Goal: Task Accomplishment & Management: Use online tool/utility

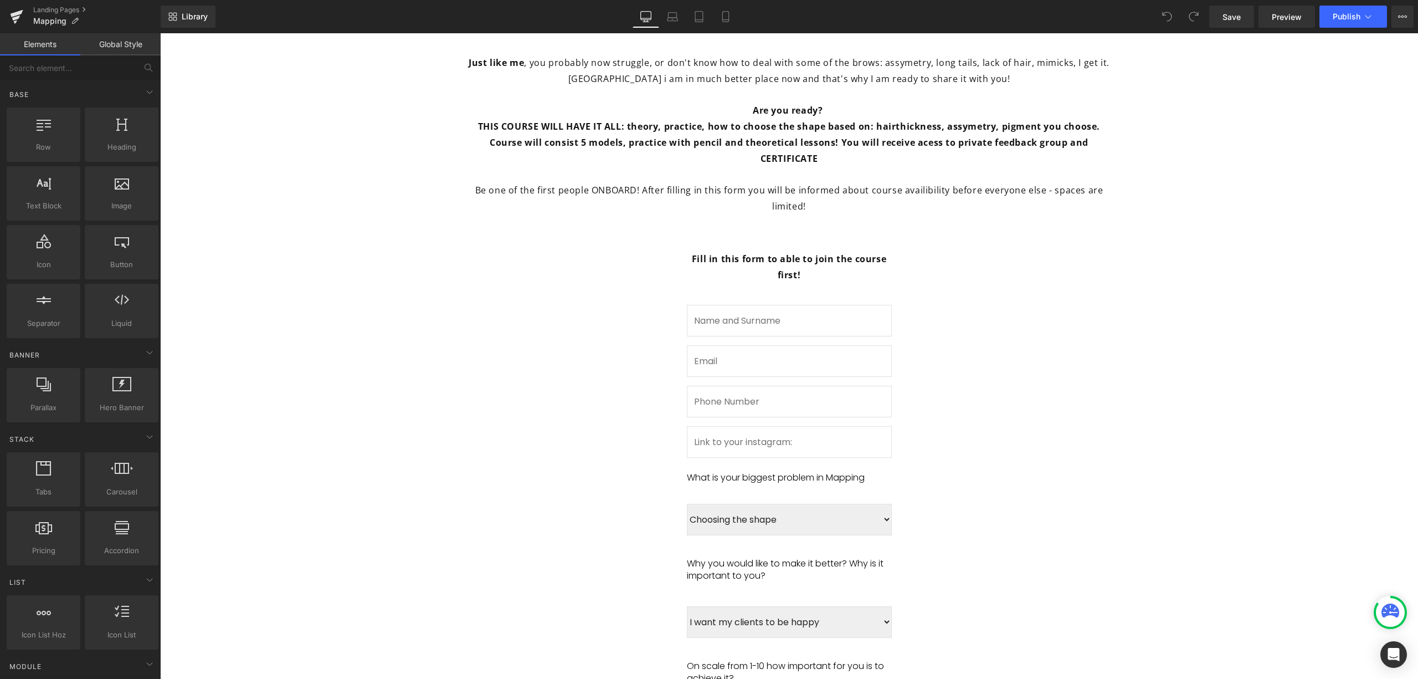
scroll to position [812, 0]
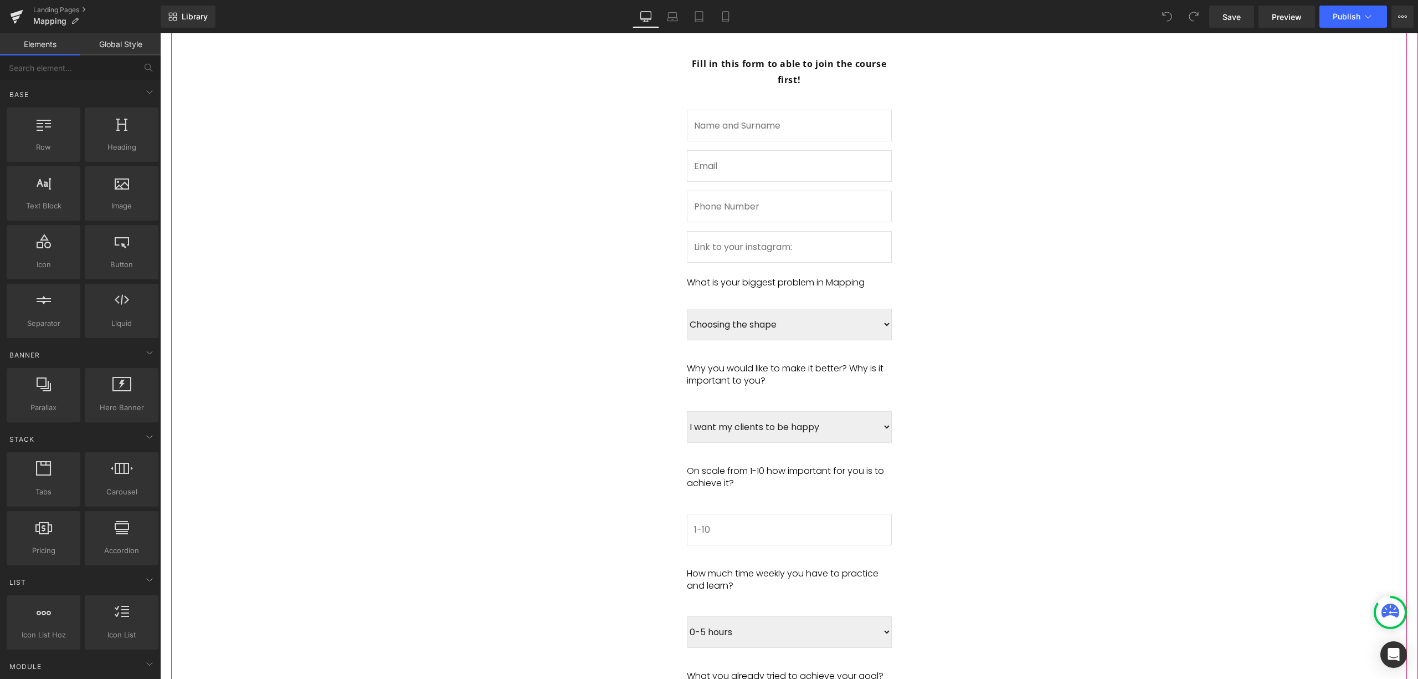
click at [749, 263] on div "What is your biggest problem in Mapping Text Block" at bounding box center [789, 281] width 205 height 37
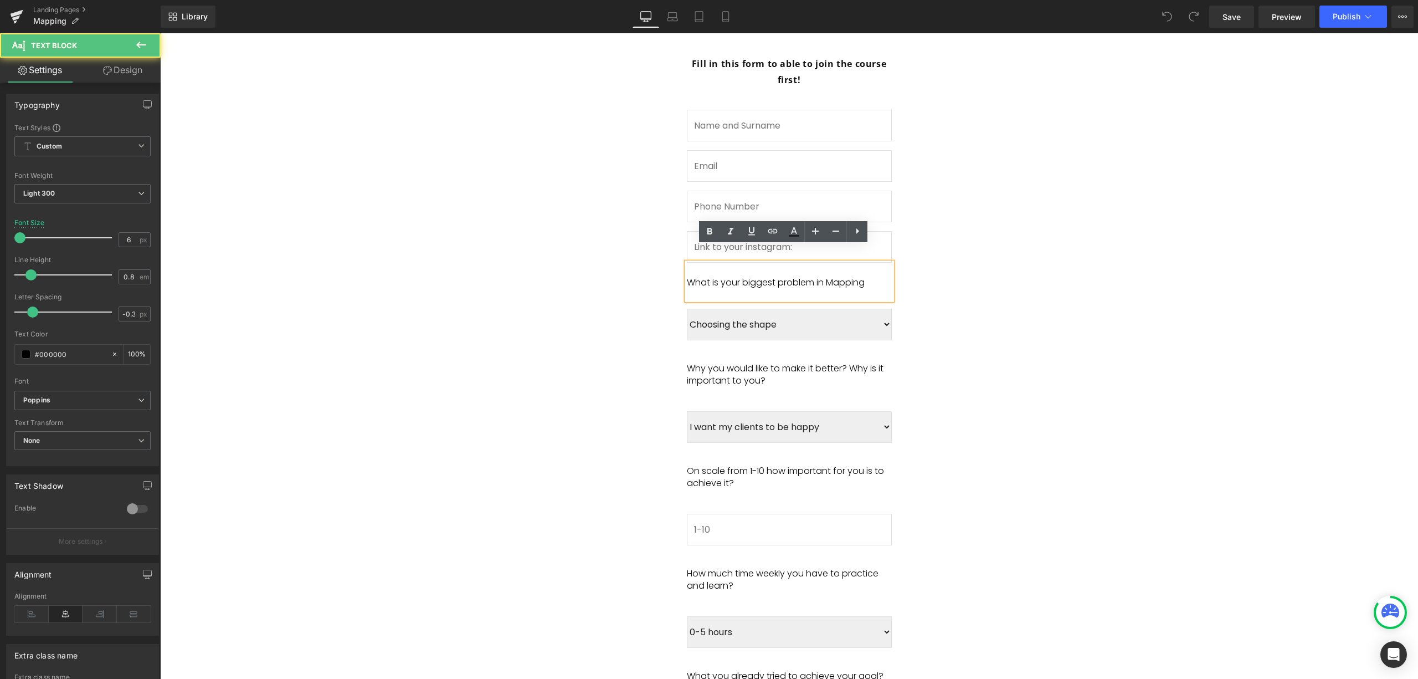
scroll to position [665, 0]
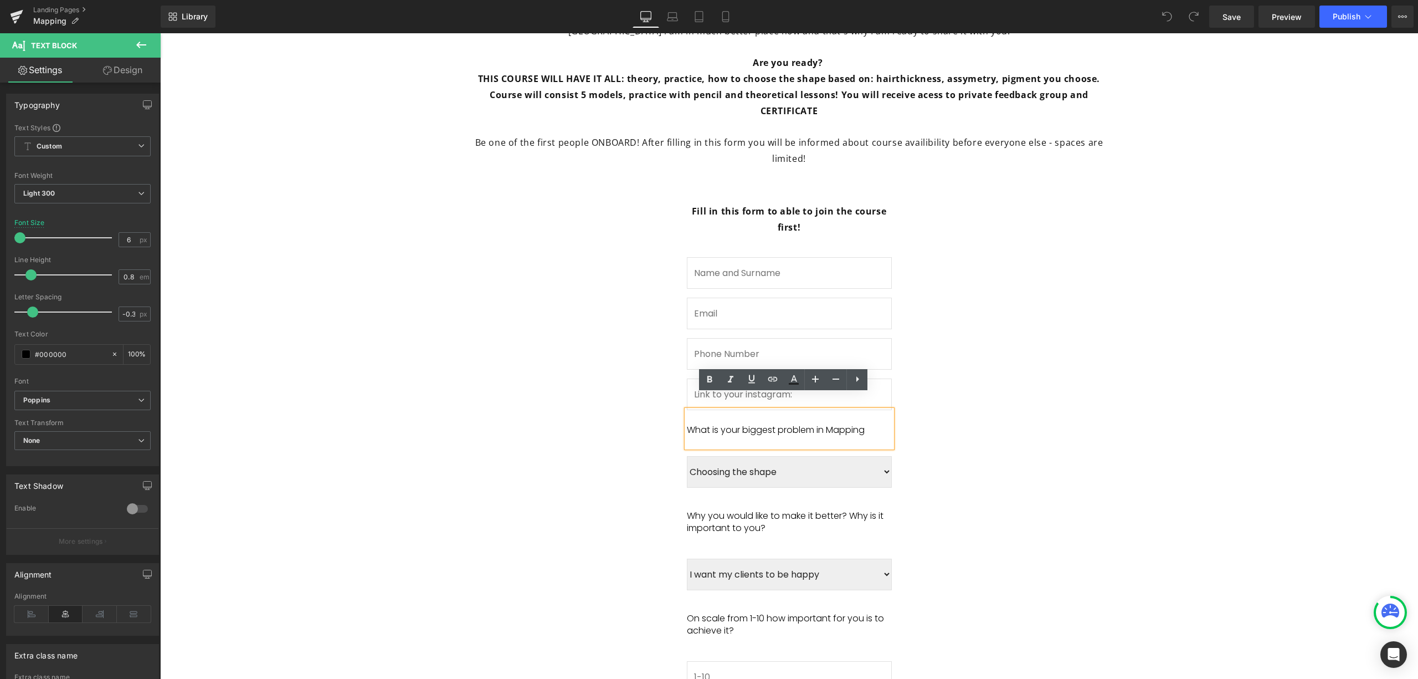
click at [794, 200] on div "Fill in this form to able to join the course first! Text Block Text Field Email…" at bounding box center [790, 685] width 222 height 995
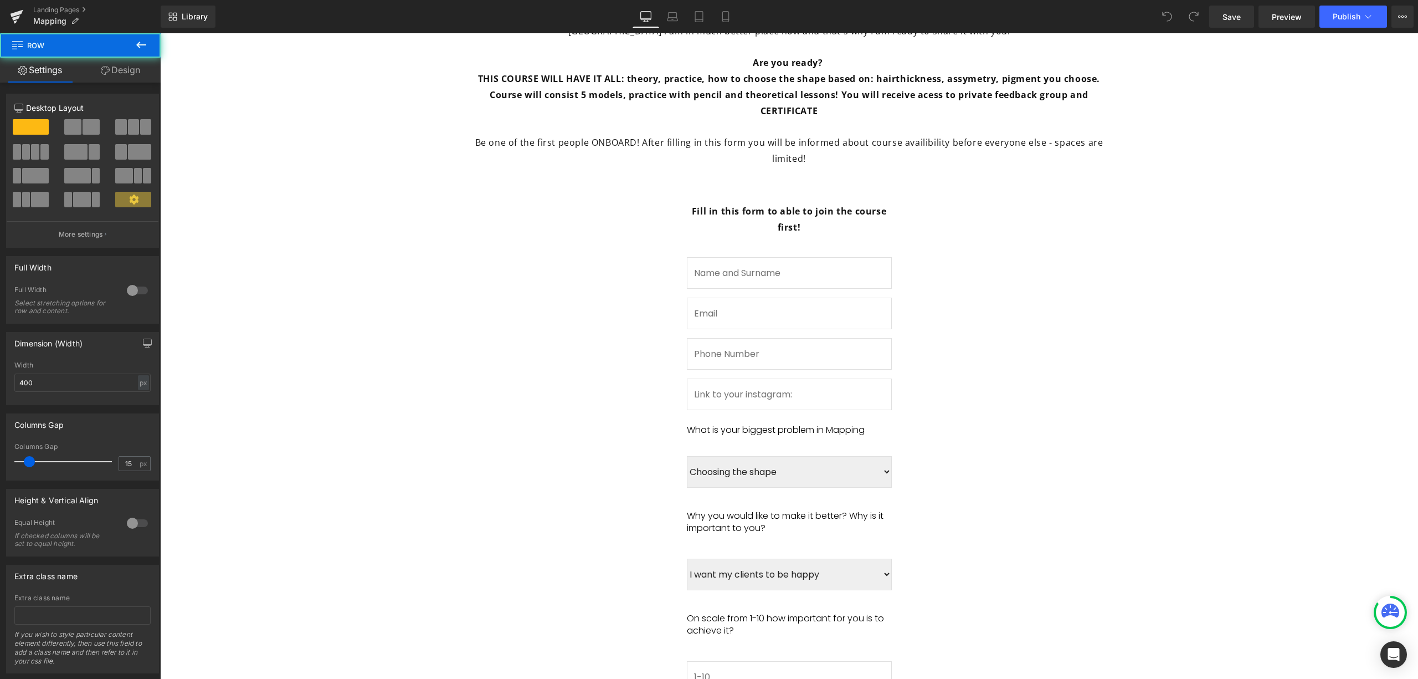
click at [951, 229] on span "Fill in this form to sign up for SILKY BROWS MAPPING waitinglist. Heading Only …" at bounding box center [789, 444] width 1236 height 1477
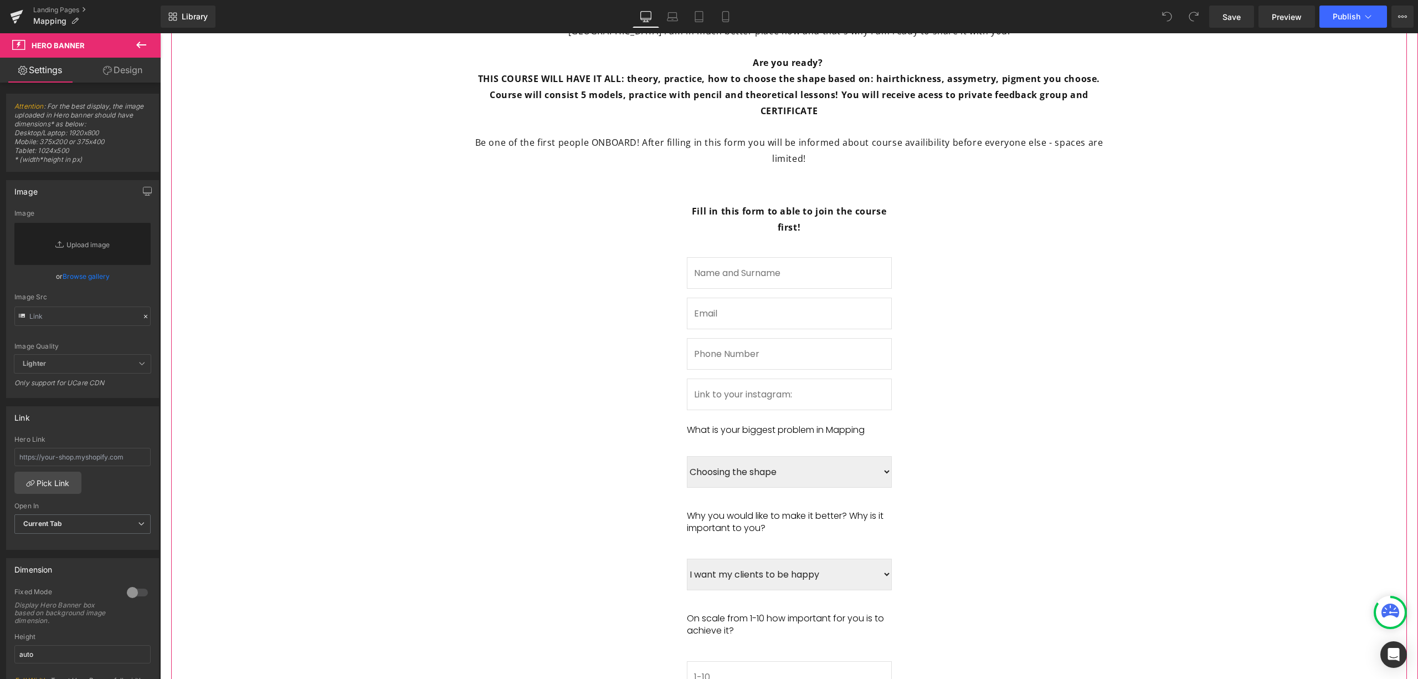
click at [656, 229] on span "Fill in this form to sign up for SILKY BROWS MAPPING waitinglist. Heading Only …" at bounding box center [789, 444] width 1236 height 1477
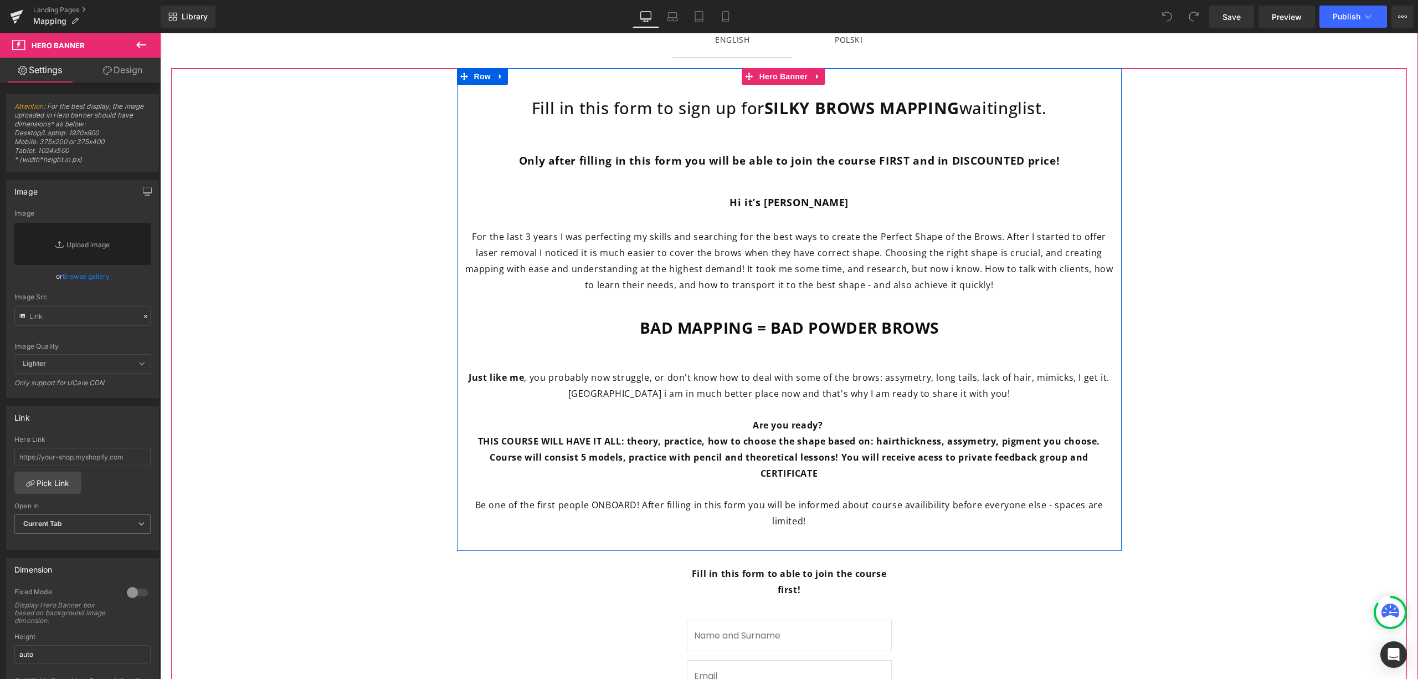
scroll to position [369, 0]
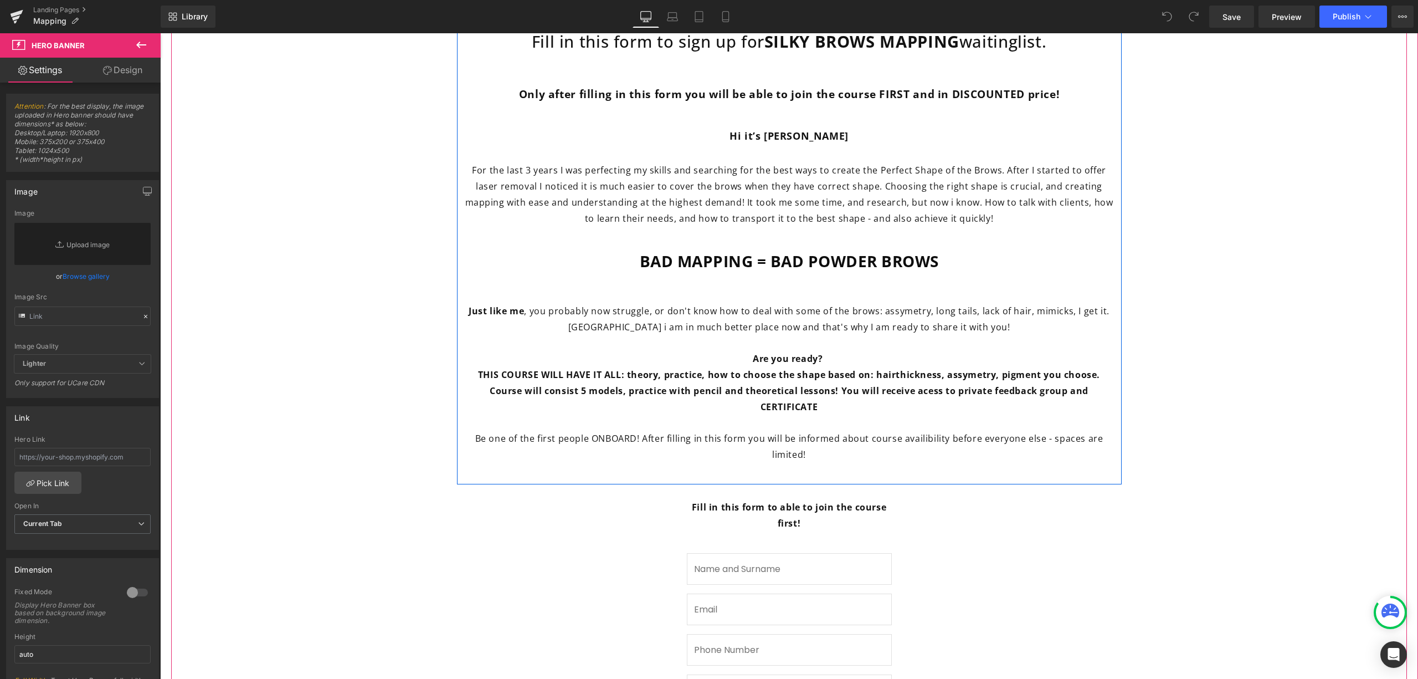
drag, startPoint x: 877, startPoint y: 473, endPoint x: 839, endPoint y: 468, distance: 39.0
click at [880, 468] on p at bounding box center [789, 471] width 648 height 16
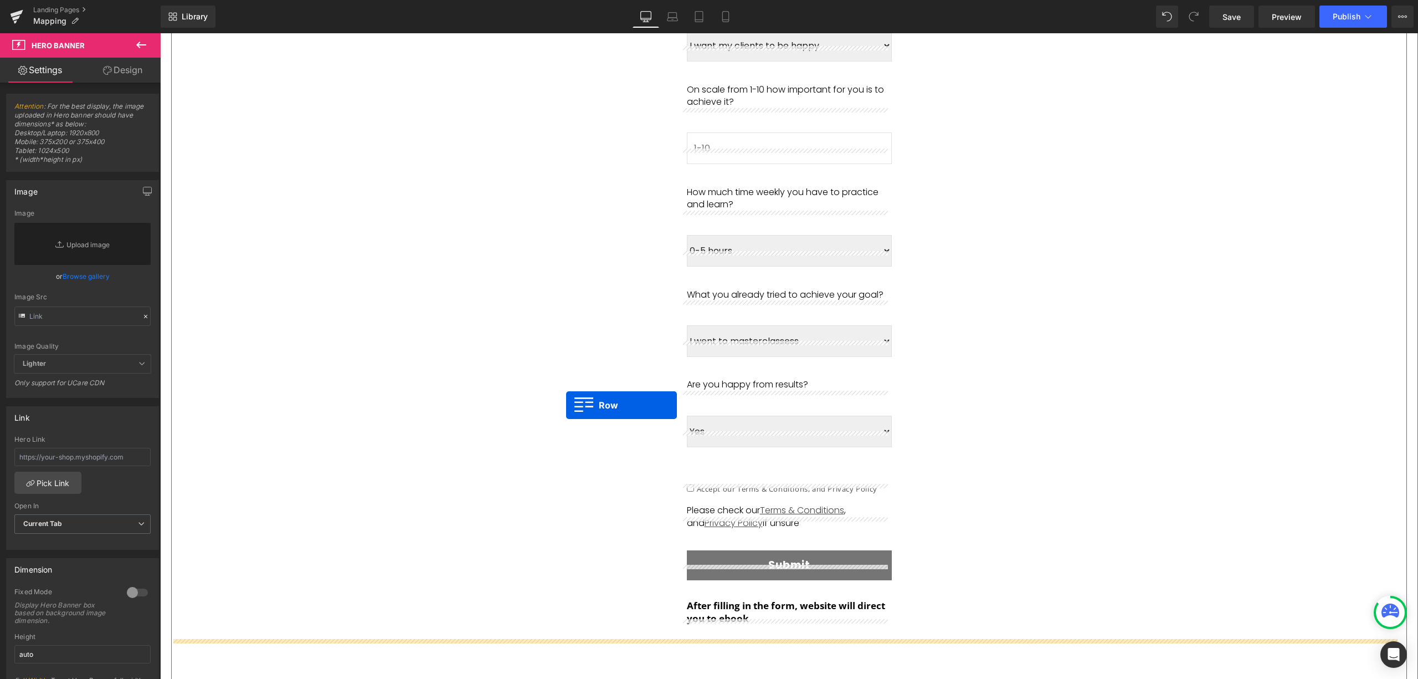
scroll to position [1082, 0]
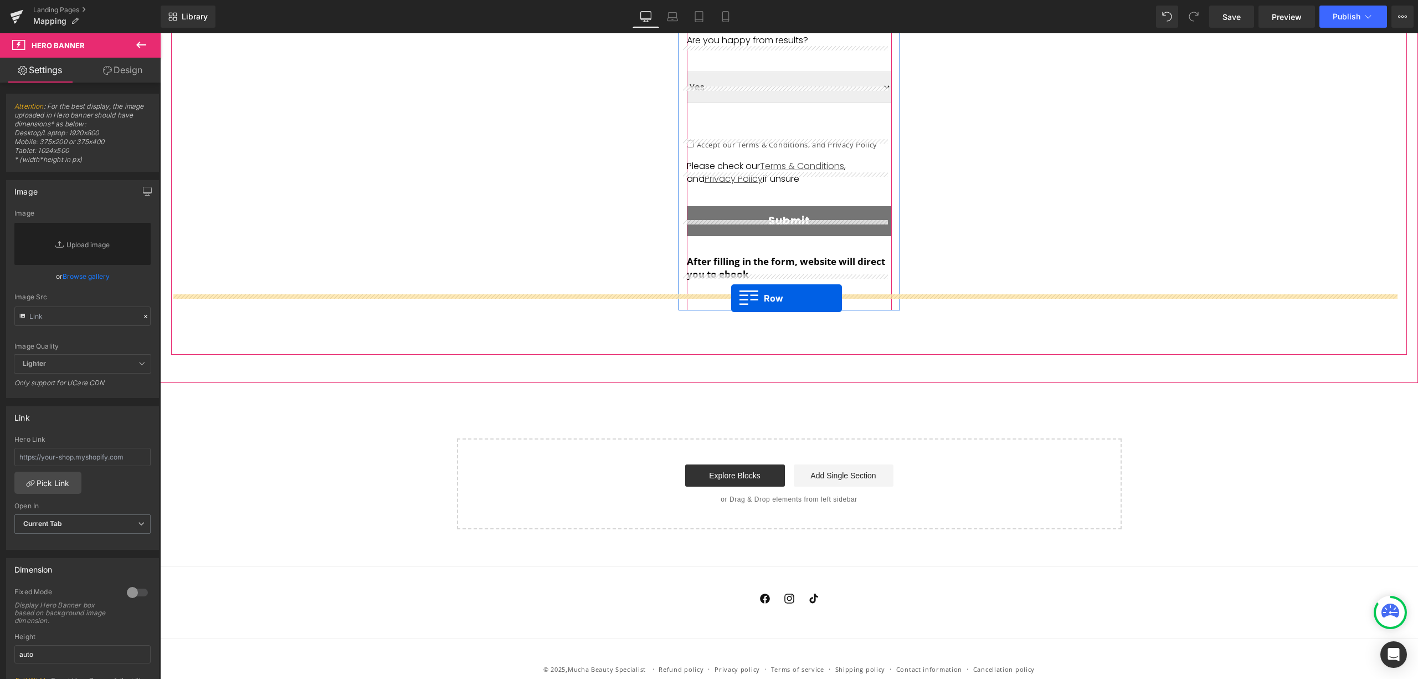
drag, startPoint x: 468, startPoint y: 372, endPoint x: 730, endPoint y: 300, distance: 272.3
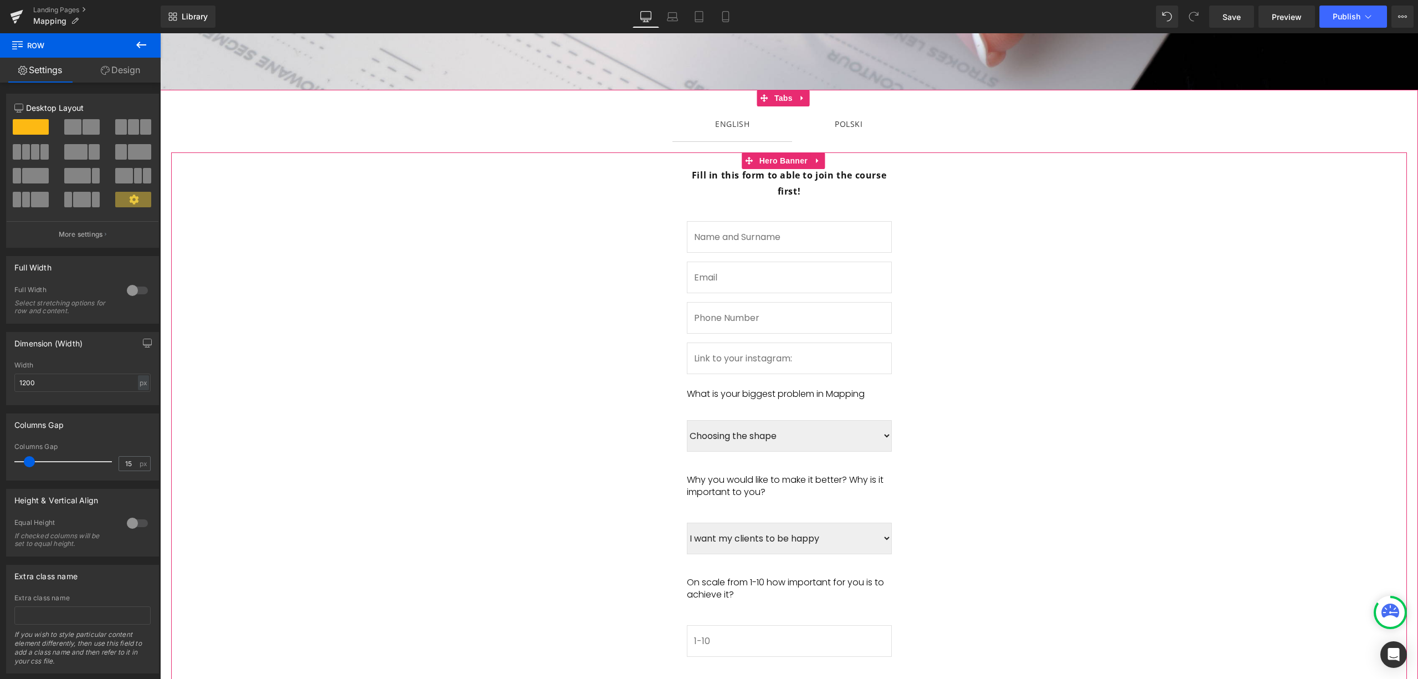
scroll to position [147, 0]
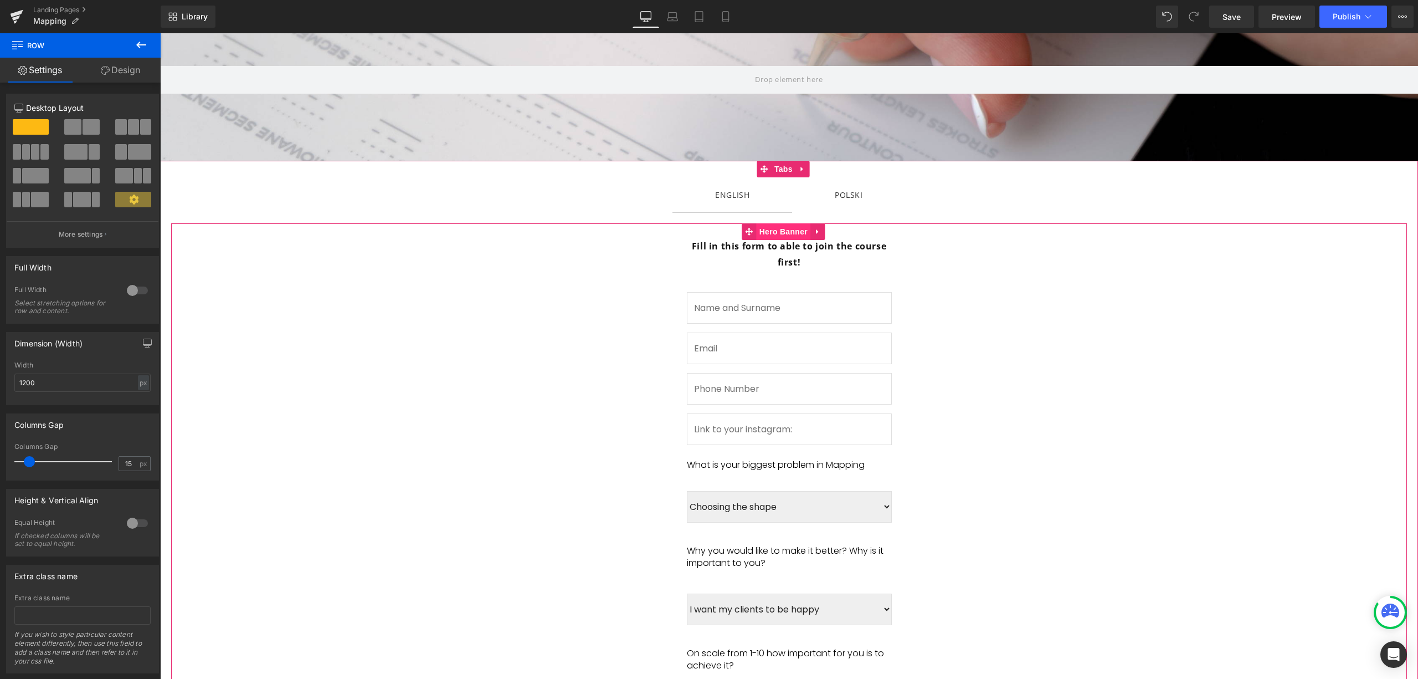
click at [787, 229] on span "Hero Banner" at bounding box center [784, 231] width 54 height 17
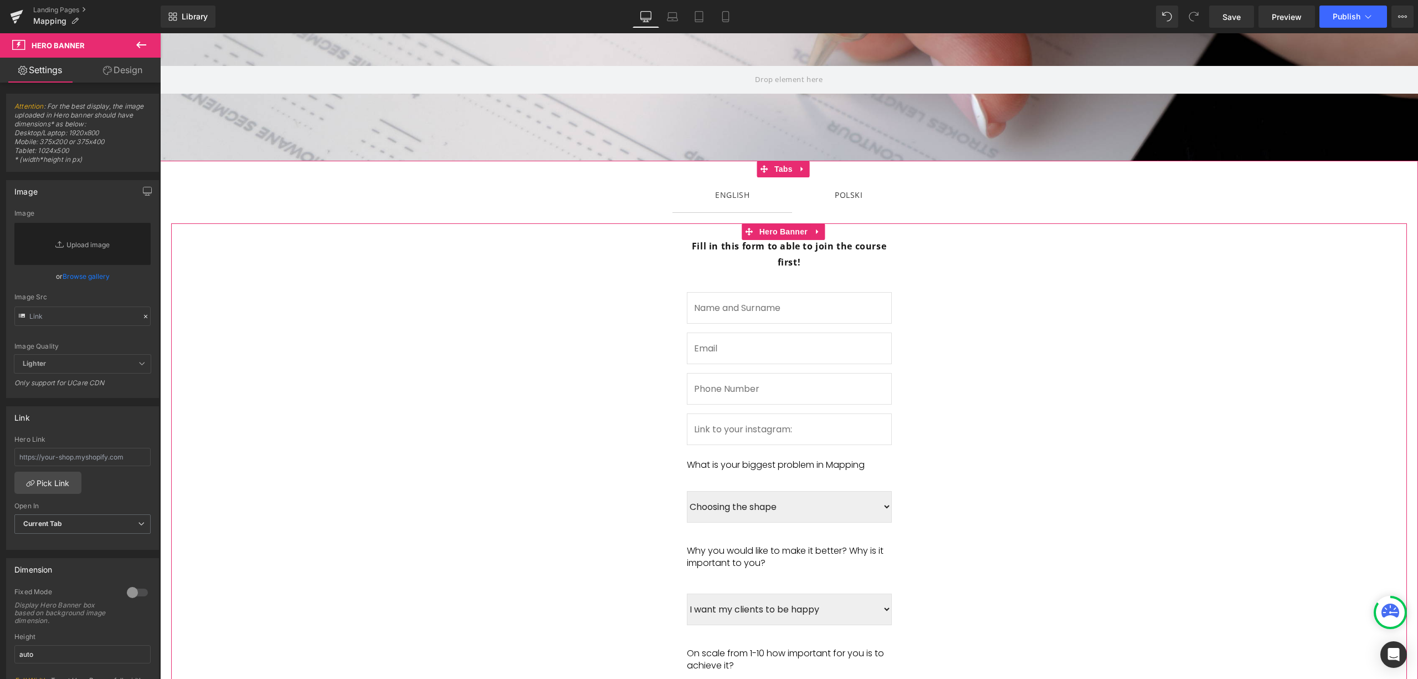
drag, startPoint x: 1044, startPoint y: 332, endPoint x: 716, endPoint y: 293, distance: 330.8
click at [694, 236] on span "Row" at bounding box center [704, 231] width 22 height 17
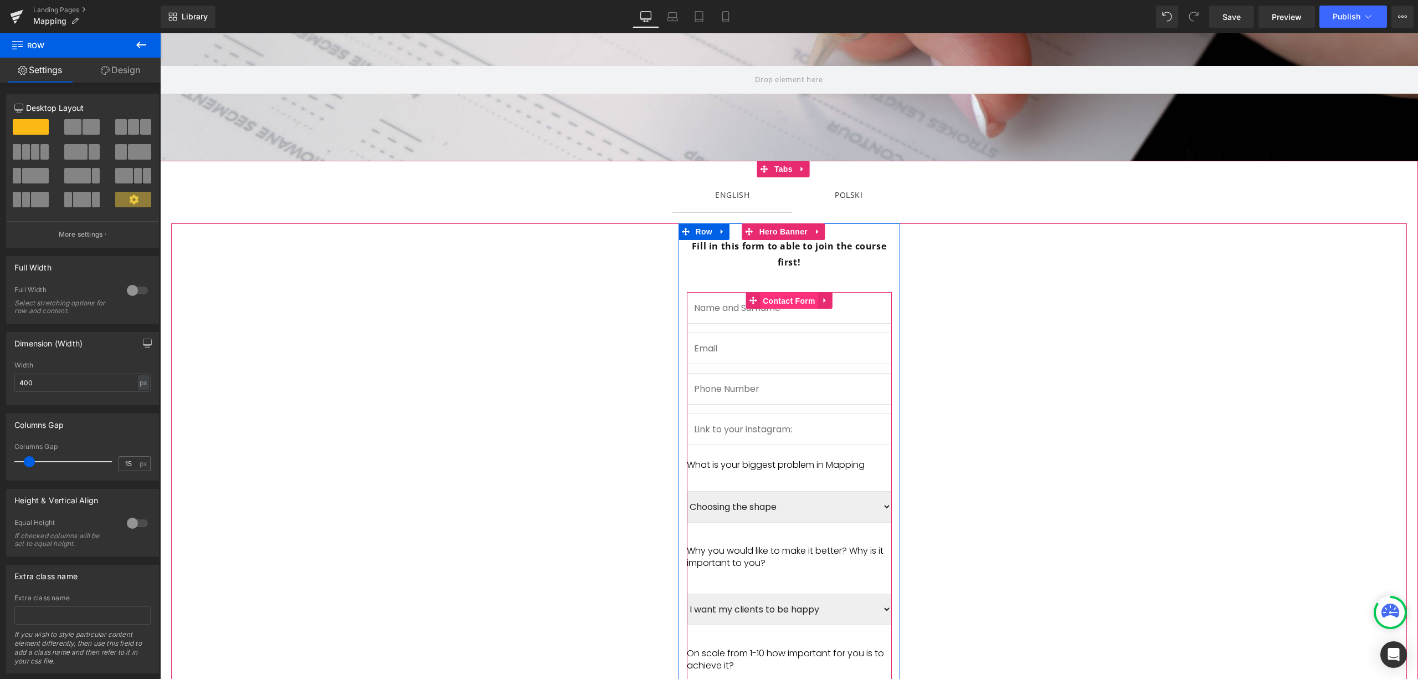
click at [774, 292] on span "Contact Form" at bounding box center [789, 300] width 58 height 17
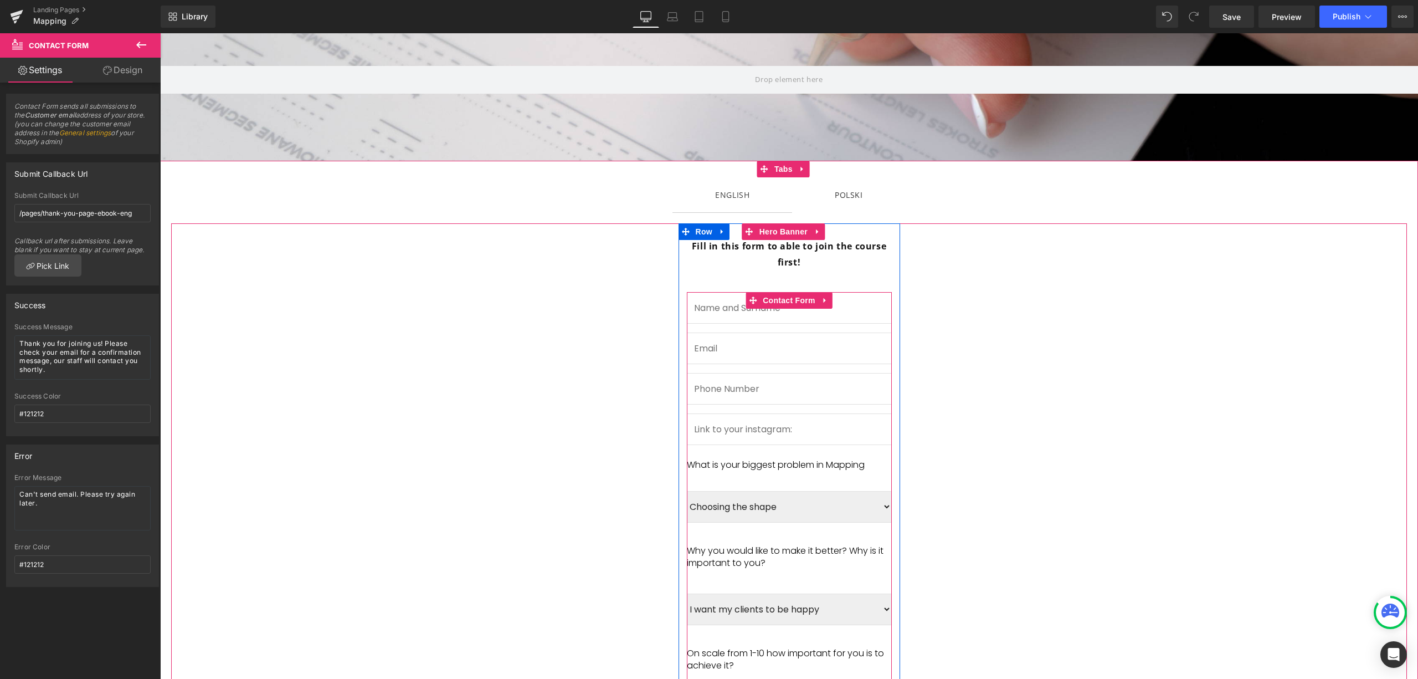
click at [818, 292] on link at bounding box center [825, 300] width 14 height 17
click at [854, 301] on input "text" at bounding box center [789, 308] width 205 height 32
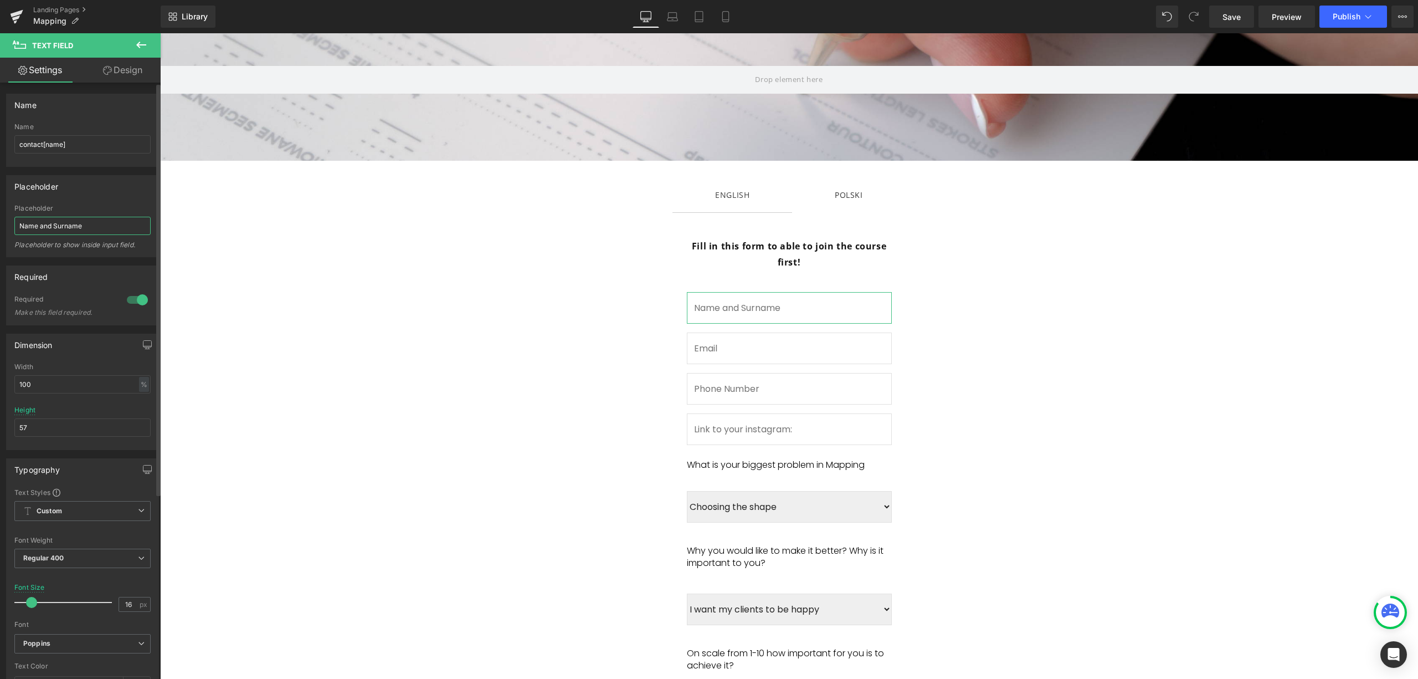
drag, startPoint x: 116, startPoint y: 228, endPoint x: 42, endPoint y: 249, distance: 77.2
click at [42, 249] on div "Placeholder Name and Surname Placeholder to show inside input field." at bounding box center [82, 230] width 136 height 52
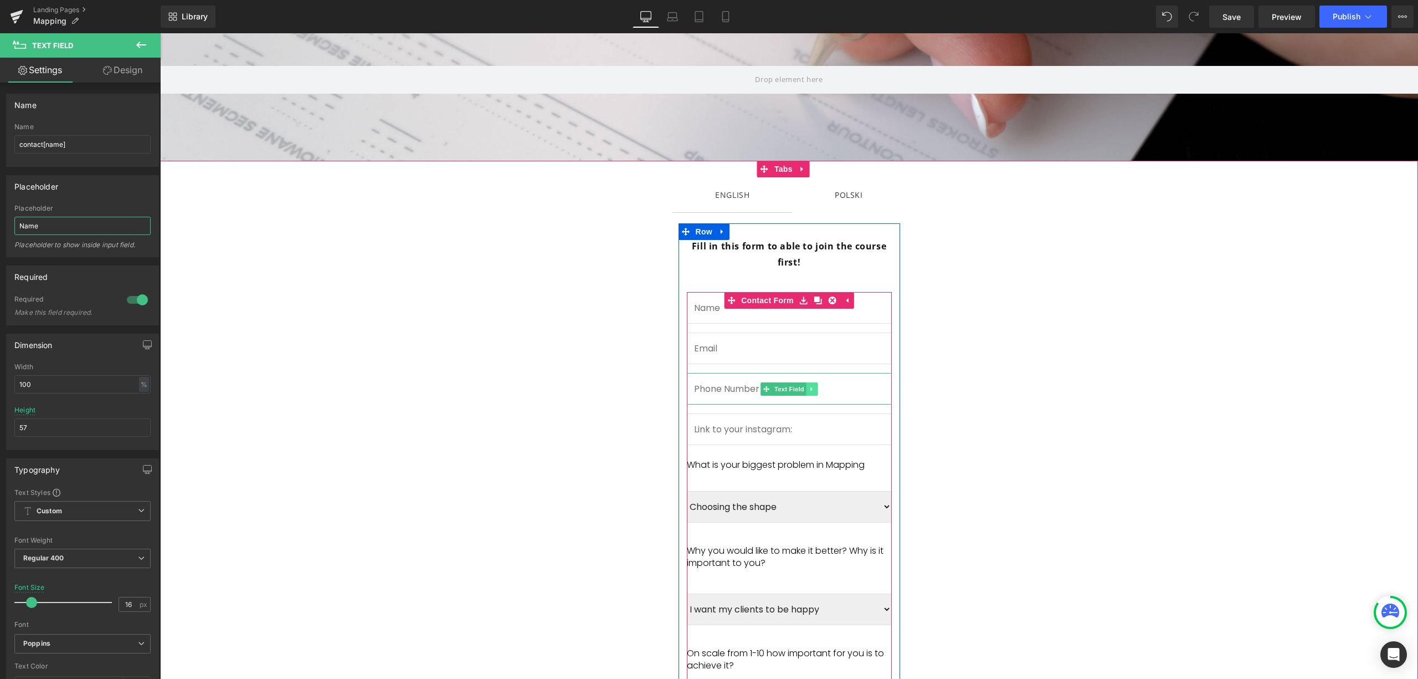
type input "Name"
click at [809, 386] on icon at bounding box center [812, 389] width 6 height 7
click at [809, 426] on icon at bounding box center [812, 429] width 6 height 7
click at [815, 426] on icon at bounding box center [818, 429] width 6 height 6
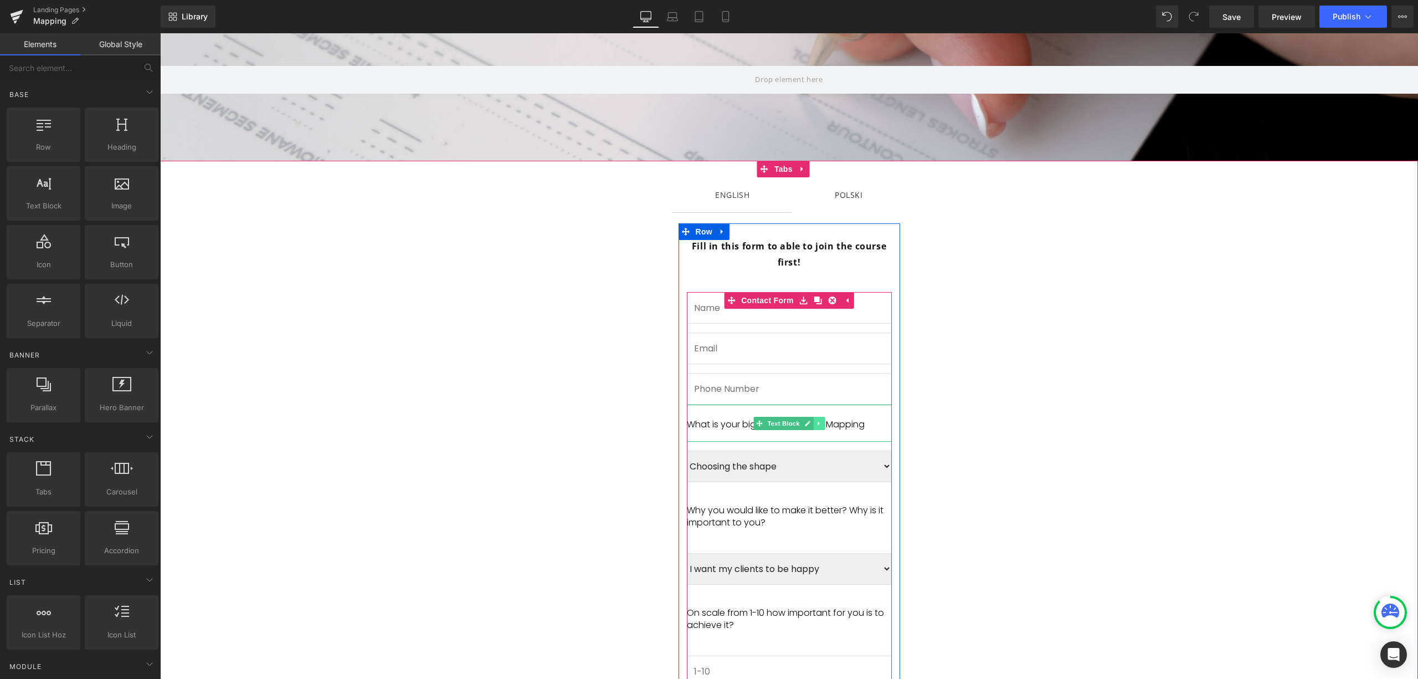
click at [818, 421] on icon at bounding box center [819, 423] width 2 height 4
click at [821, 420] on icon at bounding box center [824, 423] width 6 height 6
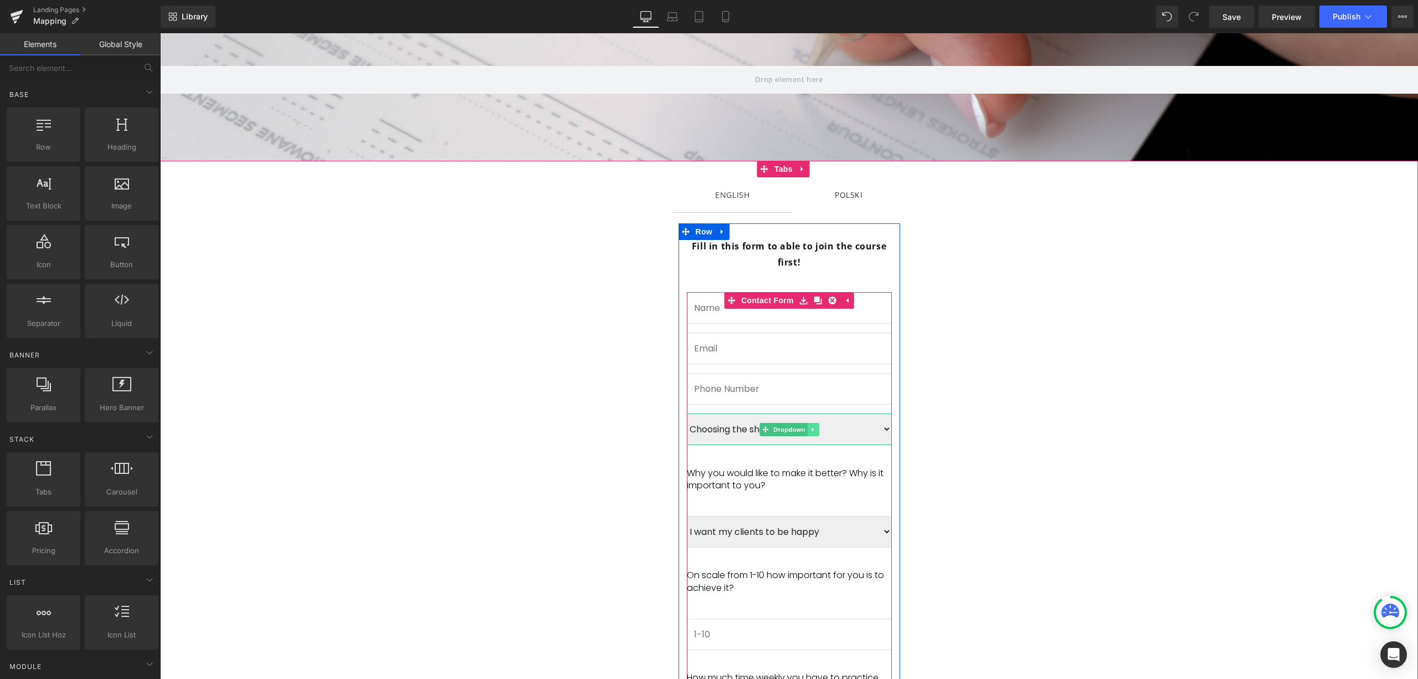
click at [810, 426] on icon at bounding box center [813, 429] width 6 height 7
click at [815, 426] on icon at bounding box center [818, 429] width 6 height 6
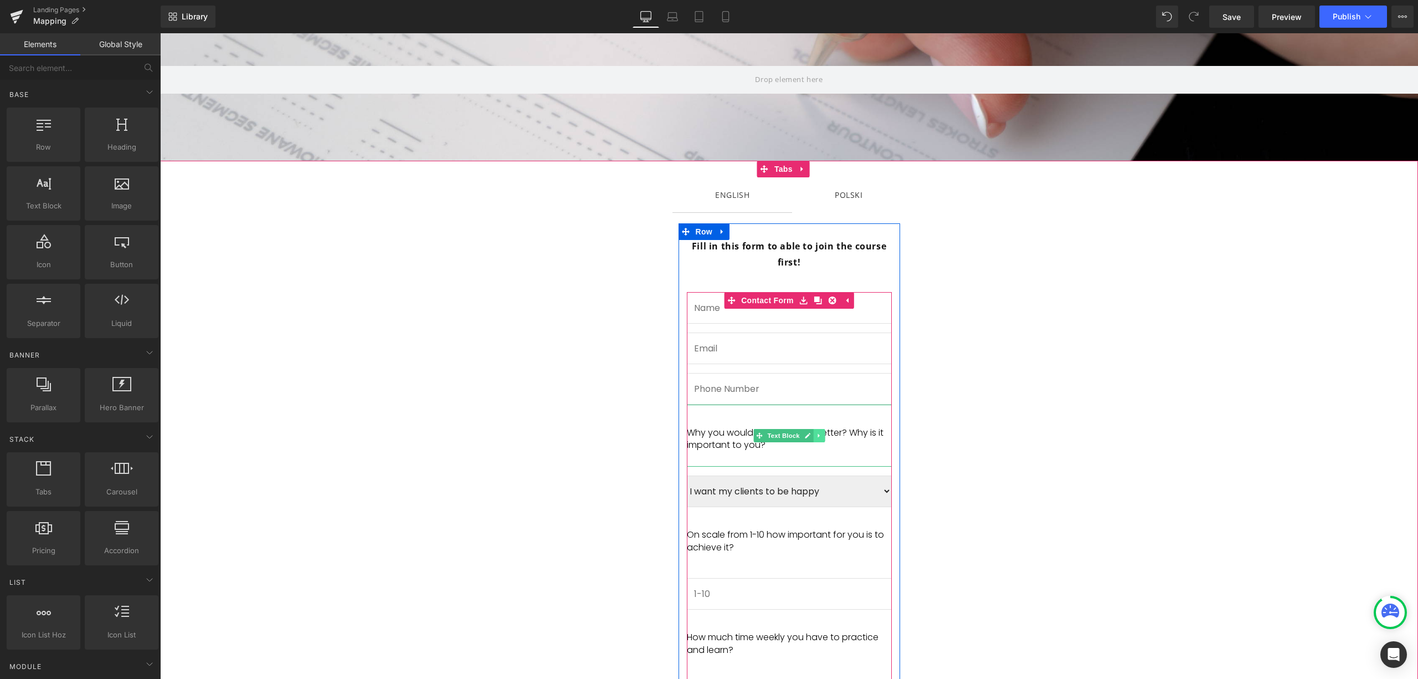
click at [818, 434] on icon at bounding box center [819, 436] width 2 height 4
click at [822, 432] on icon at bounding box center [824, 435] width 6 height 7
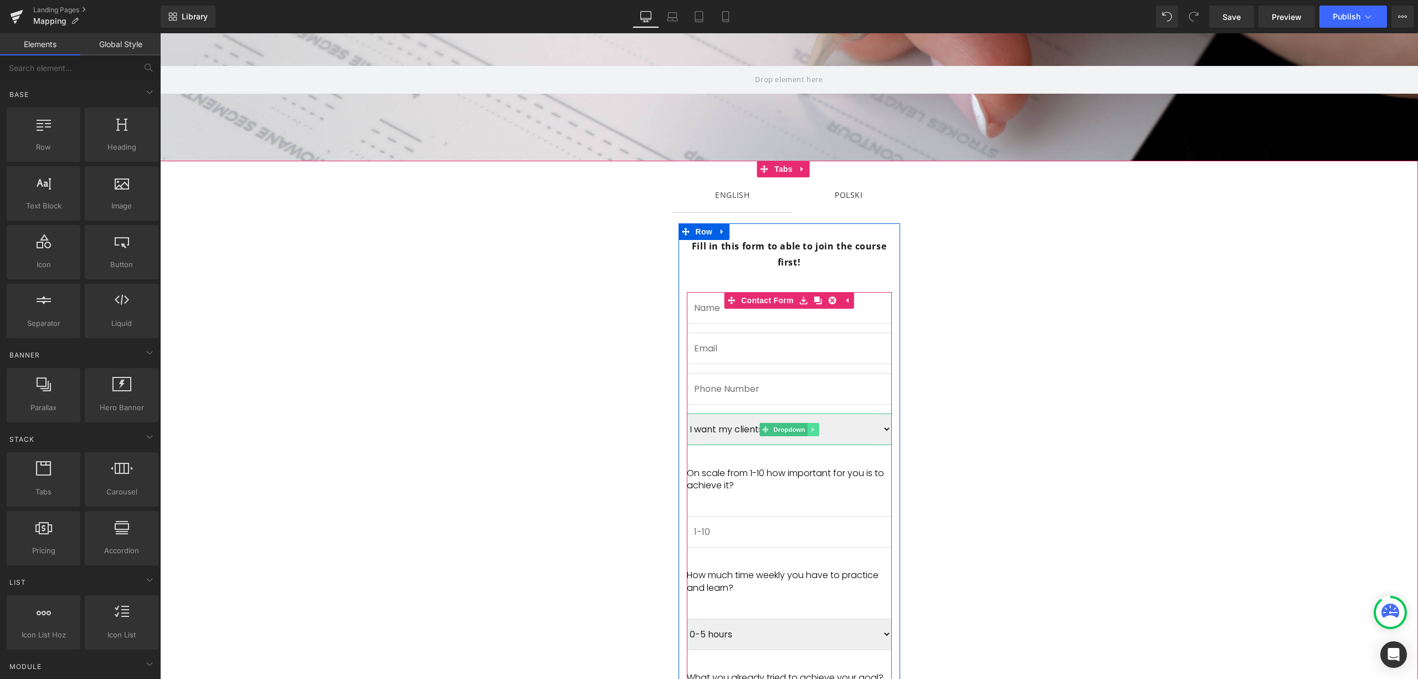
click at [809, 423] on link at bounding box center [813, 429] width 12 height 13
click at [815, 426] on icon at bounding box center [818, 429] width 6 height 6
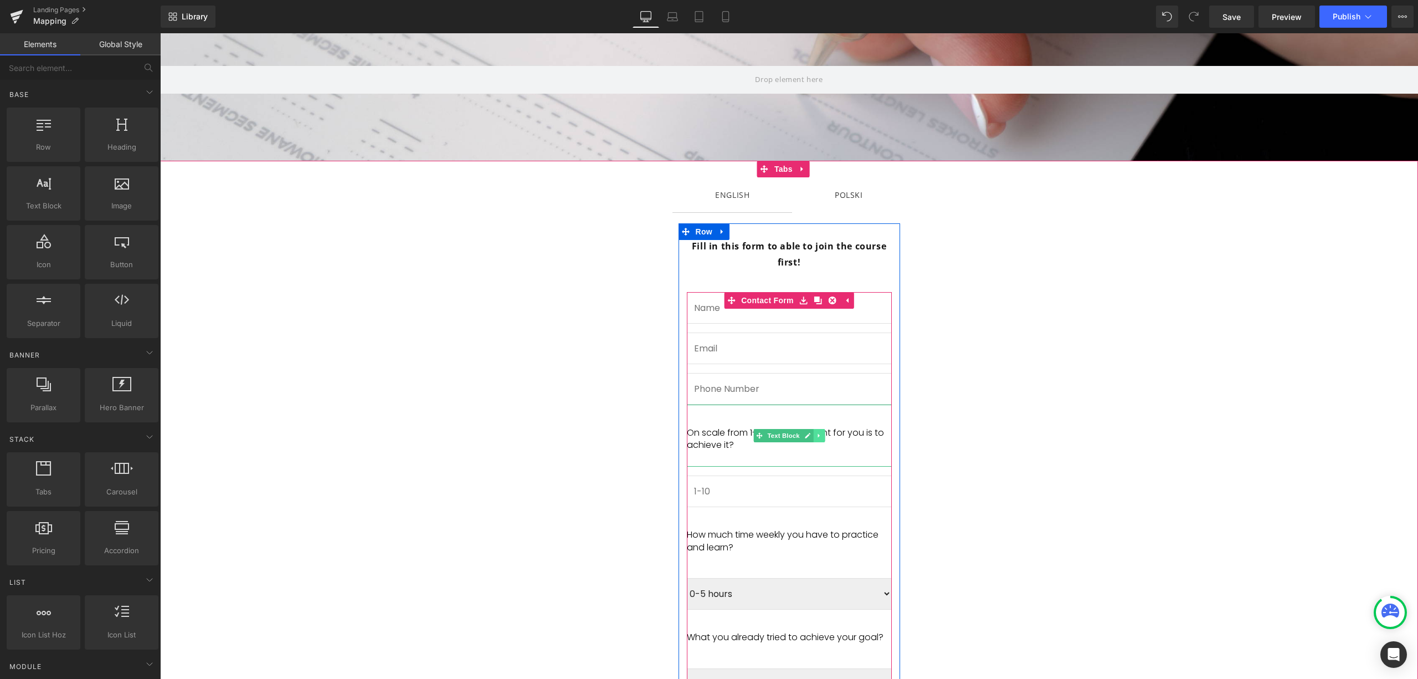
click at [816, 432] on icon at bounding box center [819, 435] width 6 height 7
click at [821, 432] on icon at bounding box center [824, 435] width 6 height 7
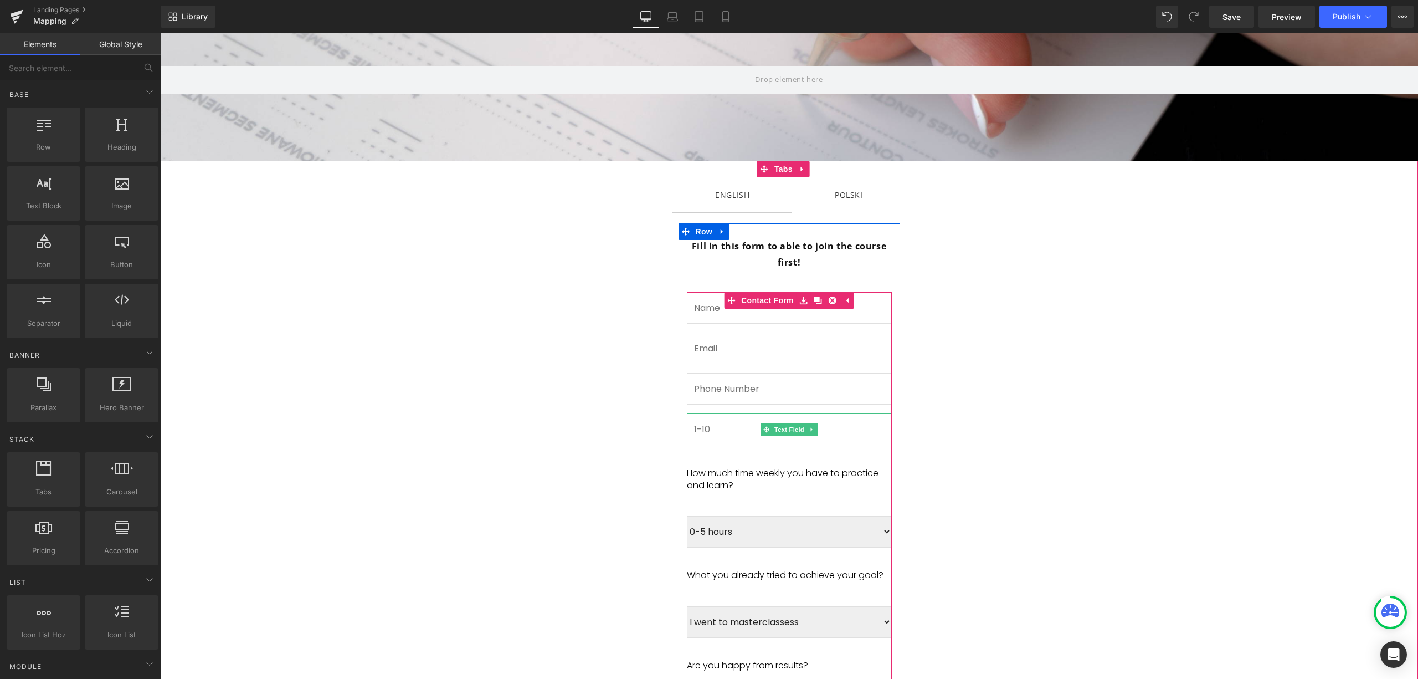
click at [807, 423] on link at bounding box center [812, 429] width 12 height 13
click at [815, 426] on icon at bounding box center [818, 429] width 6 height 6
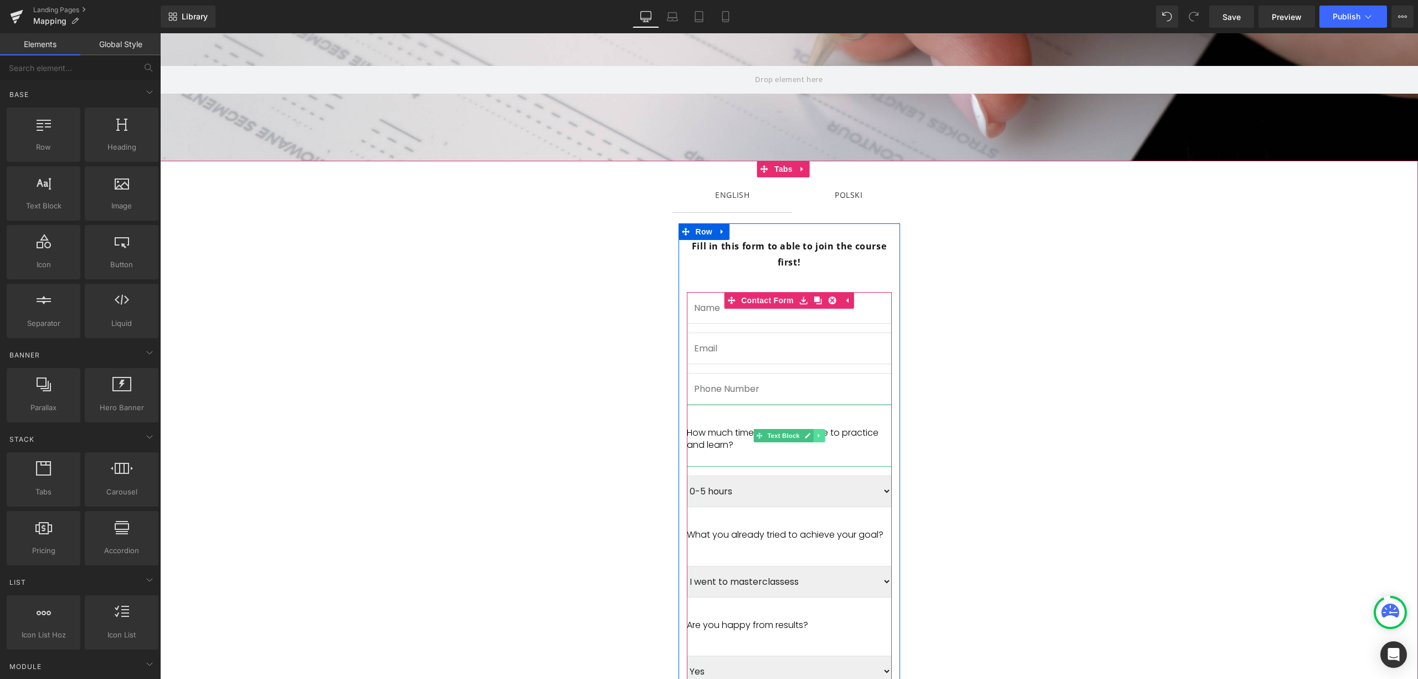
click at [818, 434] on icon at bounding box center [819, 436] width 2 height 4
click at [821, 433] on icon at bounding box center [824, 436] width 6 height 6
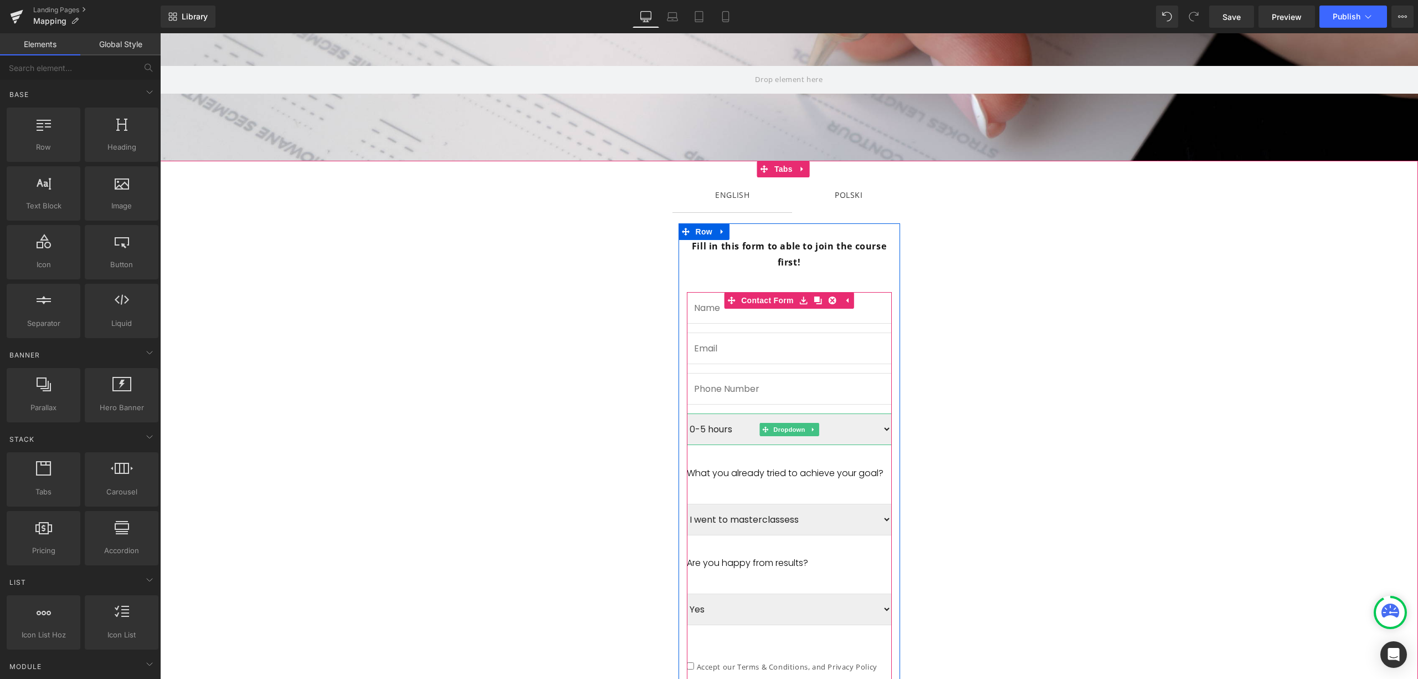
click at [812, 423] on link at bounding box center [813, 429] width 12 height 13
click at [815, 426] on icon at bounding box center [818, 429] width 6 height 6
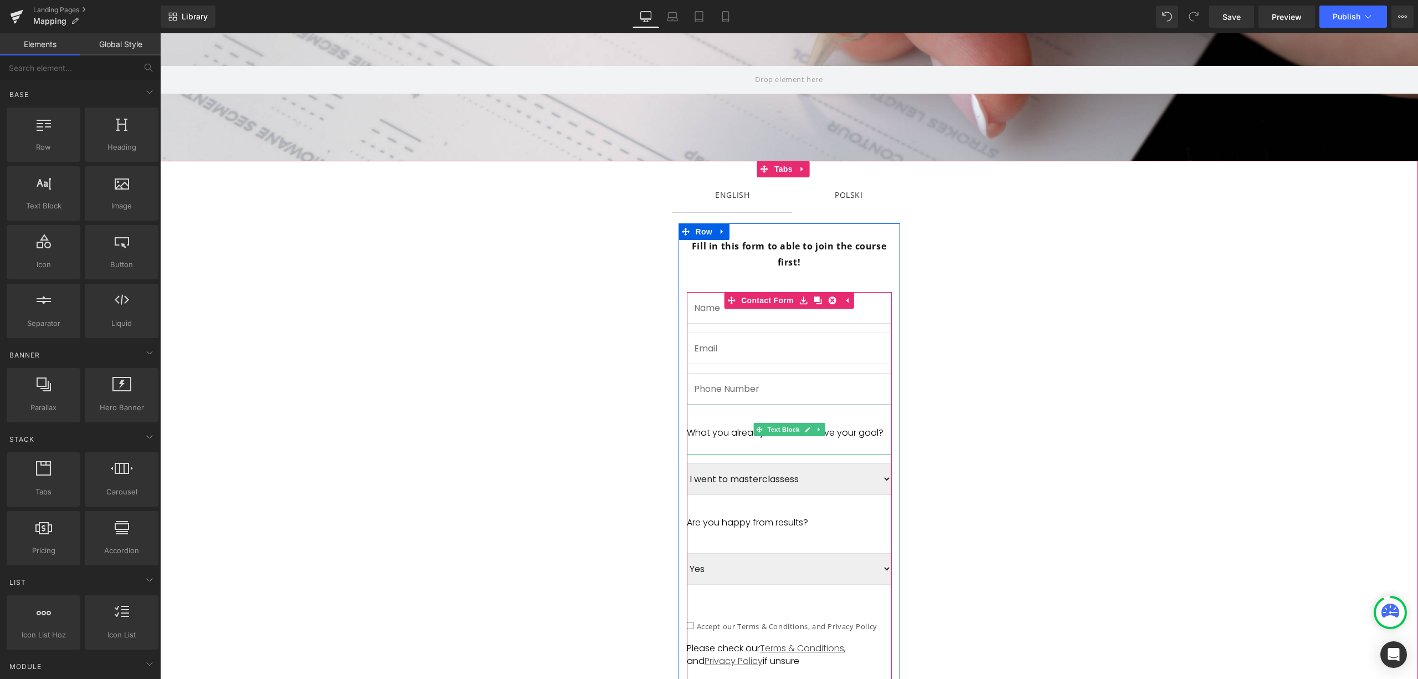
click at [816, 426] on icon at bounding box center [819, 429] width 6 height 7
click at [821, 426] on icon at bounding box center [824, 429] width 6 height 6
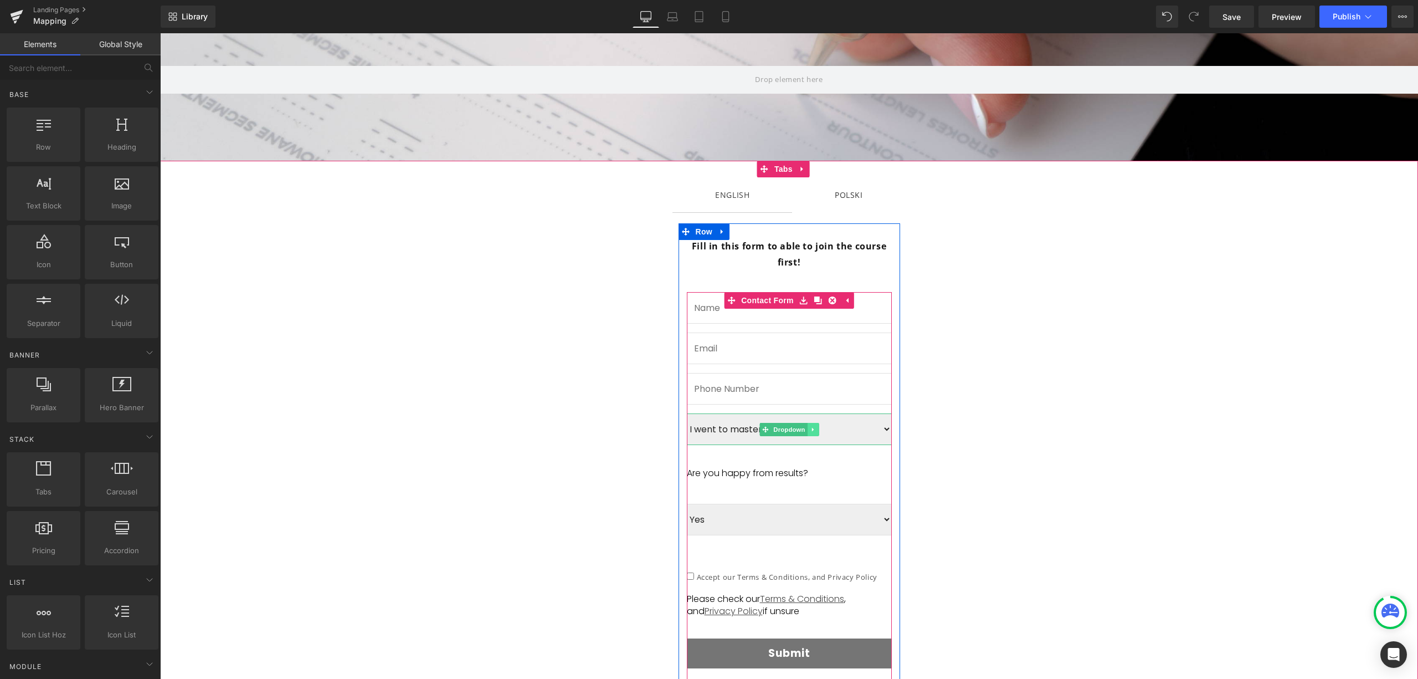
click at [812, 427] on icon at bounding box center [813, 429] width 2 height 4
click at [808, 423] on li at bounding box center [807, 429] width 34 height 13
click at [815, 426] on icon at bounding box center [818, 429] width 6 height 6
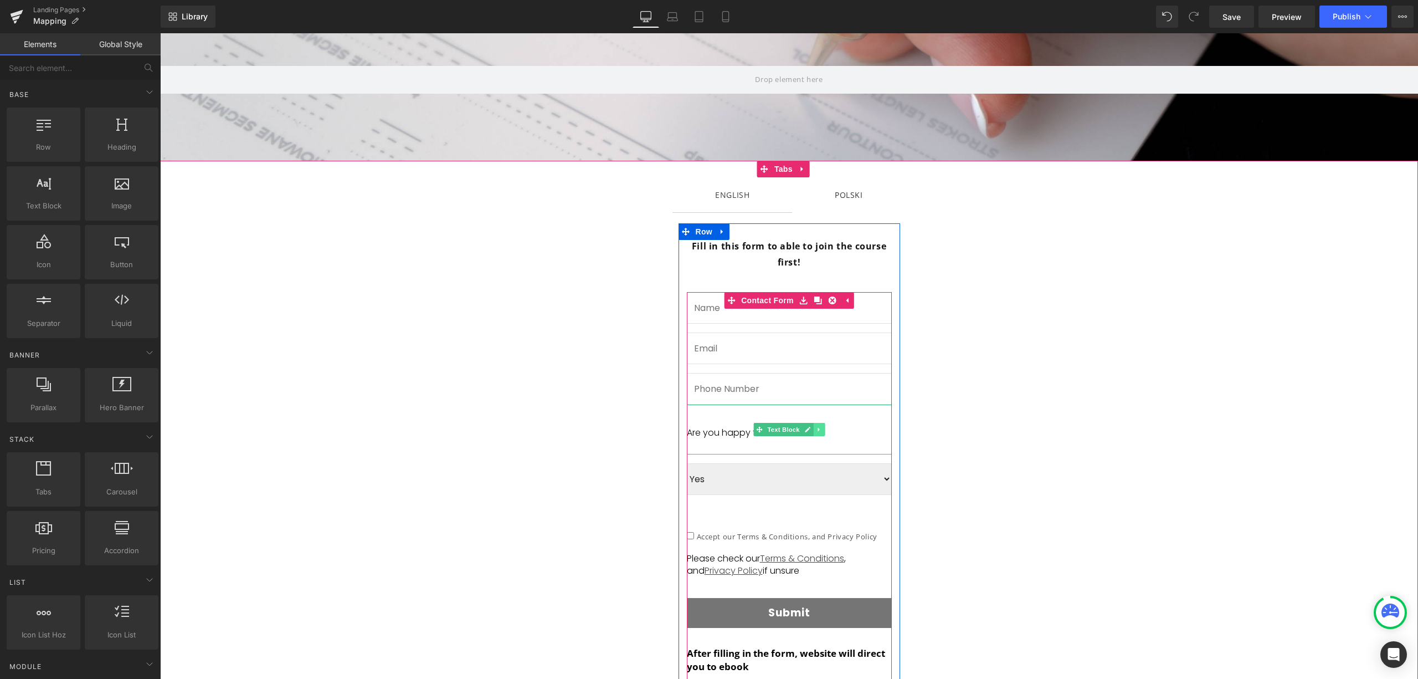
click at [818, 428] on icon at bounding box center [819, 430] width 2 height 4
click at [819, 423] on link at bounding box center [825, 429] width 12 height 13
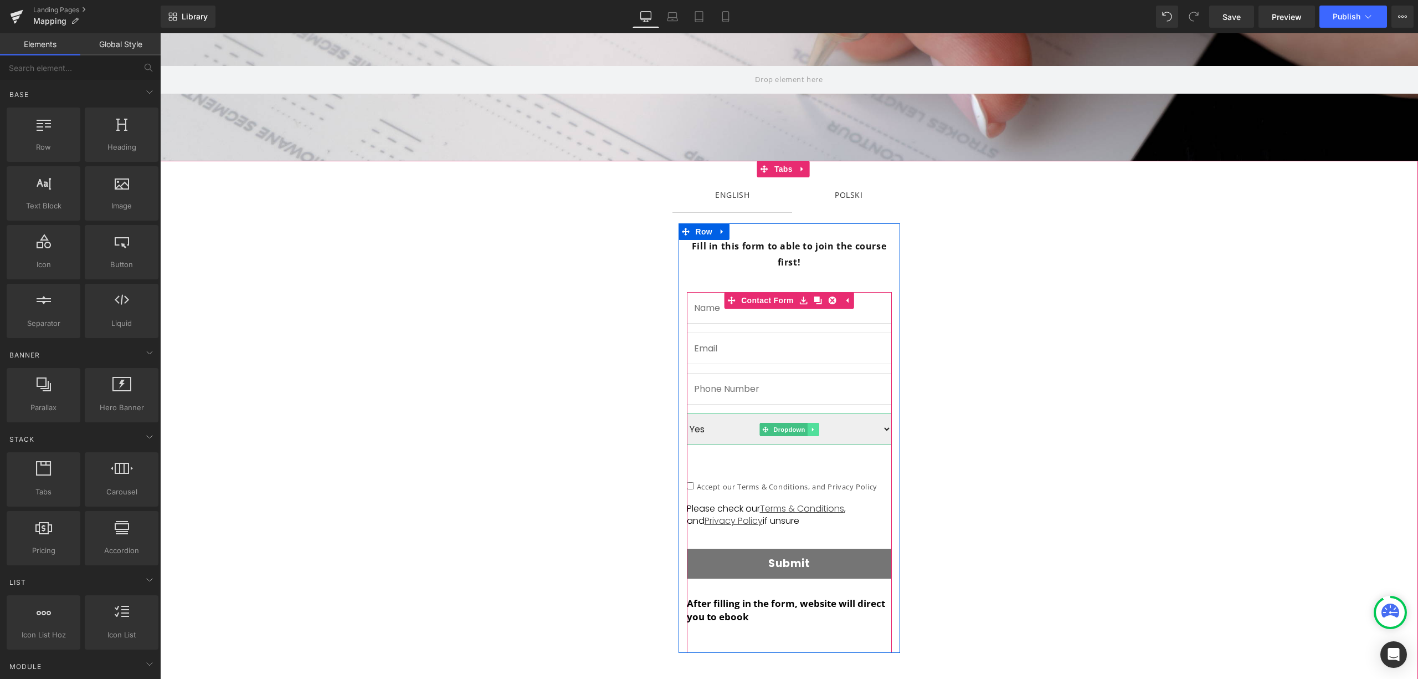
click at [812, 427] on icon at bounding box center [813, 429] width 2 height 4
click at [815, 426] on icon at bounding box center [818, 429] width 6 height 6
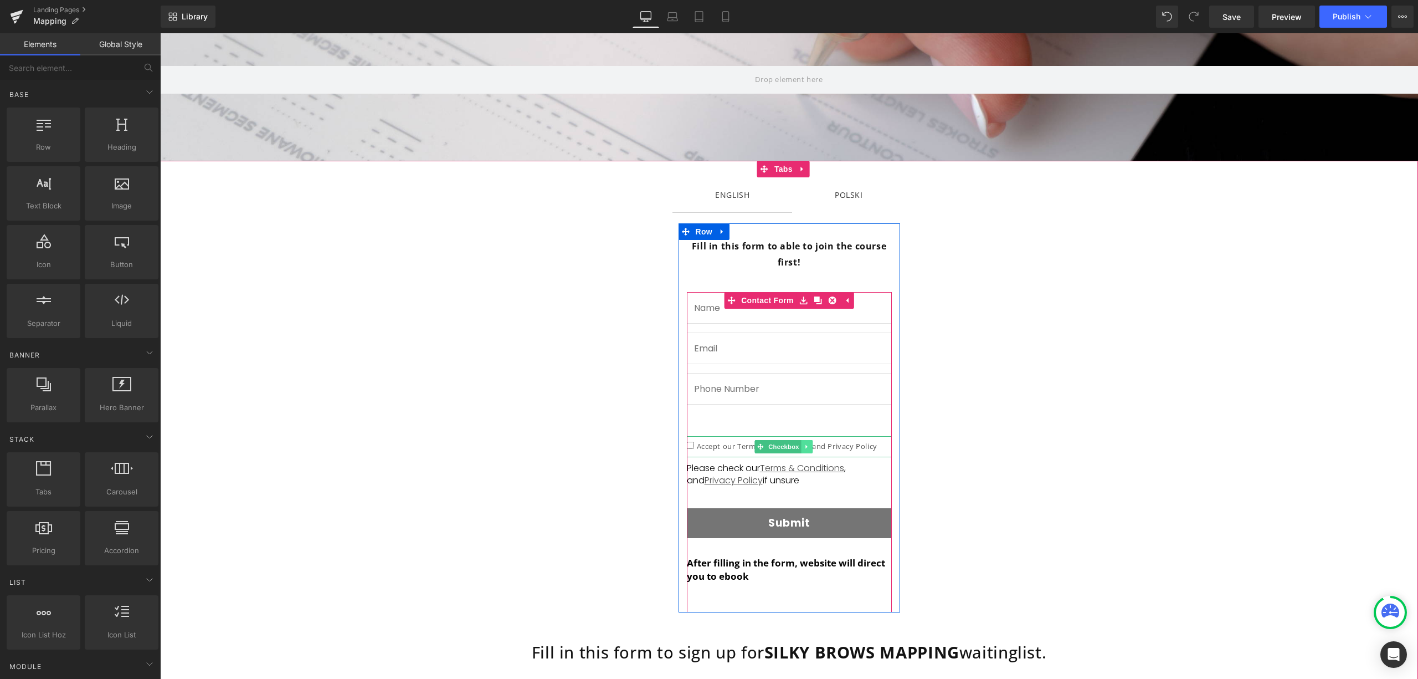
click at [804, 443] on icon at bounding box center [807, 446] width 6 height 7
click at [808, 440] on link at bounding box center [813, 446] width 12 height 13
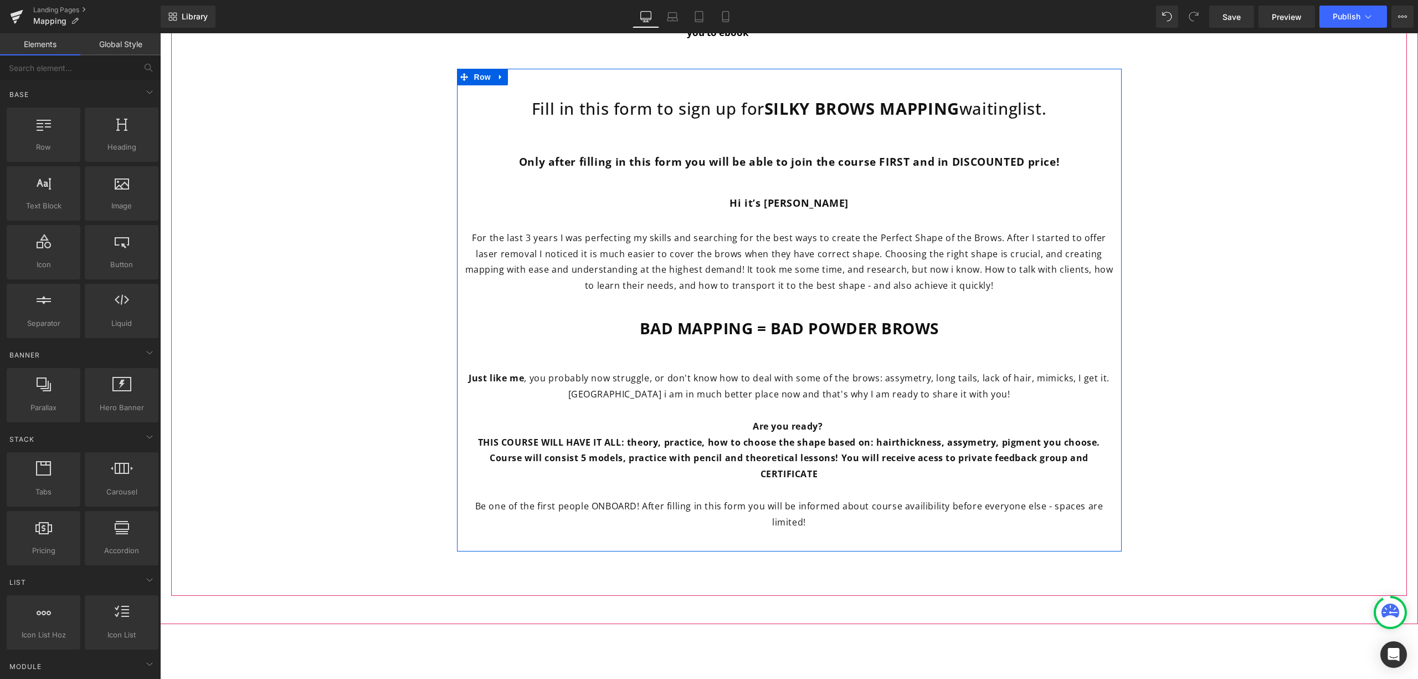
scroll to position [590, 0]
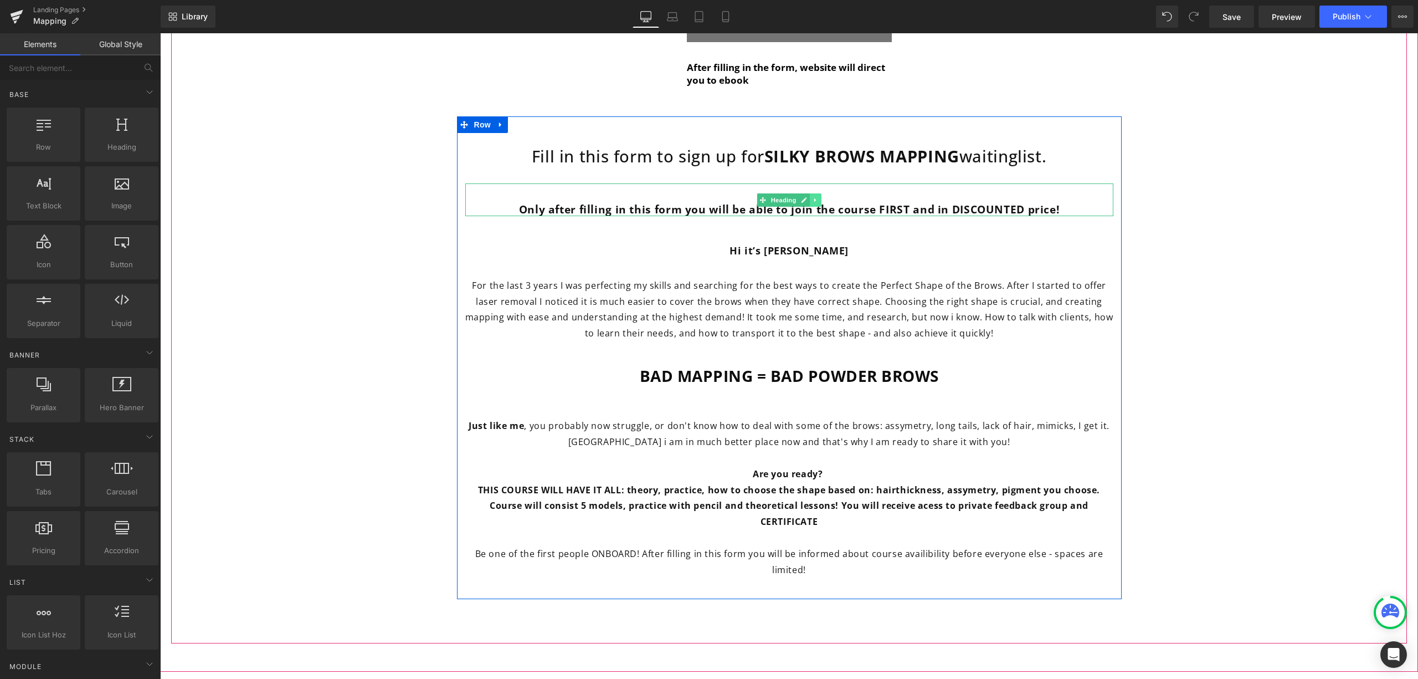
click at [813, 197] on icon at bounding box center [816, 200] width 6 height 7
click at [820, 193] on link at bounding box center [821, 199] width 12 height 13
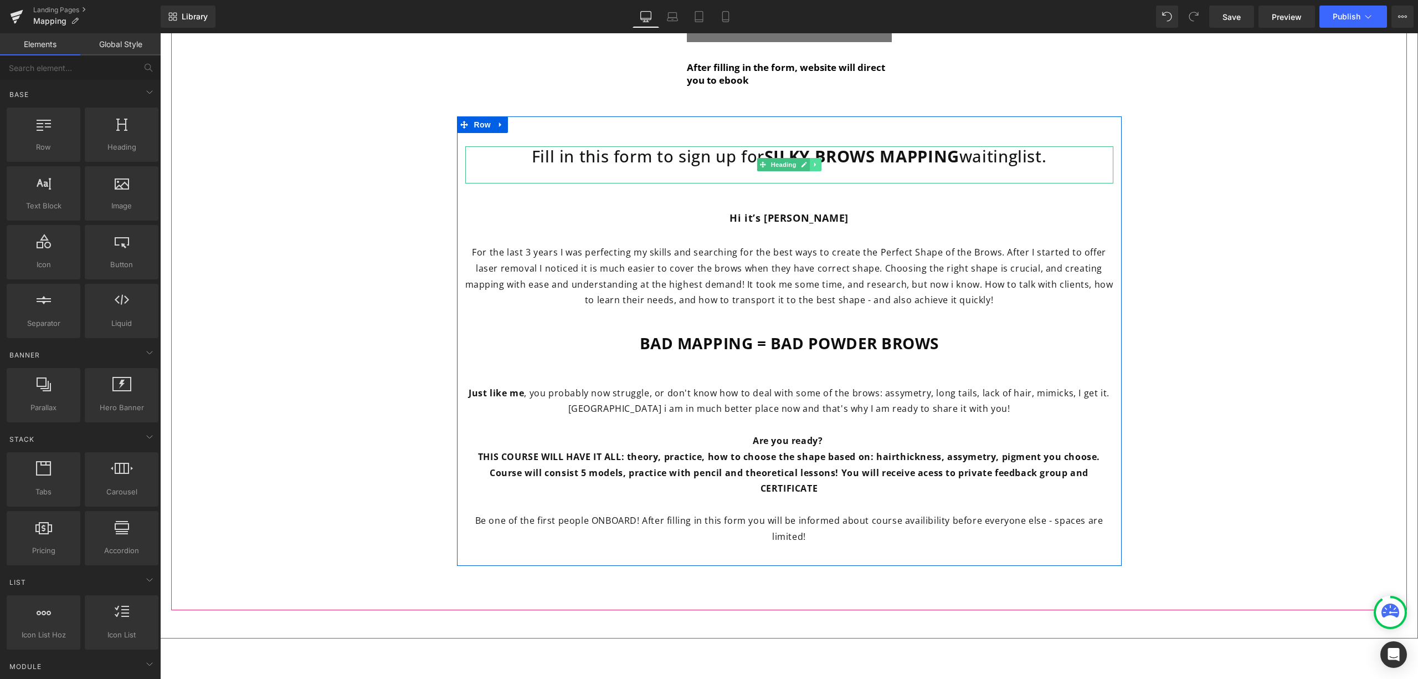
click at [813, 161] on icon at bounding box center [816, 164] width 6 height 7
drag, startPoint x: 812, startPoint y: 152, endPoint x: 828, endPoint y: 187, distance: 38.7
click at [815, 158] on link at bounding box center [821, 164] width 12 height 13
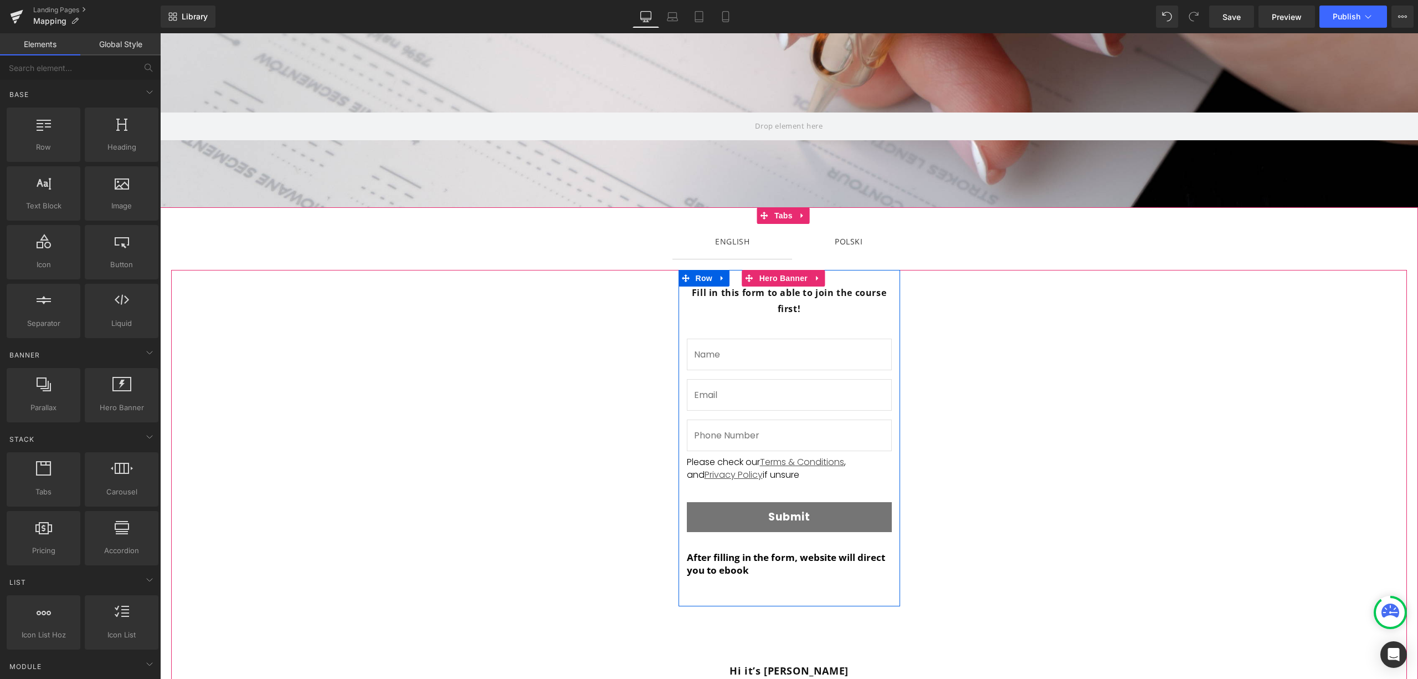
scroll to position [0, 0]
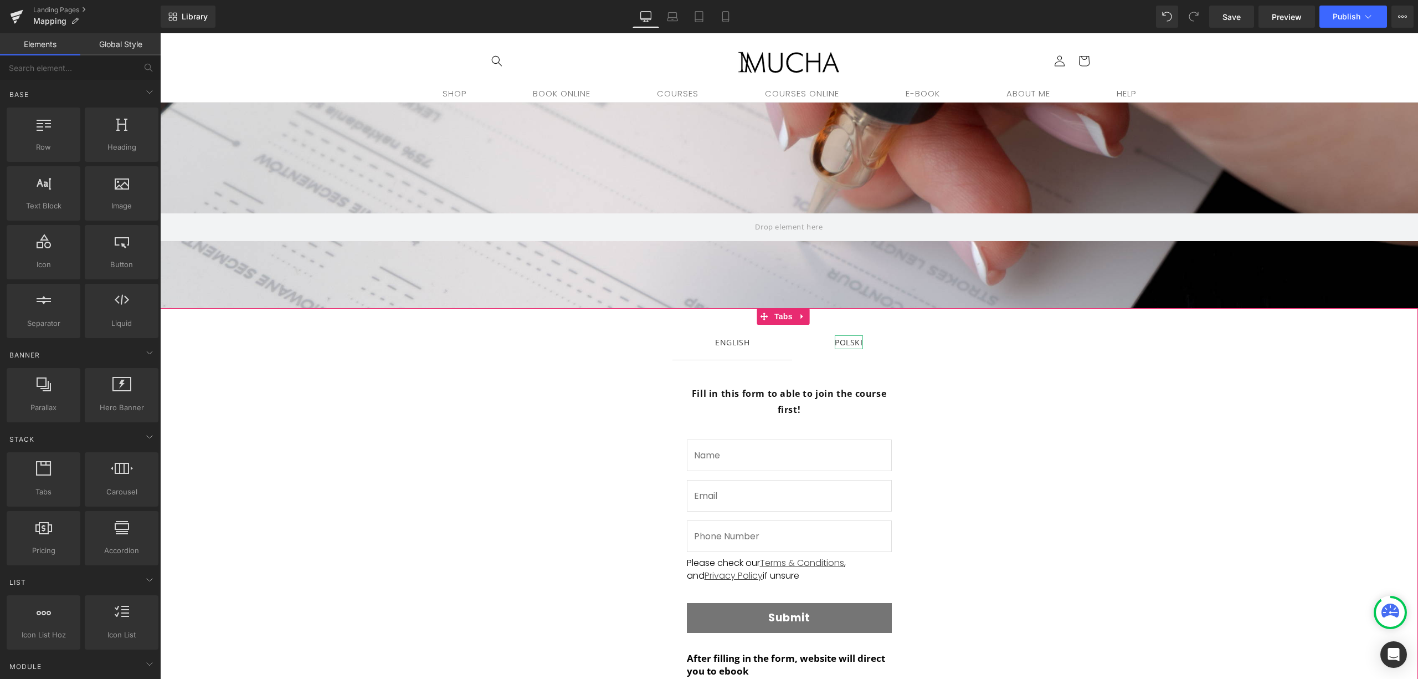
click at [845, 339] on div "POLSKI" at bounding box center [849, 342] width 28 height 14
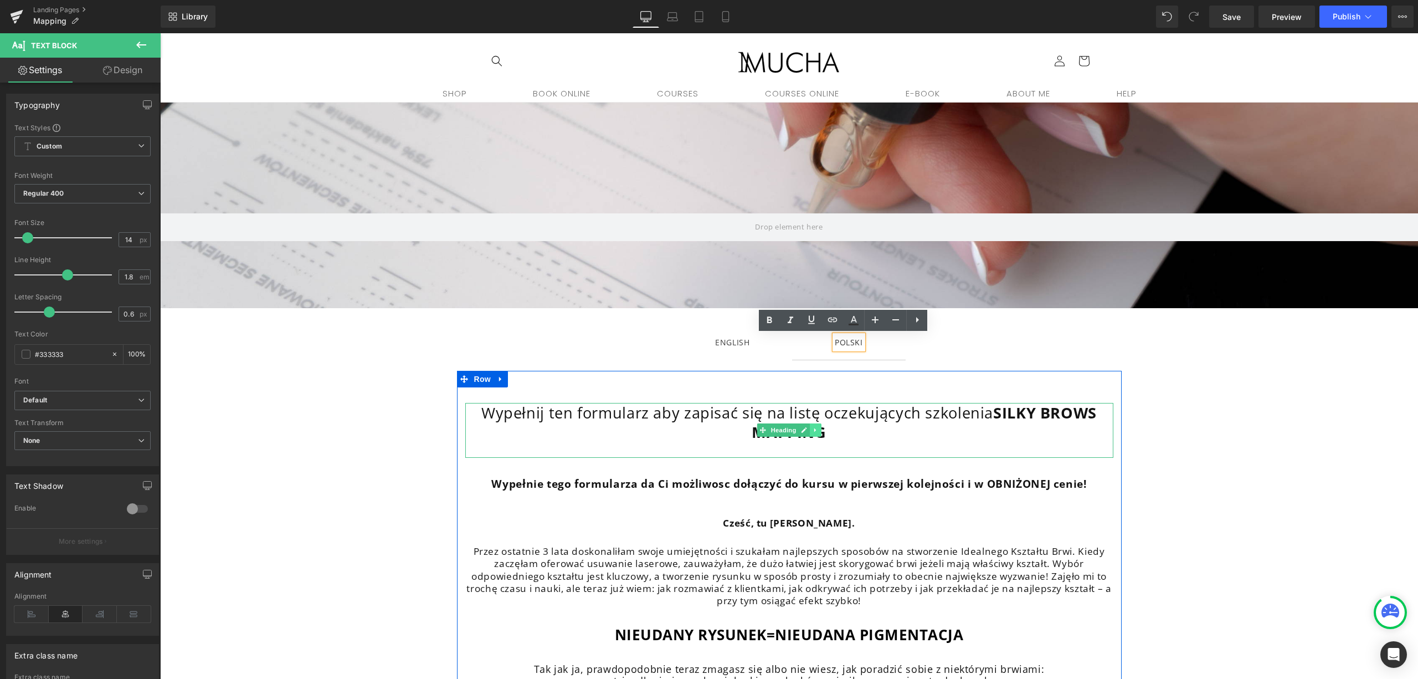
click at [813, 433] on link at bounding box center [816, 429] width 12 height 13
click at [818, 434] on link at bounding box center [821, 429] width 12 height 13
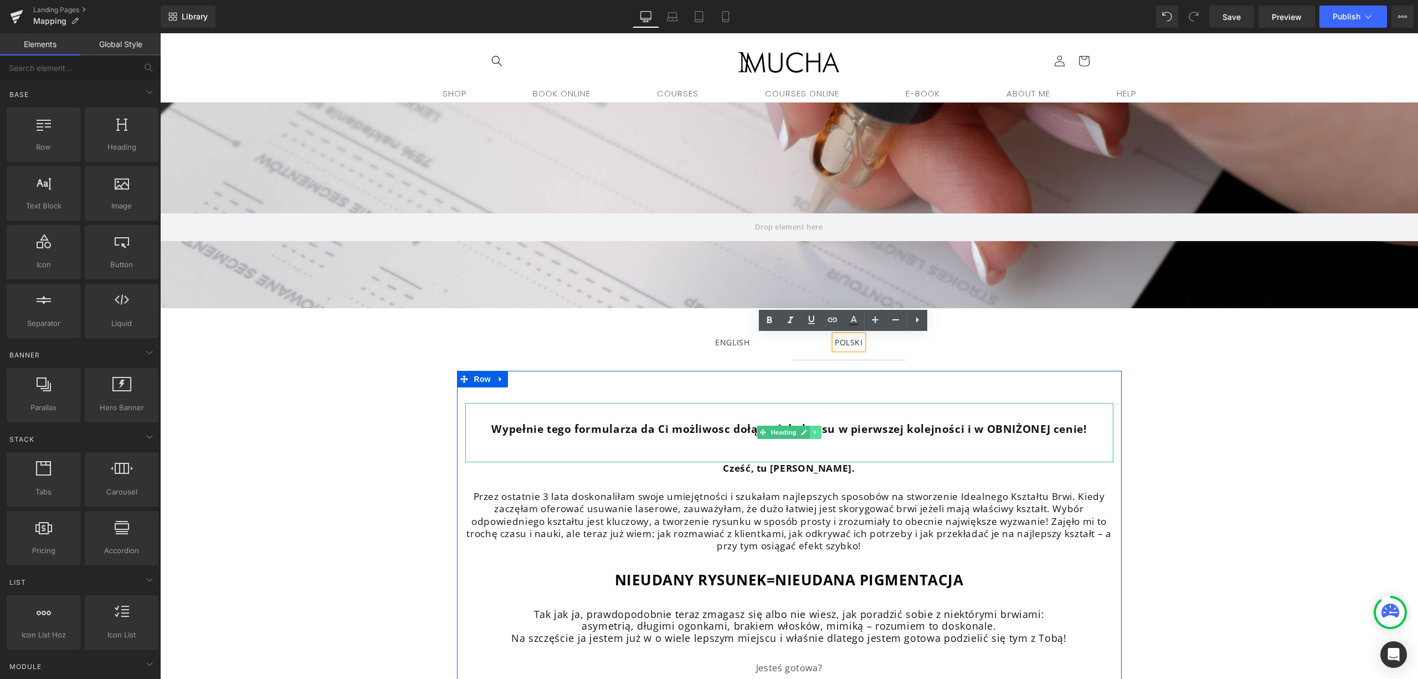
click at [813, 435] on icon at bounding box center [816, 432] width 6 height 7
click at [818, 435] on icon at bounding box center [821, 432] width 6 height 6
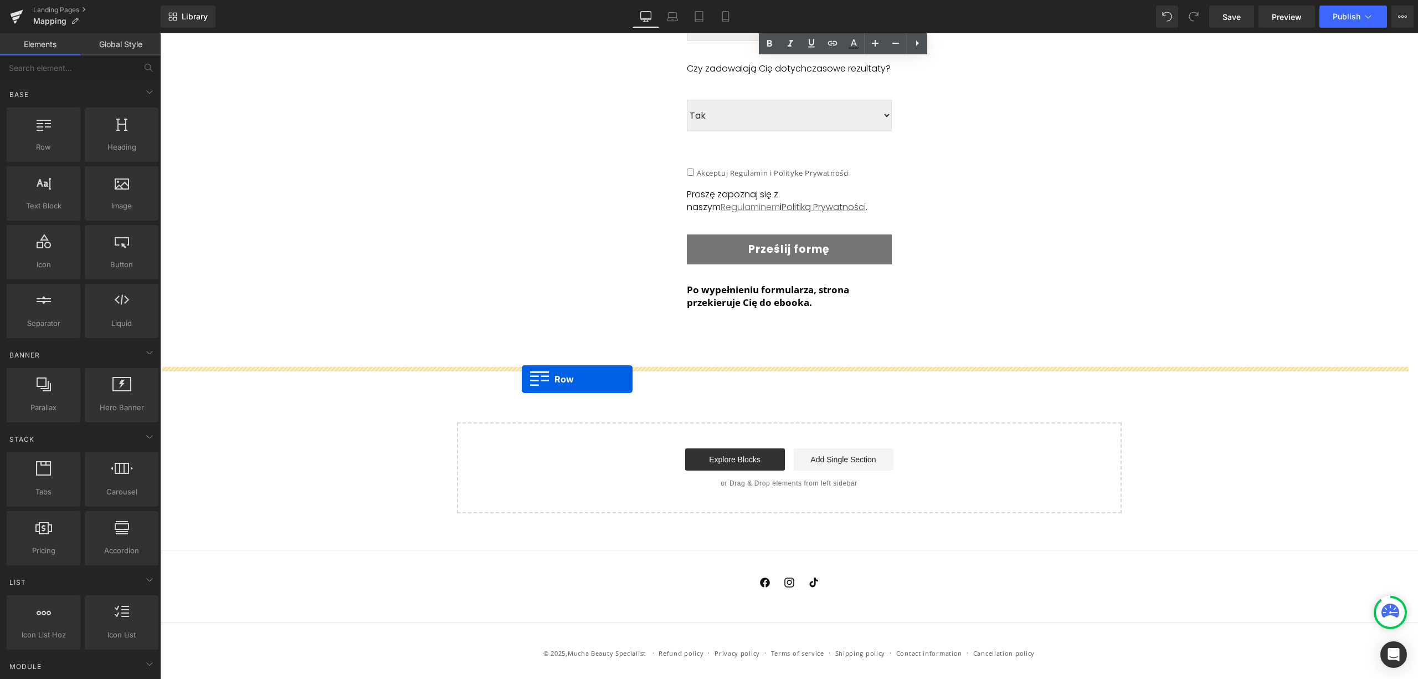
drag, startPoint x: 486, startPoint y: 382, endPoint x: 522, endPoint y: 379, distance: 36.1
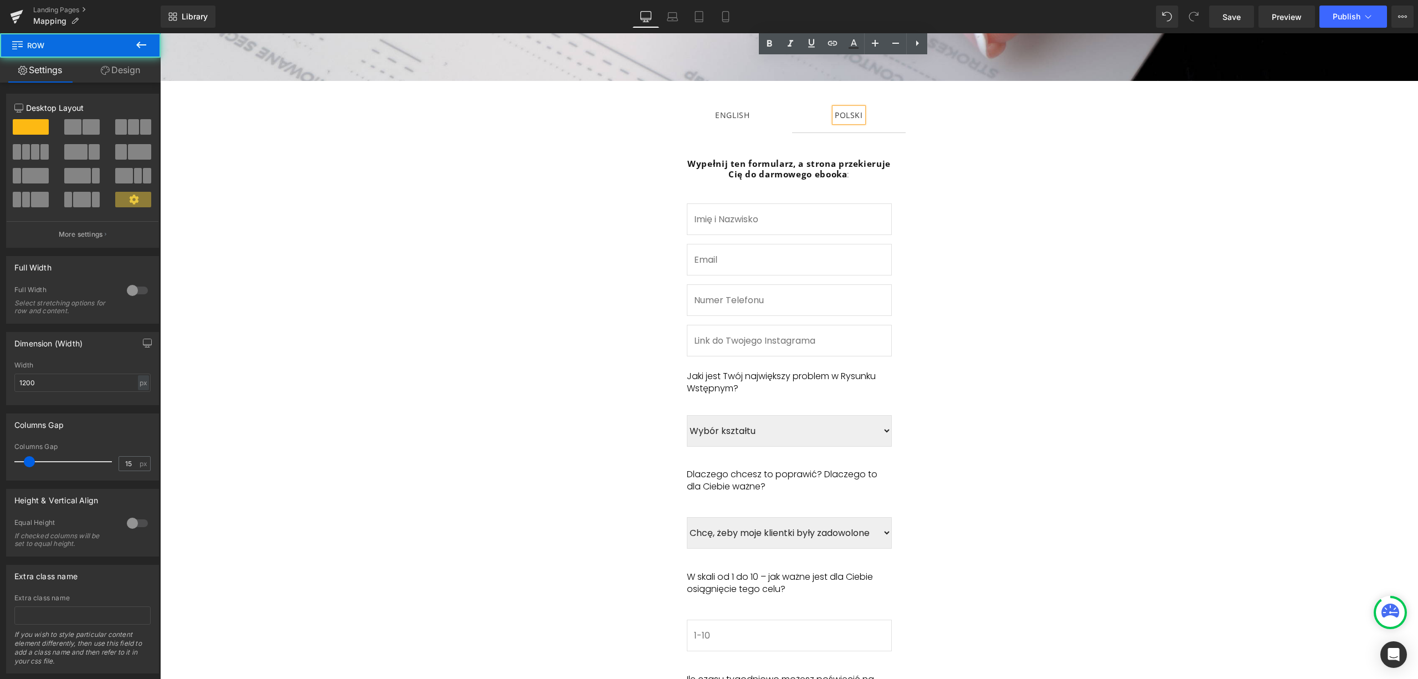
scroll to position [70, 0]
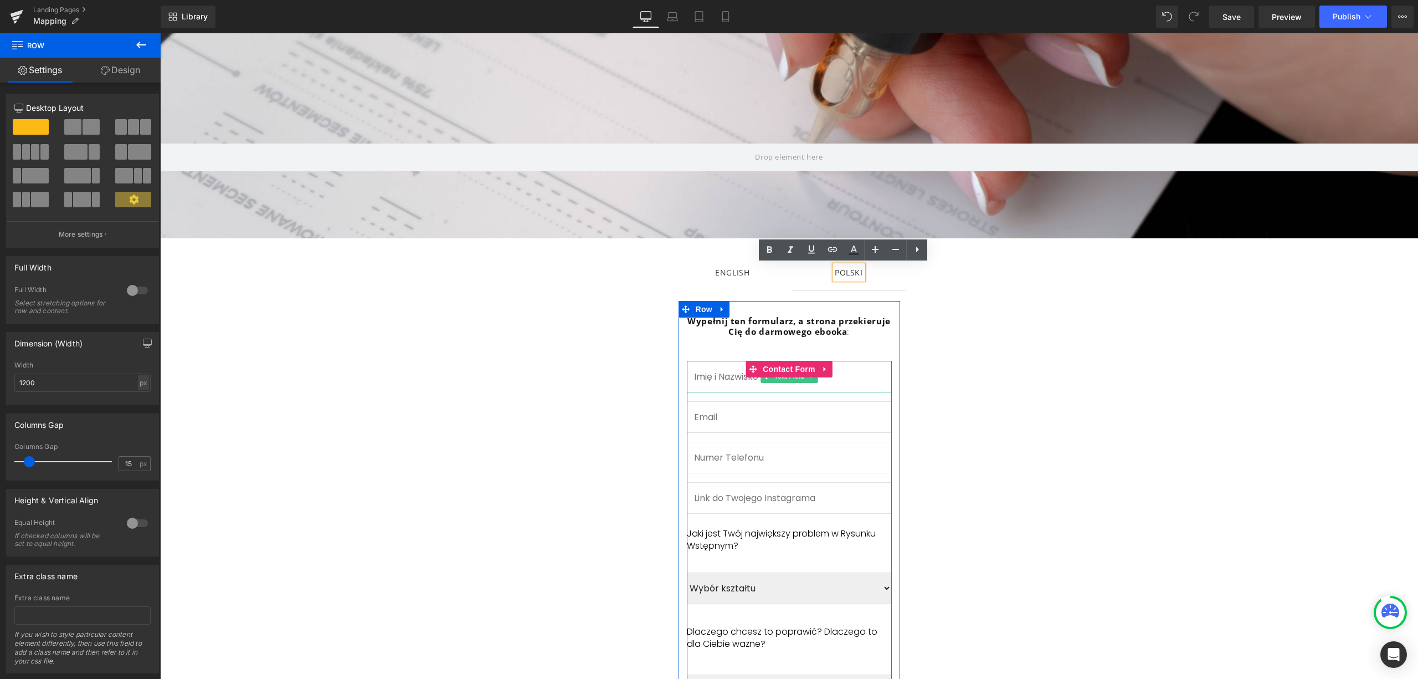
click at [862, 386] on input "text" at bounding box center [789, 377] width 205 height 32
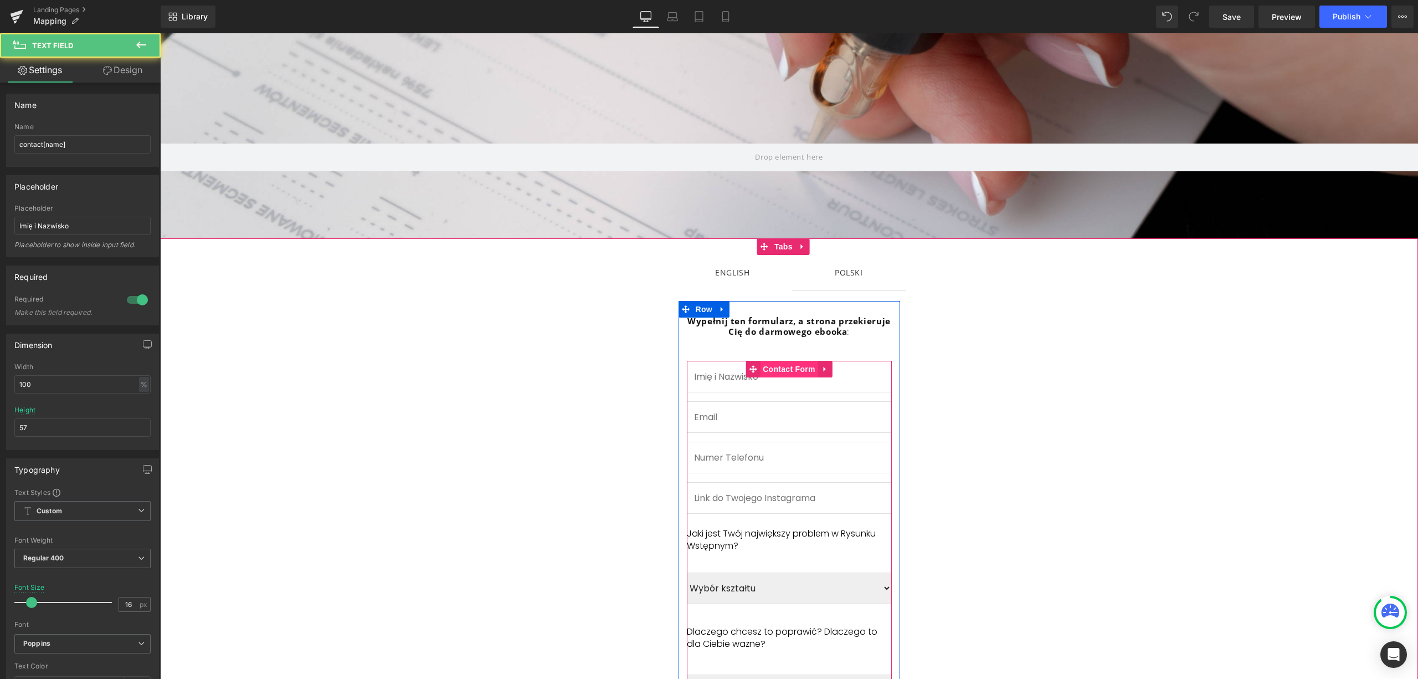
click at [792, 370] on span "Contact Form" at bounding box center [789, 369] width 58 height 17
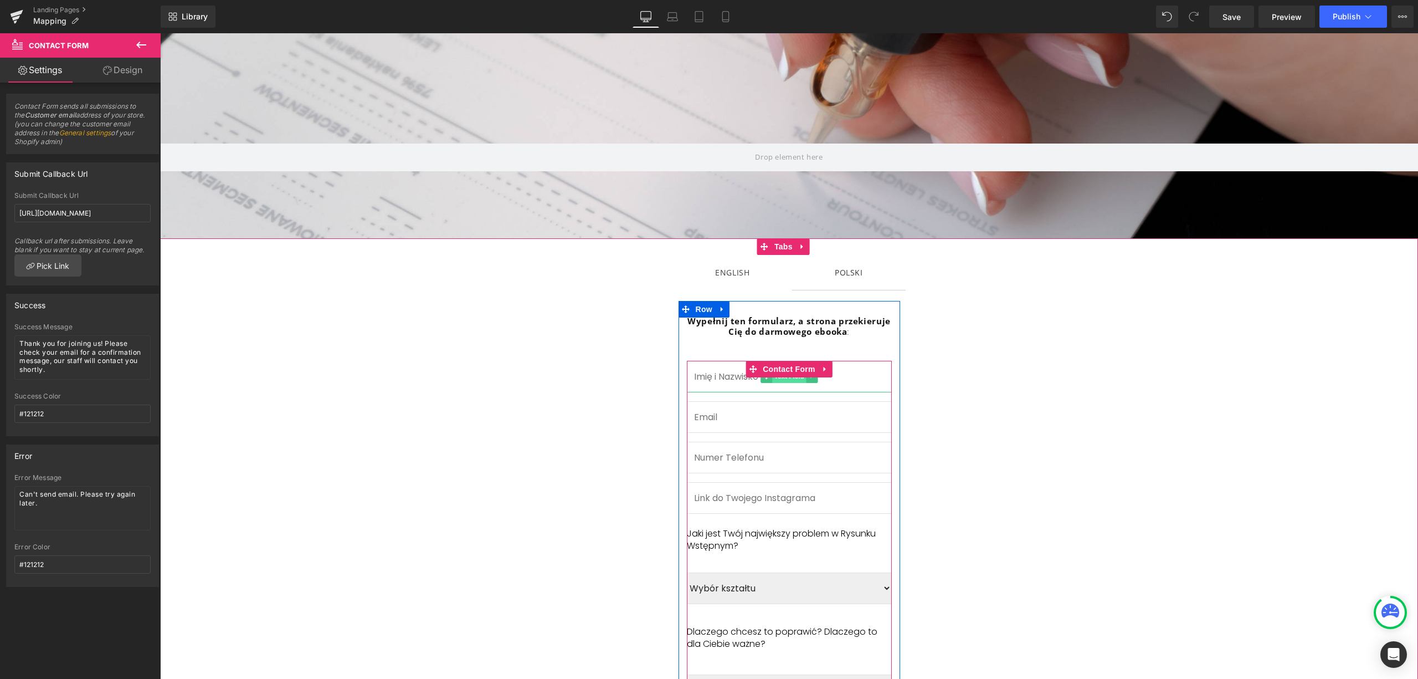
click at [780, 378] on span "Text Field" at bounding box center [789, 375] width 34 height 13
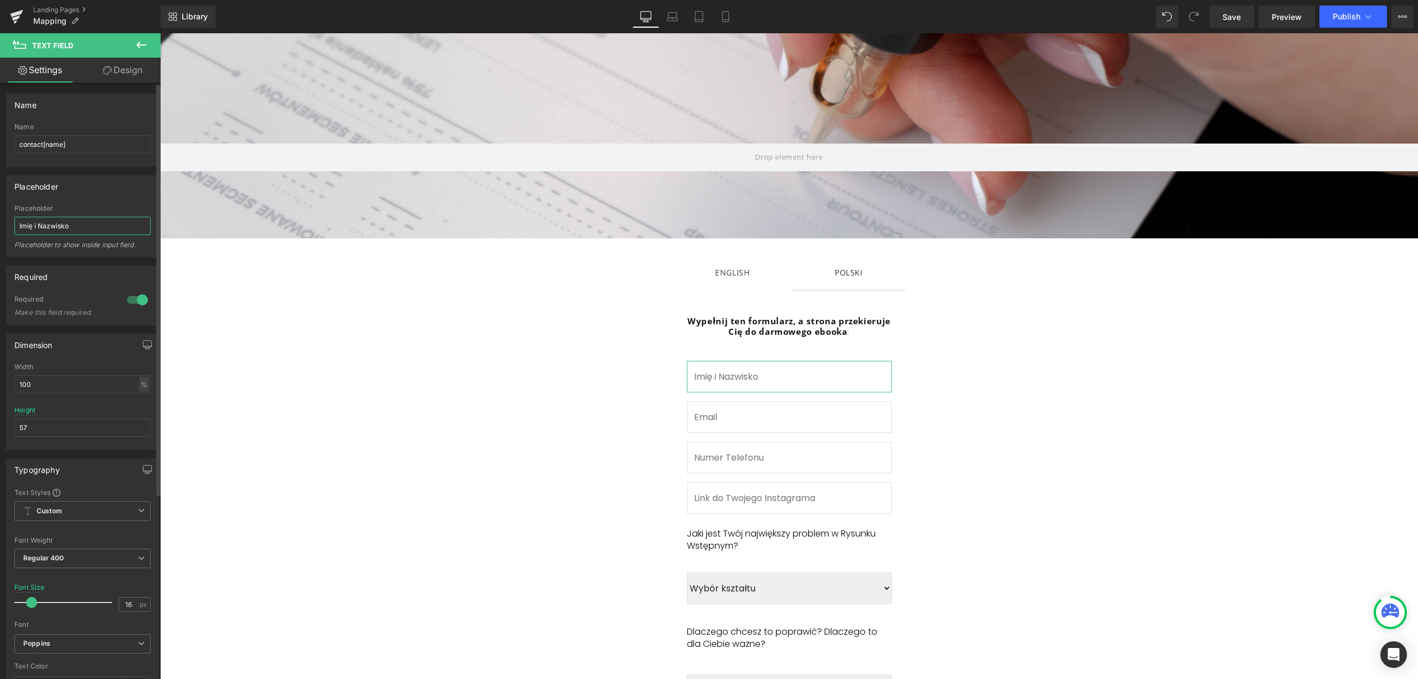
drag, startPoint x: 105, startPoint y: 233, endPoint x: 41, endPoint y: 245, distance: 64.9
click at [40, 244] on div "Placeholder Imię i Nazwisko Placeholder to show inside input field." at bounding box center [82, 230] width 136 height 52
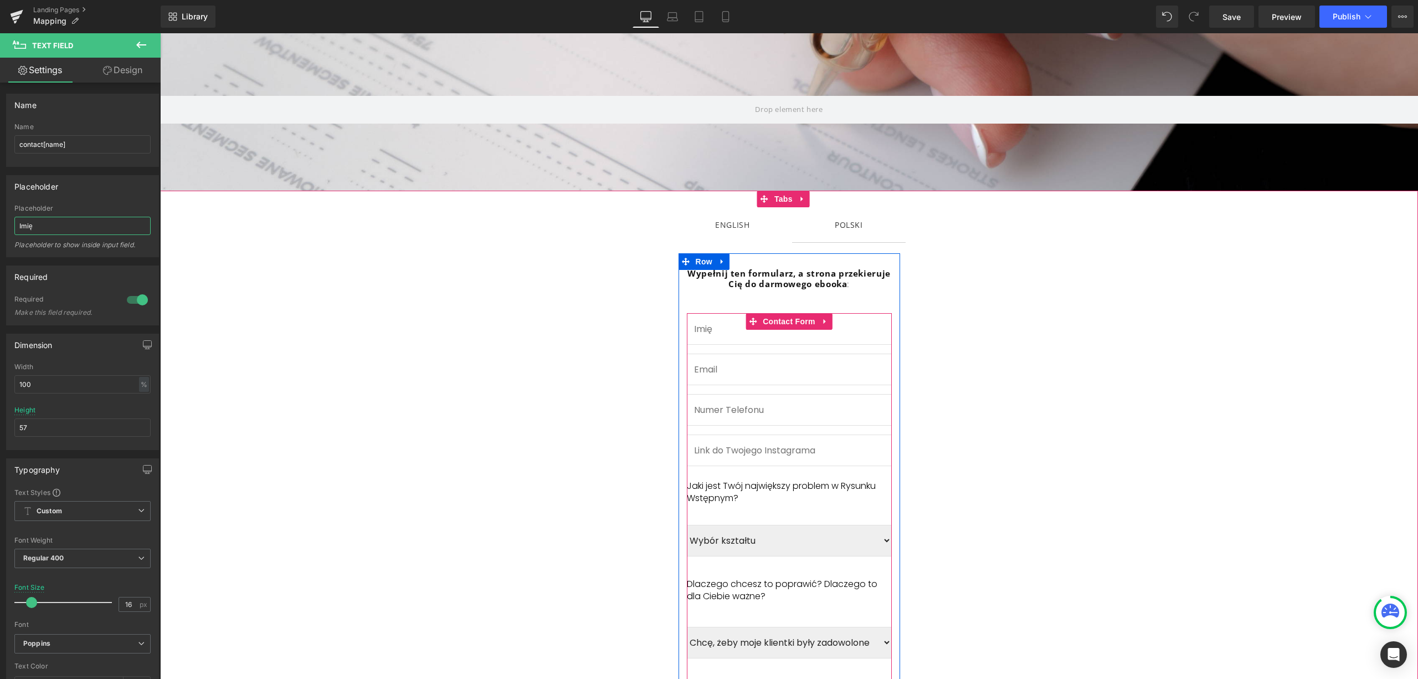
scroll to position [144, 0]
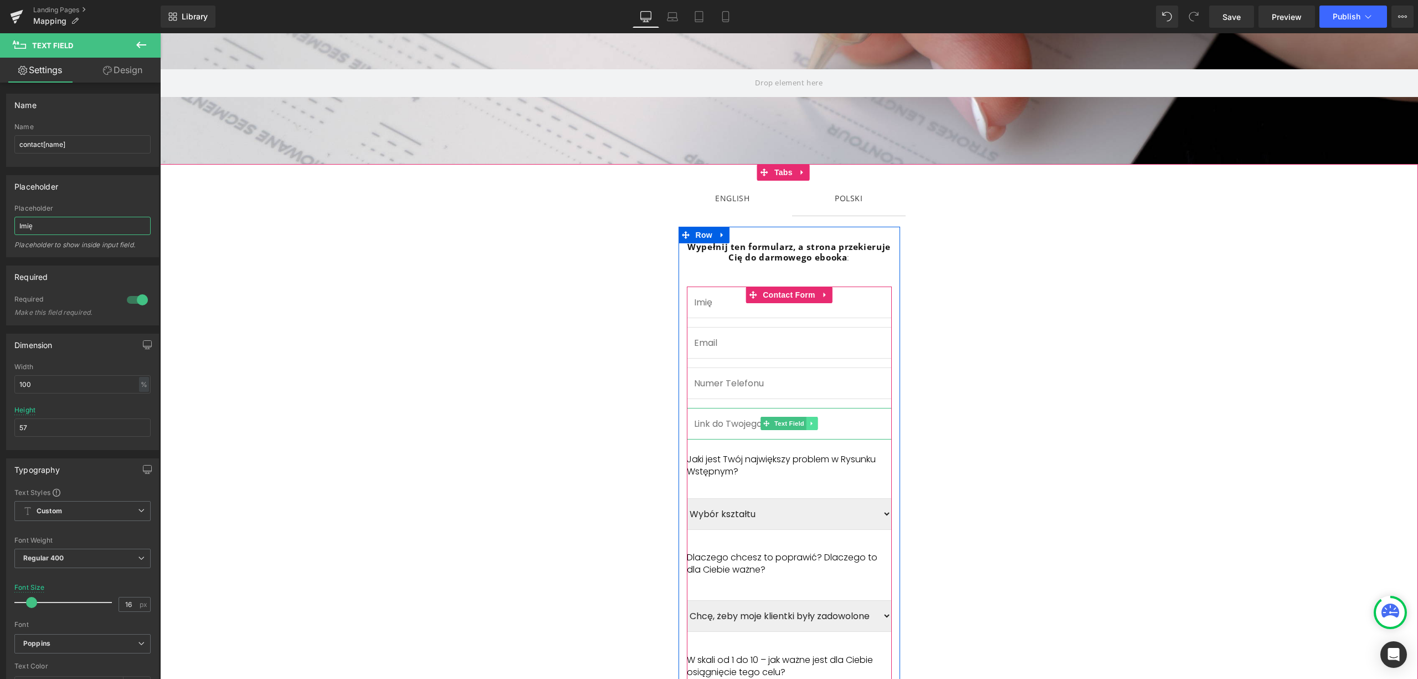
type input "Imię"
click at [809, 425] on icon at bounding box center [812, 423] width 6 height 7
click at [815, 425] on icon at bounding box center [818, 423] width 6 height 6
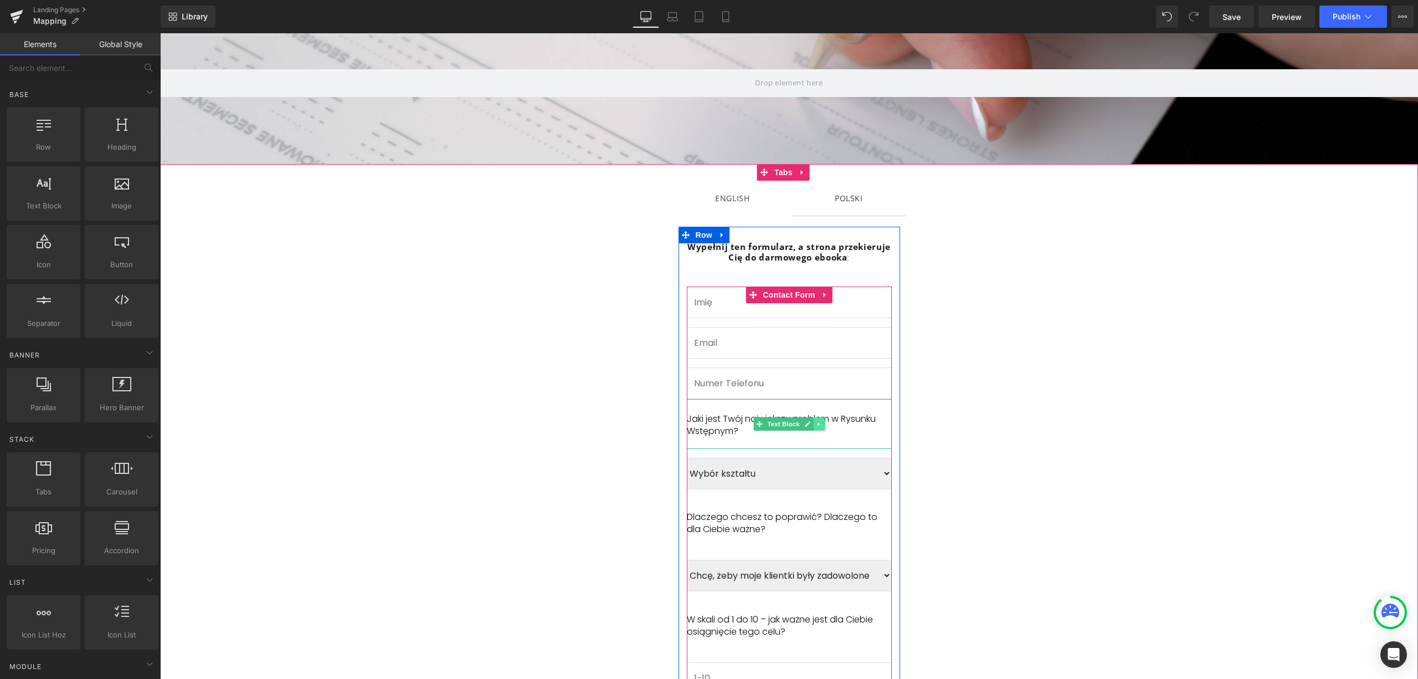
click at [818, 425] on icon at bounding box center [819, 424] width 2 height 4
click at [821, 427] on icon at bounding box center [824, 423] width 6 height 7
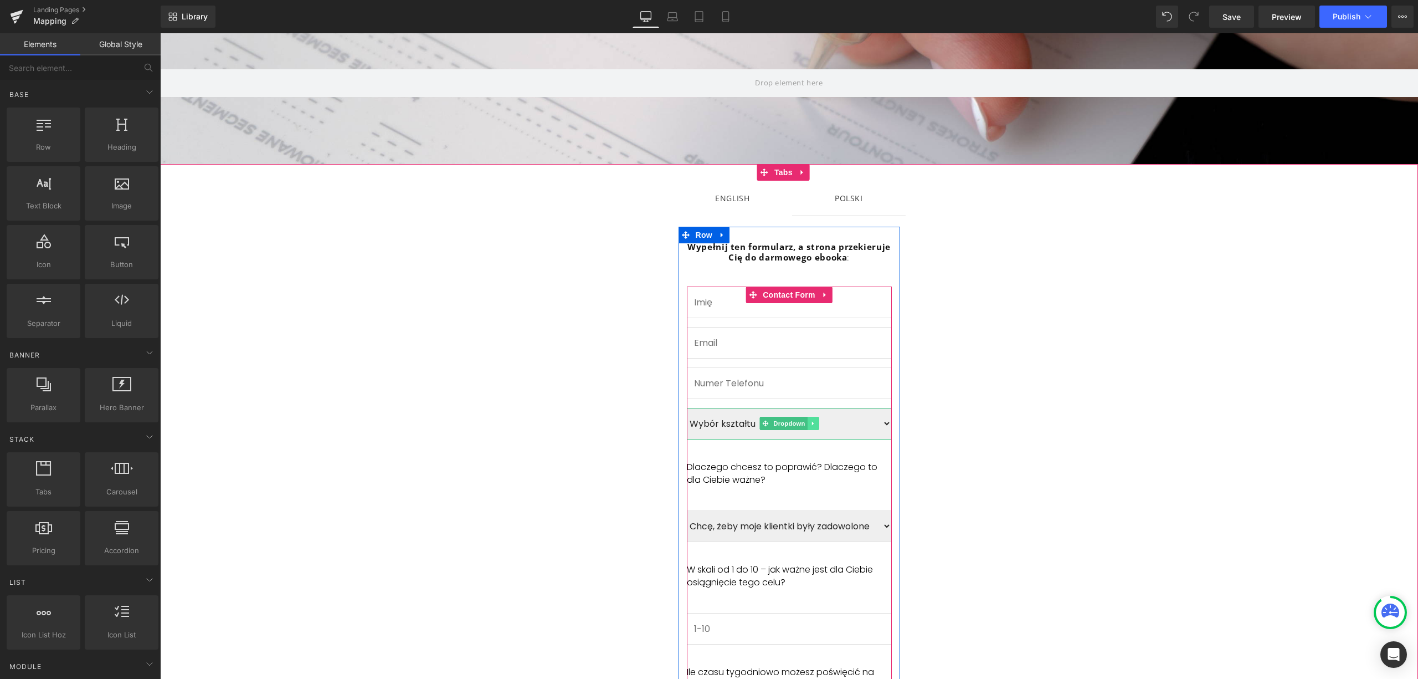
click at [810, 424] on icon at bounding box center [813, 423] width 6 height 7
click at [815, 425] on icon at bounding box center [818, 423] width 6 height 6
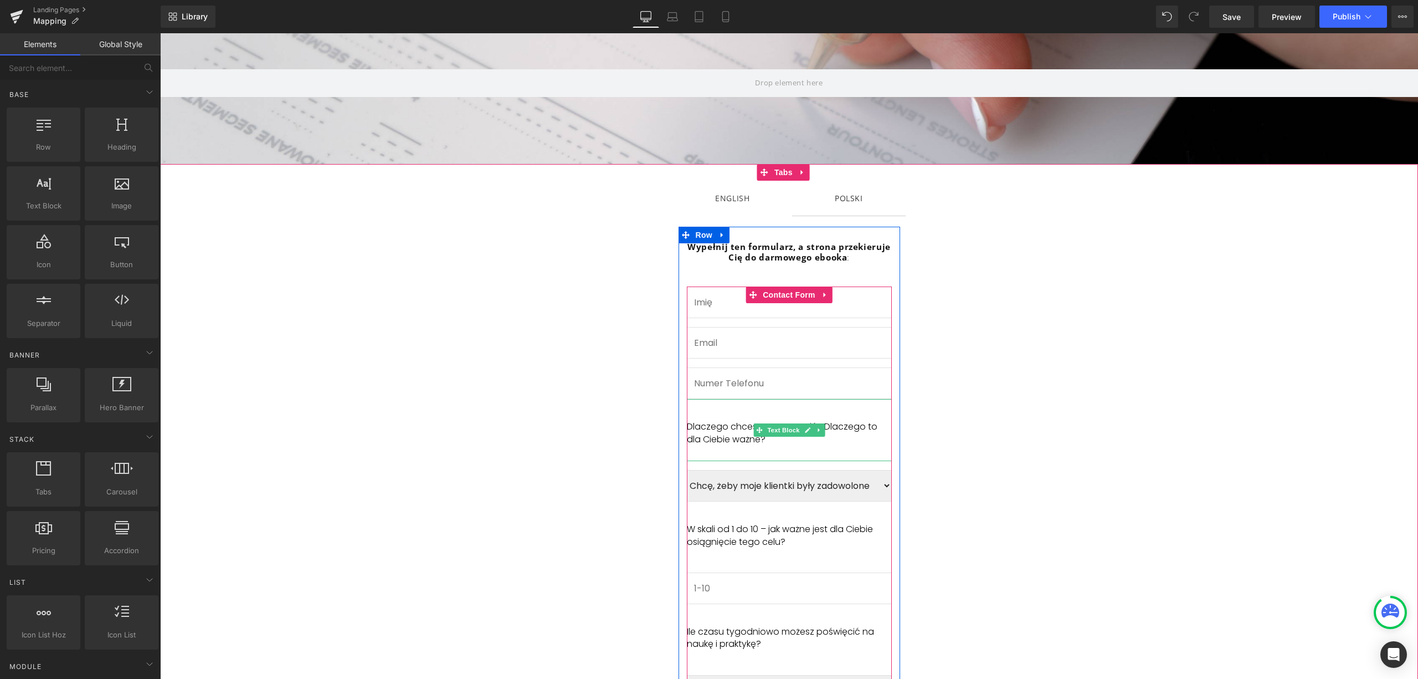
click at [813, 425] on link at bounding box center [819, 429] width 12 height 13
click at [812, 427] on link at bounding box center [814, 429] width 12 height 13
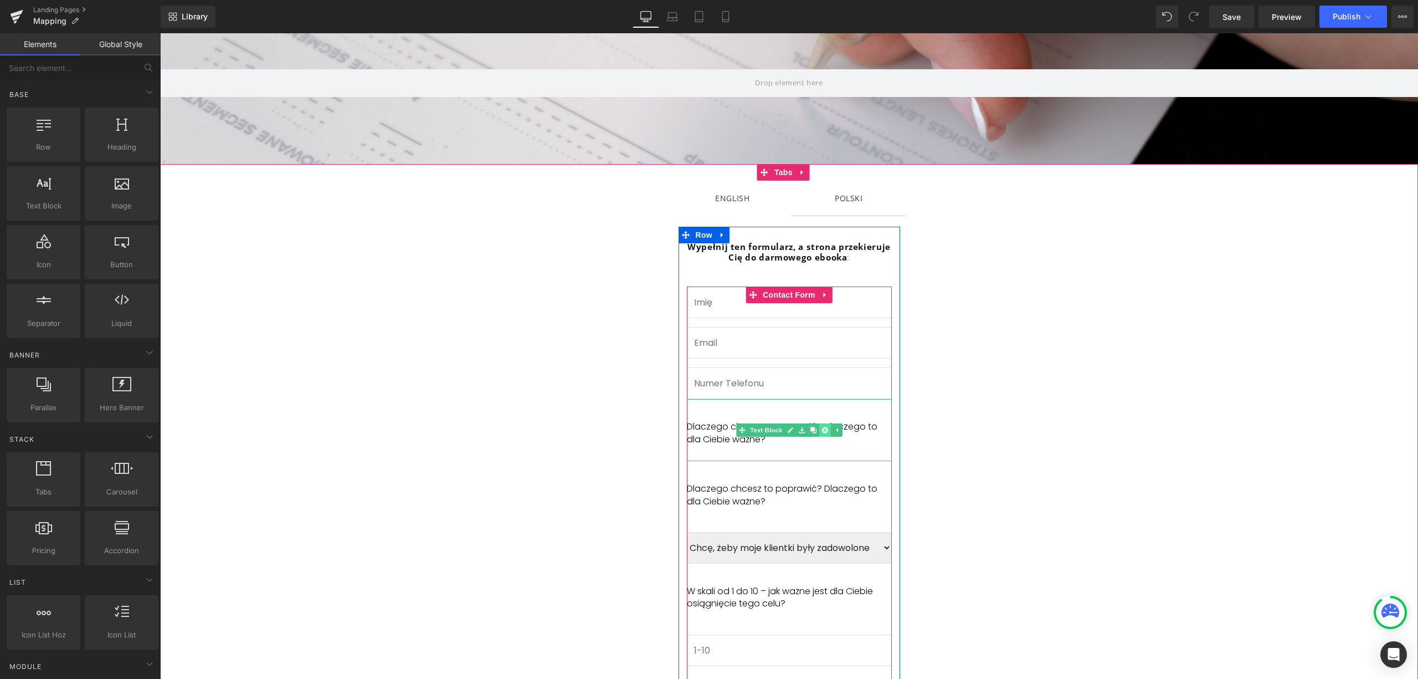
click at [821, 428] on icon at bounding box center [824, 430] width 6 height 6
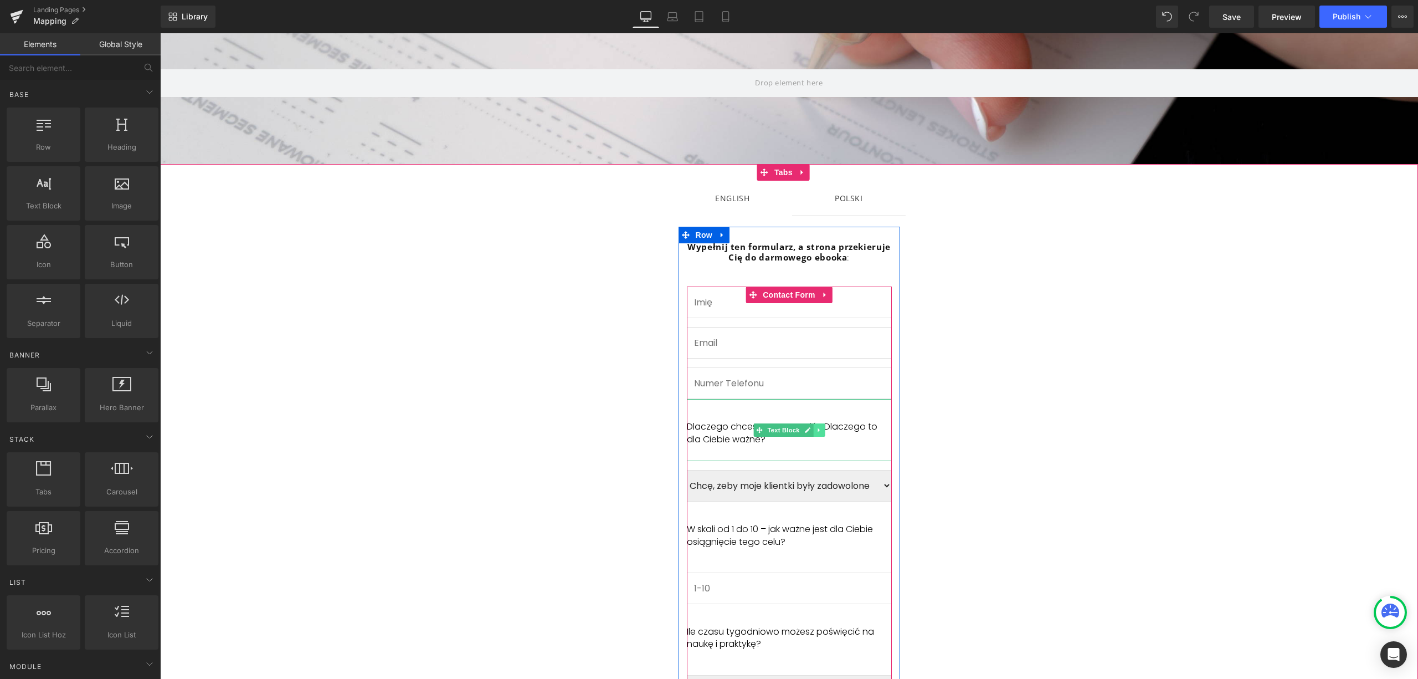
click at [816, 428] on icon at bounding box center [819, 430] width 6 height 7
drag, startPoint x: 815, startPoint y: 428, endPoint x: 821, endPoint y: 434, distance: 8.2
click at [821, 428] on icon at bounding box center [824, 430] width 6 height 7
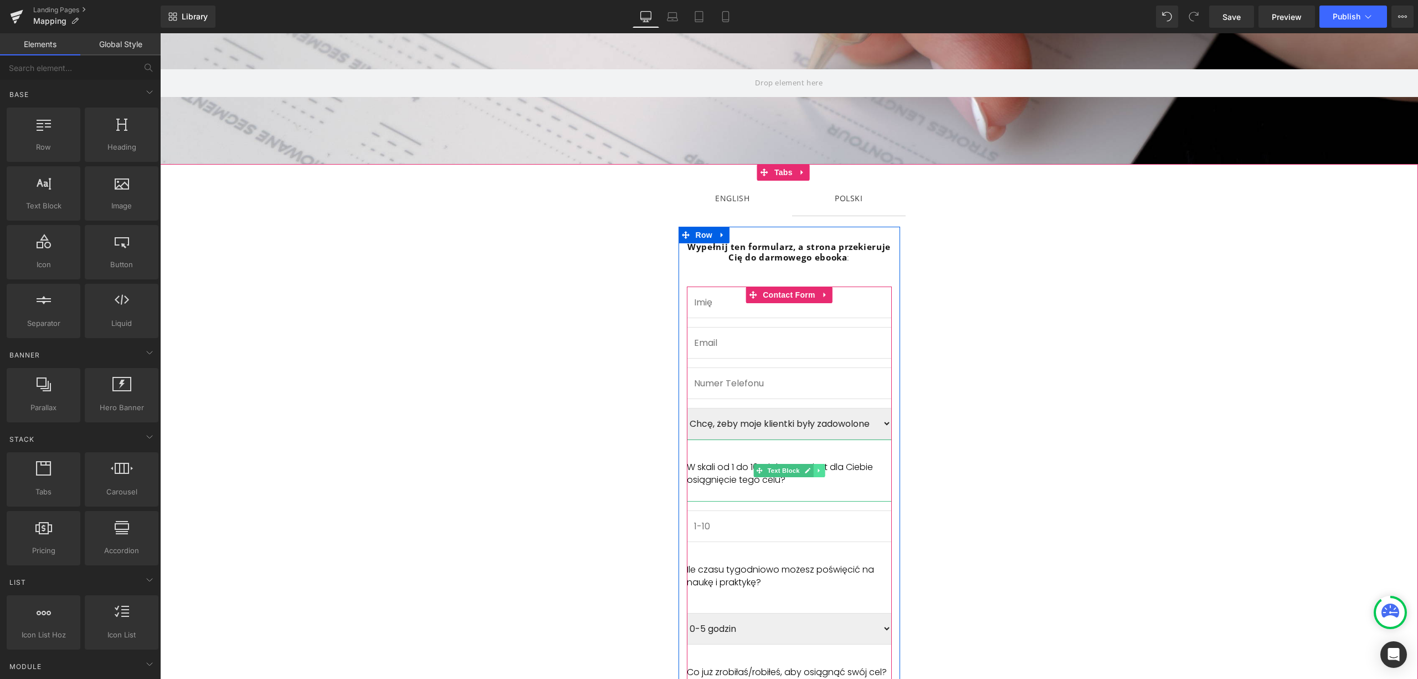
click at [816, 471] on icon at bounding box center [819, 470] width 6 height 7
click at [821, 470] on icon at bounding box center [824, 470] width 6 height 6
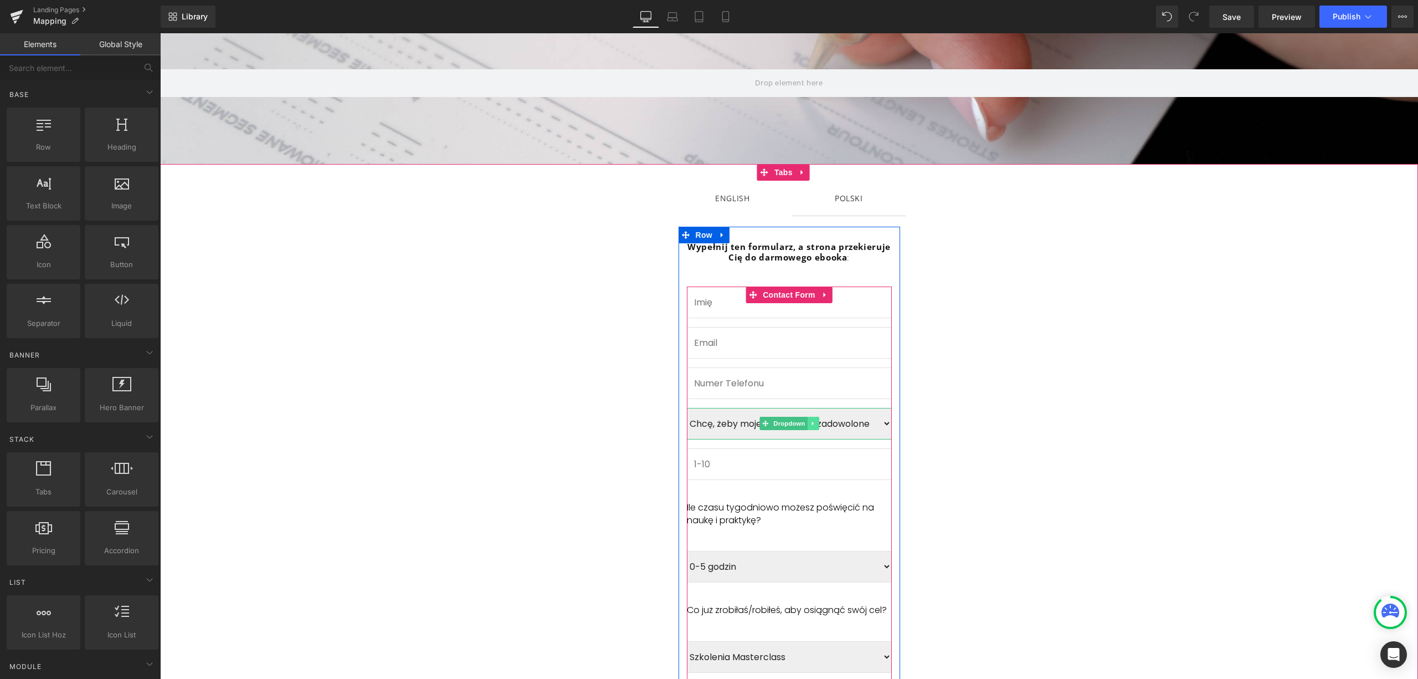
click at [812, 424] on icon at bounding box center [813, 424] width 2 height 4
click at [815, 424] on icon at bounding box center [818, 423] width 6 height 7
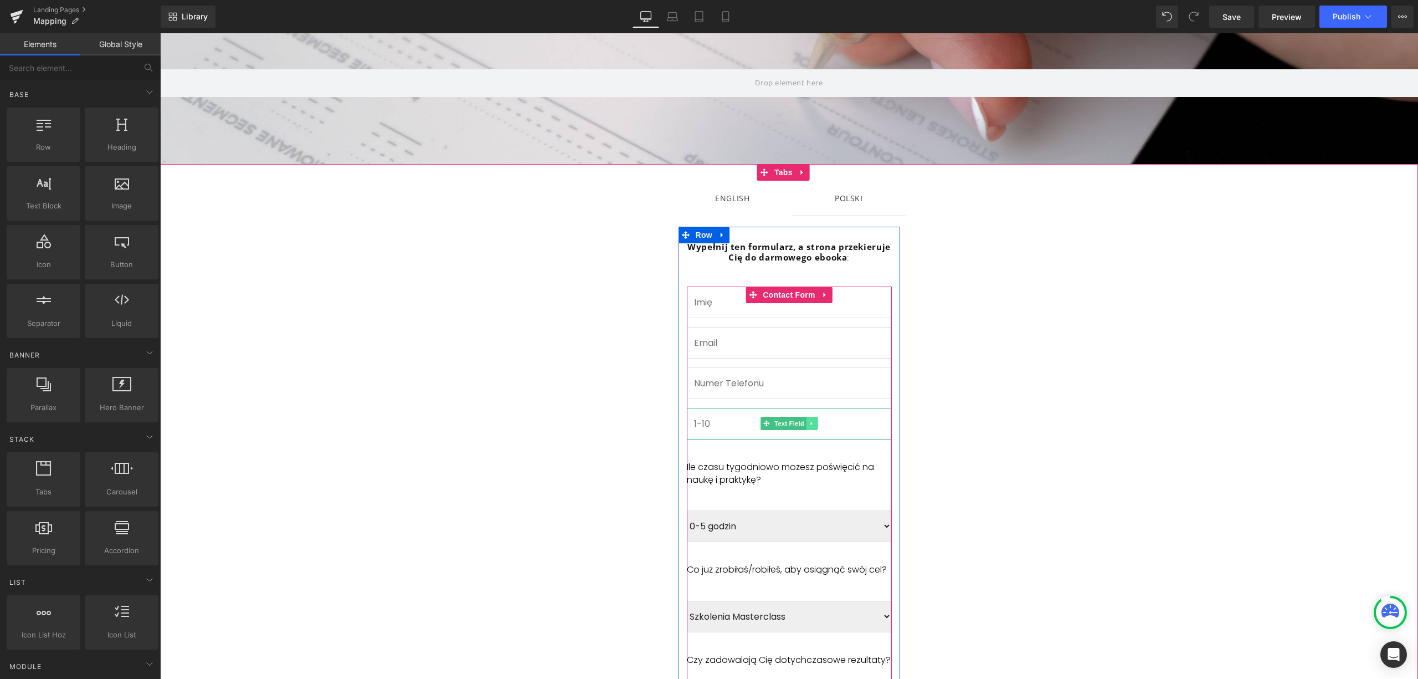
click at [809, 424] on link at bounding box center [812, 423] width 12 height 13
click at [815, 424] on link at bounding box center [818, 423] width 12 height 13
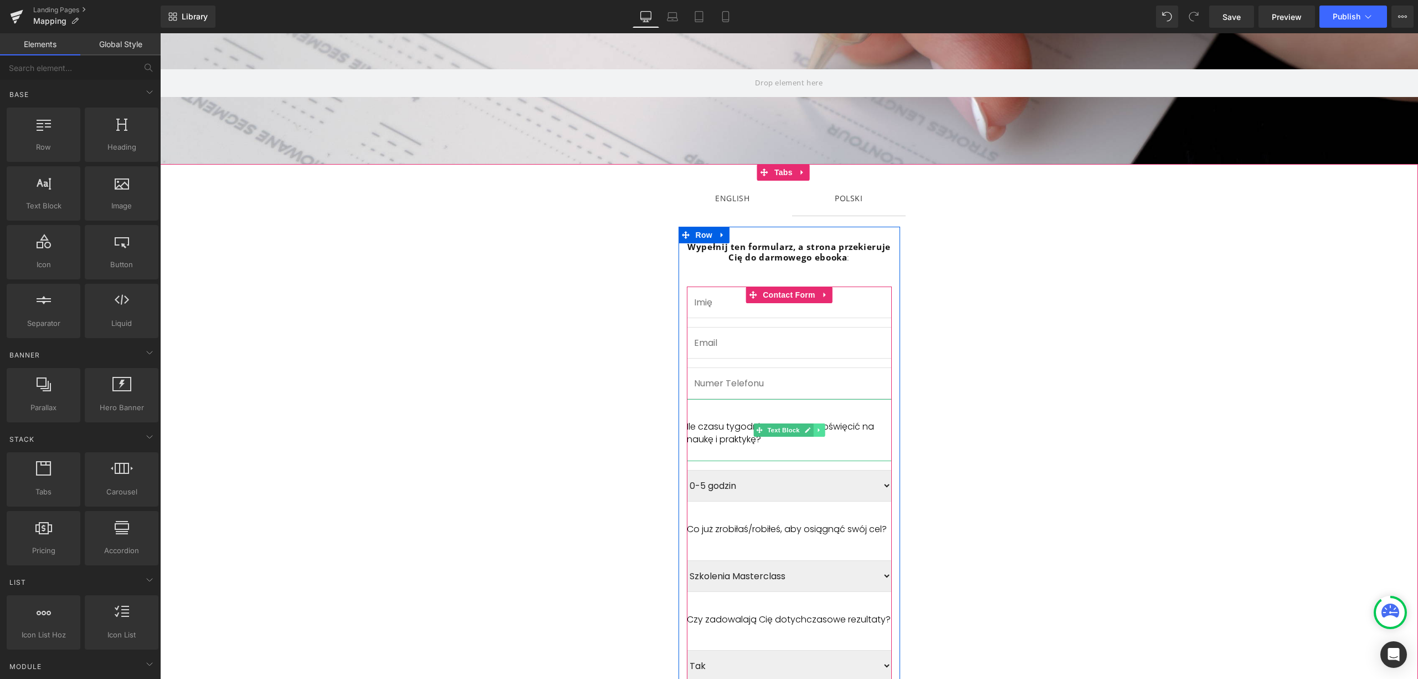
click at [816, 427] on icon at bounding box center [819, 430] width 6 height 7
click at [813, 428] on li at bounding box center [813, 429] width 34 height 13
click at [821, 428] on icon at bounding box center [824, 430] width 6 height 7
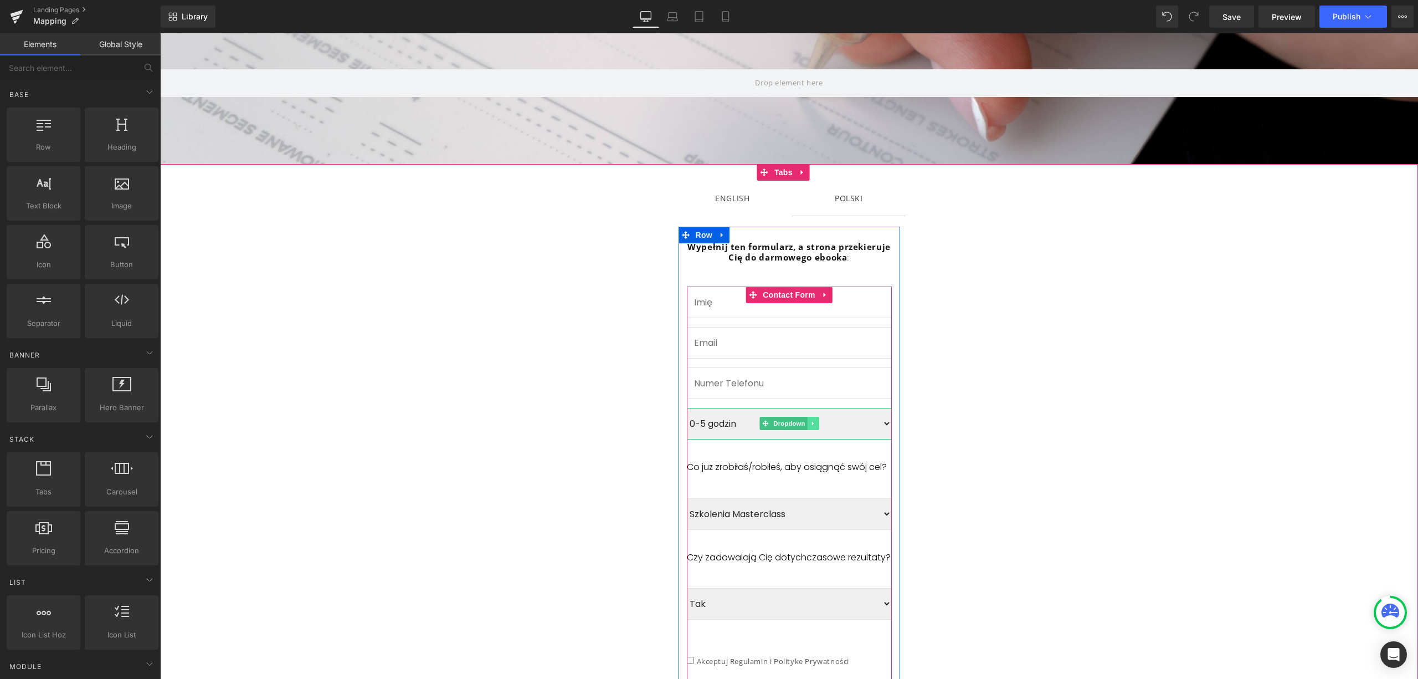
click at [810, 424] on icon at bounding box center [813, 423] width 6 height 7
click at [815, 424] on icon at bounding box center [818, 423] width 6 height 7
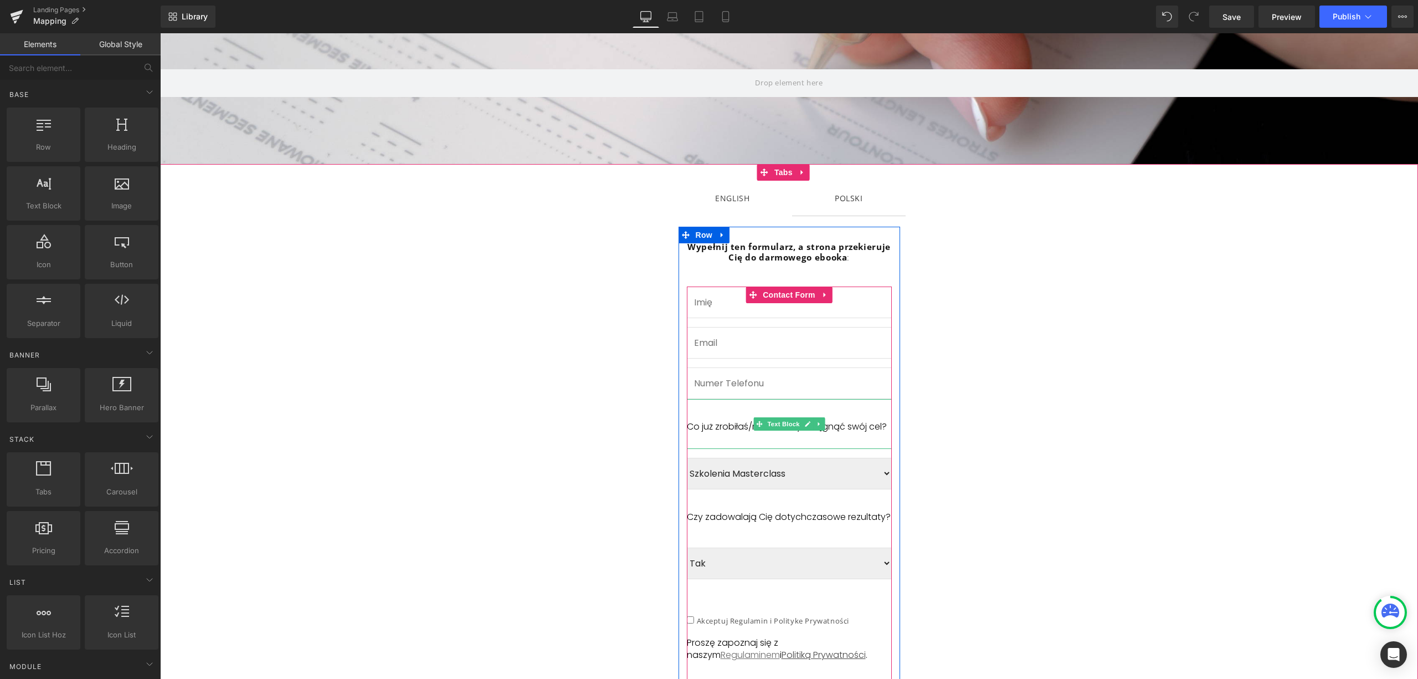
click at [816, 427] on icon at bounding box center [819, 423] width 6 height 7
click at [821, 426] on icon at bounding box center [824, 423] width 6 height 6
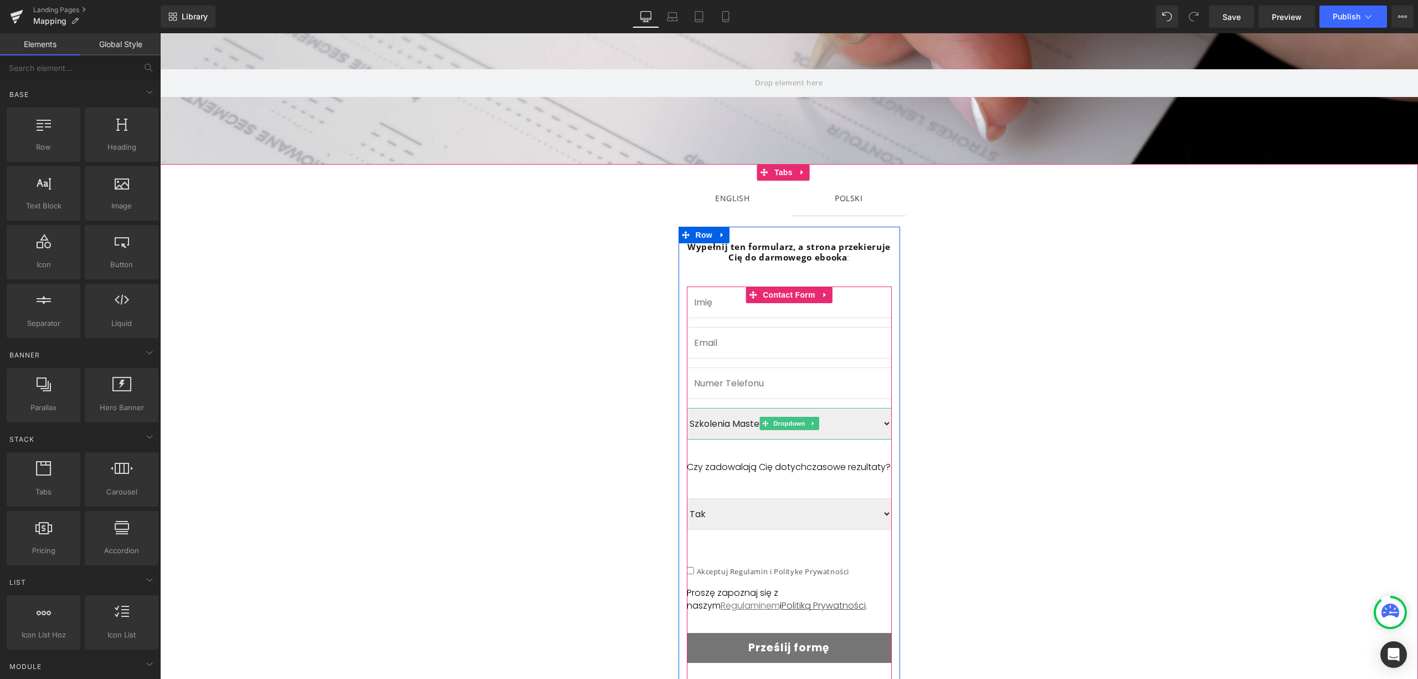
click at [811, 424] on link at bounding box center [813, 423] width 12 height 13
click at [815, 424] on icon at bounding box center [818, 423] width 6 height 6
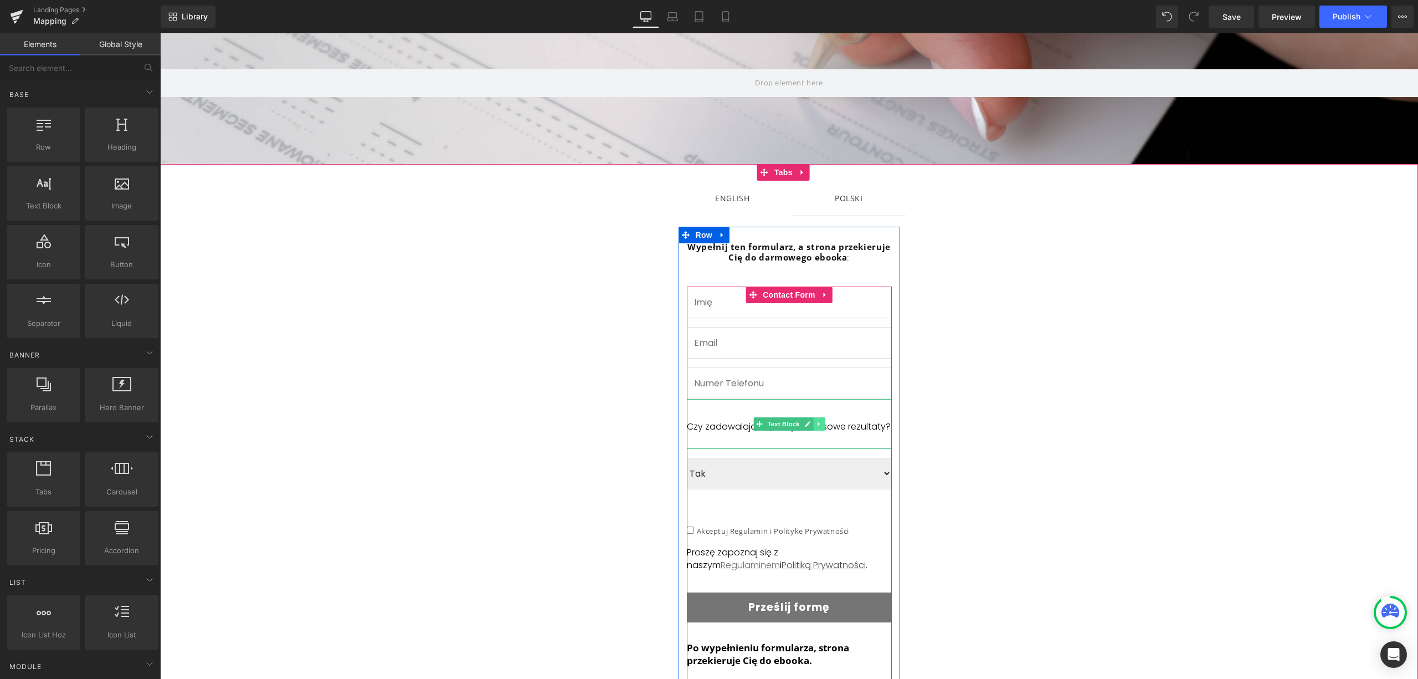
click at [818, 425] on icon at bounding box center [819, 424] width 2 height 4
click at [819, 426] on link at bounding box center [825, 423] width 12 height 13
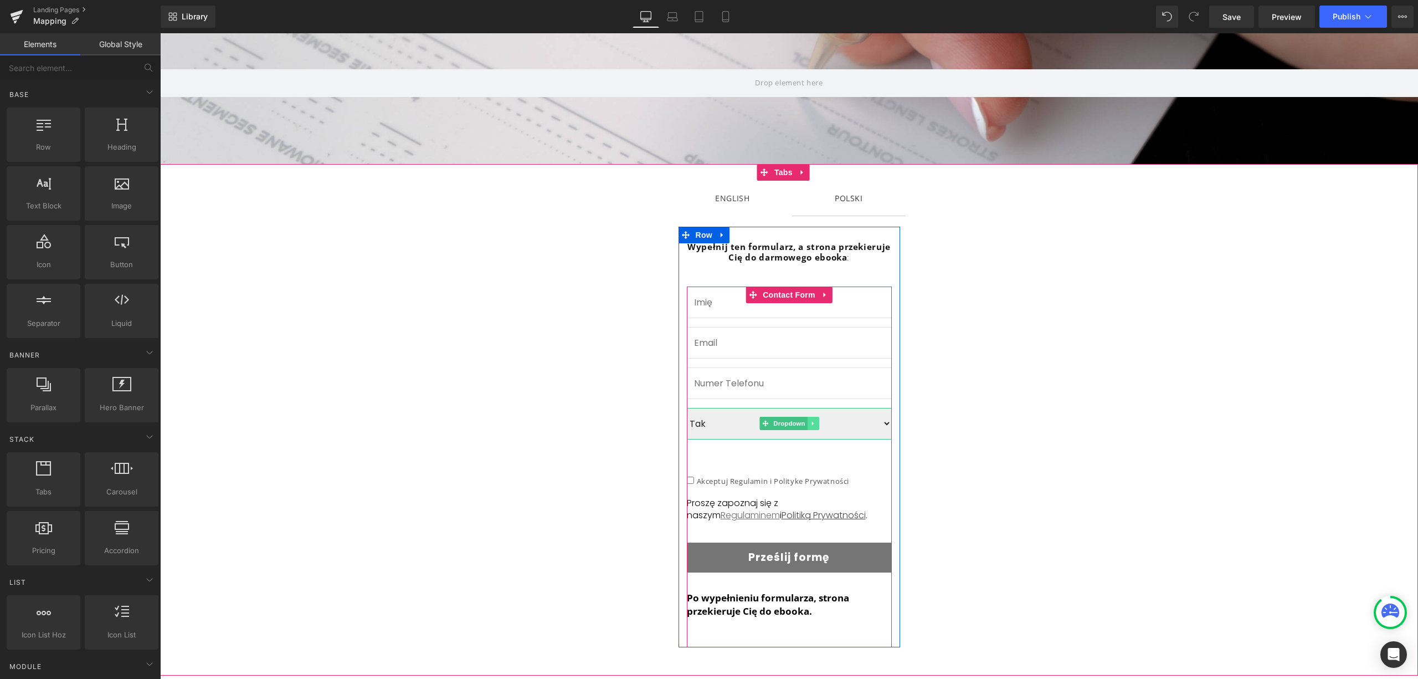
click at [812, 422] on link at bounding box center [813, 423] width 12 height 13
click at [815, 422] on icon at bounding box center [818, 423] width 6 height 6
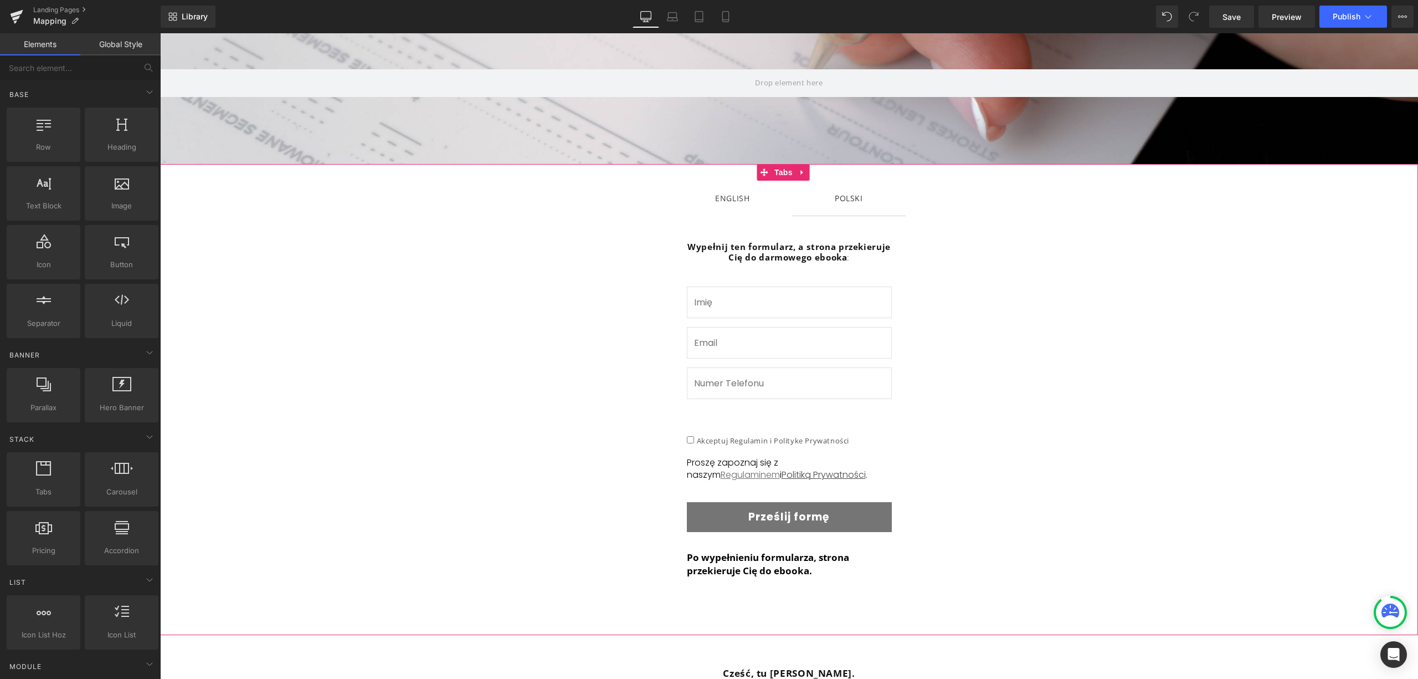
click at [730, 201] on div "ENGLISH" at bounding box center [732, 198] width 34 height 14
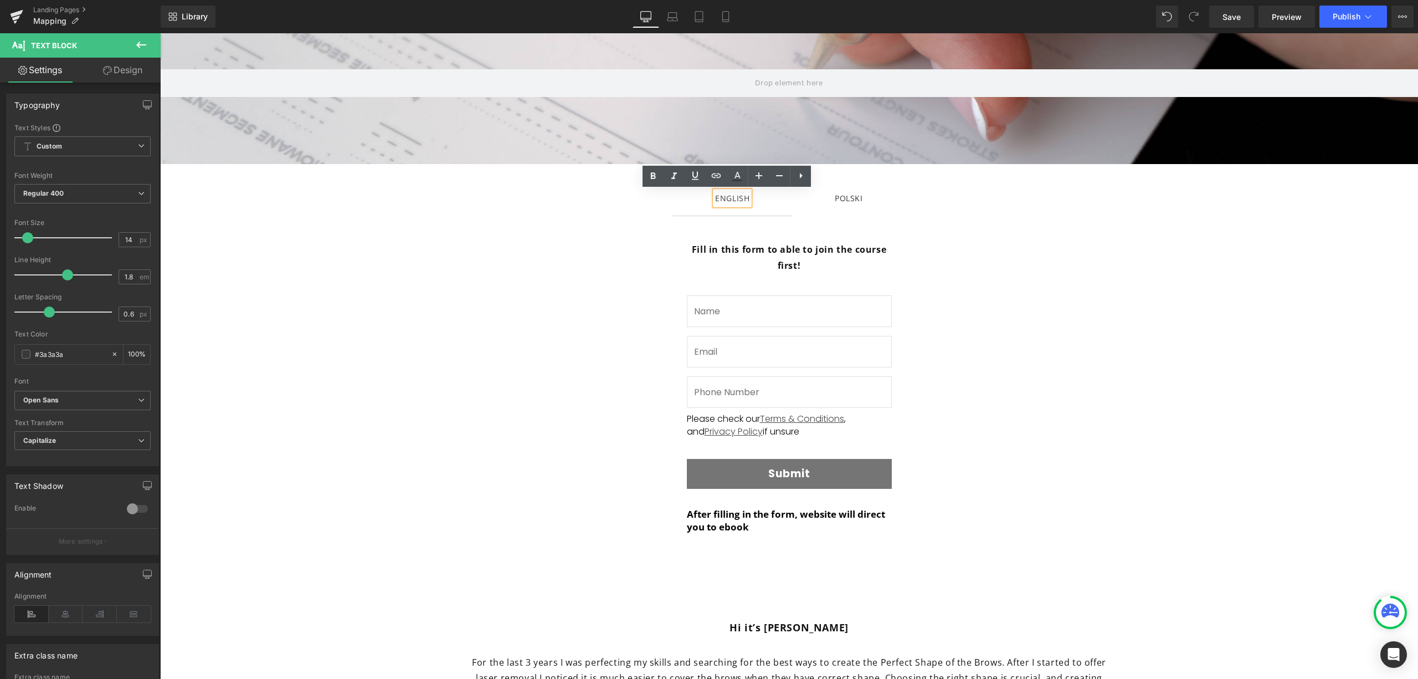
click at [840, 206] on span "POLSKI Text Block" at bounding box center [849, 198] width 114 height 35
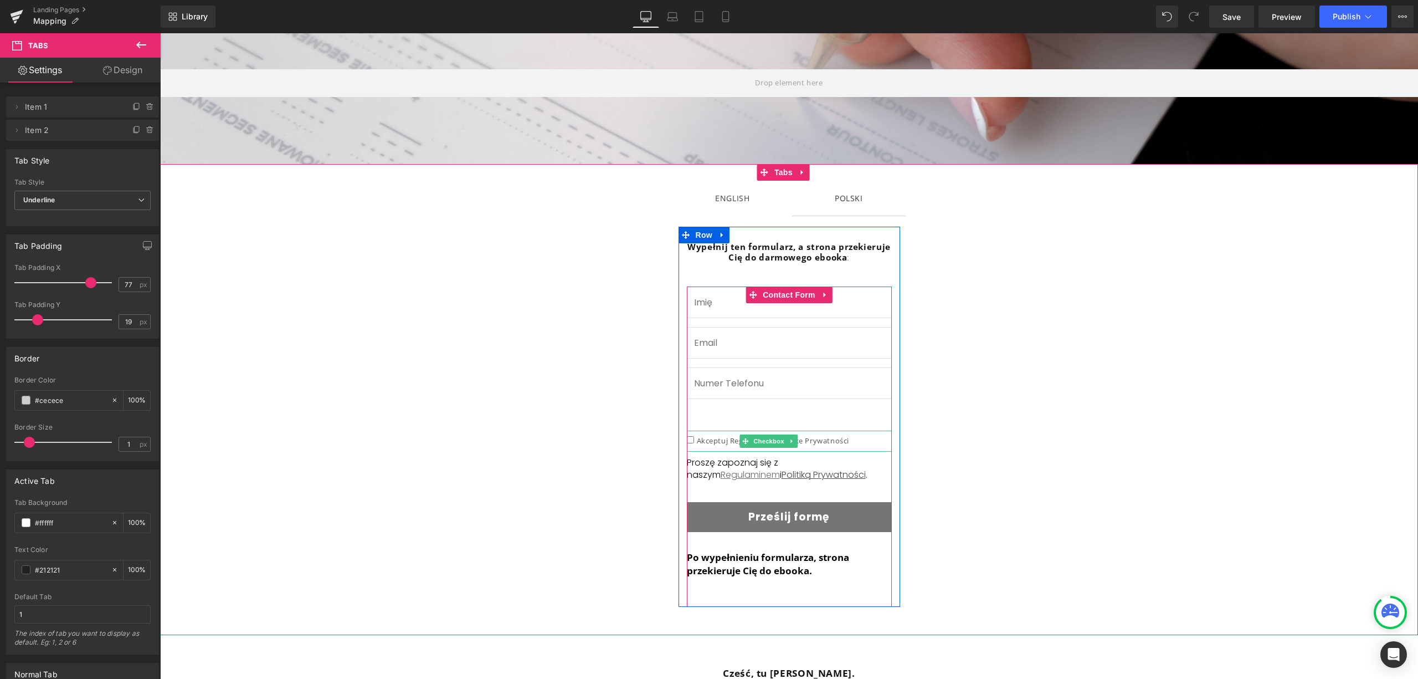
click at [789, 444] on icon at bounding box center [792, 441] width 6 height 7
click at [783, 439] on icon at bounding box center [786, 441] width 6 height 6
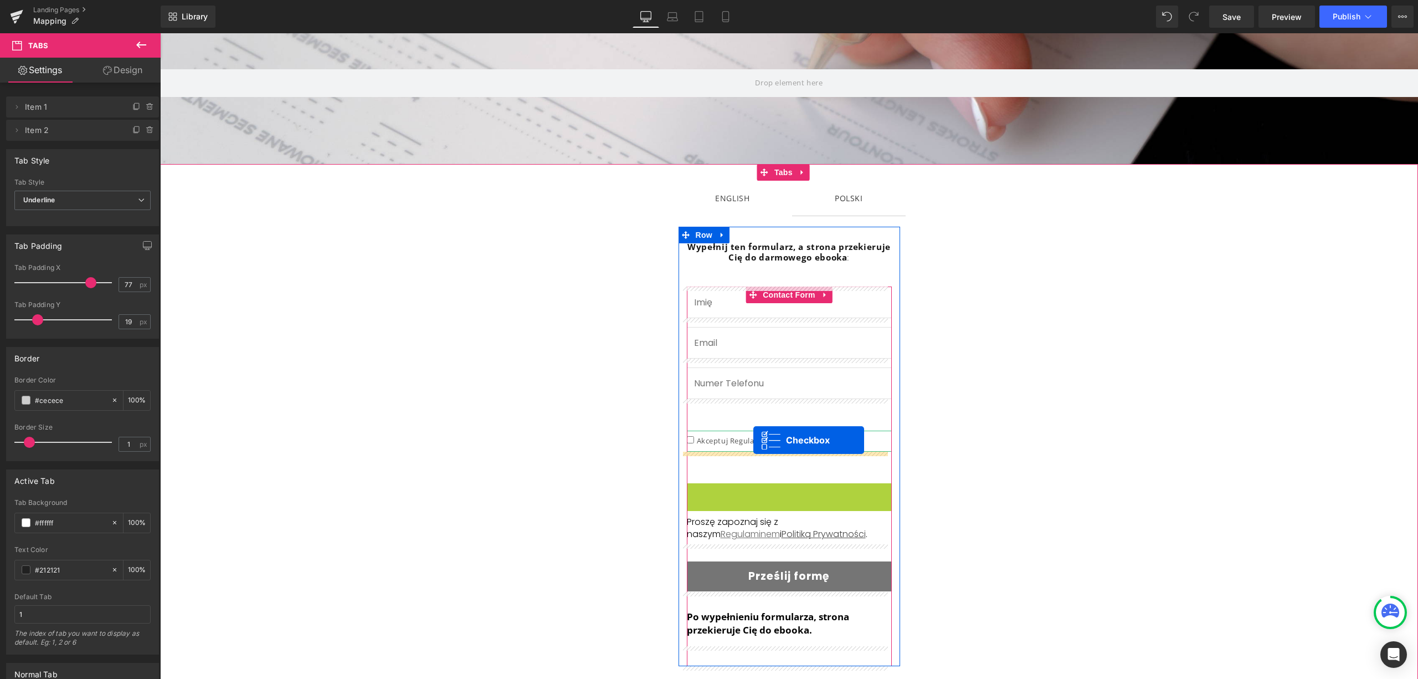
drag, startPoint x: 743, startPoint y: 497, endPoint x: 849, endPoint y: 463, distance: 111.6
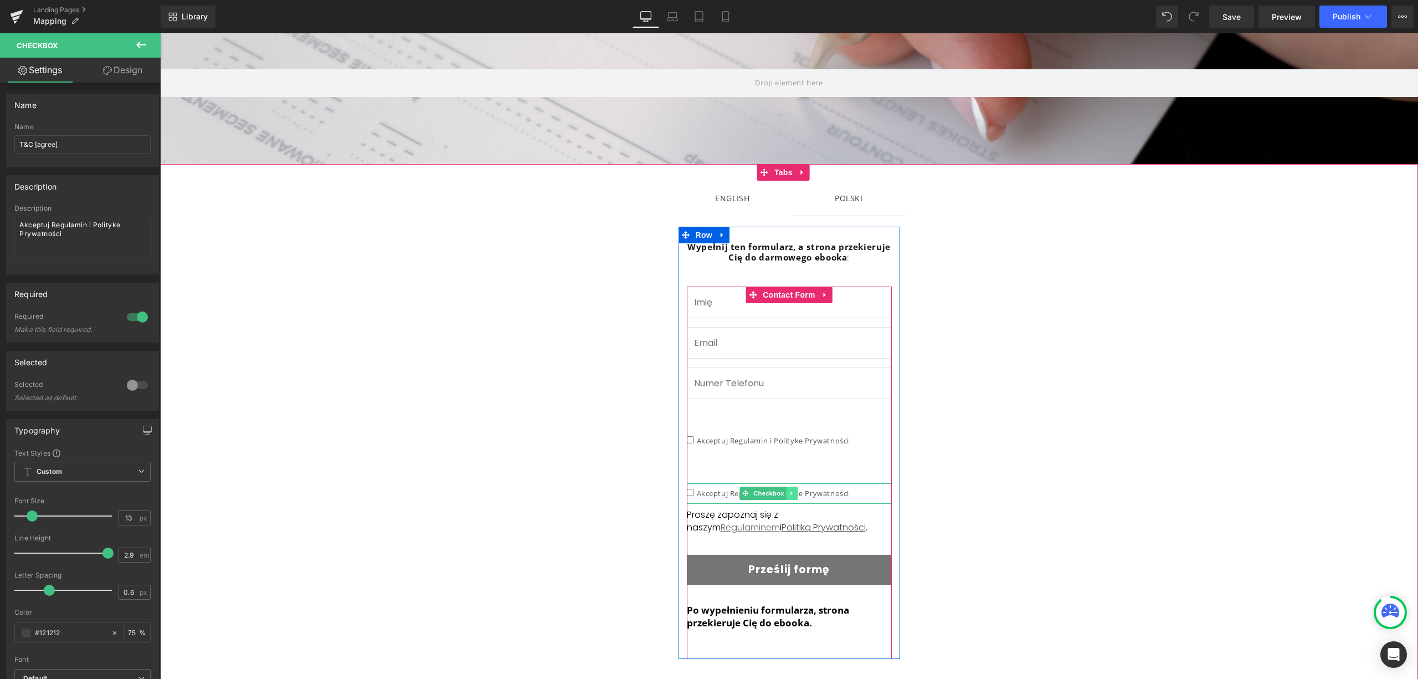
click at [789, 492] on icon at bounding box center [792, 493] width 6 height 7
click at [795, 495] on icon at bounding box center [798, 493] width 6 height 6
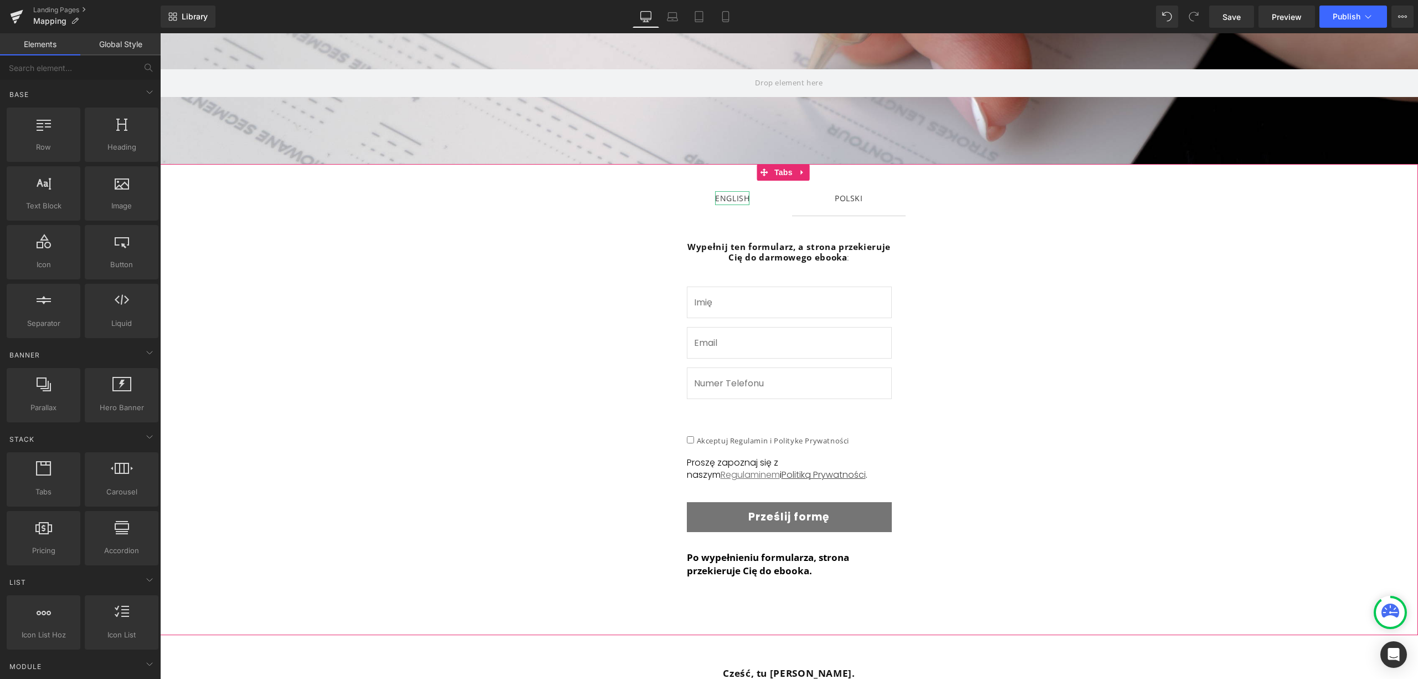
click at [730, 200] on div "ENGLISH" at bounding box center [732, 198] width 34 height 14
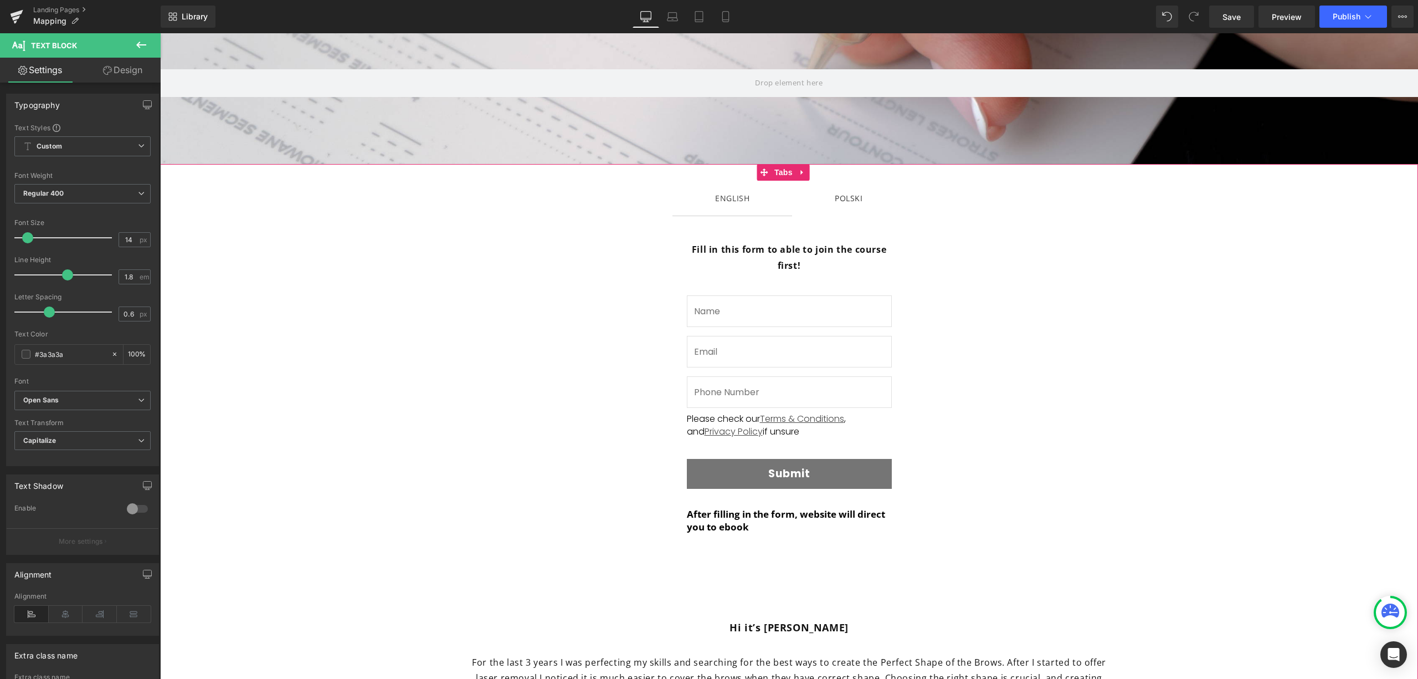
click at [836, 204] on div "POLSKI Text Block" at bounding box center [849, 198] width 28 height 14
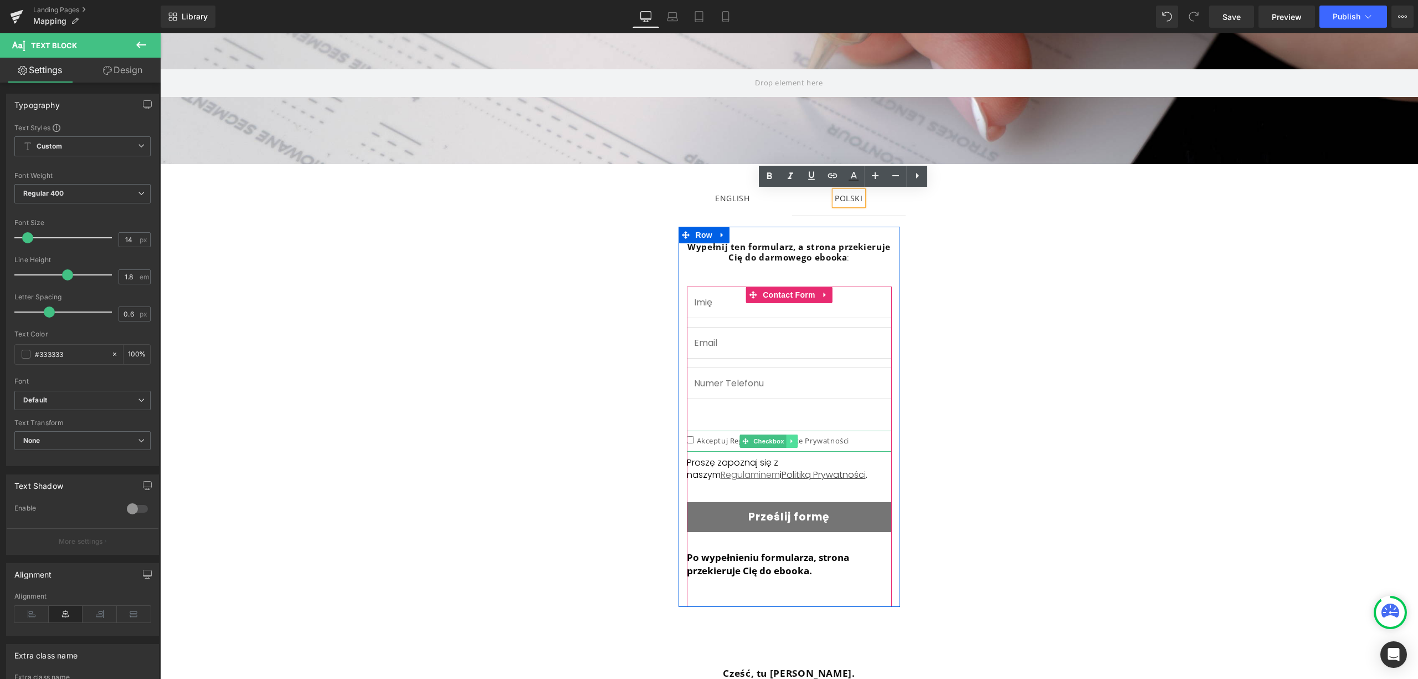
click at [789, 439] on icon at bounding box center [792, 441] width 6 height 7
click at [772, 444] on icon at bounding box center [775, 441] width 6 height 6
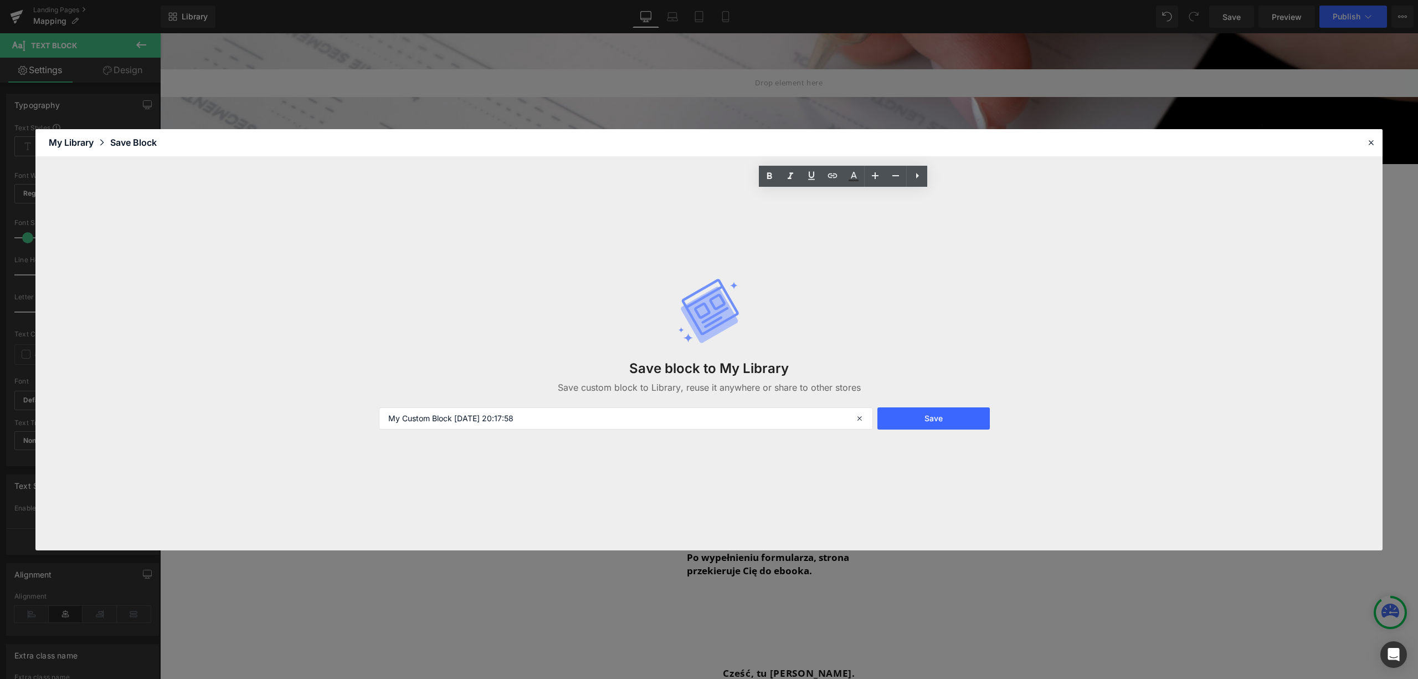
drag, startPoint x: 544, startPoint y: 419, endPoint x: 0, endPoint y: 412, distance: 544.0
click at [0, 412] on div "Library Elements Blocks Templates Saved Library My Library Save Block Save bloc…" at bounding box center [709, 339] width 1418 height 679
type input "BOX"
click at [940, 413] on button "Save" at bounding box center [933, 418] width 112 height 22
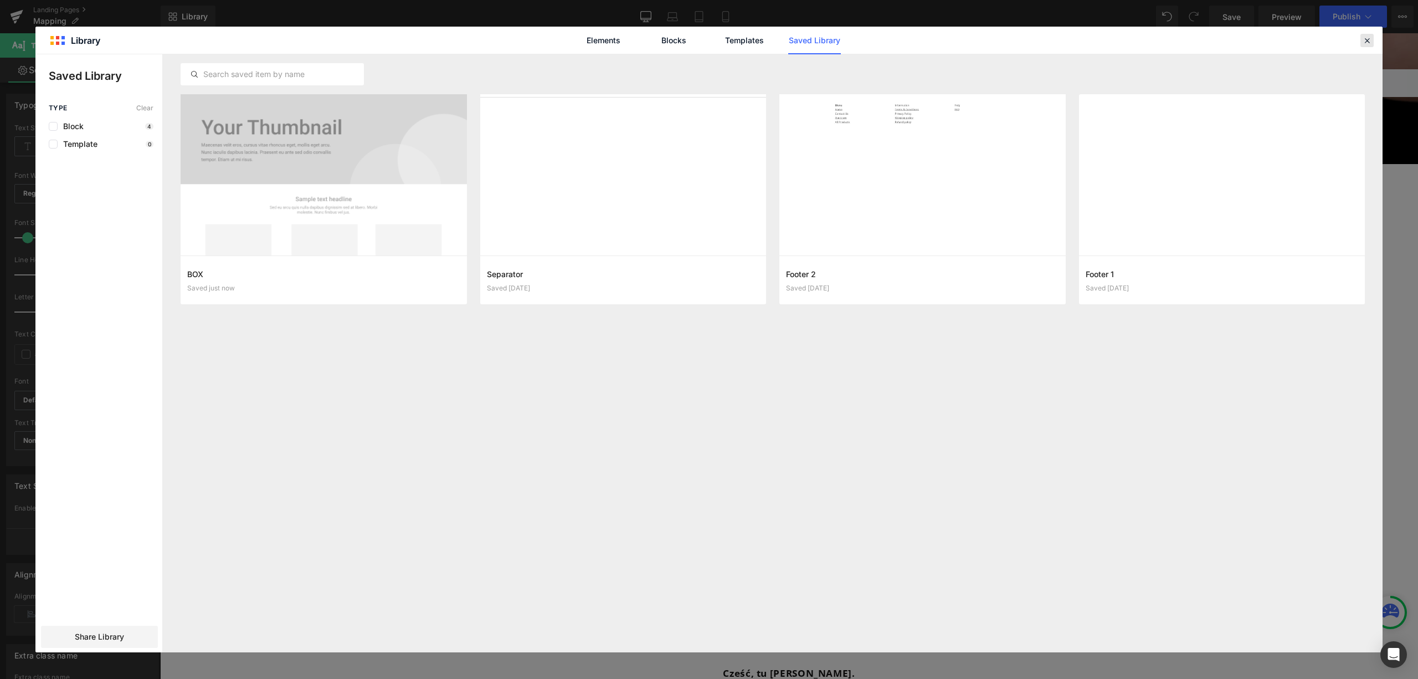
click at [1368, 37] on icon at bounding box center [1367, 40] width 10 height 10
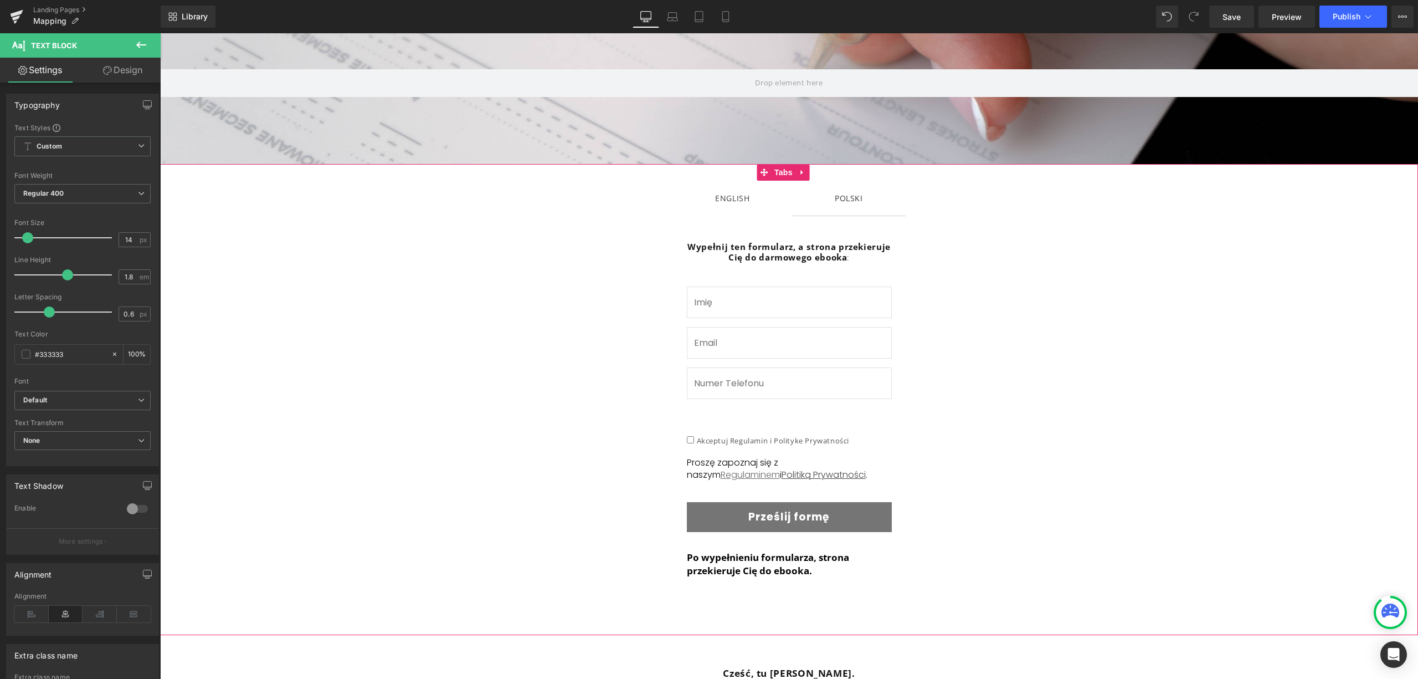
click at [734, 207] on span "ENGLISH Text Block" at bounding box center [732, 198] width 120 height 35
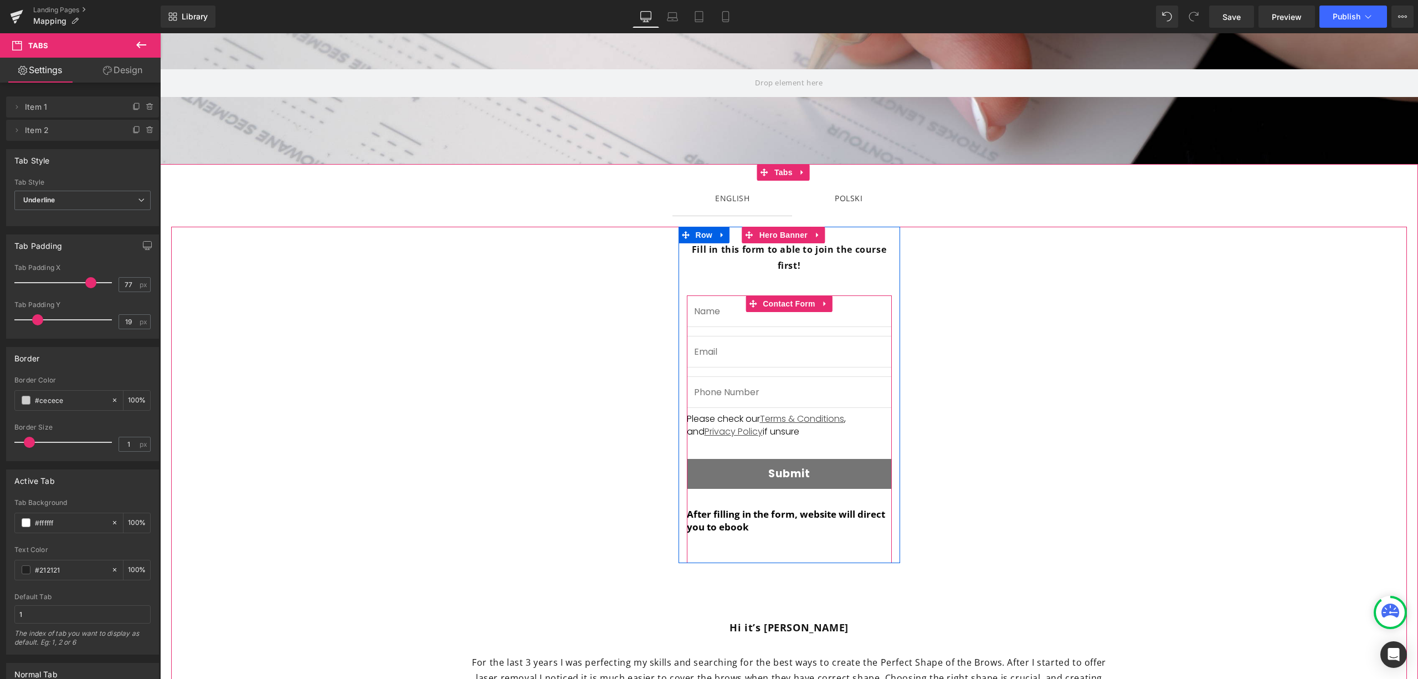
click at [803, 432] on div "Text Field Email Field Text Field Please check our Terms & Conditions , and Pri…" at bounding box center [789, 429] width 205 height 268
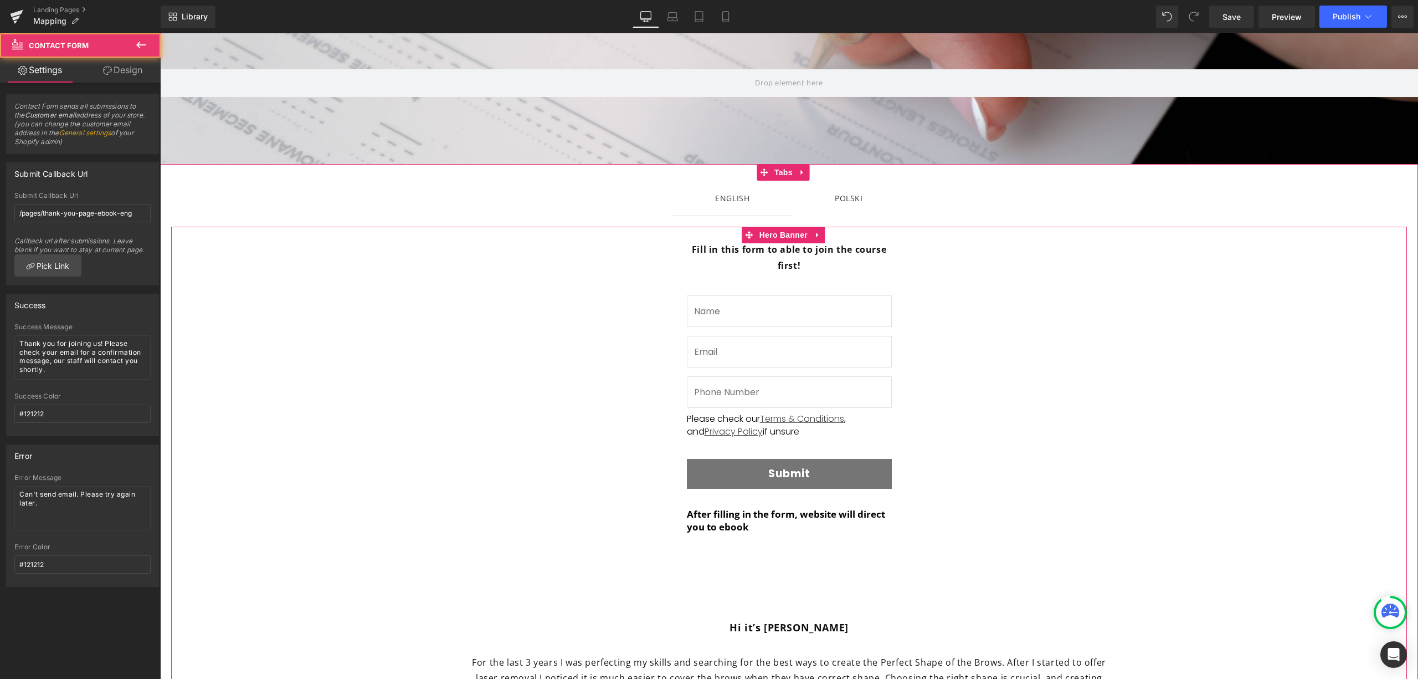
click at [1062, 441] on span "Fill in this form to able to join the course first! Text Block Text Field Email…" at bounding box center [789, 601] width 1236 height 749
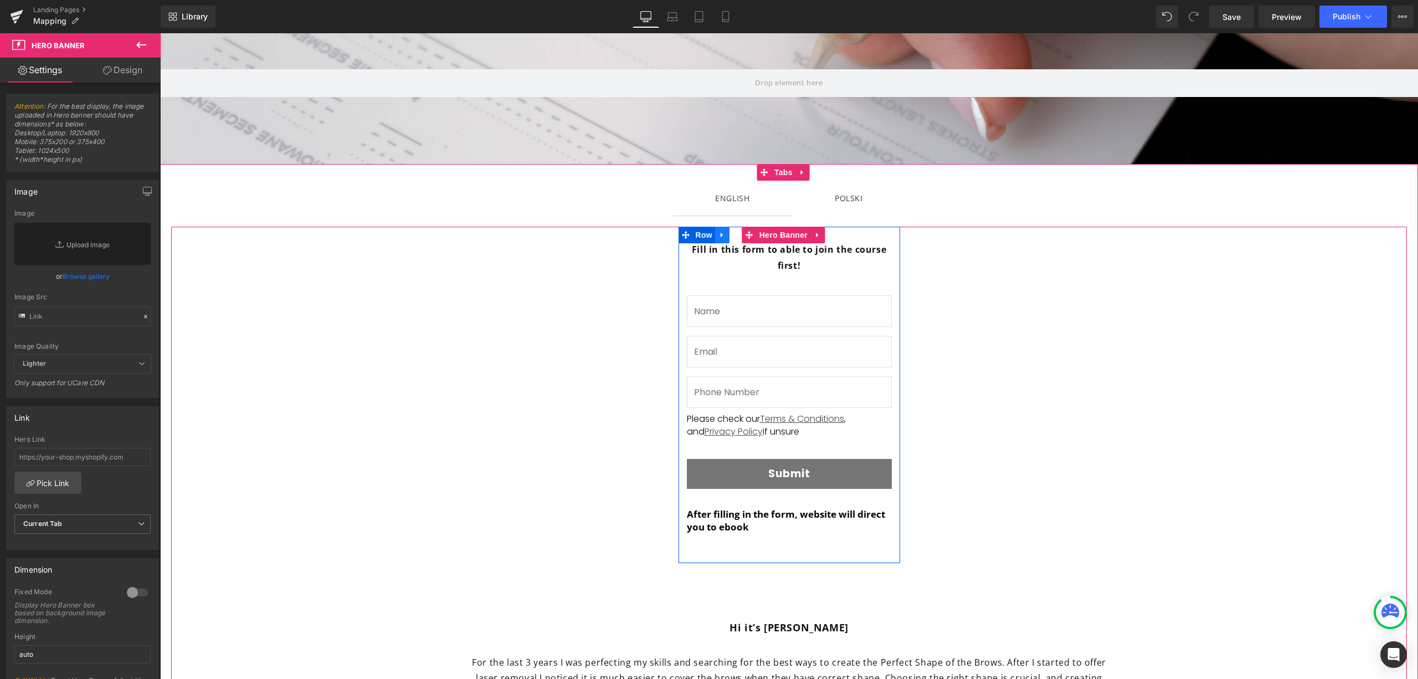
click at [717, 239] on link at bounding box center [722, 235] width 14 height 17
click at [718, 238] on icon at bounding box center [722, 235] width 8 height 8
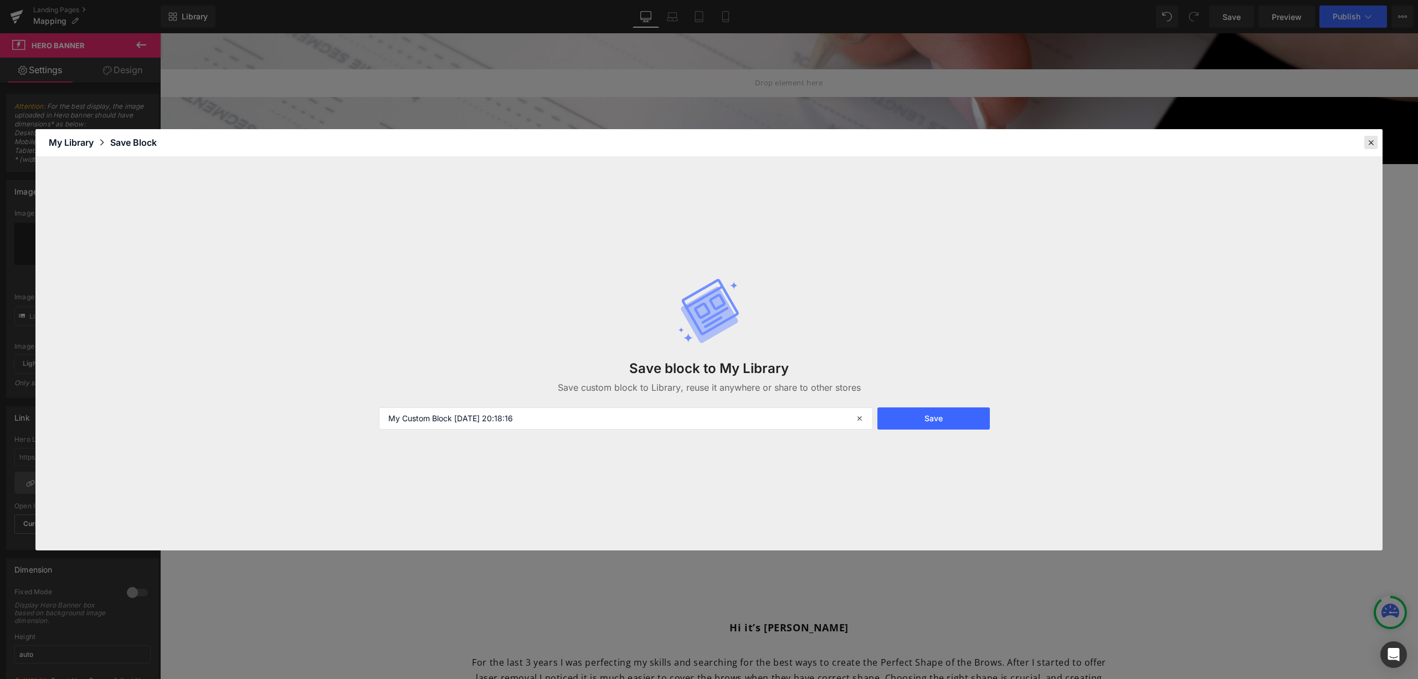
click at [1370, 142] on icon at bounding box center [1371, 142] width 10 height 10
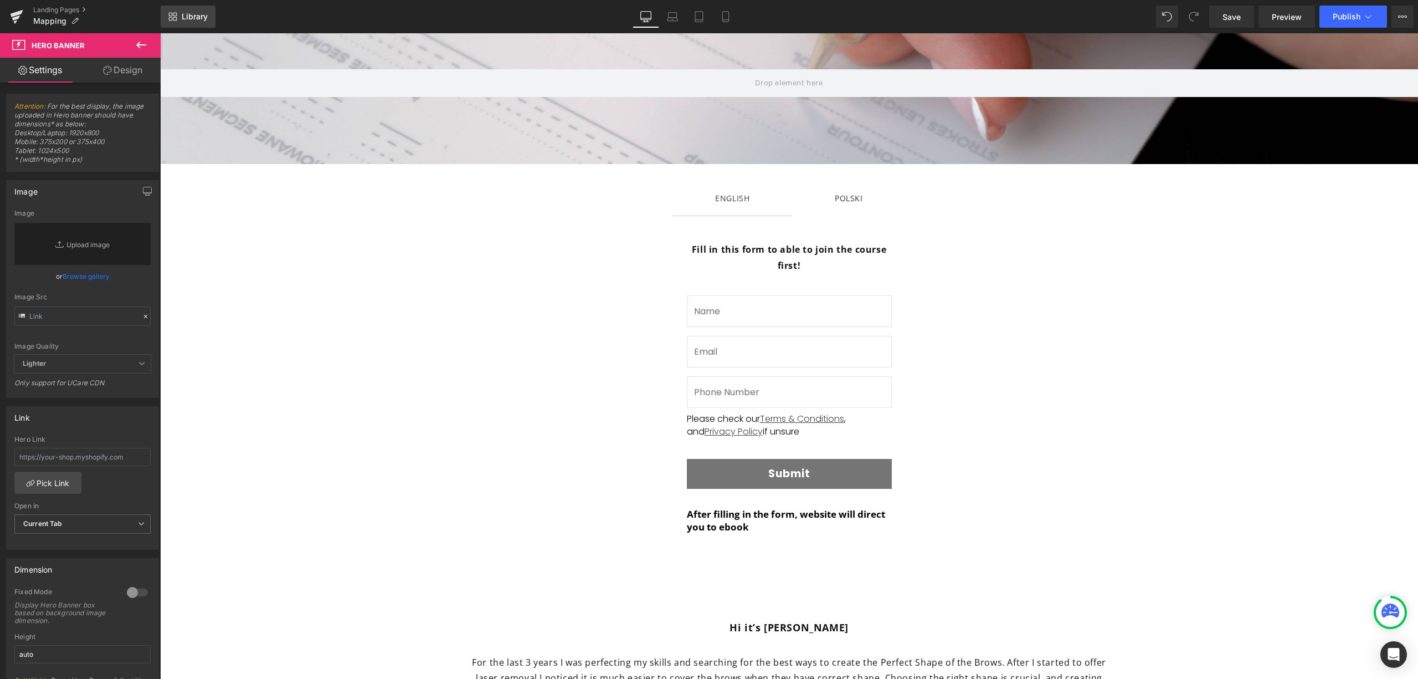
click at [207, 17] on span "Library" at bounding box center [195, 17] width 26 height 10
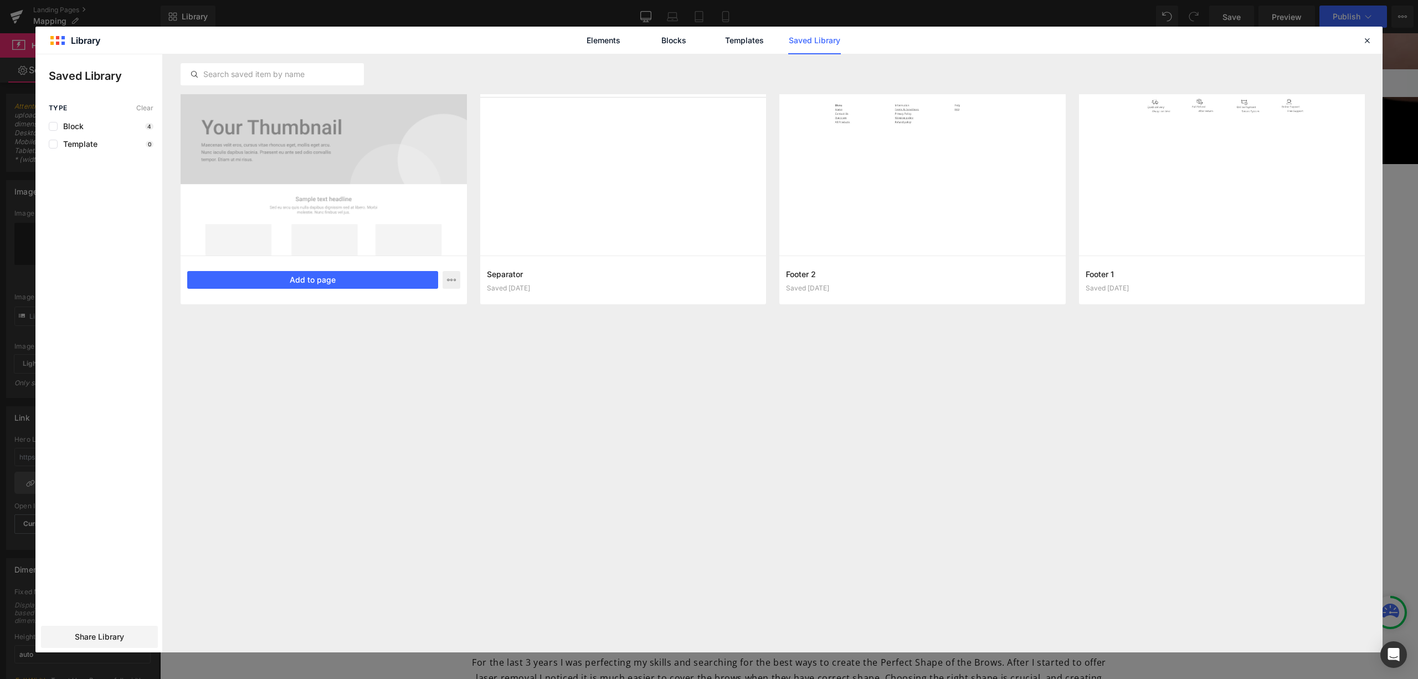
click at [291, 215] on div at bounding box center [324, 174] width 286 height 161
click at [320, 282] on button "Add to page" at bounding box center [312, 280] width 251 height 18
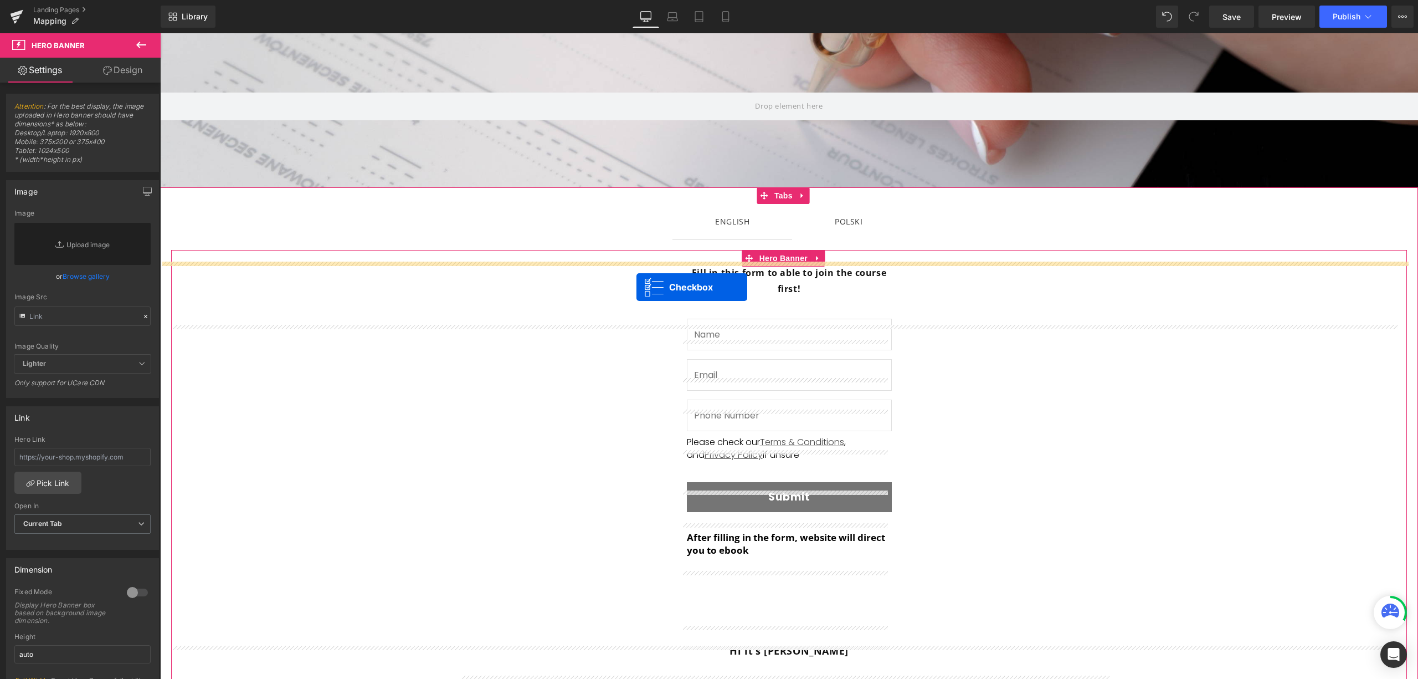
scroll to position [44, 0]
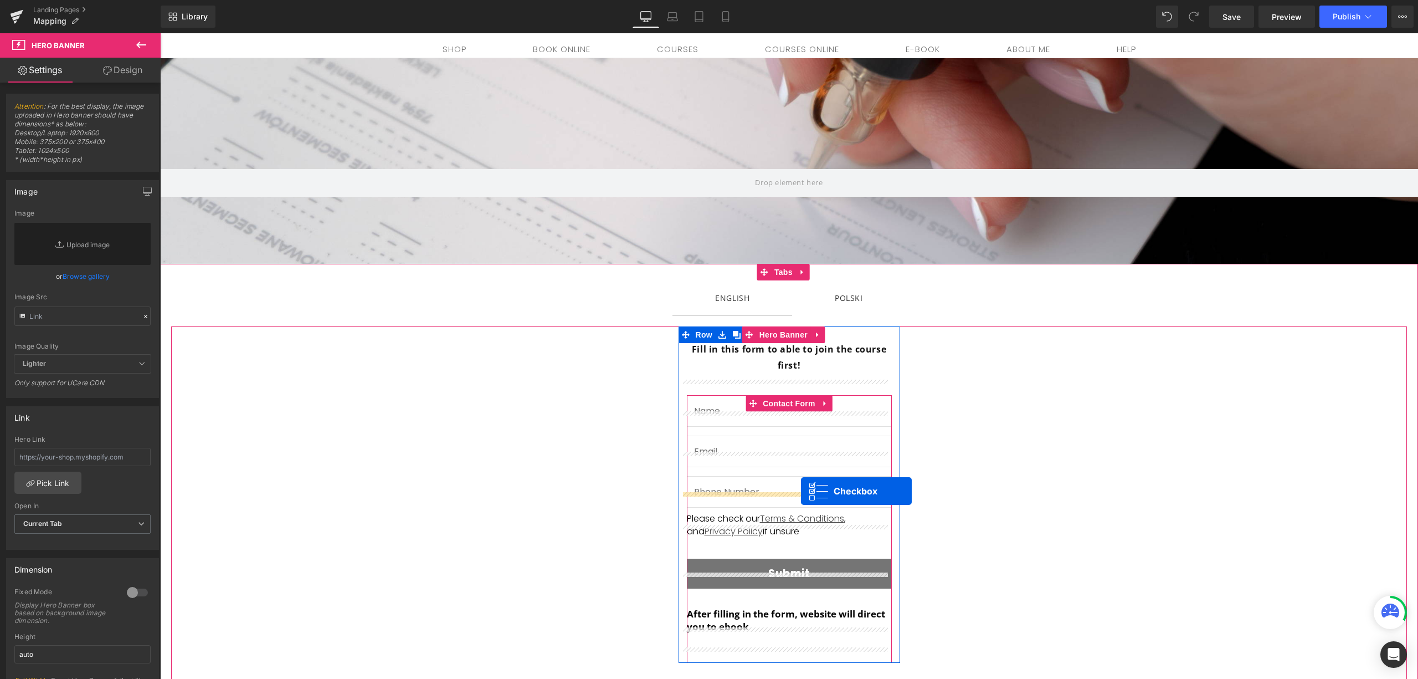
drag, startPoint x: 225, startPoint y: 357, endPoint x: 801, endPoint y: 491, distance: 591.4
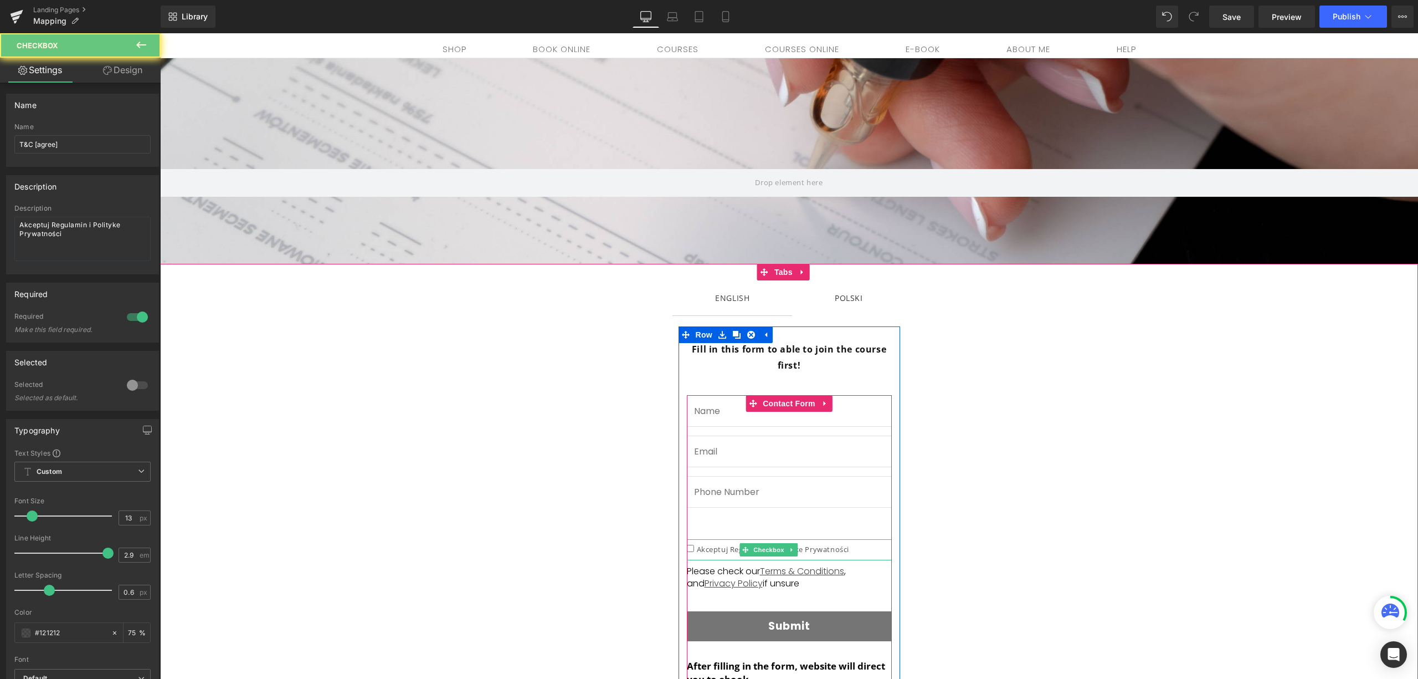
drag, startPoint x: 849, startPoint y: 534, endPoint x: 858, endPoint y: 537, distance: 9.5
click at [854, 539] on div "Akceptuj Regulamin i Polityke Prywatności" at bounding box center [789, 549] width 205 height 21
click at [850, 539] on div "Akceptuj Regulamin i Polityke Prywatności" at bounding box center [789, 549] width 205 height 21
drag, startPoint x: 838, startPoint y: 534, endPoint x: 845, endPoint y: 535, distance: 7.2
click at [838, 544] on span "Akceptuj Regulamin i Polityke Prywatności" at bounding box center [772, 549] width 156 height 10
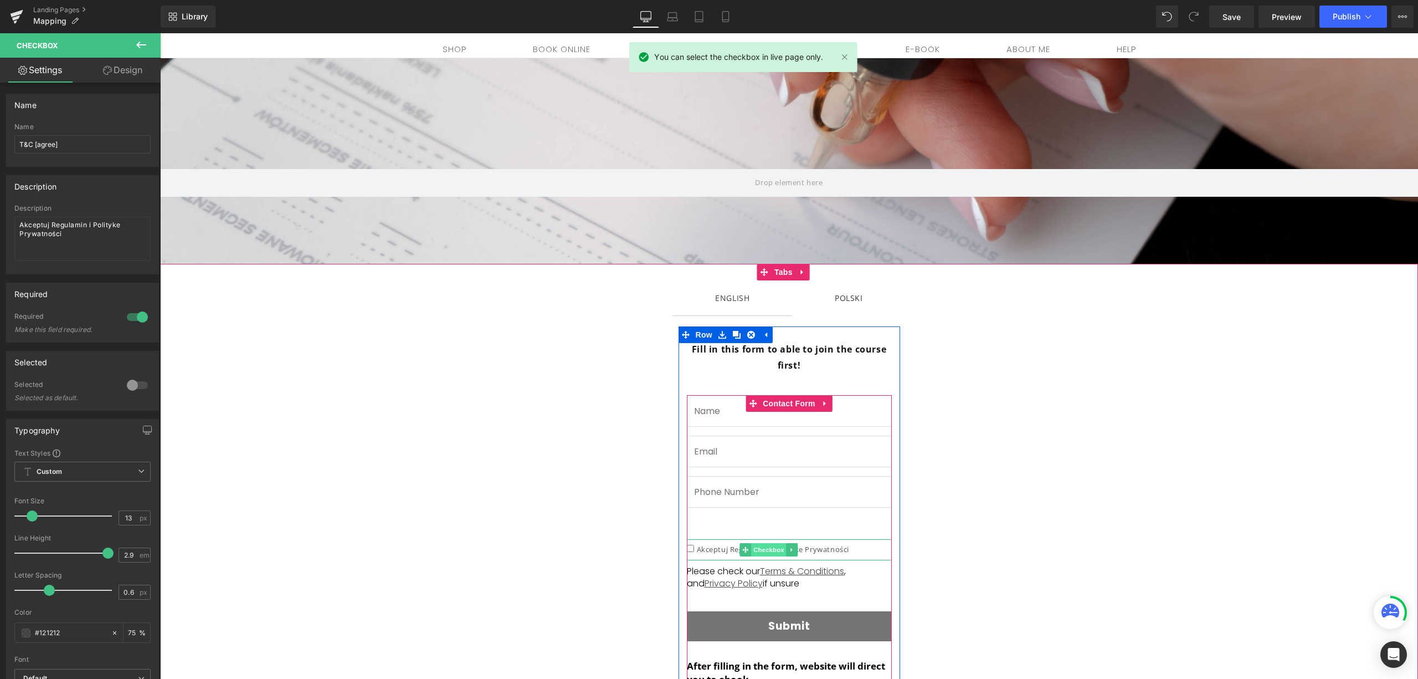
click at [770, 543] on span "Checkbox" at bounding box center [768, 549] width 35 height 13
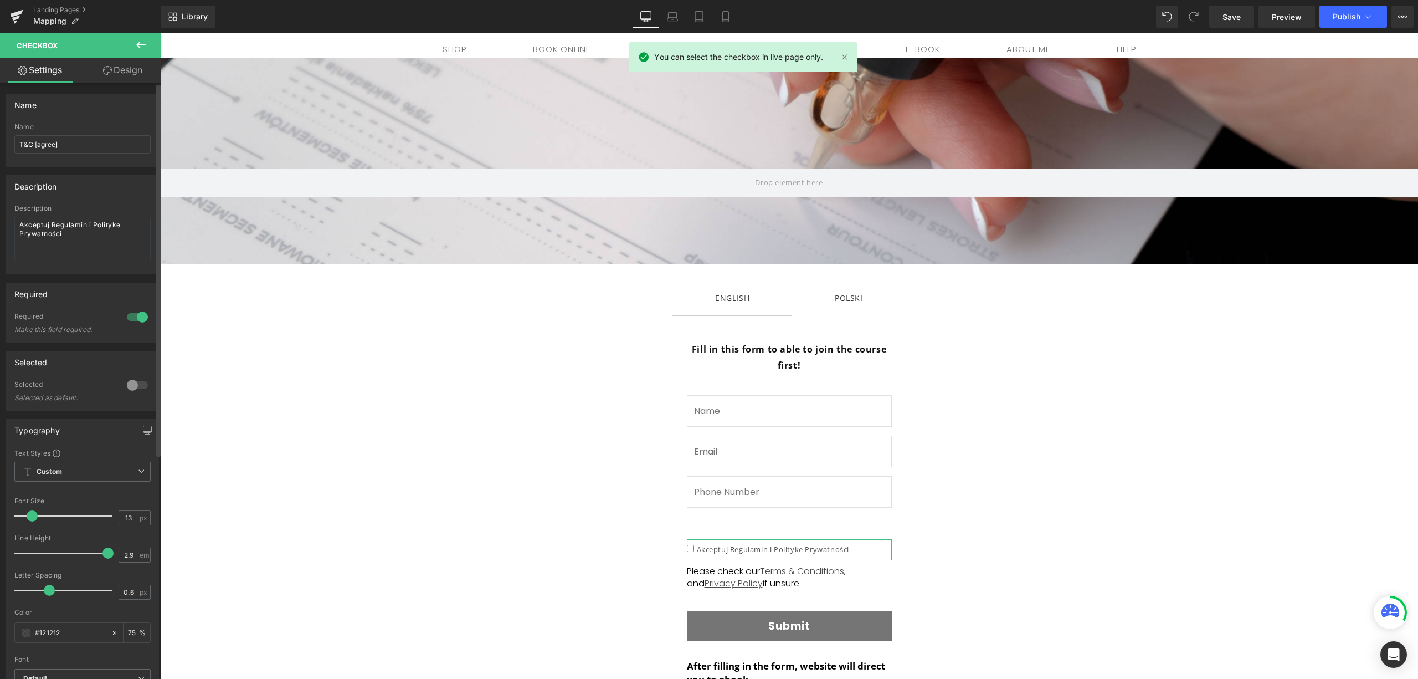
drag, startPoint x: 90, startPoint y: 246, endPoint x: 0, endPoint y: 98, distance: 173.5
click at [0, 98] on div "Name T&C [agree] Name T&C [agree] Description Description Akceptuj Regulamin i …" at bounding box center [83, 541] width 166 height 916
type textarea "Accept T&C and Privacy Policy"
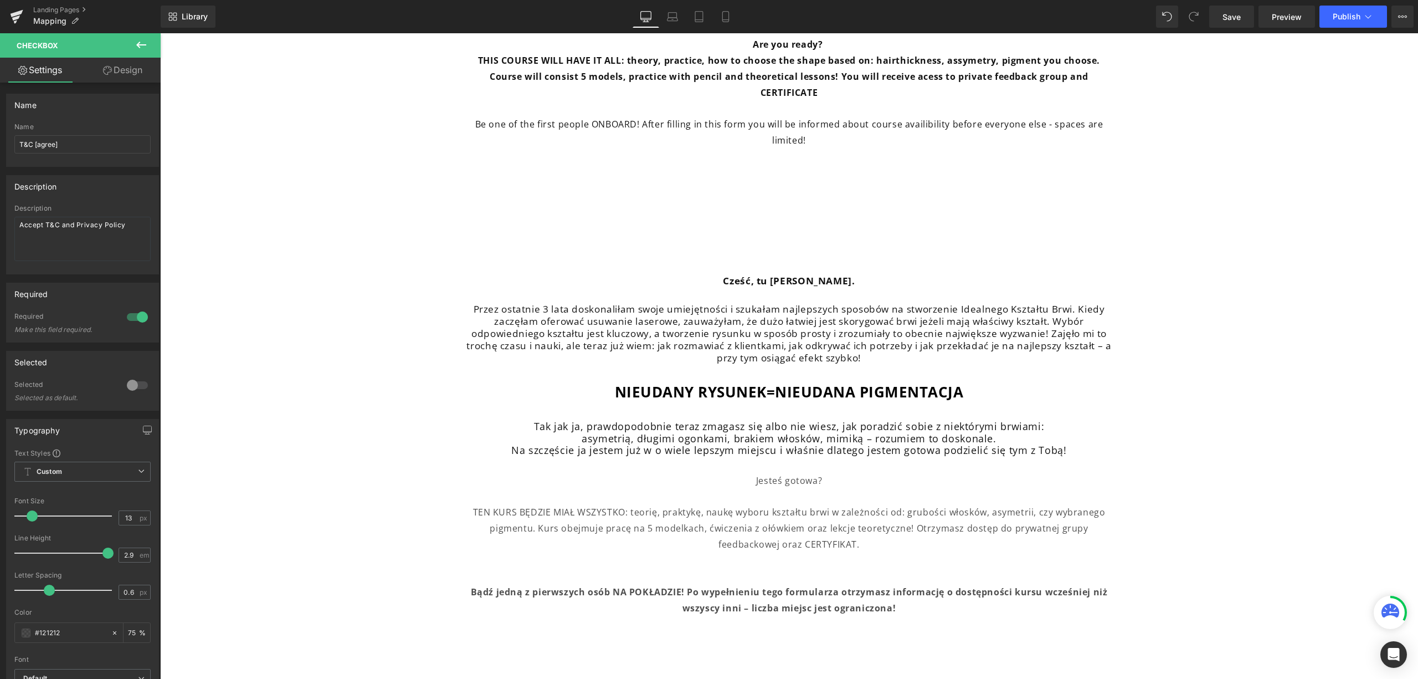
scroll to position [1002, 0]
click at [949, 304] on h2 "Przez ostatnie 3 lata doskonaliłam swoje umiejętności i szukałam najlepszych sp…" at bounding box center [789, 334] width 648 height 61
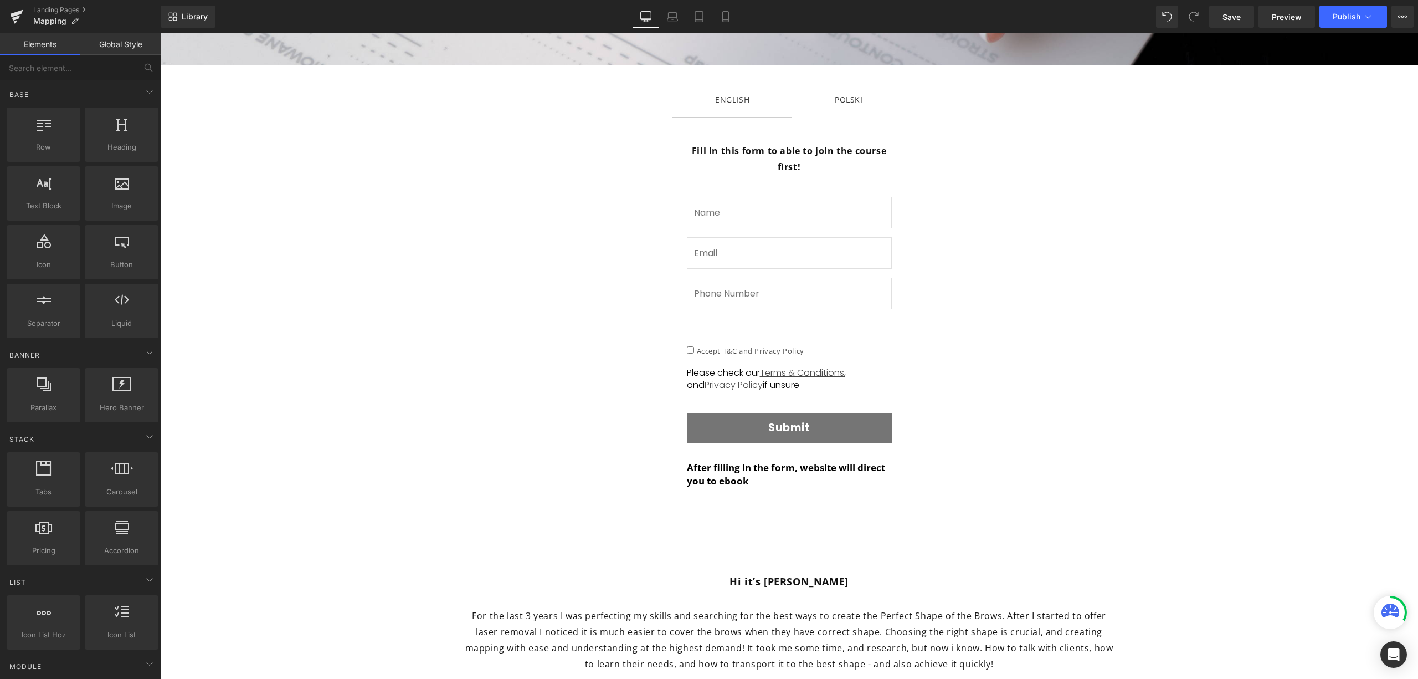
scroll to position [115, 0]
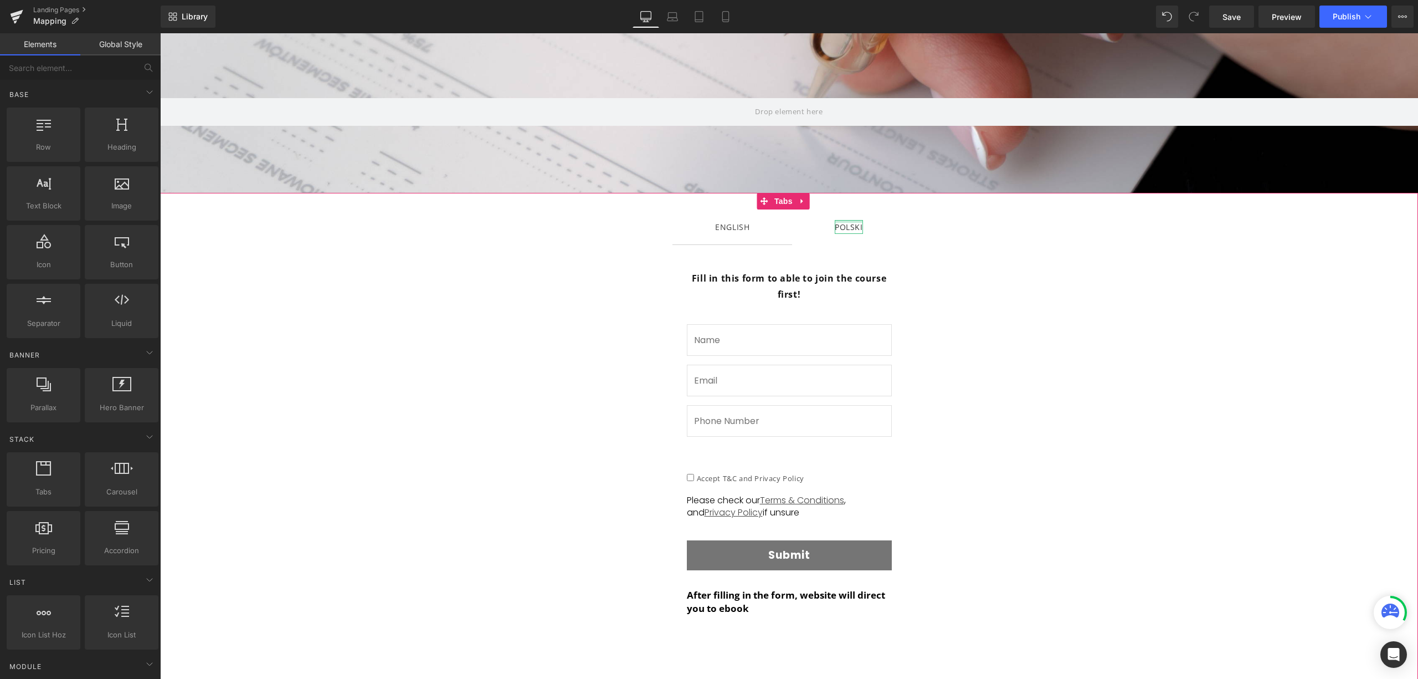
click at [843, 222] on div at bounding box center [849, 221] width 28 height 3
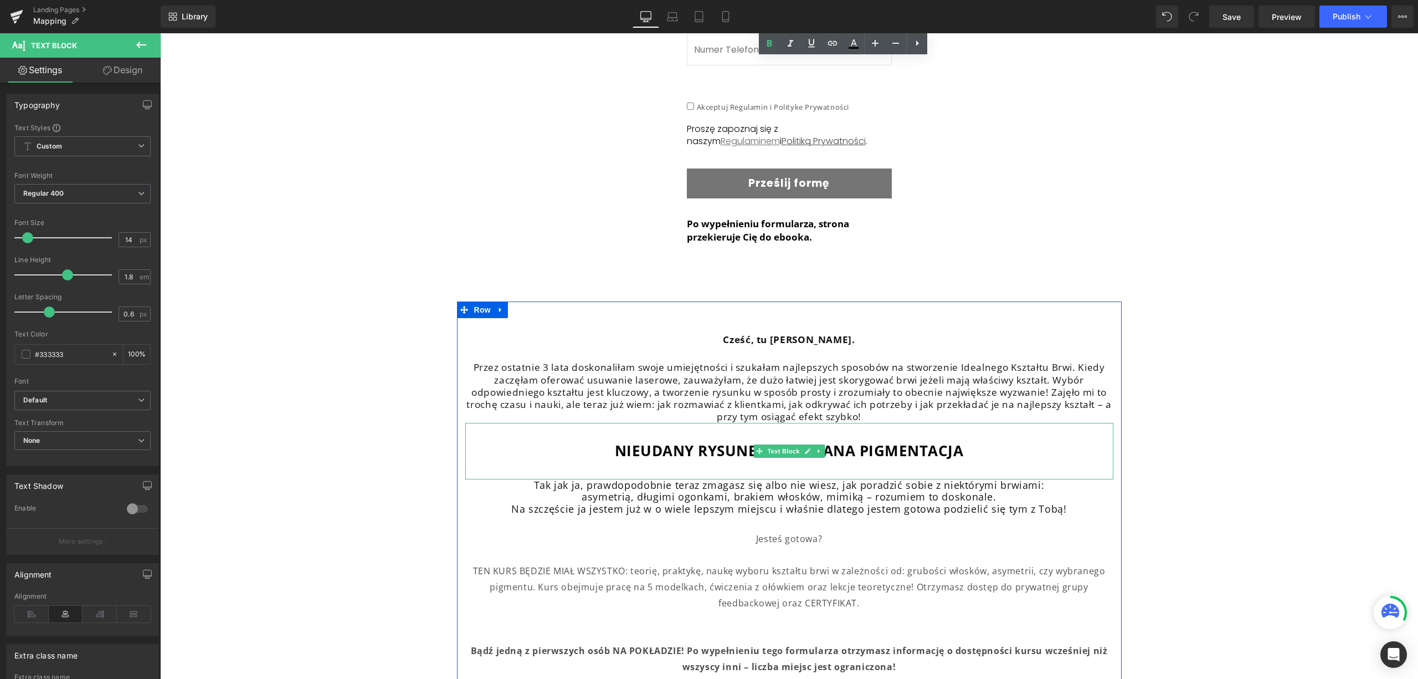
scroll to position [34, 0]
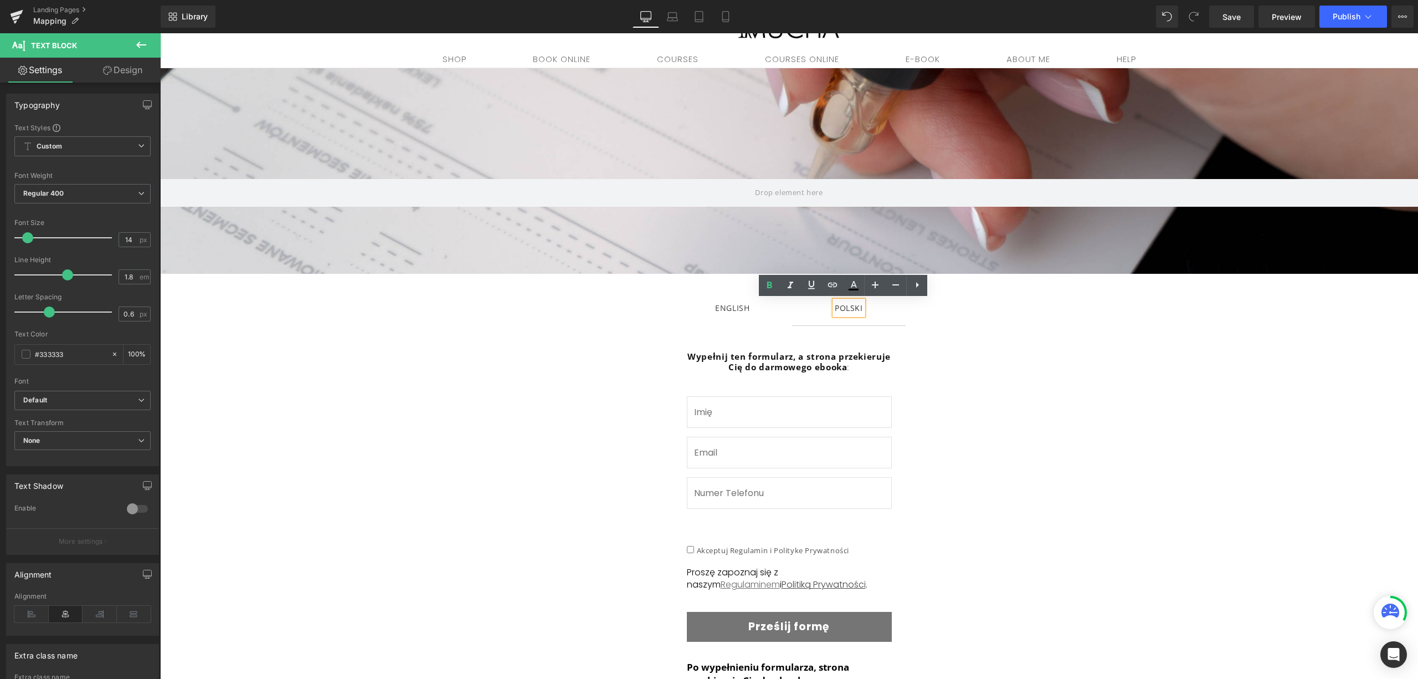
click at [160, 33] on div at bounding box center [160, 33] width 0 height 0
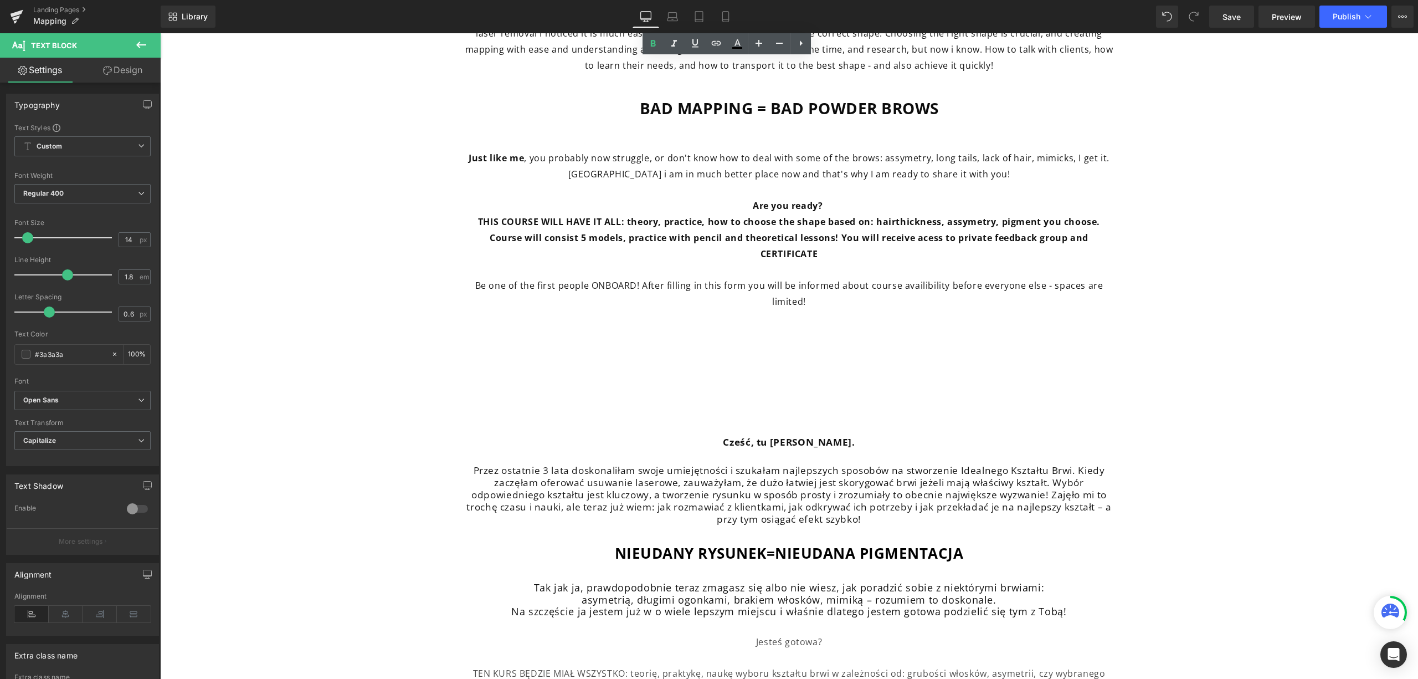
scroll to position [921, 0]
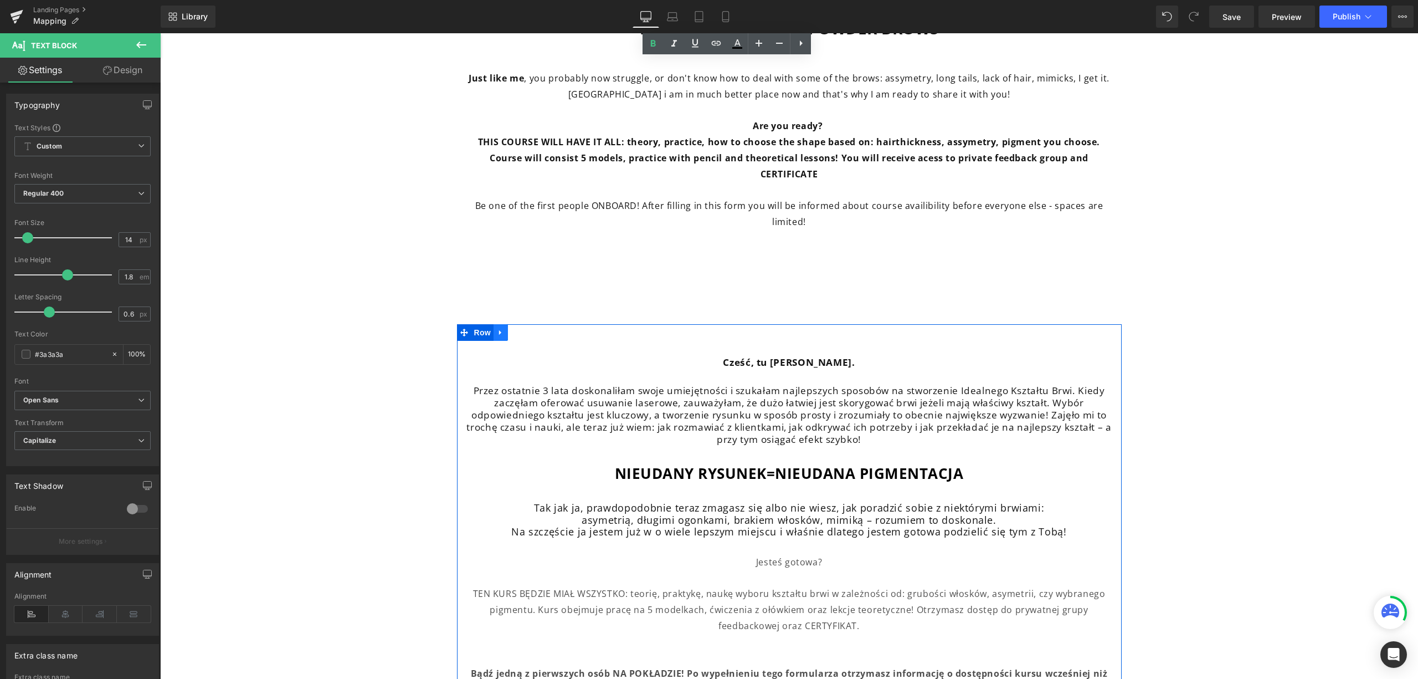
click at [499, 330] on icon at bounding box center [500, 332] width 2 height 5
click at [522, 324] on link at bounding box center [529, 332] width 14 height 17
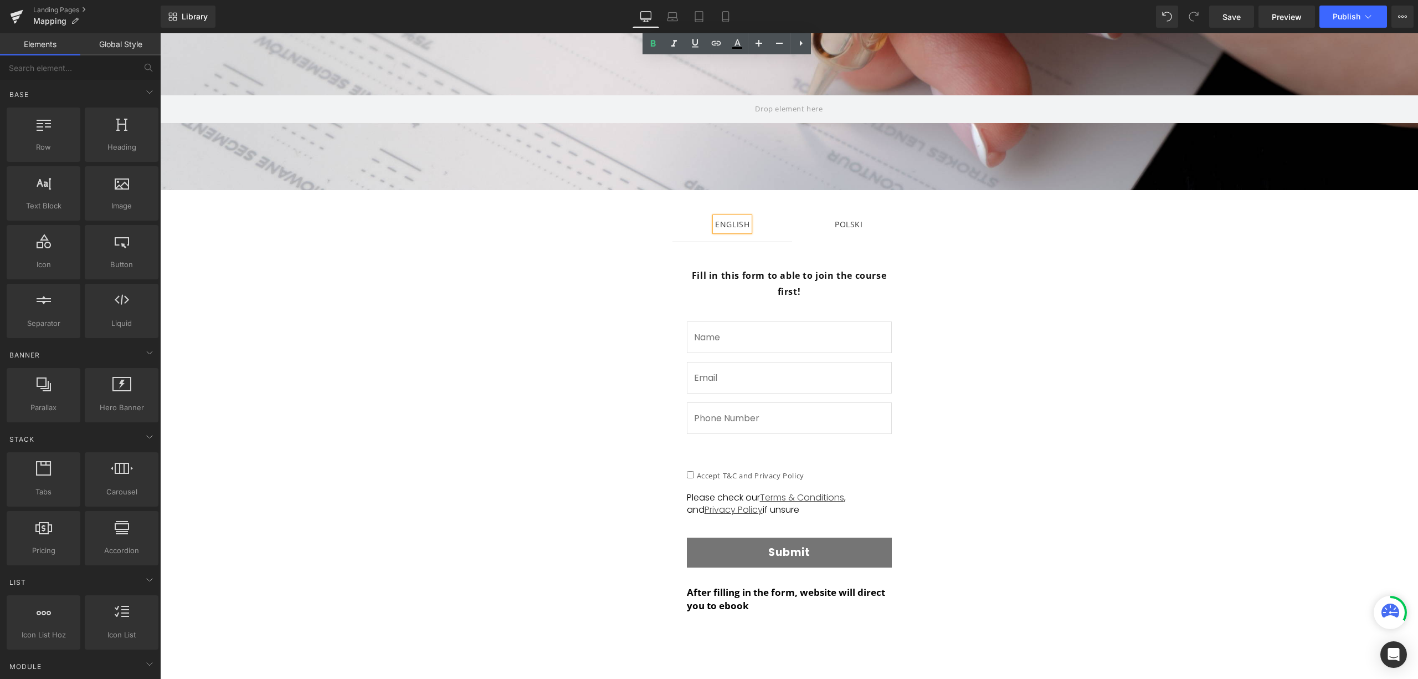
scroll to position [44, 0]
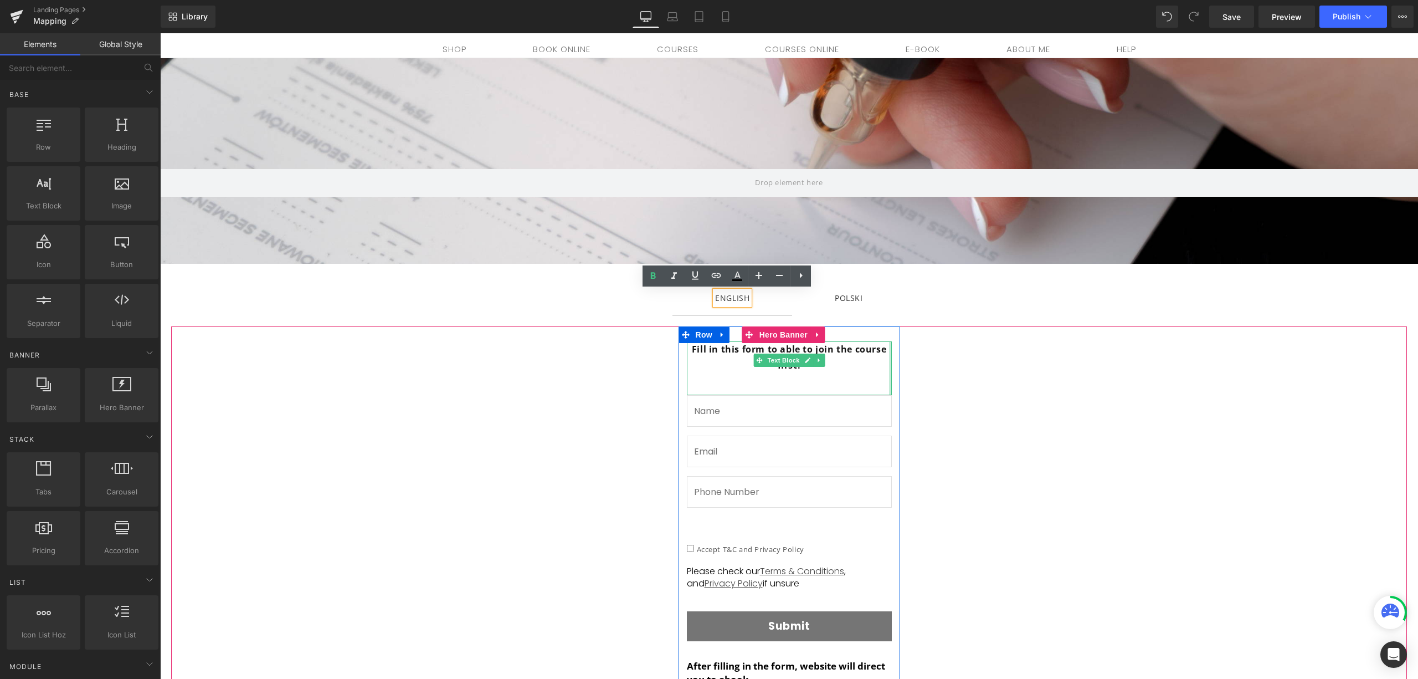
click at [889, 348] on div at bounding box center [890, 368] width 3 height 54
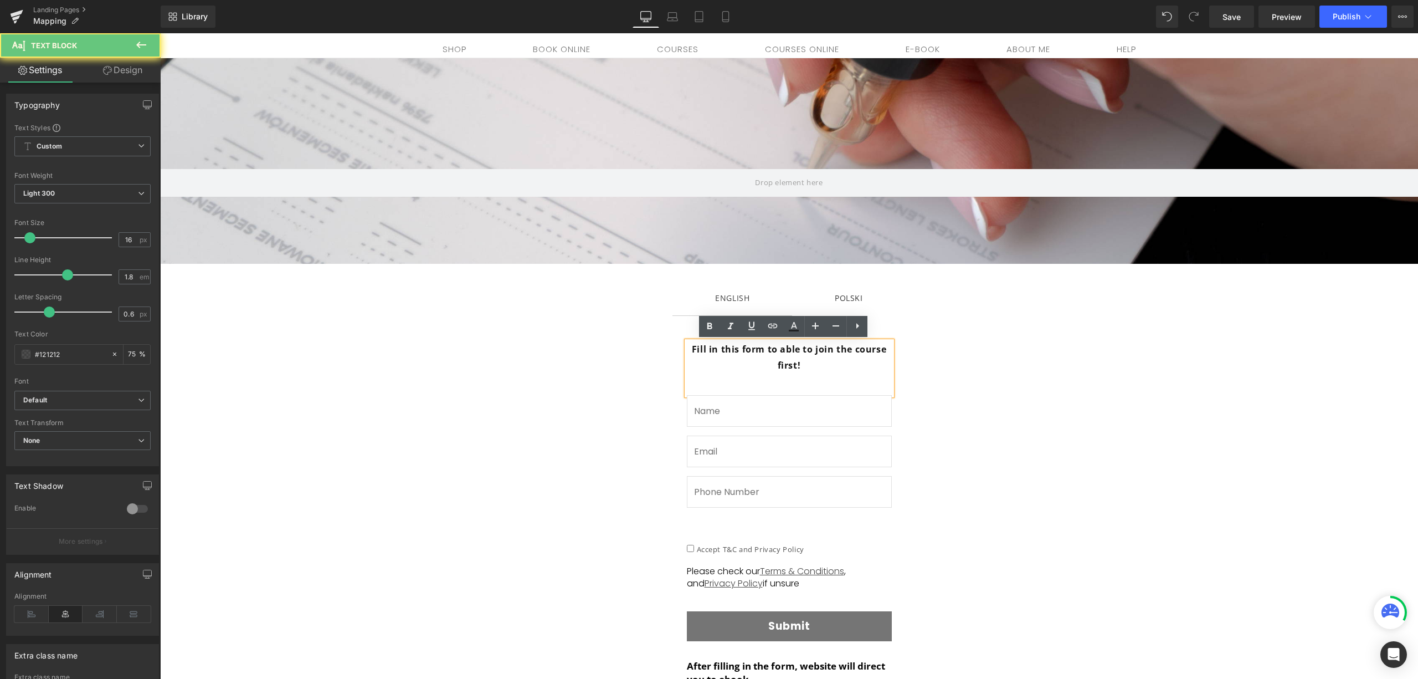
click at [880, 346] on strong "Fill in this form to able to join the course first!" at bounding box center [789, 357] width 194 height 28
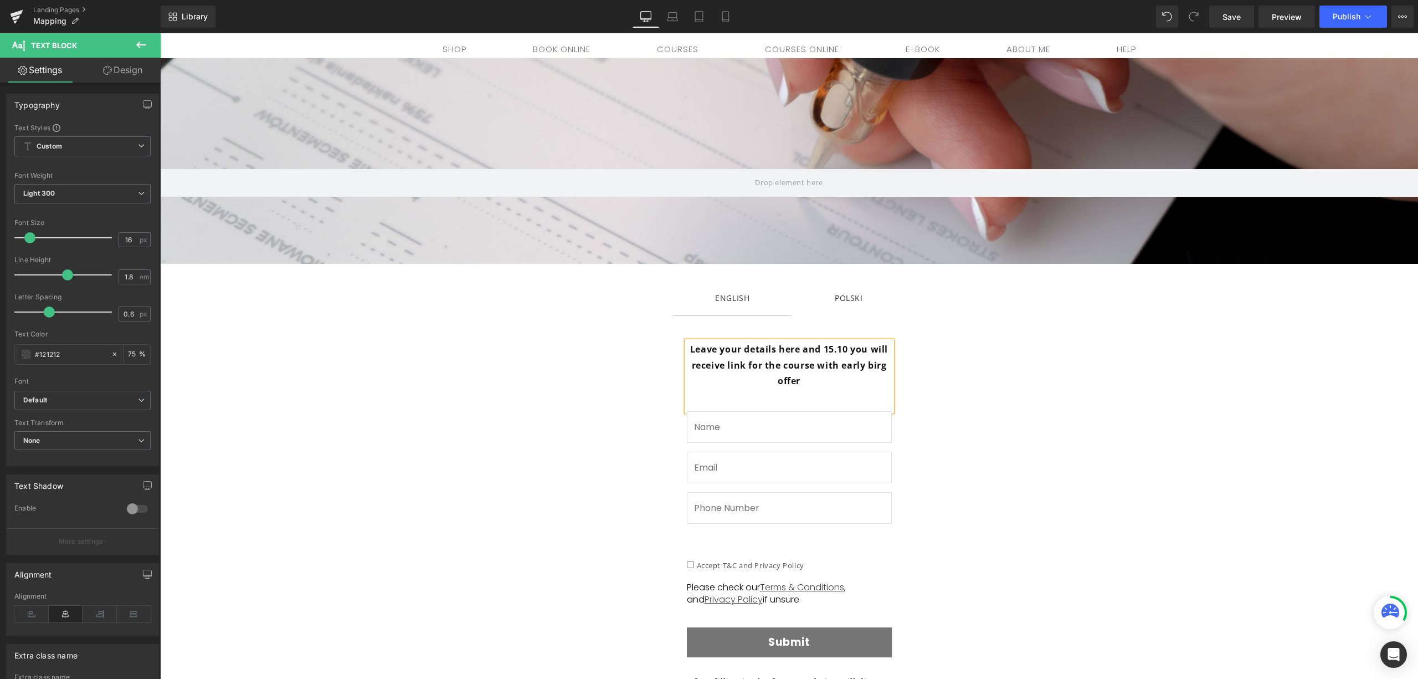
click at [883, 362] on p "Leave your details here and 15.10 you will receive link for the course with ear…" at bounding box center [789, 365] width 205 height 48
click at [722, 364] on strong "Leave your details here and 15.10 you will receive link for the course with ear…" at bounding box center [789, 365] width 198 height 44
click at [847, 389] on p "Leave your details here and 15.10 you will receive on email link for the course…" at bounding box center [789, 365] width 205 height 48
drag, startPoint x: 836, startPoint y: 386, endPoint x: 687, endPoint y: 348, distance: 153.6
click at [687, 348] on p "Leave your details here and 15.10 you will receive on email link for the course…" at bounding box center [789, 365] width 205 height 48
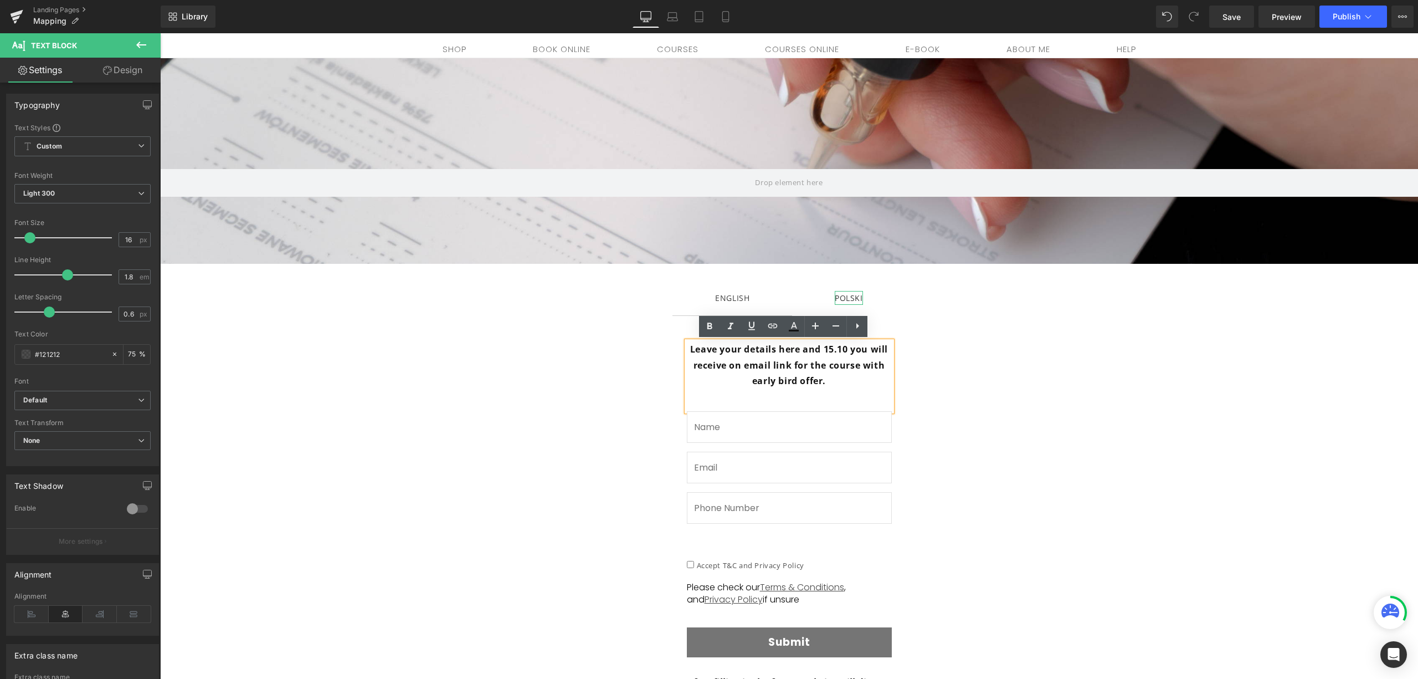
click at [850, 297] on div "POLSKI" at bounding box center [849, 298] width 28 height 14
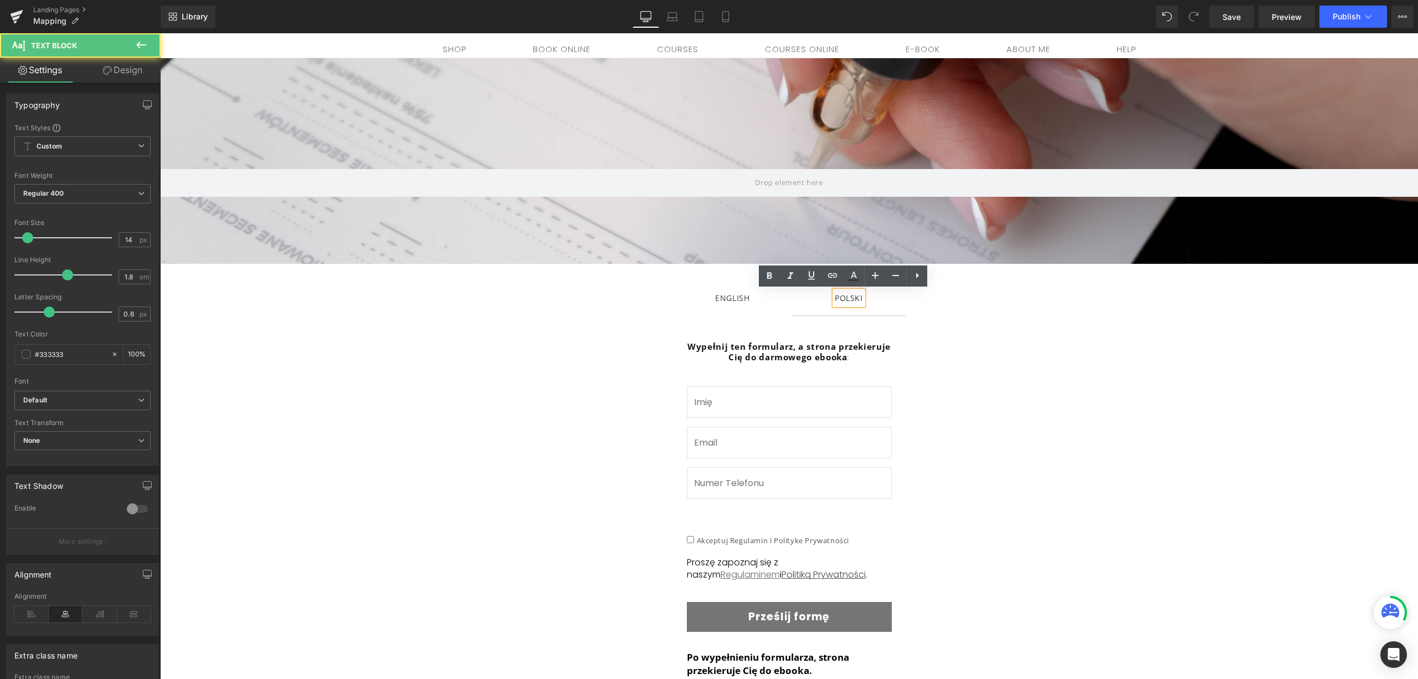
click at [823, 347] on strong "Wypełnij ten formularz, a strona przekieruje Cię do darmowego ebooka" at bounding box center [788, 352] width 203 height 22
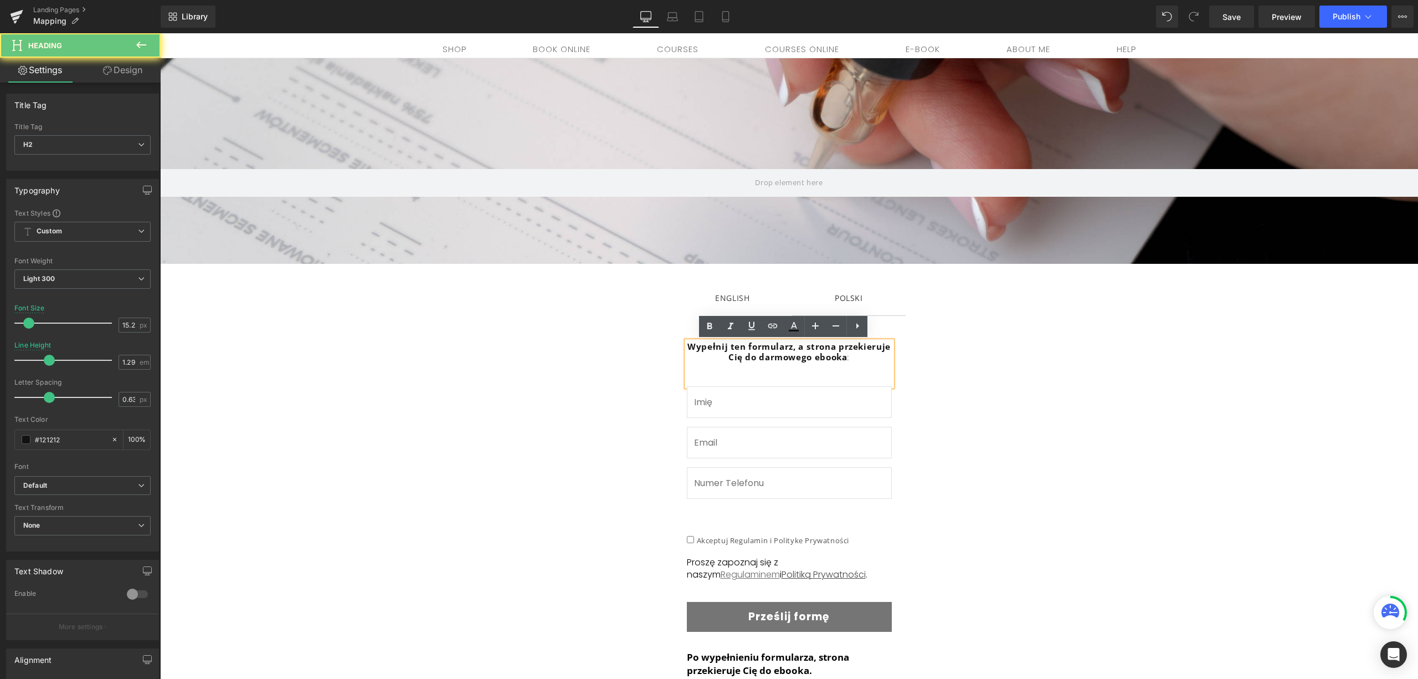
click at [823, 347] on strong "Wypełnij ten formularz, a strona przekieruje Cię do darmowego ebooka" at bounding box center [788, 352] width 203 height 22
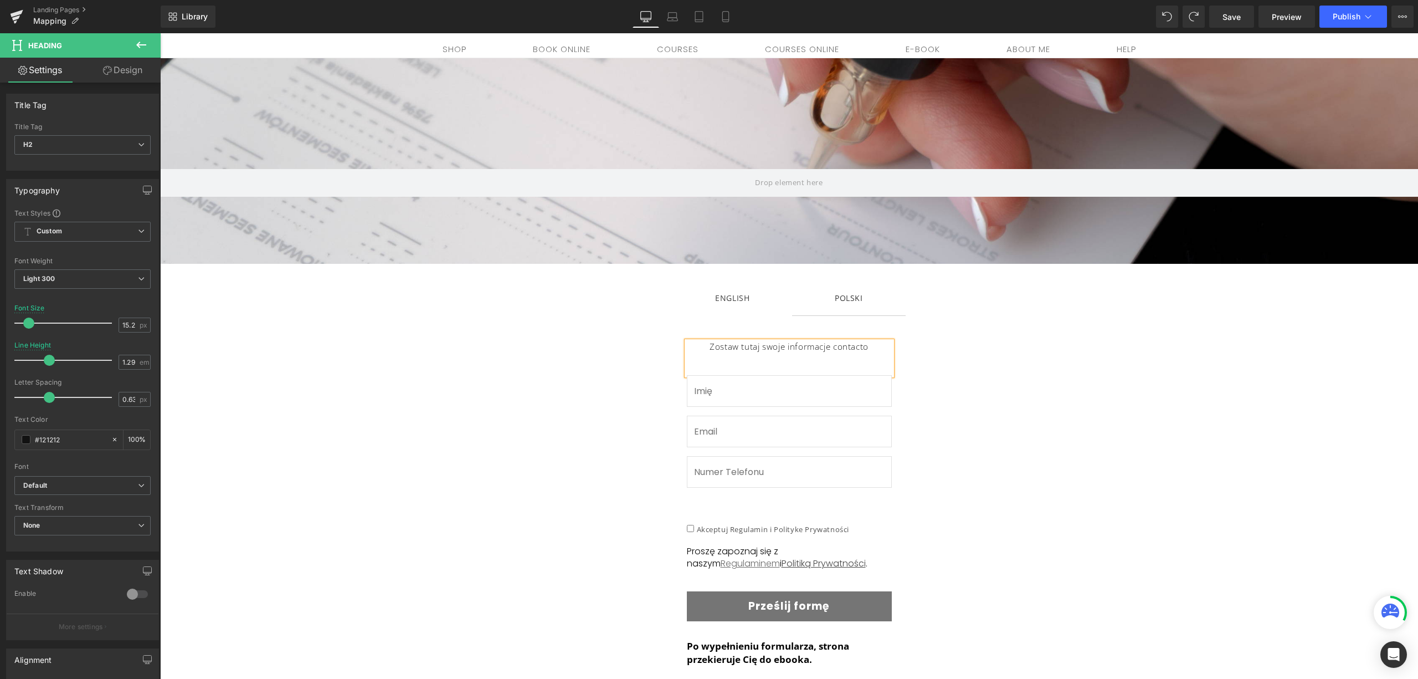
click at [858, 346] on h2 "Zostaw tutaj swoje informacje contacto" at bounding box center [789, 346] width 205 height 11
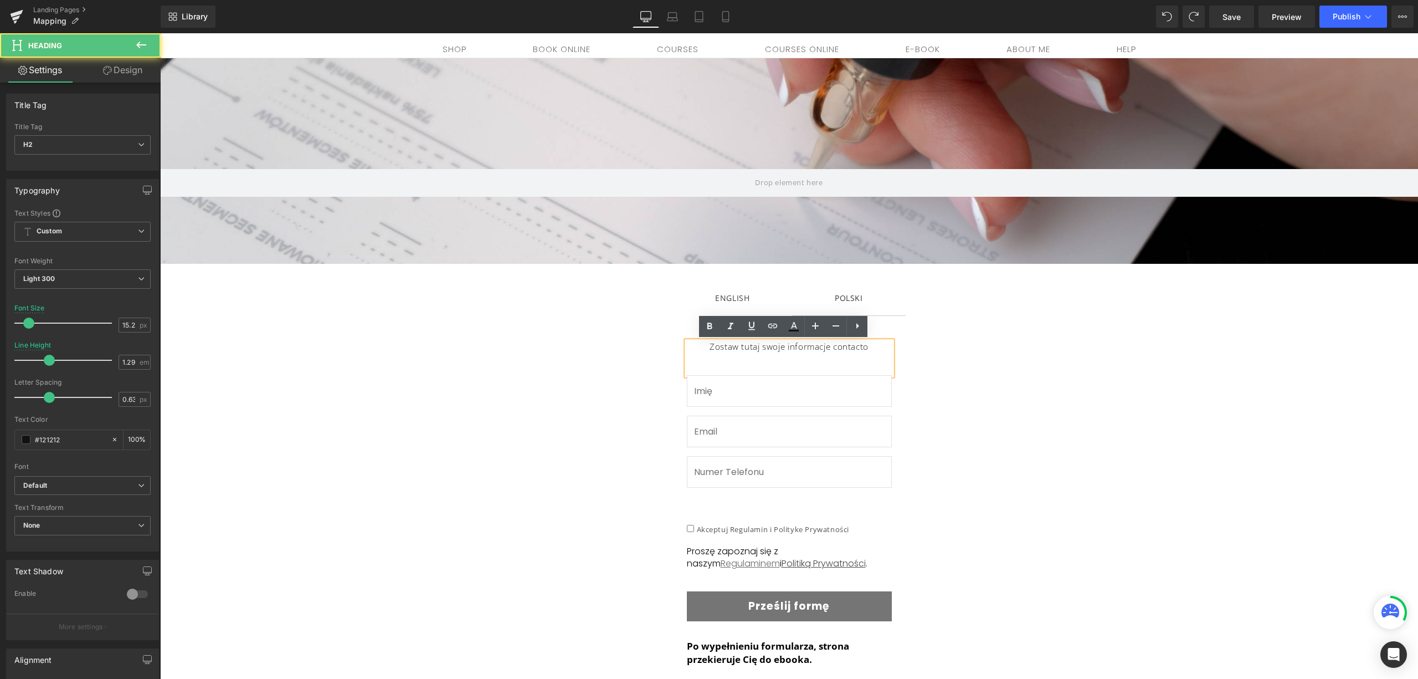
click at [858, 346] on h2 "Zostaw tutaj swoje informacje contacto" at bounding box center [789, 346] width 205 height 11
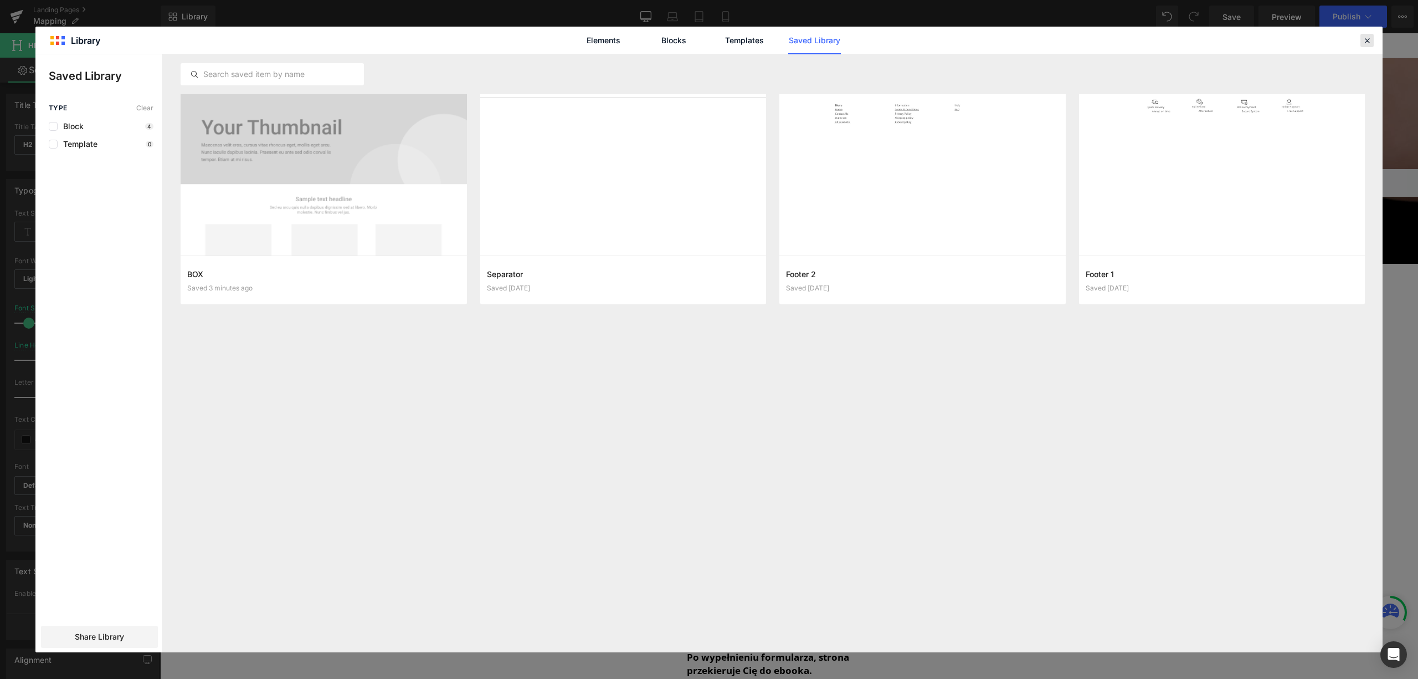
click at [1369, 37] on icon at bounding box center [1367, 40] width 10 height 10
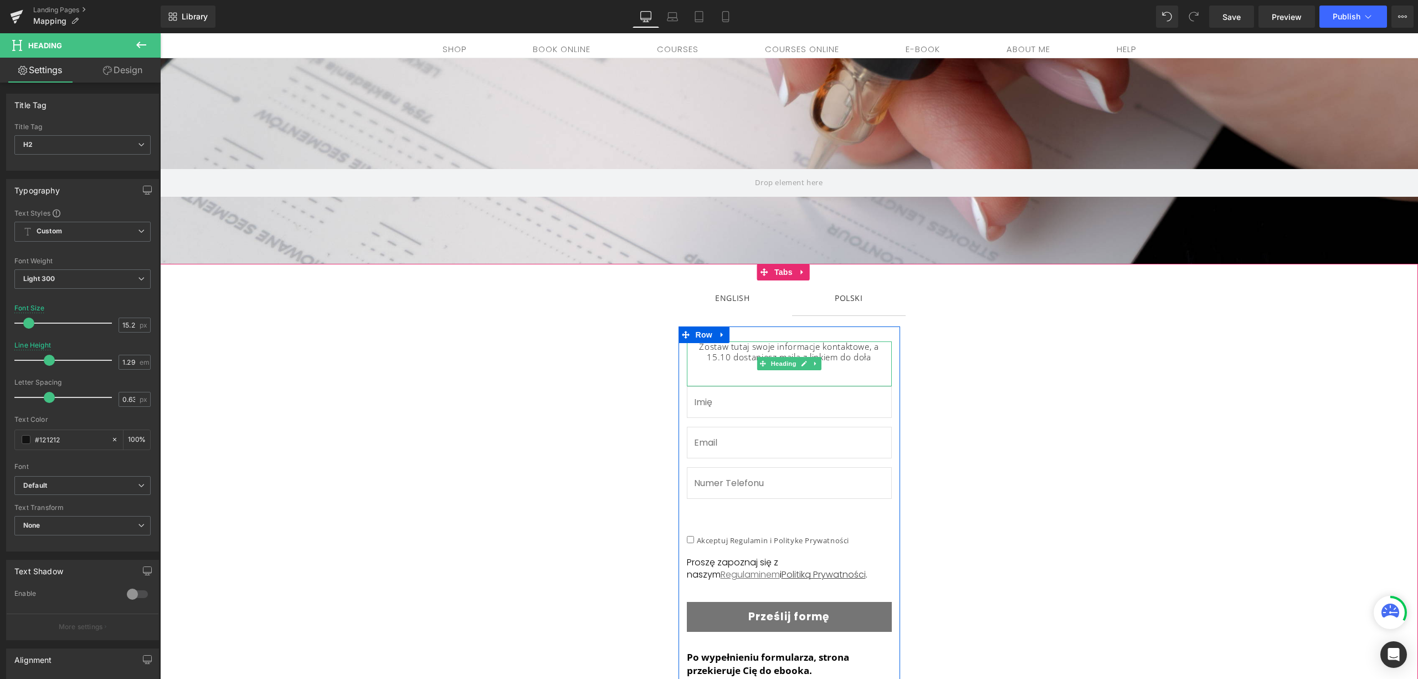
click at [871, 351] on h2 "Zostaw tutaj swoje informacje kontaktowe, a 15.10 dostaniesz maila z linkiem do…" at bounding box center [789, 352] width 205 height 22
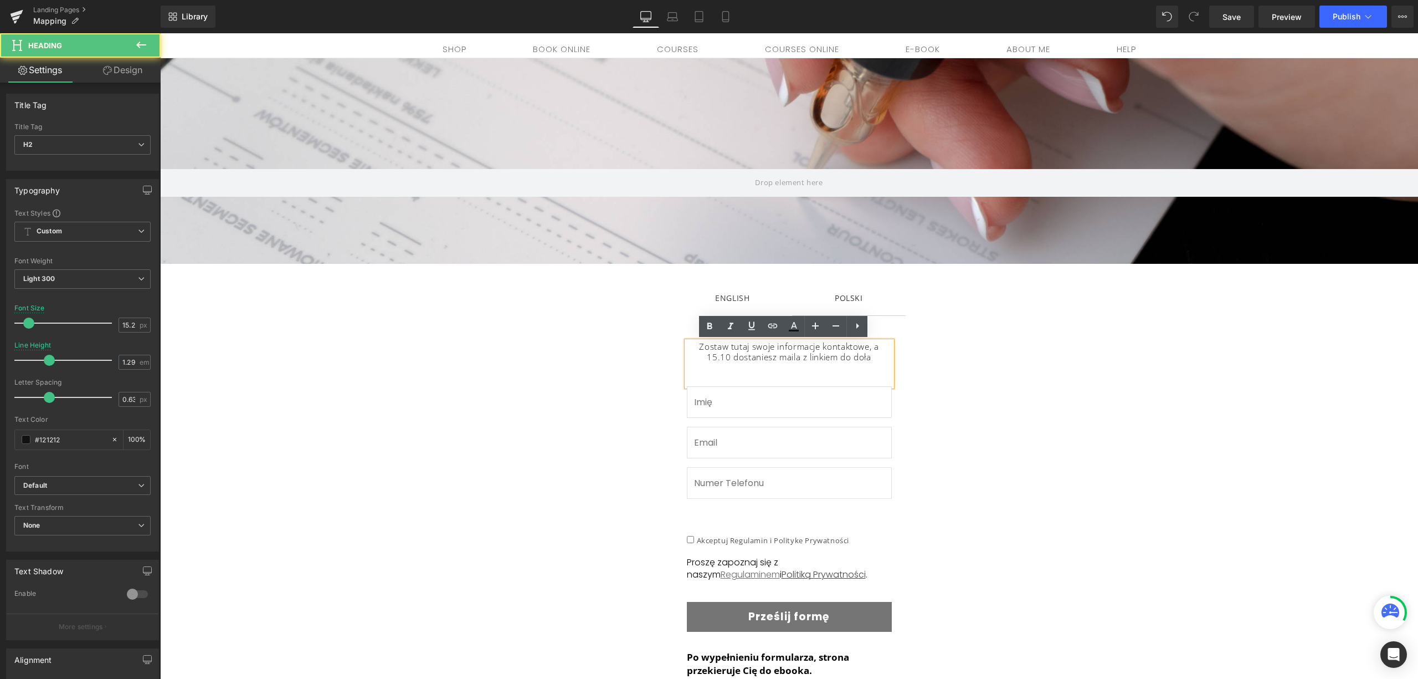
click at [874, 361] on h2 "Zostaw tutaj swoje informacje kontaktowe, a 15.10 dostaniesz maila z linkiem do…" at bounding box center [789, 352] width 205 height 22
click at [876, 366] on div "Zostaw tutaj swoje informacje kontaktowe, a 15.10 dostaniesz maila z linkiem do…" at bounding box center [789, 363] width 205 height 45
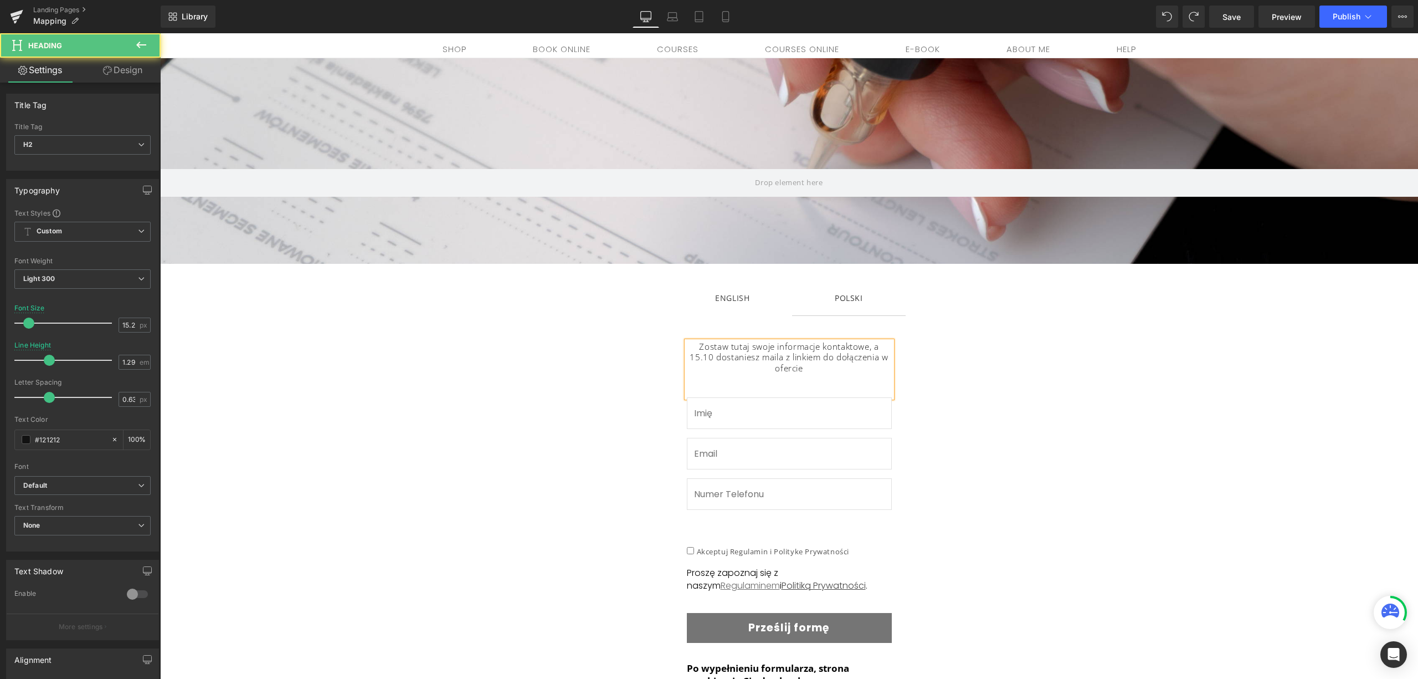
click at [772, 368] on h2 "Zostaw tutaj swoje informacje kontaktowe, a 15.10 dostaniesz maila z linkiem do…" at bounding box center [789, 357] width 205 height 33
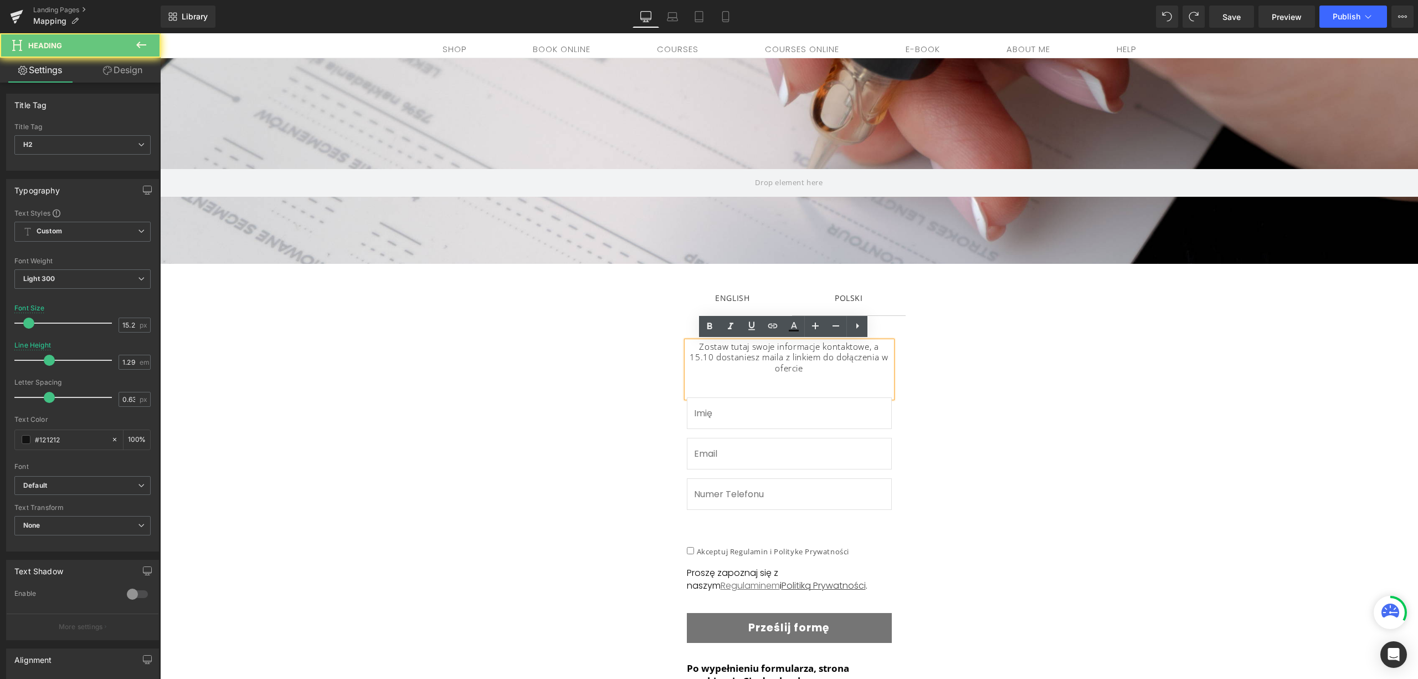
click at [772, 368] on h2 "Zostaw tutaj swoje informacje kontaktowe, a 15.10 dostaniesz maila z linkiem do…" at bounding box center [789, 357] width 205 height 33
click at [812, 376] on div "Zostaw tutaj swoje informacje kontaktowe, a 15.10 dostaniesz maila z linkiem do…" at bounding box center [789, 369] width 205 height 56
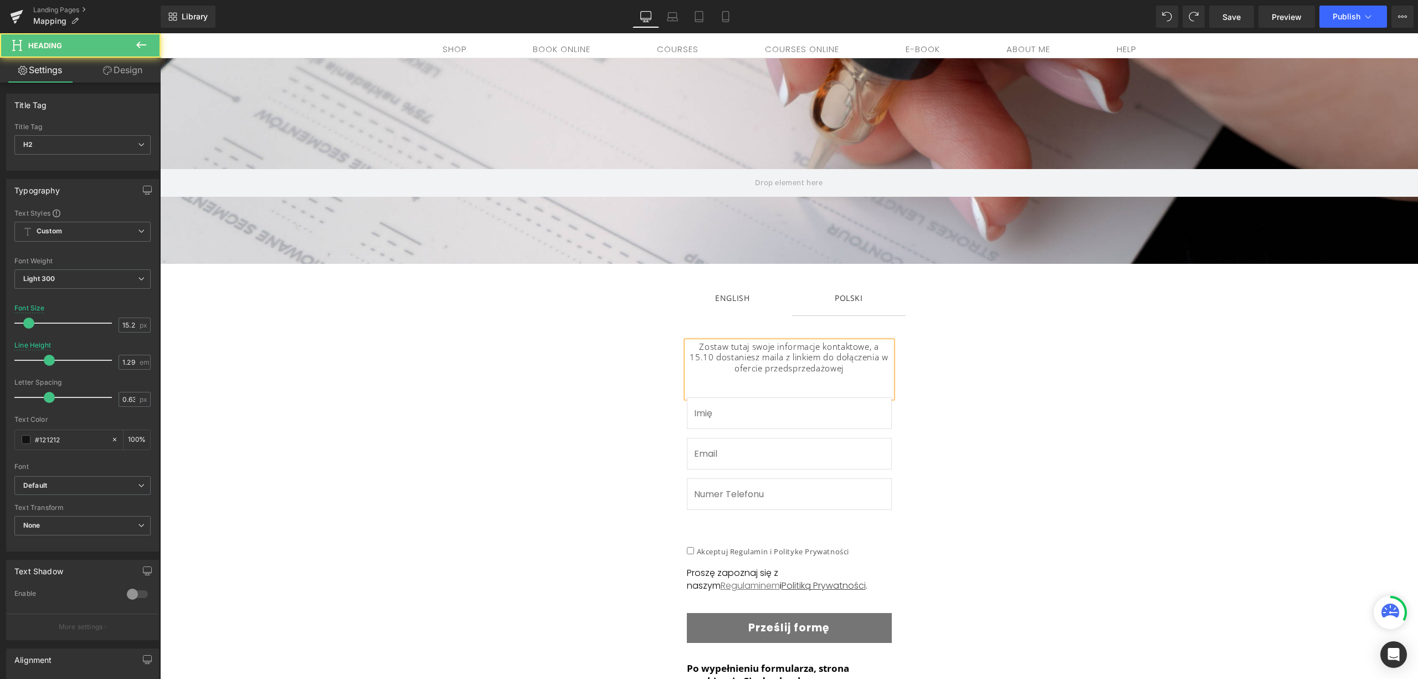
click at [726, 371] on h2 "Zostaw tutaj swoje informacje kontaktowe, a 15.10 dostaniesz maila z linkiem do…" at bounding box center [789, 357] width 205 height 33
click at [882, 343] on h2 "Zostaw tutaj swoje informacje kontaktowe, a 15.10 dostaniesz maila z linkiem do…" at bounding box center [789, 357] width 205 height 33
click at [876, 355] on h2 "Zostaw tutaj swoje informacje kontaktowe, a już 15.10 dostaniesz maila z linkie…" at bounding box center [789, 357] width 205 height 33
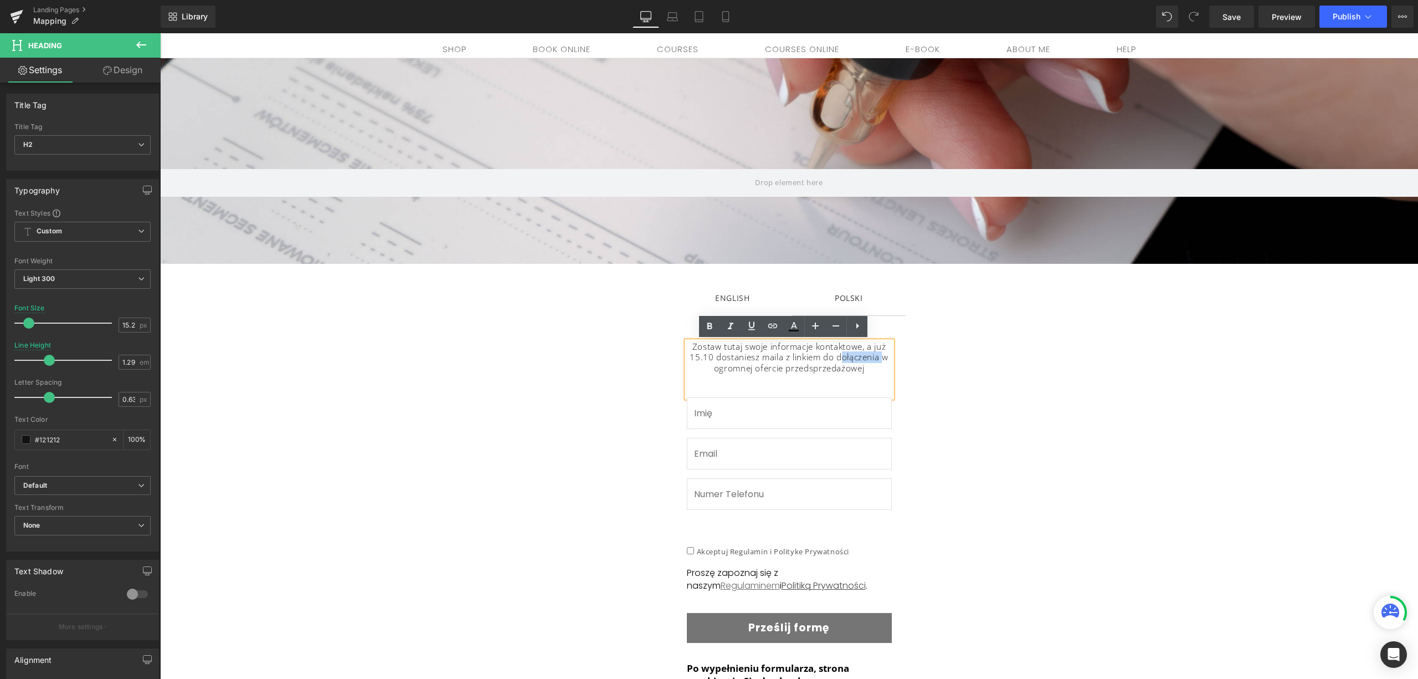
drag, startPoint x: 832, startPoint y: 358, endPoint x: 875, endPoint y: 360, distance: 43.3
click at [875, 360] on h2 "Zostaw tutaj swoje informacje kontaktowe, a już 15.10 dostaniesz maila z linkie…" at bounding box center [789, 357] width 205 height 33
click at [738, 304] on div "ENGLISH Text Block" at bounding box center [732, 298] width 34 height 14
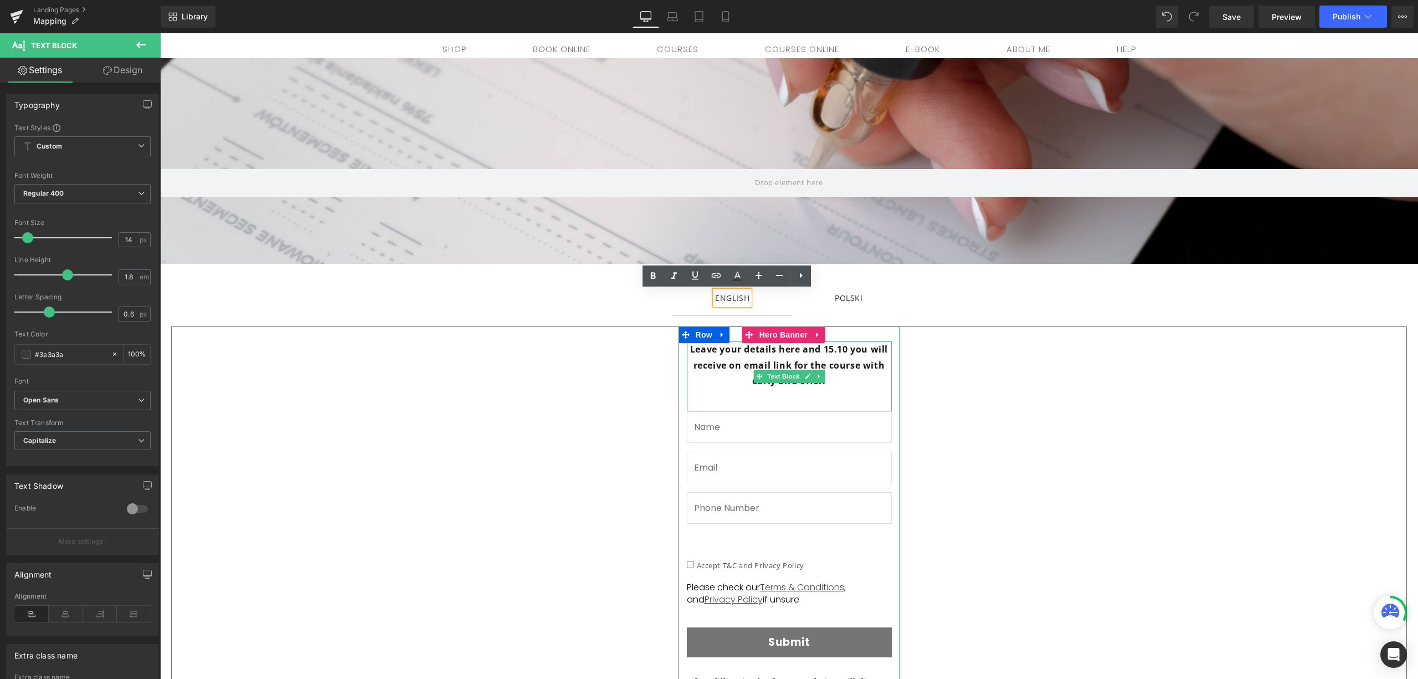
click at [853, 378] on p "Leave your details here and 15.10 you will receive on email link for the course…" at bounding box center [789, 365] width 205 height 48
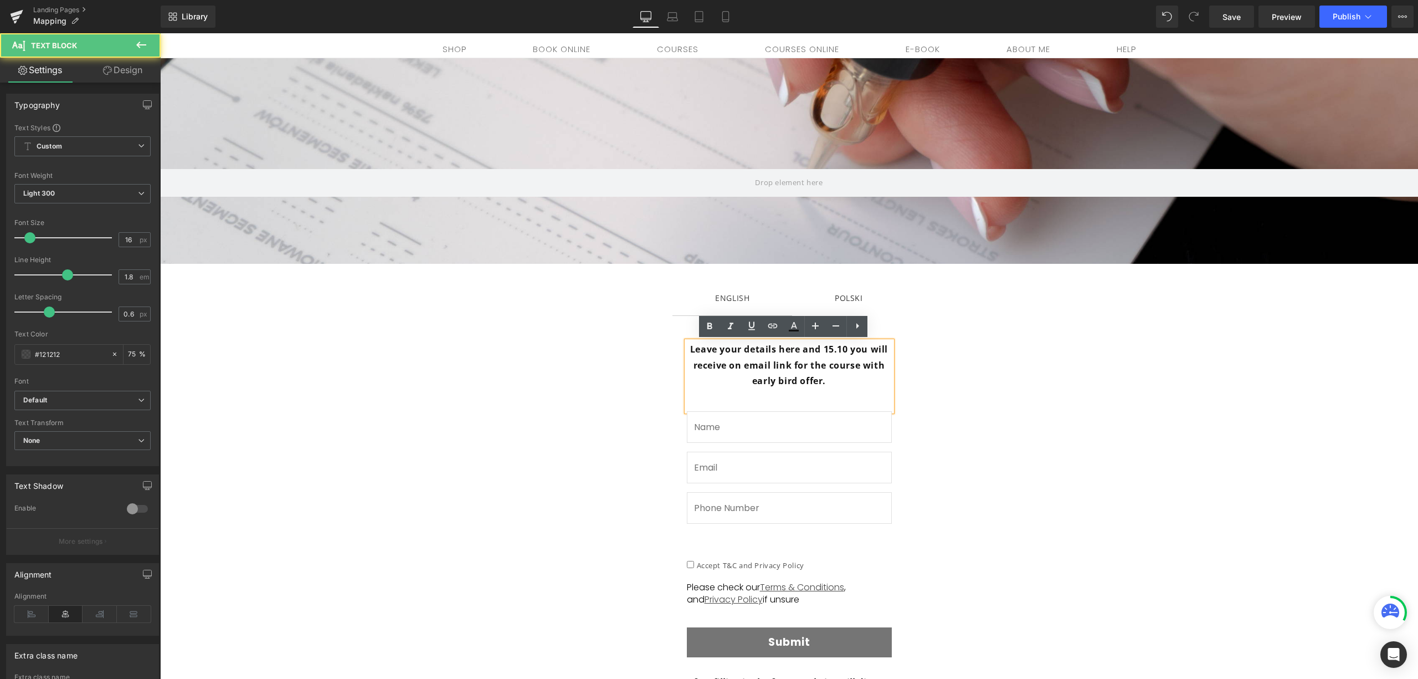
click at [858, 368] on strong "Leave your details here and 15.10 you will receive on email link for the course…" at bounding box center [789, 365] width 198 height 44
click at [864, 377] on p "Leave your details here and 15.10 you will receive on email link for the course…" at bounding box center [789, 365] width 205 height 48
click at [862, 363] on strong "Leave your details here and 15.10 you will receive on email link for the course…" at bounding box center [789, 365] width 198 height 44
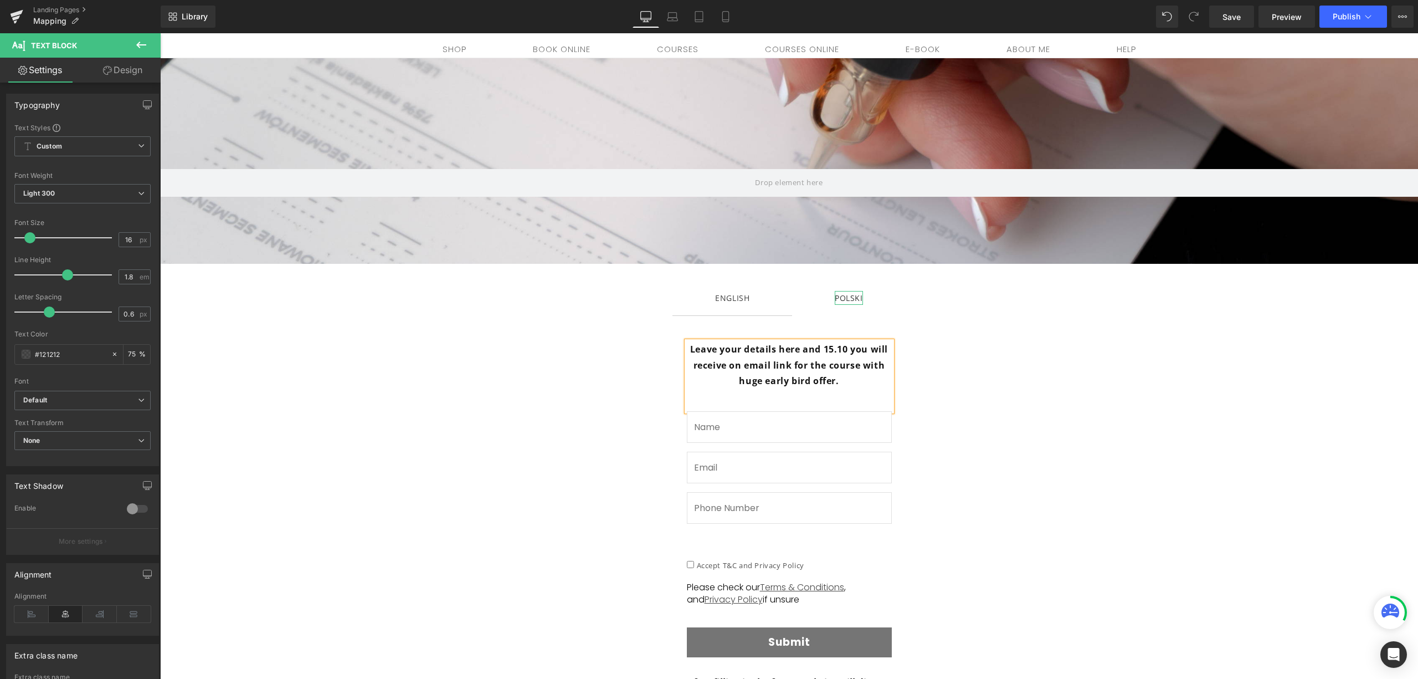
click at [847, 300] on div "POLSKI" at bounding box center [849, 298] width 28 height 14
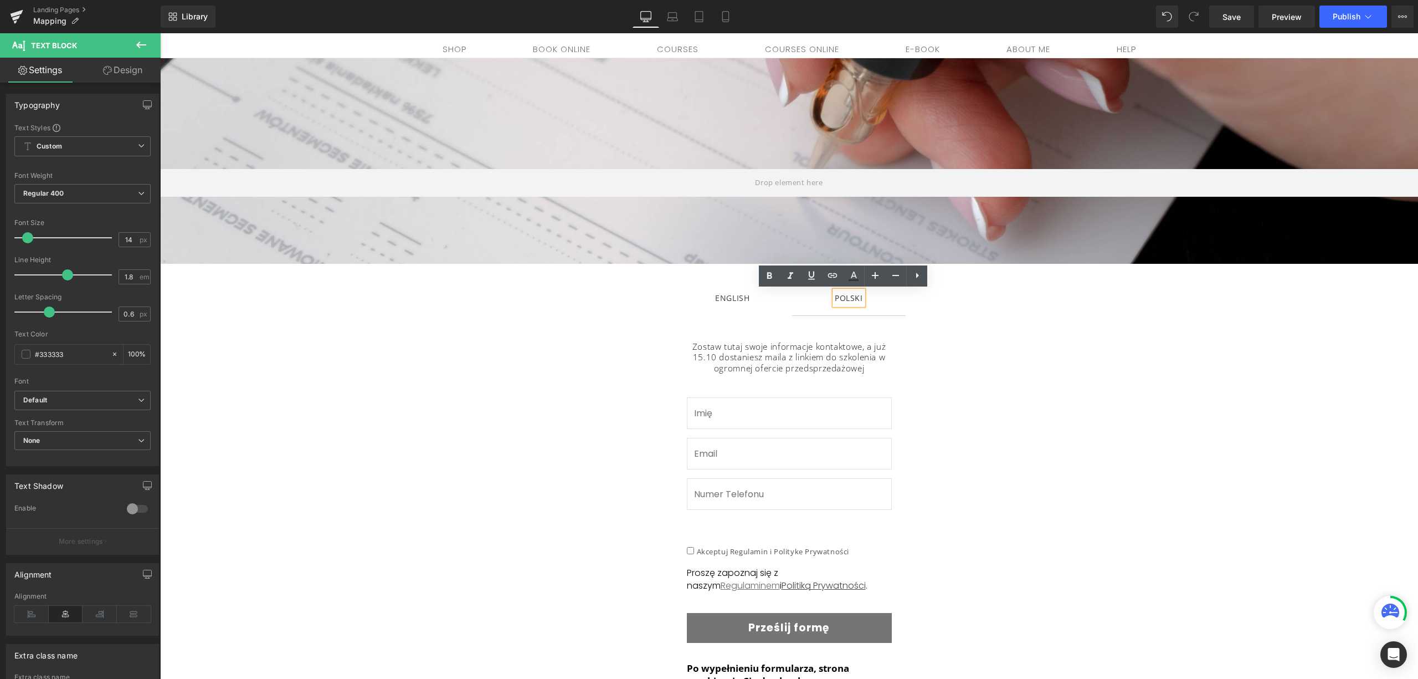
click at [160, 33] on div at bounding box center [160, 33] width 0 height 0
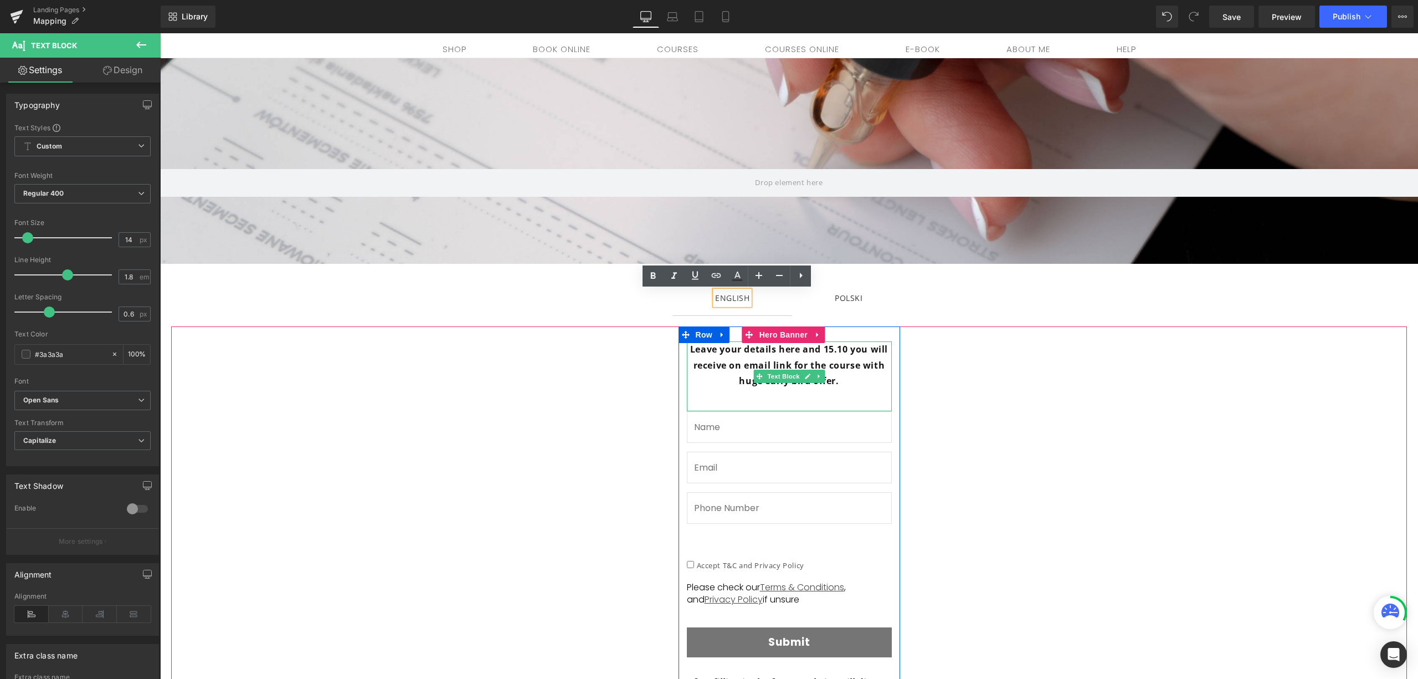
click at [737, 347] on strong "Leave your details here and 15.10 you will receive on email link for the course…" at bounding box center [789, 365] width 198 height 44
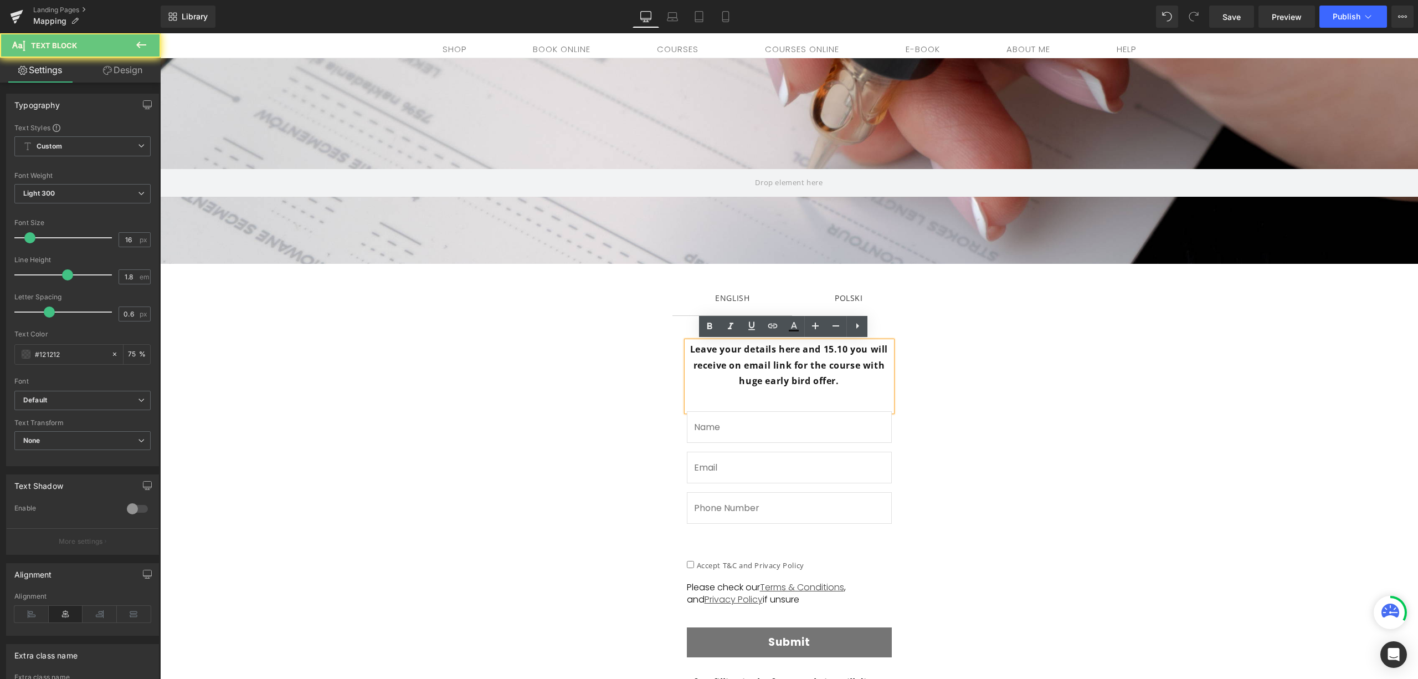
click at [740, 348] on strong "Leave your details here and 15.10 you will receive on email link for the course…" at bounding box center [789, 365] width 198 height 44
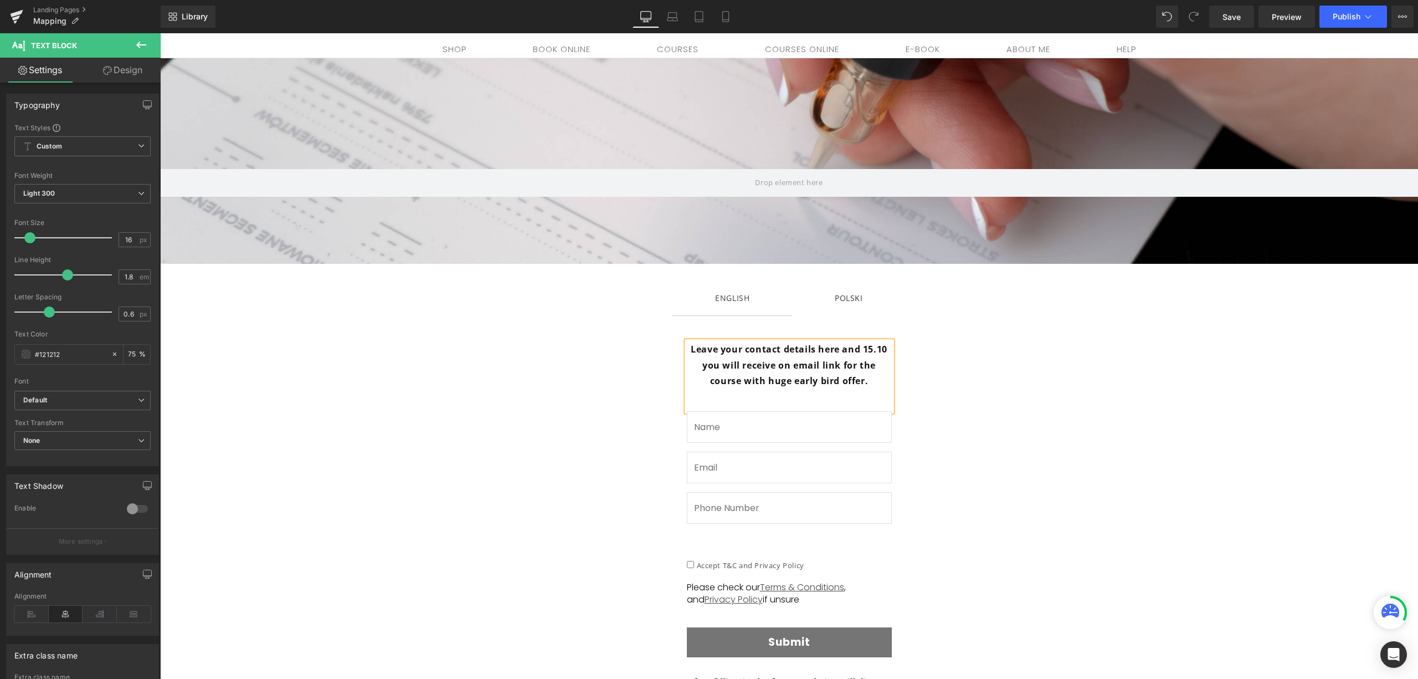
click at [691, 347] on strong "Leave your contact details here and 15.10 you will receive on email link for th…" at bounding box center [789, 365] width 197 height 44
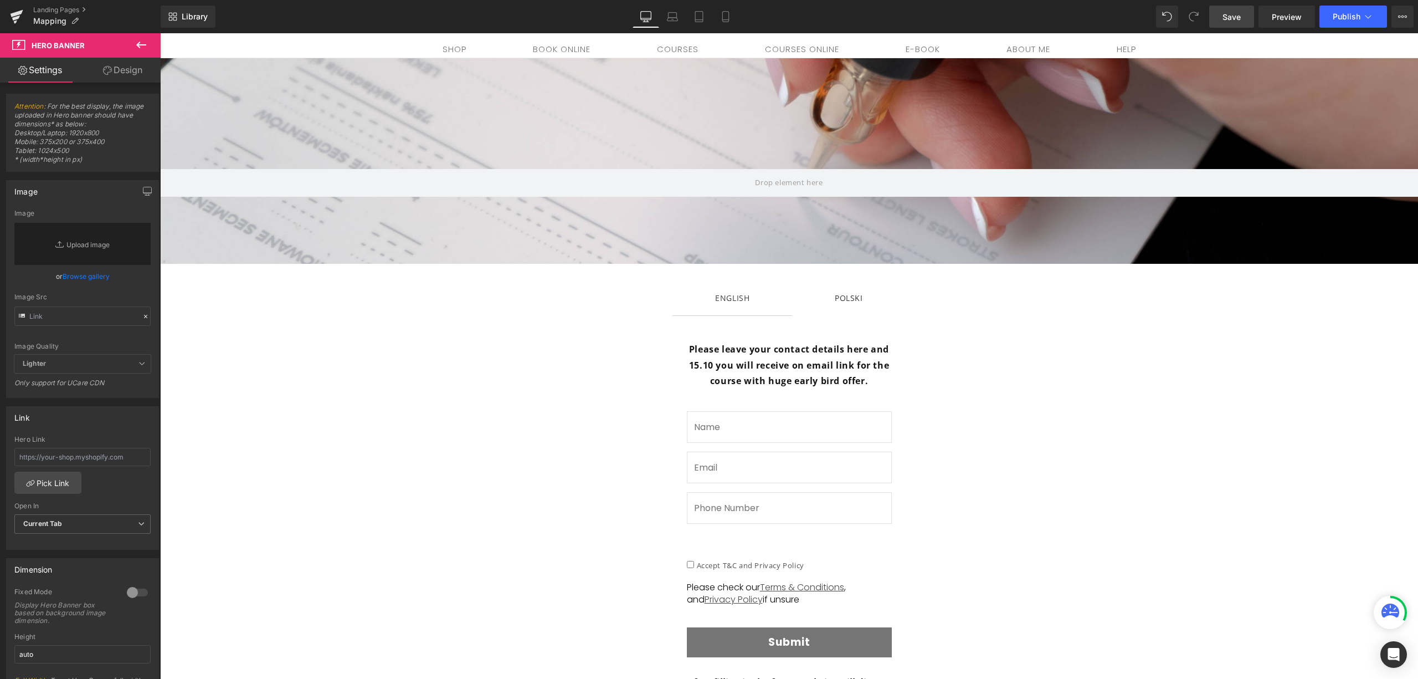
click at [1220, 20] on link "Save" at bounding box center [1231, 17] width 45 height 22
click at [840, 295] on div "POLSKI" at bounding box center [849, 298] width 28 height 14
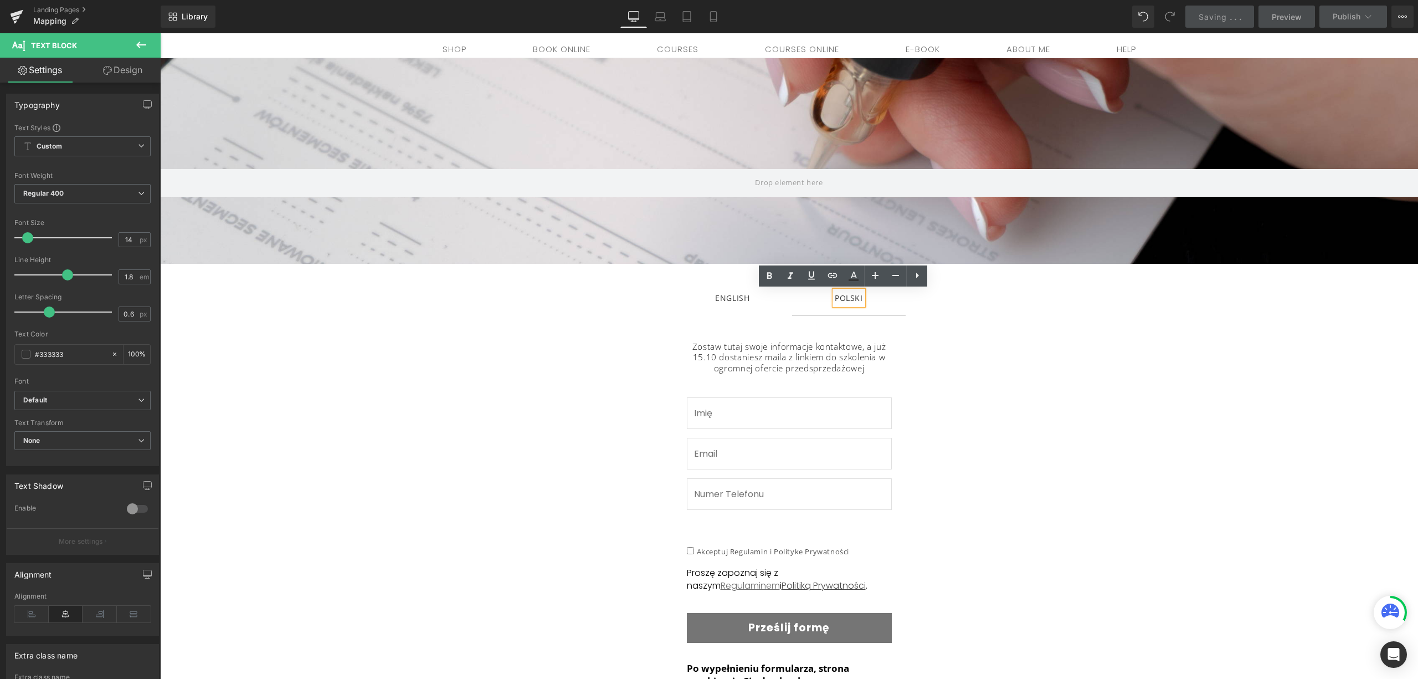
click at [745, 295] on span "ENGLISH Text Block" at bounding box center [732, 297] width 120 height 35
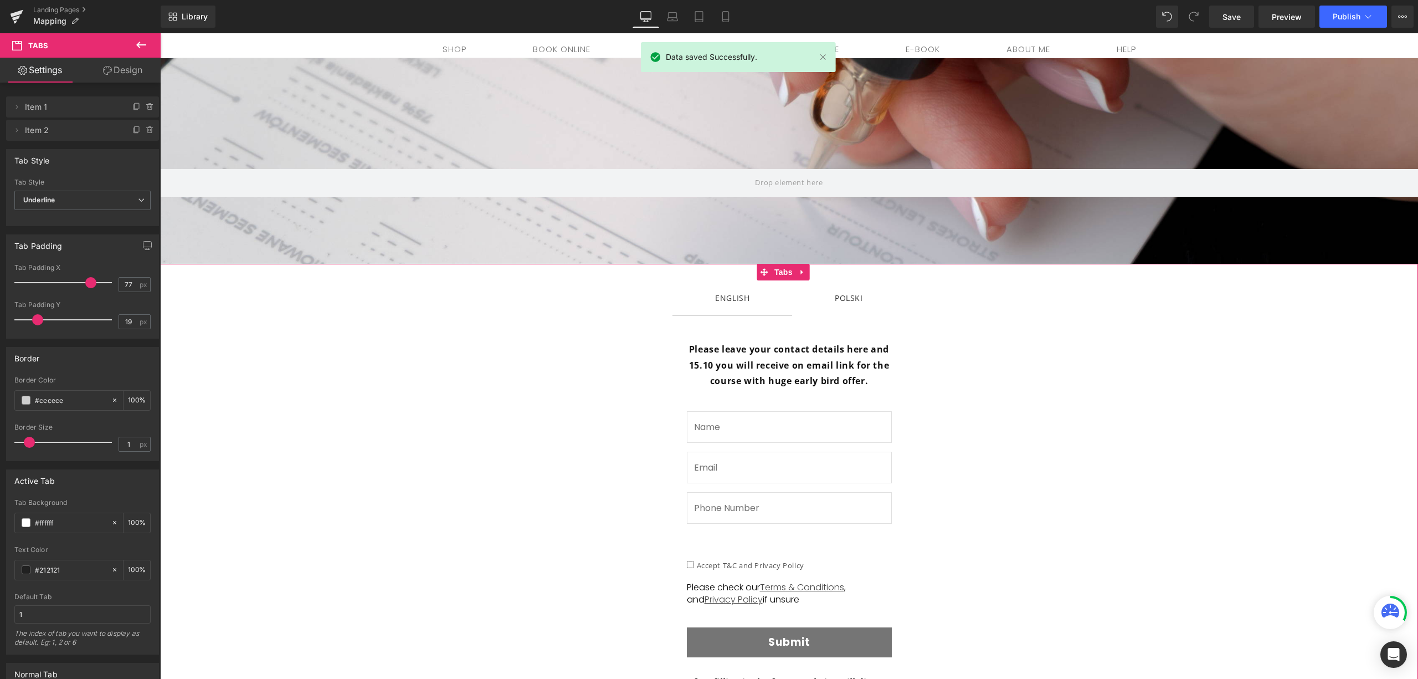
click at [838, 307] on span "POLSKI Text Block" at bounding box center [849, 297] width 114 height 35
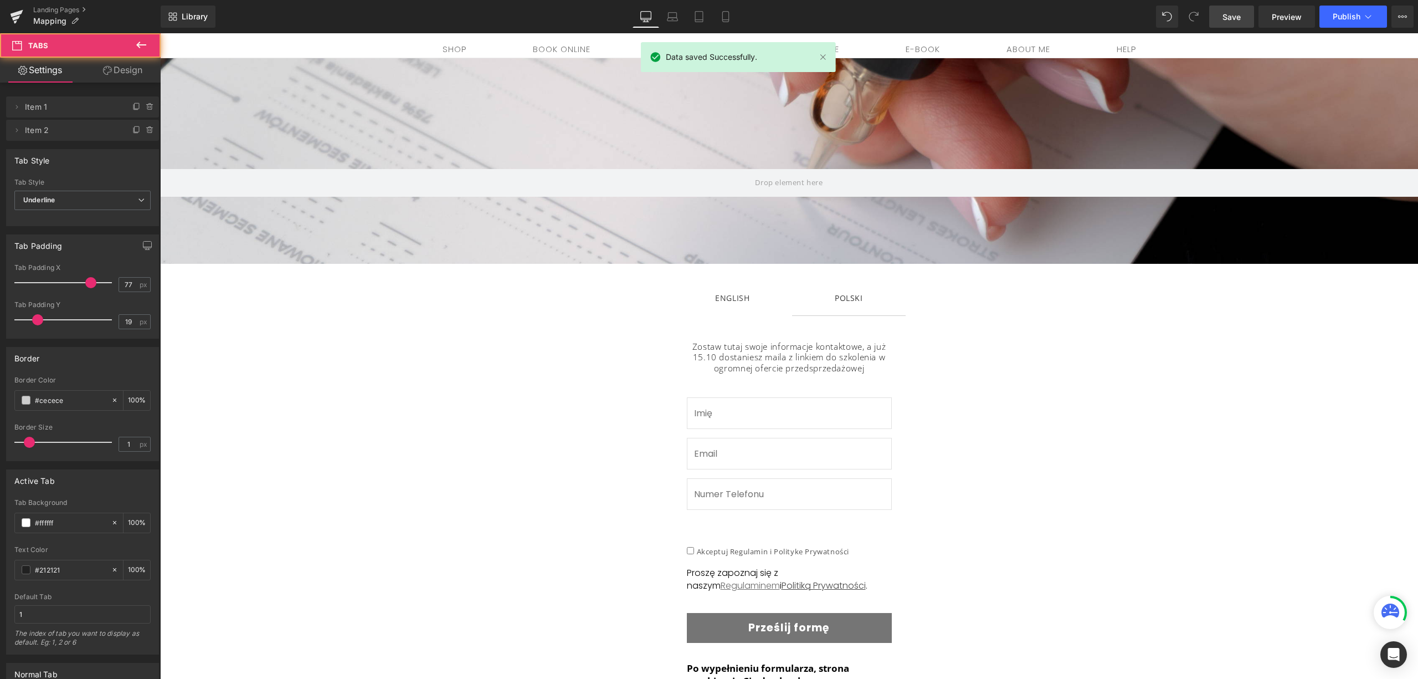
click at [1232, 25] on link "Save" at bounding box center [1231, 17] width 45 height 22
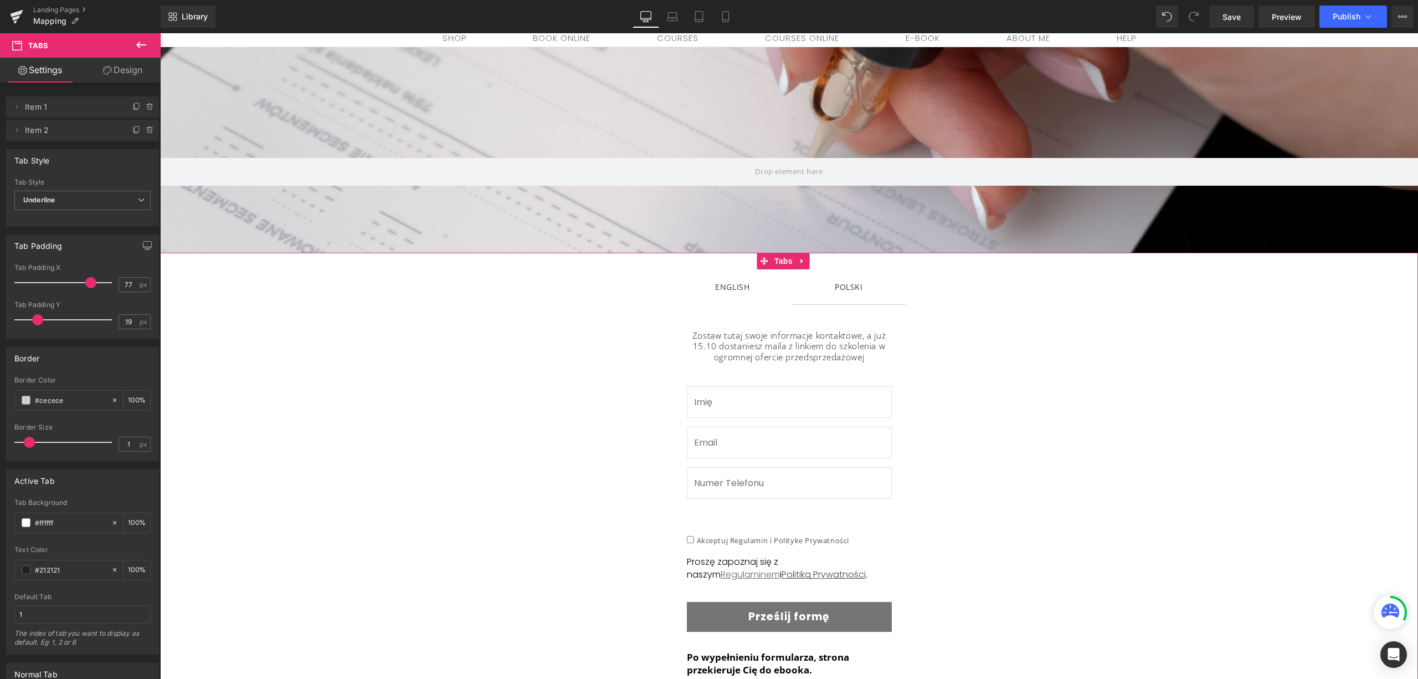
scroll to position [53, 0]
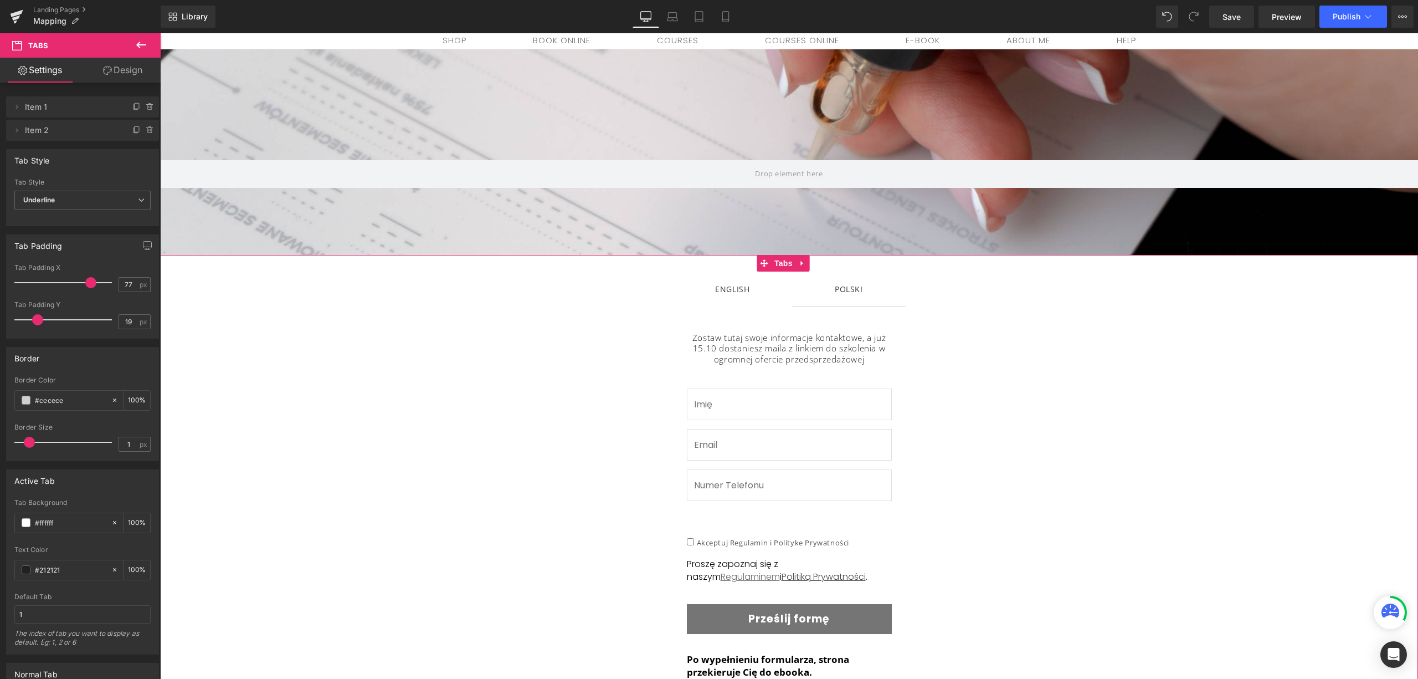
click at [733, 291] on div "ENGLISH" at bounding box center [732, 289] width 34 height 14
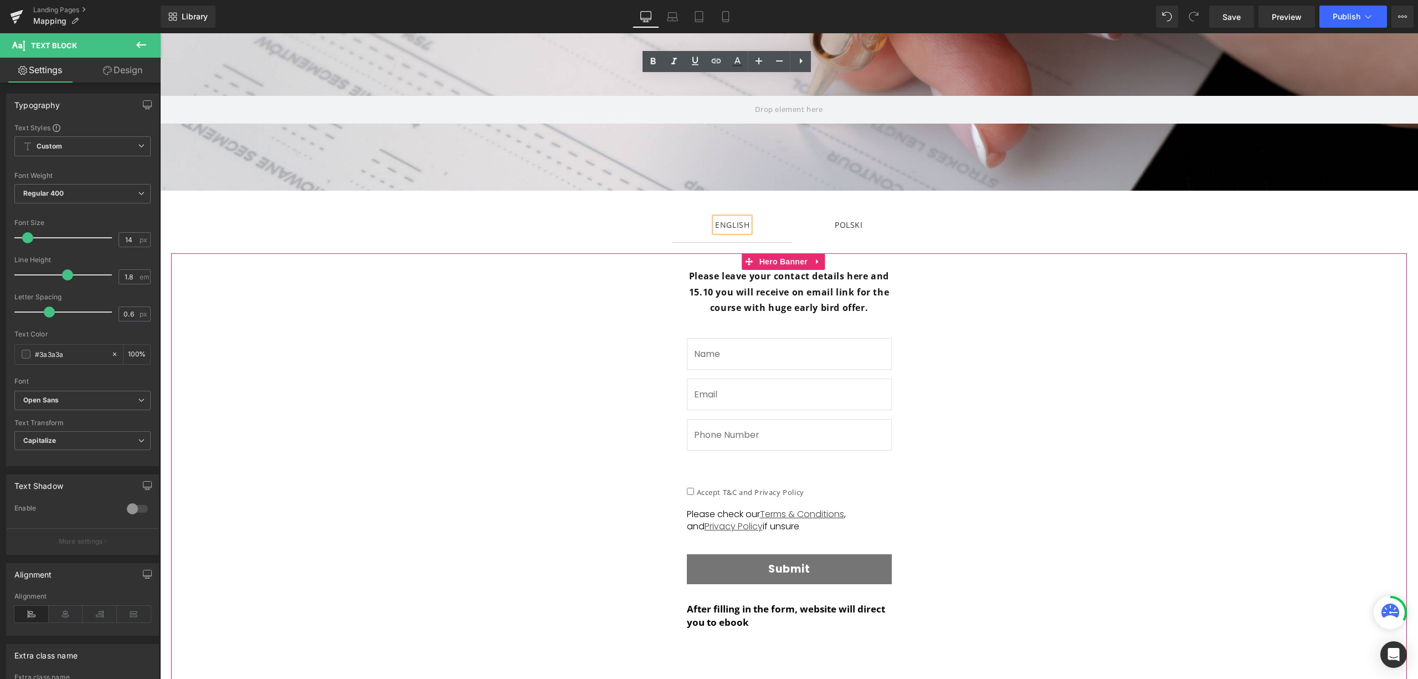
scroll to position [0, 0]
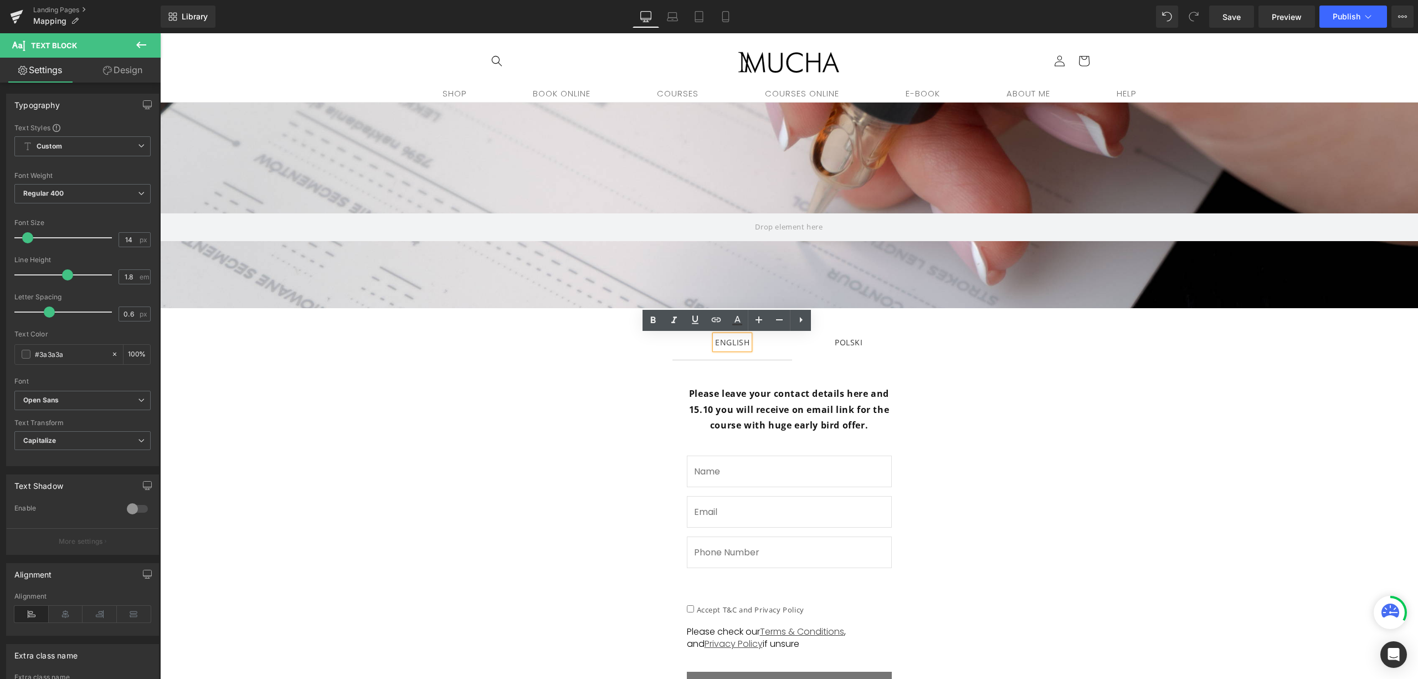
click at [856, 340] on div "POLSKI Text Block" at bounding box center [849, 342] width 28 height 14
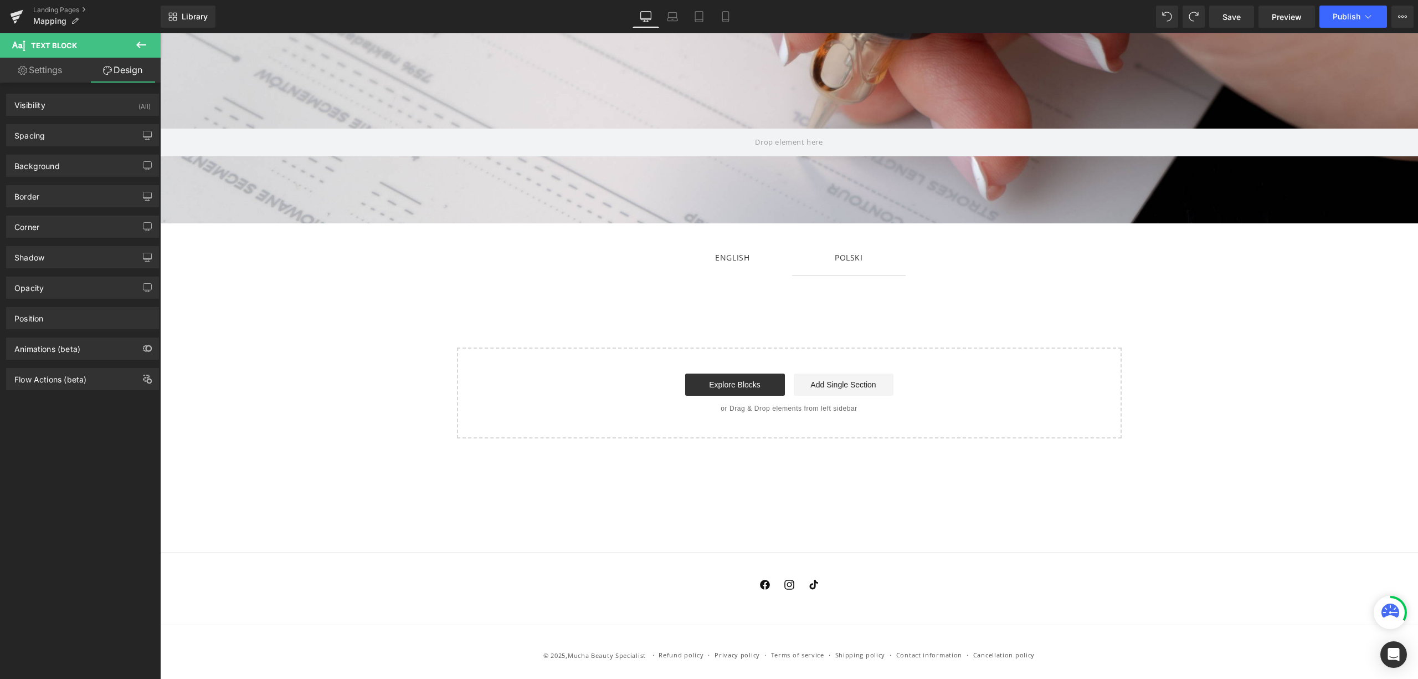
scroll to position [87, 0]
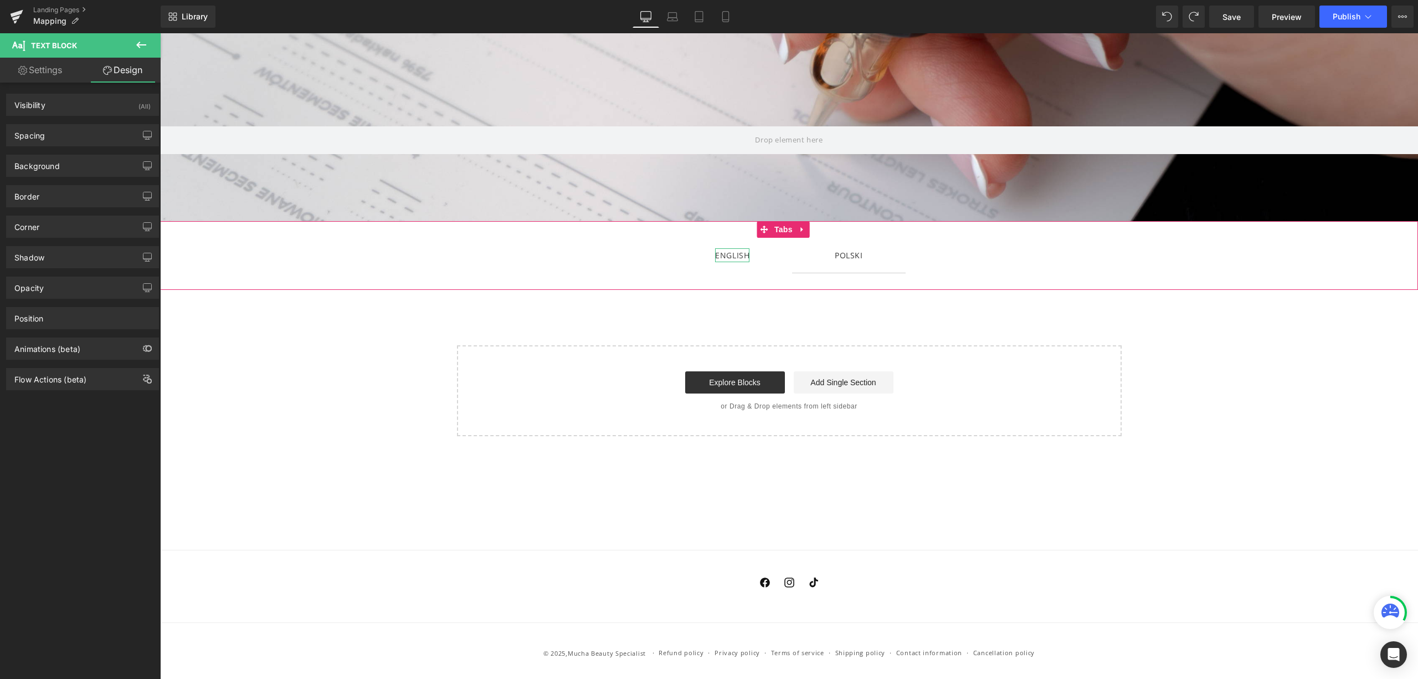
click at [716, 255] on div "ENGLISH" at bounding box center [732, 255] width 34 height 14
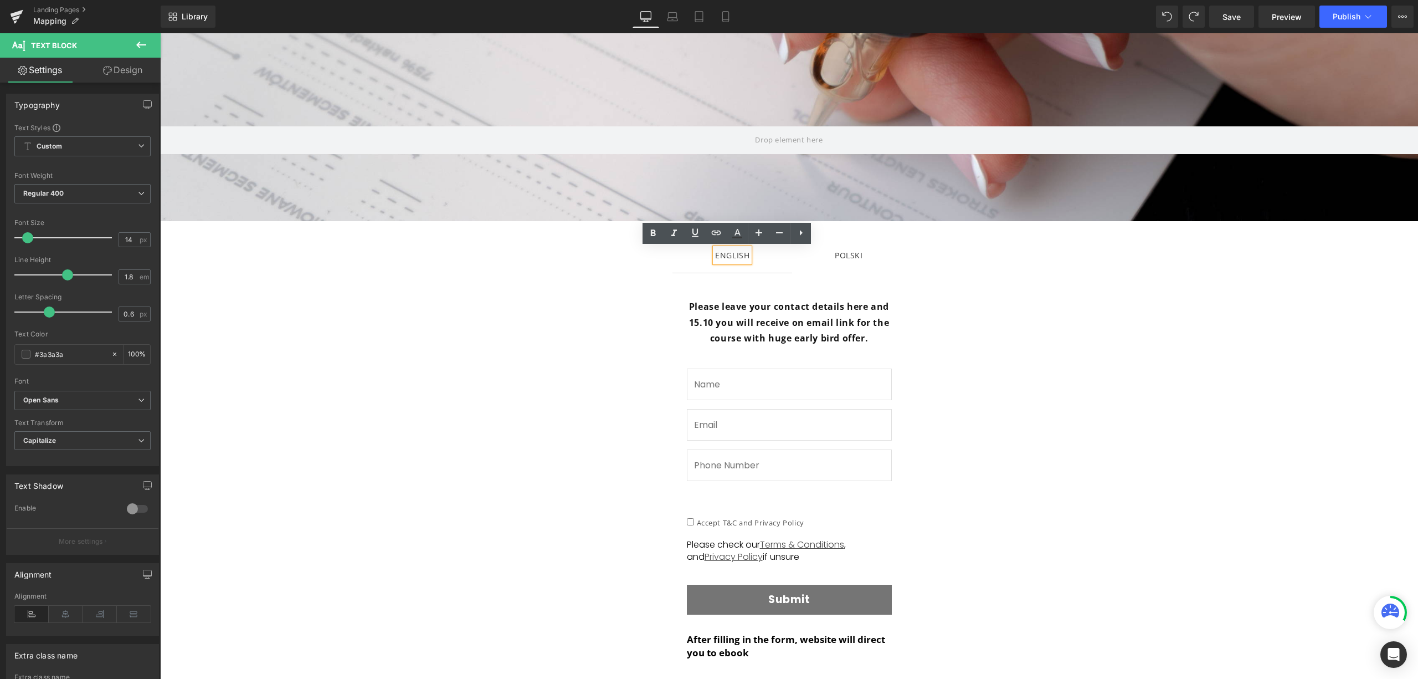
click at [847, 247] on span "POLSKI Text Block" at bounding box center [849, 255] width 114 height 35
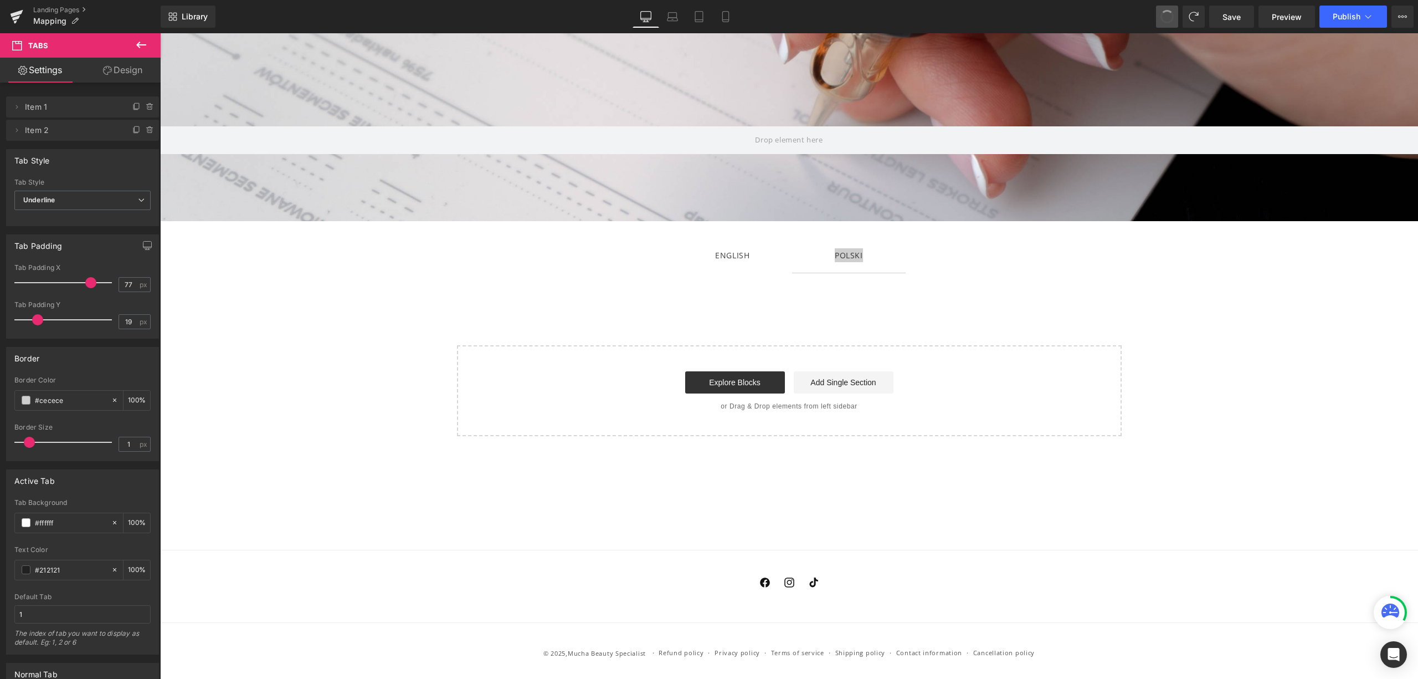
click at [1168, 18] on span at bounding box center [1167, 16] width 19 height 19
click at [841, 255] on div "POLSKI" at bounding box center [849, 255] width 28 height 14
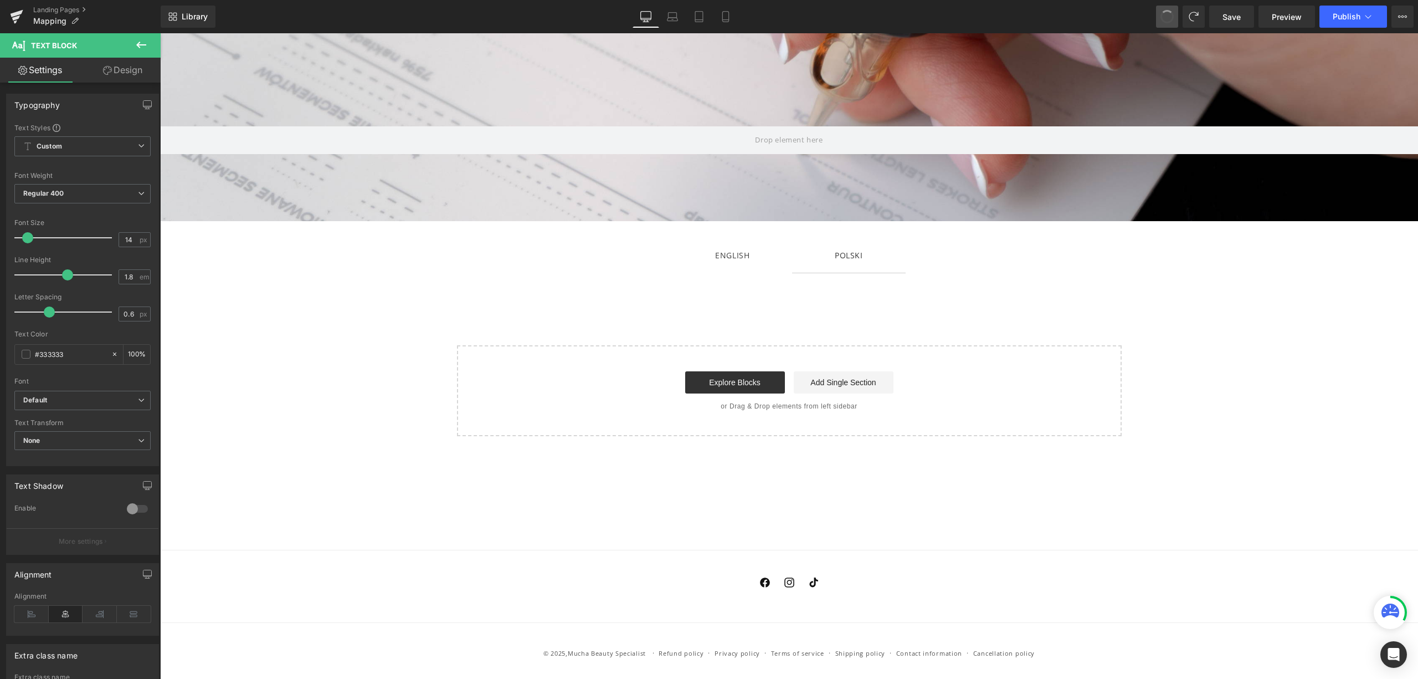
click at [1163, 13] on span at bounding box center [1167, 16] width 17 height 17
click at [1163, 17] on span at bounding box center [1167, 17] width 18 height 18
drag, startPoint x: 1163, startPoint y: 14, endPoint x: 997, endPoint y: 6, distance: 166.4
click at [744, 255] on span "ENGLISH Text Block" at bounding box center [732, 255] width 120 height 35
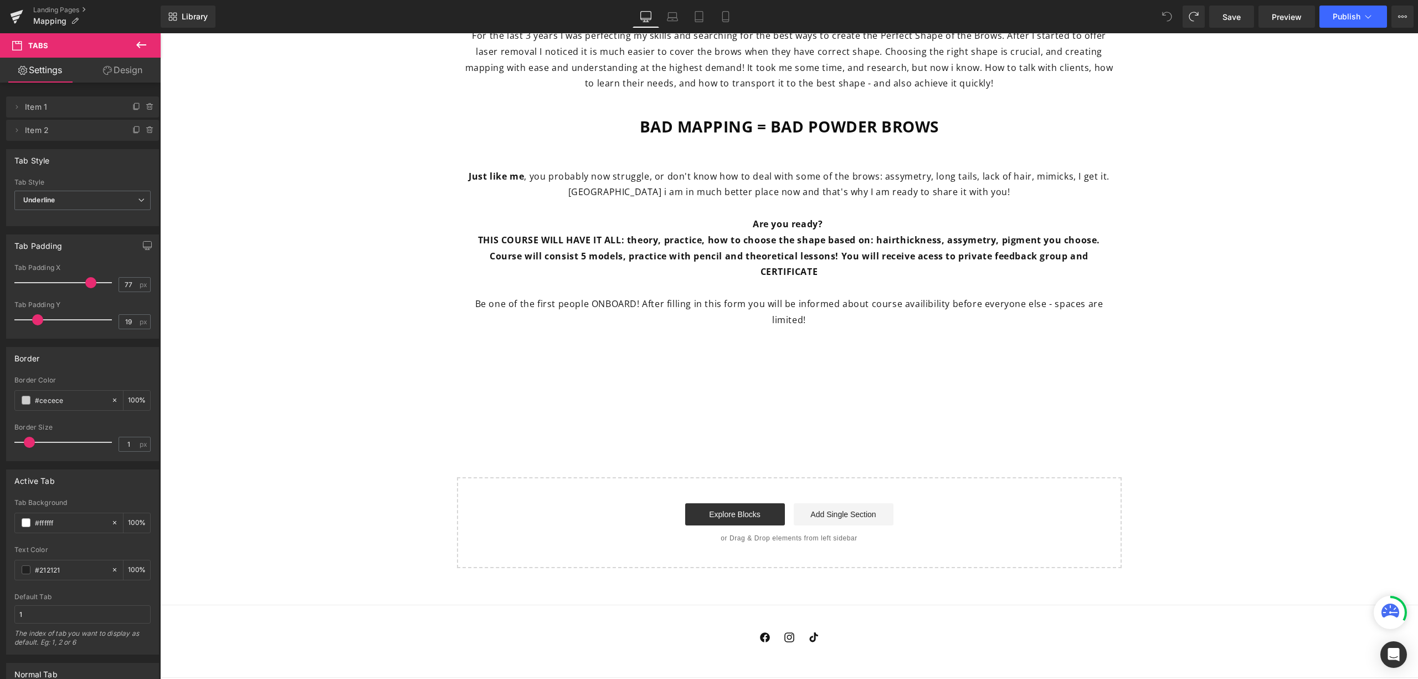
scroll to position [746, 0]
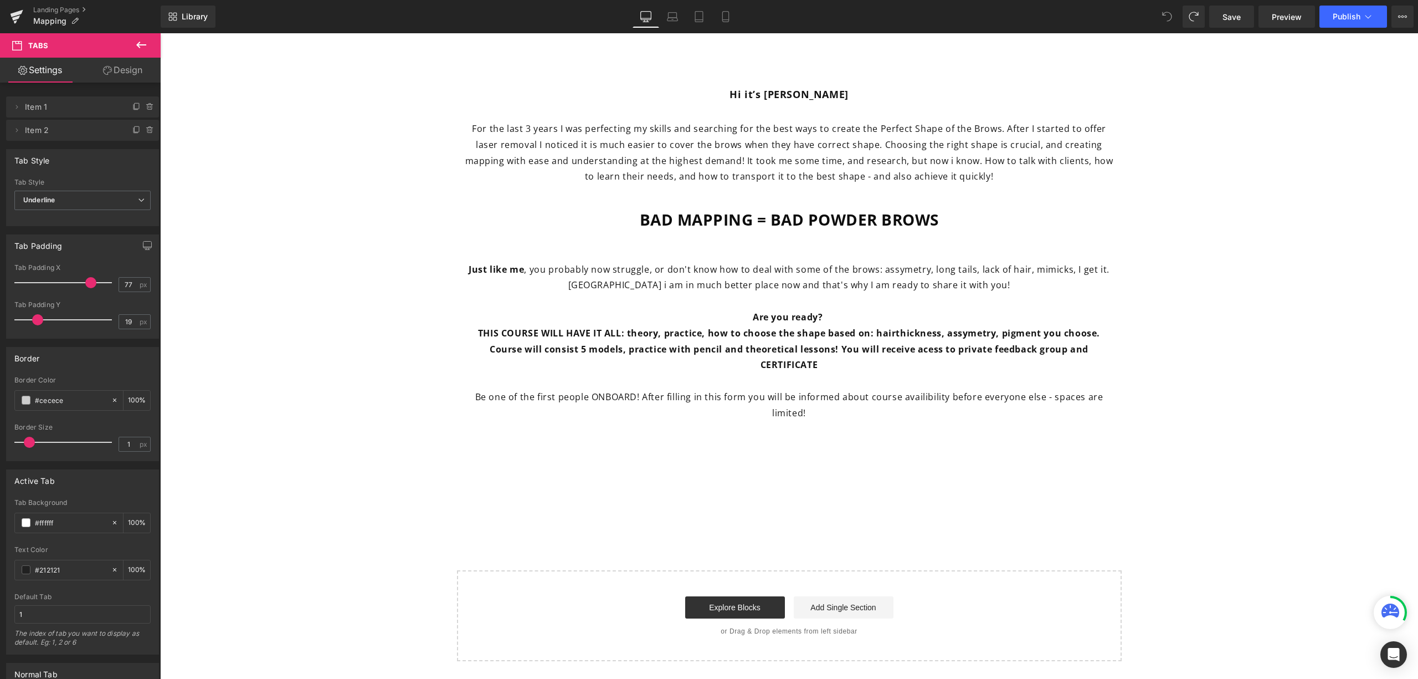
click at [858, 463] on div at bounding box center [789, 56] width 1236 height 862
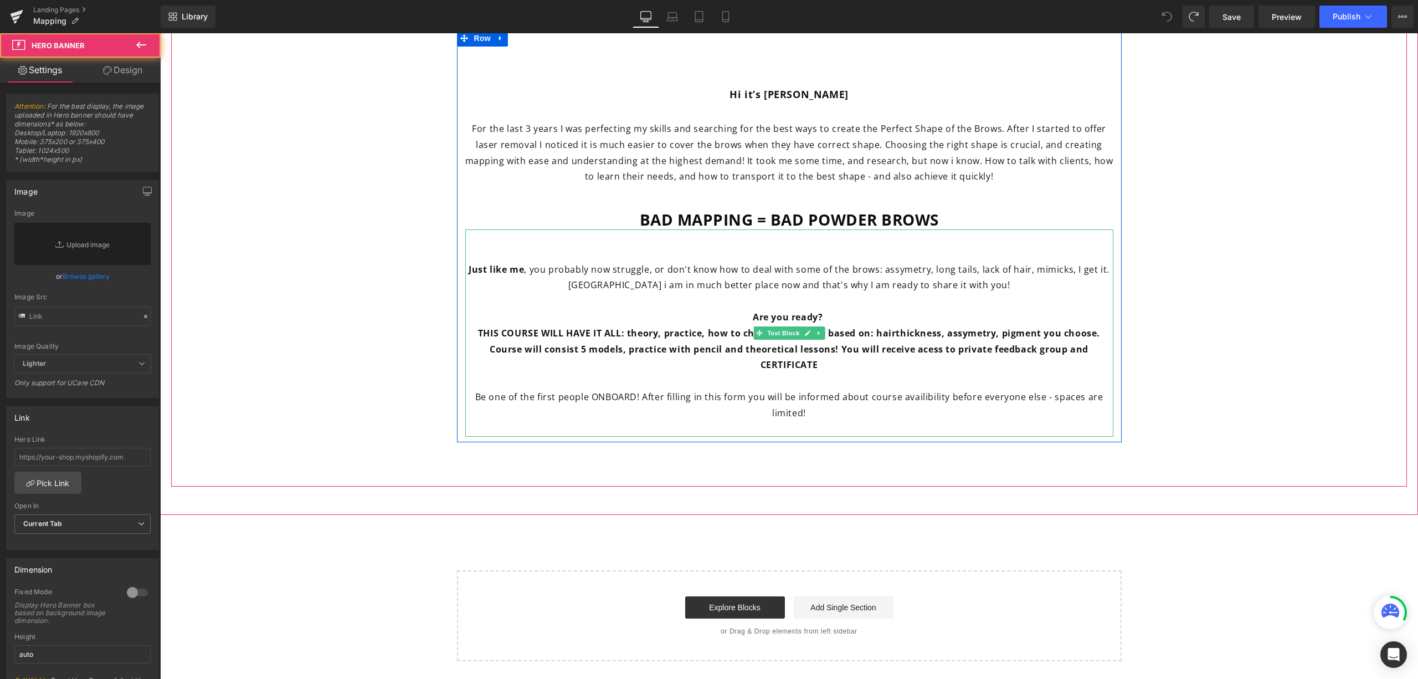
click at [871, 403] on p "Be one of the first people ONBOARD! After filling in this form you will be info…" at bounding box center [789, 405] width 648 height 32
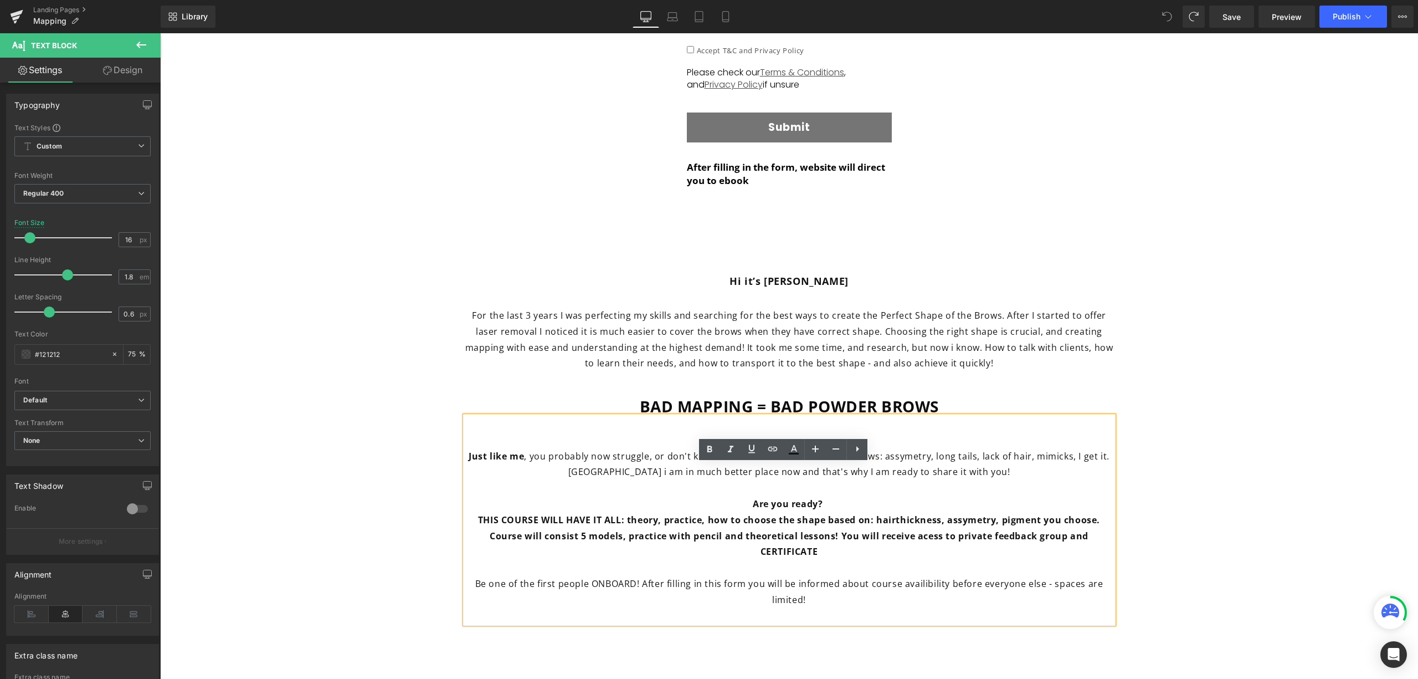
scroll to position [450, 0]
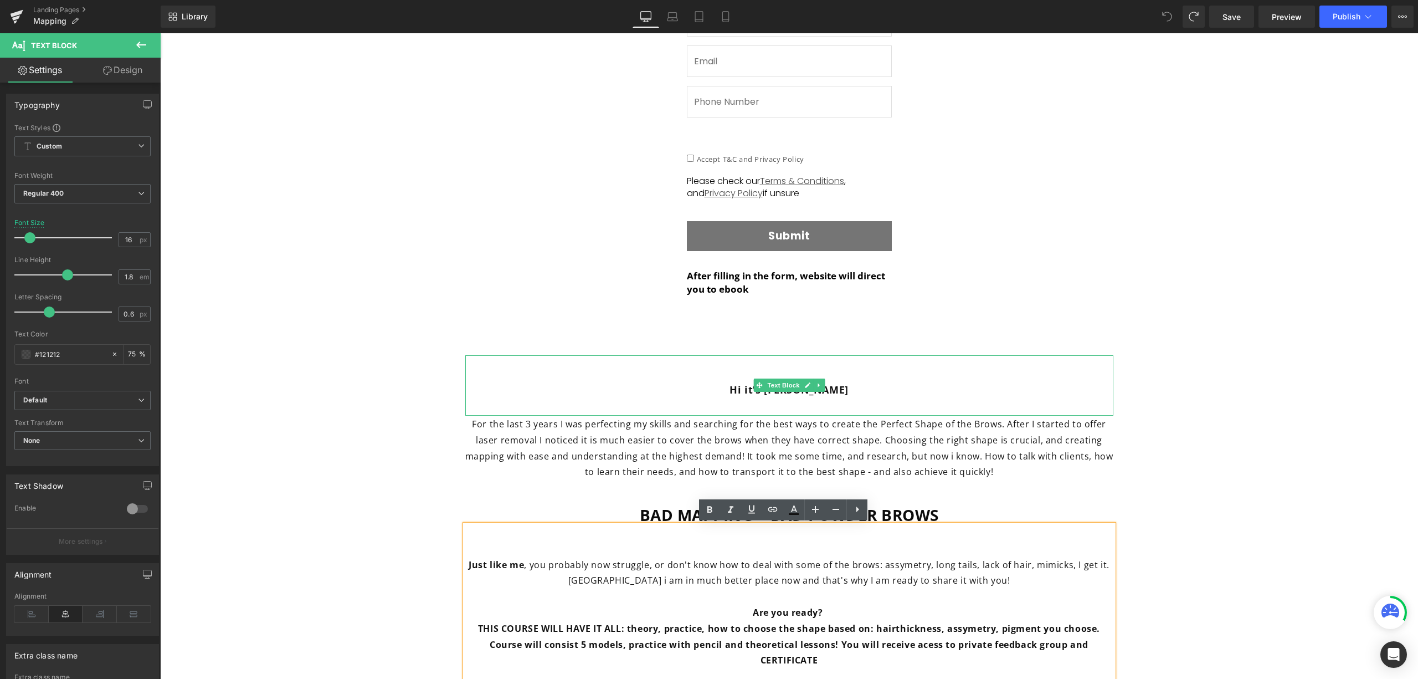
click at [542, 374] on div "Hi it’s [PERSON_NAME]" at bounding box center [789, 385] width 648 height 60
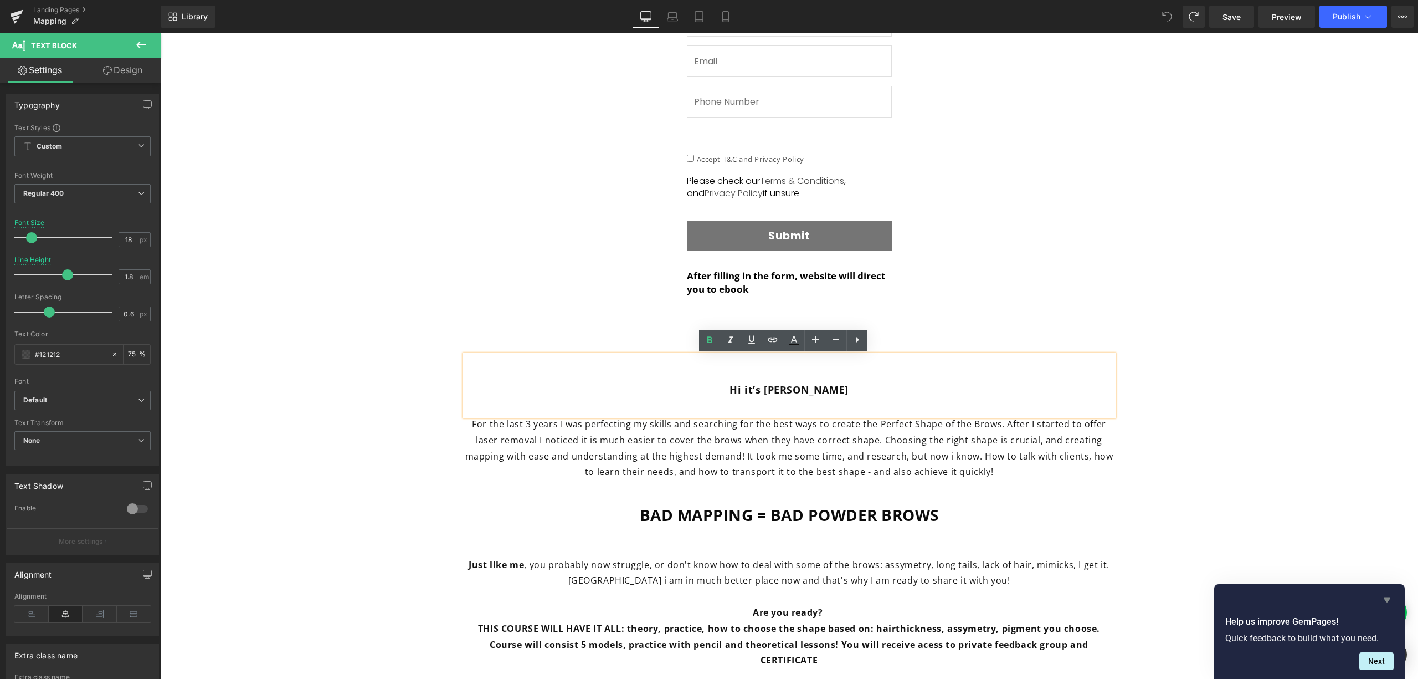
click at [1385, 594] on icon "Hide survey" at bounding box center [1386, 599] width 13 height 13
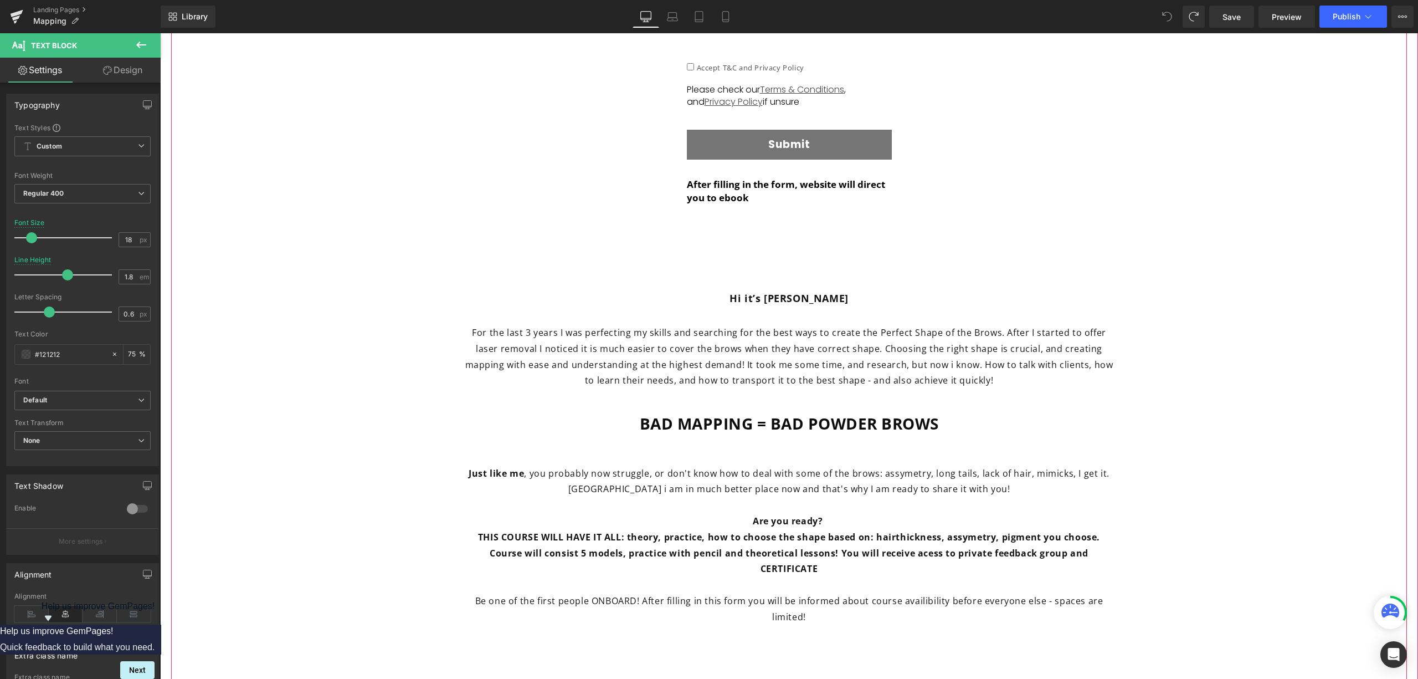
scroll to position [672, 0]
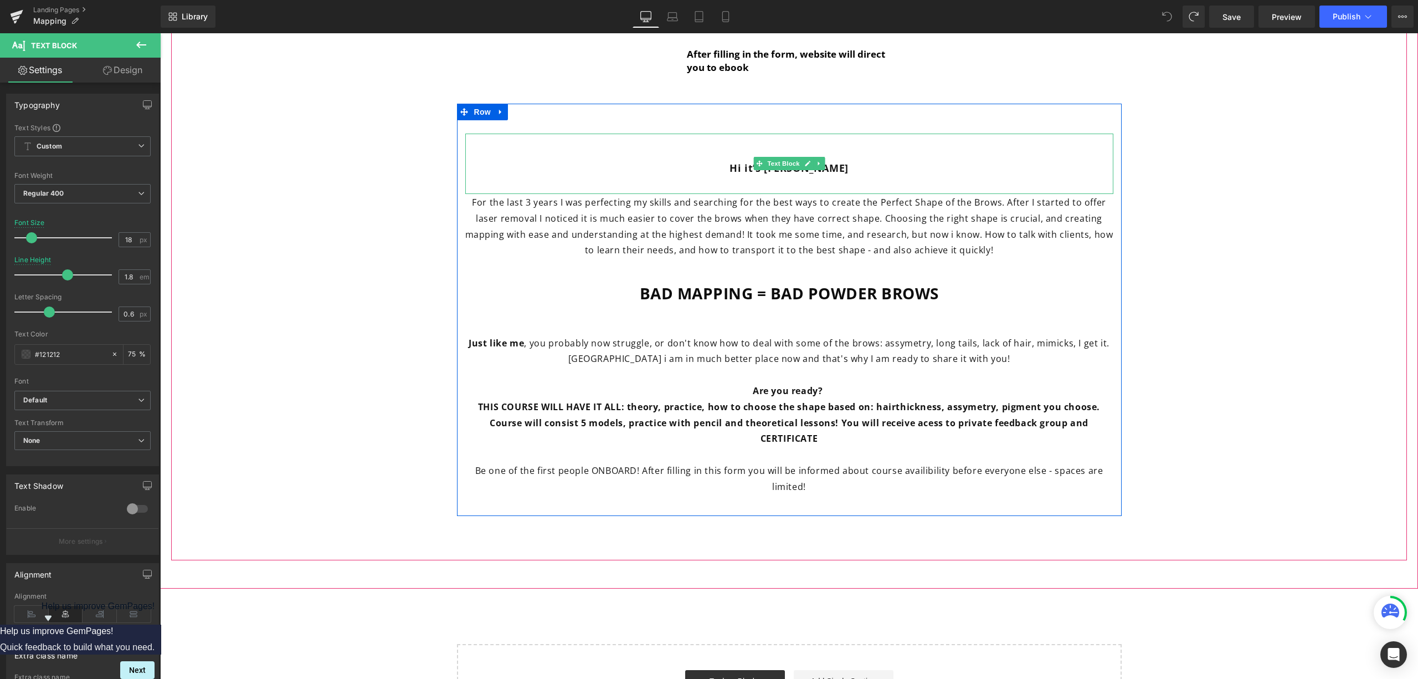
click at [856, 163] on p "Hi it’s [PERSON_NAME]" at bounding box center [789, 168] width 648 height 18
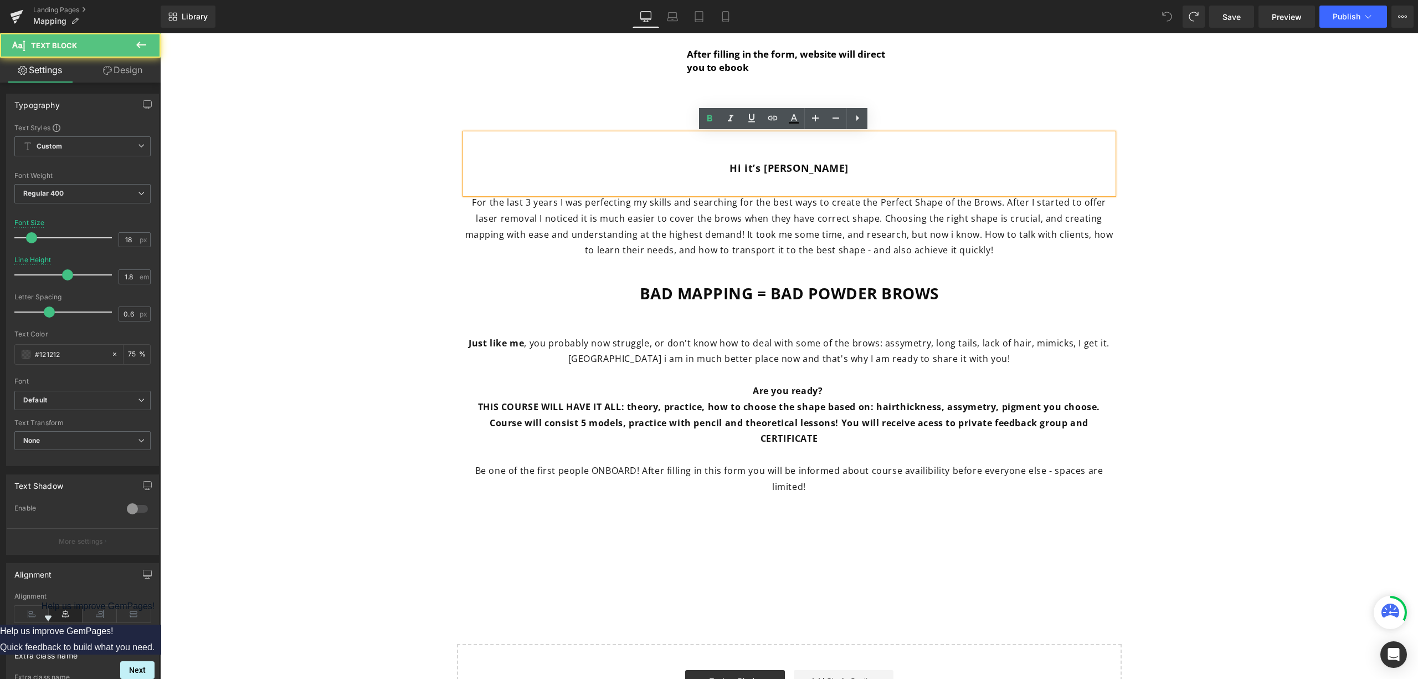
drag, startPoint x: 679, startPoint y: 173, endPoint x: 592, endPoint y: 166, distance: 87.2
click at [592, 166] on p "Hi it’s [PERSON_NAME]" at bounding box center [789, 168] width 648 height 18
copy strong "Hi it’s [PERSON_NAME]"
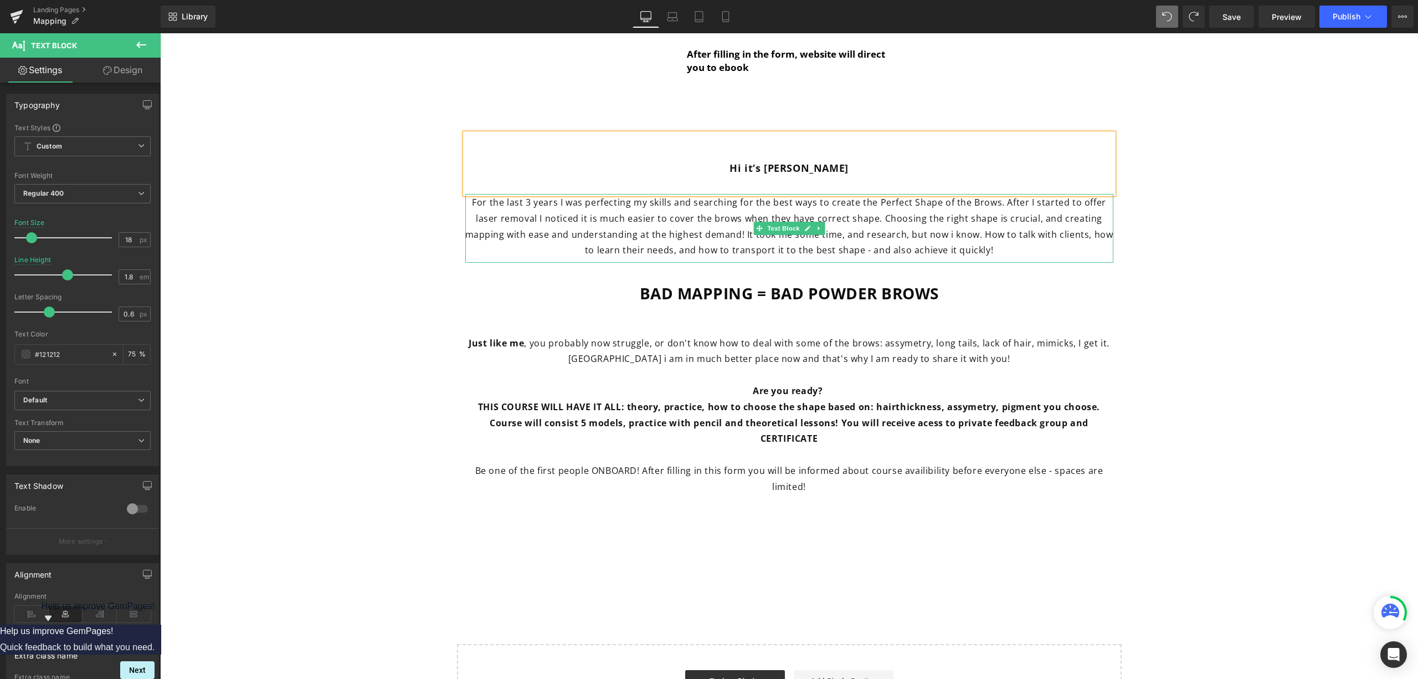
click at [987, 246] on p "For the last 3 years I was perfecting my skills and searching for the best ways…" at bounding box center [789, 226] width 648 height 64
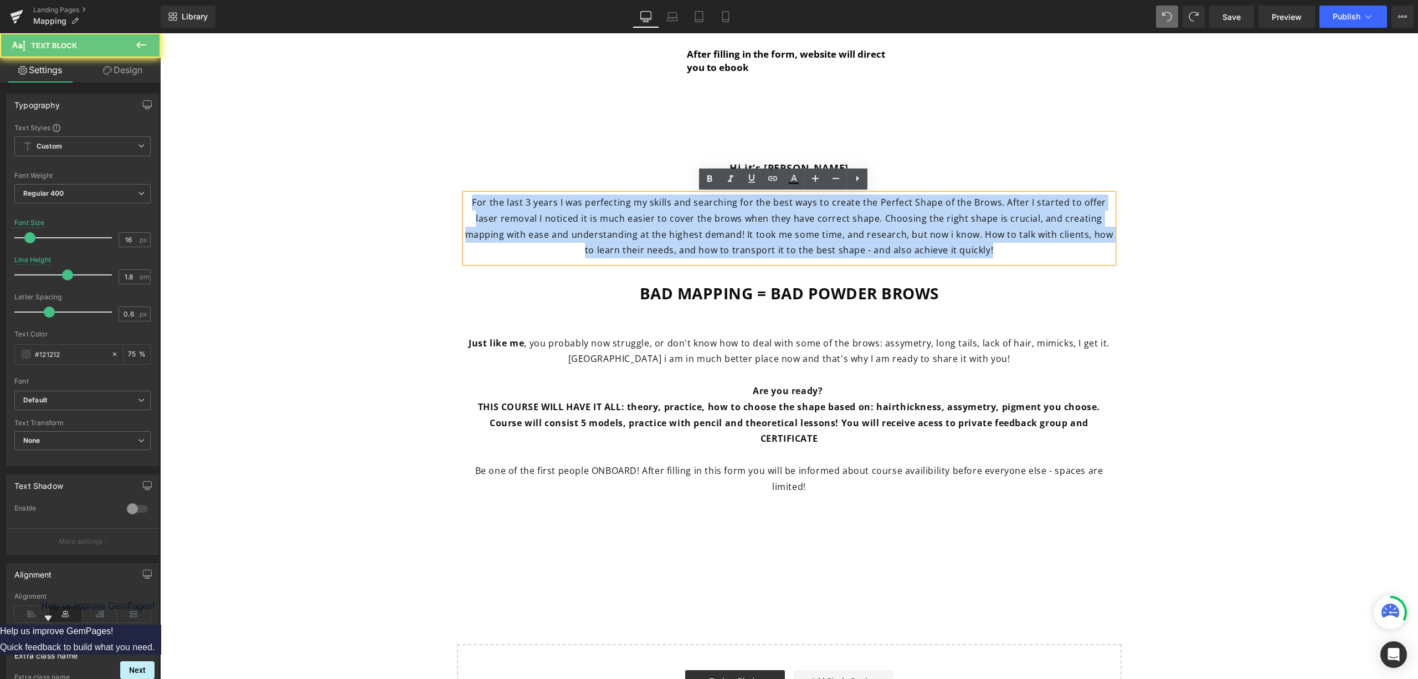
drag, startPoint x: 967, startPoint y: 251, endPoint x: 453, endPoint y: 206, distance: 516.6
click at [457, 206] on div "Hi it’s [PERSON_NAME] Text Block For the last 3 years I was perfecting my skill…" at bounding box center [789, 321] width 665 height 377
copy span "For the last 3 years I was perfecting my skills and searching for the best ways…"
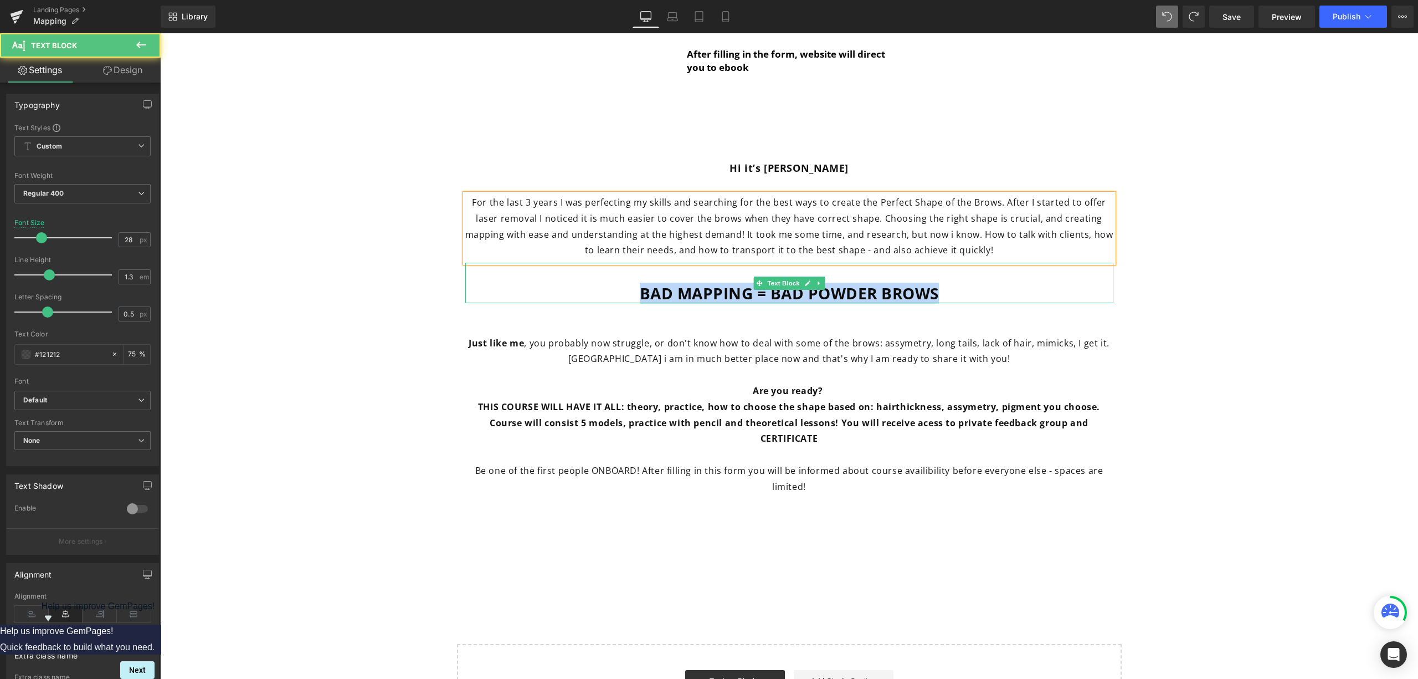
drag, startPoint x: 692, startPoint y: 291, endPoint x: 598, endPoint y: 290, distance: 94.2
click at [597, 290] on p "BAD MAPPING = BAD POWDER BROWS" at bounding box center [789, 293] width 648 height 20
copy span "BAD MAPPING = BAD POWDER BROWS"
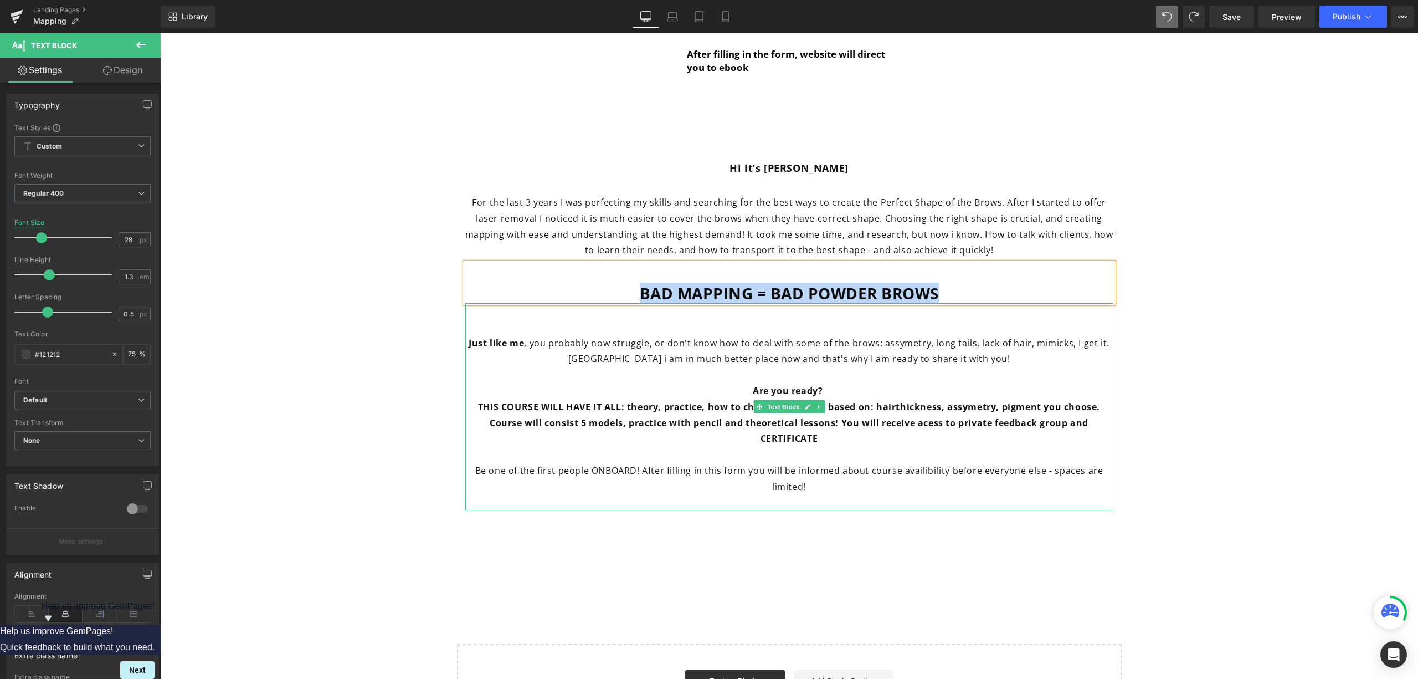
click at [1015, 363] on p "Just like me , you probably now struggle, or don't know how to deal with some o…" at bounding box center [789, 351] width 648 height 32
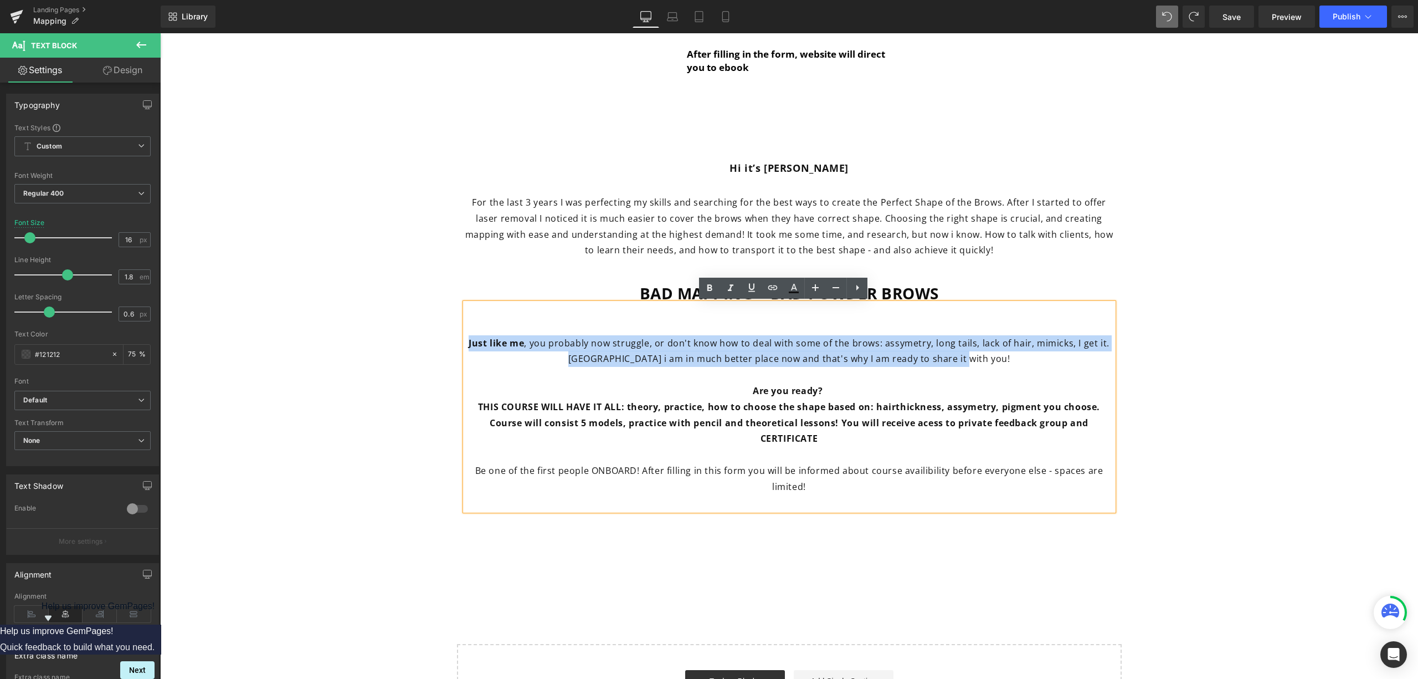
drag, startPoint x: 1007, startPoint y: 362, endPoint x: 554, endPoint y: 379, distance: 452.9
click at [435, 347] on span "Please leave your contact details here and 15.10 you will receive on email link…" at bounding box center [789, 108] width 1236 height 818
copy span "Just like me , you probably now struggle, or don't know how to deal with some o…"
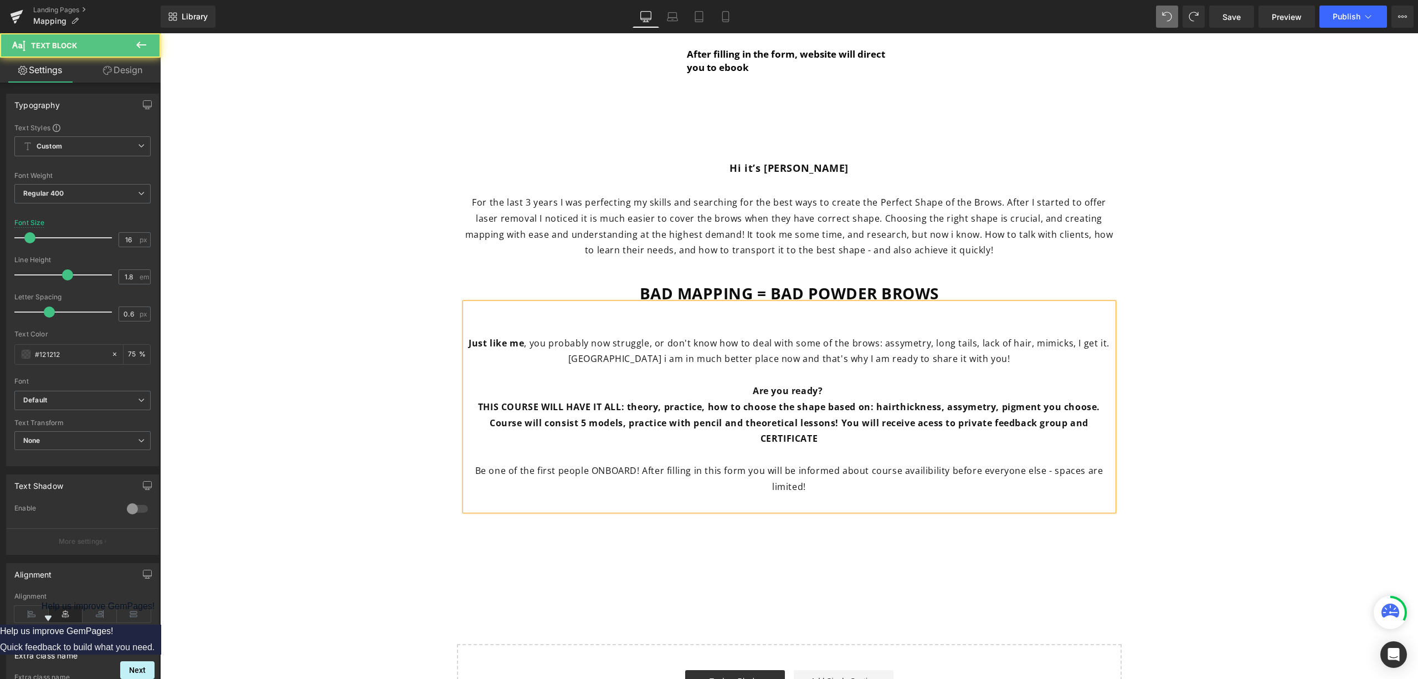
click at [843, 454] on p at bounding box center [789, 454] width 648 height 16
click at [836, 441] on p "THIS COURSE WILL HAVE IT ALL: theory, practice, how to choose the shape based o…" at bounding box center [789, 423] width 648 height 48
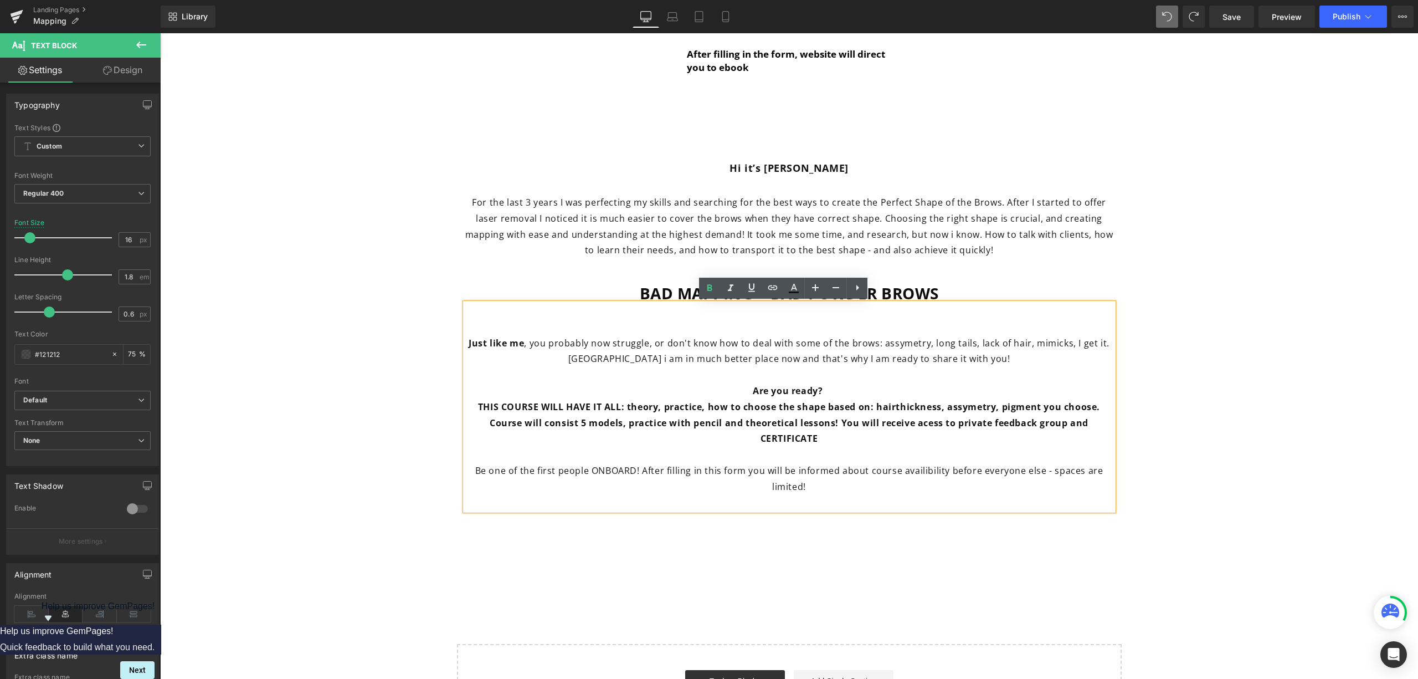
drag, startPoint x: 794, startPoint y: 435, endPoint x: 307, endPoint y: 377, distance: 491.0
click at [307, 377] on span "Please leave your contact details here and 15.10 you will receive on email link…" at bounding box center [789, 108] width 1236 height 818
copy div "Are you ready? THIS COURSE WILL HAVE IT ALL: theory, practice, how to choose th…"
drag, startPoint x: 807, startPoint y: 487, endPoint x: 824, endPoint y: 500, distance: 21.1
click at [809, 489] on p "Be one of the first people ONBOARD! After filling in this form you will be info…" at bounding box center [789, 479] width 648 height 32
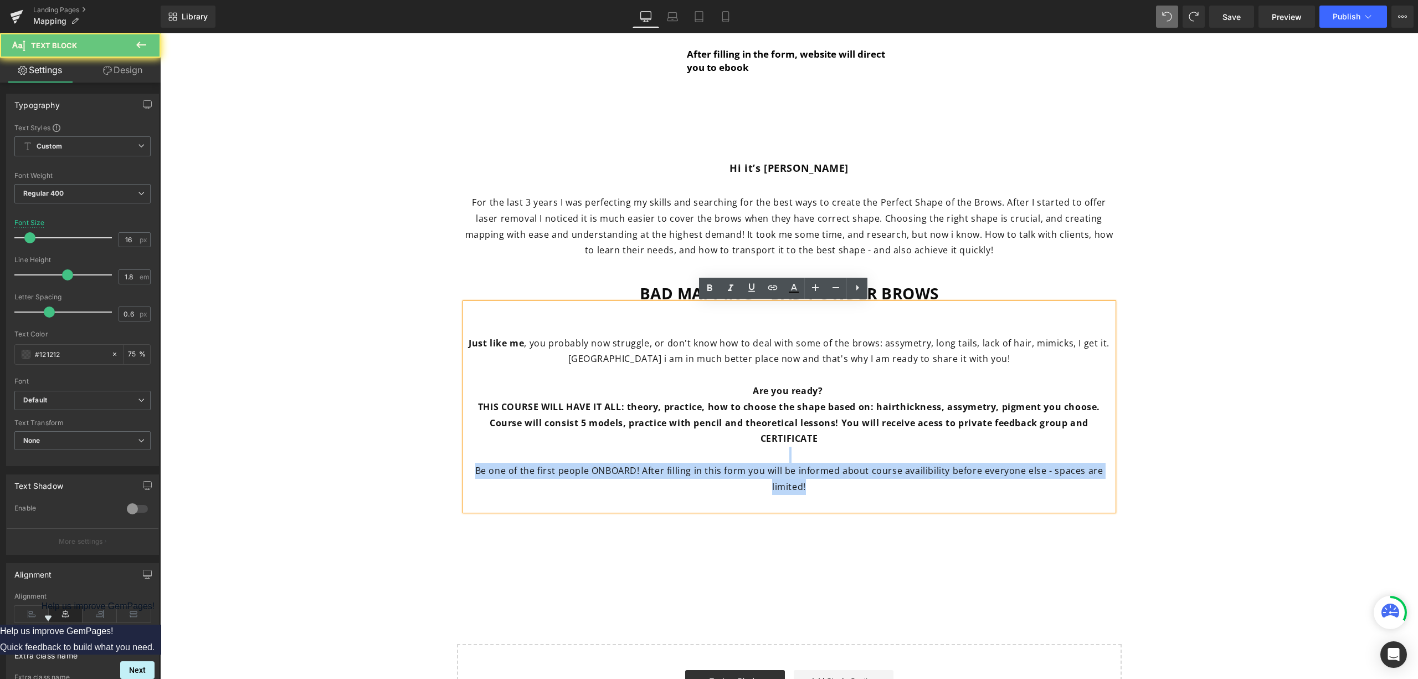
drag, startPoint x: 816, startPoint y: 490, endPoint x: 203, endPoint y: 450, distance: 615.1
click at [203, 450] on span "Please leave your contact details here and 15.10 you will receive on email link…" at bounding box center [789, 108] width 1236 height 818
copy div "Be one of the first people ONBOARD! After filling in this form you will be info…"
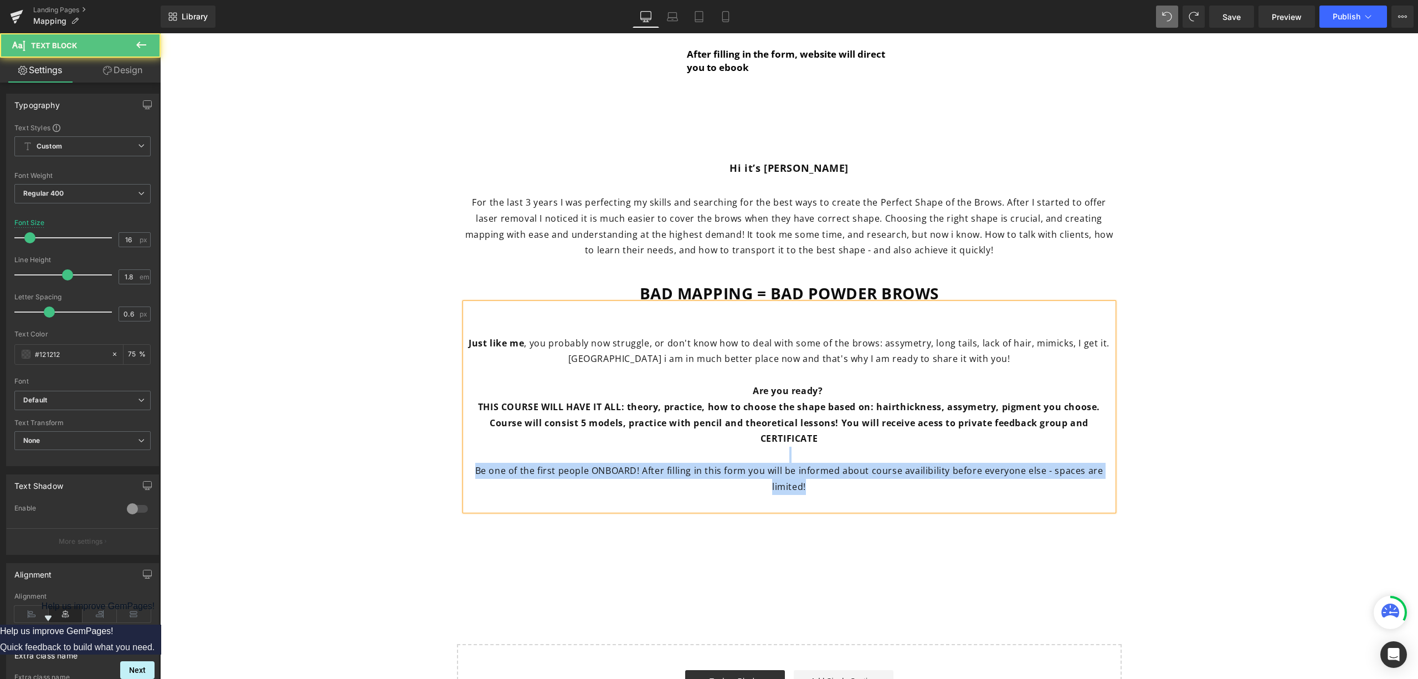
drag, startPoint x: 860, startPoint y: 506, endPoint x: 843, endPoint y: 500, distance: 18.9
click at [860, 506] on p at bounding box center [789, 503] width 648 height 16
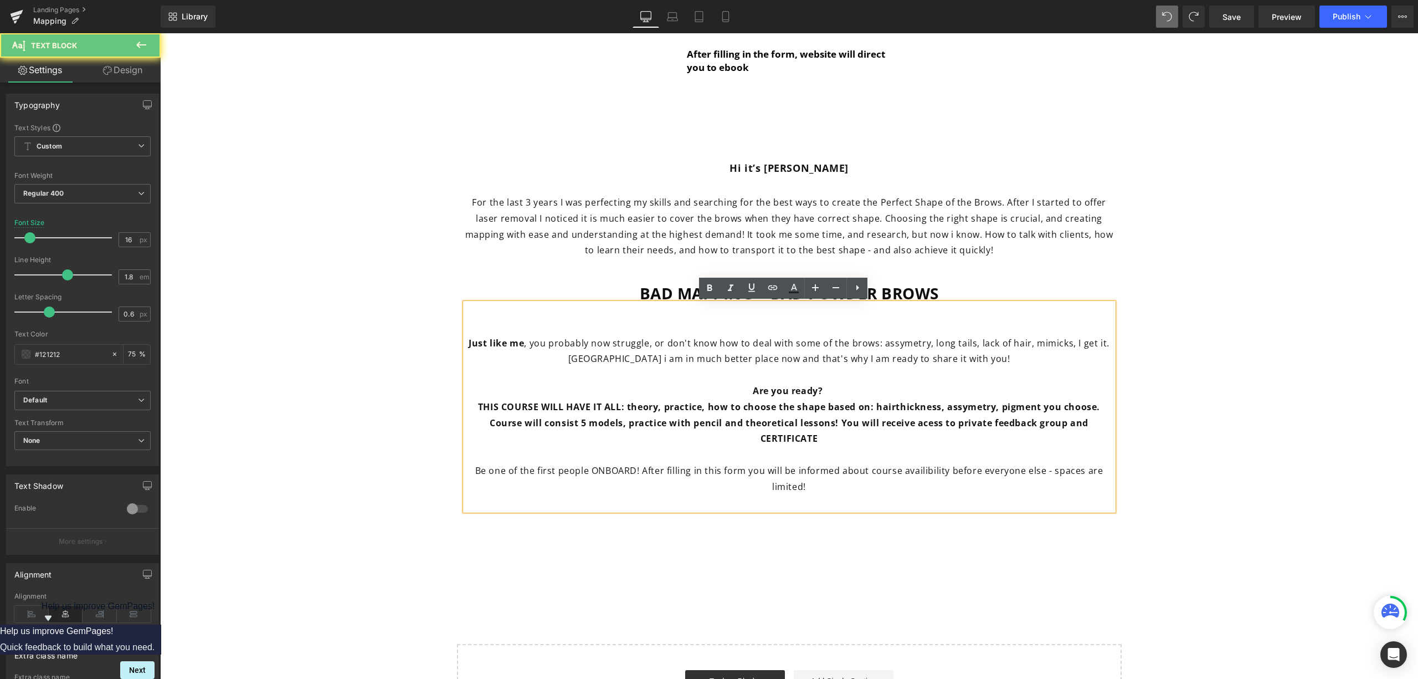
drag, startPoint x: 845, startPoint y: 495, endPoint x: 814, endPoint y: 502, distance: 32.3
click at [845, 495] on p at bounding box center [789, 503] width 648 height 16
click at [834, 490] on p "Be one of the first people ONBOARD! After filling in this form you will be info…" at bounding box center [789, 479] width 648 height 32
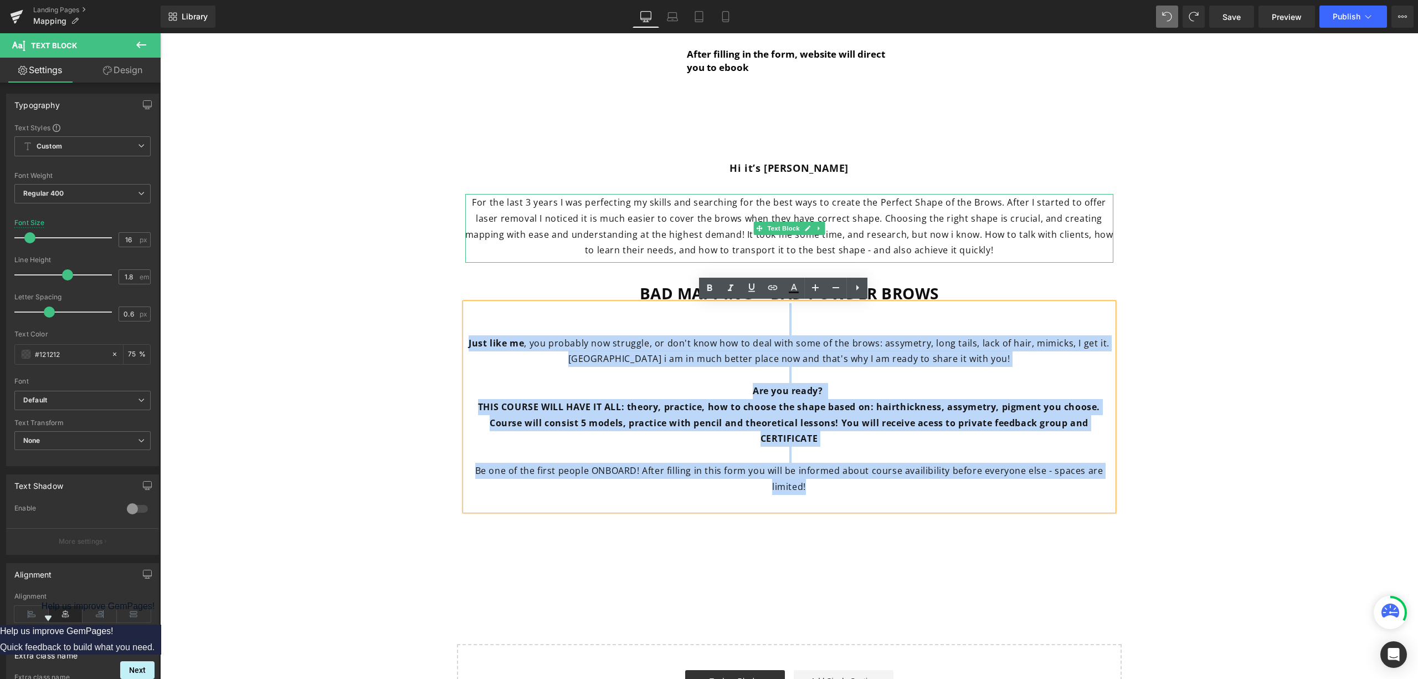
drag, startPoint x: 824, startPoint y: 489, endPoint x: 472, endPoint y: 205, distance: 452.3
click at [468, 199] on div "Hi it’s [PERSON_NAME] Text Block For the last 3 years I was perfecting my skill…" at bounding box center [789, 321] width 665 height 377
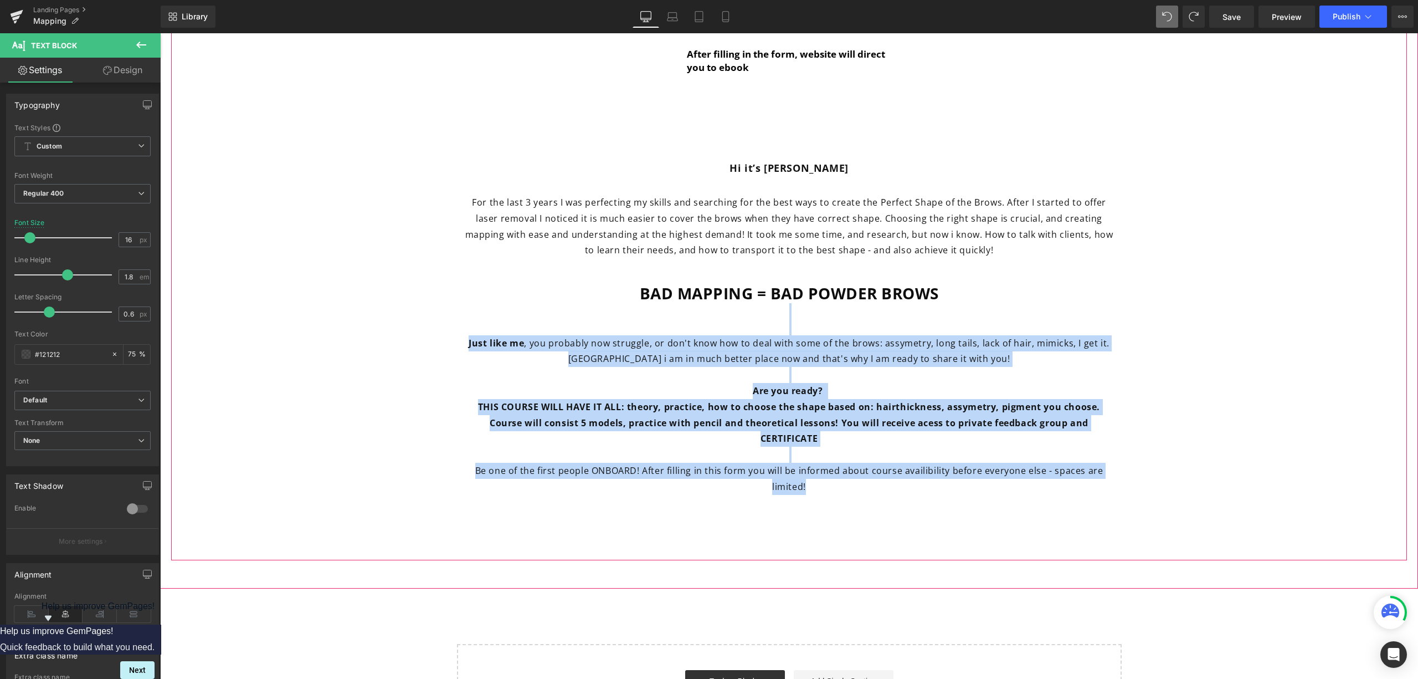
click at [1268, 381] on span "Please leave your contact details here and 15.10 you will receive on email link…" at bounding box center [789, 108] width 1236 height 818
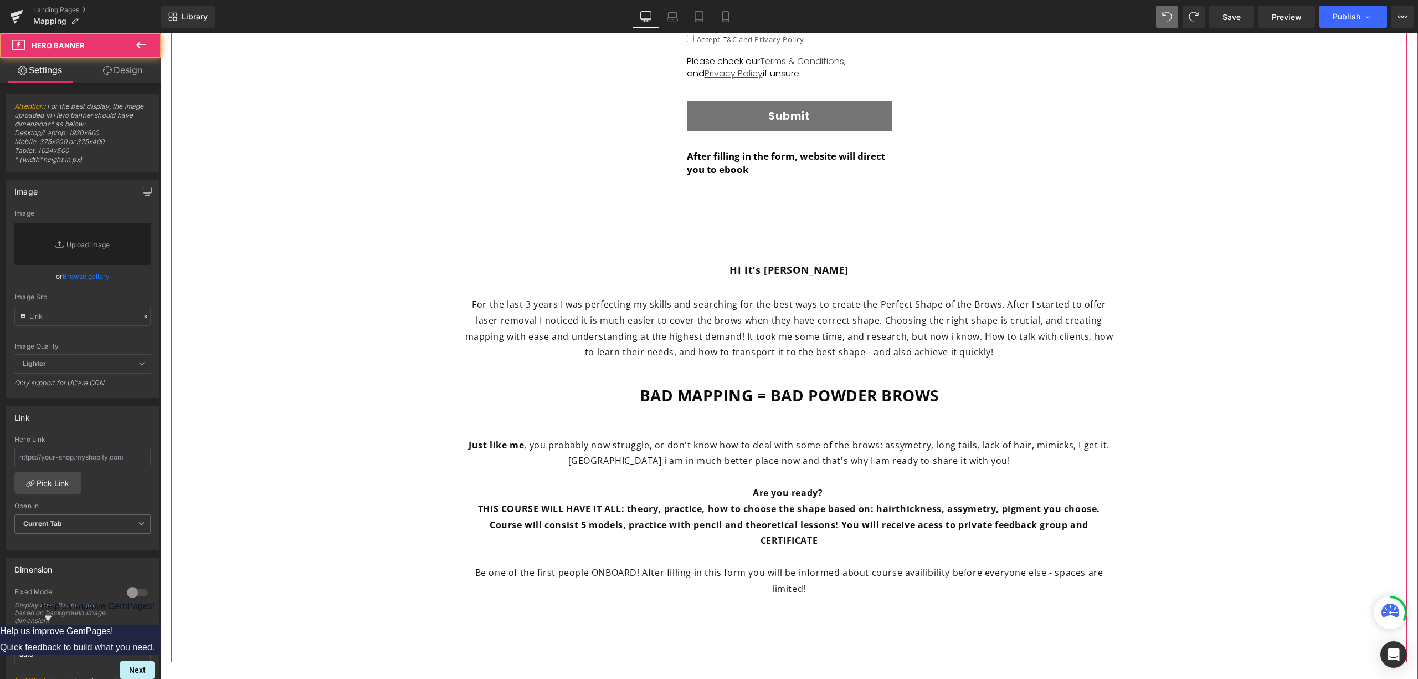
scroll to position [450, 0]
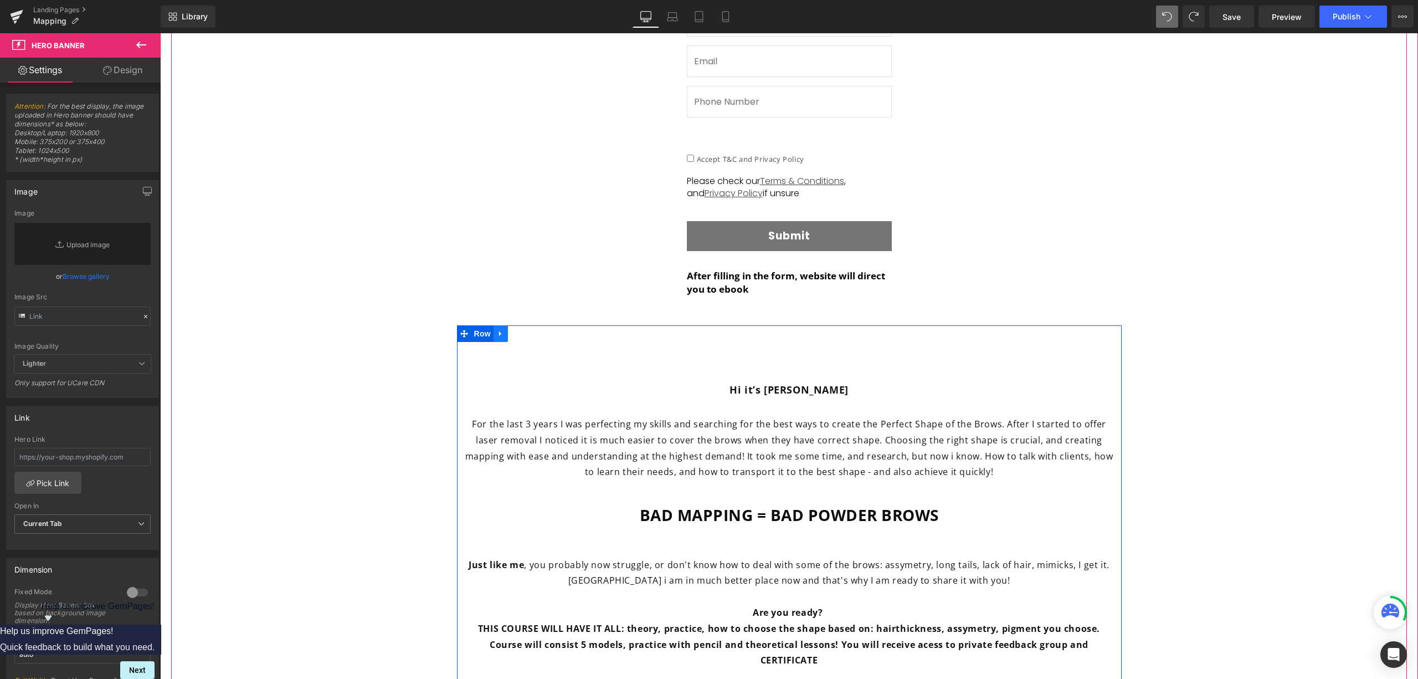
click at [499, 335] on icon at bounding box center [500, 333] width 2 height 5
click at [511, 336] on icon at bounding box center [515, 334] width 8 height 8
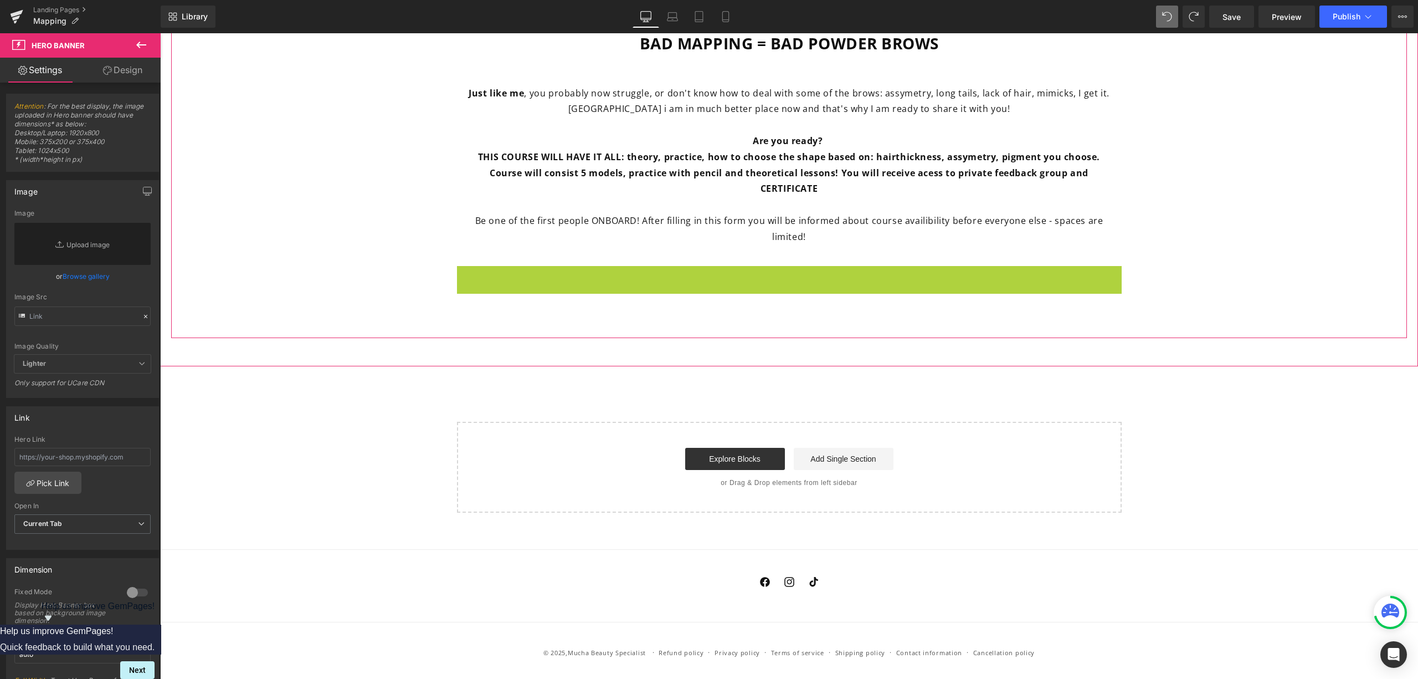
scroll to position [922, 0]
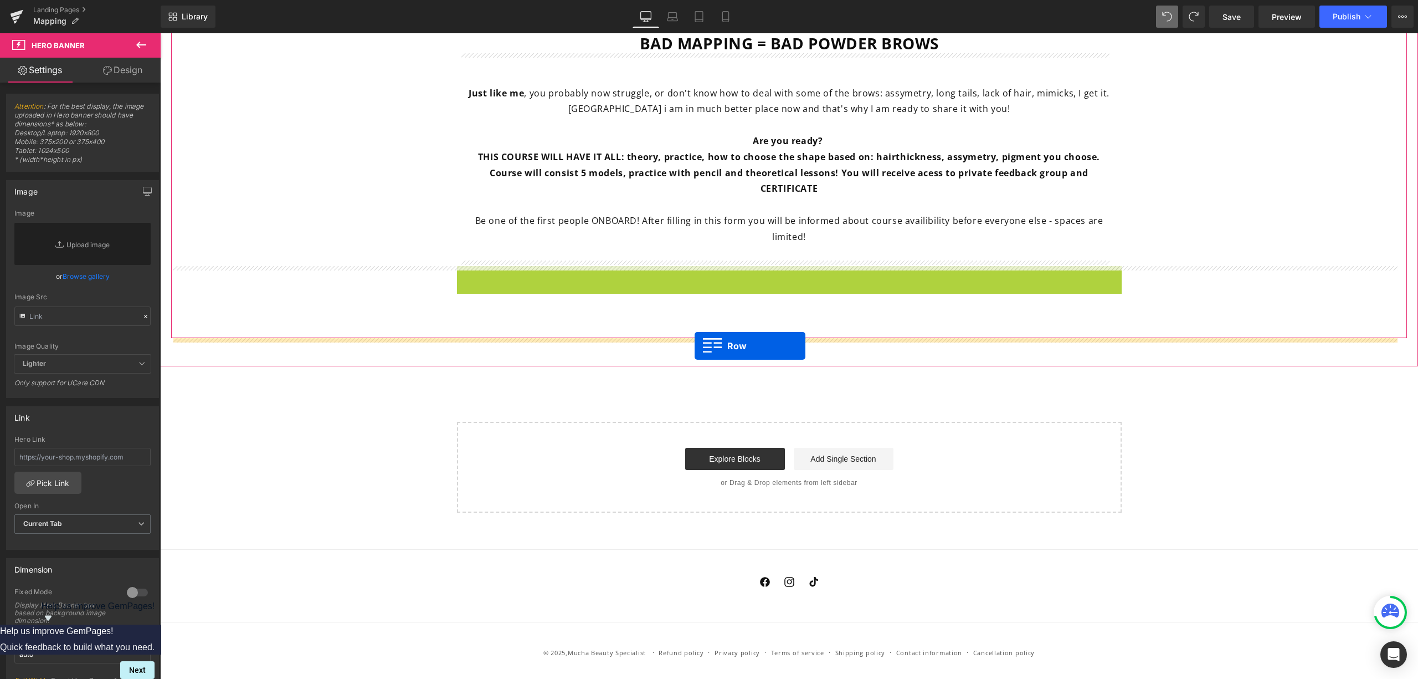
drag, startPoint x: 727, startPoint y: 435, endPoint x: 694, endPoint y: 346, distance: 95.0
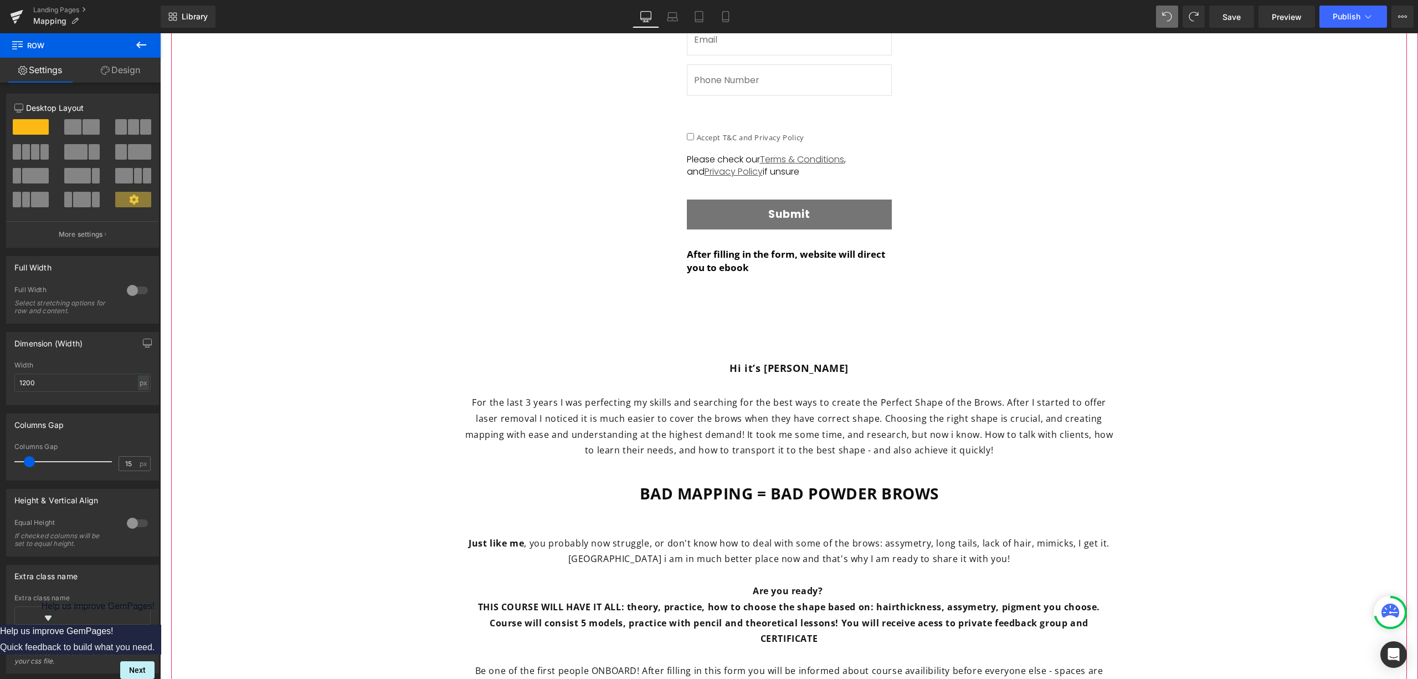
scroll to position [224, 0]
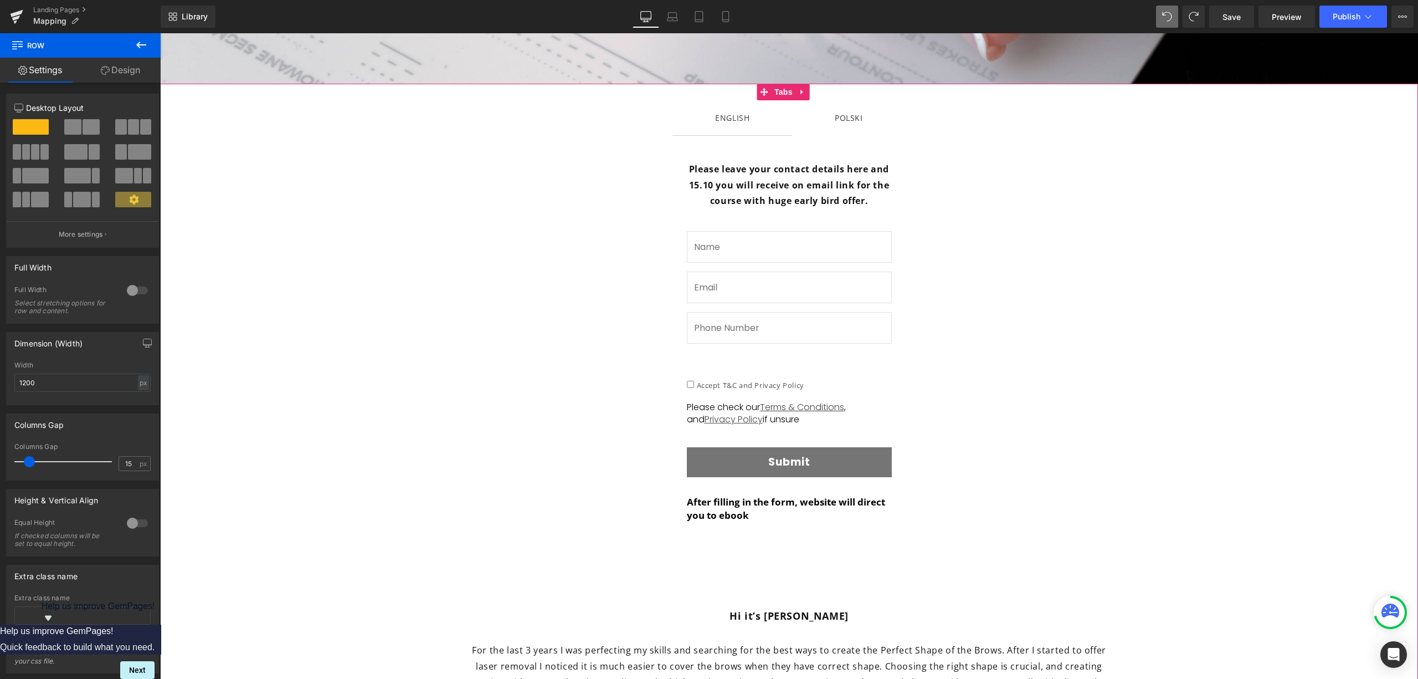
click at [850, 121] on div "POLSKI Text Block" at bounding box center [849, 118] width 28 height 14
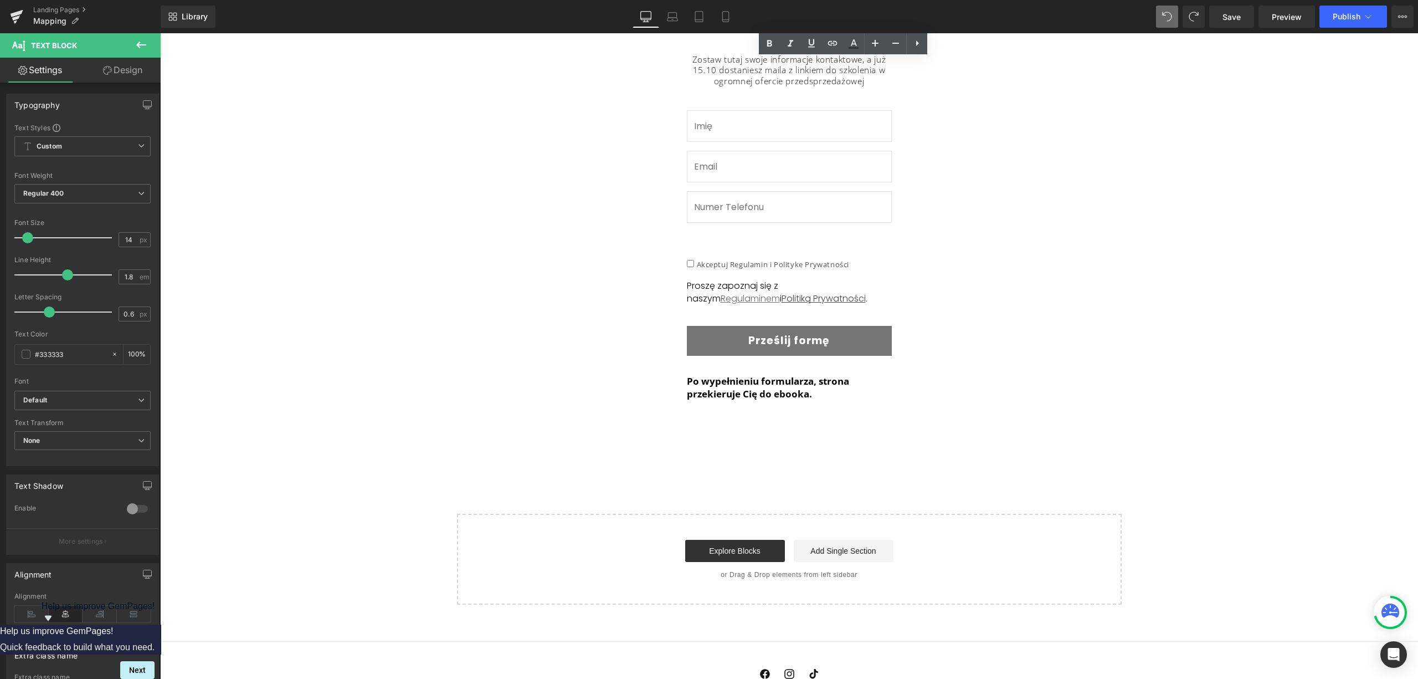
scroll to position [0, 0]
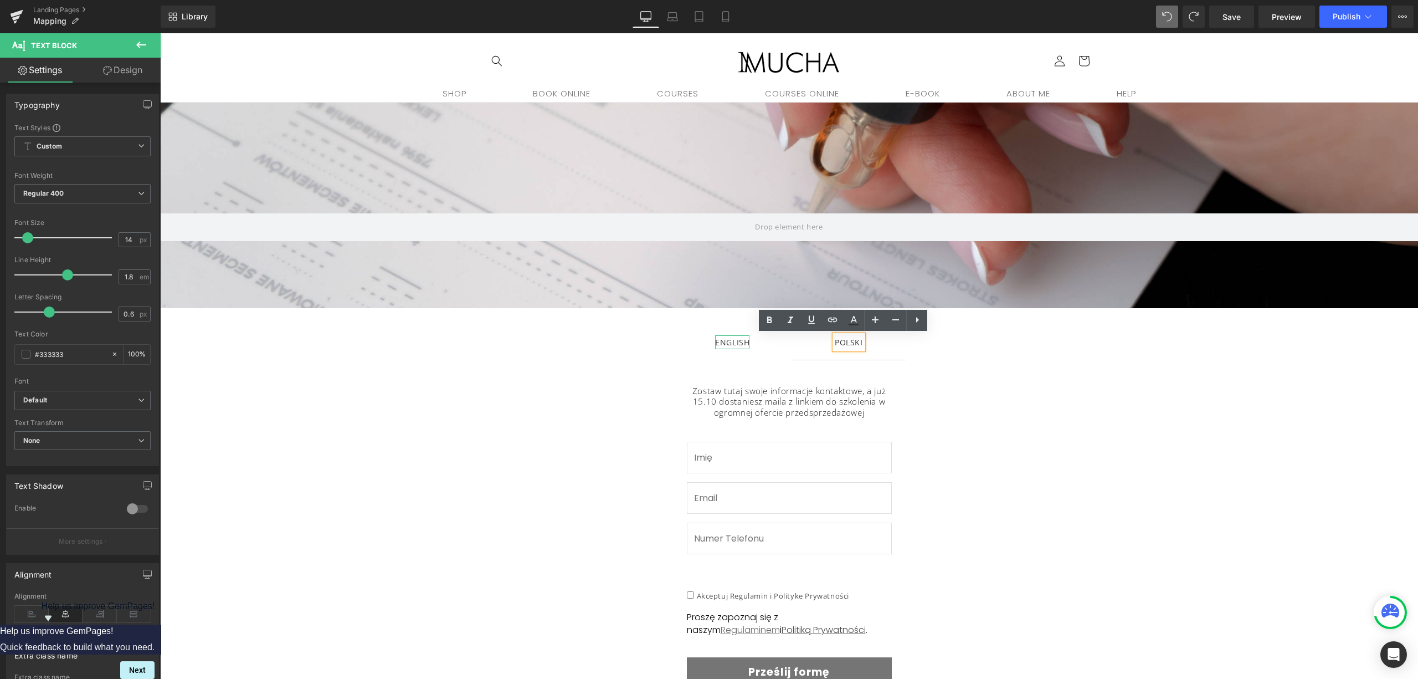
click at [732, 339] on div "ENGLISH" at bounding box center [732, 342] width 34 height 14
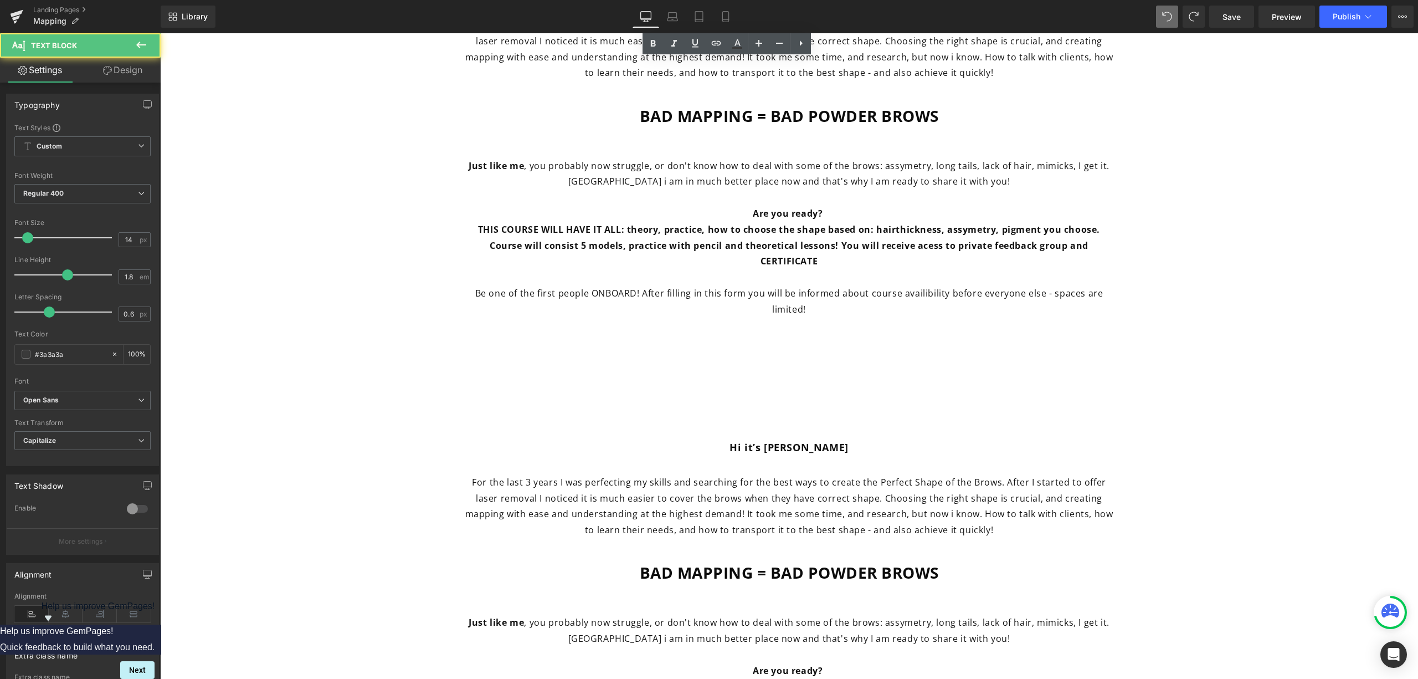
scroll to position [960, 0]
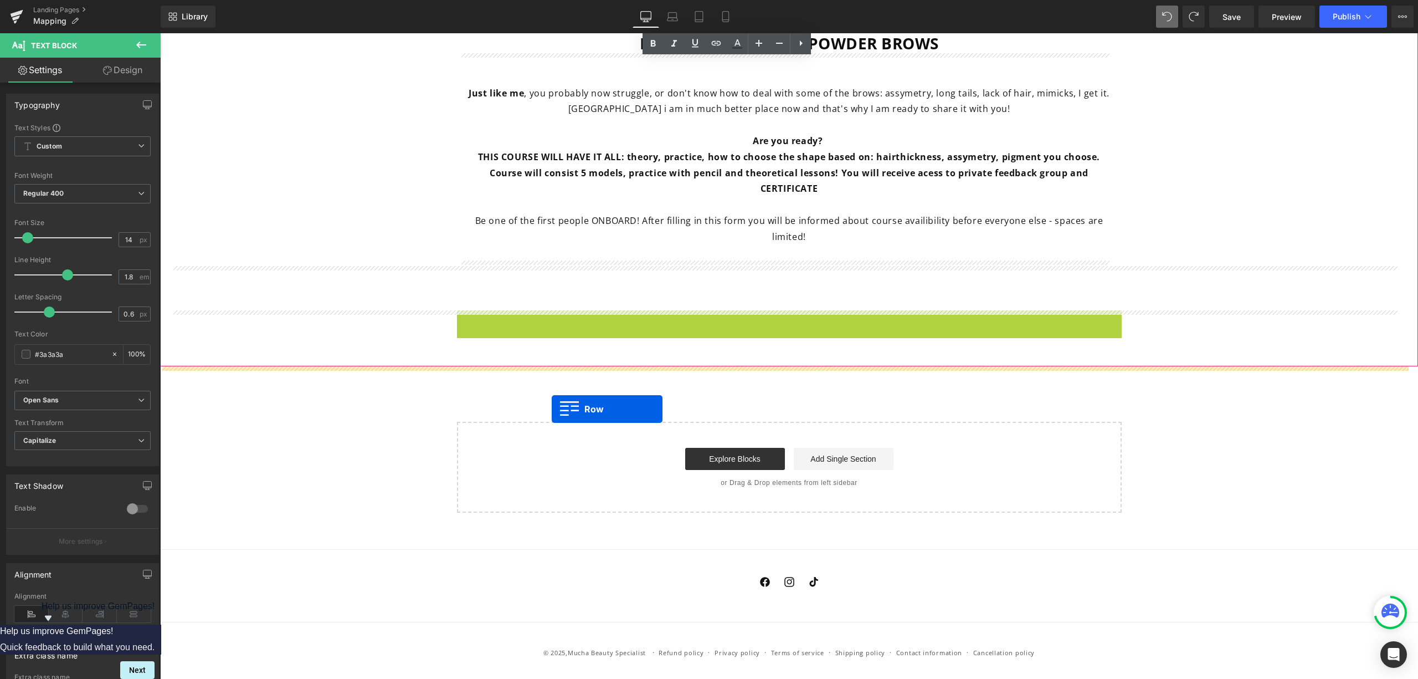
drag, startPoint x: 481, startPoint y: 307, endPoint x: 536, endPoint y: 399, distance: 107.8
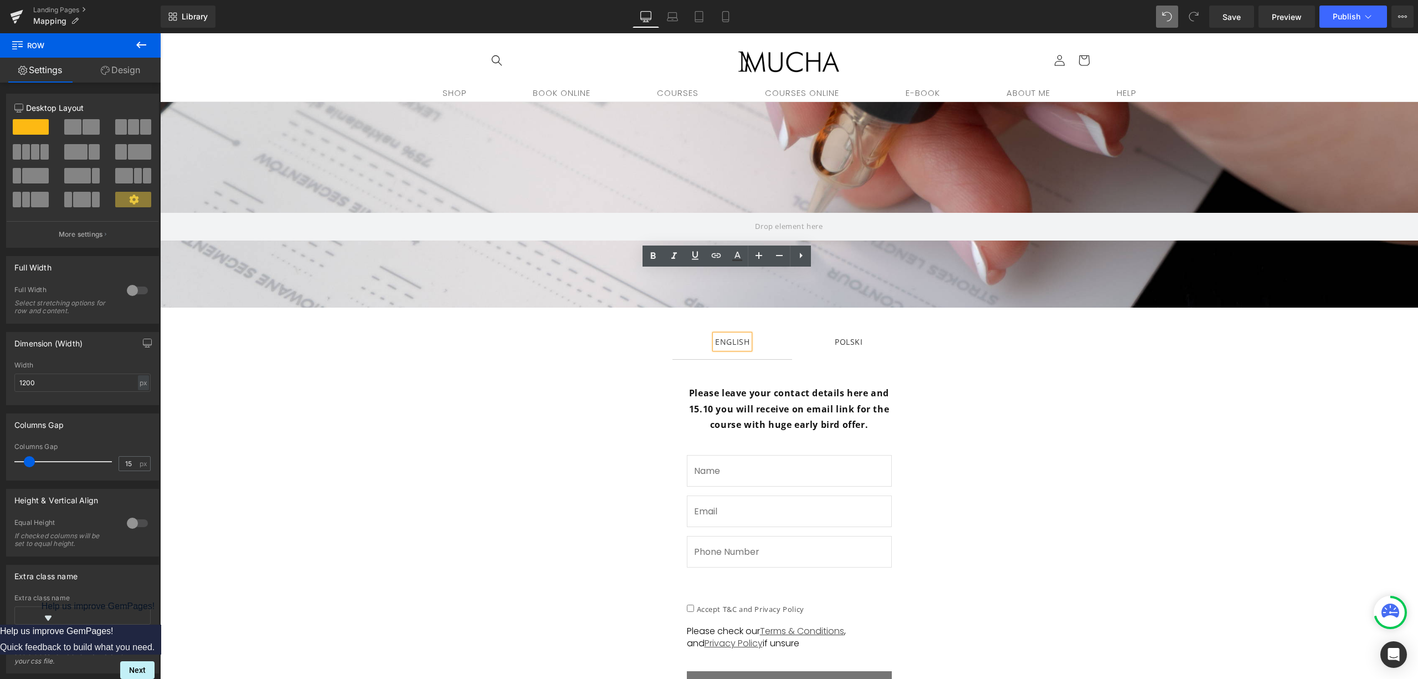
scroll to position [0, 0]
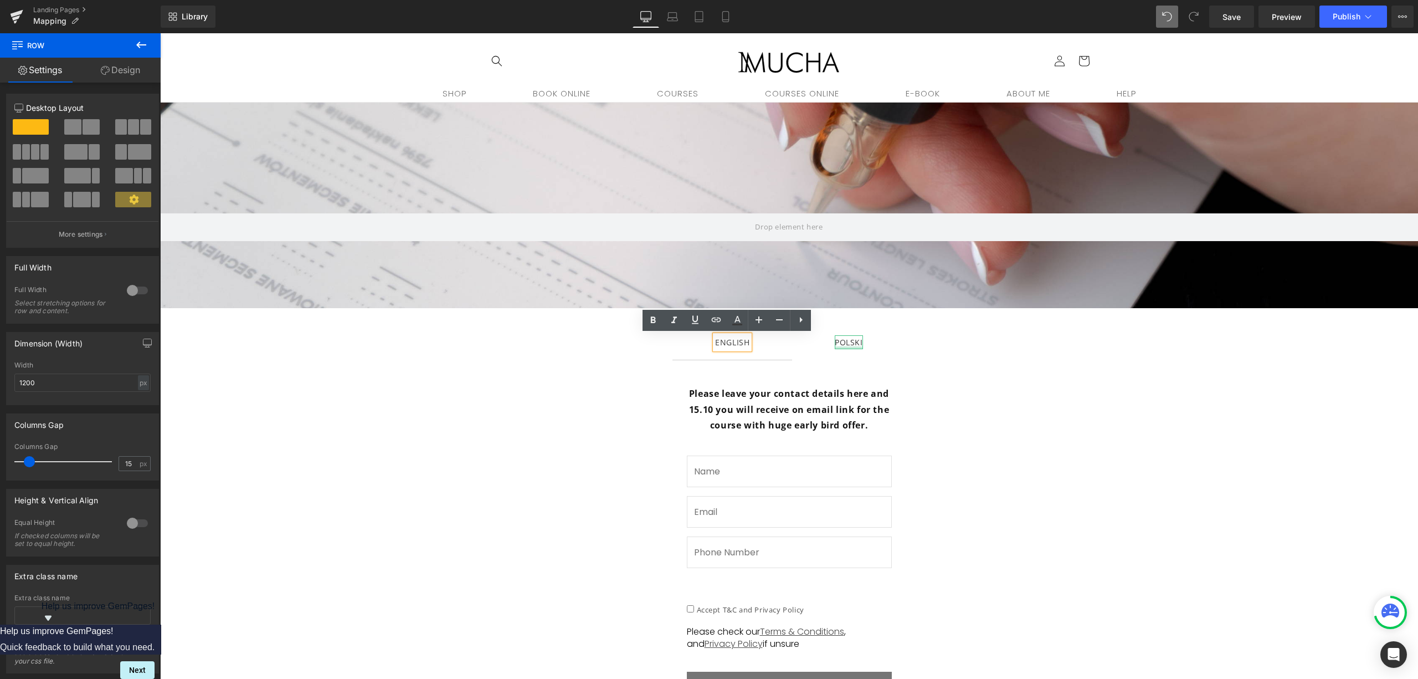
click at [849, 348] on div at bounding box center [849, 347] width 28 height 3
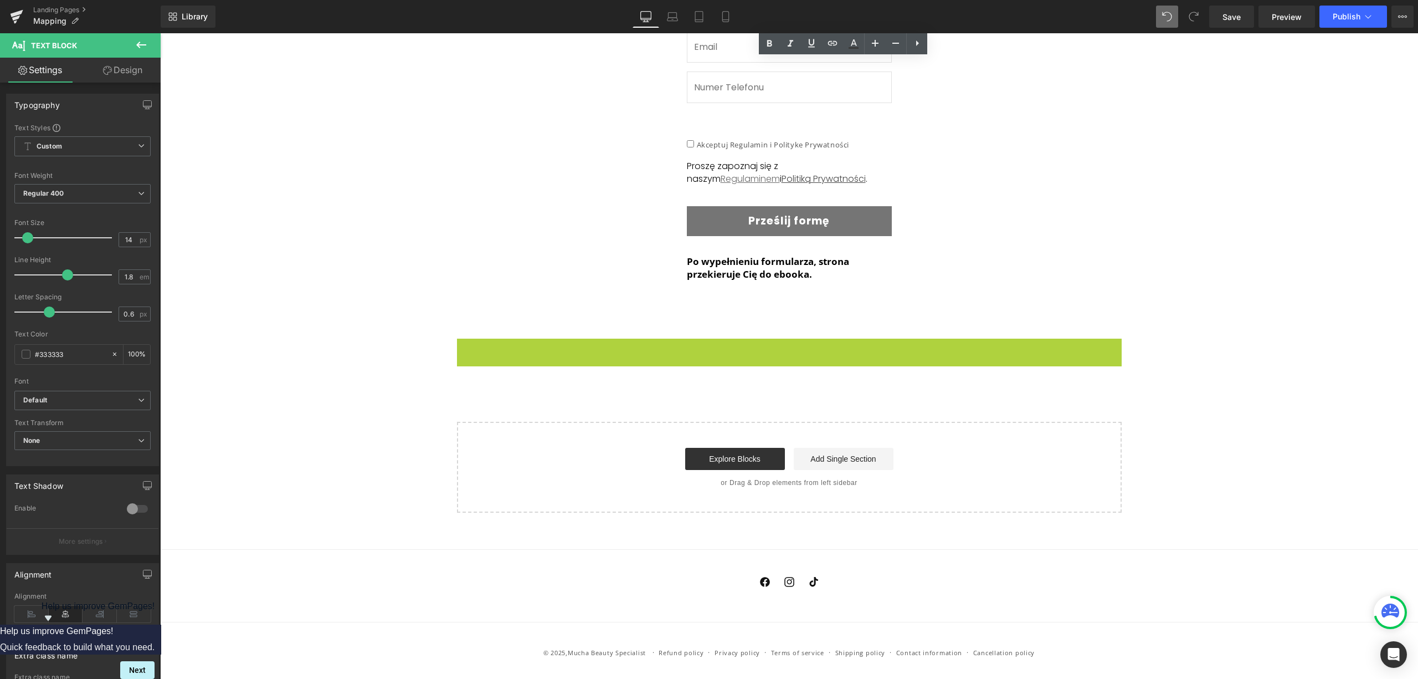
scroll to position [450, 0]
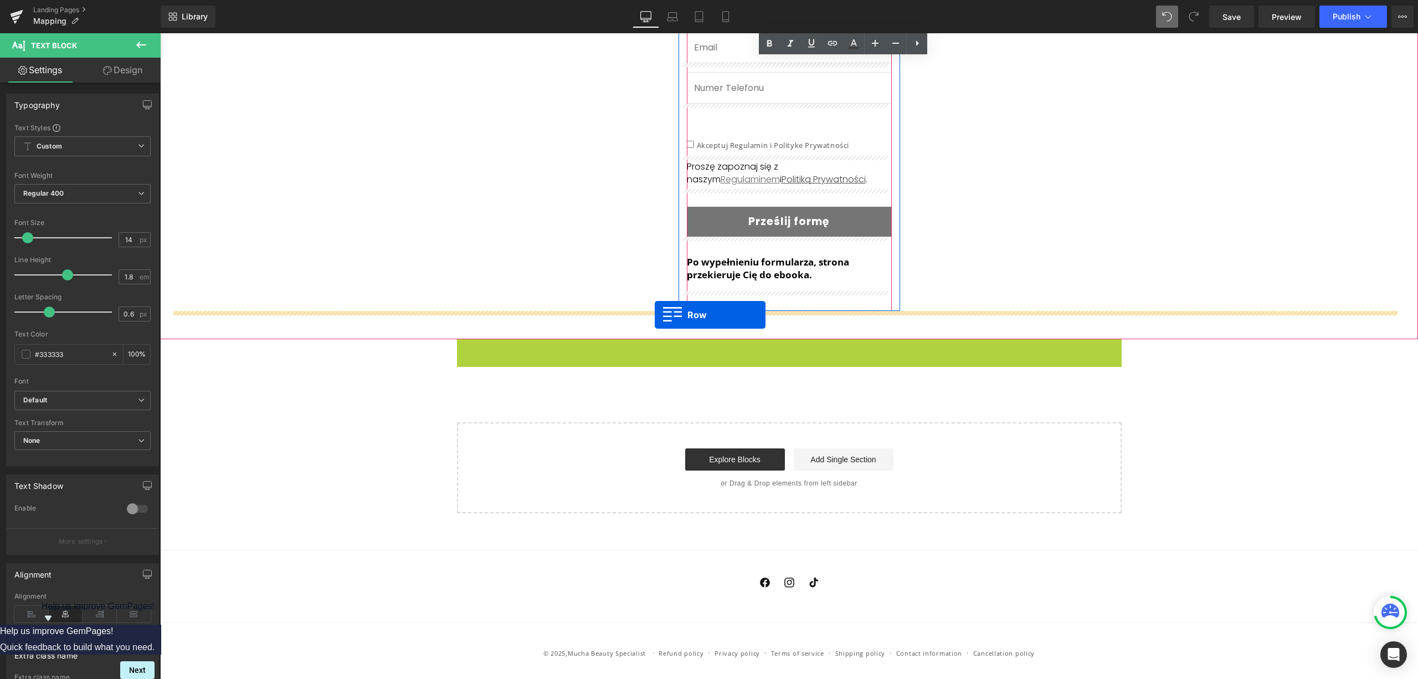
drag, startPoint x: 461, startPoint y: 184, endPoint x: 655, endPoint y: 314, distance: 233.2
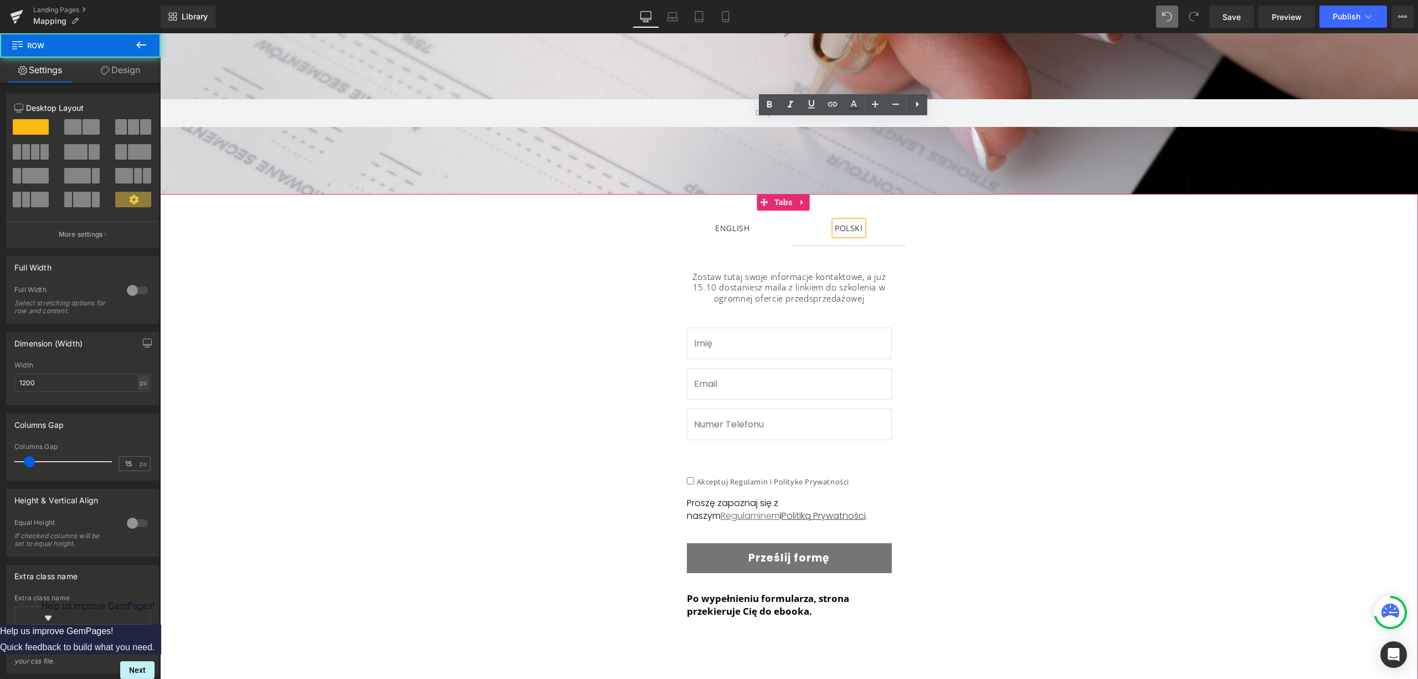
scroll to position [0, 0]
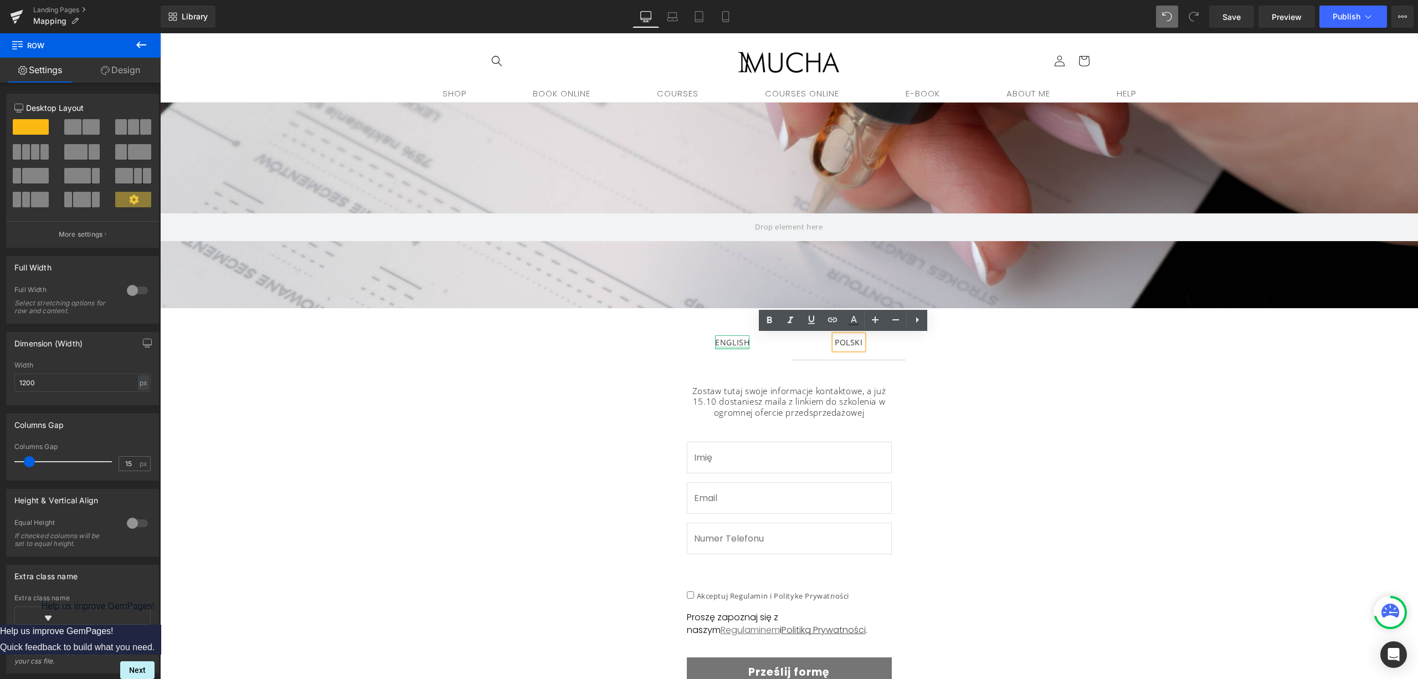
click at [738, 346] on div at bounding box center [732, 347] width 34 height 3
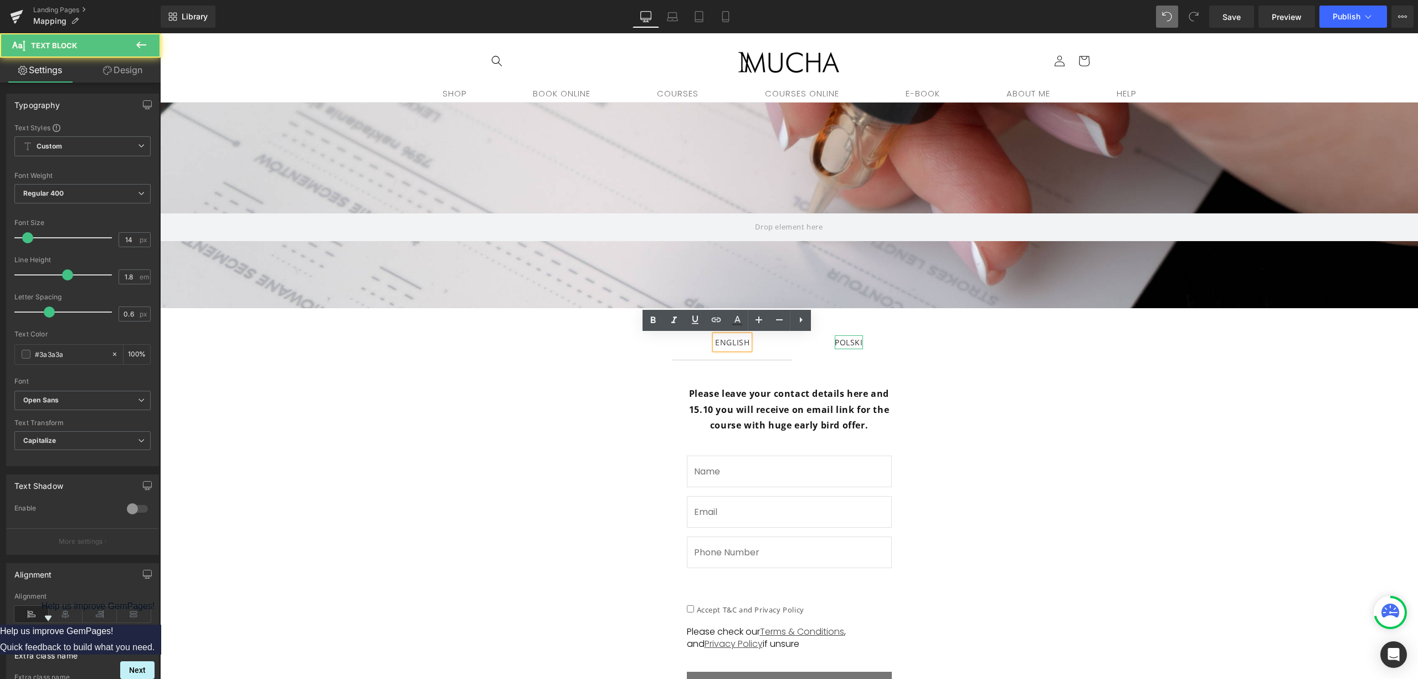
click at [853, 345] on div "POLSKI" at bounding box center [849, 342] width 28 height 14
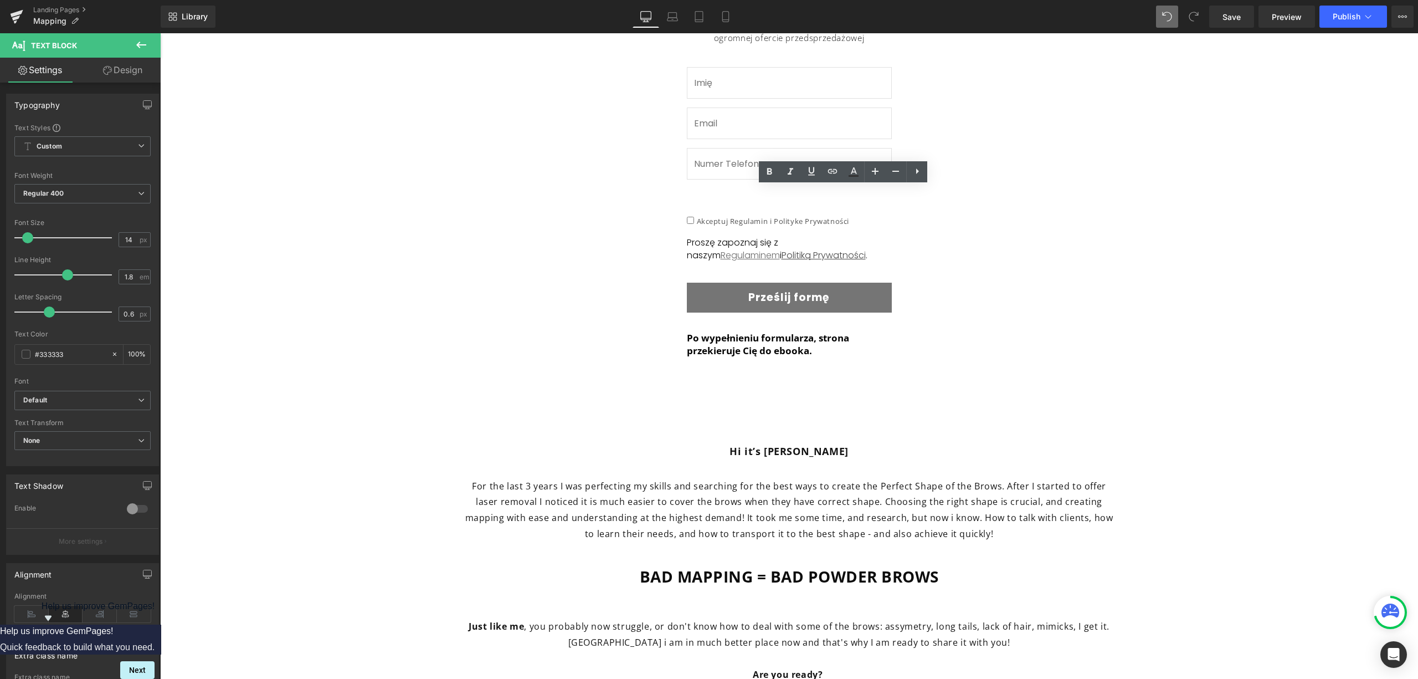
scroll to position [147, 0]
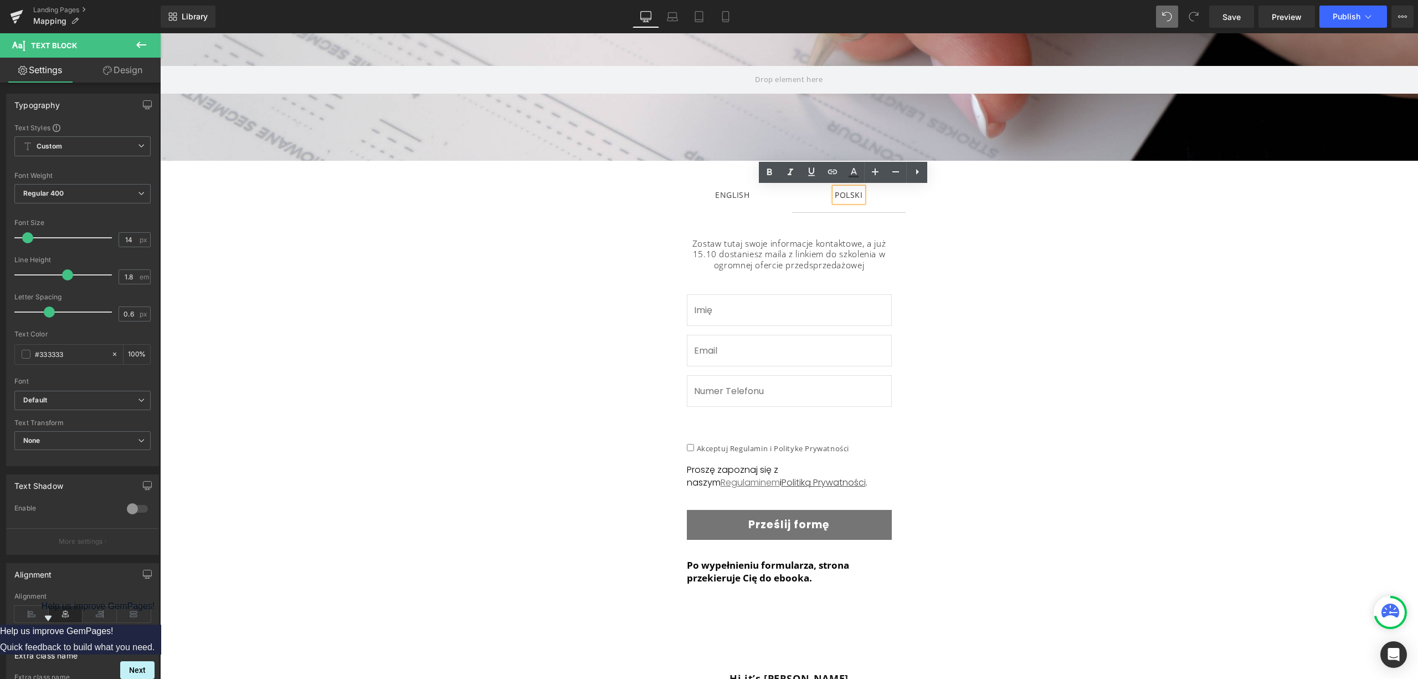
click at [721, 196] on div "ENGLISH" at bounding box center [732, 195] width 34 height 14
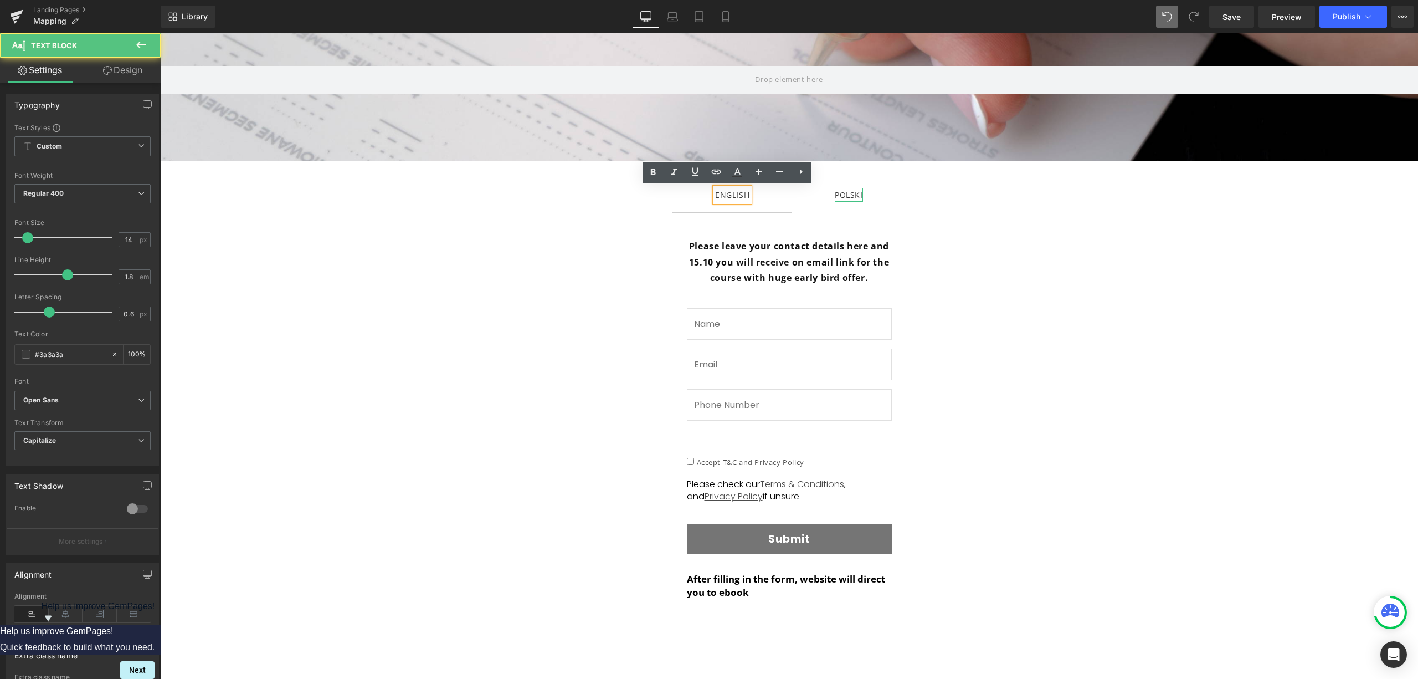
click at [851, 195] on div "POLSKI" at bounding box center [849, 195] width 28 height 14
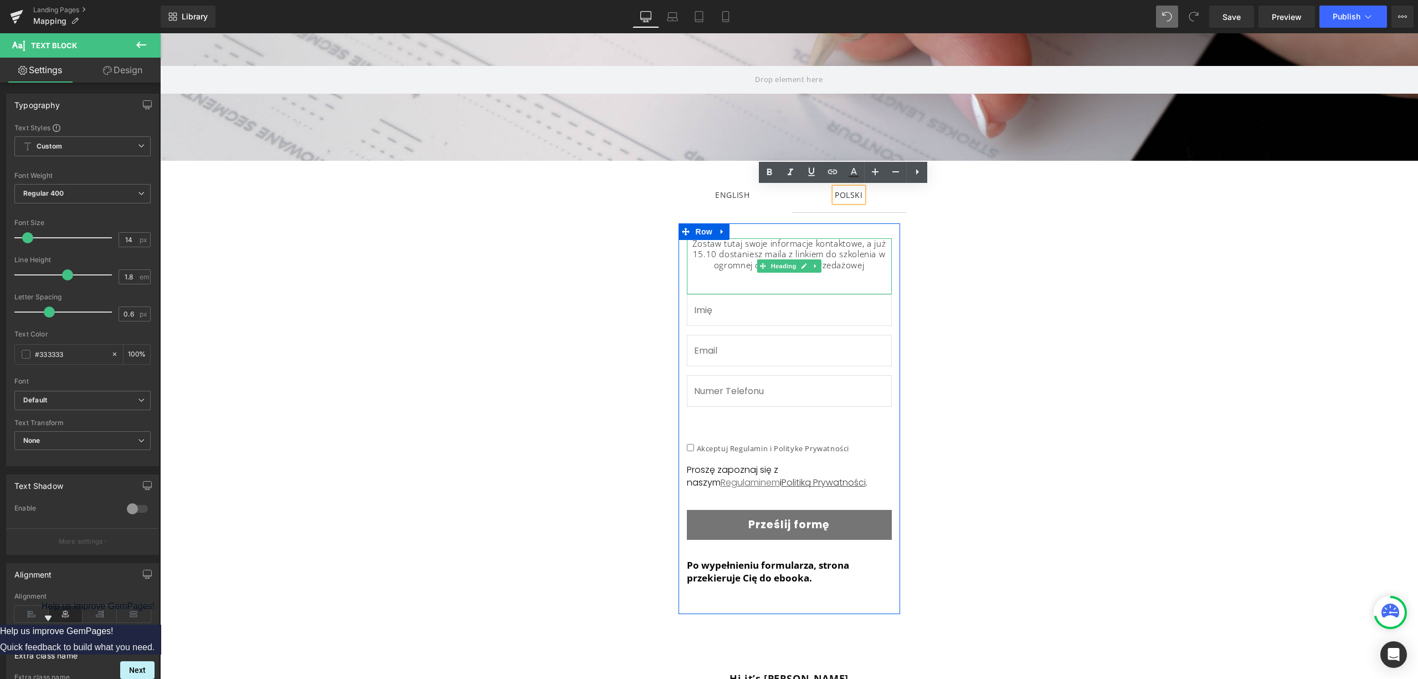
drag, startPoint x: 869, startPoint y: 266, endPoint x: 873, endPoint y: 275, distance: 9.9
click at [869, 266] on h2 "Zostaw tutaj swoje informacje kontaktowe, a już 15.10 dostaniesz maila z linkie…" at bounding box center [789, 254] width 205 height 33
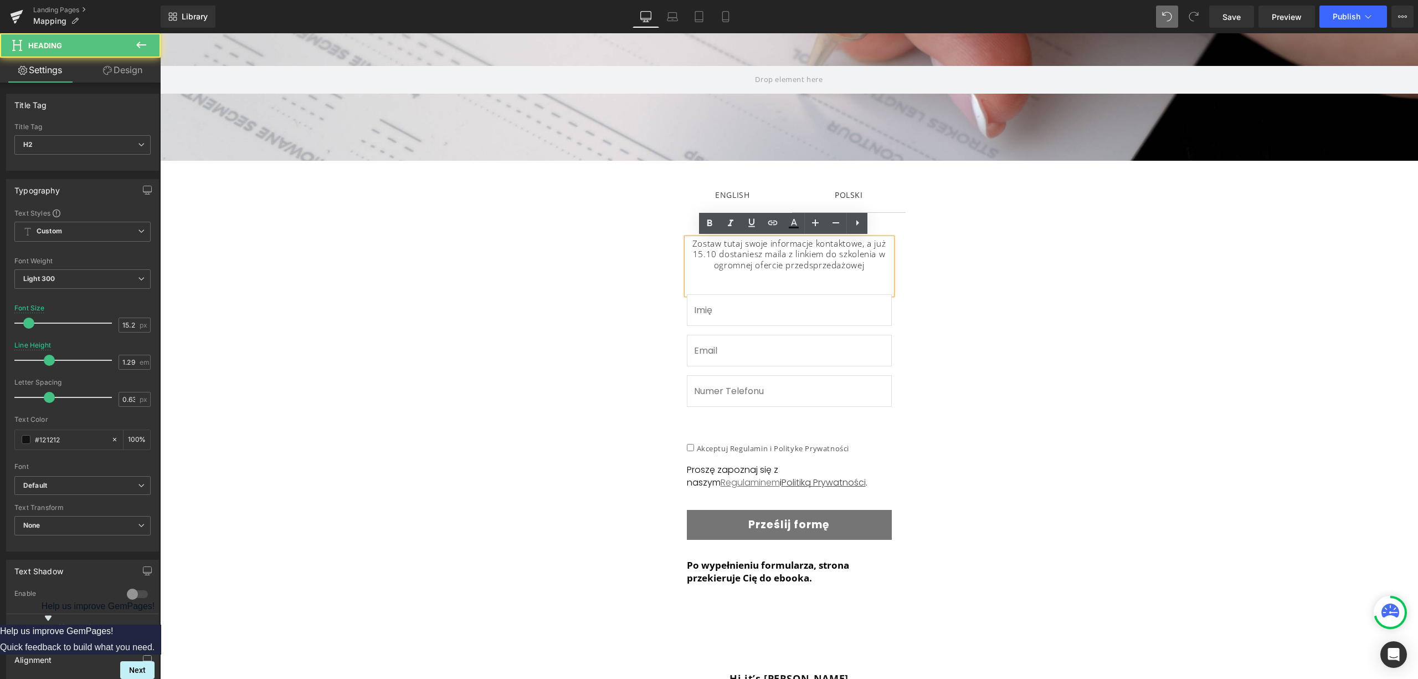
drag, startPoint x: 851, startPoint y: 271, endPoint x: 613, endPoint y: 244, distance: 240.3
click at [612, 244] on div "Zostaw tutaj swoje informacje kontaktowe, a już 15.10 dostaniesz maila z linkie…" at bounding box center [789, 624] width 1258 height 825
click at [814, 222] on icon at bounding box center [815, 222] width 7 height 7
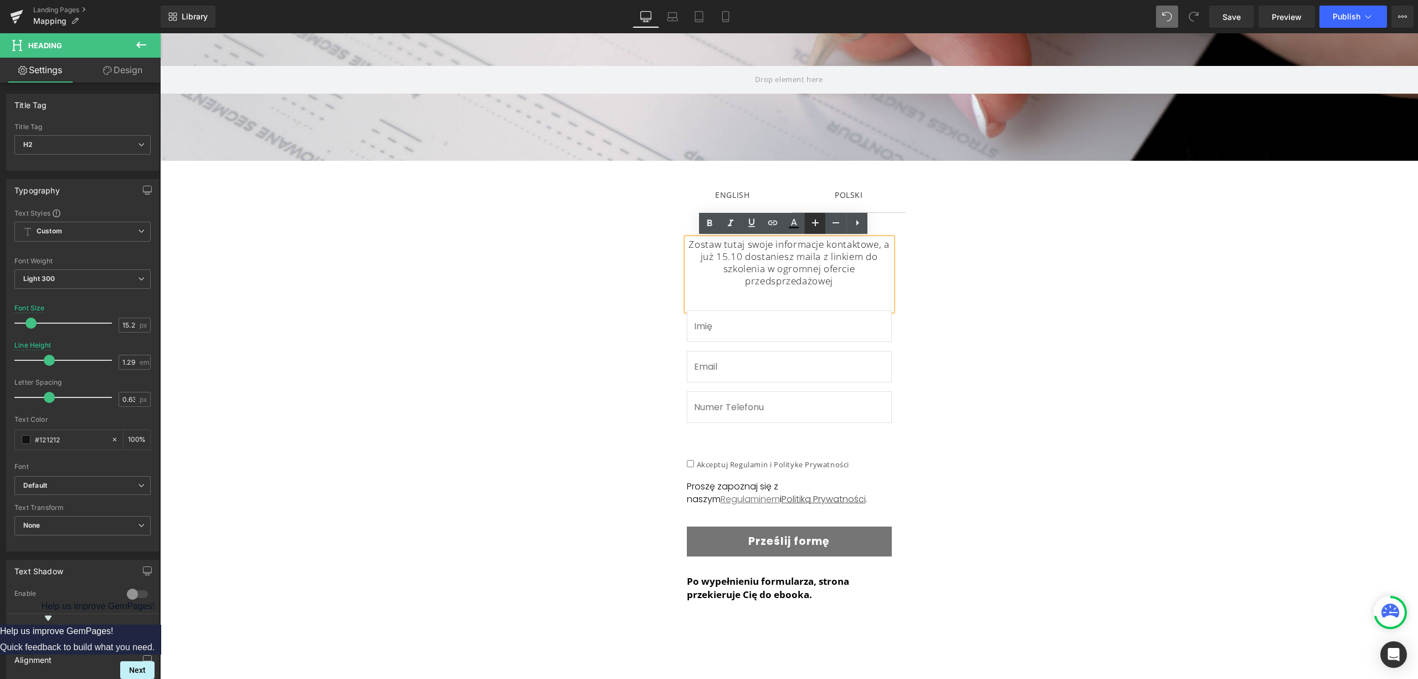
click at [813, 224] on icon at bounding box center [815, 222] width 13 height 13
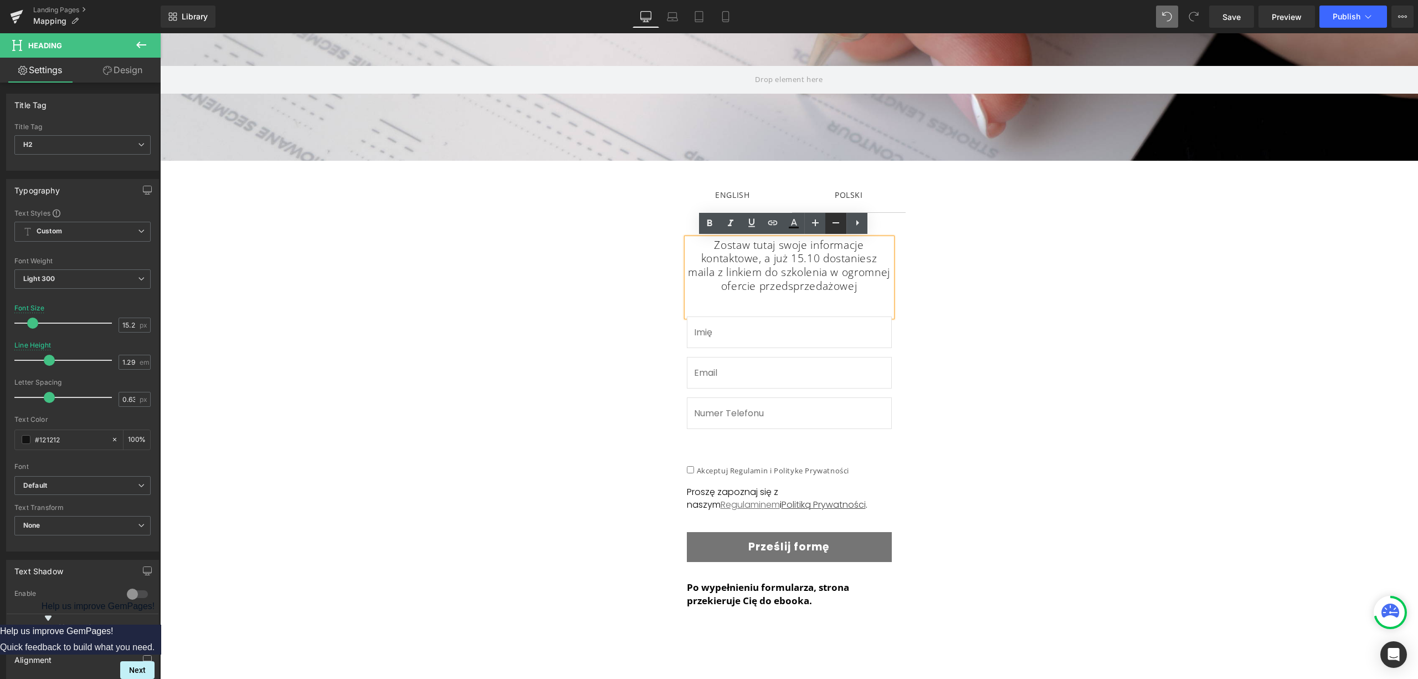
drag, startPoint x: 833, startPoint y: 222, endPoint x: 856, endPoint y: 224, distance: 22.8
click at [834, 222] on icon at bounding box center [836, 222] width 7 height 1
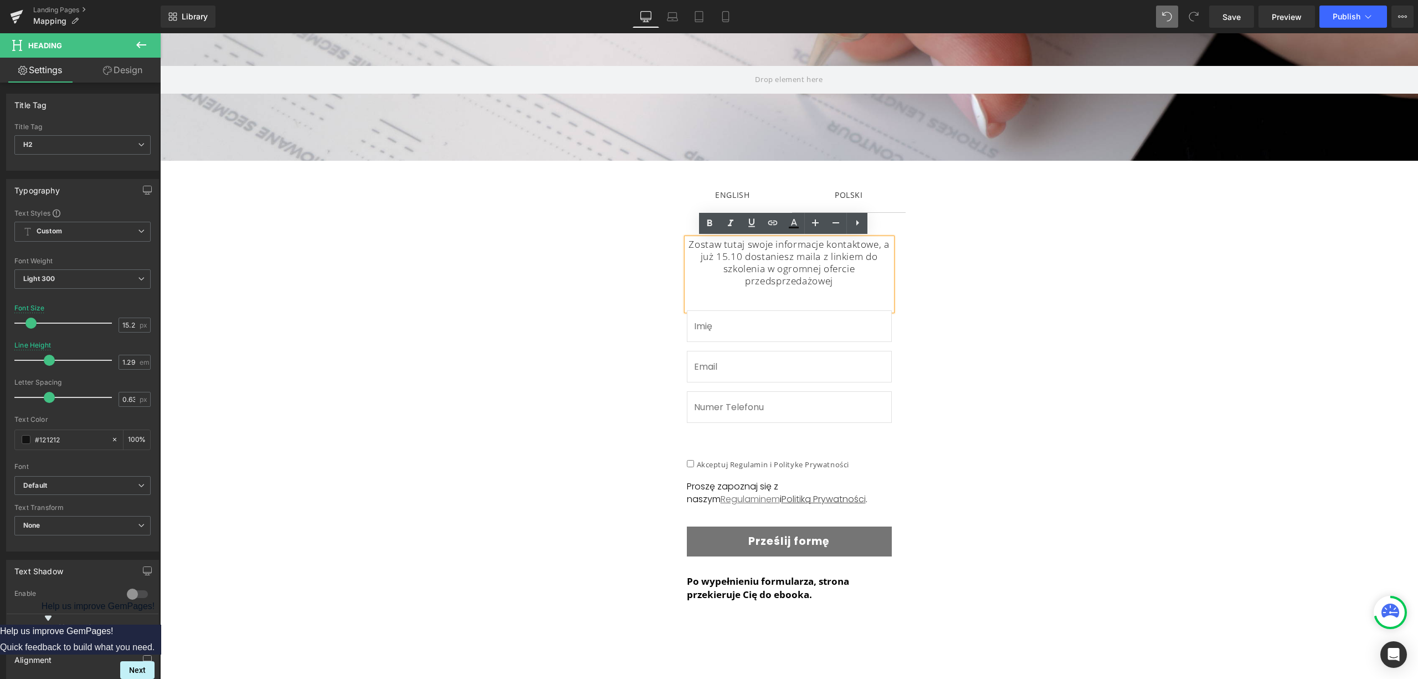
drag, startPoint x: 1029, startPoint y: 240, endPoint x: 1022, endPoint y: 237, distance: 7.4
click at [1029, 240] on div "Zostaw tutaj swoje informacje kontaktowe, a już 15.10 dostaniesz maila z linkie…" at bounding box center [789, 633] width 1258 height 842
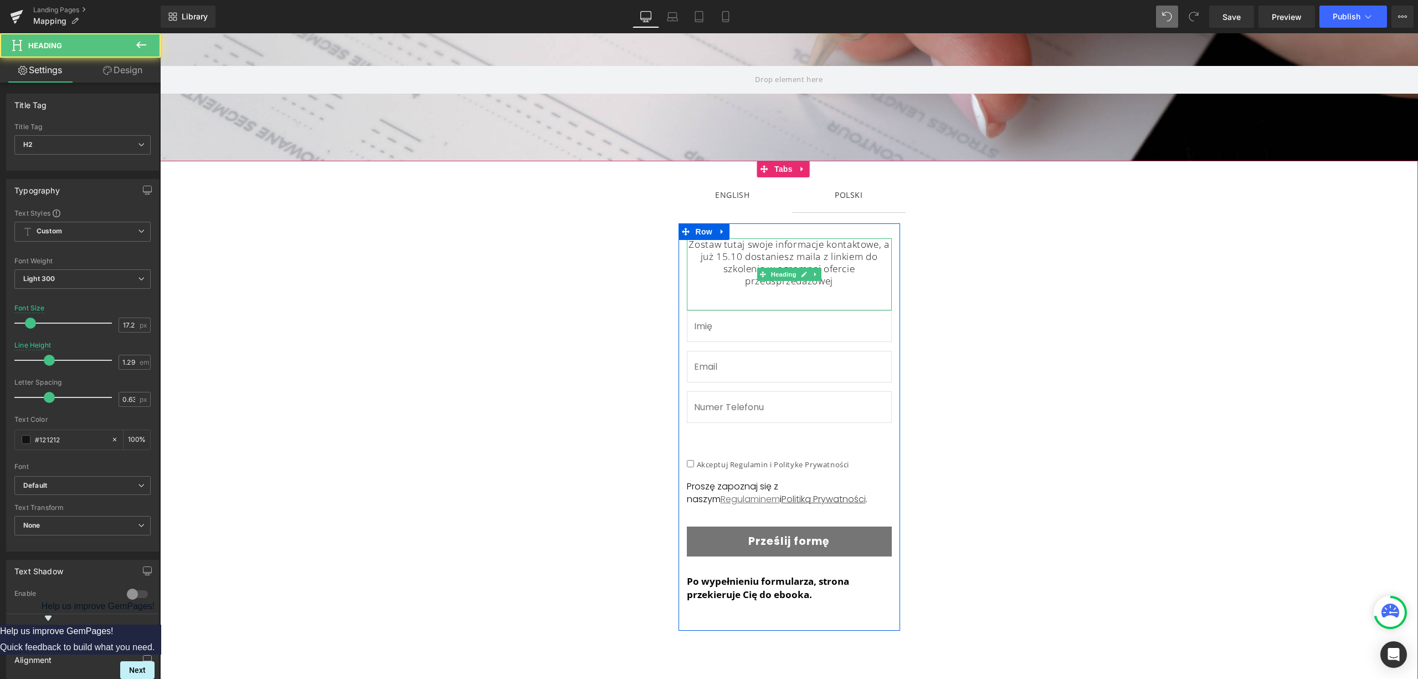
drag, startPoint x: 840, startPoint y: 284, endPoint x: 655, endPoint y: 235, distance: 192.0
click at [654, 235] on div "Zostaw tutaj swoje informacje kontaktowe, a już 15.10 dostaniesz maila z linkie…" at bounding box center [789, 633] width 1258 height 842
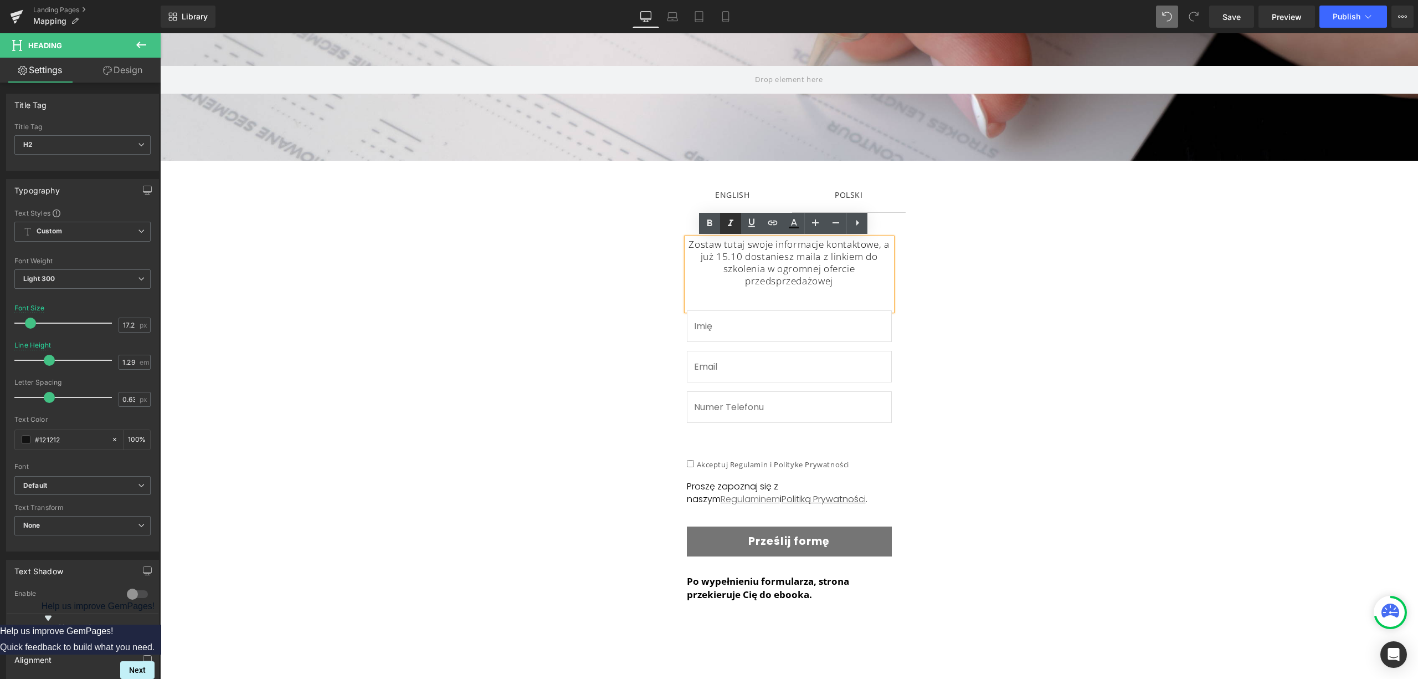
drag, startPoint x: 707, startPoint y: 219, endPoint x: 730, endPoint y: 227, distance: 24.0
click at [709, 219] on icon at bounding box center [709, 223] width 13 height 13
click at [937, 279] on div "Zostaw tutaj swoje informacje kontaktowe, a już 15.10 dostaniesz maila z linkie…" at bounding box center [789, 633] width 1258 height 842
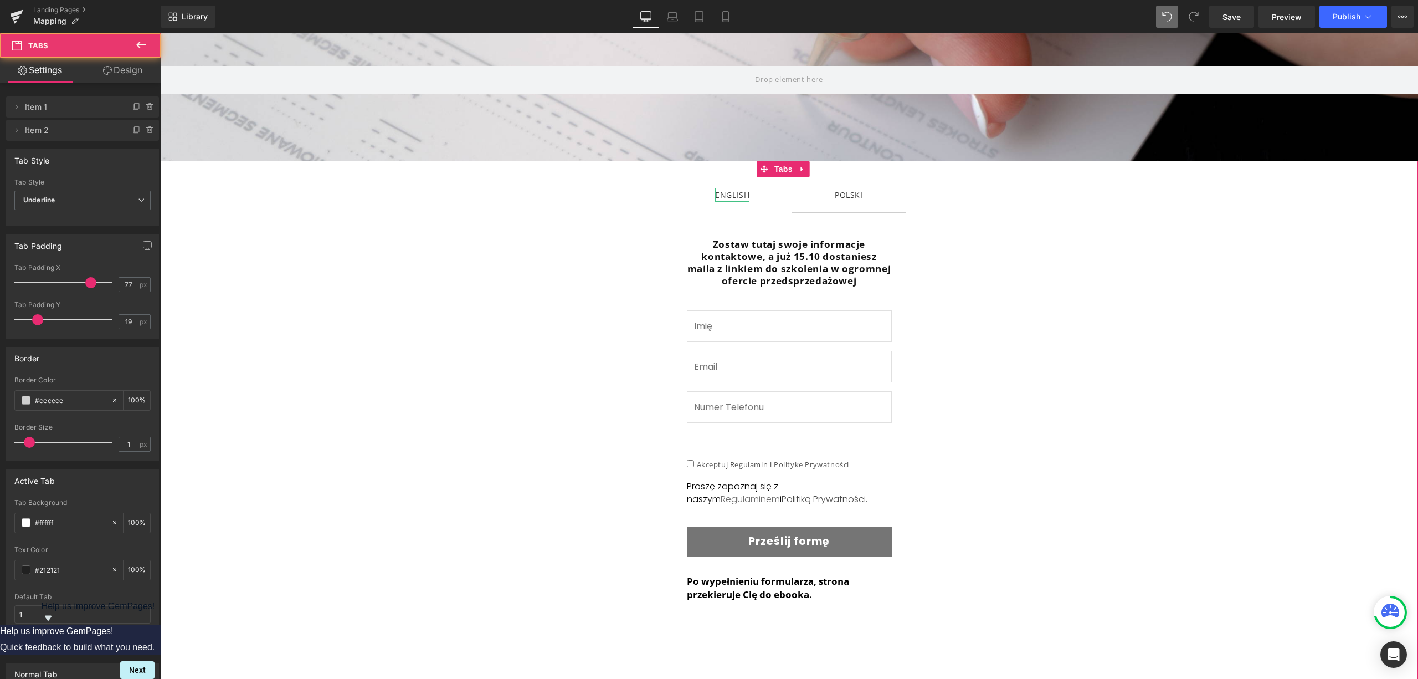
click at [719, 196] on div "ENGLISH" at bounding box center [732, 195] width 34 height 14
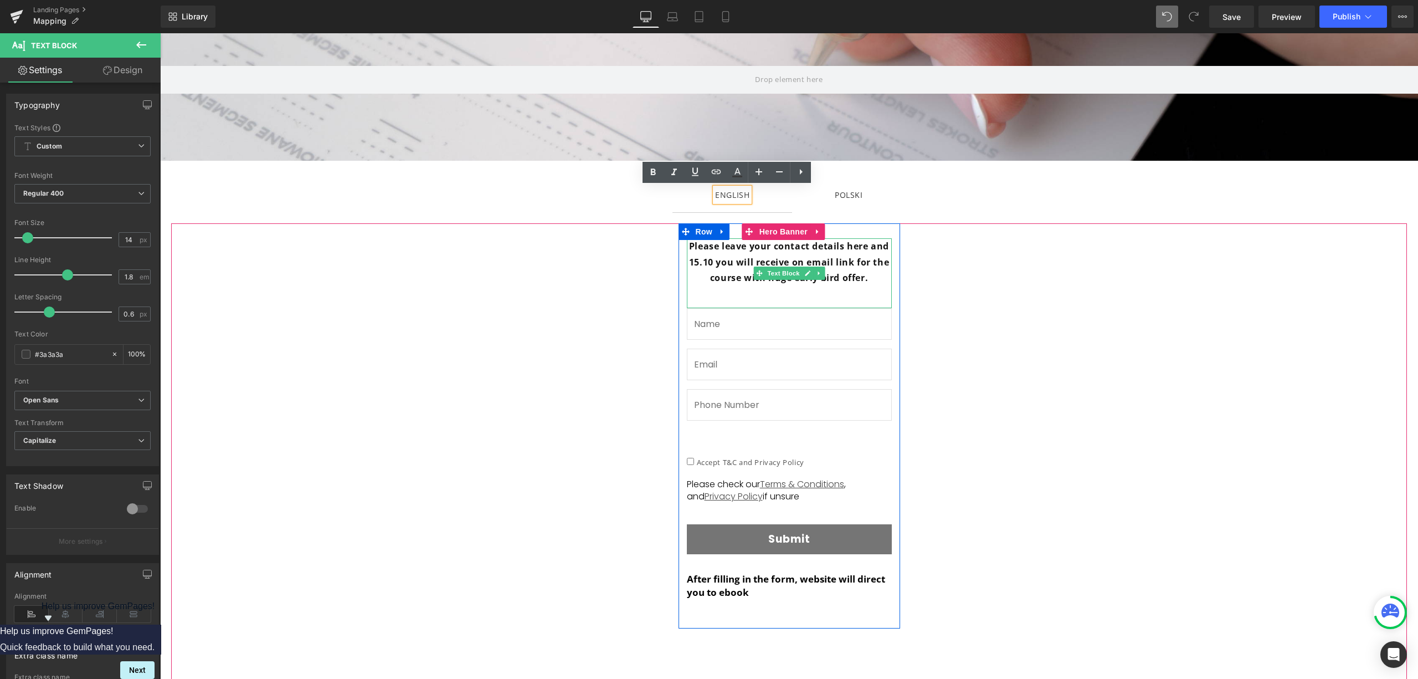
drag, startPoint x: 864, startPoint y: 280, endPoint x: 867, endPoint y: 286, distance: 6.9
click at [865, 280] on p "Please leave your contact details here and 15.10 you will receive on email link…" at bounding box center [789, 262] width 205 height 48
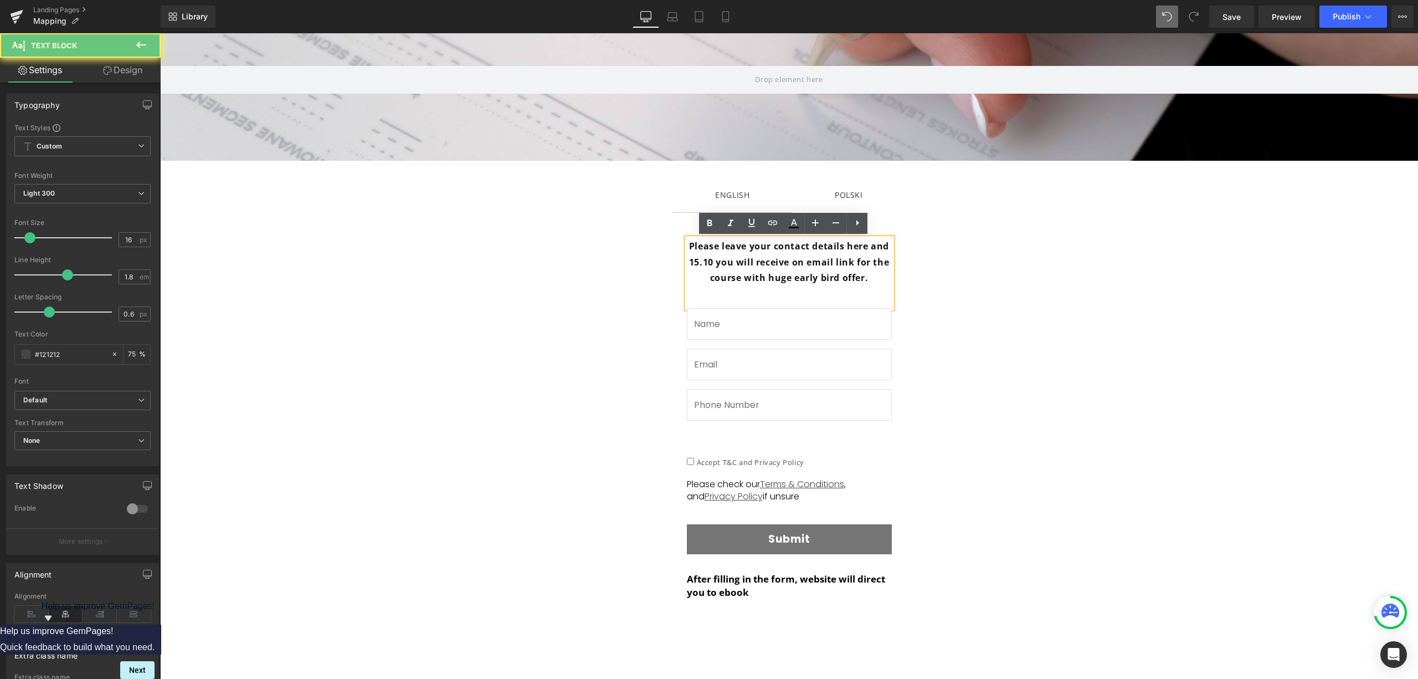
drag, startPoint x: 867, startPoint y: 276, endPoint x: 643, endPoint y: 238, distance: 228.1
click at [614, 238] on span "Please leave your contact details here and 15.10 you will receive on email link…" at bounding box center [789, 632] width 1236 height 818
click at [707, 225] on icon at bounding box center [709, 223] width 13 height 13
click at [820, 222] on icon at bounding box center [815, 222] width 13 height 13
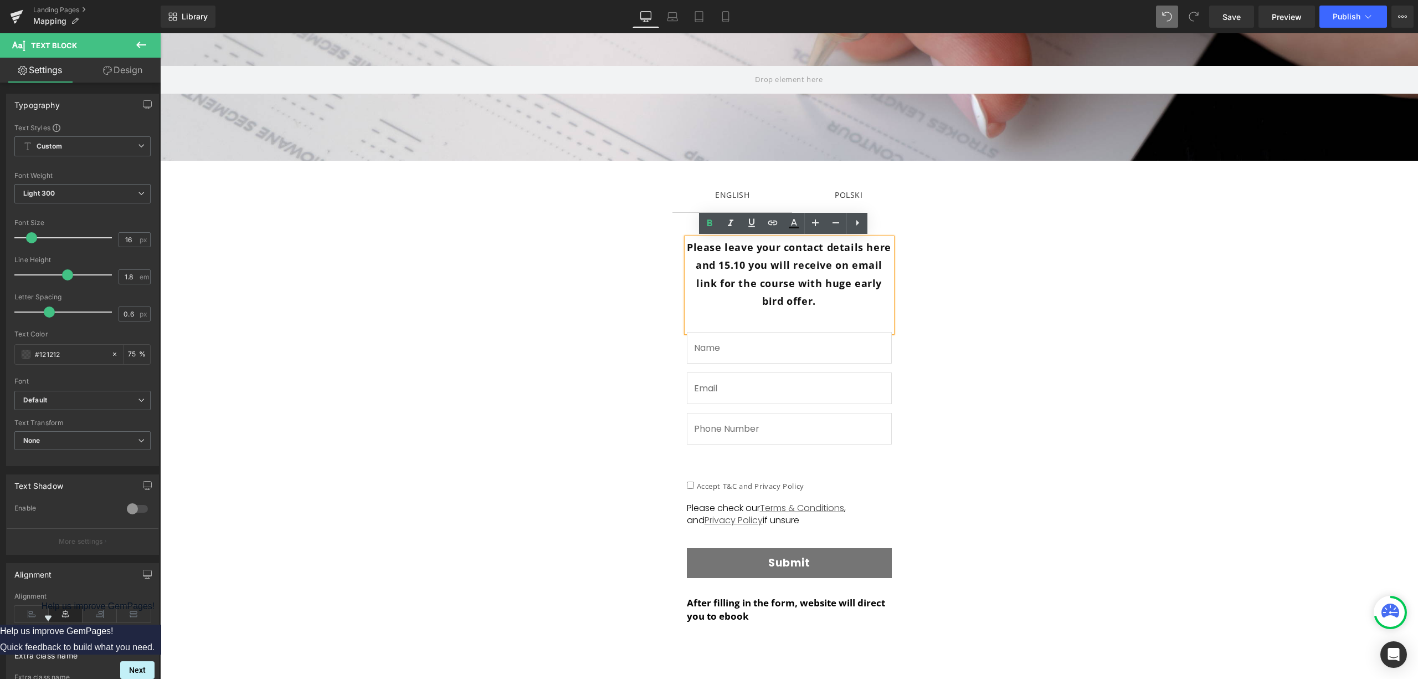
click at [1061, 281] on span "Please leave your contact details here and 15.10 you will receive on email link…" at bounding box center [789, 643] width 1236 height 841
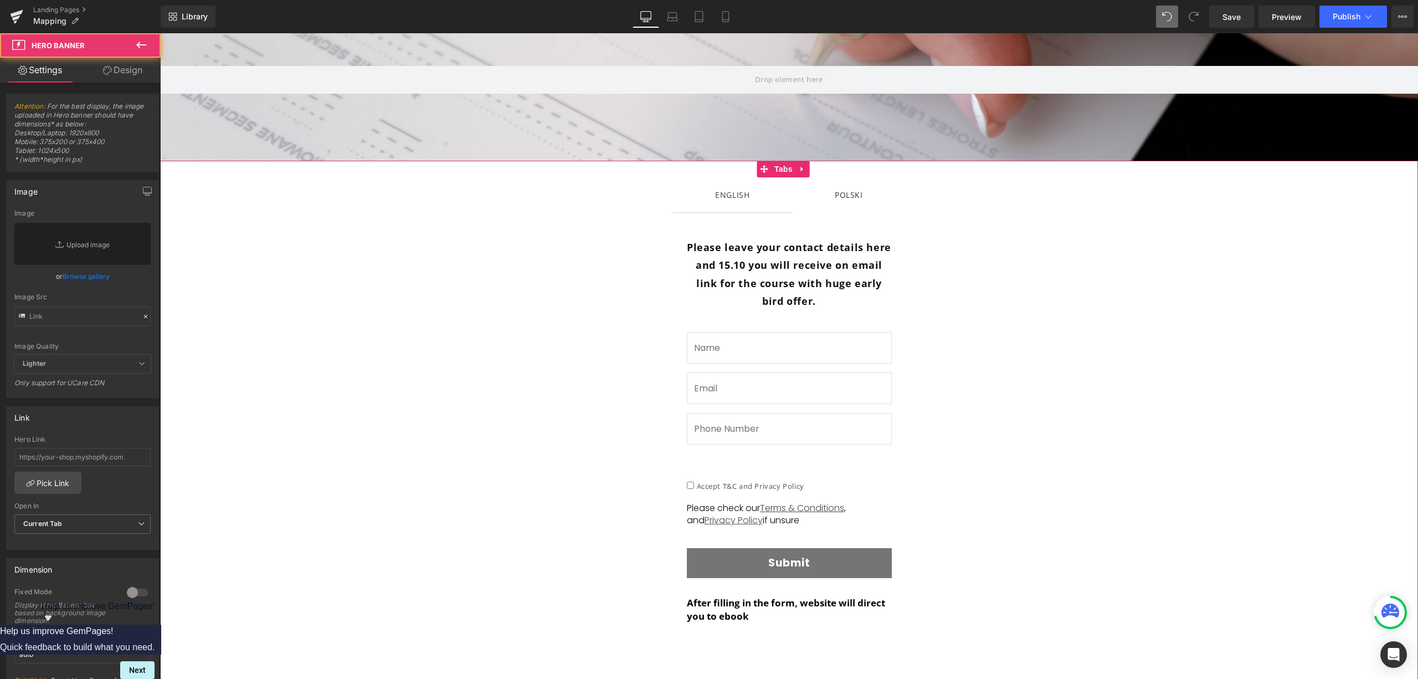
click at [860, 194] on span "POLSKI Text Block" at bounding box center [849, 194] width 114 height 35
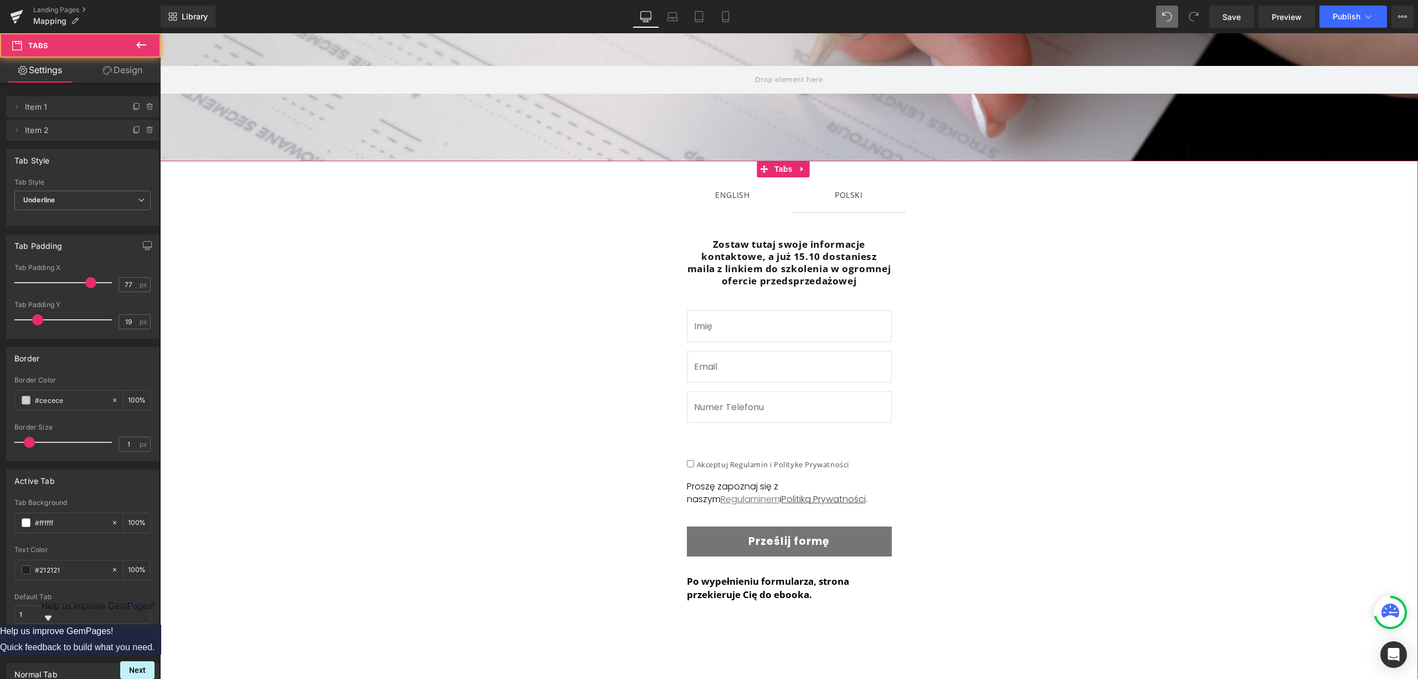
click at [709, 191] on span "ENGLISH Text Block" at bounding box center [732, 194] width 120 height 35
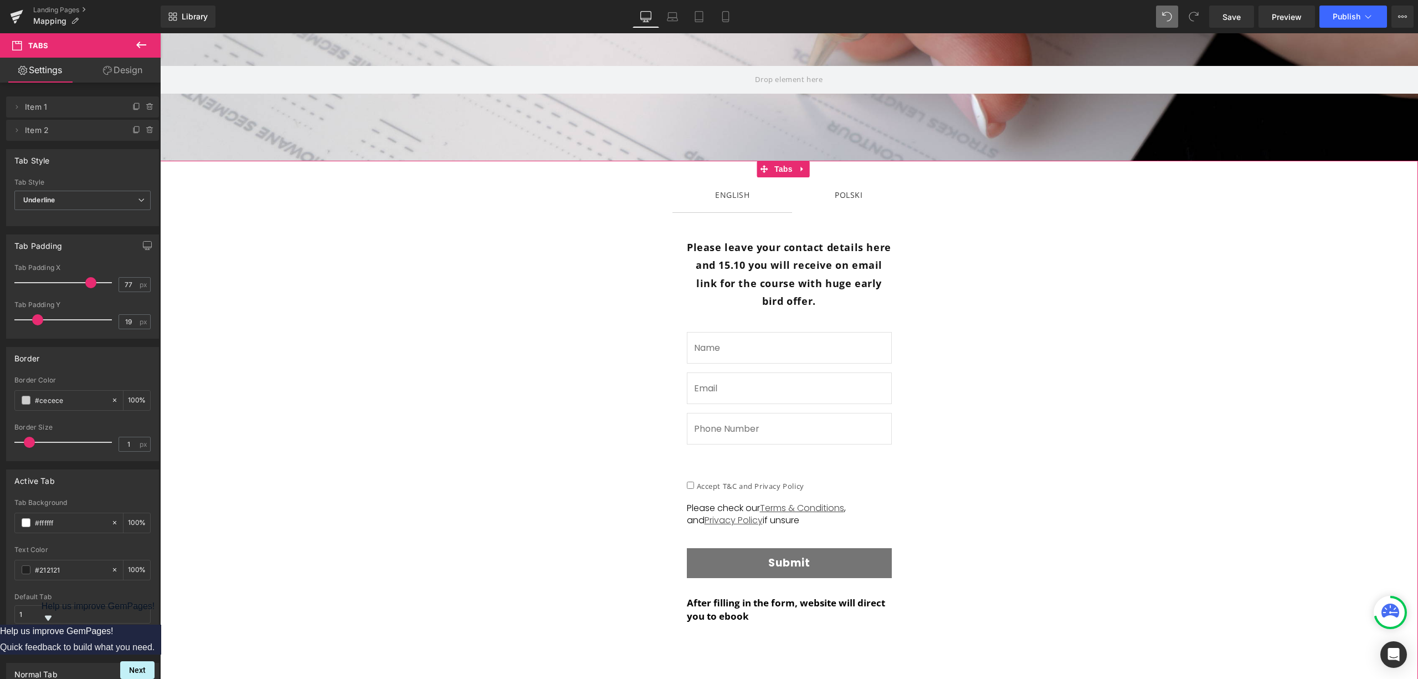
click at [842, 202] on span "POLSKI Text Block" at bounding box center [849, 194] width 114 height 35
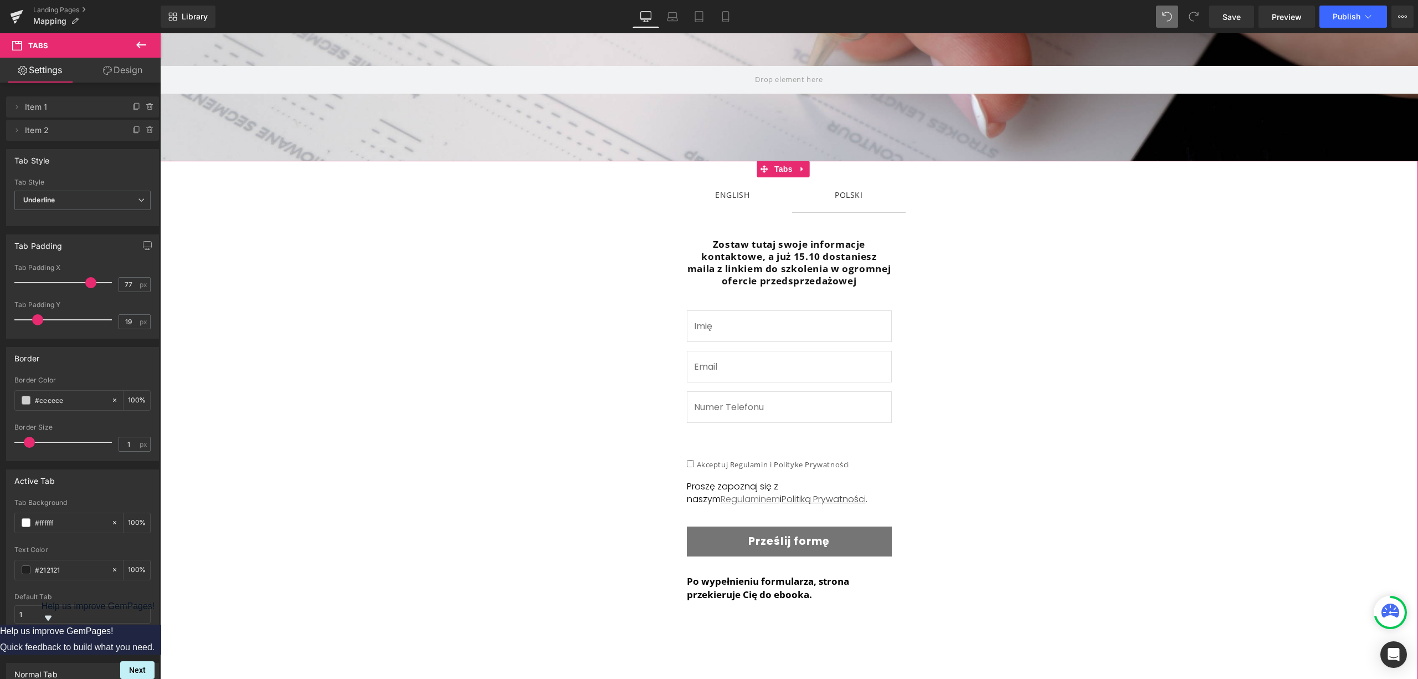
click at [726, 196] on div "ENGLISH" at bounding box center [732, 195] width 34 height 14
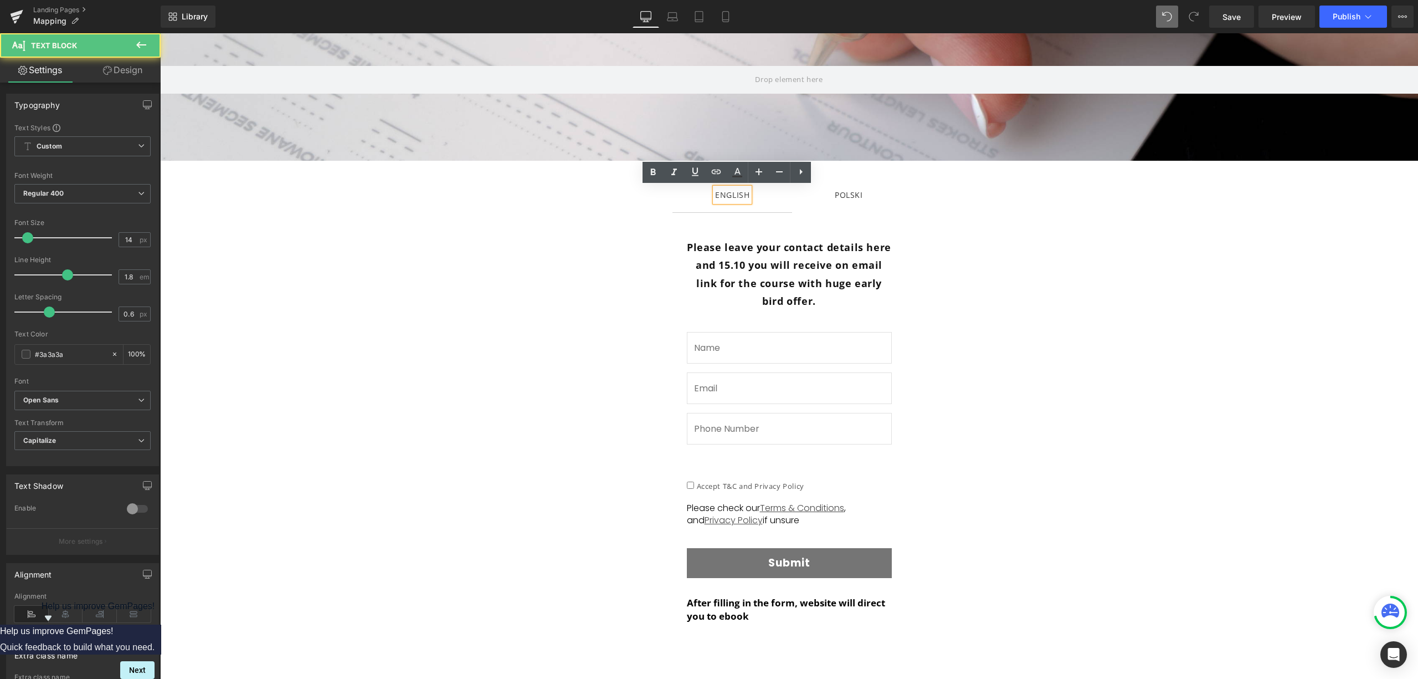
click at [802, 279] on link at bounding box center [808, 285] width 12 height 13
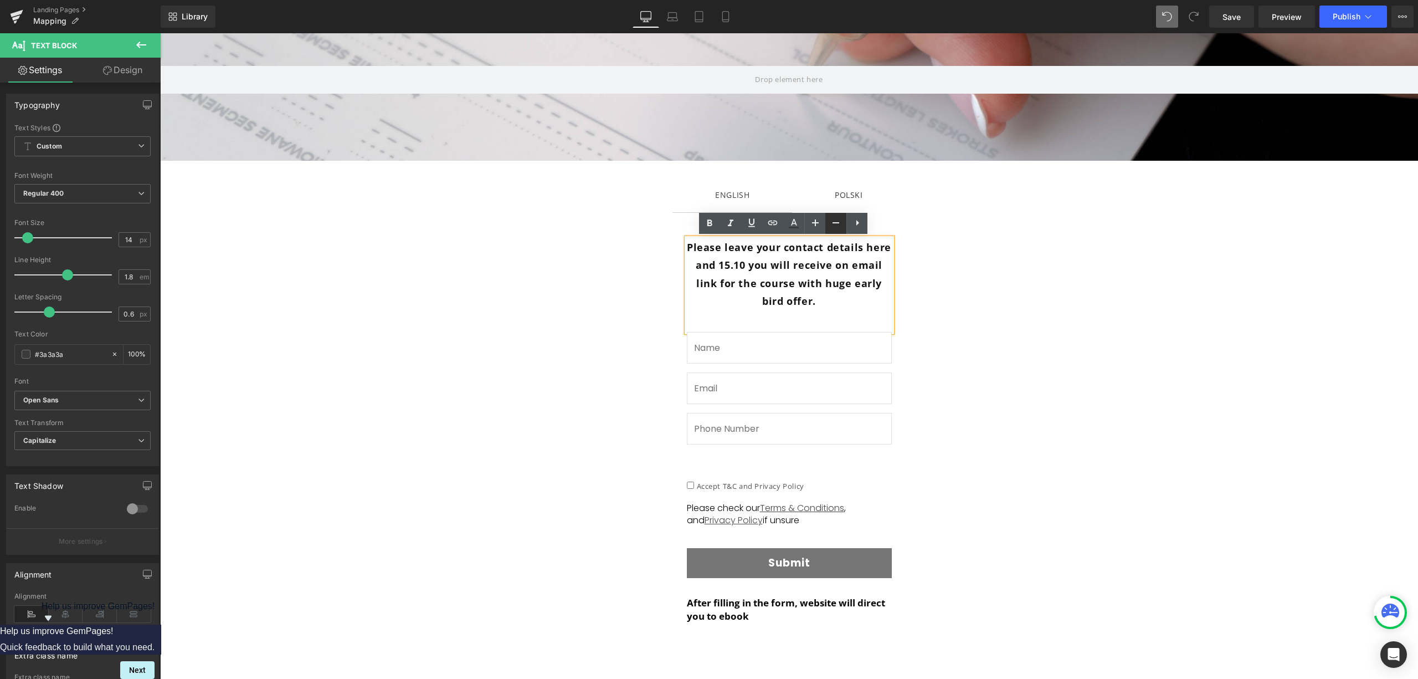
click at [830, 225] on icon at bounding box center [835, 222] width 13 height 13
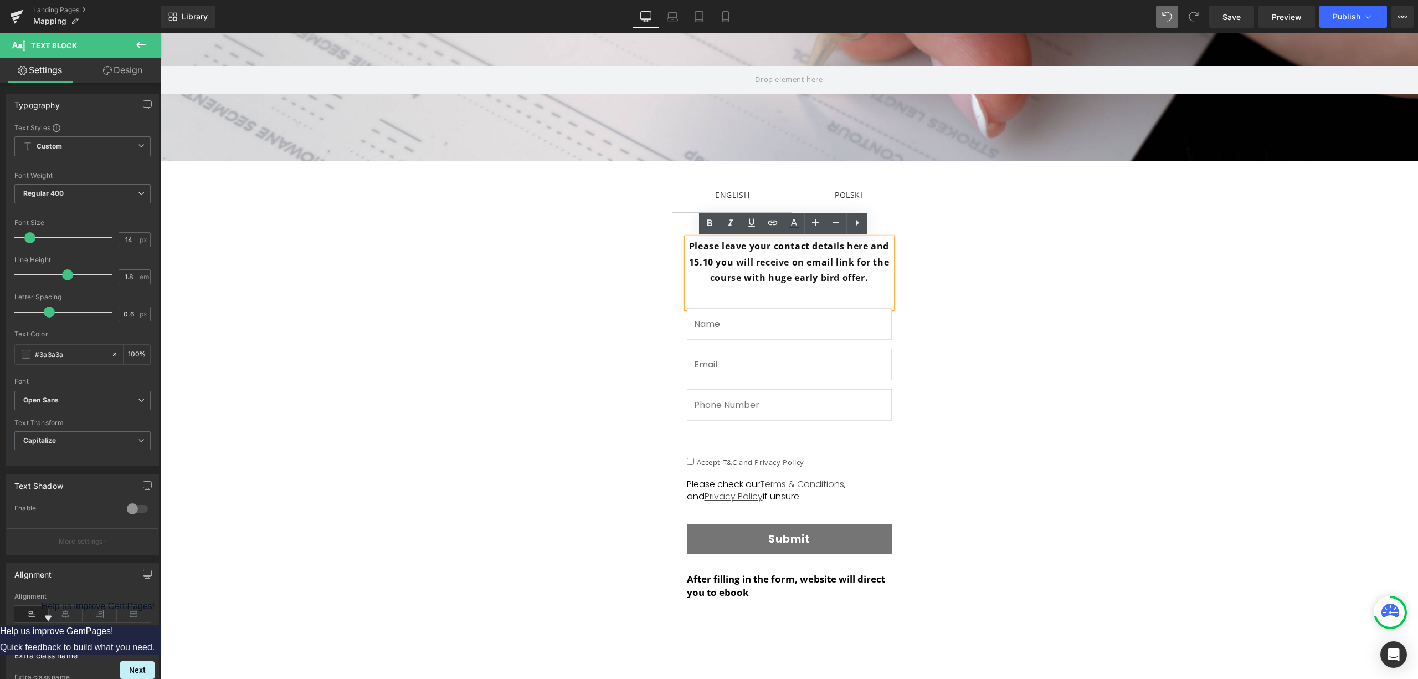
click at [1026, 311] on span "Please leave your contact details here and 15.10 you will receive on email link…" at bounding box center [789, 632] width 1236 height 818
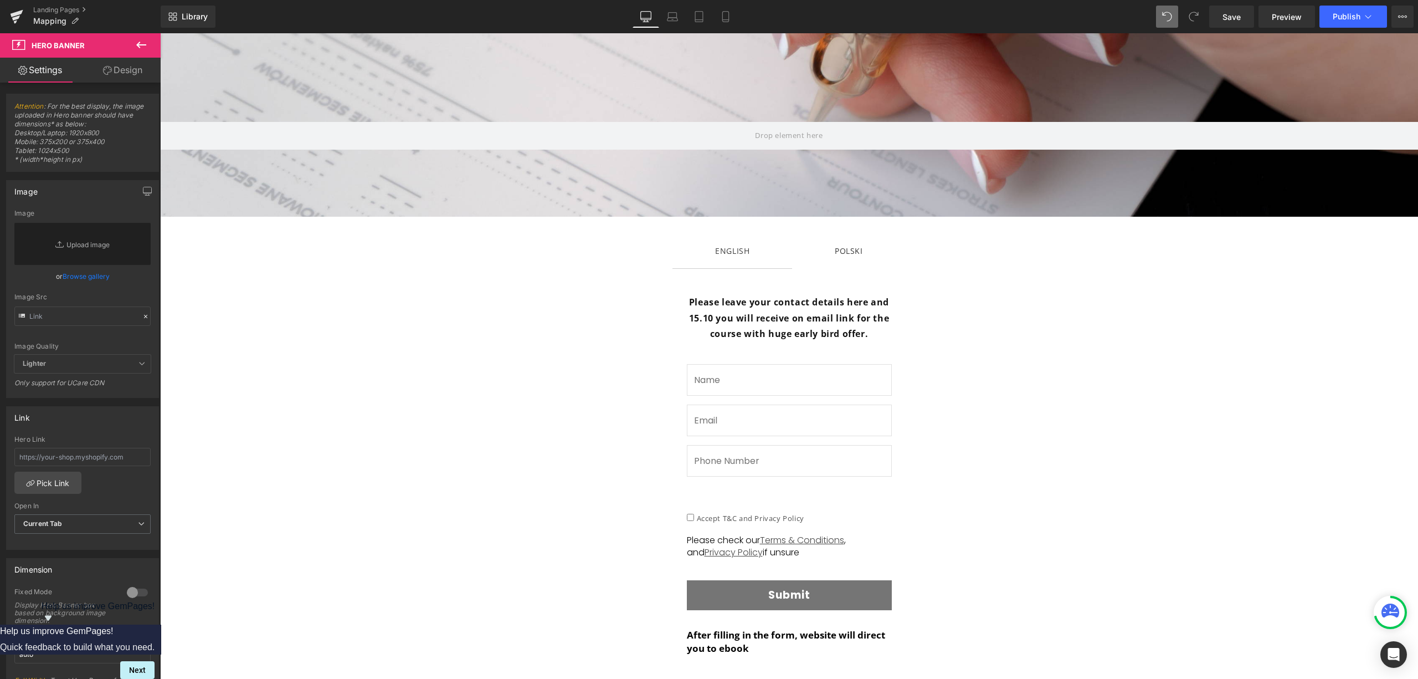
scroll to position [0, 0]
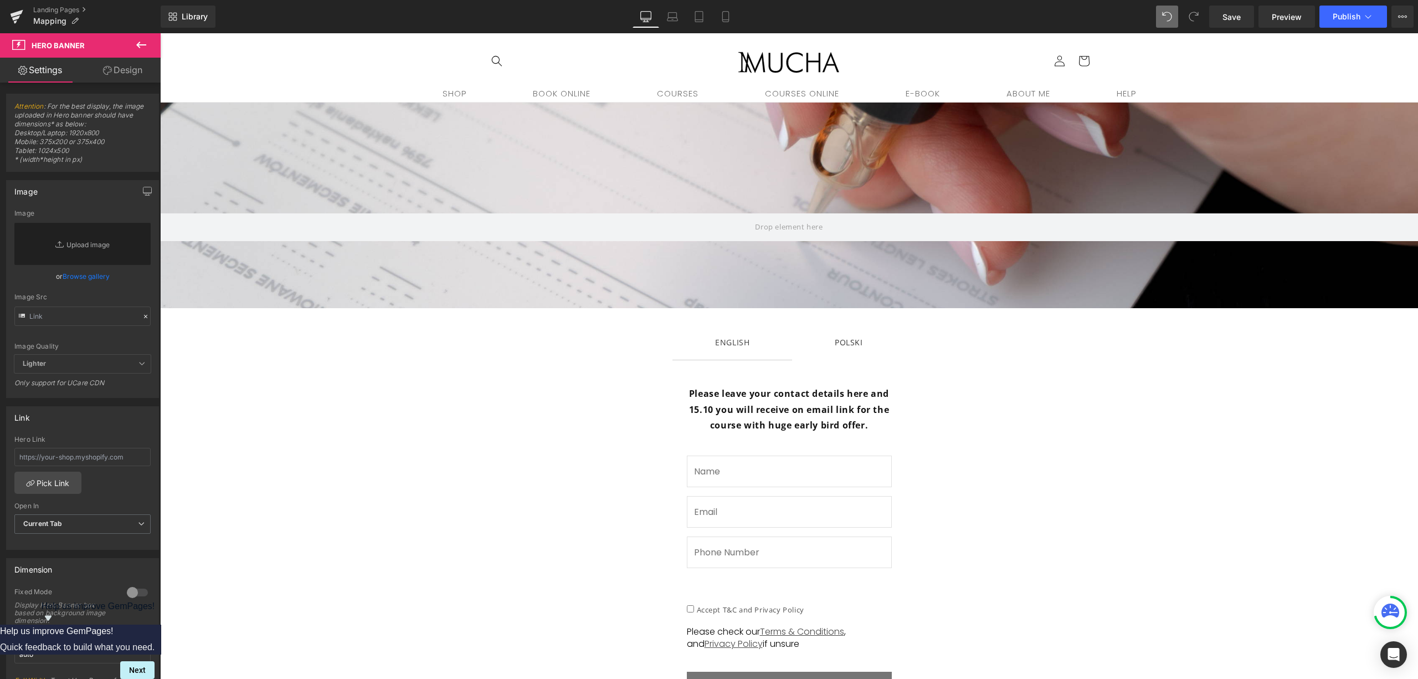
click at [850, 347] on div "POLSKI Text Block" at bounding box center [849, 342] width 28 height 14
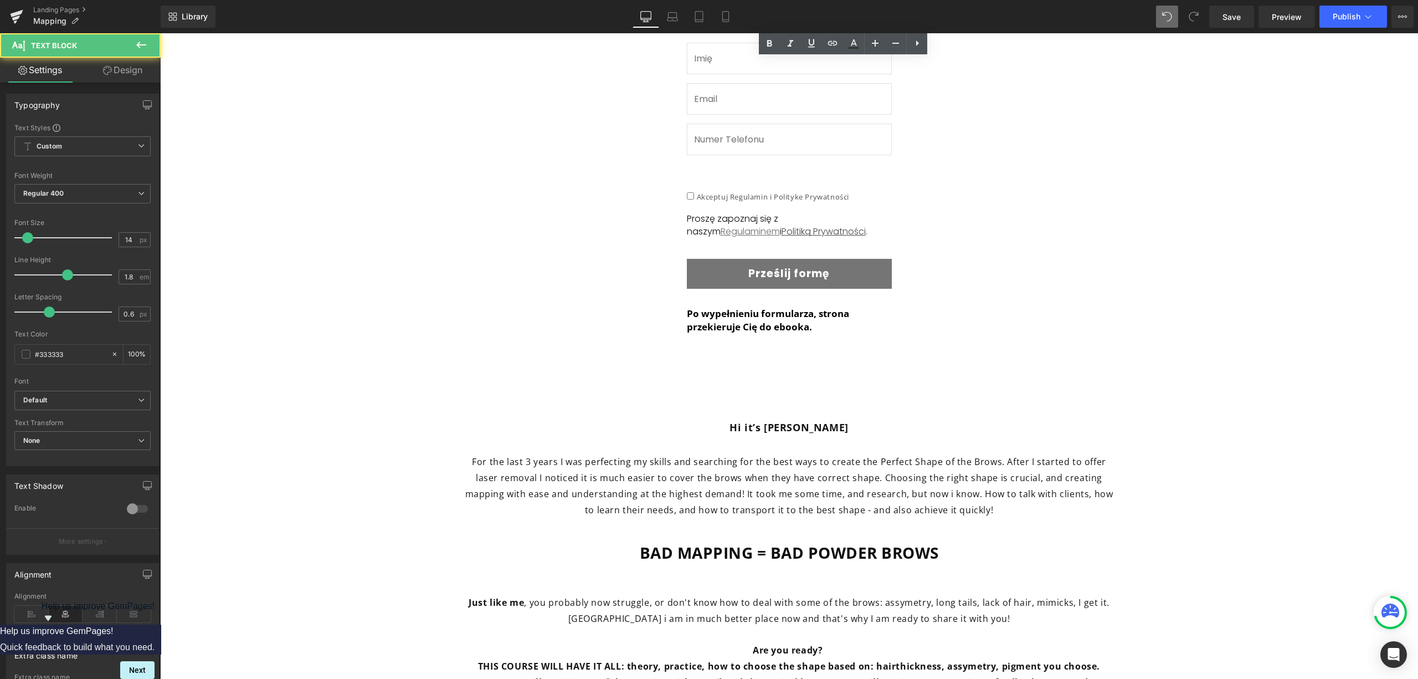
scroll to position [517, 0]
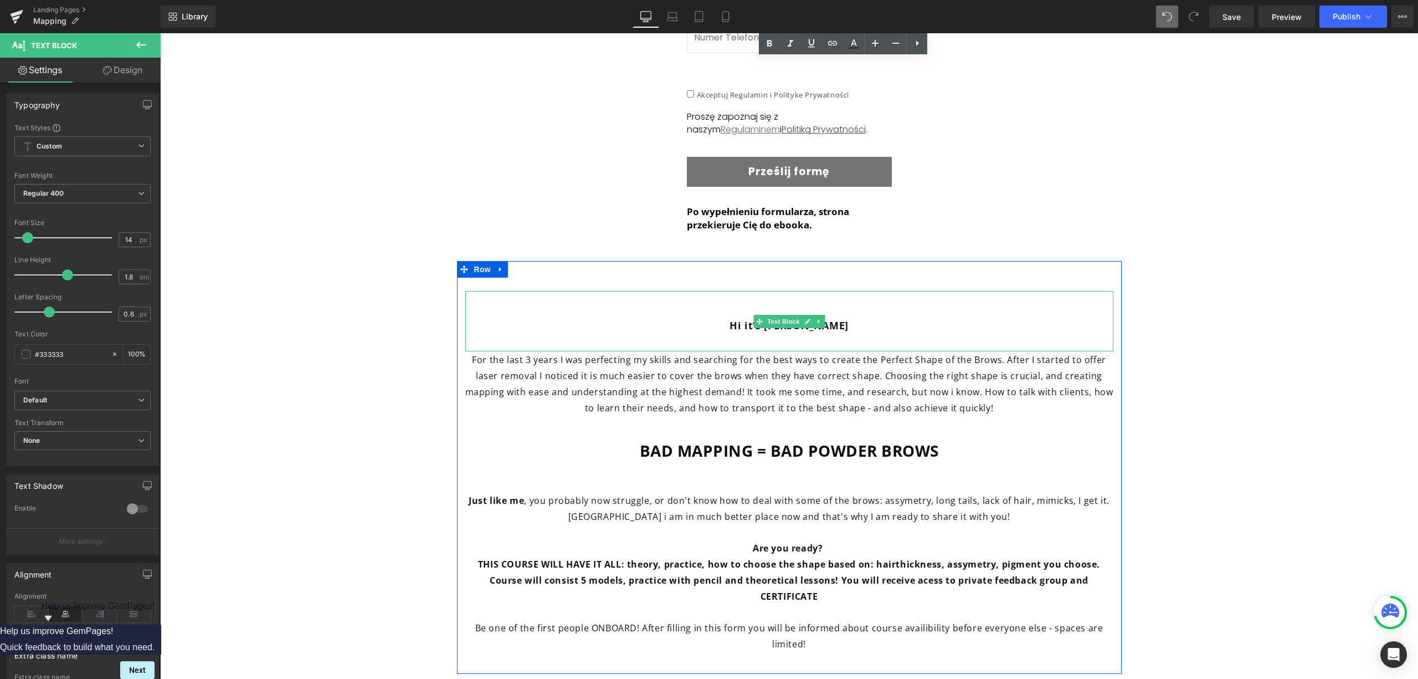
click at [858, 322] on p "Hi it’s [PERSON_NAME]" at bounding box center [789, 325] width 648 height 18
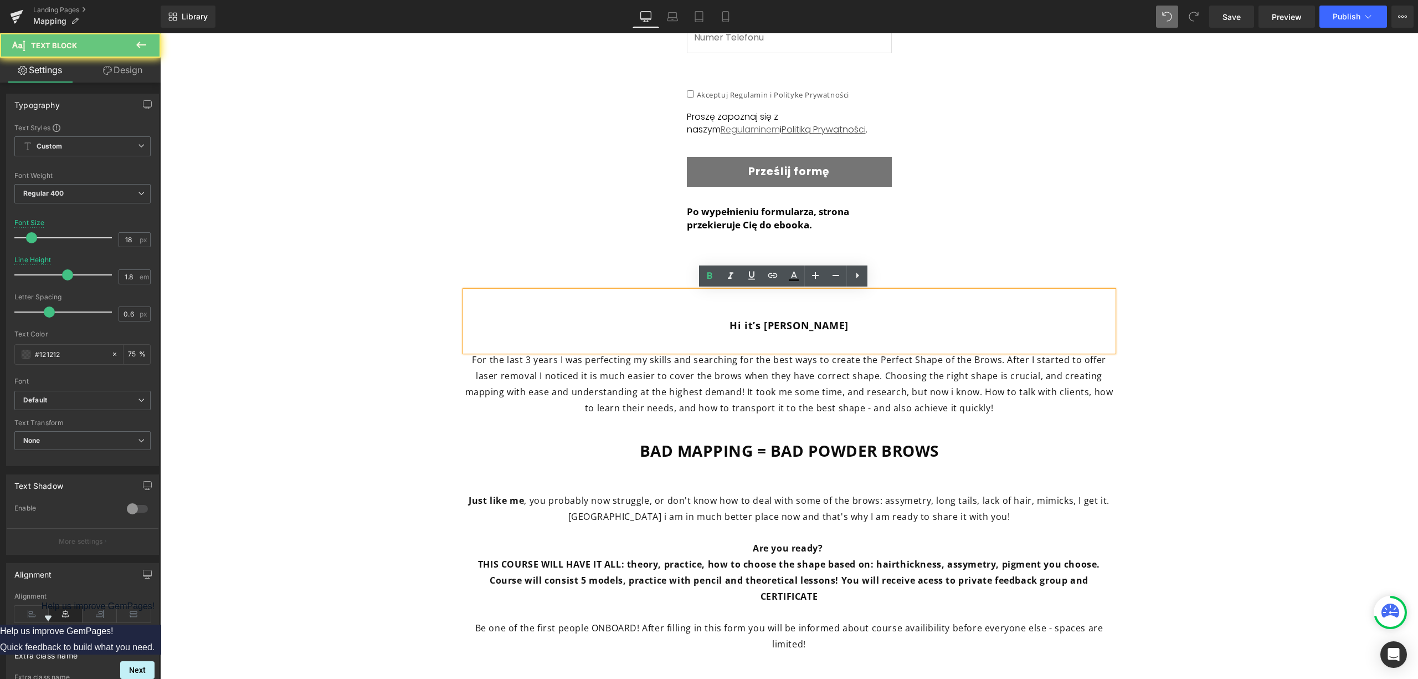
drag, startPoint x: 852, startPoint y: 329, endPoint x: 643, endPoint y: 315, distance: 209.3
click at [641, 313] on div "Hi it’s [PERSON_NAME]" at bounding box center [789, 321] width 648 height 60
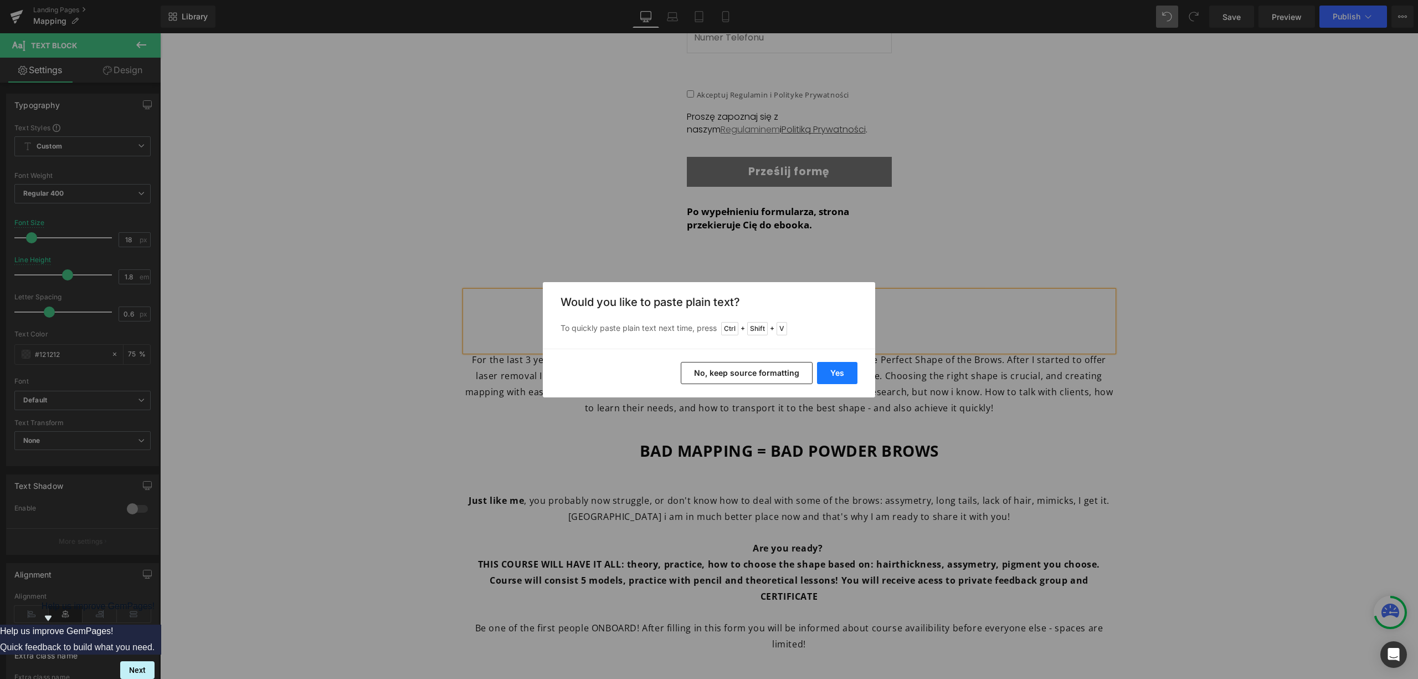
click at [855, 380] on button "Yes" at bounding box center [837, 373] width 40 height 22
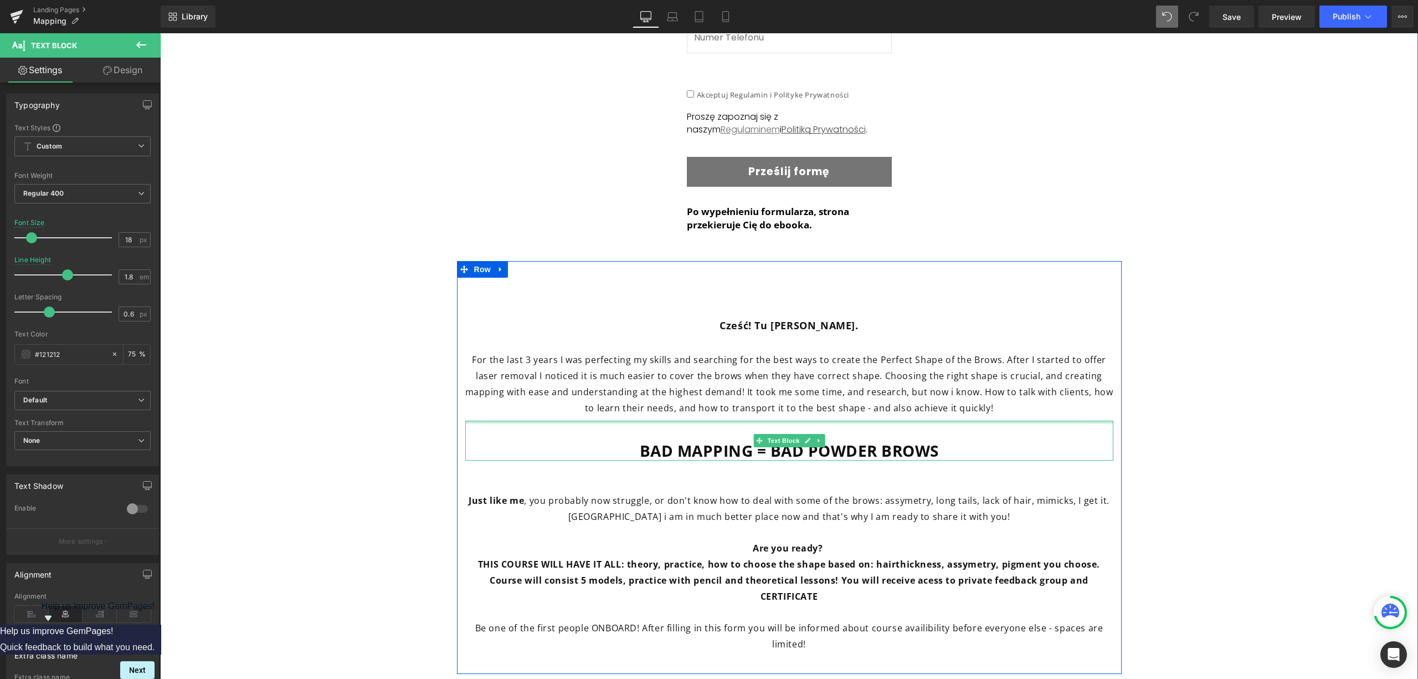
click at [1020, 419] on div "For the last 3 years I was perfecting my skills and searching for the best ways…" at bounding box center [789, 385] width 648 height 69
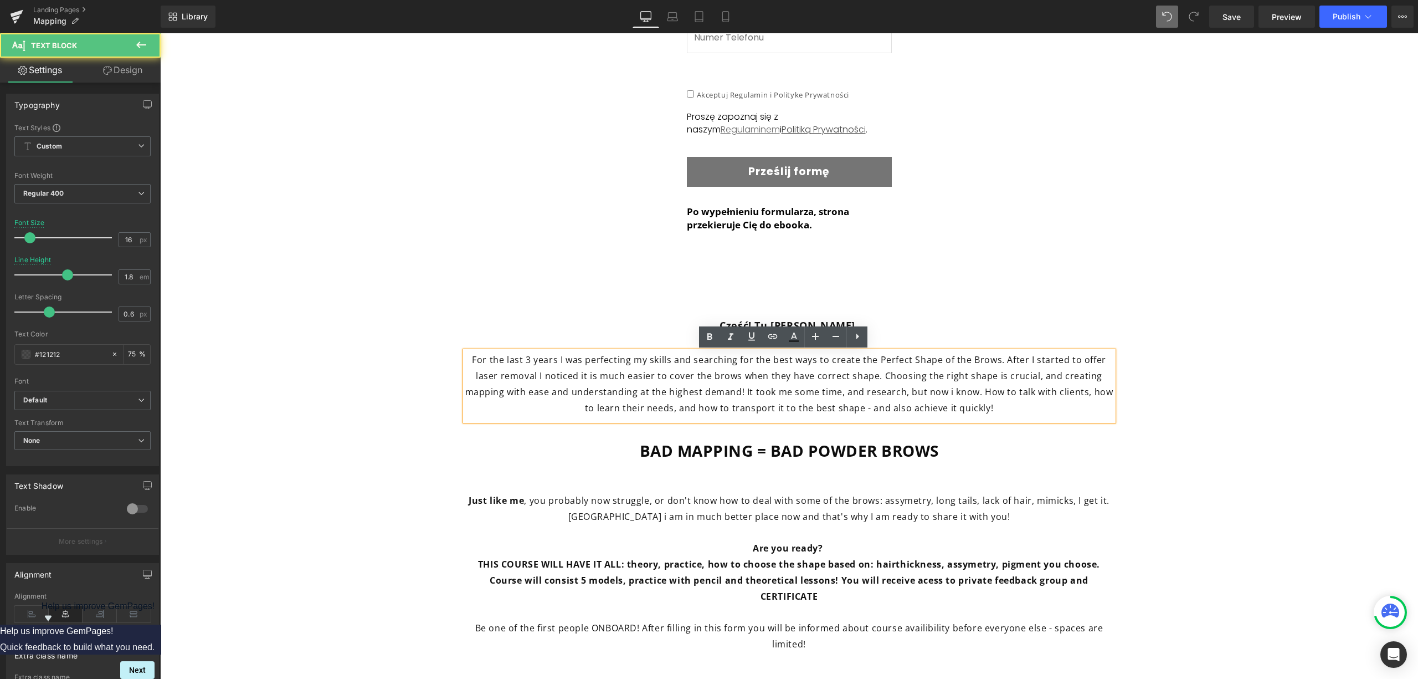
click at [1007, 410] on p "For the last 3 years I was perfecting my skills and searching for the best ways…" at bounding box center [789, 384] width 648 height 64
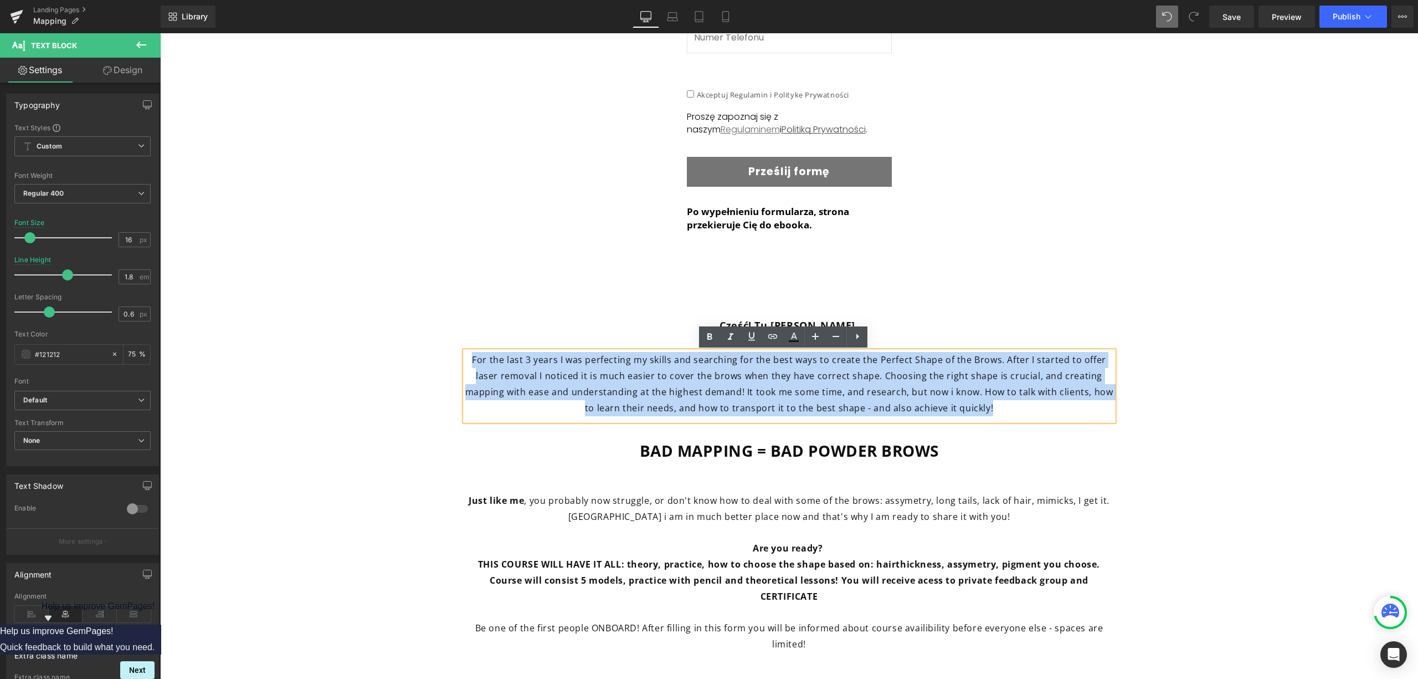
drag, startPoint x: 944, startPoint y: 397, endPoint x: 408, endPoint y: 366, distance: 537.1
click at [408, 366] on div "Zostaw tutaj swoje informacje kontaktowe, a już 15.10 dostaniesz maila z linkie…" at bounding box center [789, 264] width 1258 height 842
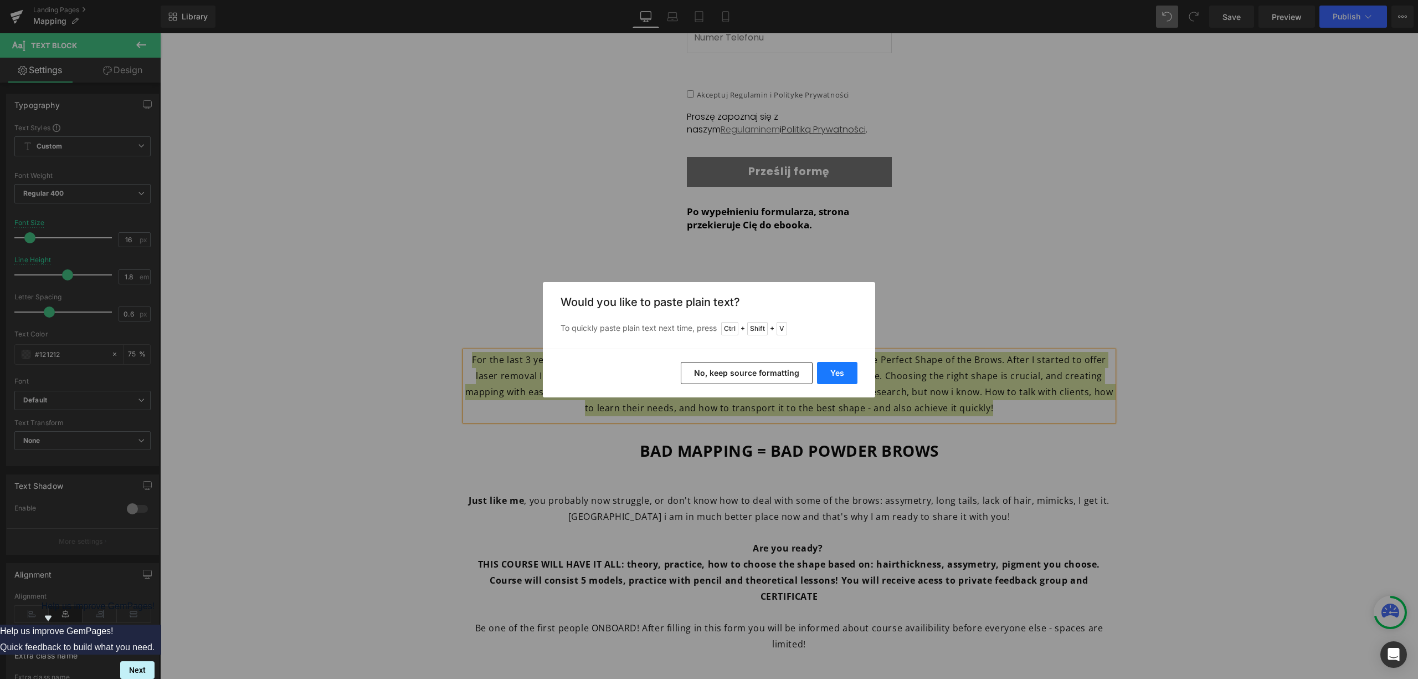
click at [834, 369] on button "Yes" at bounding box center [837, 373] width 40 height 22
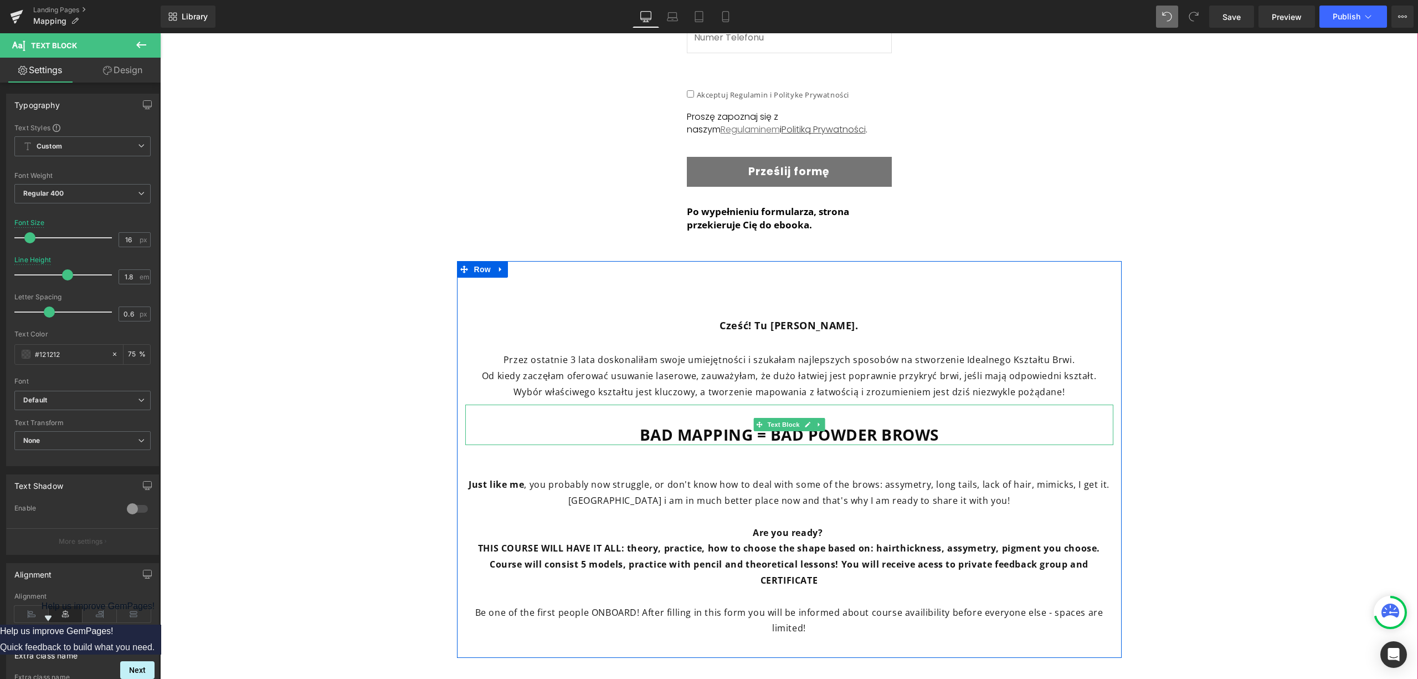
drag, startPoint x: 942, startPoint y: 439, endPoint x: 948, endPoint y: 452, distance: 14.4
click at [942, 439] on p "BAD MAPPING = BAD POWDER BROWS" at bounding box center [789, 434] width 648 height 20
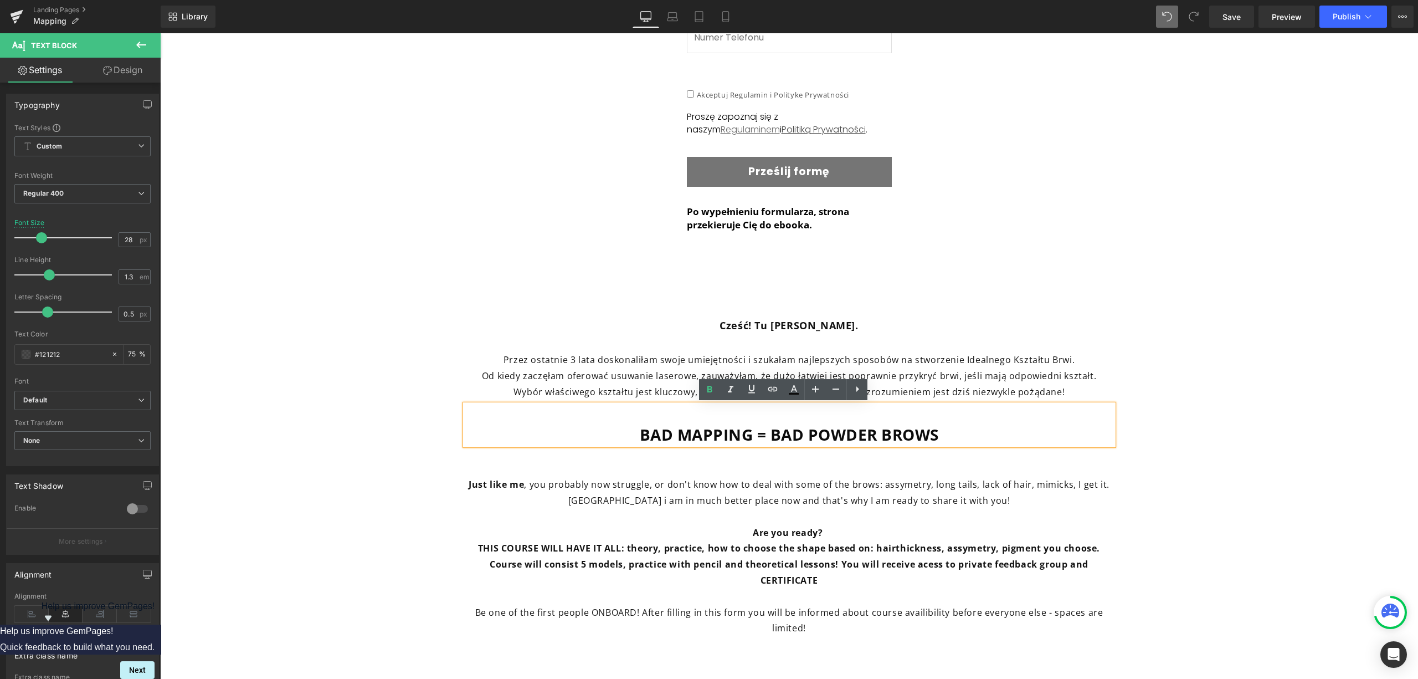
click at [1062, 397] on p "Wybór właściwego kształtu jest kluczowy, a tworzenie mapowania z łatwością i zr…" at bounding box center [789, 392] width 648 height 16
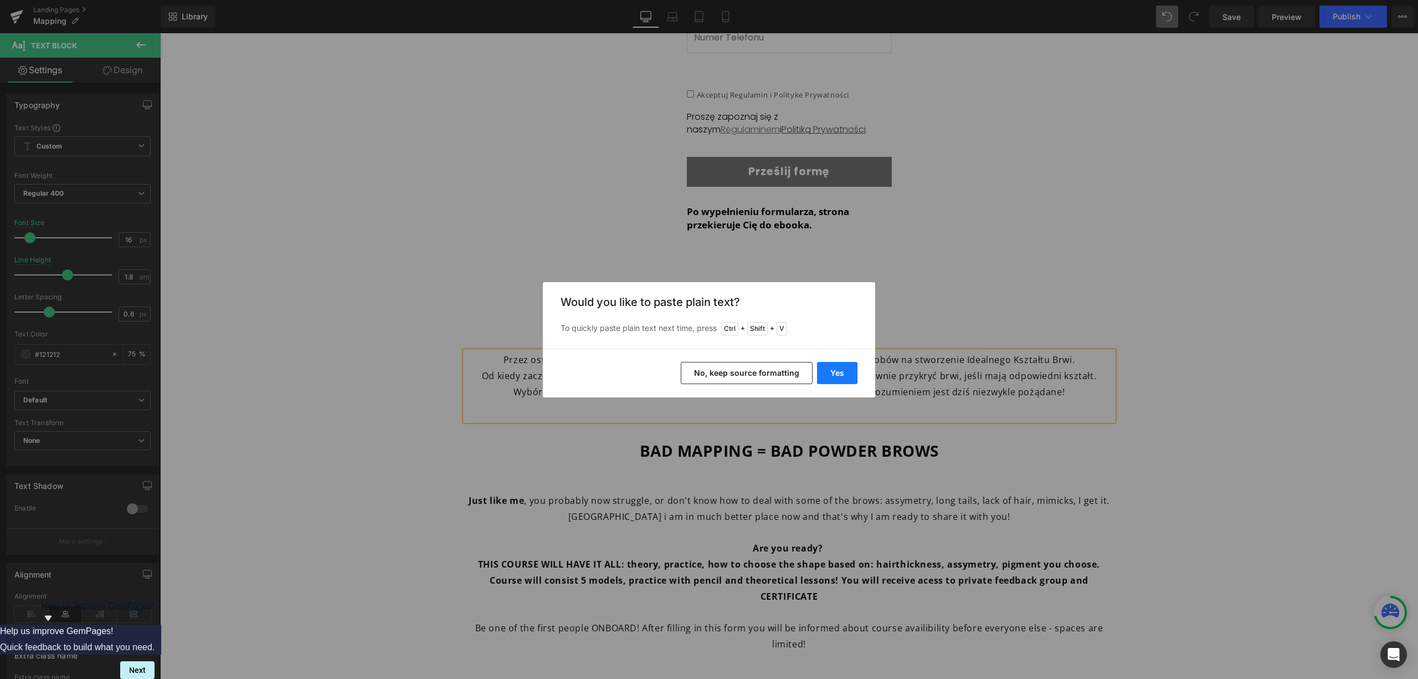
click at [826, 371] on button "Yes" at bounding box center [837, 373] width 40 height 22
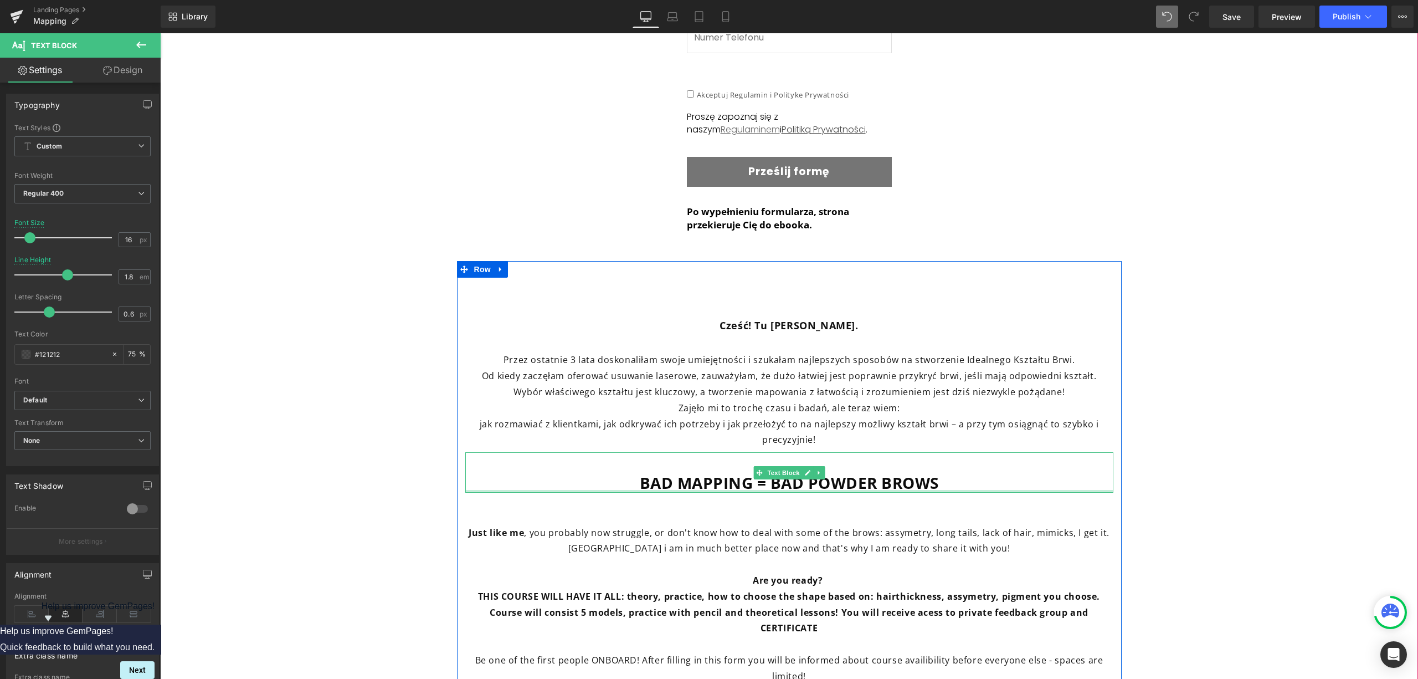
click at [962, 484] on p "BAD MAPPING = BAD POWDER BROWS" at bounding box center [789, 483] width 648 height 20
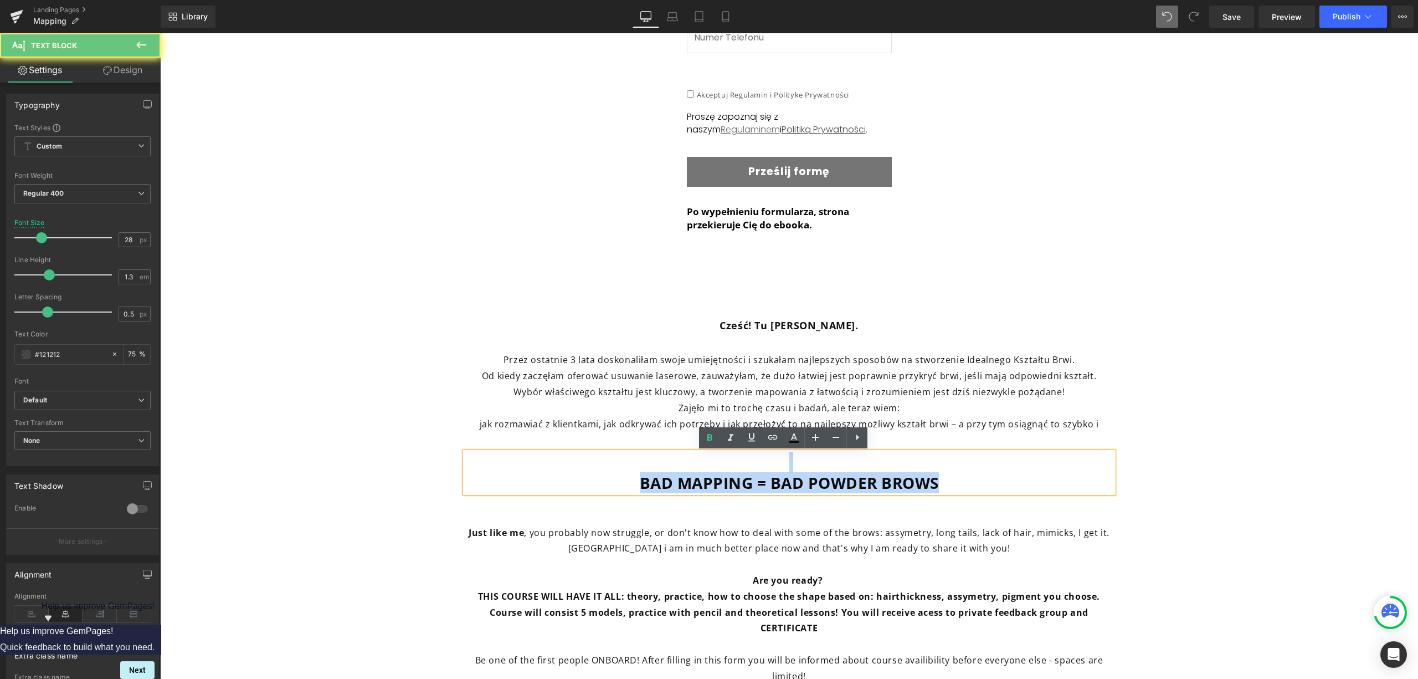
drag, startPoint x: 965, startPoint y: 483, endPoint x: 535, endPoint y: 468, distance: 430.1
click at [533, 468] on div "BAD MAPPING = BAD POWDER BROWS" at bounding box center [789, 472] width 648 height 40
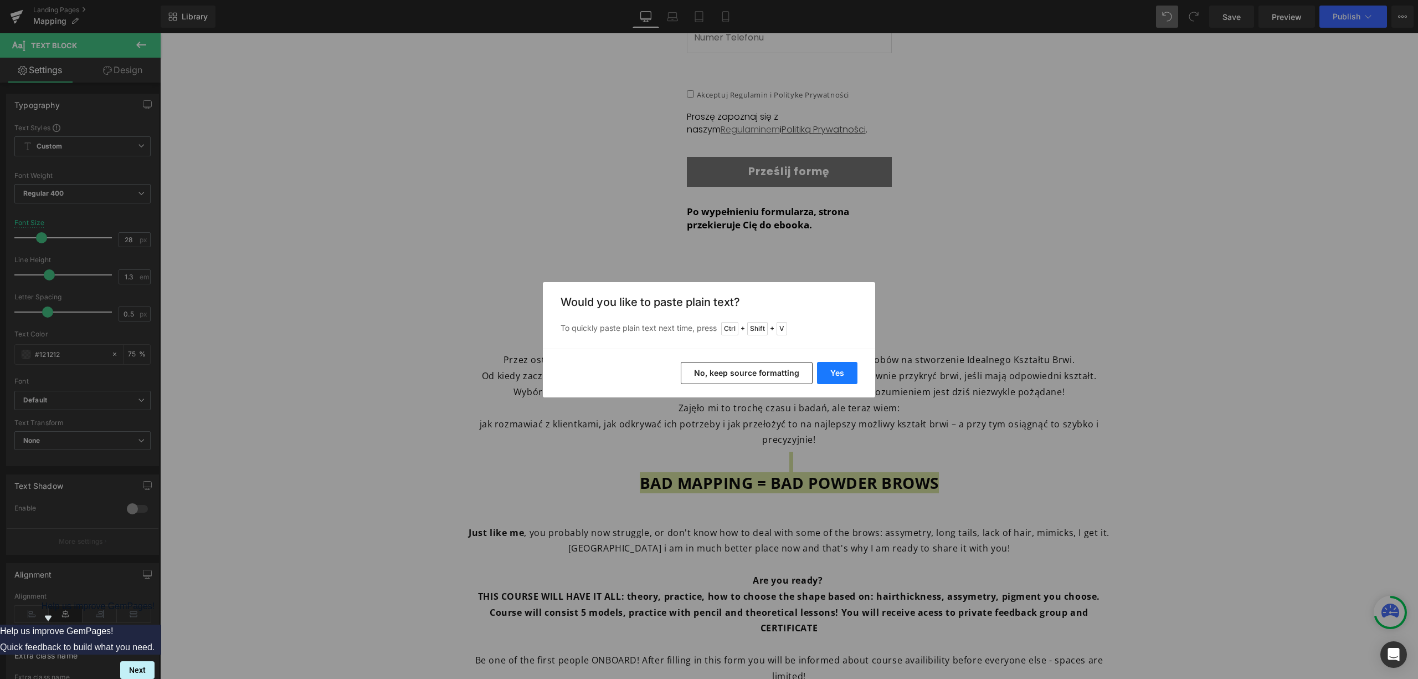
click at [833, 374] on button "Yes" at bounding box center [837, 373] width 40 height 22
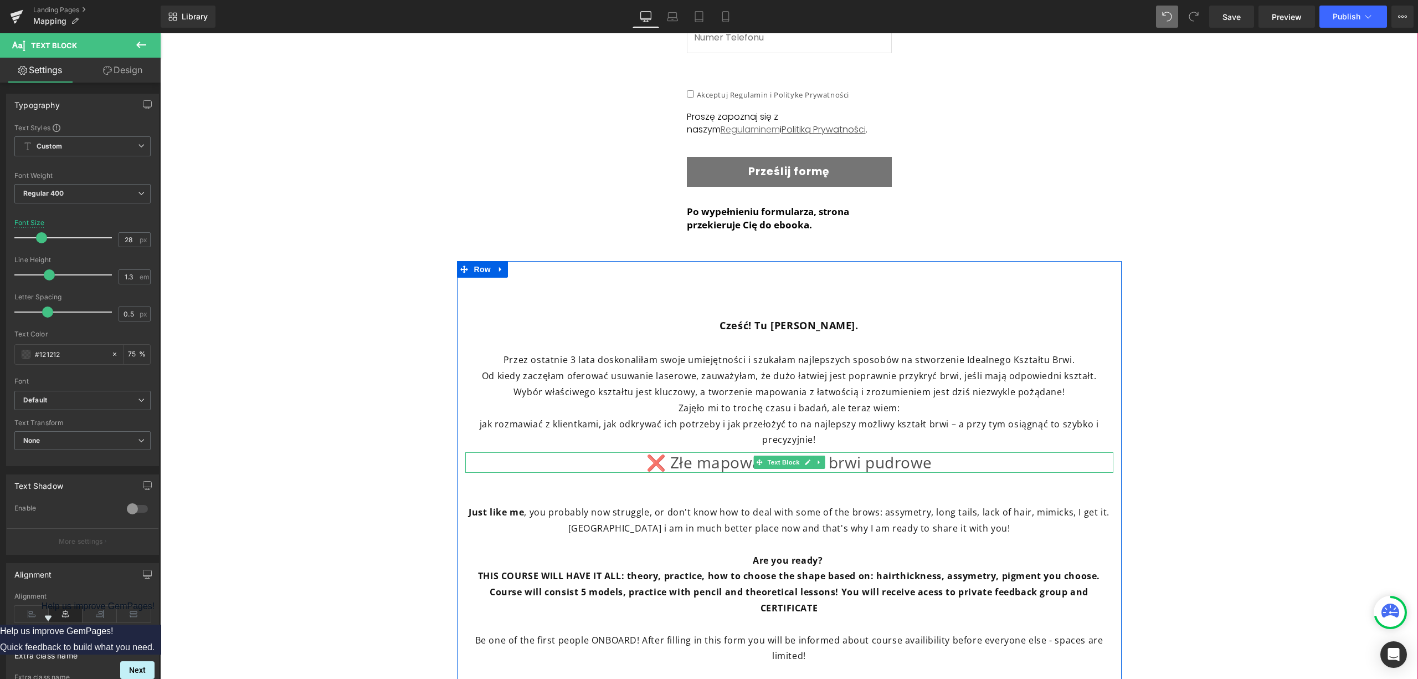
click at [639, 468] on p "❌ Złe mapowanie = Złe brwi pudrowe" at bounding box center [789, 462] width 648 height 20
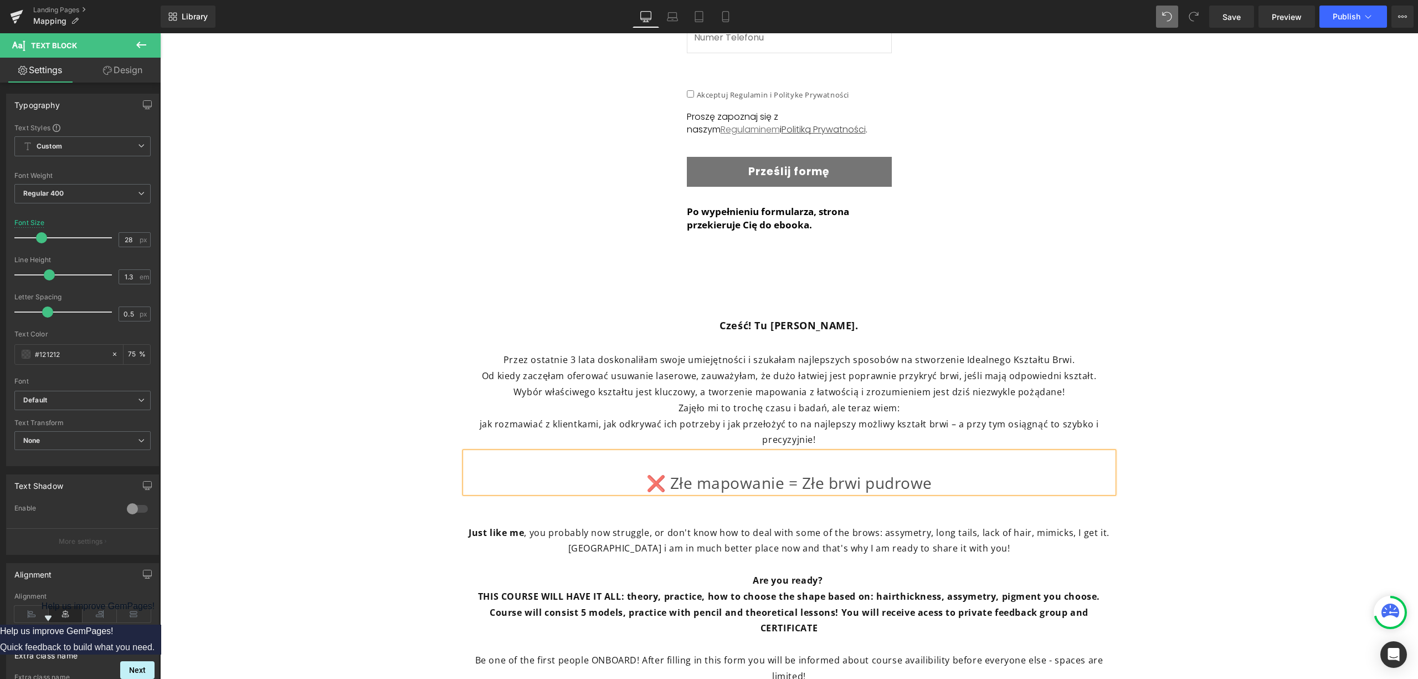
drag, startPoint x: 941, startPoint y: 487, endPoint x: 958, endPoint y: 506, distance: 25.1
click at [942, 487] on p "❌ Złe mapowanie = Złe brwi pudrowe" at bounding box center [789, 483] width 648 height 20
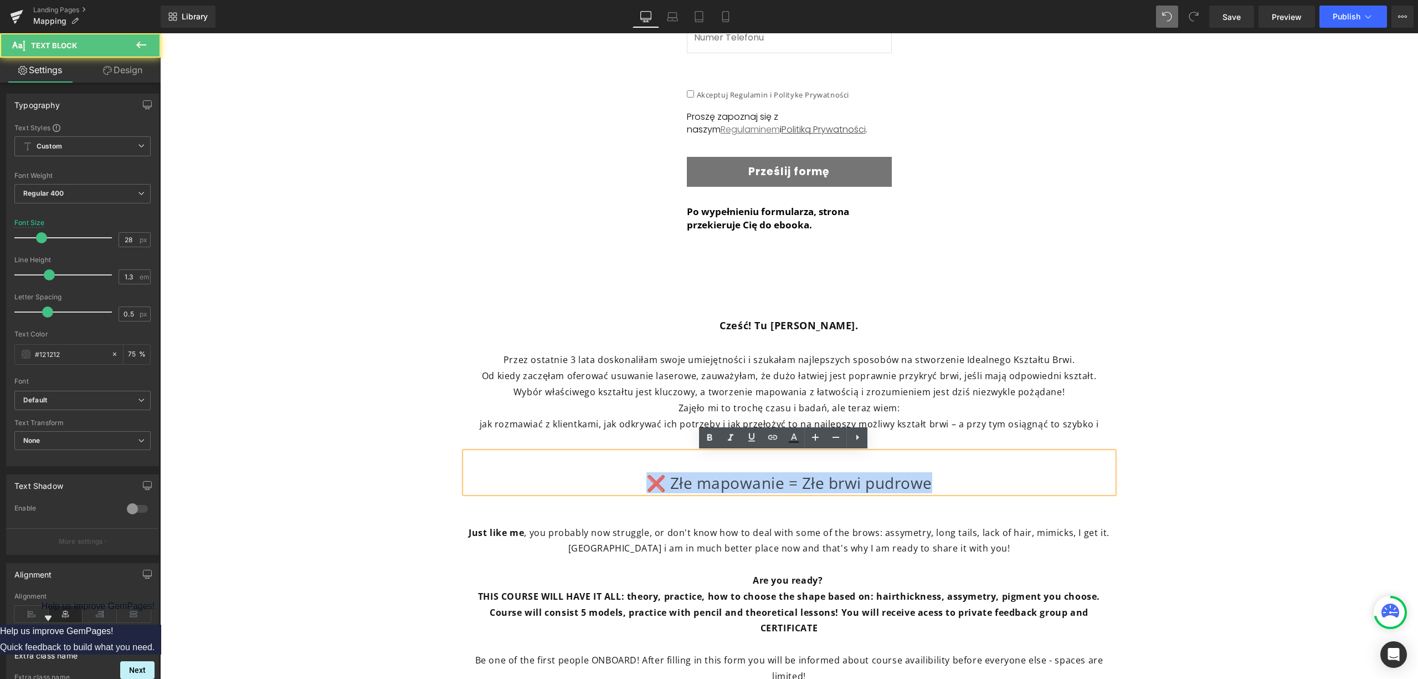
drag, startPoint x: 951, startPoint y: 484, endPoint x: 631, endPoint y: 486, distance: 319.1
click at [630, 487] on p "❌ Złe mapowanie = Złe brwi pudrowe" at bounding box center [789, 483] width 648 height 20
click at [663, 484] on p "❌ Złe mapowanie = Złe brwi pudrowe" at bounding box center [789, 483] width 648 height 20
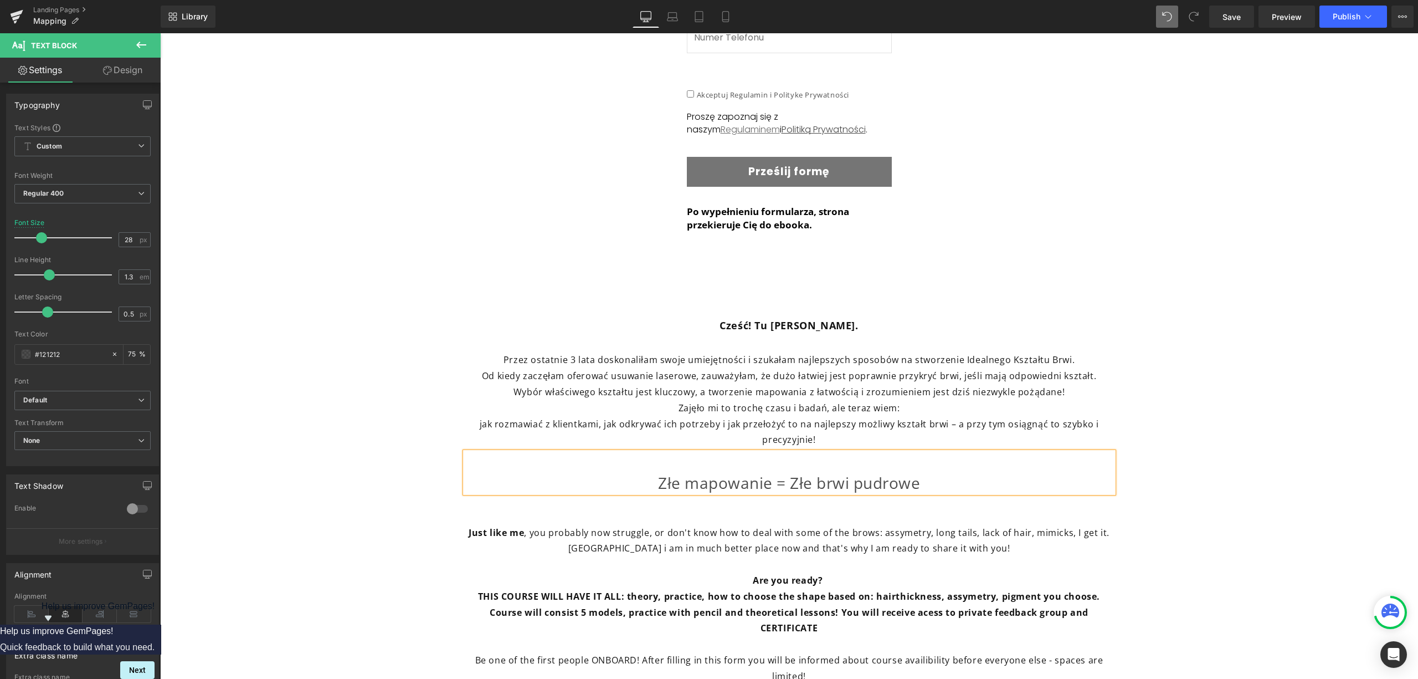
click at [160, 33] on div at bounding box center [160, 33] width 0 height 0
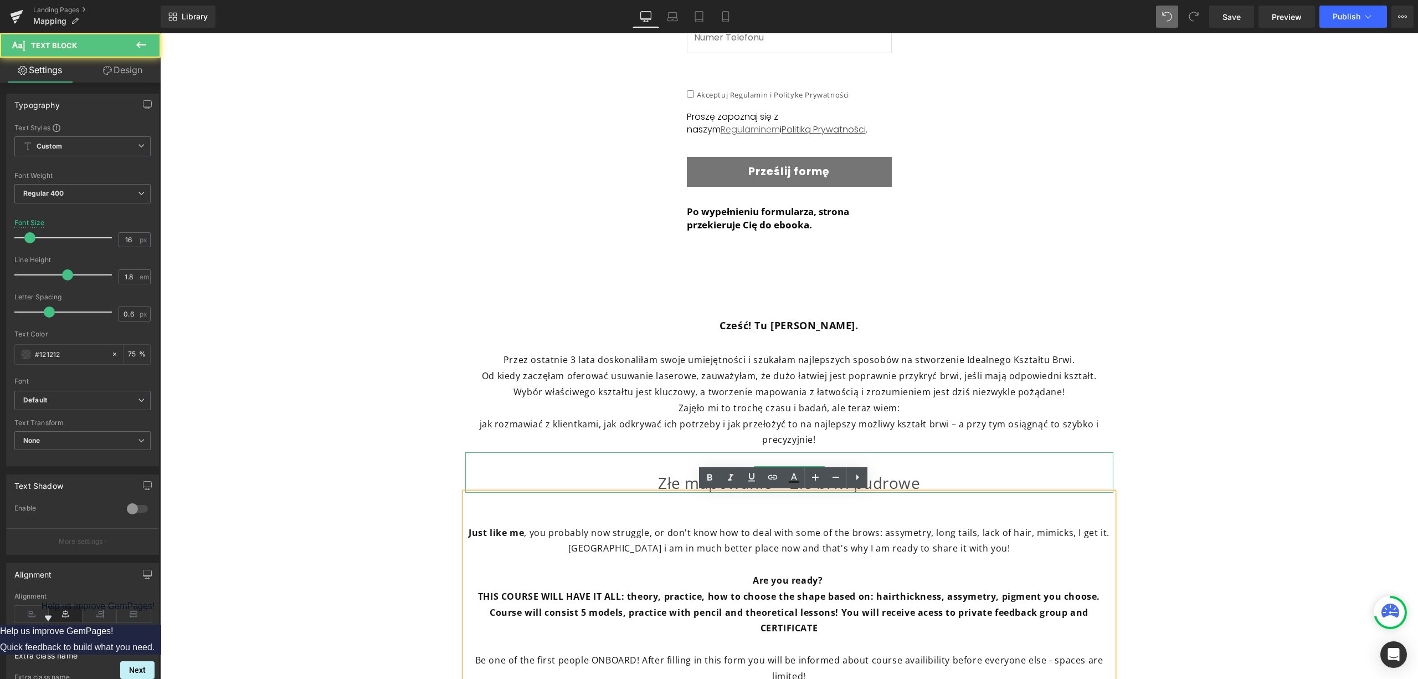
click at [939, 482] on p "Złe mapowanie = Złe brwi pudrowe" at bounding box center [789, 483] width 648 height 20
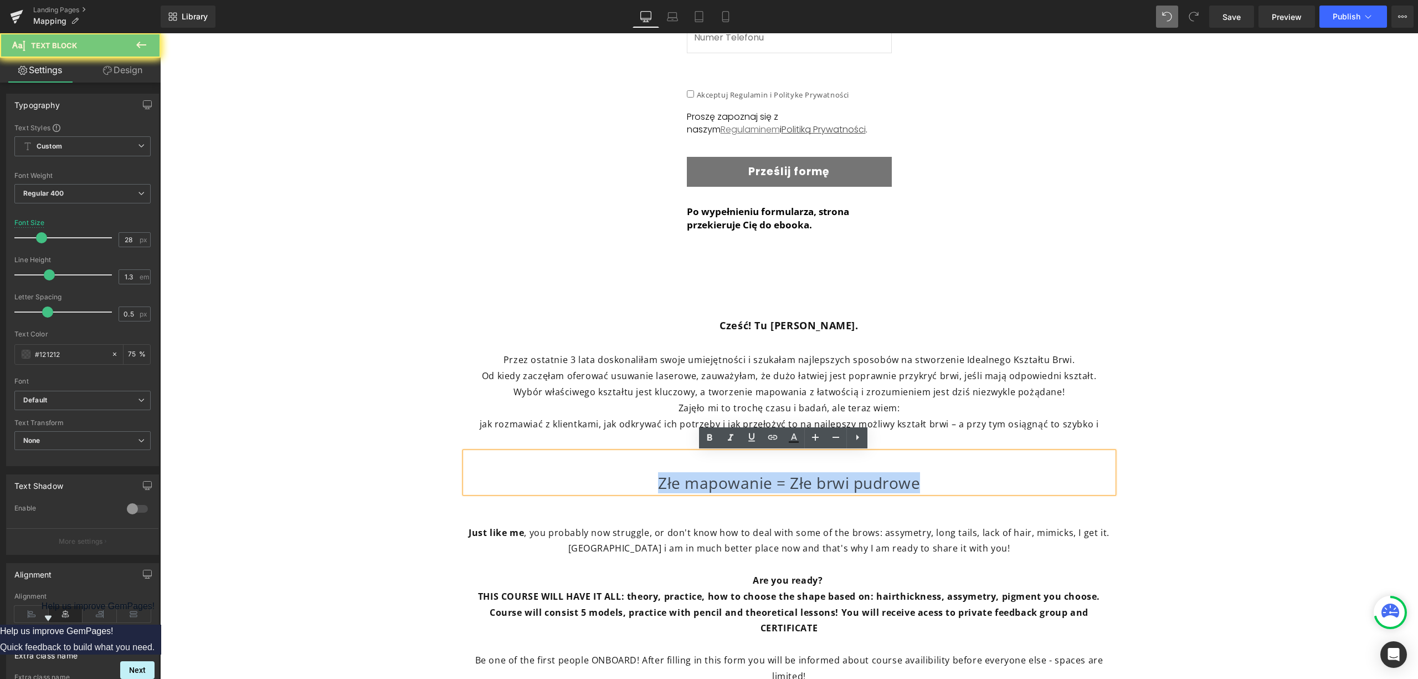
drag, startPoint x: 658, startPoint y: 496, endPoint x: 655, endPoint y: 489, distance: 8.4
click at [648, 496] on div "Cześć! Tu [PERSON_NAME]. Text Block Przez ostatnie 3 lata doskonaliłam swoje um…" at bounding box center [789, 495] width 665 height 409
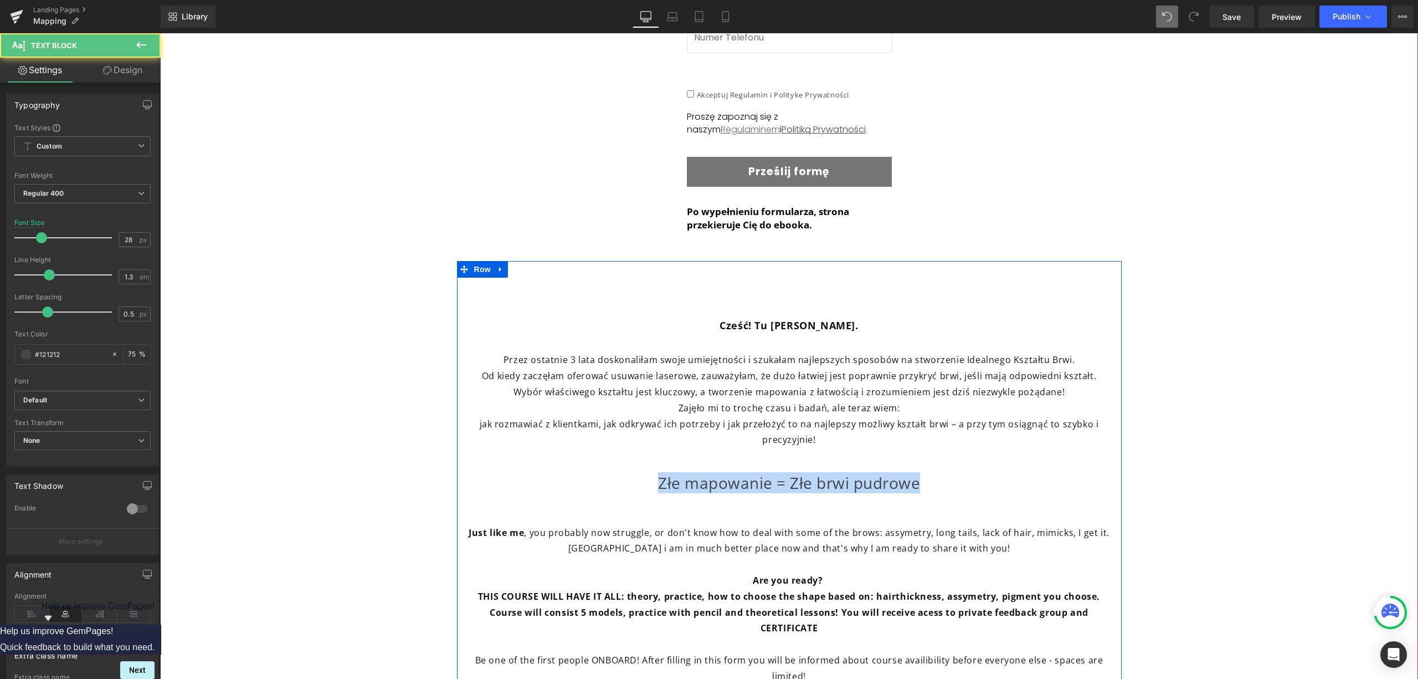
click at [965, 473] on p "Złe mapowanie = Złe brwi pudrowe" at bounding box center [789, 483] width 648 height 20
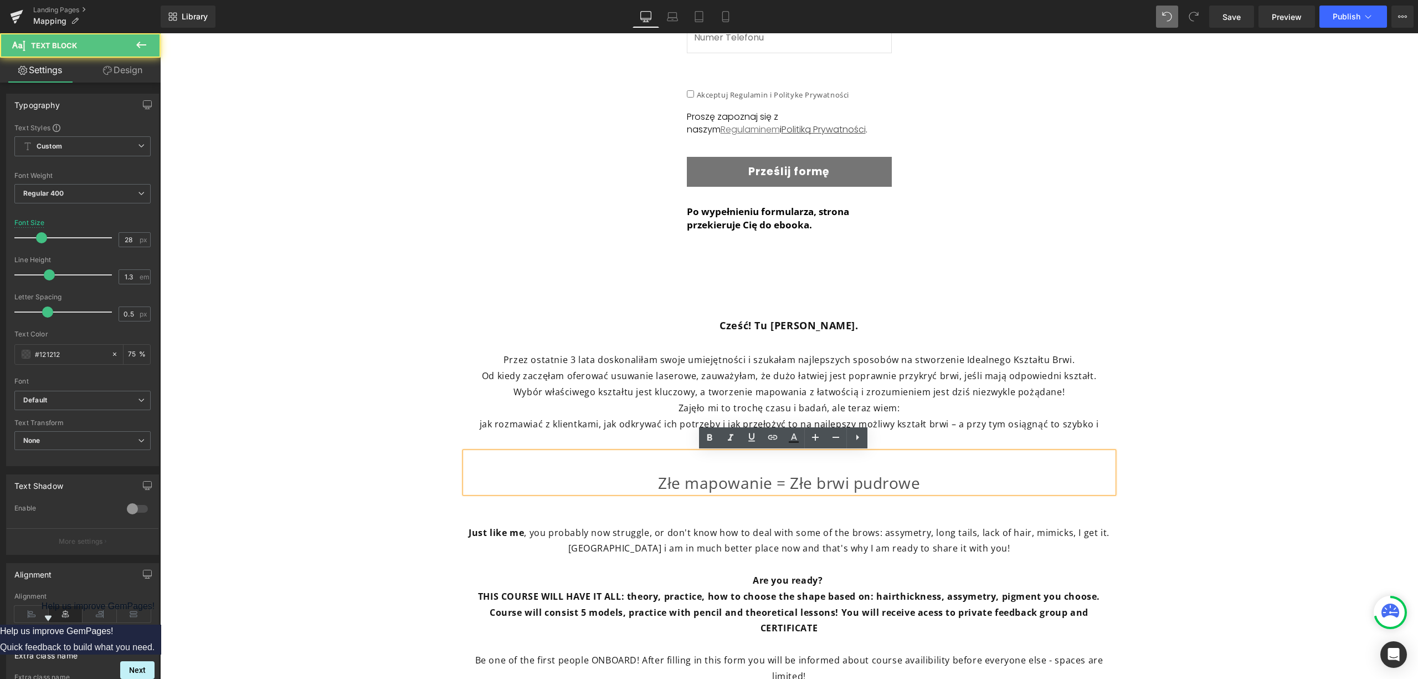
drag, startPoint x: 940, startPoint y: 480, endPoint x: 579, endPoint y: 394, distance: 370.6
click at [939, 479] on p "Złe mapowanie = Złe brwi pudrowe" at bounding box center [789, 483] width 648 height 20
drag, startPoint x: 707, startPoint y: 441, endPoint x: 747, endPoint y: 446, distance: 40.2
click at [708, 441] on icon at bounding box center [709, 437] width 13 height 13
drag, startPoint x: 913, startPoint y: 474, endPoint x: 663, endPoint y: 475, distance: 250.9
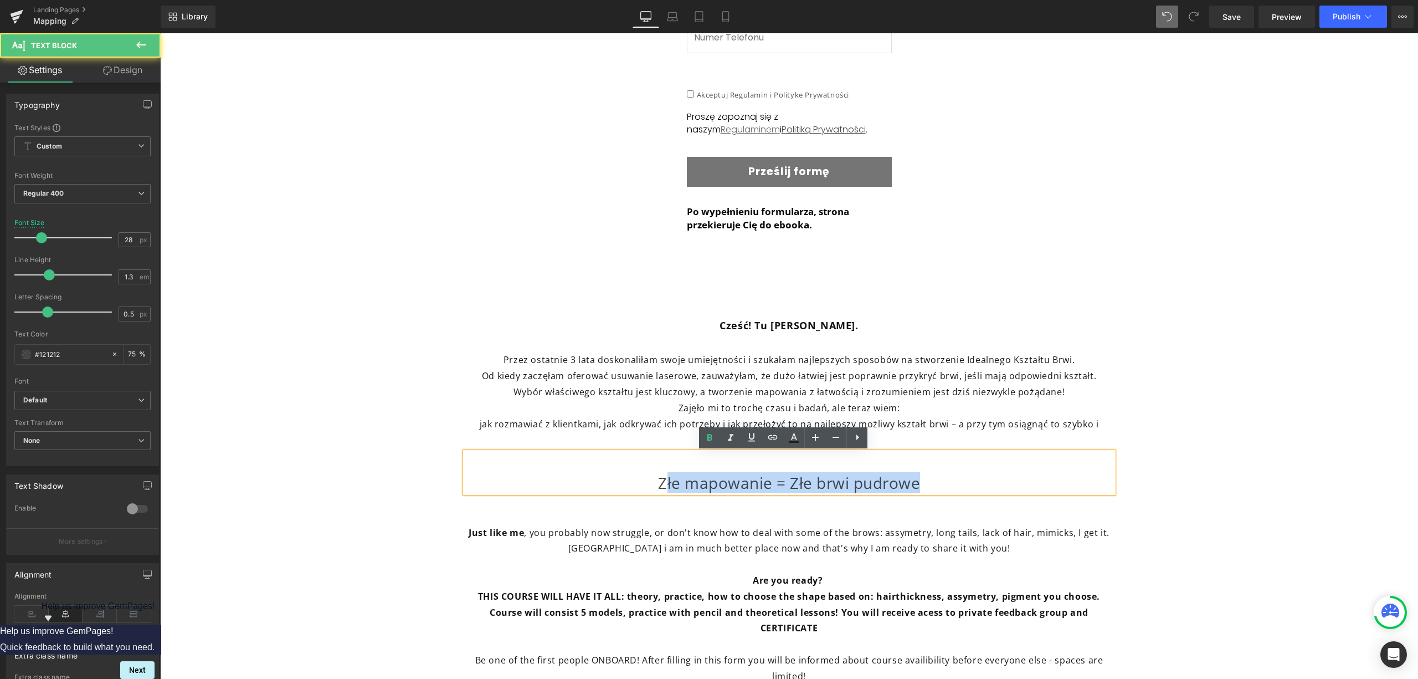
click at [659, 479] on p "Złe mapowanie = Złe brwi pudrowe" at bounding box center [789, 483] width 648 height 20
drag, startPoint x: 679, startPoint y: 485, endPoint x: 962, endPoint y: 491, distance: 283.1
click at [969, 492] on div "Cześć! Tu [PERSON_NAME]. Text Block Przez ostatnie 3 lata doskonaliłam swoje um…" at bounding box center [789, 495] width 665 height 409
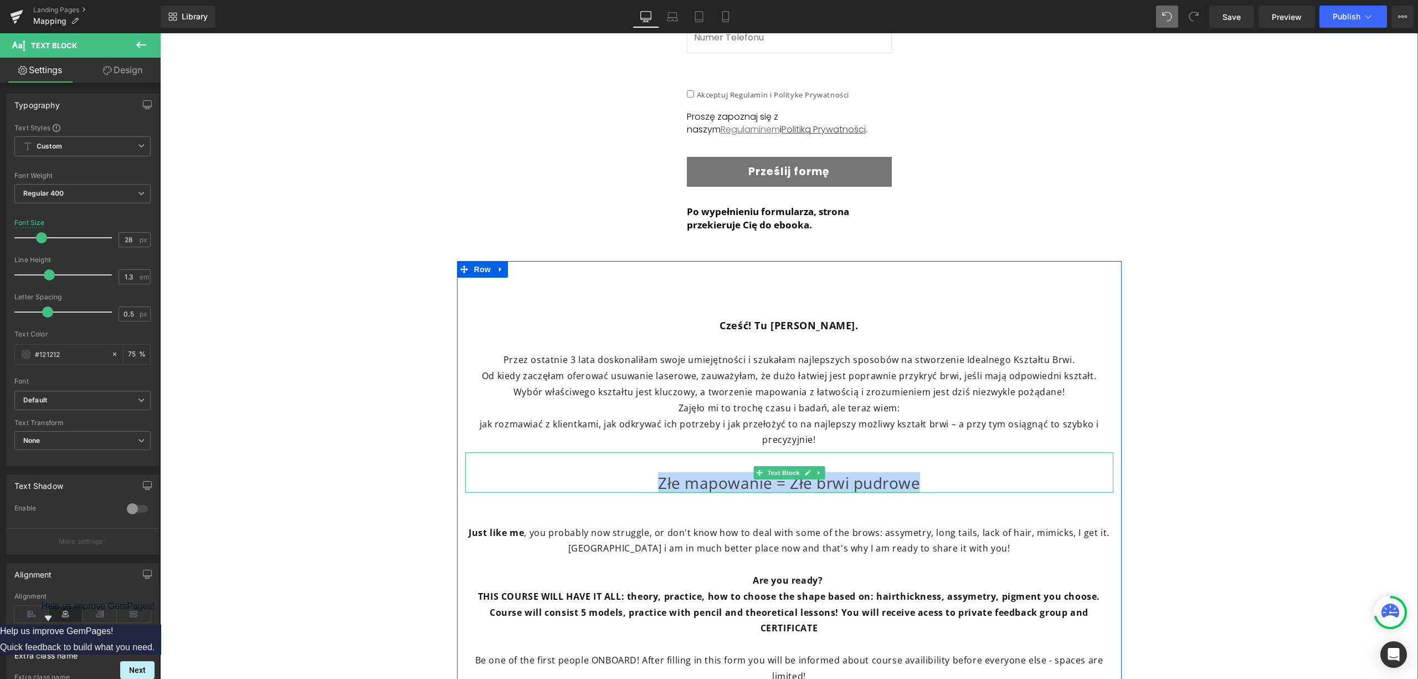
click at [873, 484] on p "Złe mapowanie = Złe brwi pudrowe" at bounding box center [789, 483] width 648 height 20
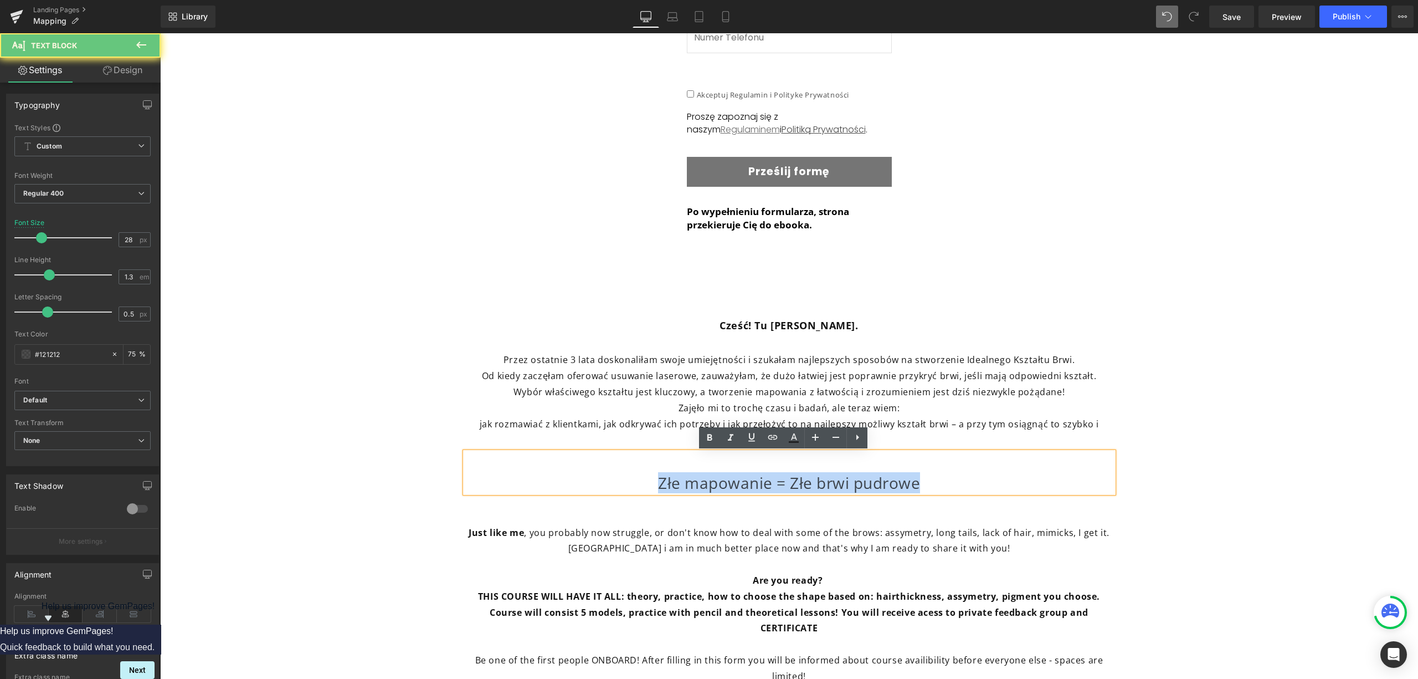
drag, startPoint x: 917, startPoint y: 479, endPoint x: 659, endPoint y: 484, distance: 258.2
click at [656, 486] on p "Złe mapowanie = Złe brwi pudrowe" at bounding box center [789, 483] width 648 height 20
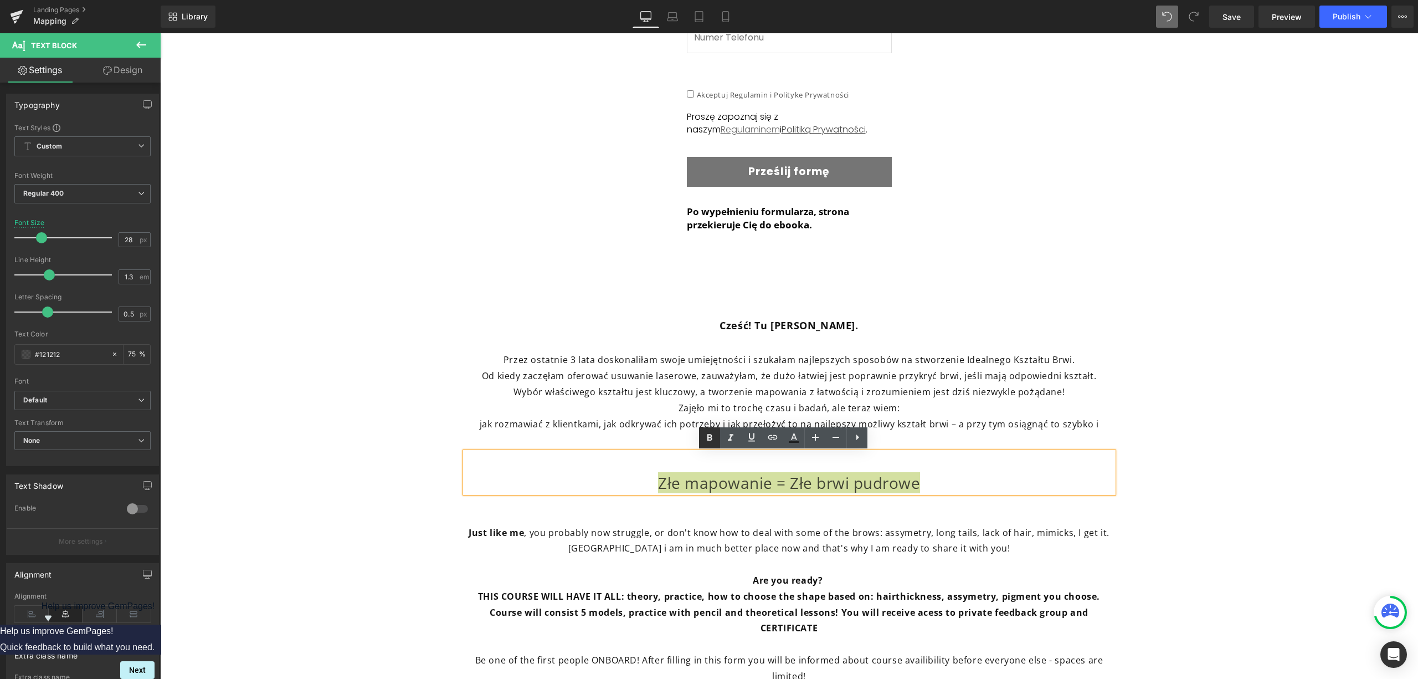
click at [707, 437] on icon at bounding box center [709, 437] width 13 height 13
click at [1015, 516] on p at bounding box center [789, 517] width 648 height 16
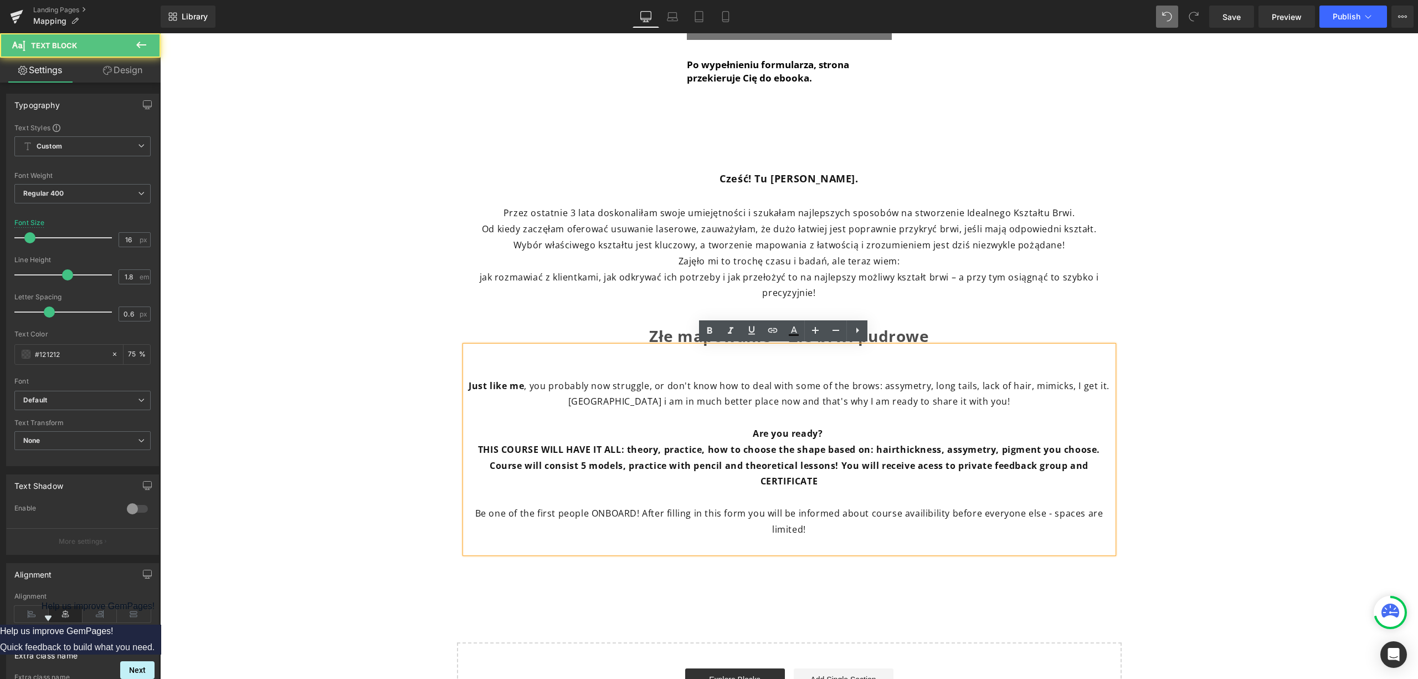
scroll to position [665, 0]
drag, startPoint x: 1015, startPoint y: 437, endPoint x: 1009, endPoint y: 437, distance: 6.6
click at [1015, 437] on p "Are you ready?" at bounding box center [789, 432] width 648 height 16
click at [967, 311] on div "Złe mapowanie = Złe brwi pudrowe Text Block" at bounding box center [789, 324] width 648 height 40
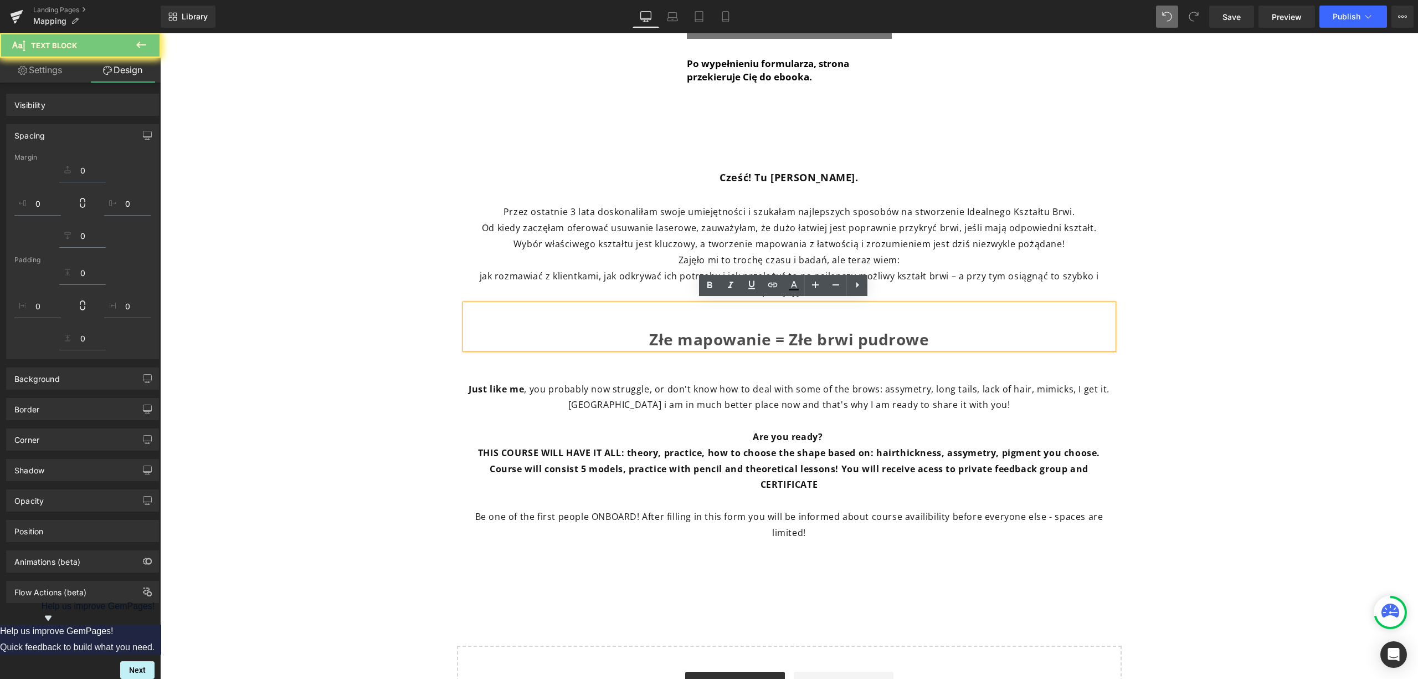
click at [971, 333] on p "Złe mapowanie = Złe brwi pudrowe" at bounding box center [789, 339] width 648 height 20
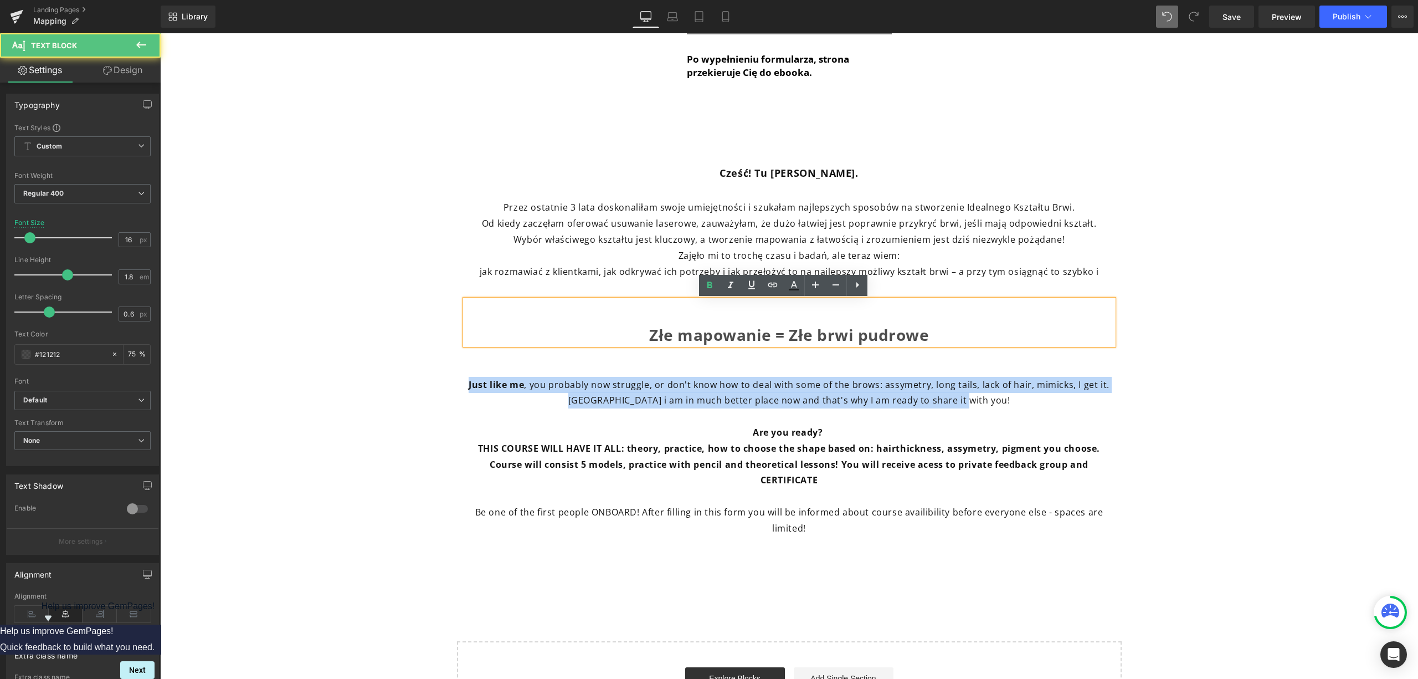
drag, startPoint x: 582, startPoint y: 402, endPoint x: 398, endPoint y: 394, distance: 184.1
click at [353, 386] on div "Zostaw tutaj swoje informacje kontaktowe, a już 15.10 dostaniesz maila z linkie…" at bounding box center [789, 129] width 1258 height 879
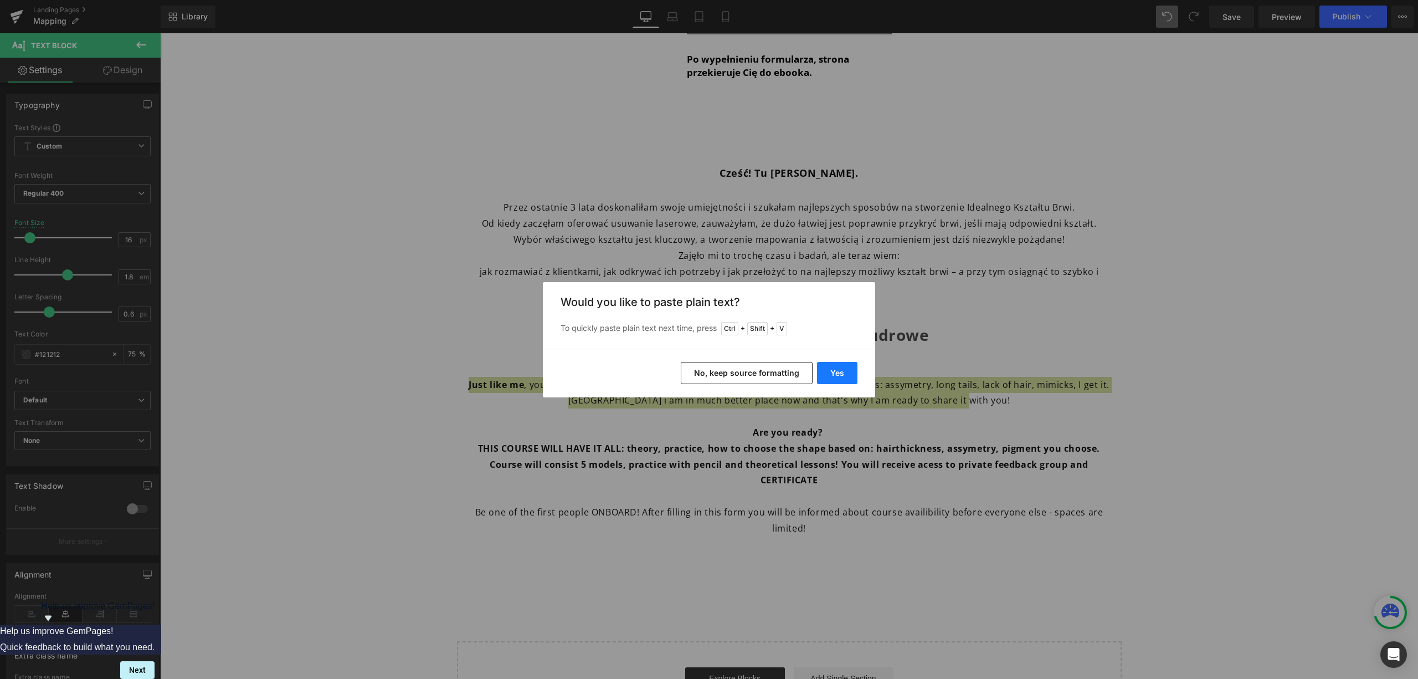
click at [836, 375] on button "Yes" at bounding box center [837, 373] width 40 height 22
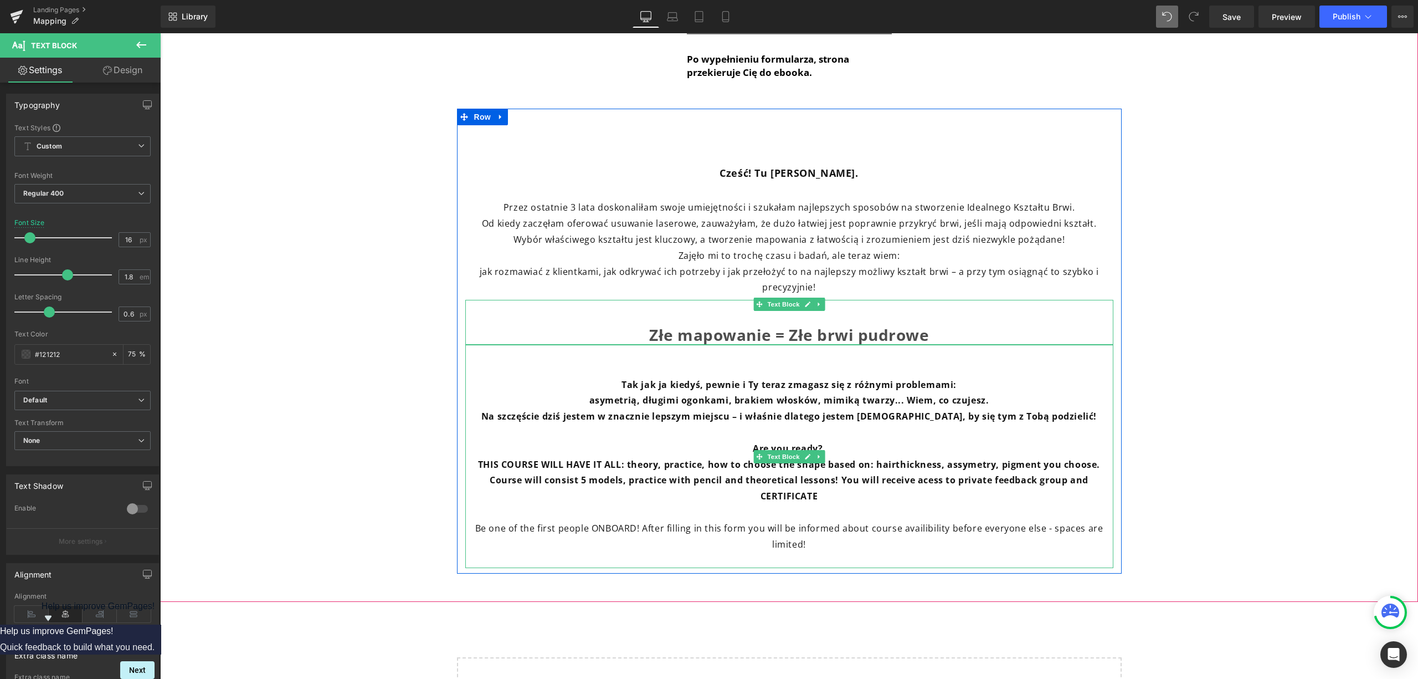
click at [1071, 419] on p "Na szczęście dziś jestem w znacznie lepszym miejscu – i właśnie dlatego jestem …" at bounding box center [789, 416] width 648 height 16
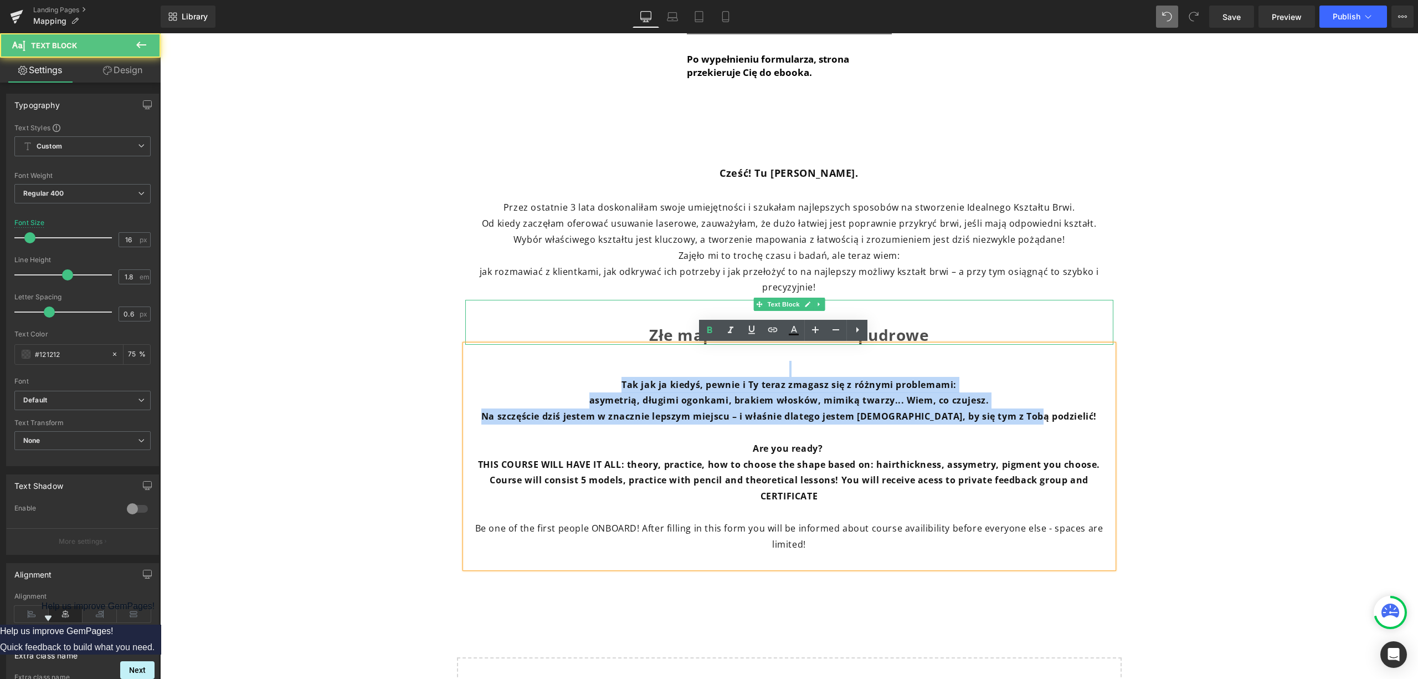
drag, startPoint x: 1069, startPoint y: 413, endPoint x: 346, endPoint y: 368, distance: 723.8
click at [346, 368] on div "Zostaw tutaj swoje informacje kontaktowe, a już 15.10 dostaniesz maila z linkie…" at bounding box center [789, 137] width 1258 height 894
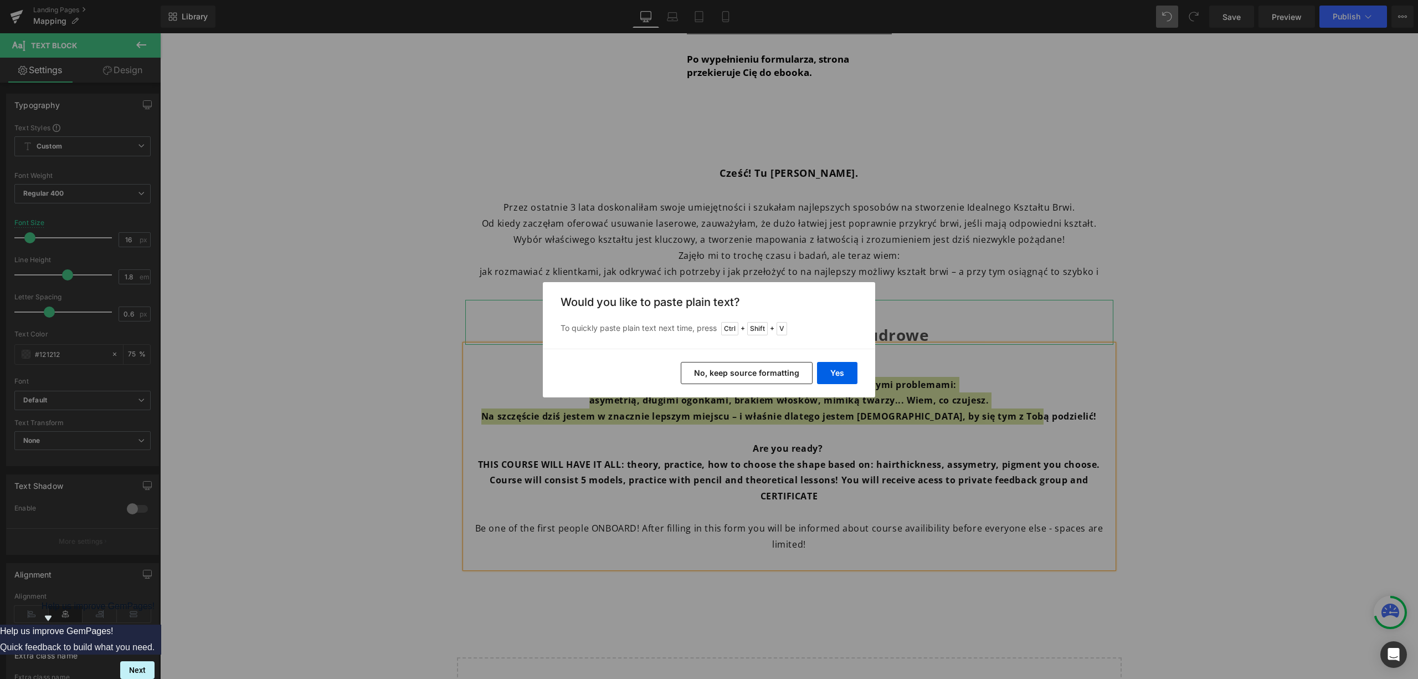
click at [715, 379] on button "No, keep source formatting" at bounding box center [747, 373] width 132 height 22
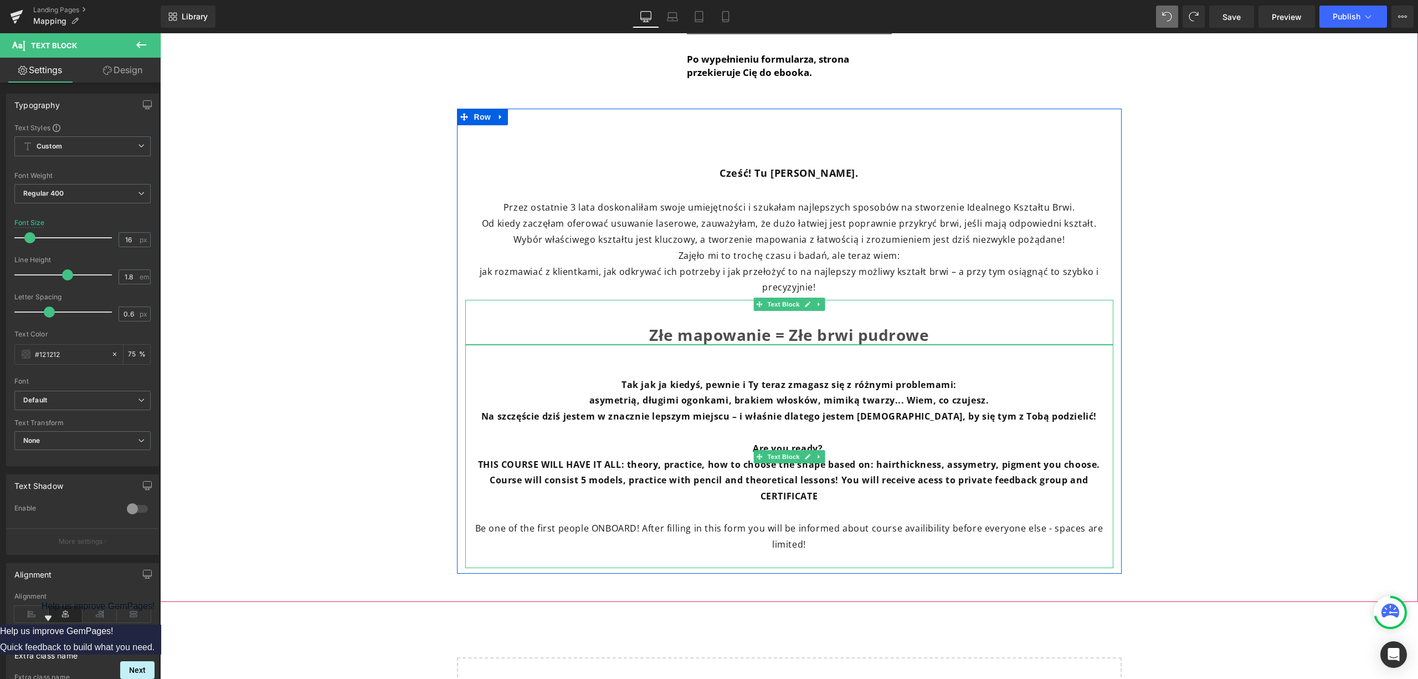
drag, startPoint x: 1055, startPoint y: 414, endPoint x: 1066, endPoint y: 450, distance: 37.0
click at [1057, 414] on p "Na szczęście dziś jestem w znacznie lepszym miejscu – i właśnie dlatego jestem …" at bounding box center [789, 416] width 648 height 16
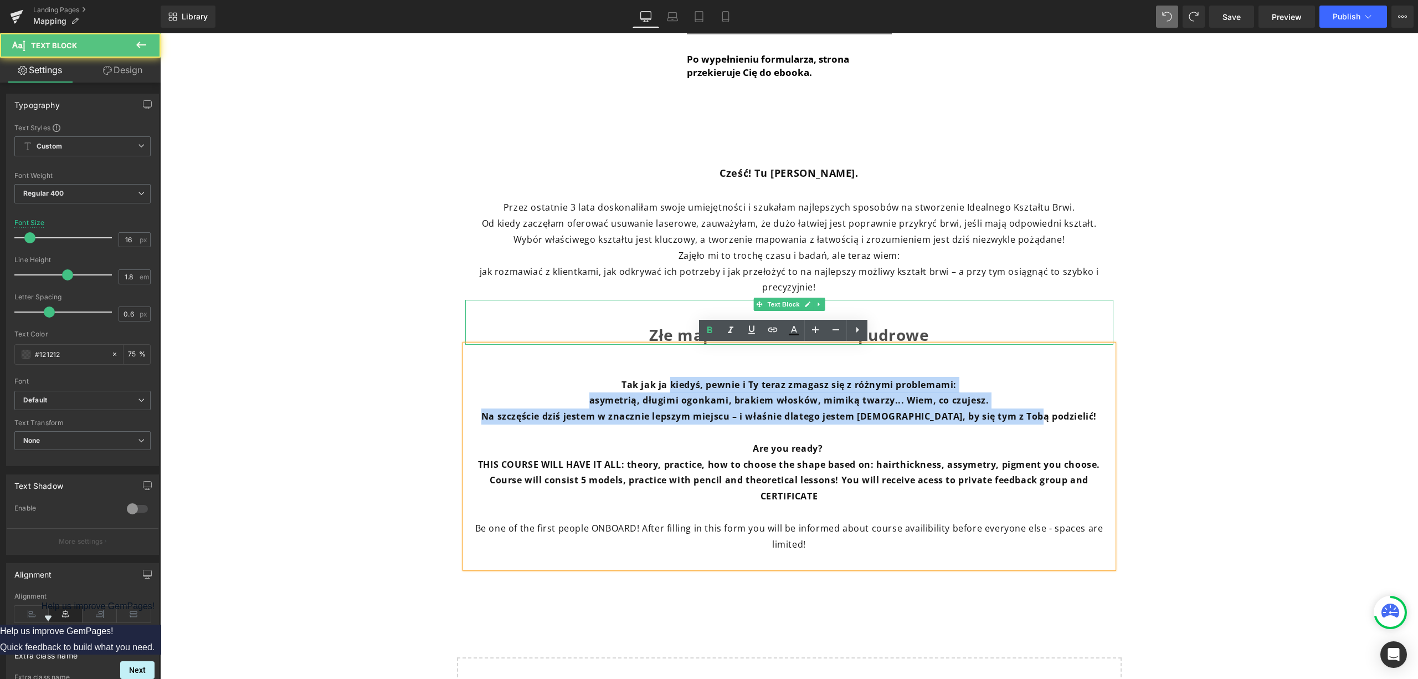
drag, startPoint x: 712, startPoint y: 398, endPoint x: 1051, endPoint y: 414, distance: 340.0
click at [1052, 415] on div "Tak jak [PERSON_NAME], pewnie i Ty teraz zmagasz się z różnymi problemami: asym…" at bounding box center [789, 456] width 648 height 223
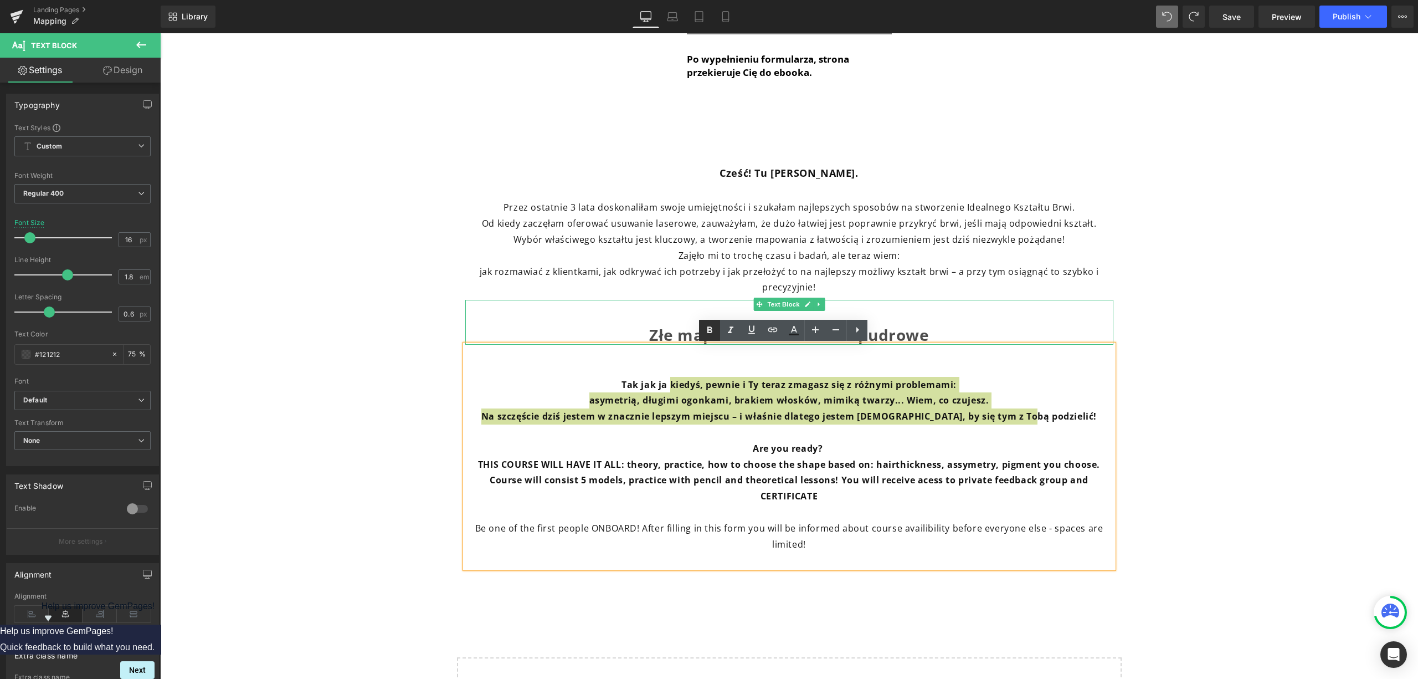
drag, startPoint x: 709, startPoint y: 329, endPoint x: 714, endPoint y: 335, distance: 7.5
click at [710, 329] on icon at bounding box center [709, 329] width 5 height 7
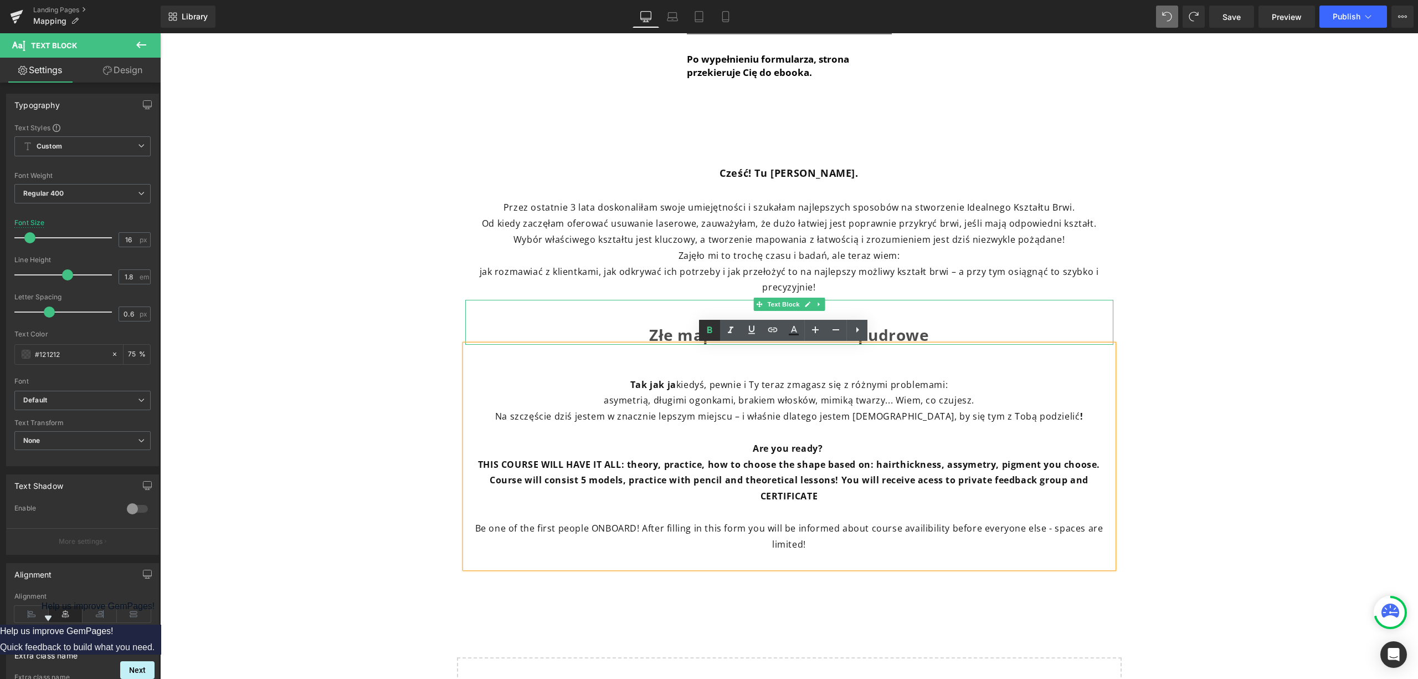
click at [712, 331] on icon at bounding box center [709, 329] width 5 height 7
click at [958, 410] on font "Na szczęście dziś jestem w znacznie lepszym miejscu – i właśnie dlatego jestem …" at bounding box center [789, 416] width 588 height 12
click at [1127, 453] on div "Zostaw tutaj swoje informacje kontaktowe, a już 15.10 dostaniesz maila z linkie…" at bounding box center [789, 137] width 1258 height 894
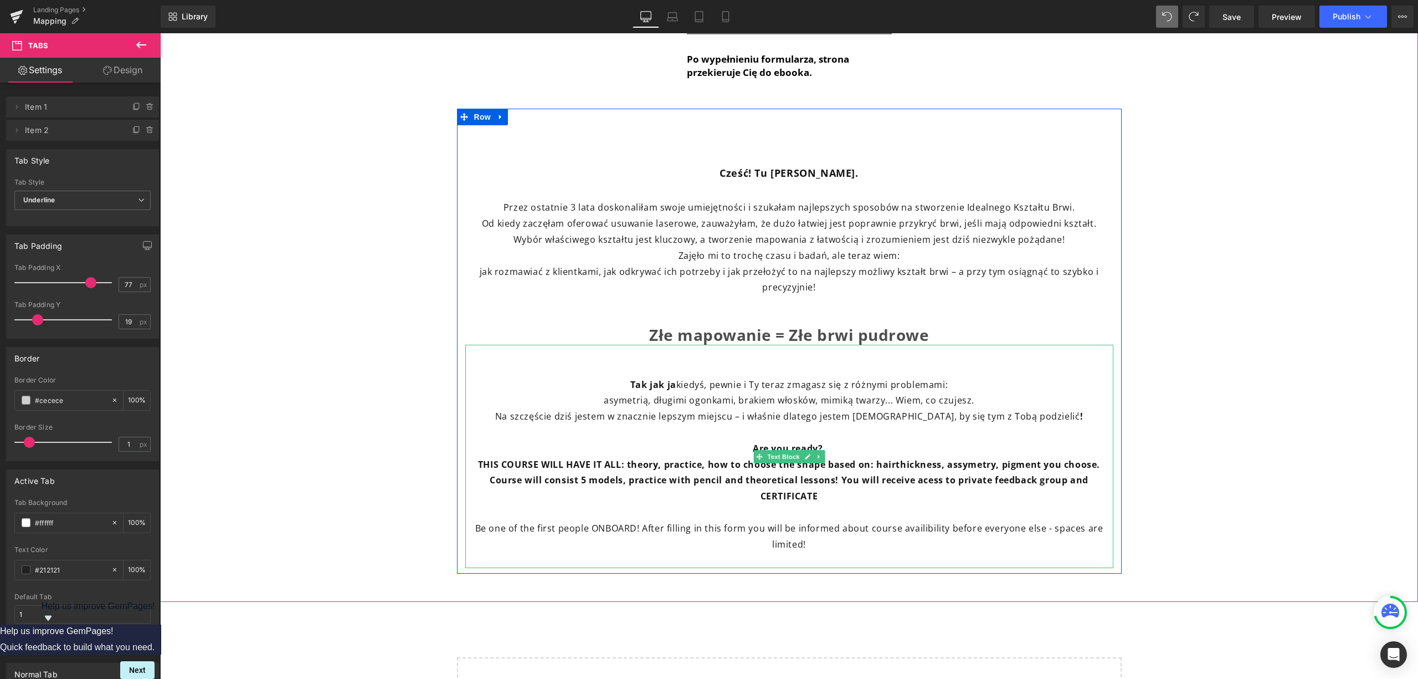
click at [836, 450] on p "Are you ready?" at bounding box center [789, 448] width 648 height 16
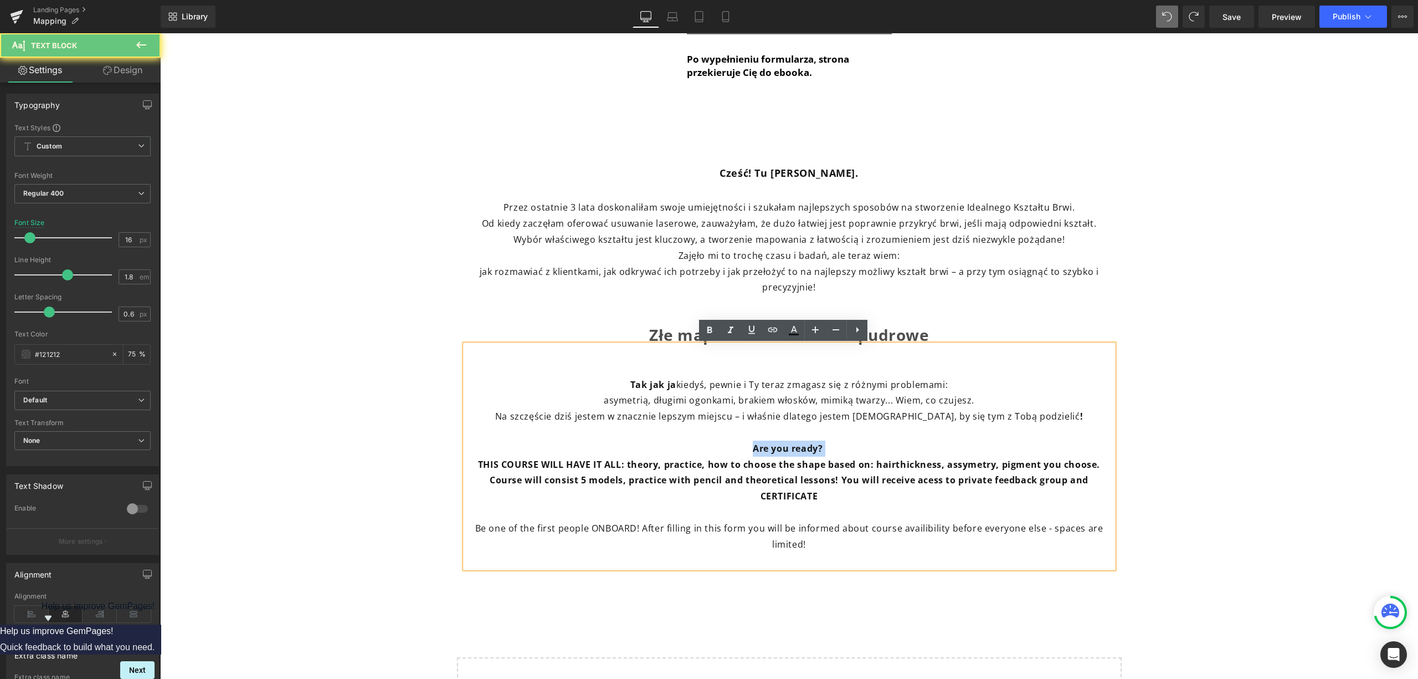
drag, startPoint x: 729, startPoint y: 449, endPoint x: 721, endPoint y: 449, distance: 8.3
click at [721, 449] on p "Are you ready?" at bounding box center [789, 448] width 648 height 16
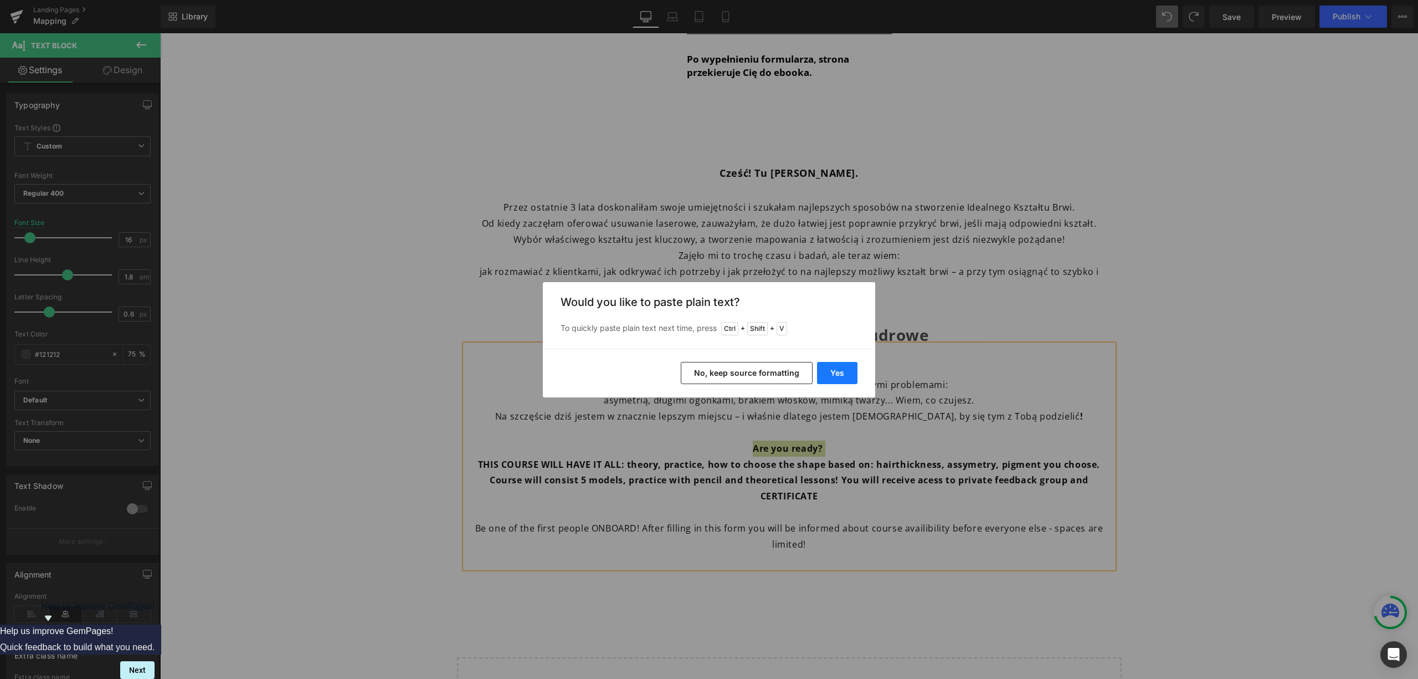
click at [836, 364] on button "Yes" at bounding box center [837, 373] width 40 height 22
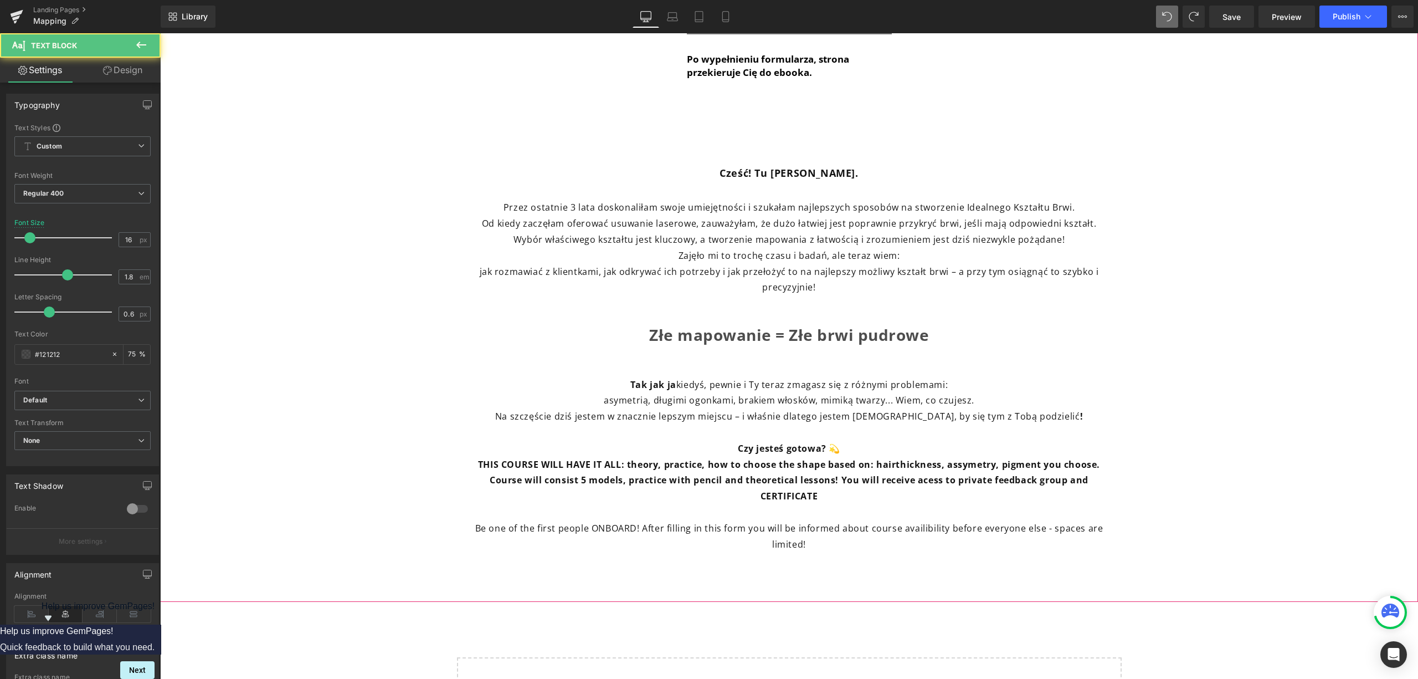
drag, startPoint x: 683, startPoint y: 485, endPoint x: 402, endPoint y: 459, distance: 282.7
click at [402, 459] on div "Zostaw tutaj swoje informacje kontaktowe, a już 15.10 dostaniesz maila z linkie…" at bounding box center [789, 137] width 1258 height 894
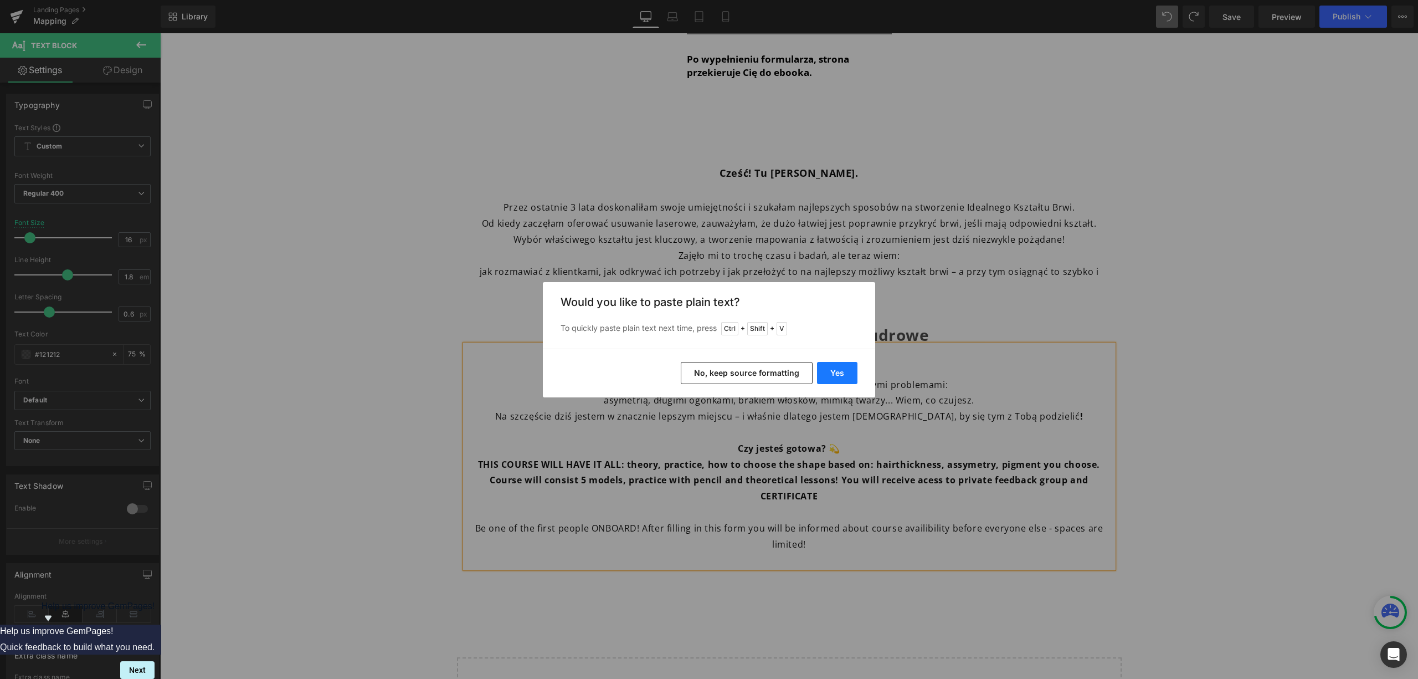
click at [836, 366] on button "Yes" at bounding box center [837, 373] width 40 height 22
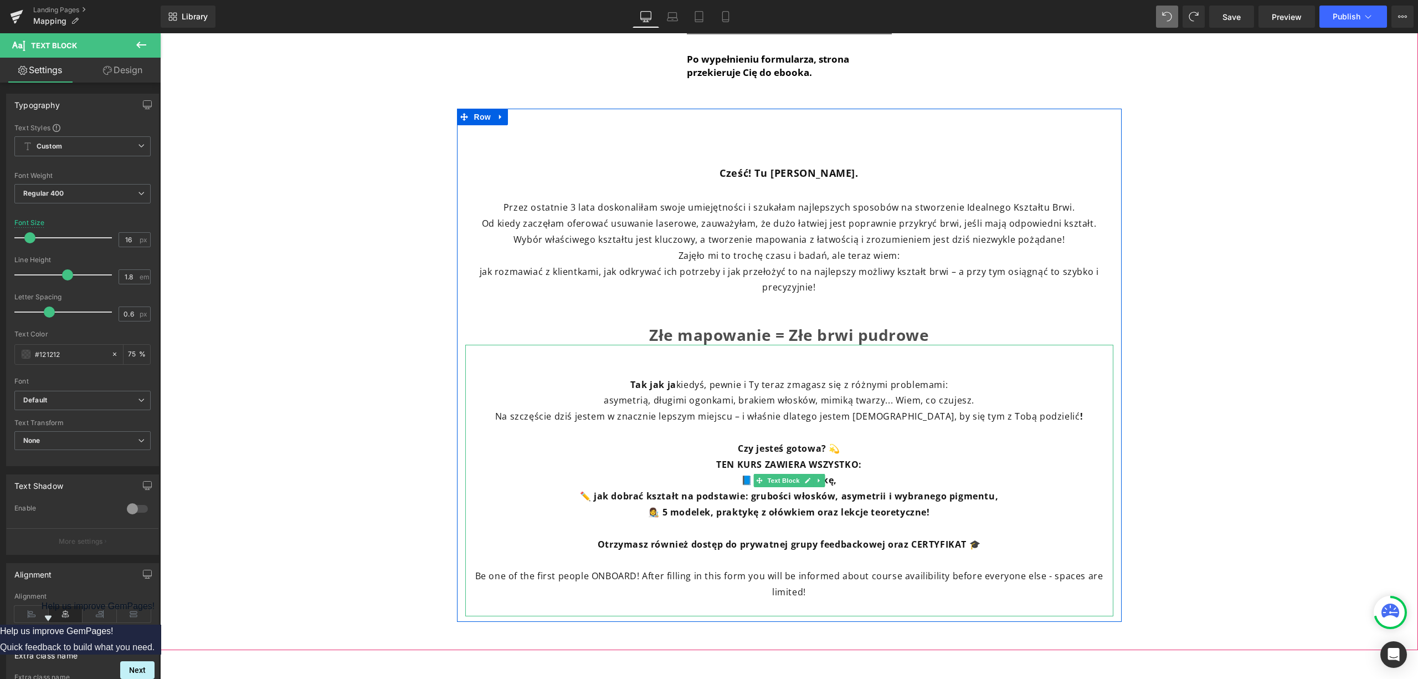
drag, startPoint x: 843, startPoint y: 444, endPoint x: 856, endPoint y: 454, distance: 17.0
click at [845, 445] on p "Czy jesteś gotowa? 💫" at bounding box center [789, 448] width 648 height 16
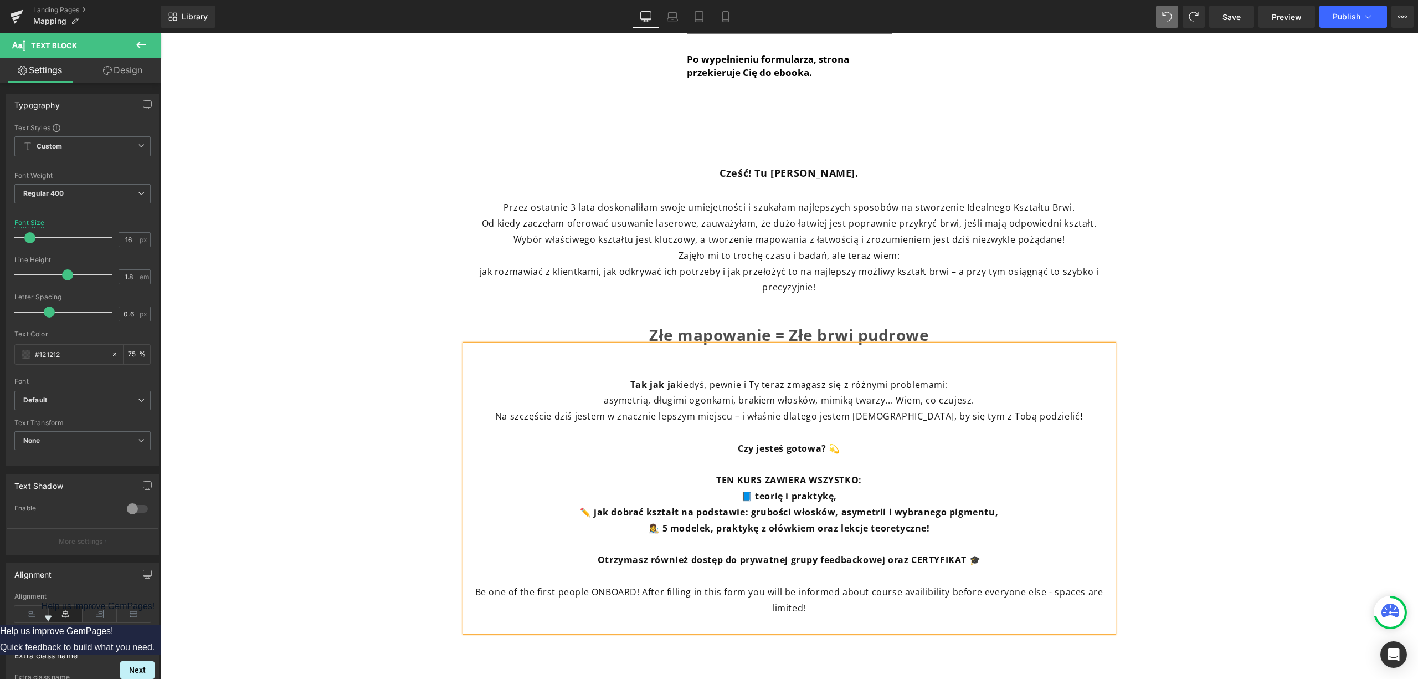
click at [918, 337] on strong "Złe mapowanie = Złe brwi pudrowe" at bounding box center [789, 334] width 280 height 21
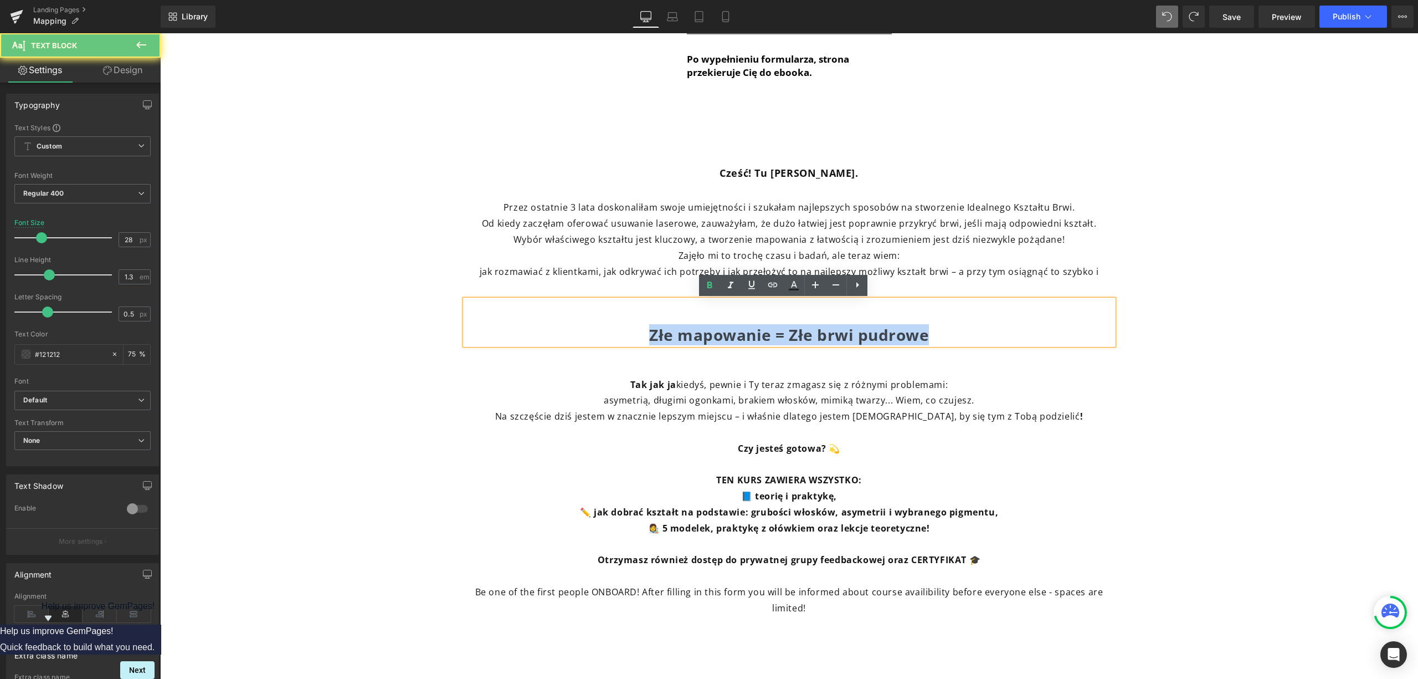
drag, startPoint x: 903, startPoint y: 336, endPoint x: 479, endPoint y: 337, distance: 423.8
click at [479, 337] on p "Złe mapowanie = Złe brwi pudrowe" at bounding box center [789, 335] width 648 height 20
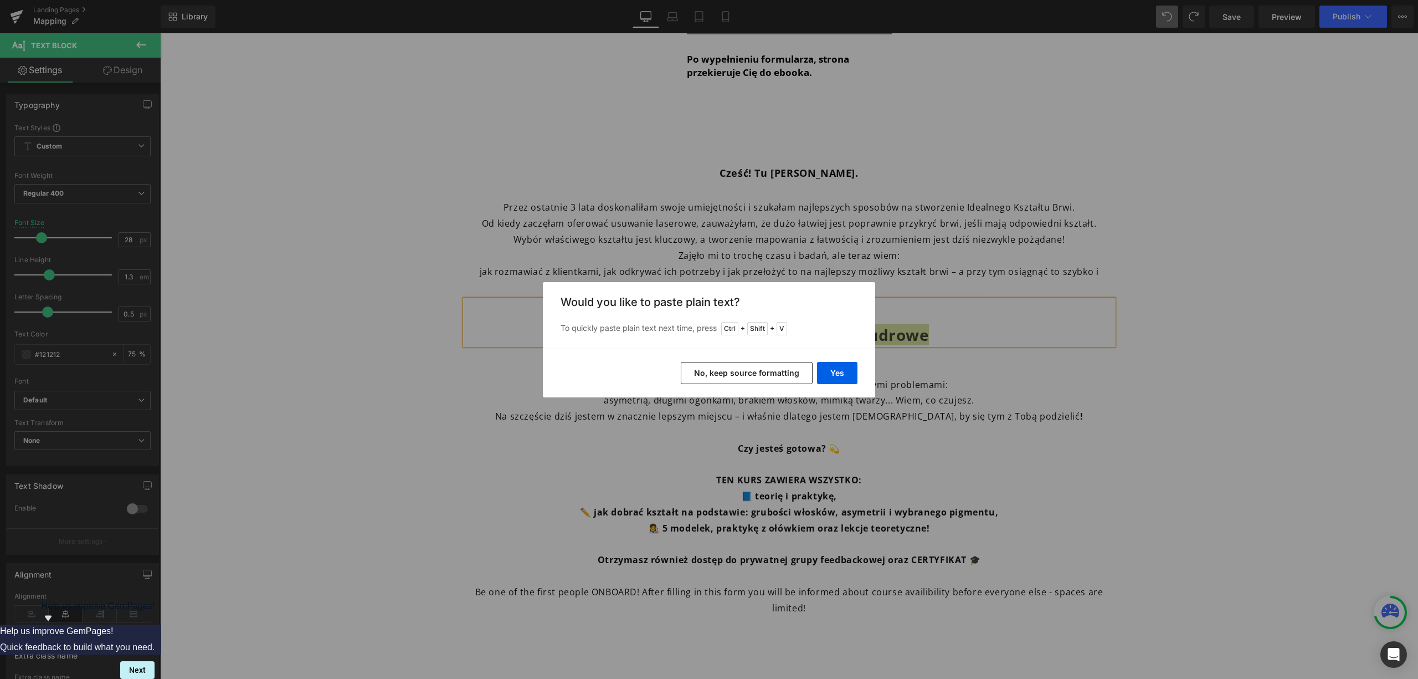
click at [860, 381] on div "Yes No, keep source formatting" at bounding box center [709, 372] width 332 height 49
click at [852, 378] on button "Yes" at bounding box center [837, 373] width 40 height 22
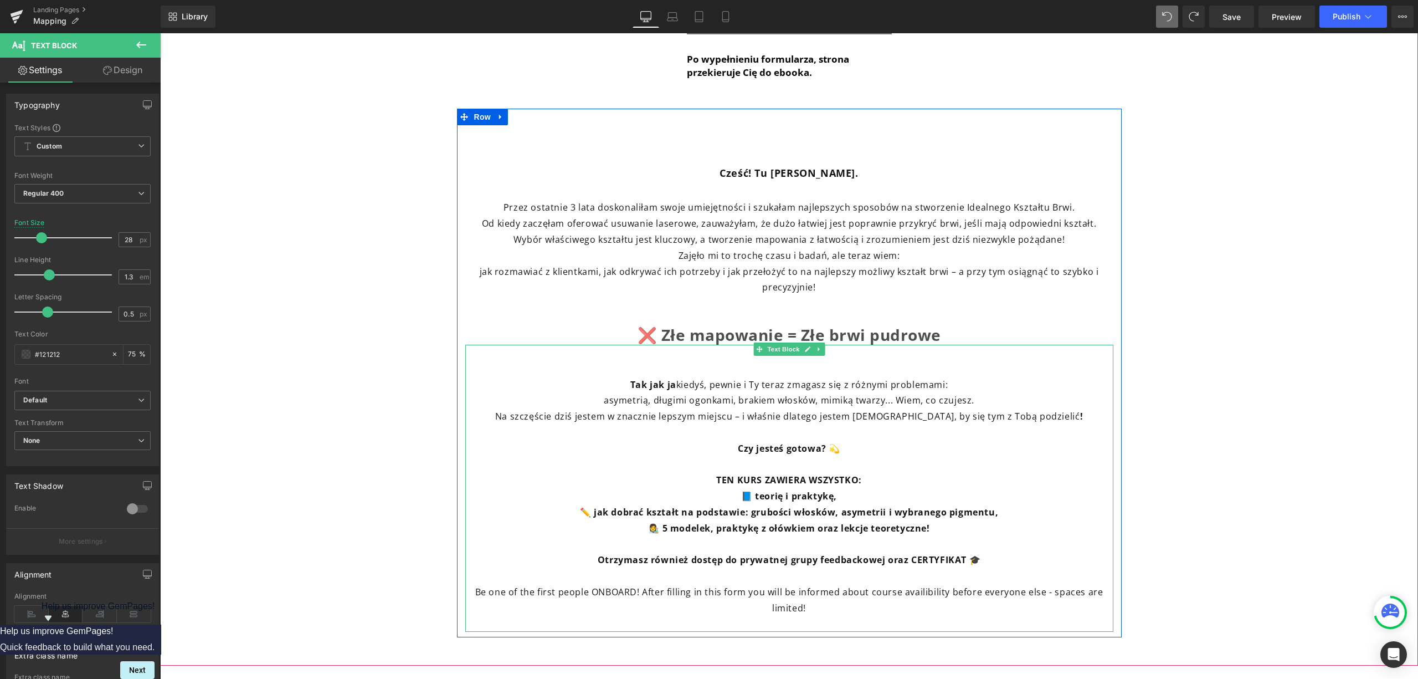
click at [876, 474] on p "TEN KURS ZAWIERA WSZYSTKO:" at bounding box center [789, 480] width 648 height 16
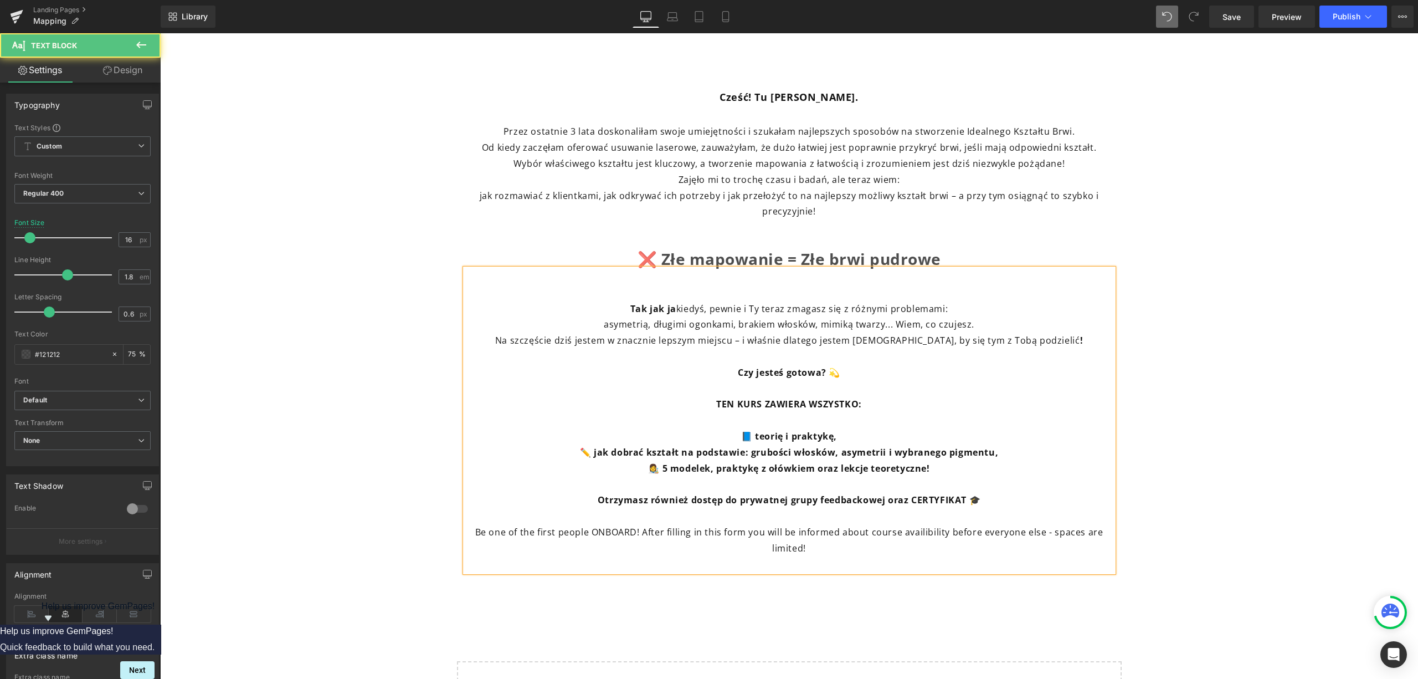
scroll to position [816, 0]
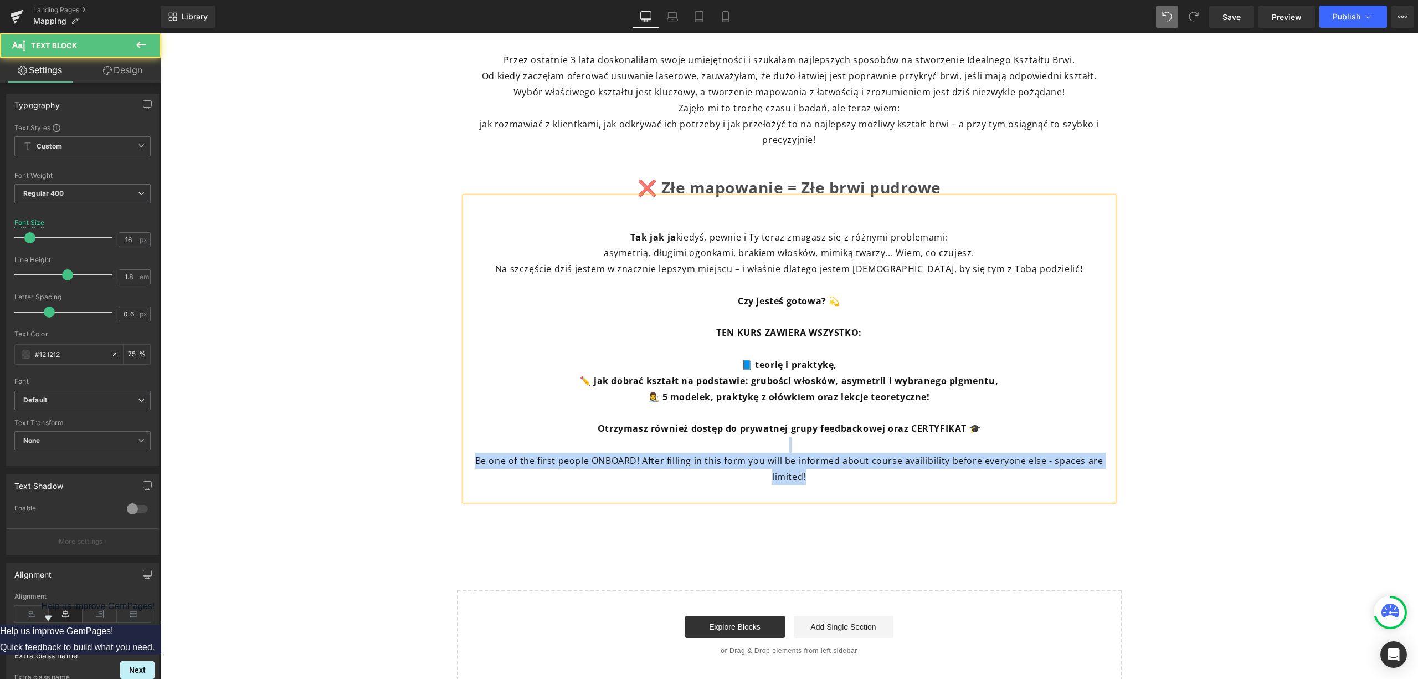
drag, startPoint x: 811, startPoint y: 481, endPoint x: 347, endPoint y: 450, distance: 465.2
click at [347, 450] on div "Zostaw tutaj swoje informacje kontaktowe, a już 15.10 dostaniesz maila z linkie…" at bounding box center [789, 30] width 1258 height 974
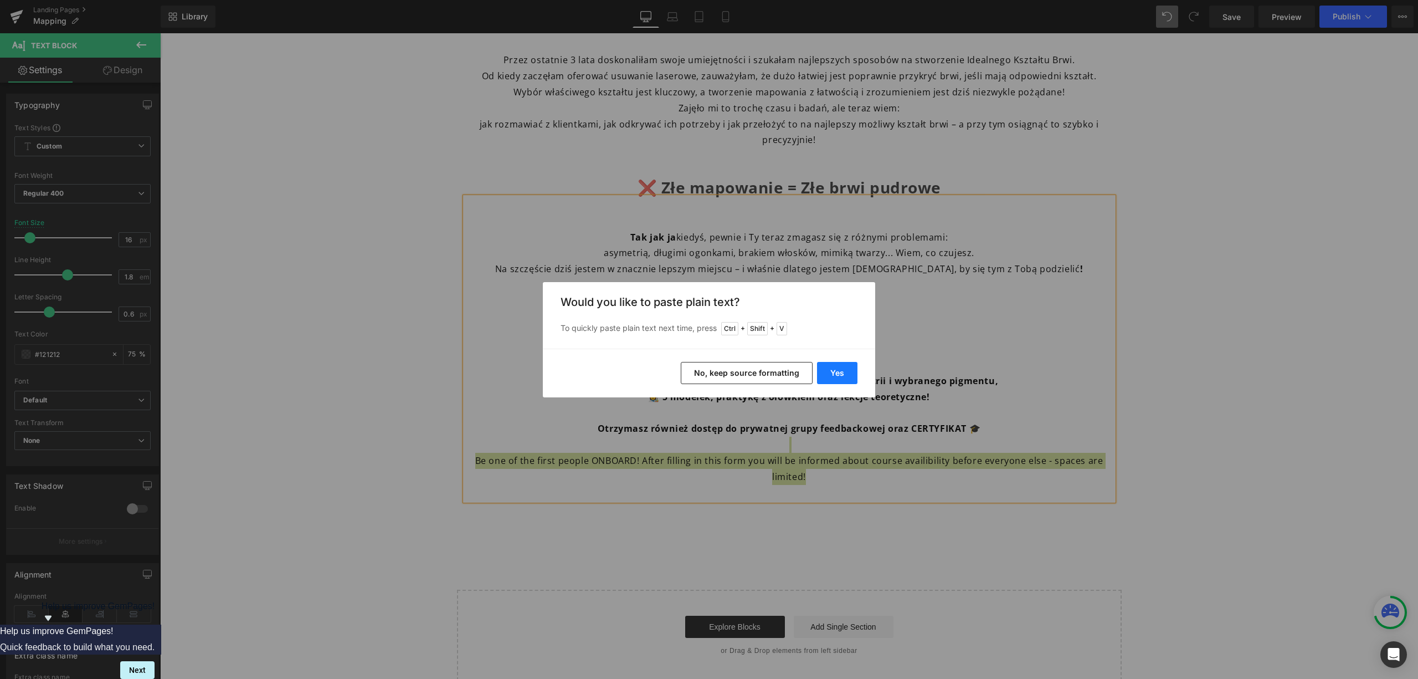
click at [848, 379] on button "Yes" at bounding box center [837, 373] width 40 height 22
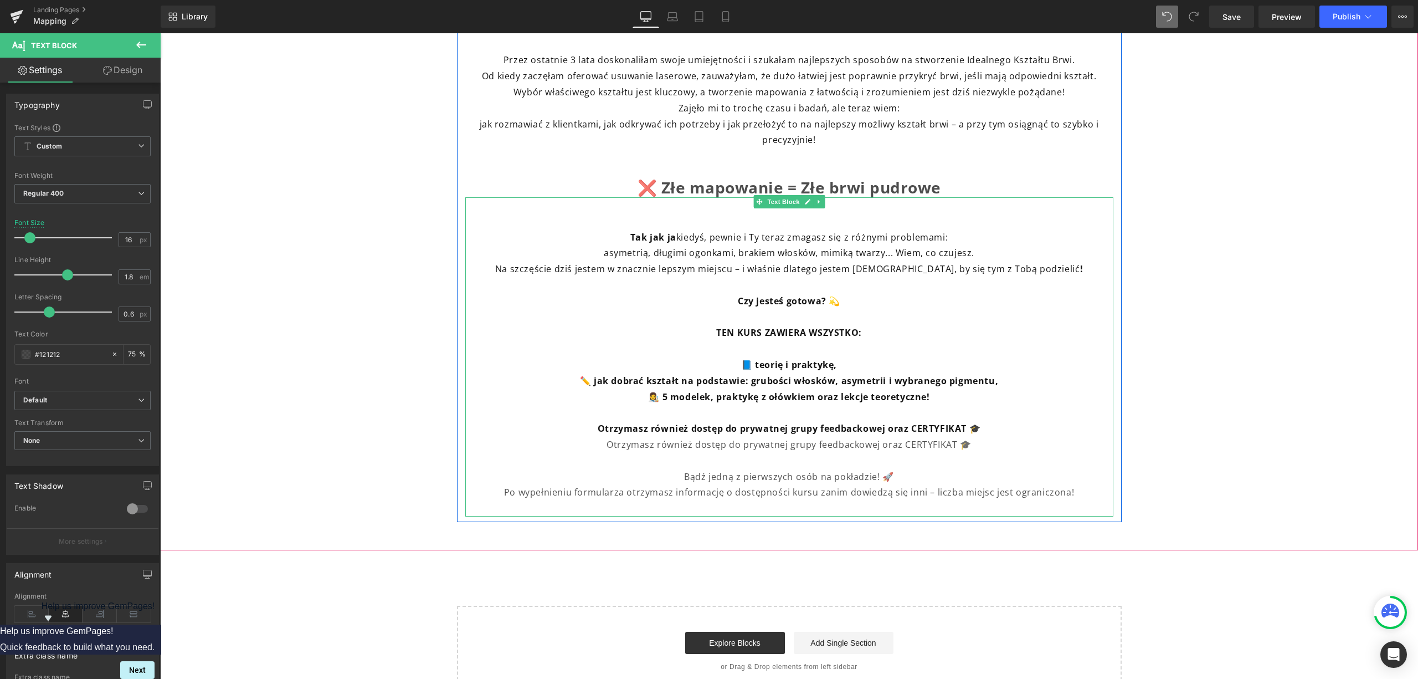
click at [600, 446] on p "Otrzymasz również dostęp do prywatnej grupy feedbackowej oraz CERTYFIKAT 🎓" at bounding box center [789, 444] width 648 height 16
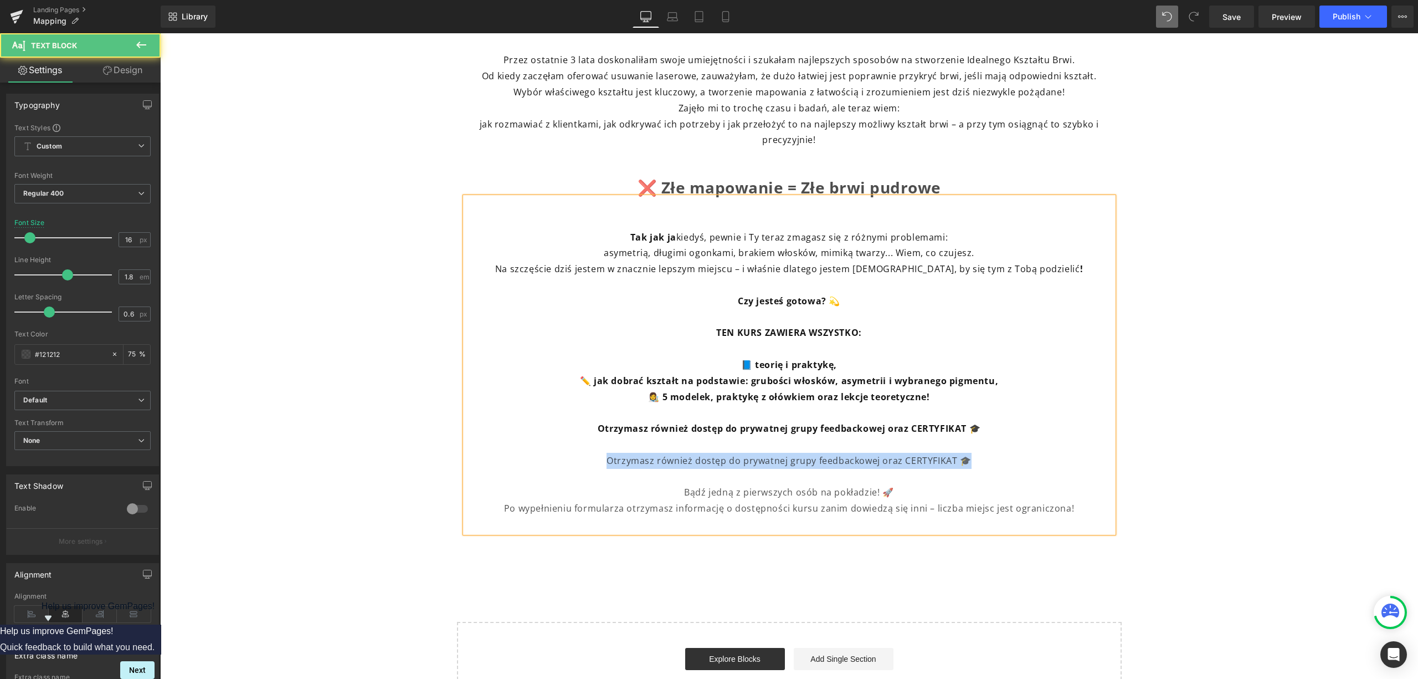
drag, startPoint x: 646, startPoint y: 458, endPoint x: 505, endPoint y: 423, distance: 144.8
click at [551, 459] on p "Otrzymasz również dostęp do prywatnej grupy feedbackowej oraz CERTYFIKAT 🎓" at bounding box center [789, 461] width 648 height 16
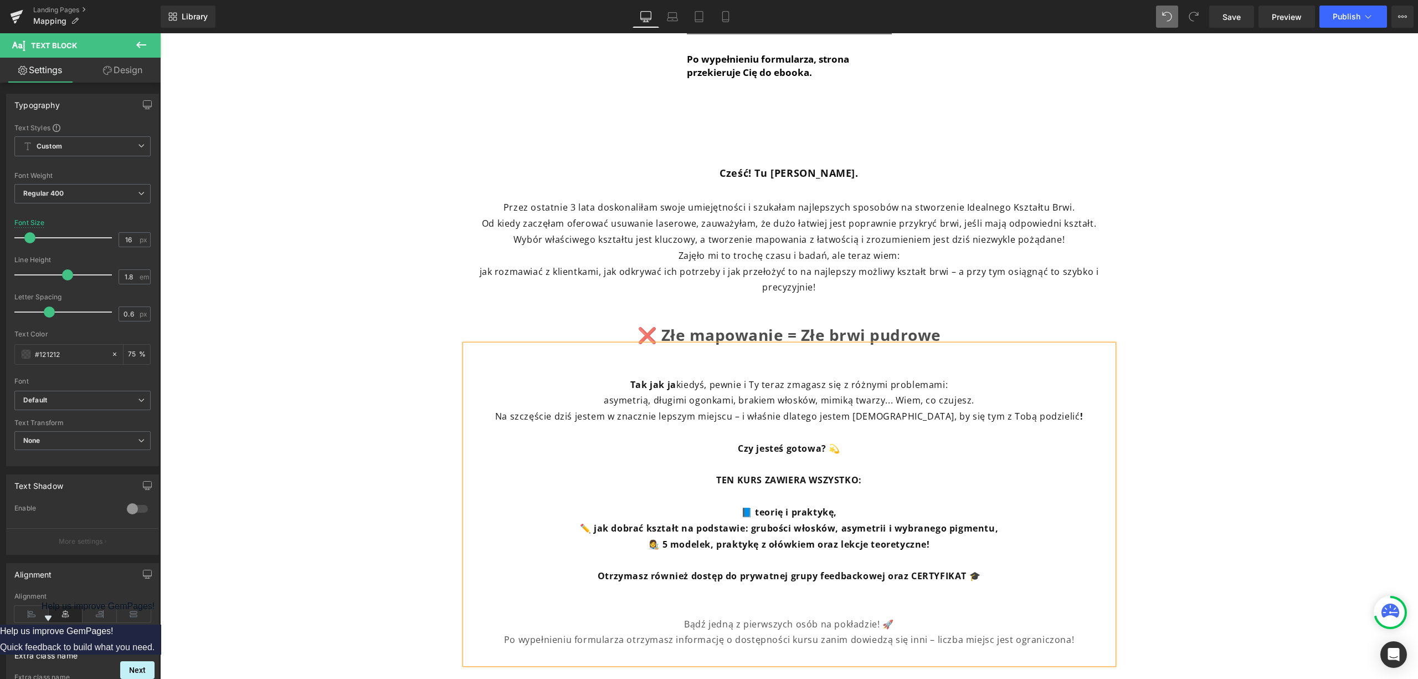
click at [1162, 381] on div "Zostaw tutaj swoje informacje kontaktowe, a już 15.10 dostaniesz maila z linkie…" at bounding box center [789, 185] width 1258 height 990
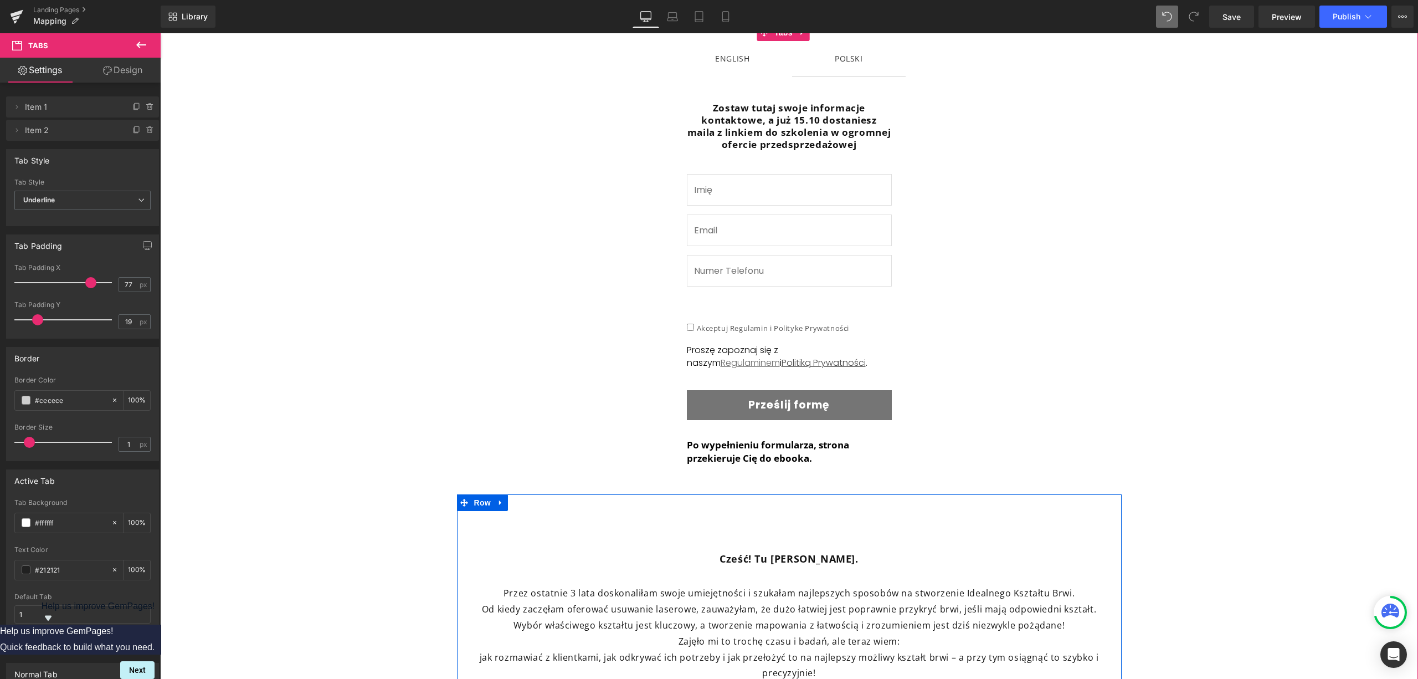
scroll to position [152, 0]
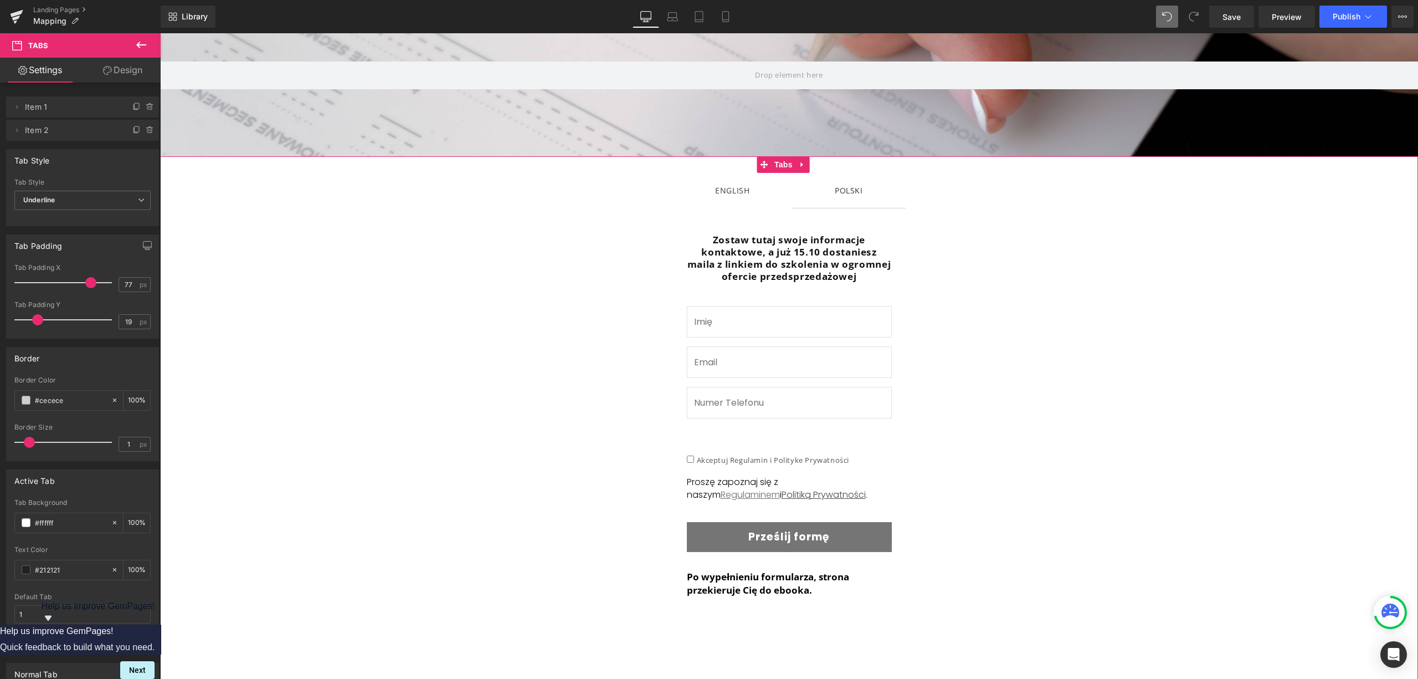
click at [737, 196] on div "ENGLISH Text Block" at bounding box center [732, 190] width 34 height 14
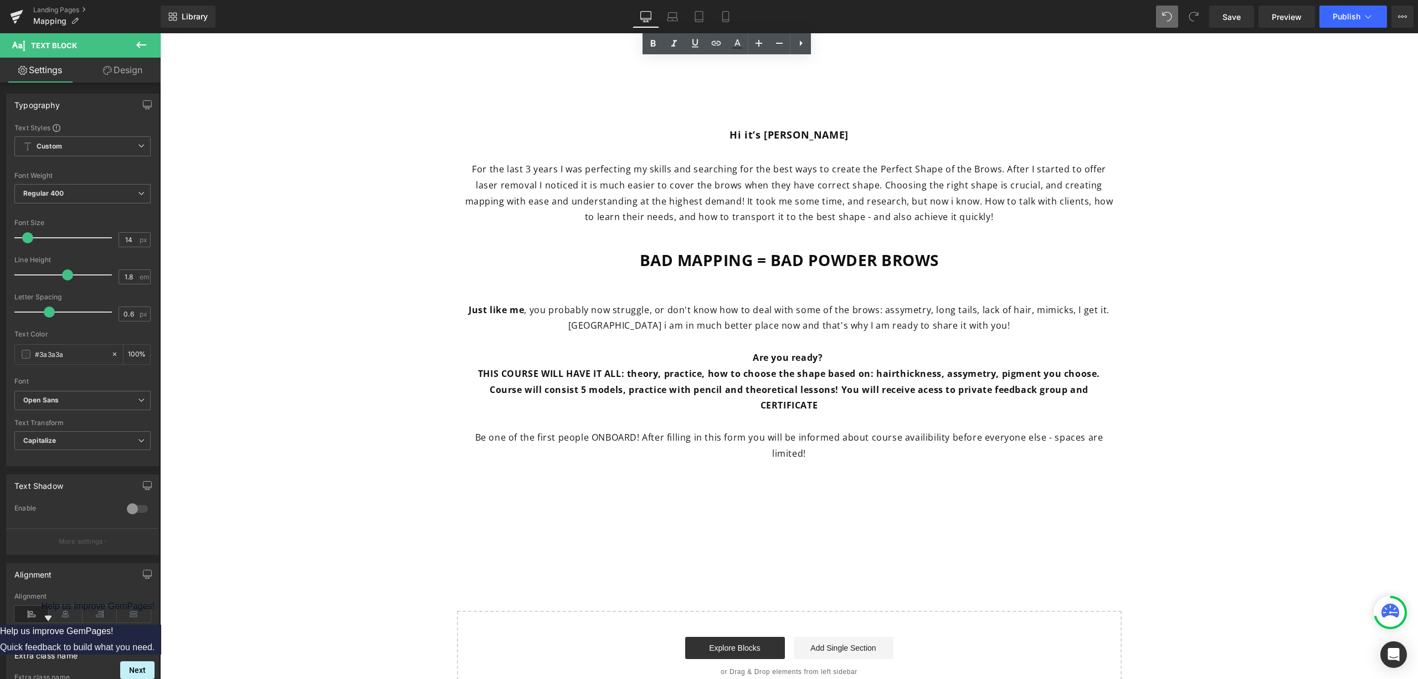
scroll to position [669, 0]
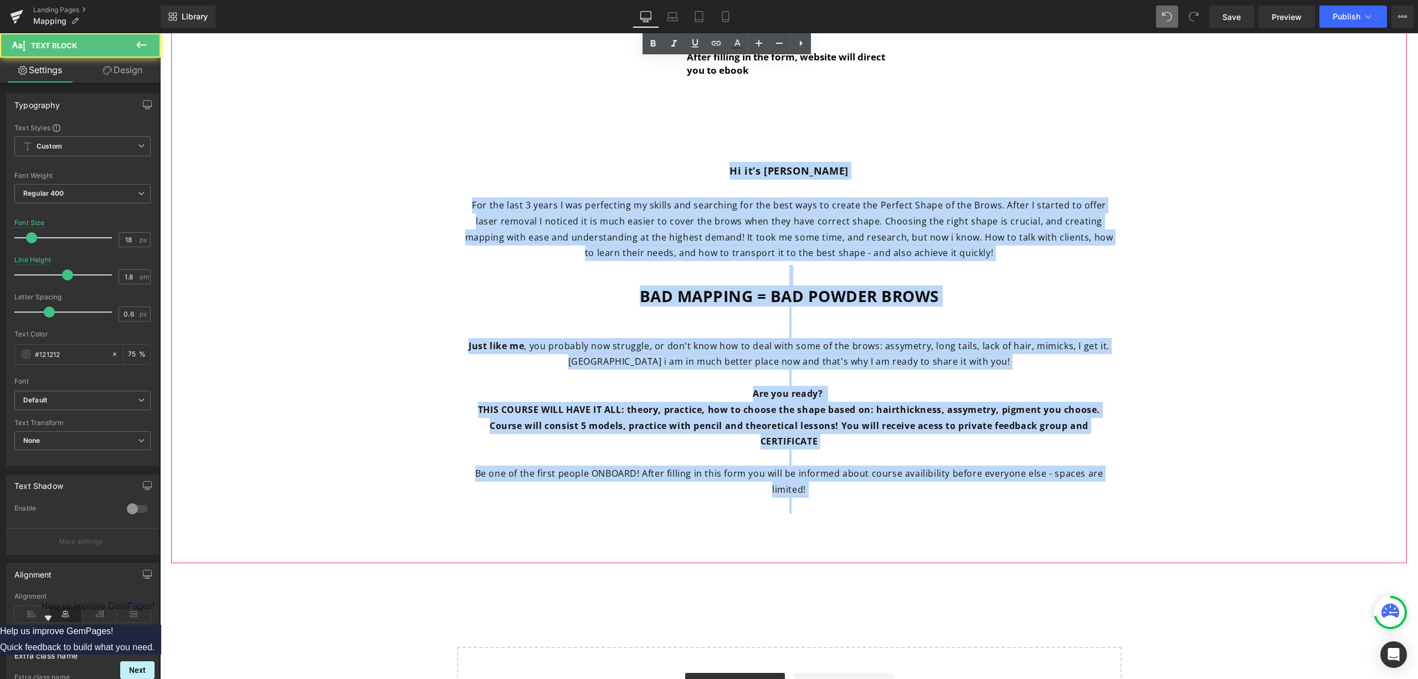
drag, startPoint x: 713, startPoint y: 163, endPoint x: 1097, endPoint y: 506, distance: 514.7
click at [1097, 506] on div "Hi it’s [PERSON_NAME] Text Block For the last 3 years I was perfecting my skill…" at bounding box center [789, 324] width 665 height 377
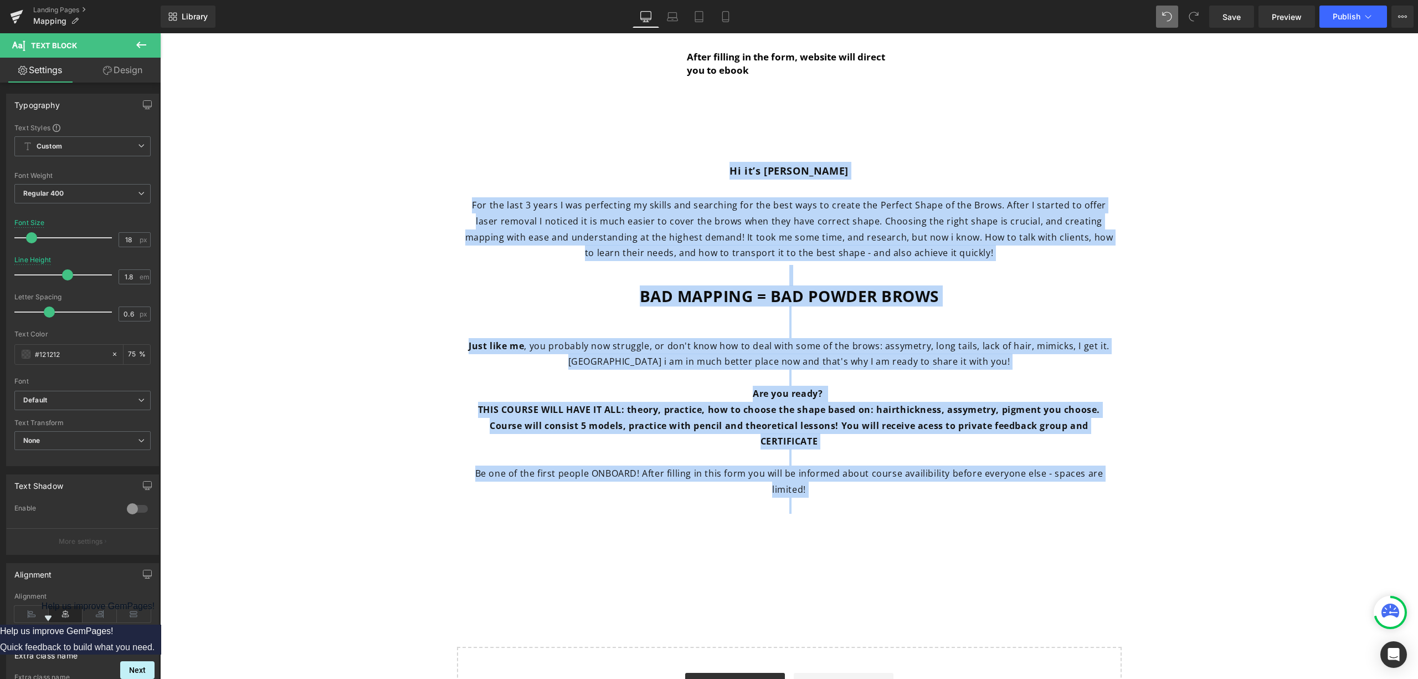
copy div "Lo ip’d Sitamet Conse Adip Elits Doe tem inci 9 utlab E dol magnaaliqu en admin…"
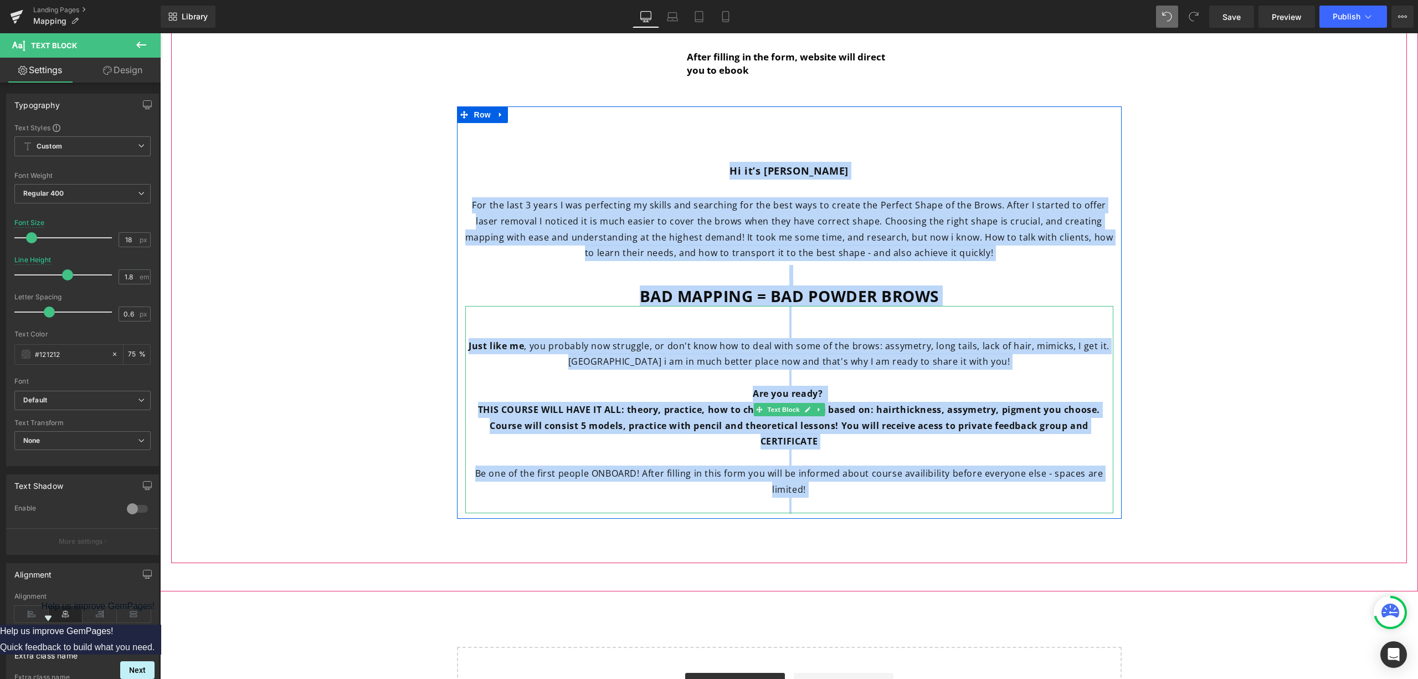
click at [1021, 376] on p at bounding box center [789, 377] width 648 height 16
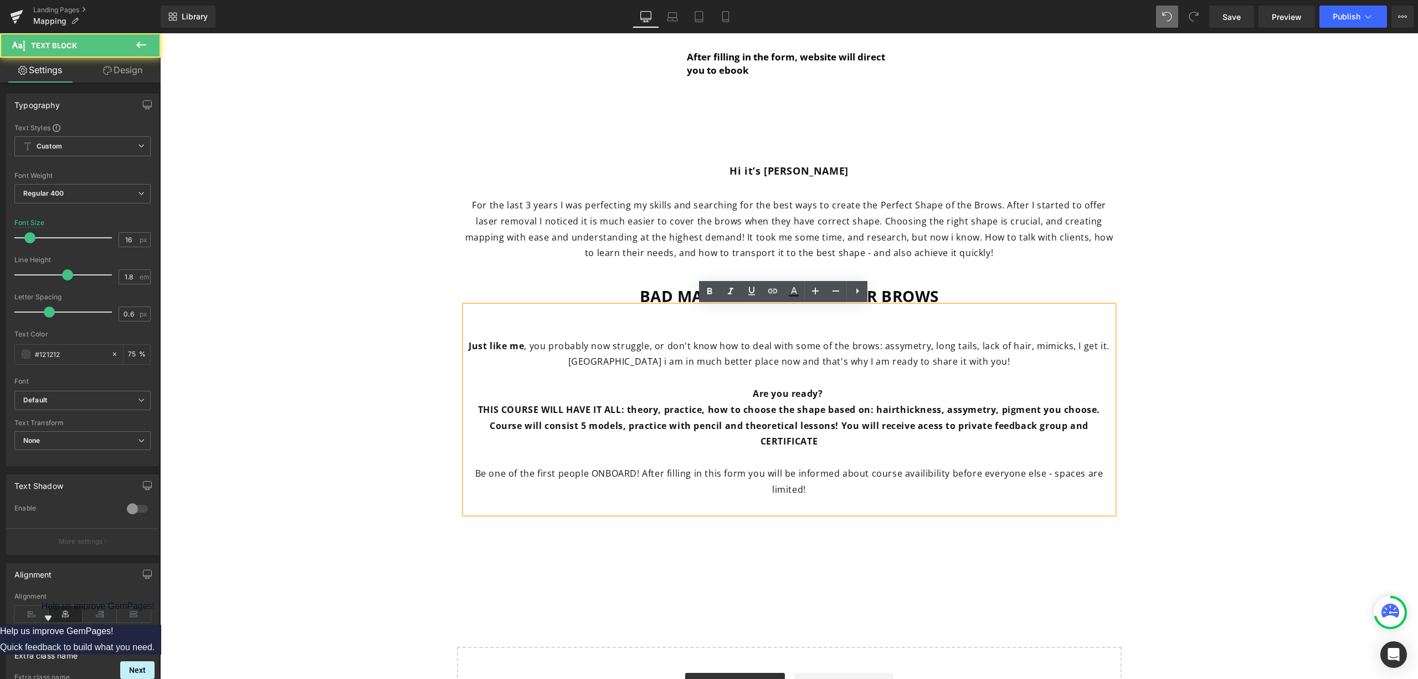
drag, startPoint x: 574, startPoint y: 407, endPoint x: 527, endPoint y: 396, distance: 47.8
click at [527, 396] on div "Just like me , you probably now struggle, or don't know how to deal with some o…" at bounding box center [789, 409] width 648 height 207
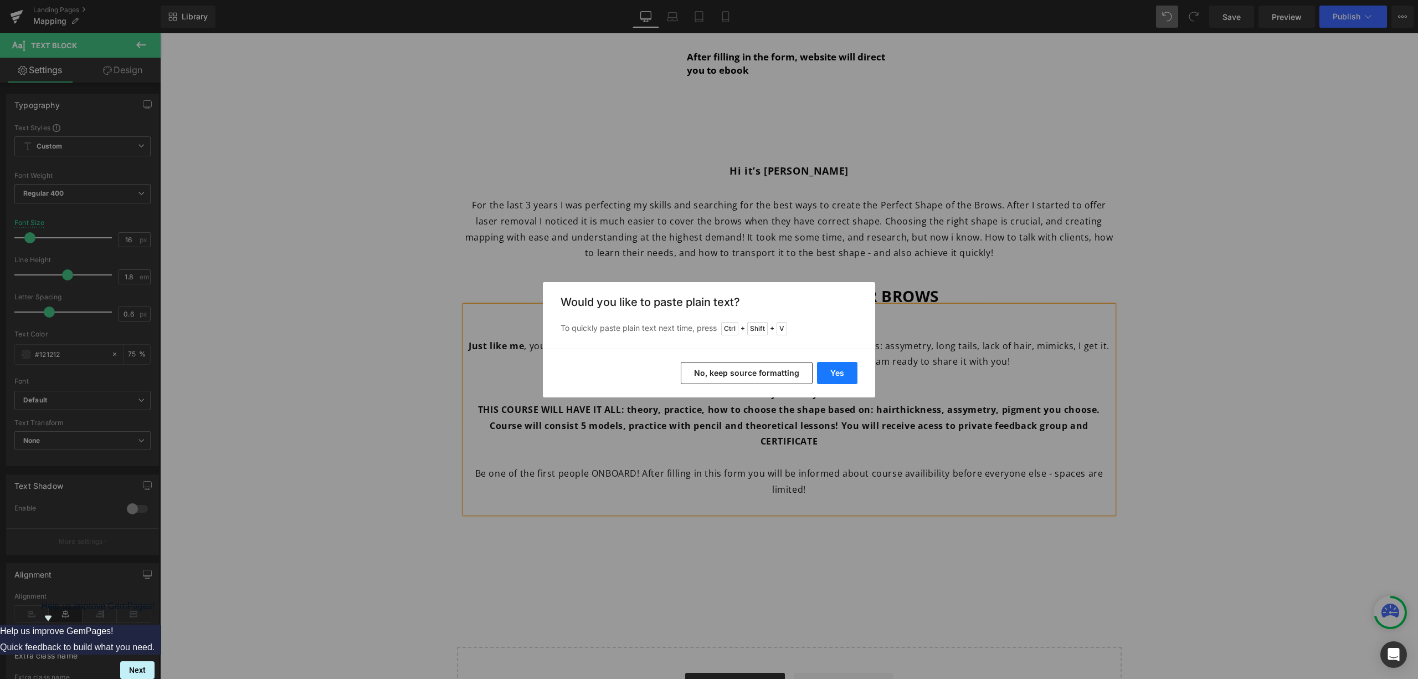
drag, startPoint x: 679, startPoint y: 342, endPoint x: 838, endPoint y: 375, distance: 163.0
click at [838, 375] on button "Yes" at bounding box center [837, 373] width 40 height 22
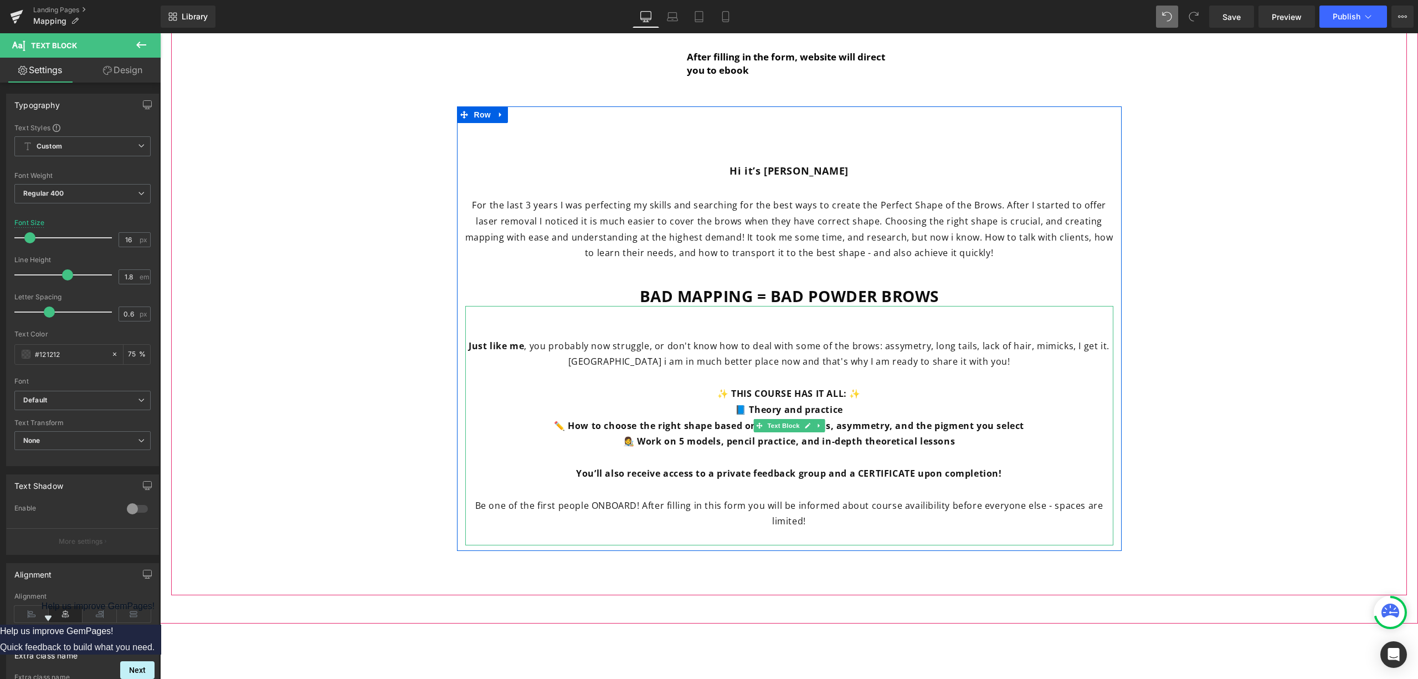
click at [881, 393] on p "✨ THIS COURSE HAS IT ALL: ✨" at bounding box center [789, 394] width 648 height 16
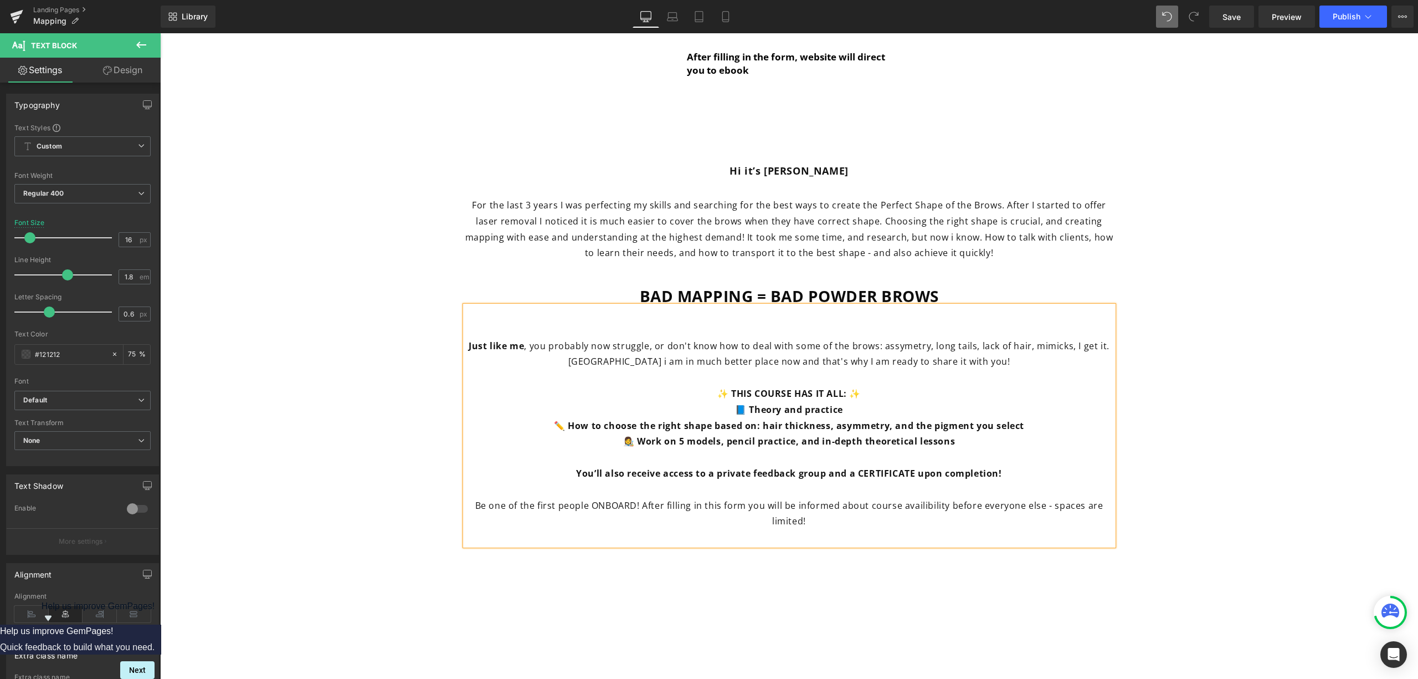
drag, startPoint x: 694, startPoint y: 393, endPoint x: 710, endPoint y: 393, distance: 15.5
click at [702, 393] on p "✨ THIS COURSE HAS IT ALL: ✨" at bounding box center [789, 394] width 648 height 16
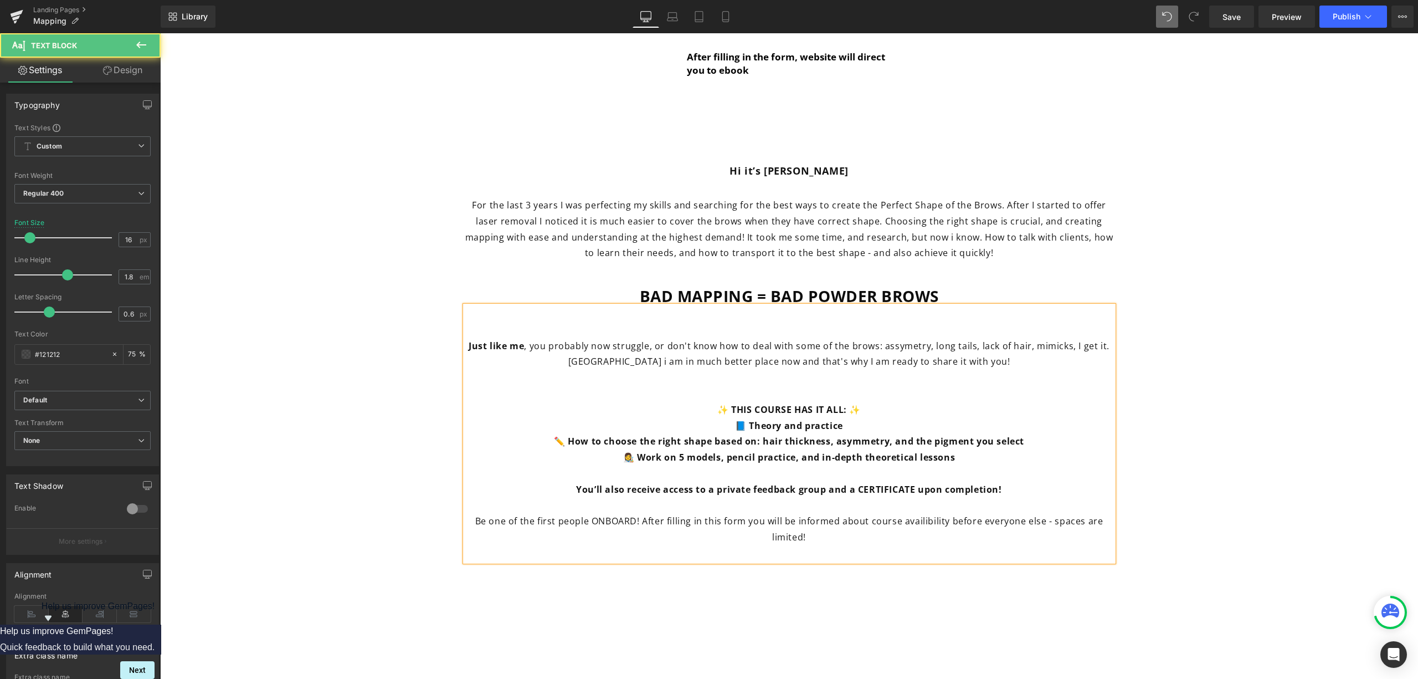
click at [750, 397] on p at bounding box center [789, 394] width 648 height 16
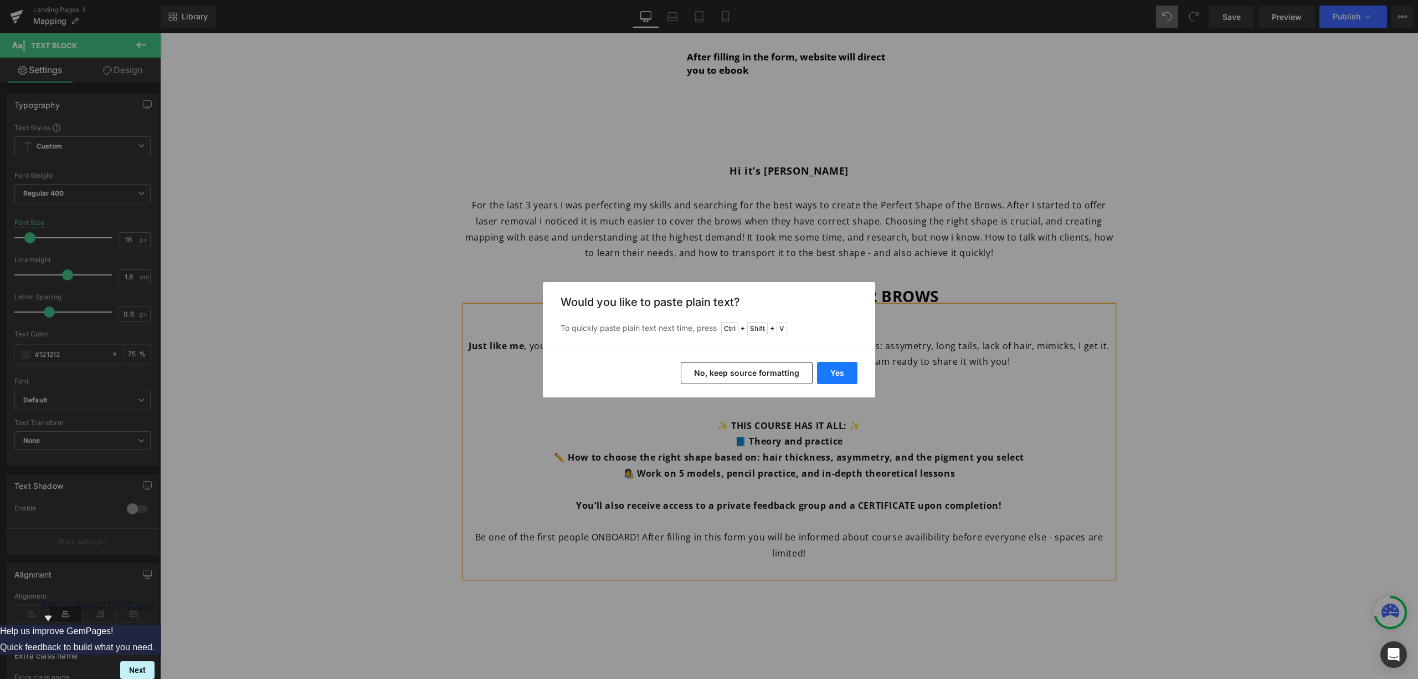
click at [840, 378] on button "Yes" at bounding box center [837, 373] width 40 height 22
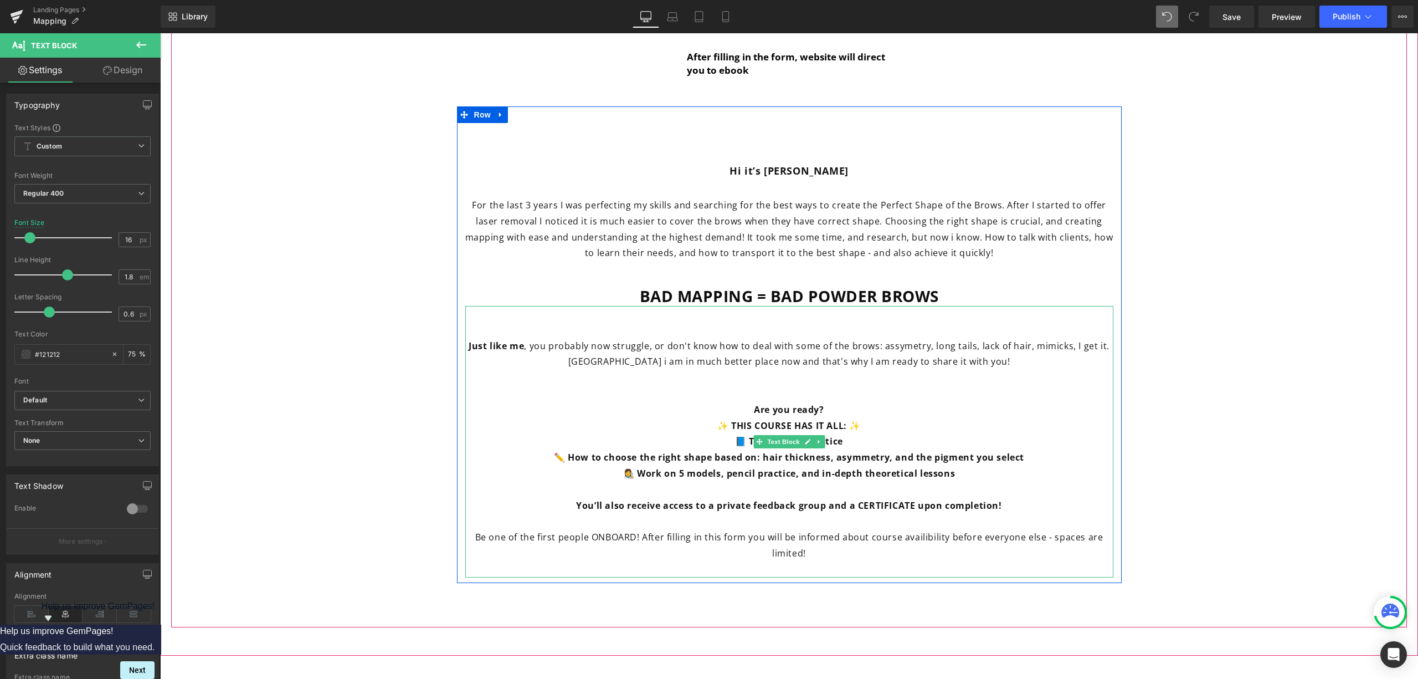
click at [836, 408] on p "Are you ready?" at bounding box center [789, 410] width 648 height 16
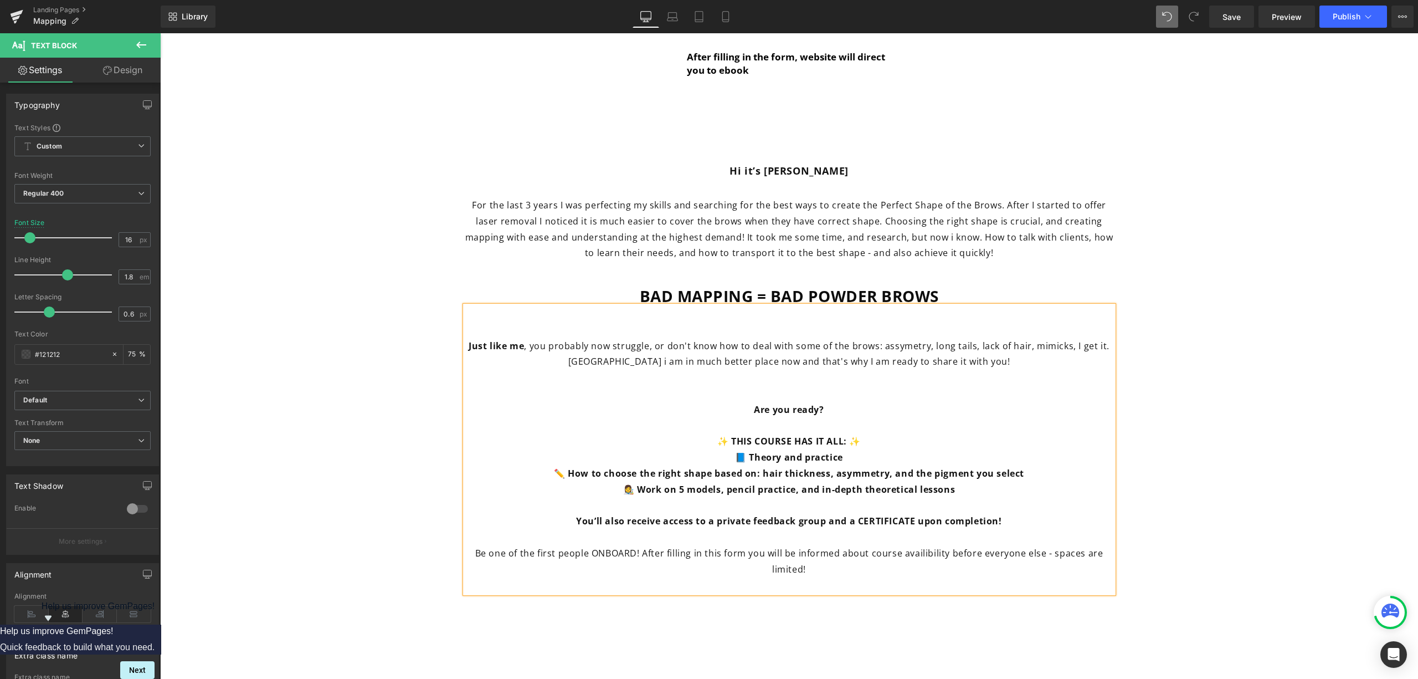
click at [747, 409] on p "Are you ready?" at bounding box center [789, 410] width 648 height 16
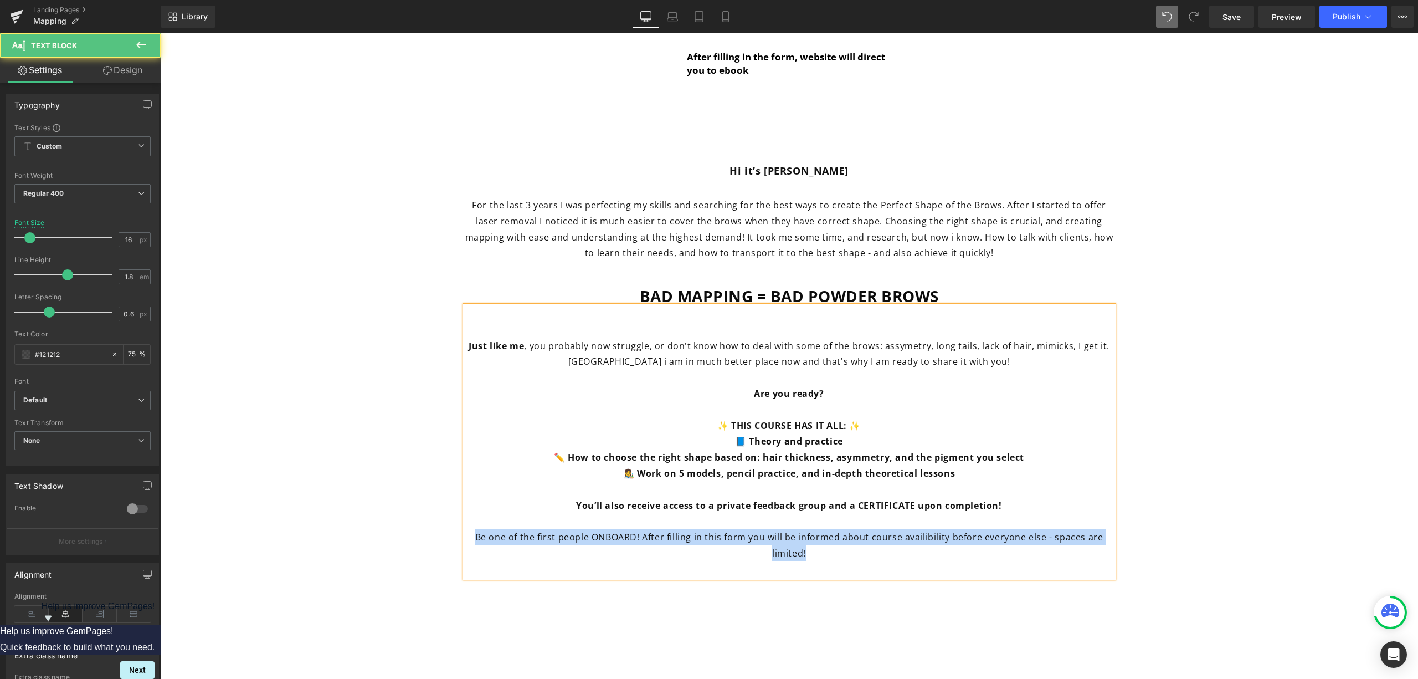
drag, startPoint x: 889, startPoint y: 558, endPoint x: 446, endPoint y: 530, distance: 444.1
click at [434, 530] on span "Please leave your contact details here and 15.10 you will receive on email link…" at bounding box center [789, 141] width 1236 height 881
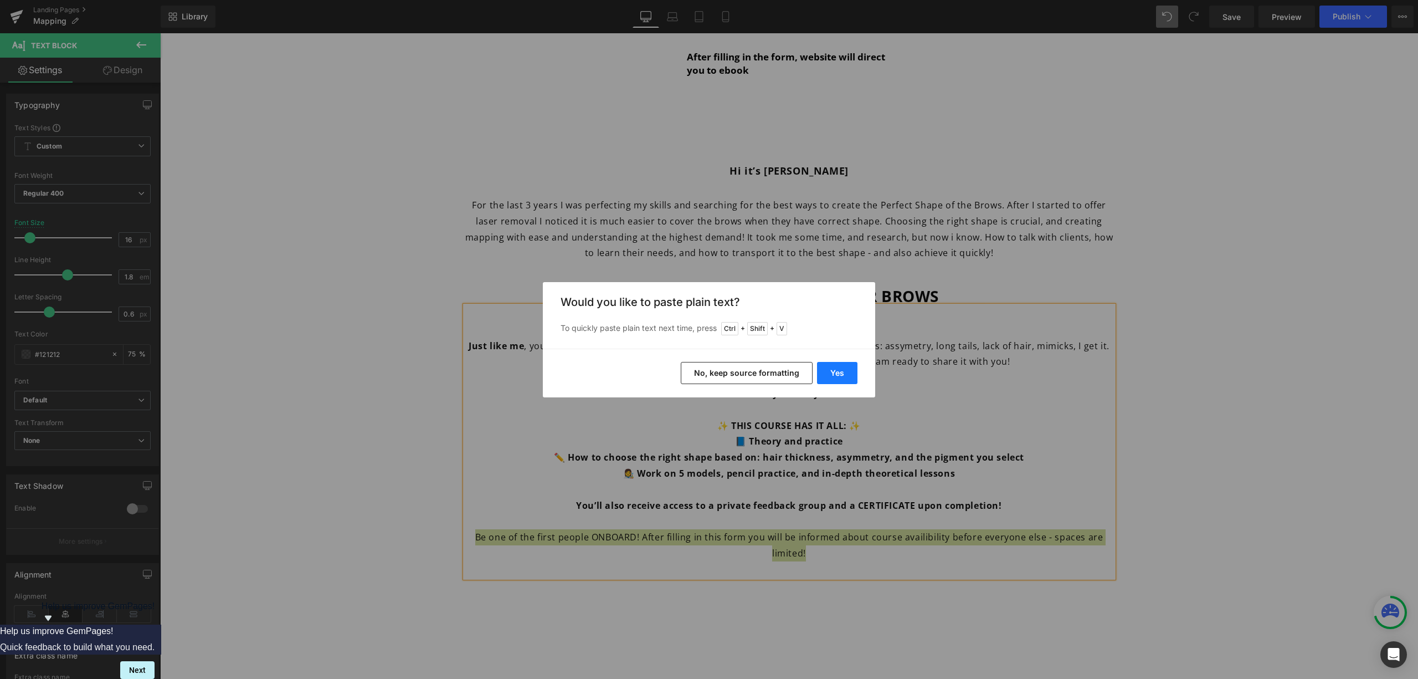
click at [838, 374] on button "Yes" at bounding box center [837, 373] width 40 height 22
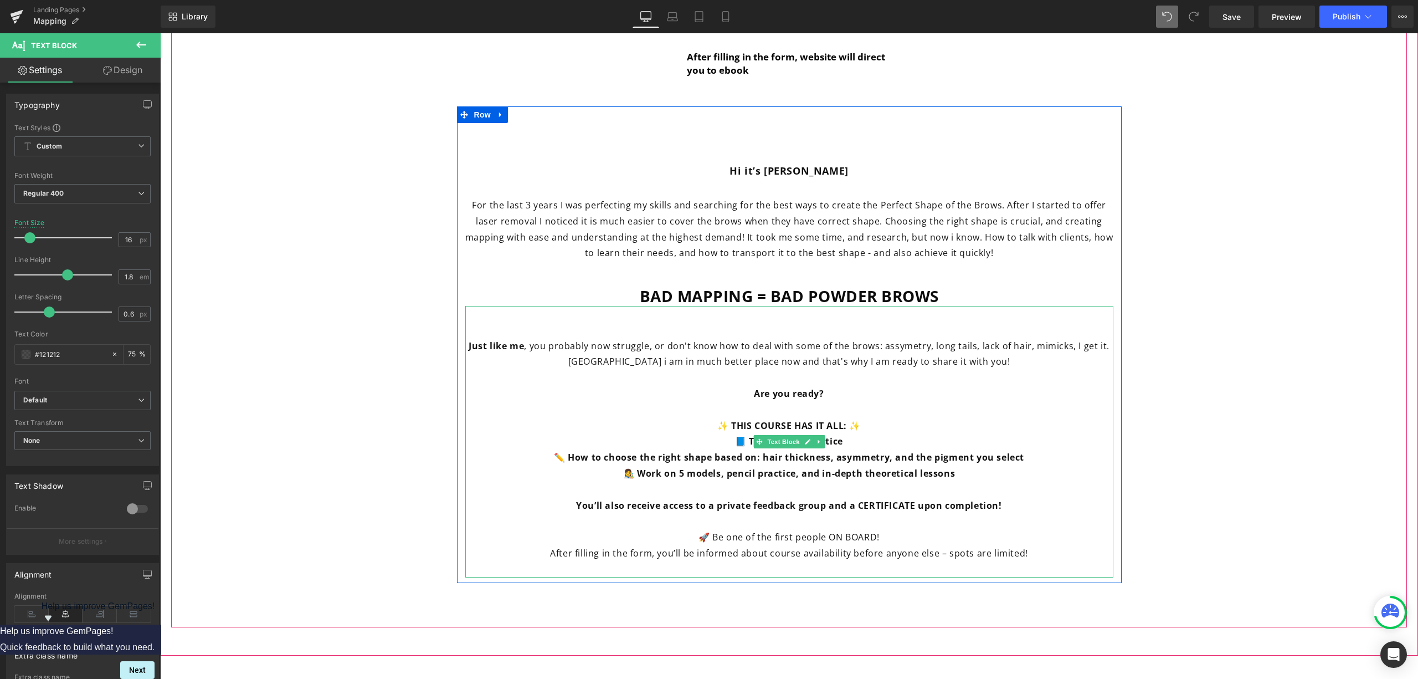
drag, startPoint x: 695, startPoint y: 535, endPoint x: 718, endPoint y: 543, distance: 24.5
click at [699, 536] on font "🚀 Be one of the first people ON BOARD!" at bounding box center [789, 537] width 181 height 12
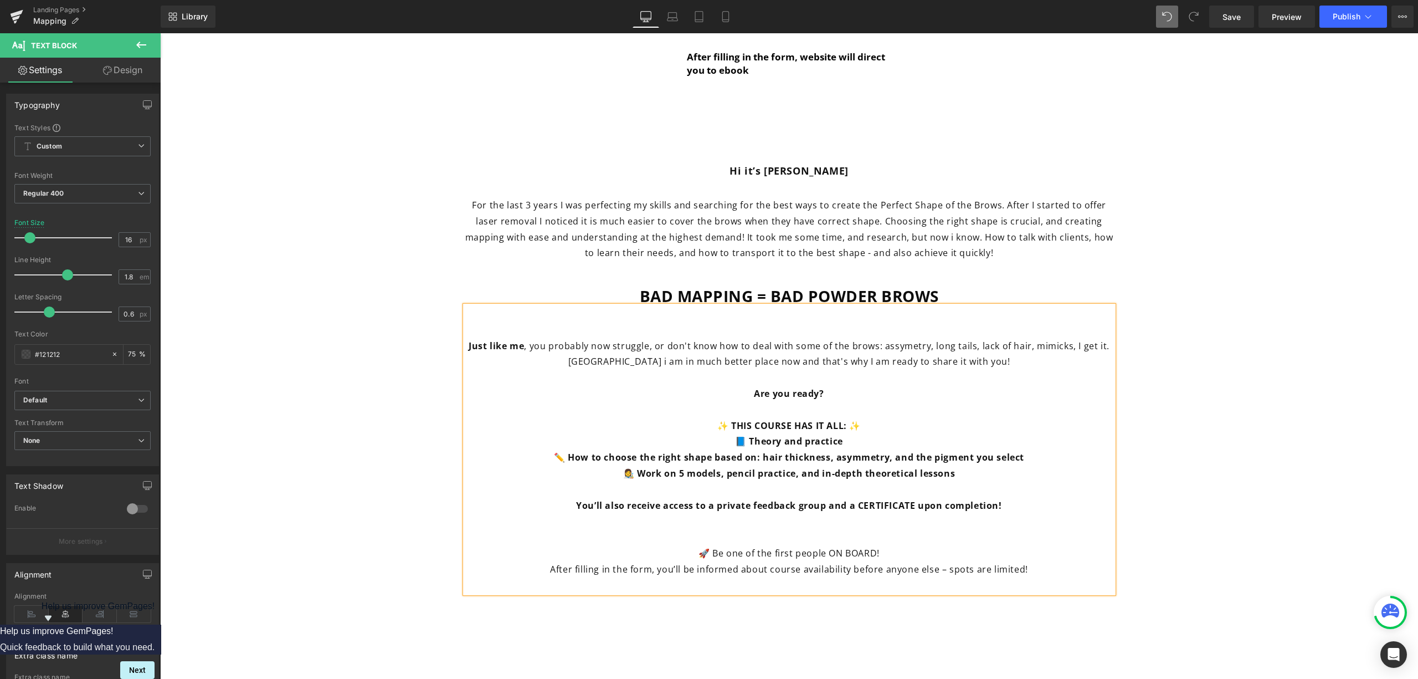
drag, startPoint x: 947, startPoint y: 293, endPoint x: 938, endPoint y: 304, distance: 14.2
click at [948, 293] on p "BAD MAPPING = BAD POWDER BROWS" at bounding box center [789, 296] width 648 height 20
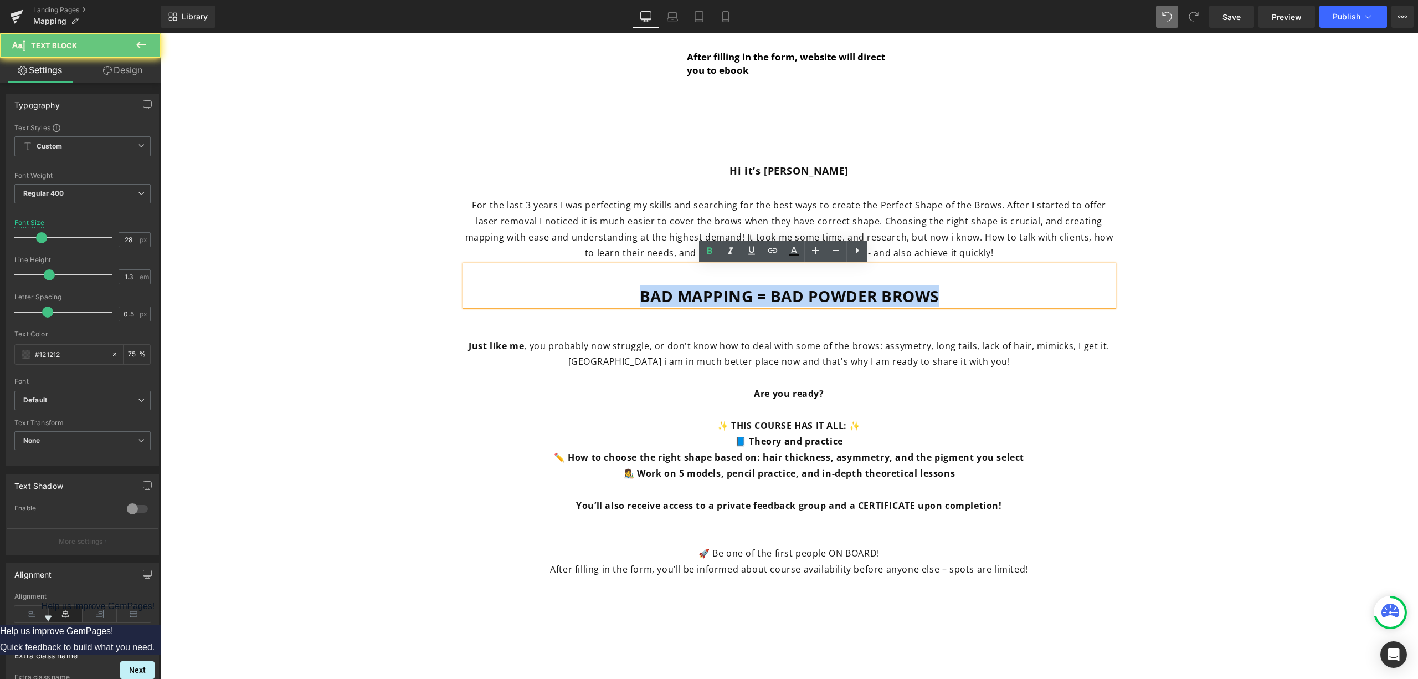
drag, startPoint x: 926, startPoint y: 299, endPoint x: 464, endPoint y: 291, distance: 462.6
click at [465, 291] on p "BAD MAPPING = BAD POWDER BROWS" at bounding box center [789, 296] width 648 height 20
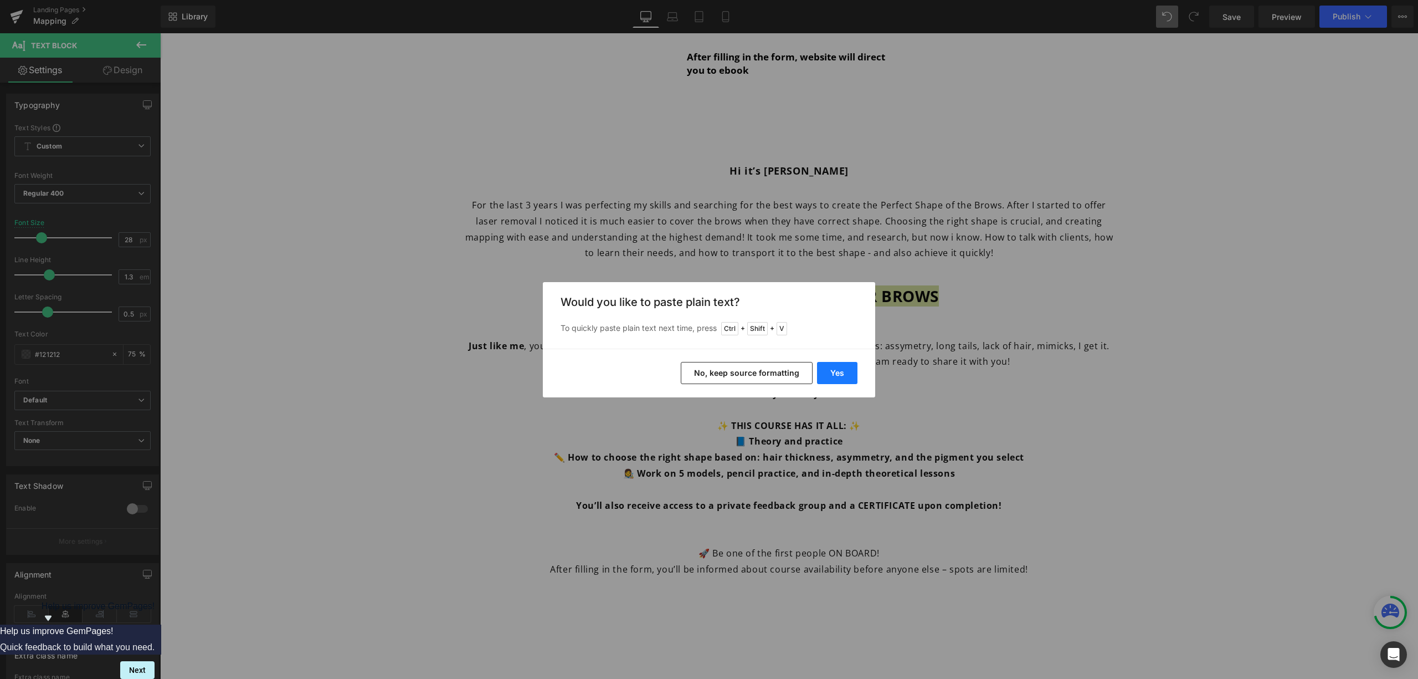
click at [829, 364] on button "Yes" at bounding box center [837, 373] width 40 height 22
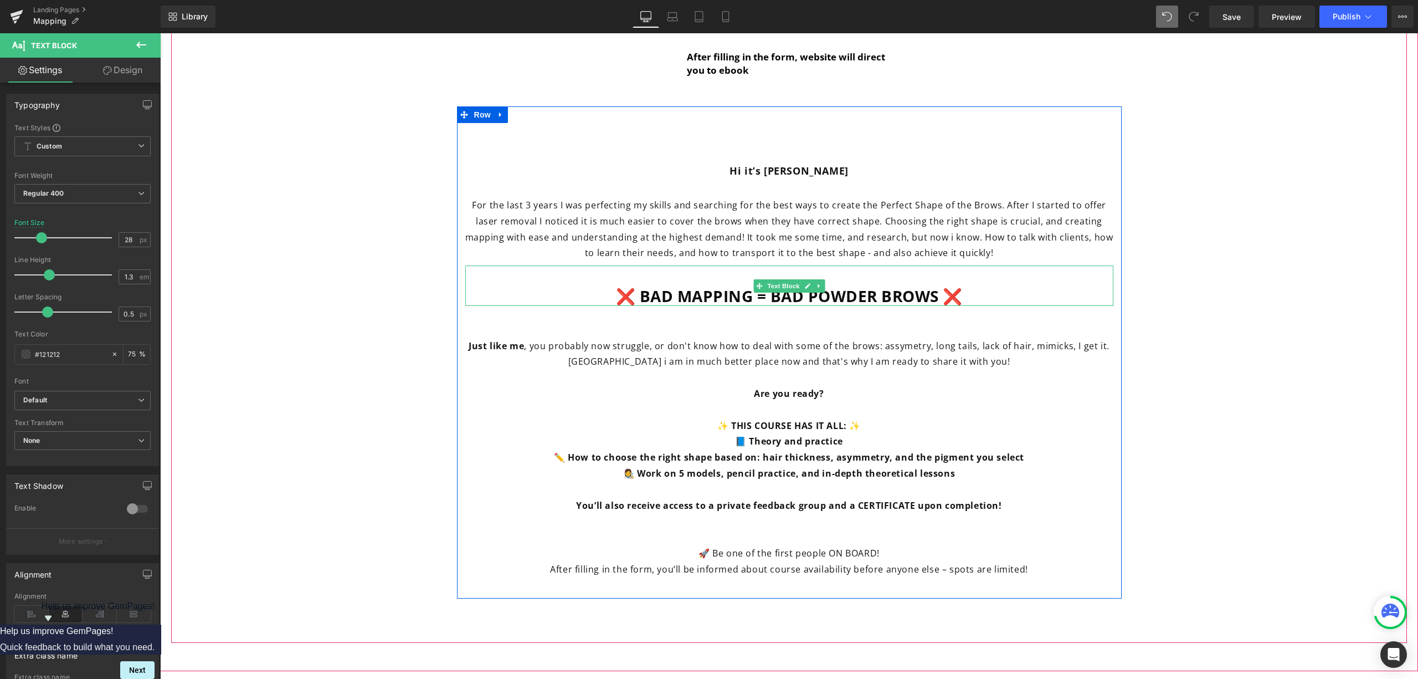
click at [971, 295] on p "❌ BAD MAPPING = BAD POWDER BROWS ❌" at bounding box center [789, 296] width 648 height 20
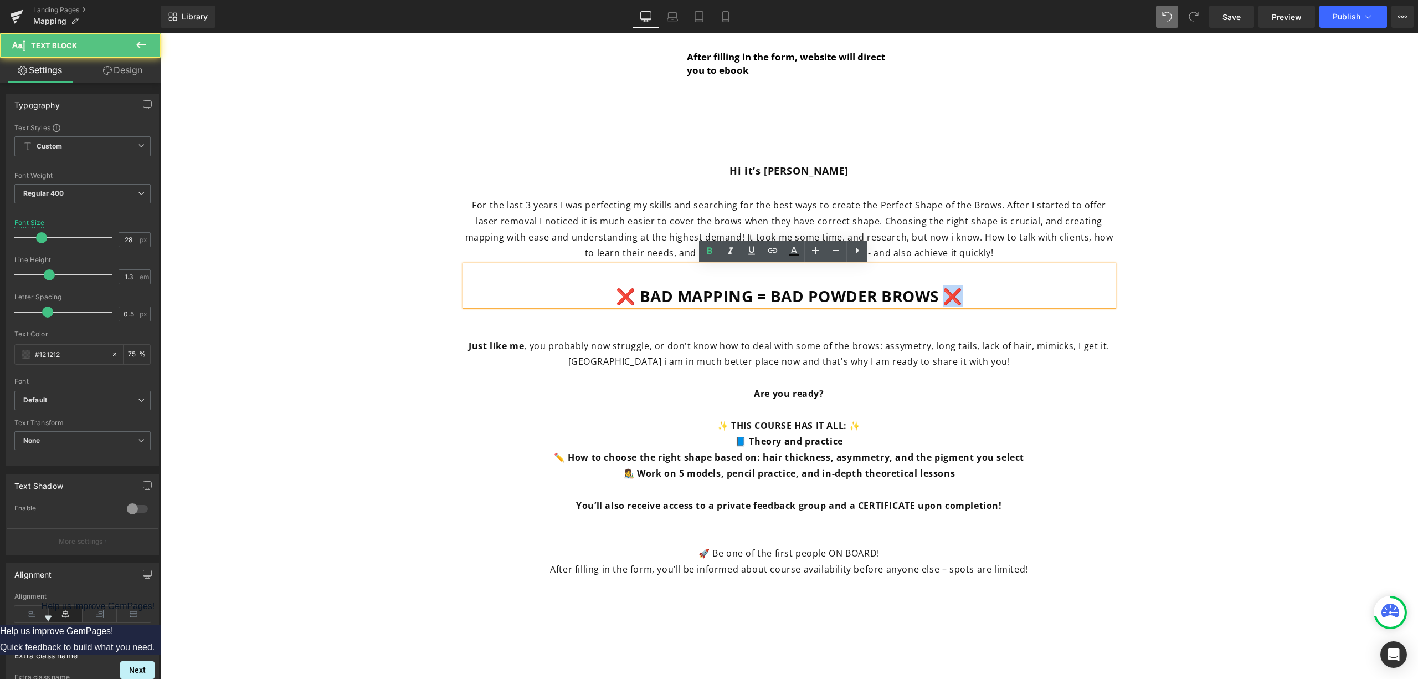
drag, startPoint x: 963, startPoint y: 293, endPoint x: 938, endPoint y: 300, distance: 25.3
click at [938, 300] on p "❌ BAD MAPPING = BAD POWDER BROWS ❌" at bounding box center [789, 296] width 648 height 20
copy b "❌"
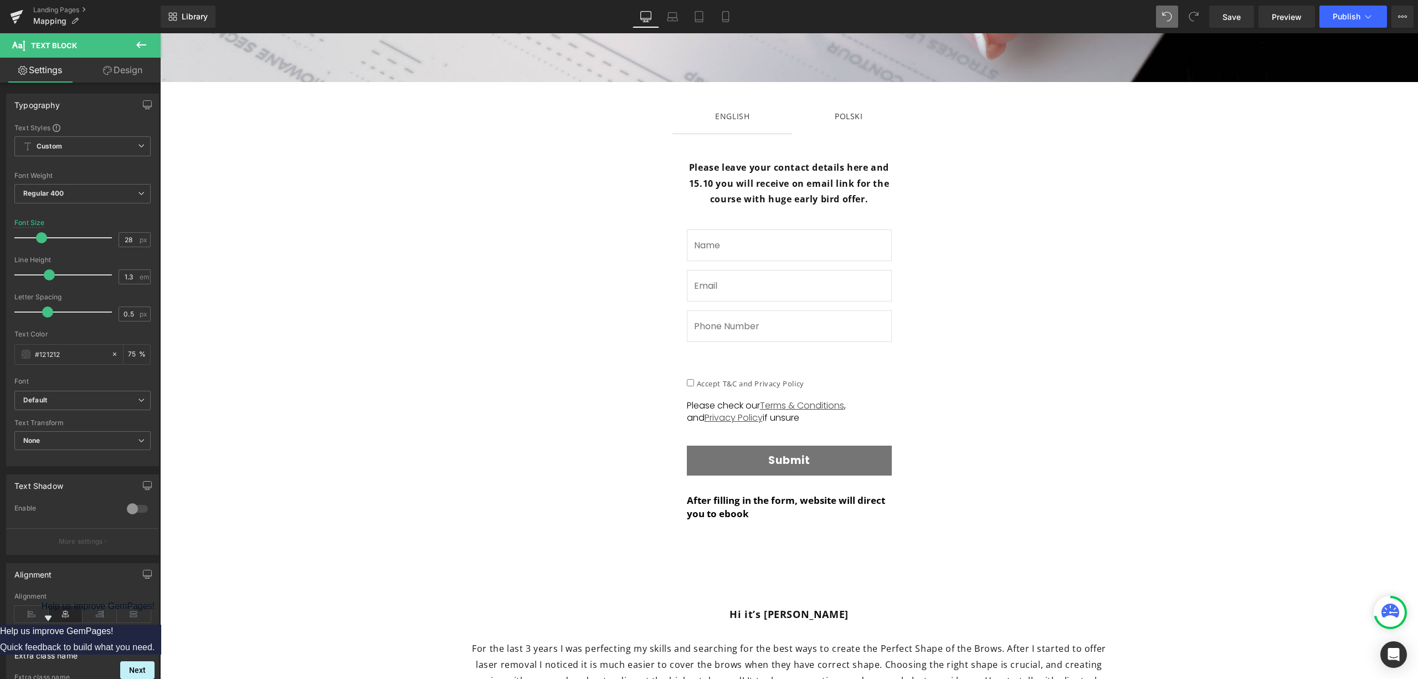
click at [852, 118] on div "POLSKI" at bounding box center [849, 116] width 28 height 14
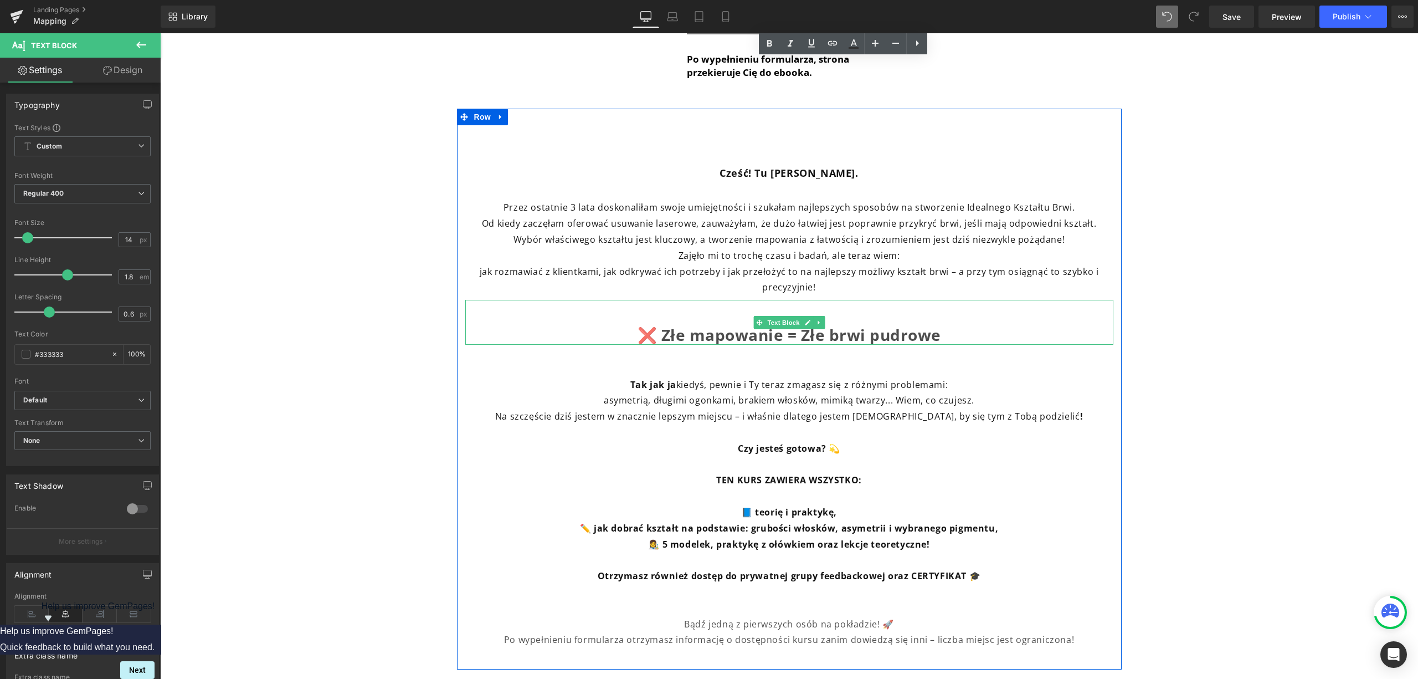
click at [958, 337] on p "❌ Złe mapowanie = Złe brwi pudrowe" at bounding box center [789, 335] width 648 height 20
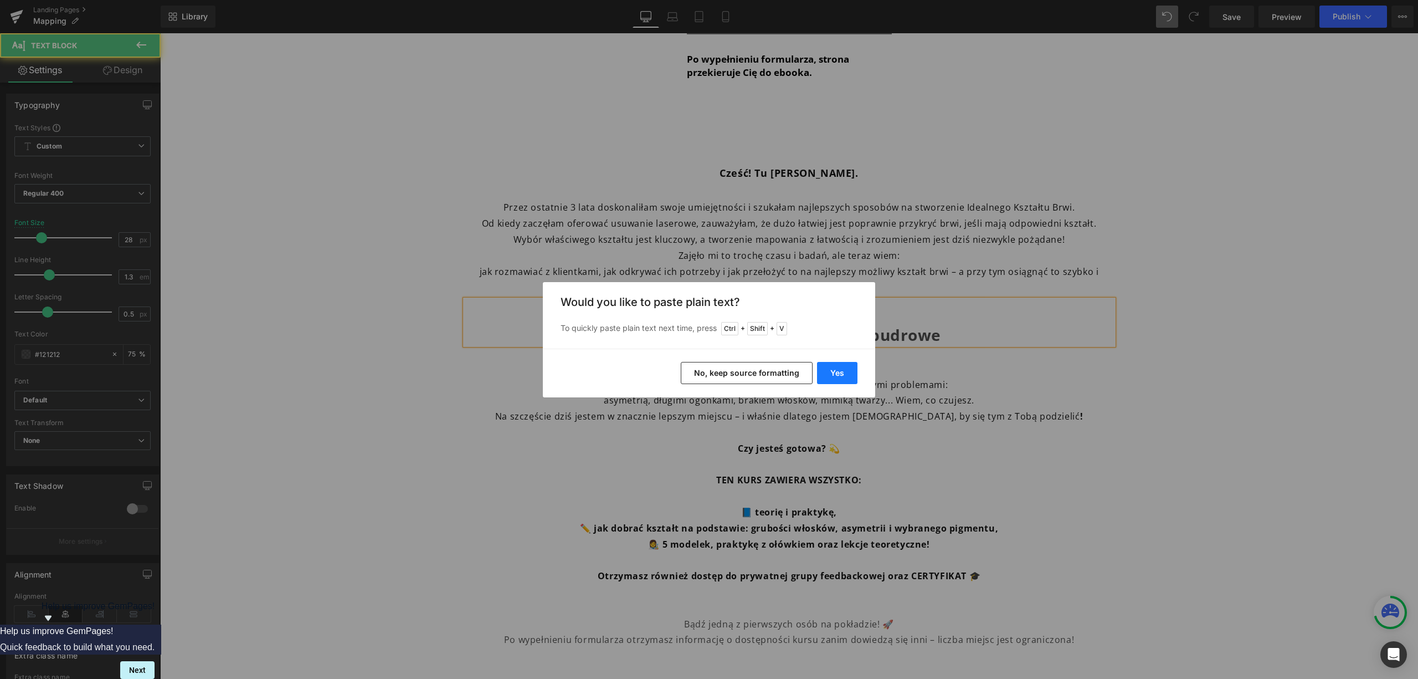
click at [856, 366] on button "Yes" at bounding box center [837, 373] width 40 height 22
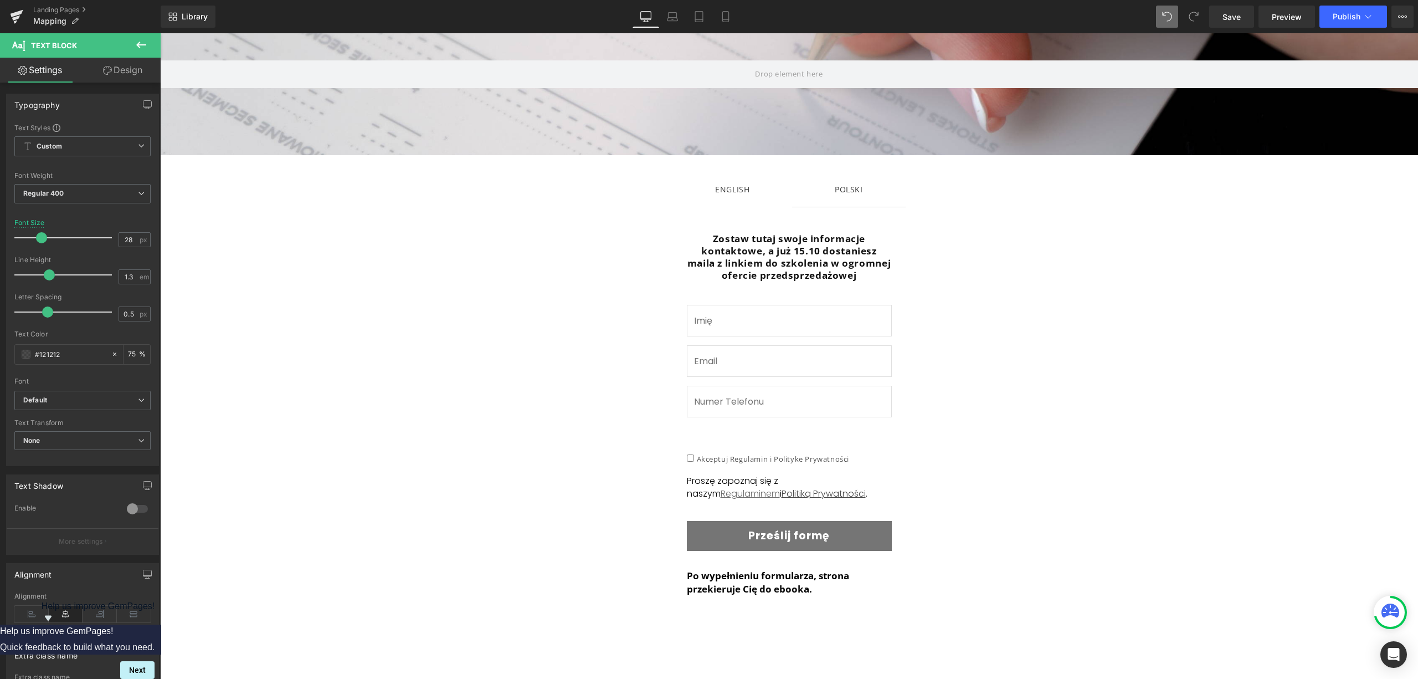
scroll to position [152, 0]
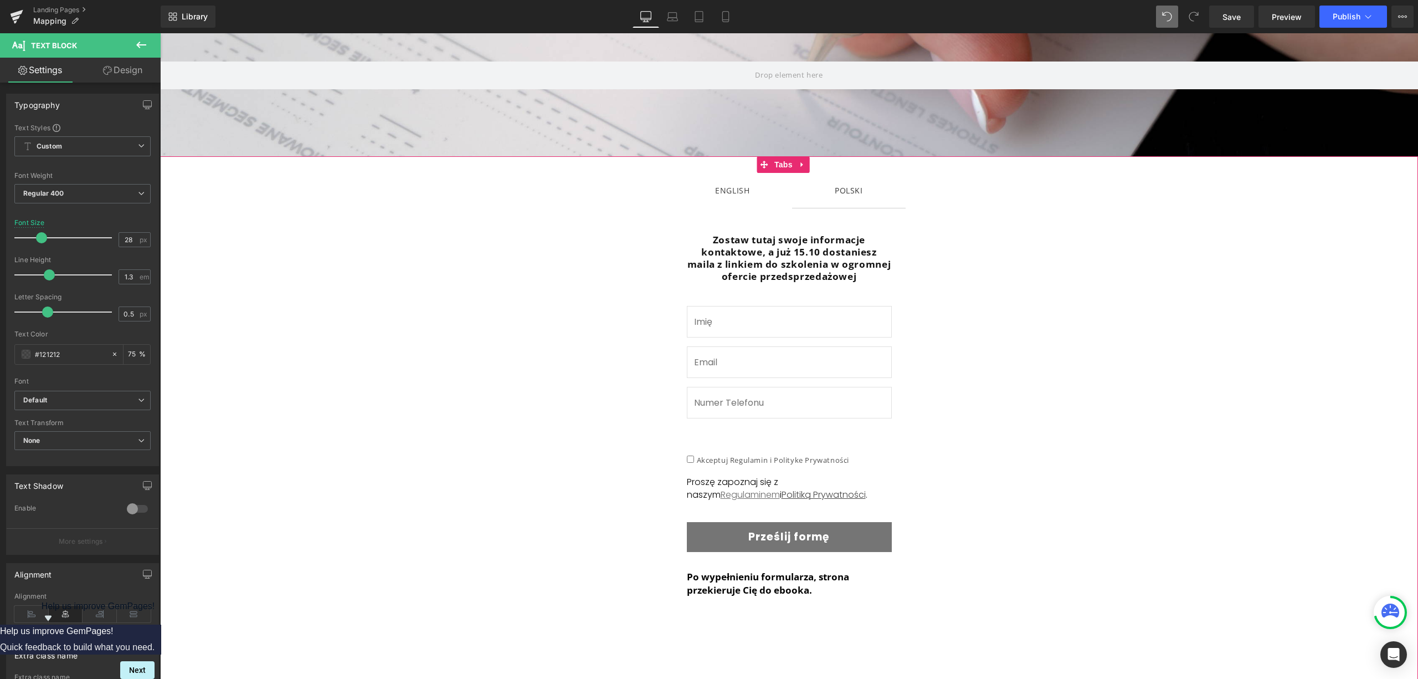
click at [727, 193] on div "ENGLISH Text Block" at bounding box center [732, 190] width 34 height 14
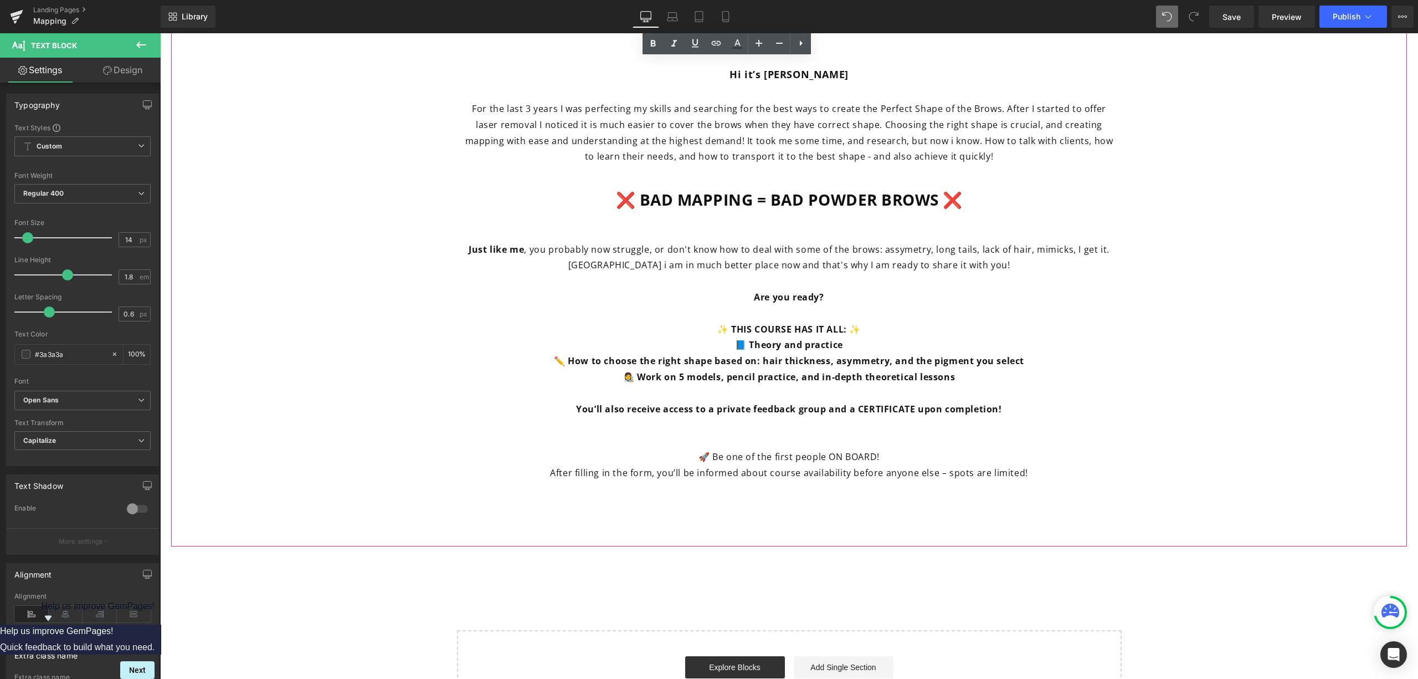
scroll to position [891, 0]
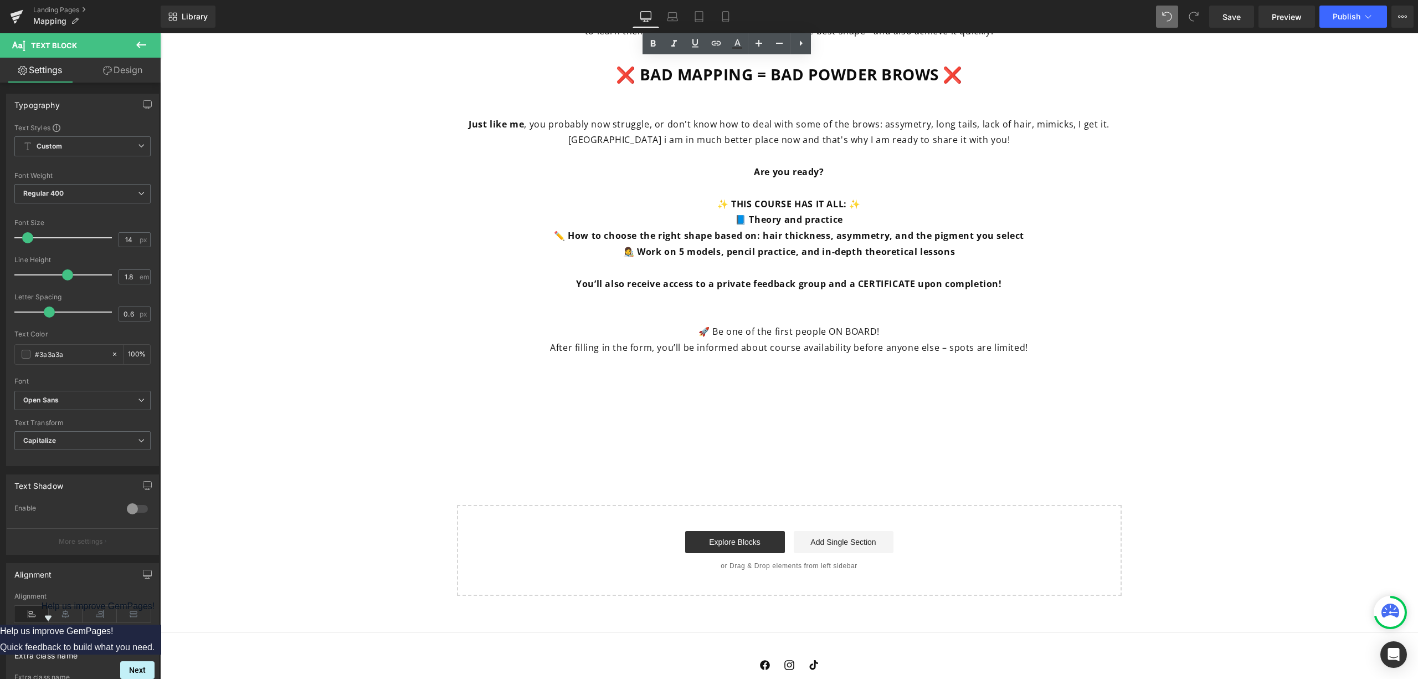
click at [857, 198] on p "✨ THIS COURSE HAS IT ALL: ✨" at bounding box center [789, 204] width 648 height 16
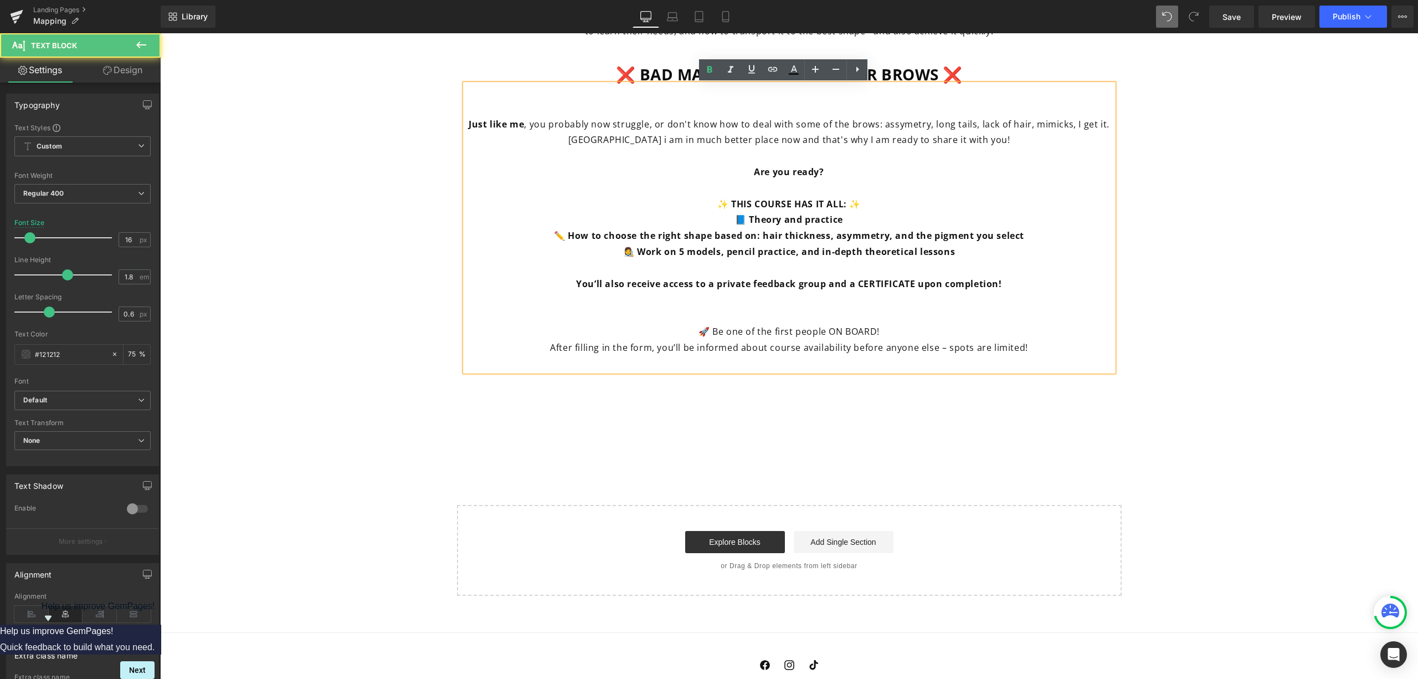
click at [876, 208] on p "✨ THIS COURSE HAS IT ALL: ✨" at bounding box center [789, 204] width 648 height 16
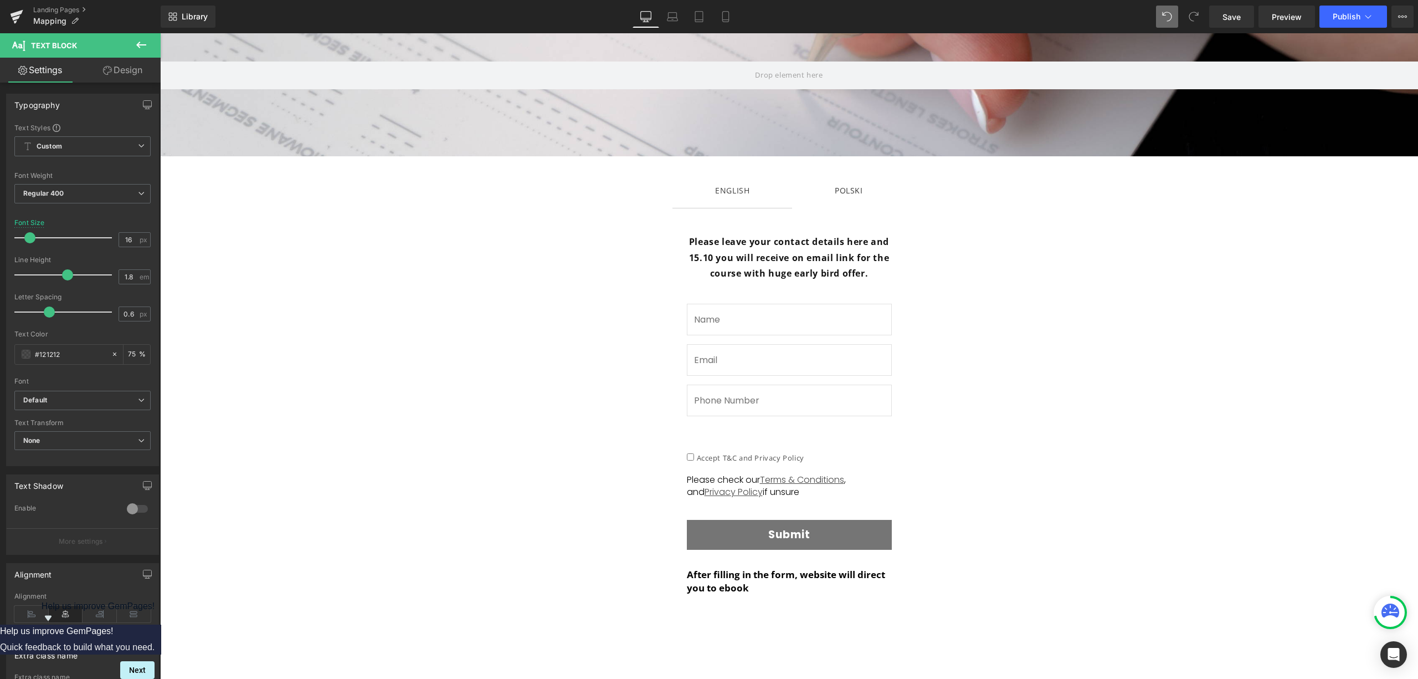
scroll to position [4, 0]
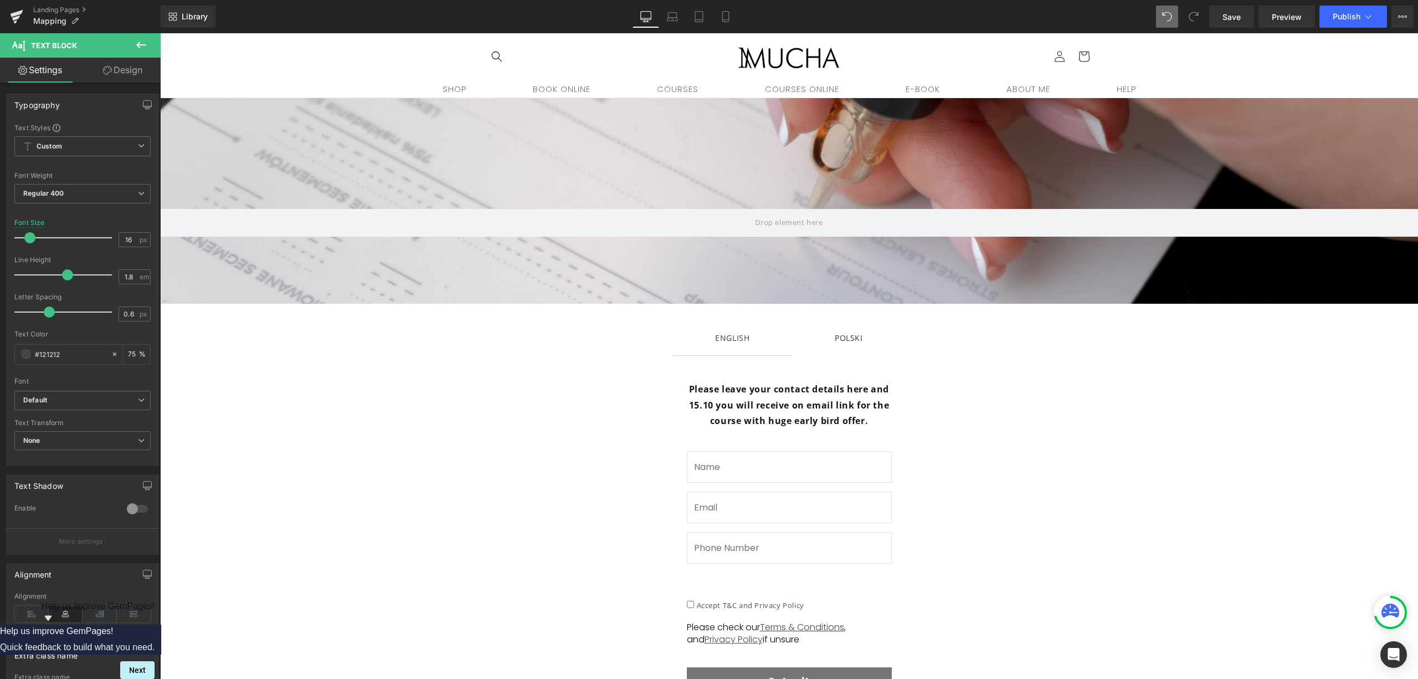
click at [860, 341] on span "POLSKI Text Block" at bounding box center [849, 337] width 114 height 35
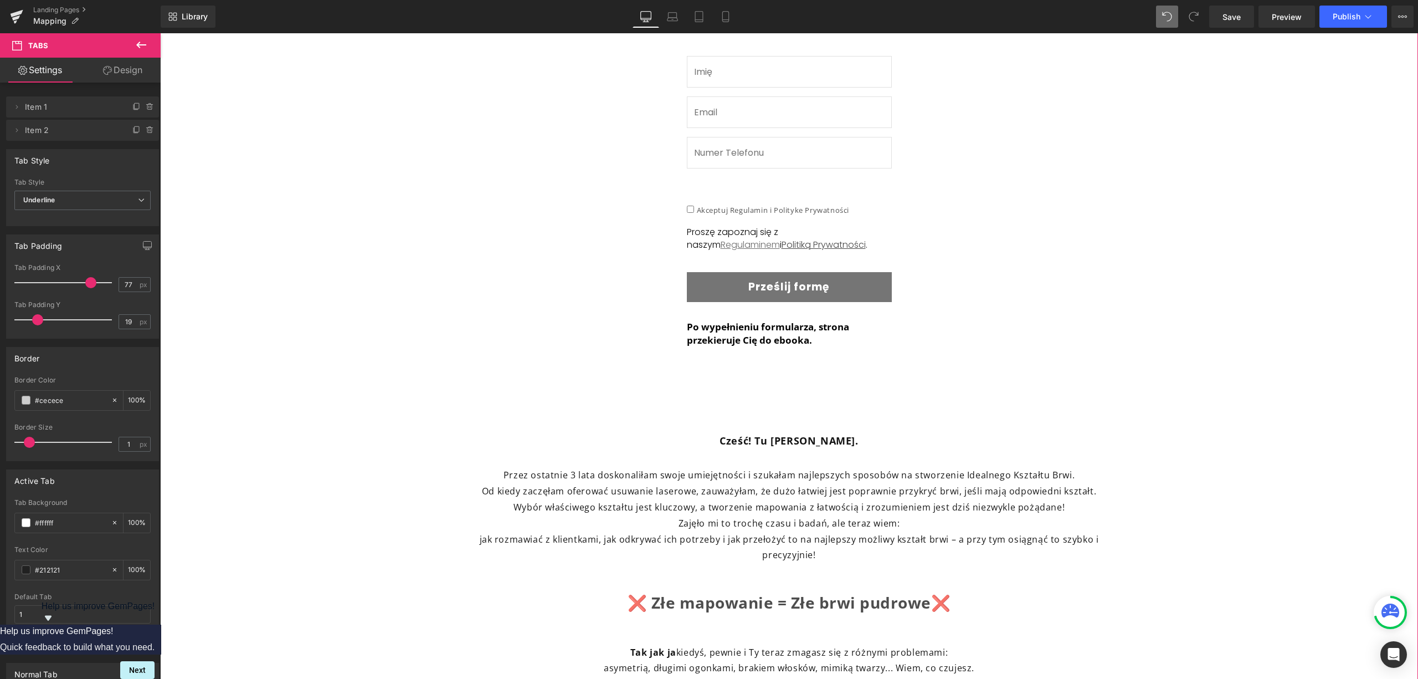
scroll to position [226, 0]
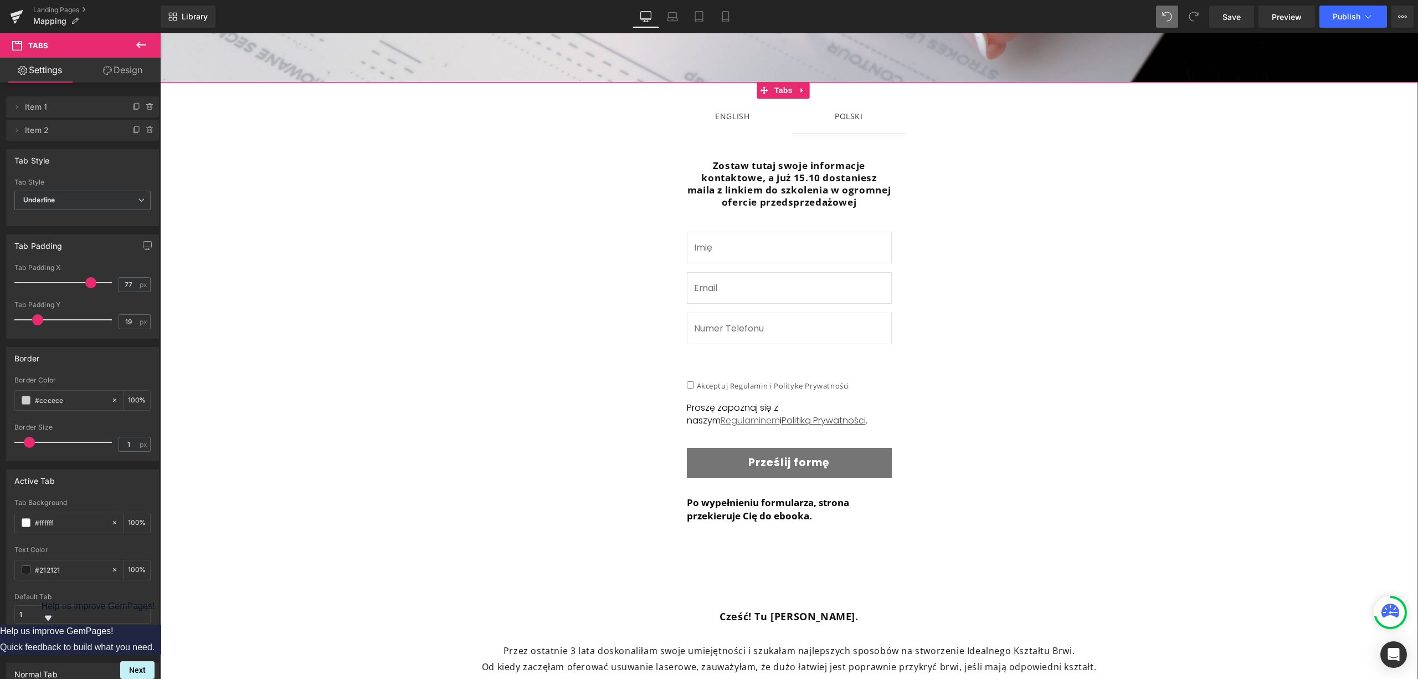
click at [160, 33] on div at bounding box center [160, 33] width 0 height 0
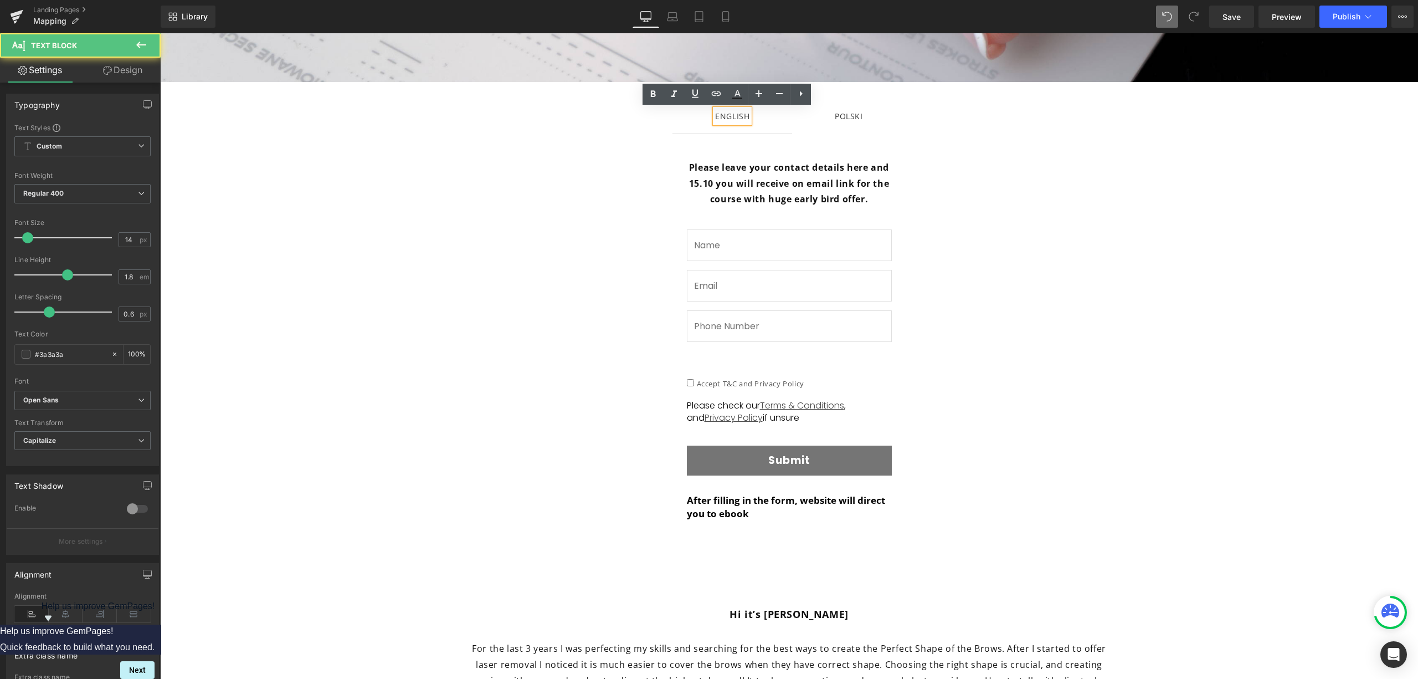
click at [856, 122] on div "POLSKI Text Block" at bounding box center [849, 116] width 28 height 14
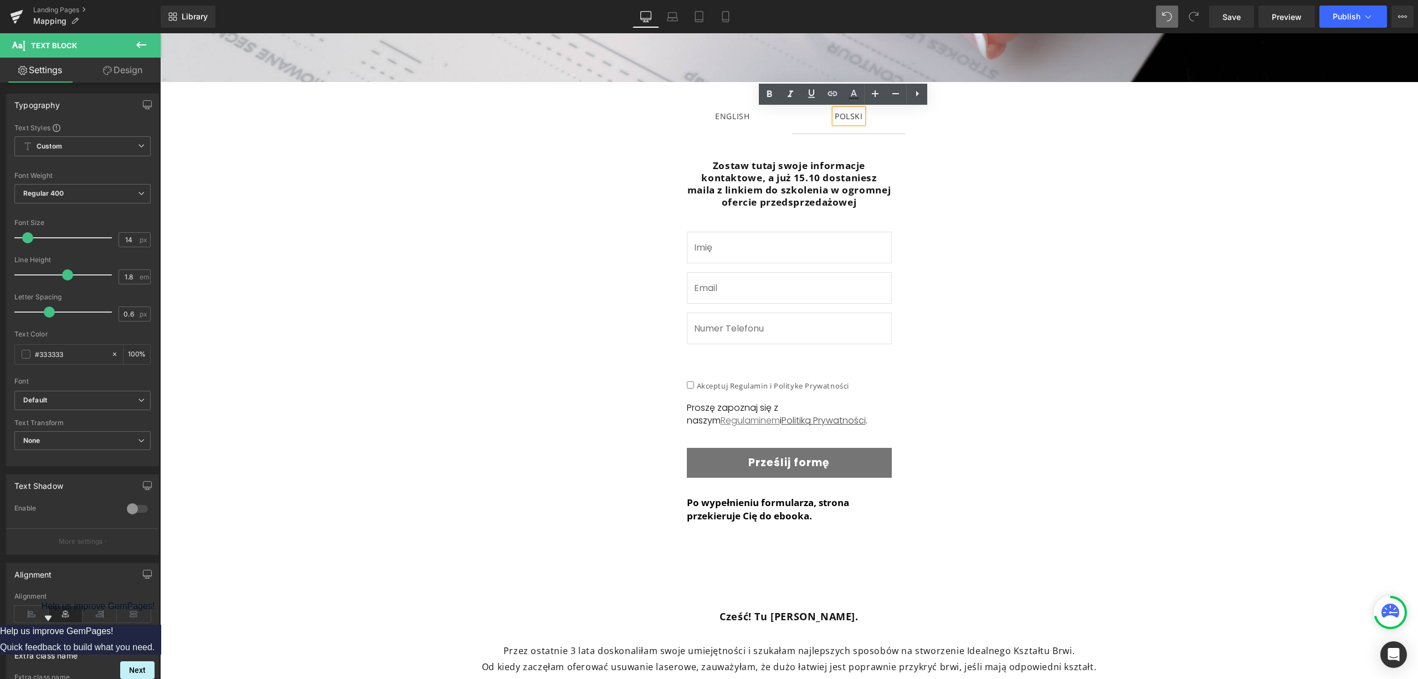
click at [725, 119] on div "ENGLISH" at bounding box center [732, 116] width 34 height 14
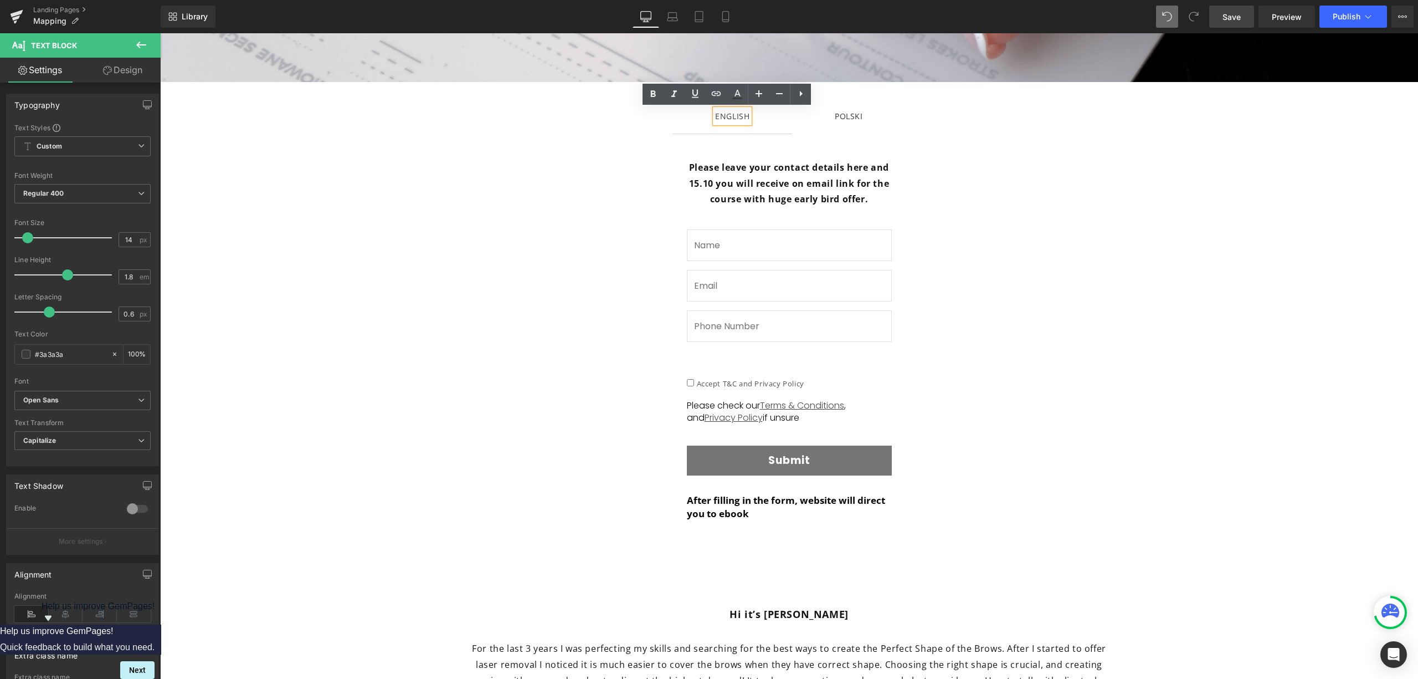
click at [1236, 23] on link "Save" at bounding box center [1231, 17] width 45 height 22
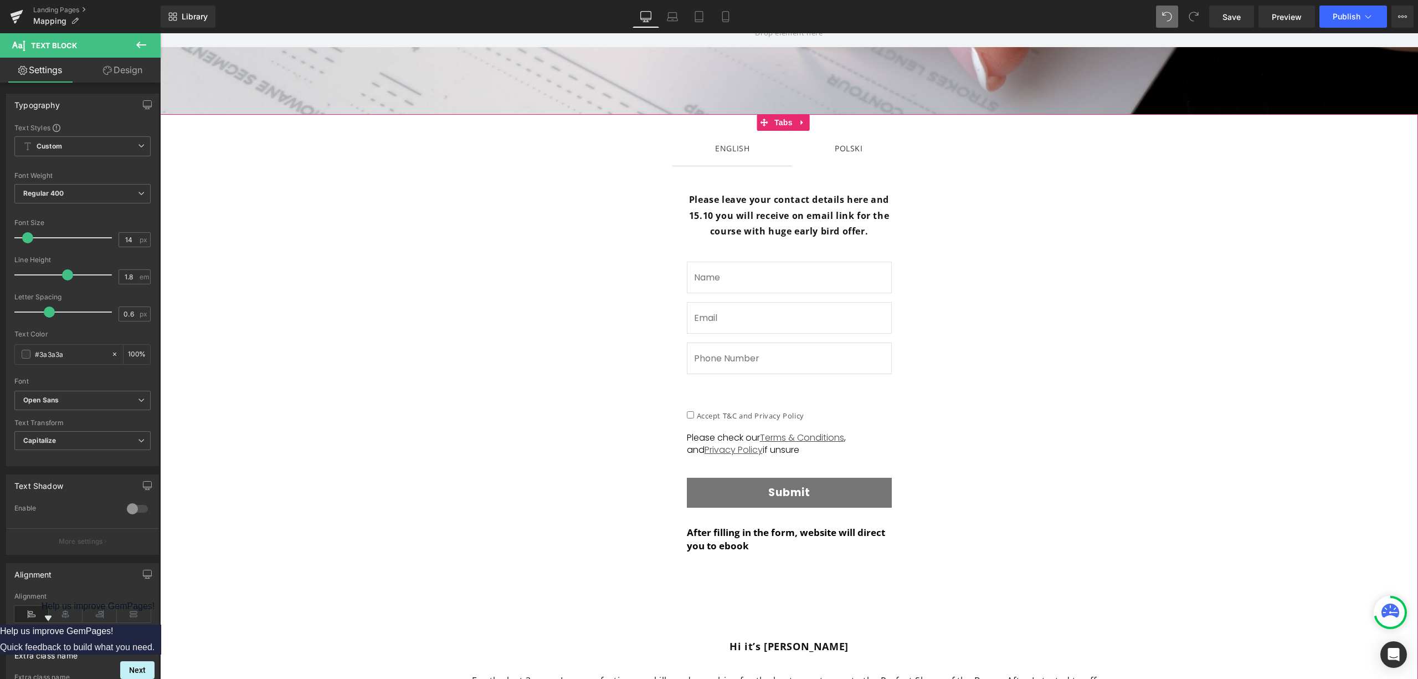
scroll to position [87, 0]
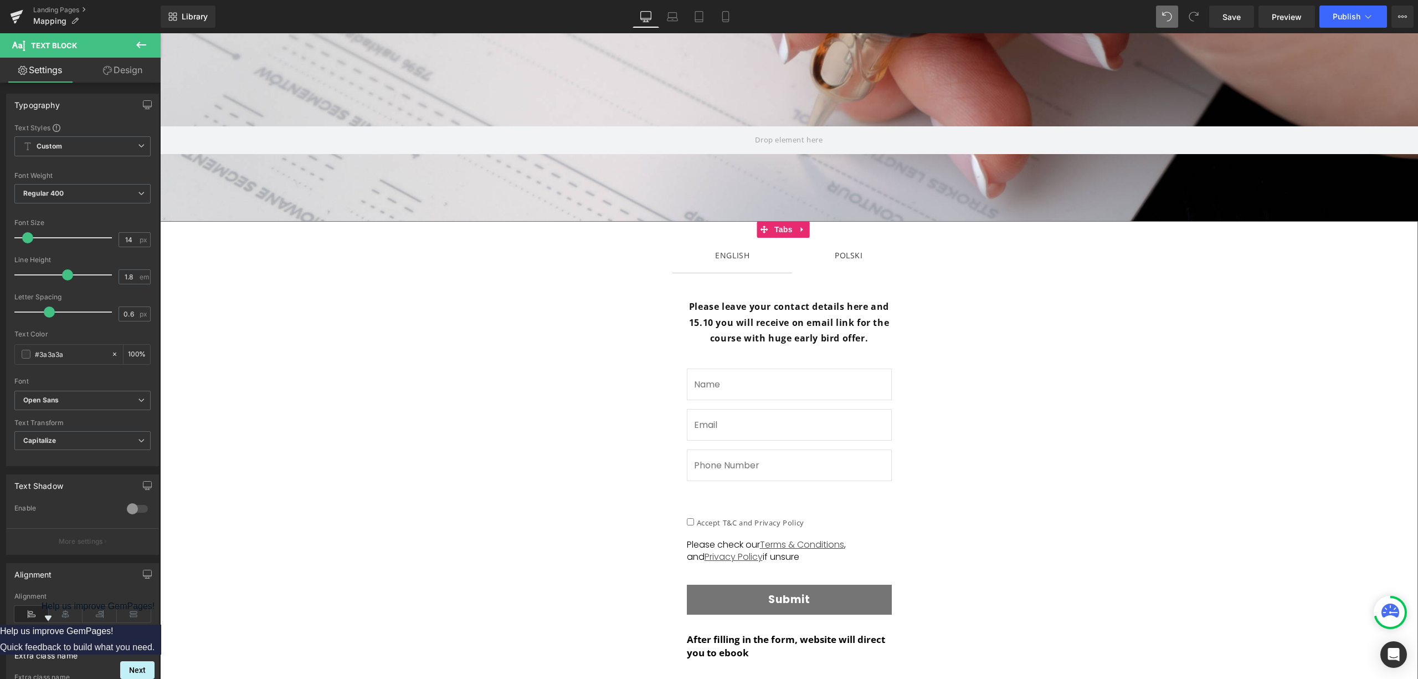
click at [853, 255] on div "POLSKI" at bounding box center [849, 255] width 28 height 14
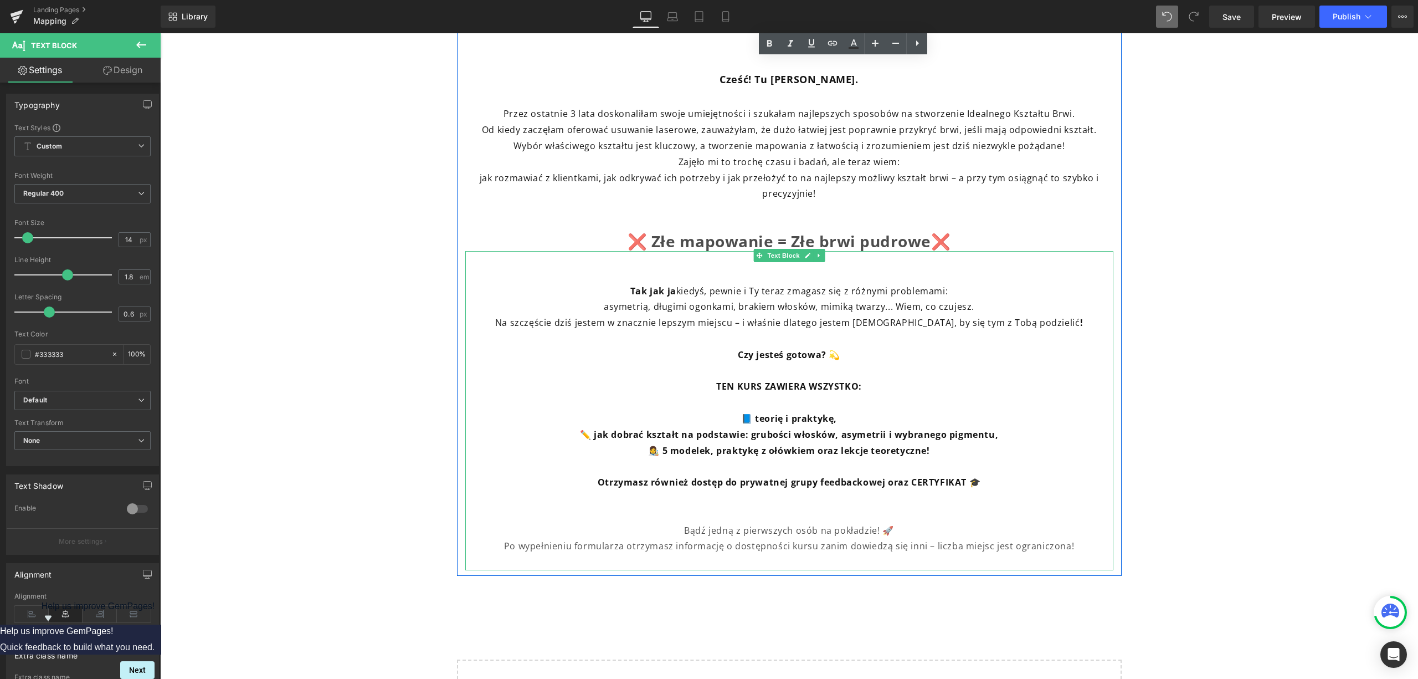
scroll to position [678, 0]
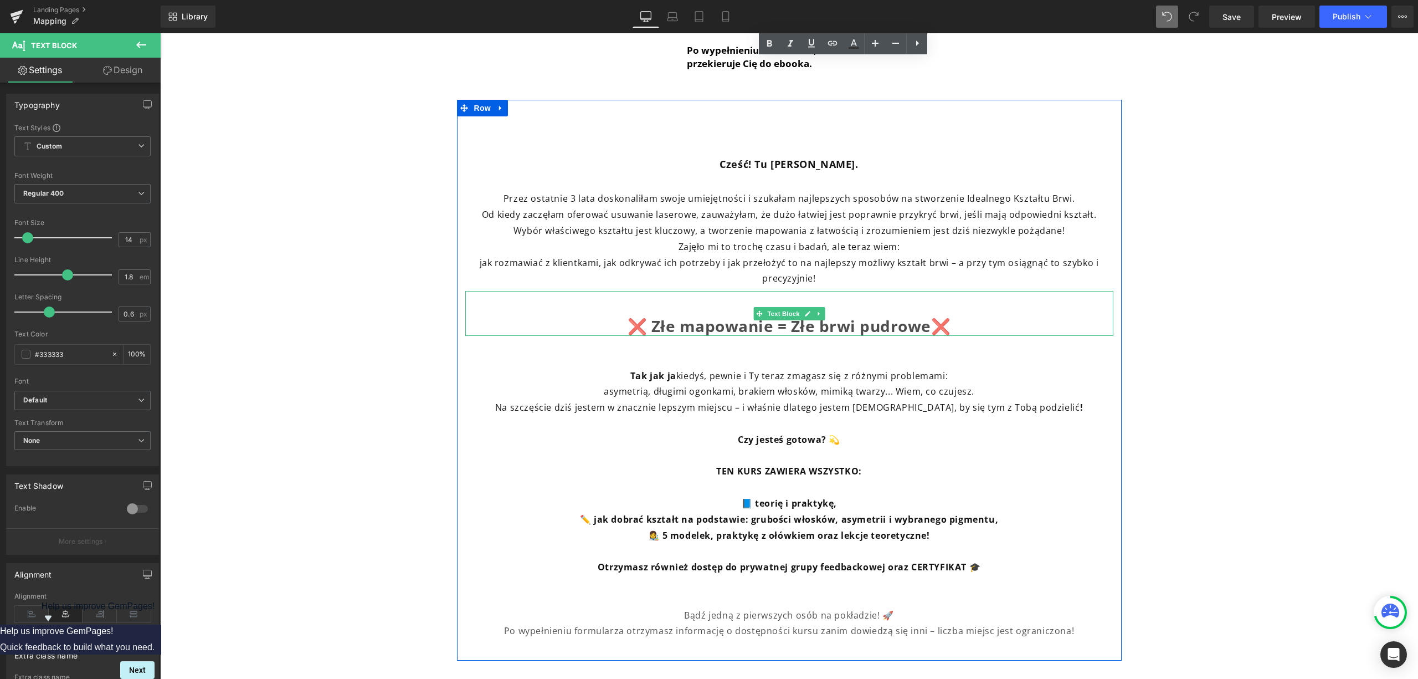
click at [727, 325] on b "❌ Złe mapowanie = Złe brwi pudrowe❌" at bounding box center [789, 325] width 323 height 21
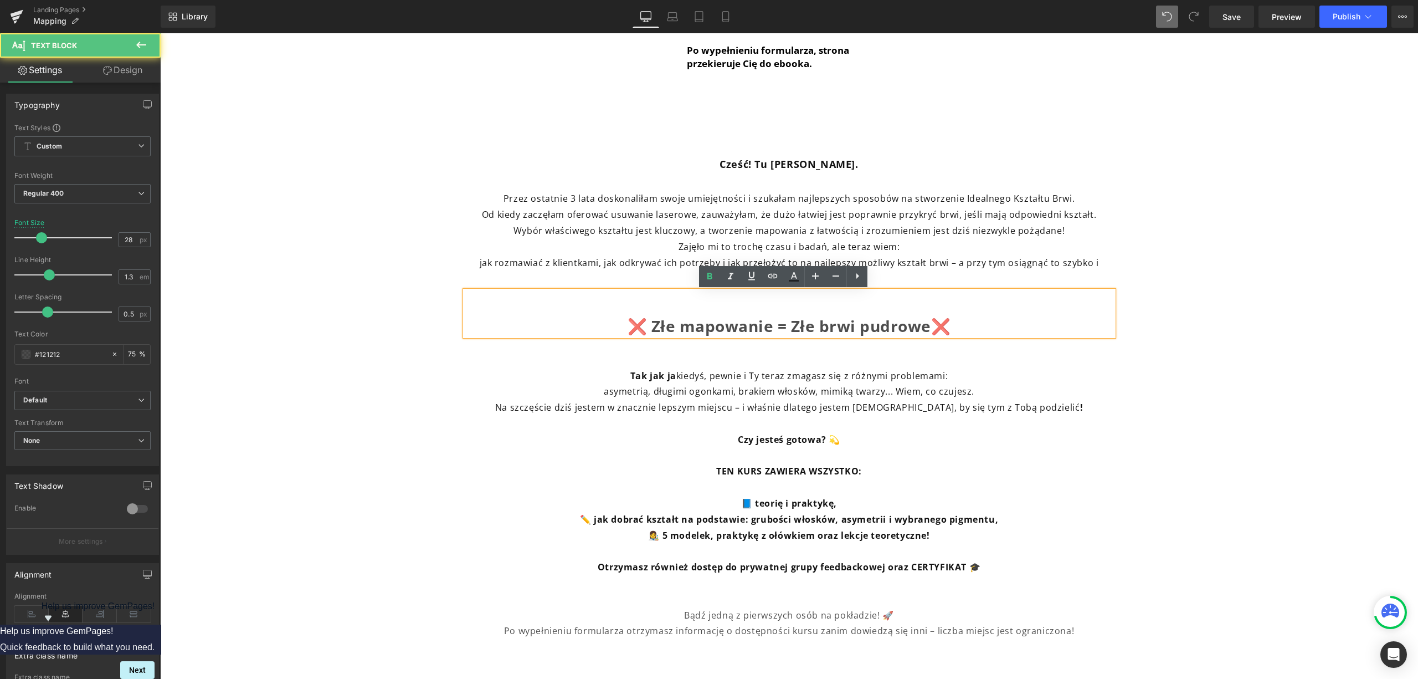
click at [670, 326] on b "❌ Złe mapowanie = Złe brwi pudrowe❌" at bounding box center [789, 325] width 323 height 21
click at [747, 326] on b "❌ Zły mapowanie = Złe brwi pudrowe❌" at bounding box center [789, 325] width 323 height 21
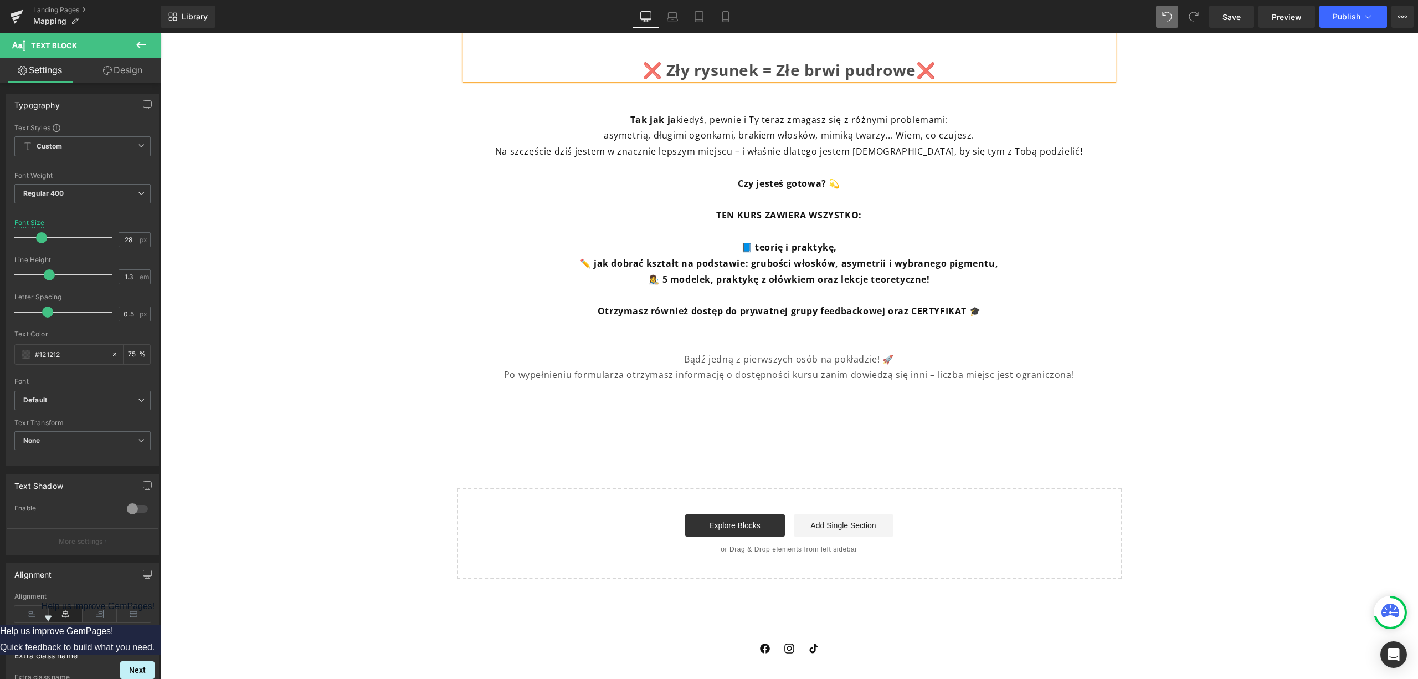
scroll to position [1000, 0]
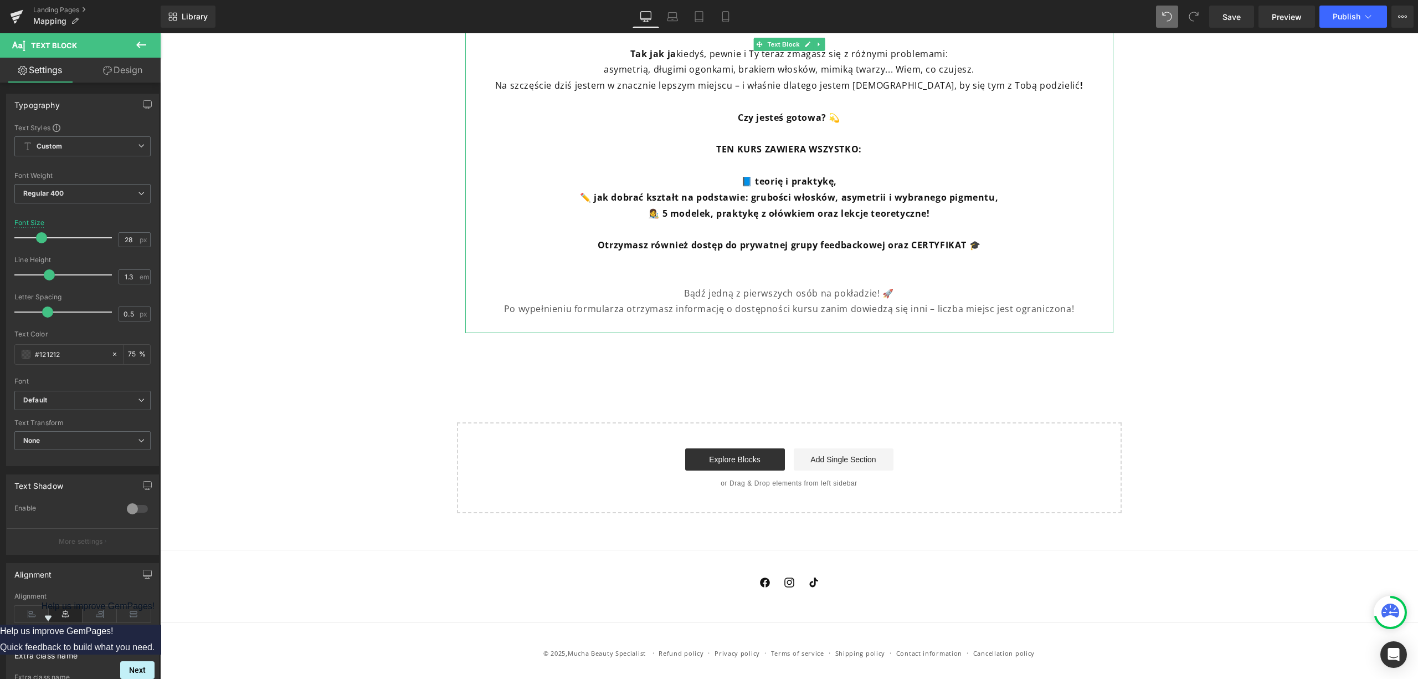
click at [949, 214] on p "👩‍🎨 5 modelek, praktykę z ołówkiem oraz lekcje teoretyczne!" at bounding box center [789, 214] width 648 height 16
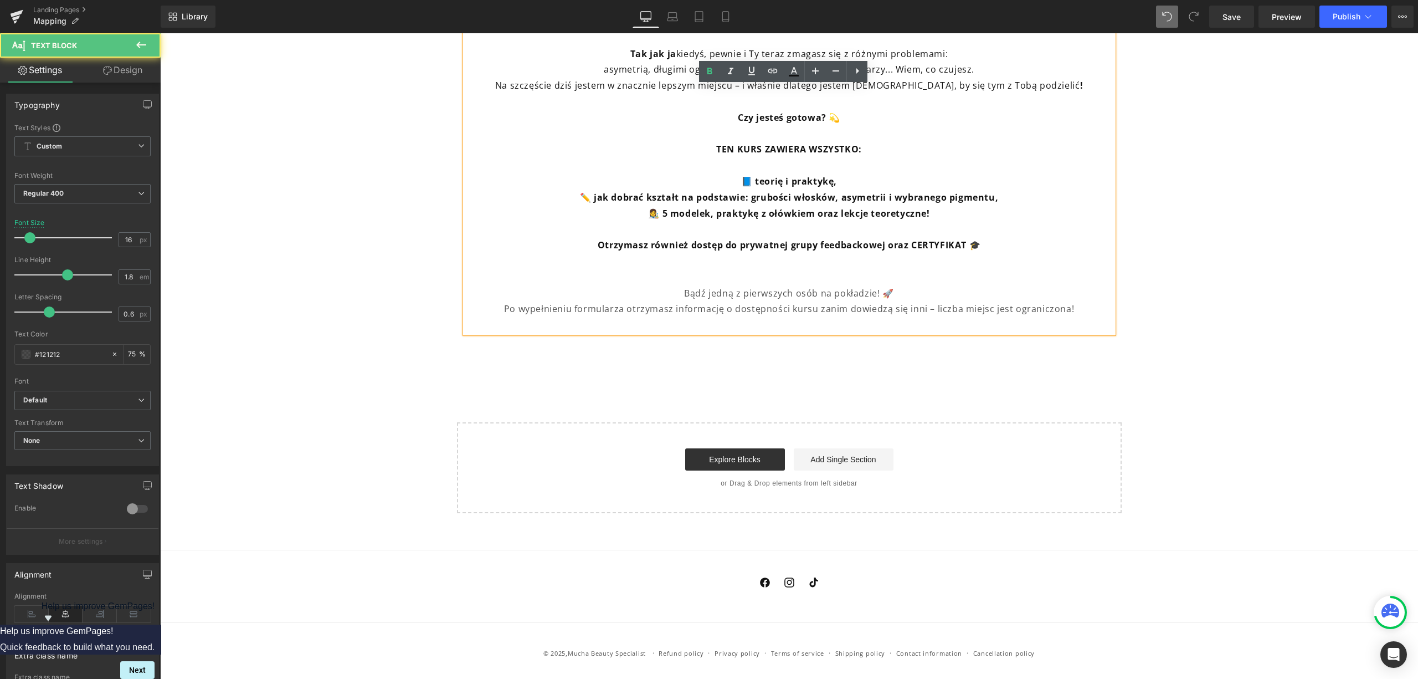
click at [881, 246] on b "Otrzymasz również dostęp do prywatnej grupy feedbackowej oraz CERTYFIKAT 🎓" at bounding box center [789, 245] width 383 height 12
click at [876, 246] on b "Otrzymasz również dostęp do prywatnej grupy feedbackowej oraz CERTYFIKAT 🎓" at bounding box center [789, 245] width 383 height 12
click at [879, 246] on b "Otrzymasz również dostęp do prywatnej grupy feedbackowej oraz CERTYFIKAT 🎓" at bounding box center [789, 245] width 383 height 12
click at [881, 246] on b "Otrzymasz również dostęp do prywatnej grupy feedbackowej oraz CERTYFIKAT 🎓" at bounding box center [789, 245] width 383 height 12
click at [878, 246] on b "Otrzymasz również dostęp do prywatnej grupy feedbackowej oraz CERTYFIKAT 🎓" at bounding box center [789, 245] width 383 height 12
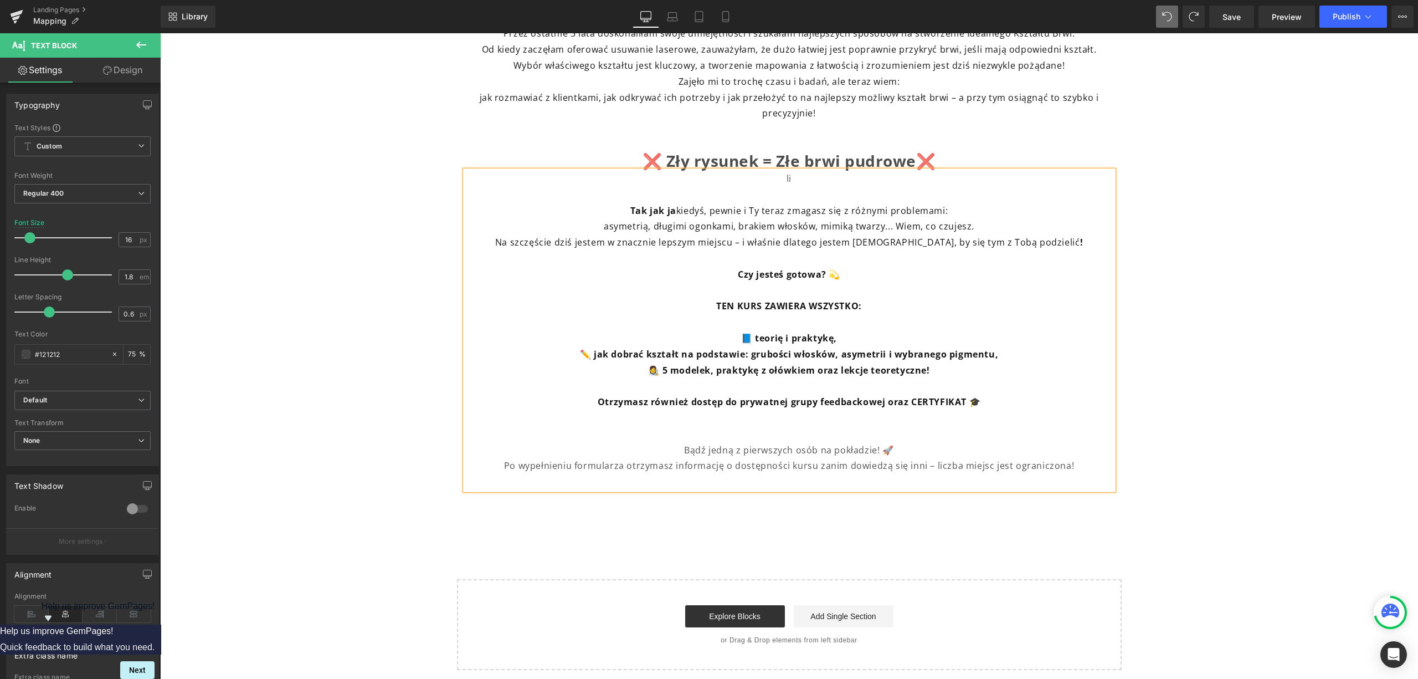
scroll to position [763, 0]
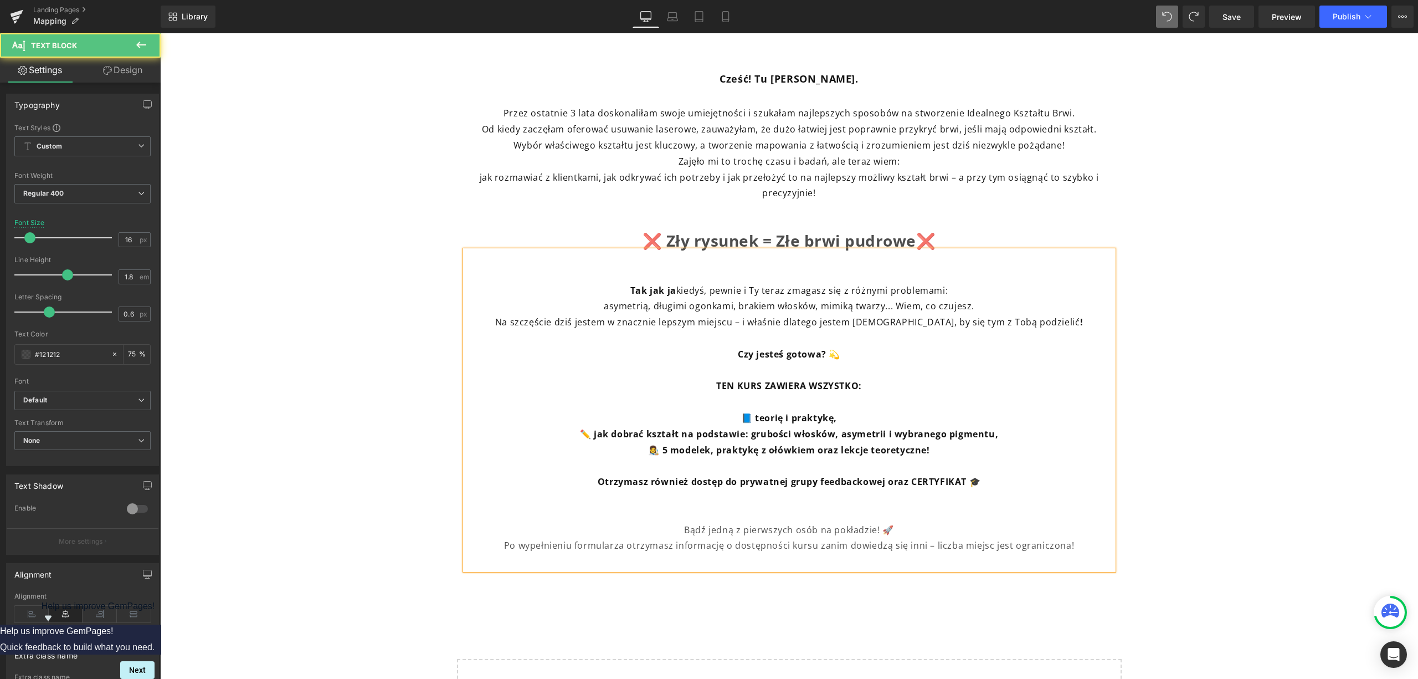
click at [880, 482] on b "Otrzymasz również dostęp do prywatnej grupy feedbackowej oraz CERTYFIKAT 🎓" at bounding box center [789, 481] width 383 height 12
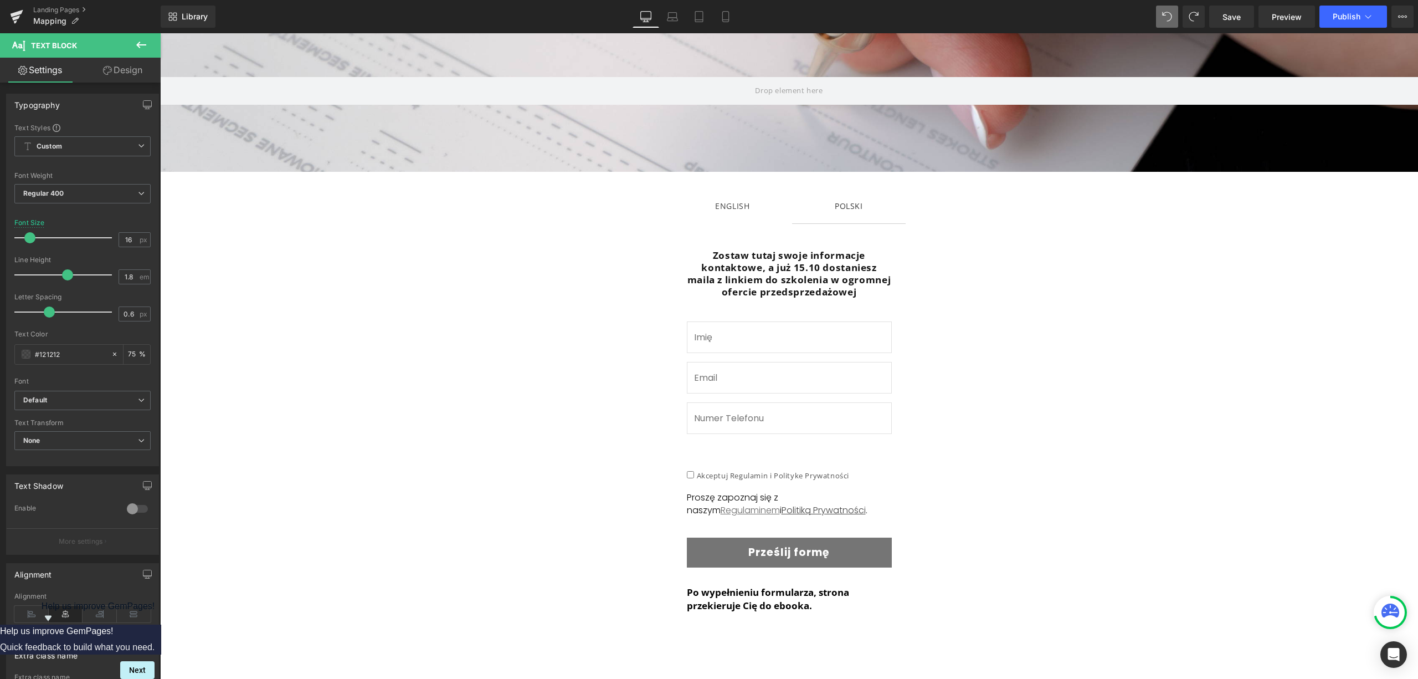
scroll to position [0, 0]
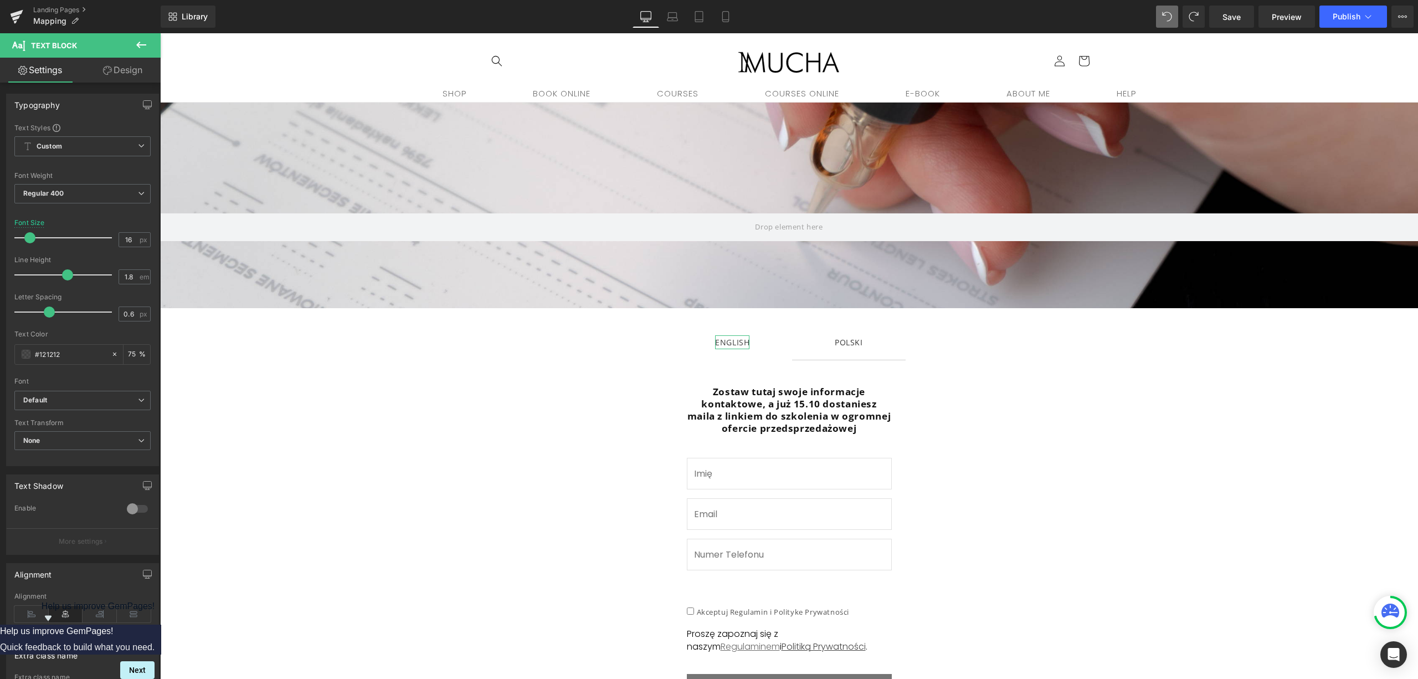
click at [735, 346] on div at bounding box center [732, 347] width 34 height 3
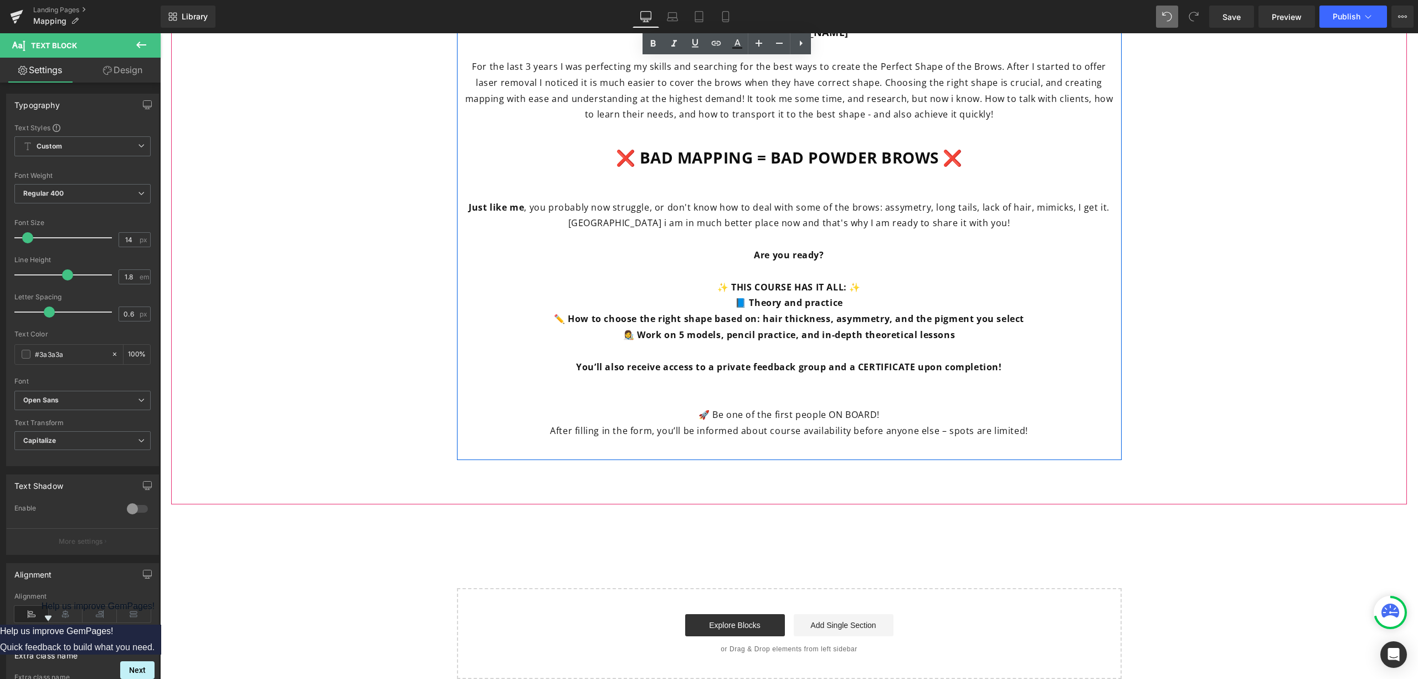
scroll to position [812, 0]
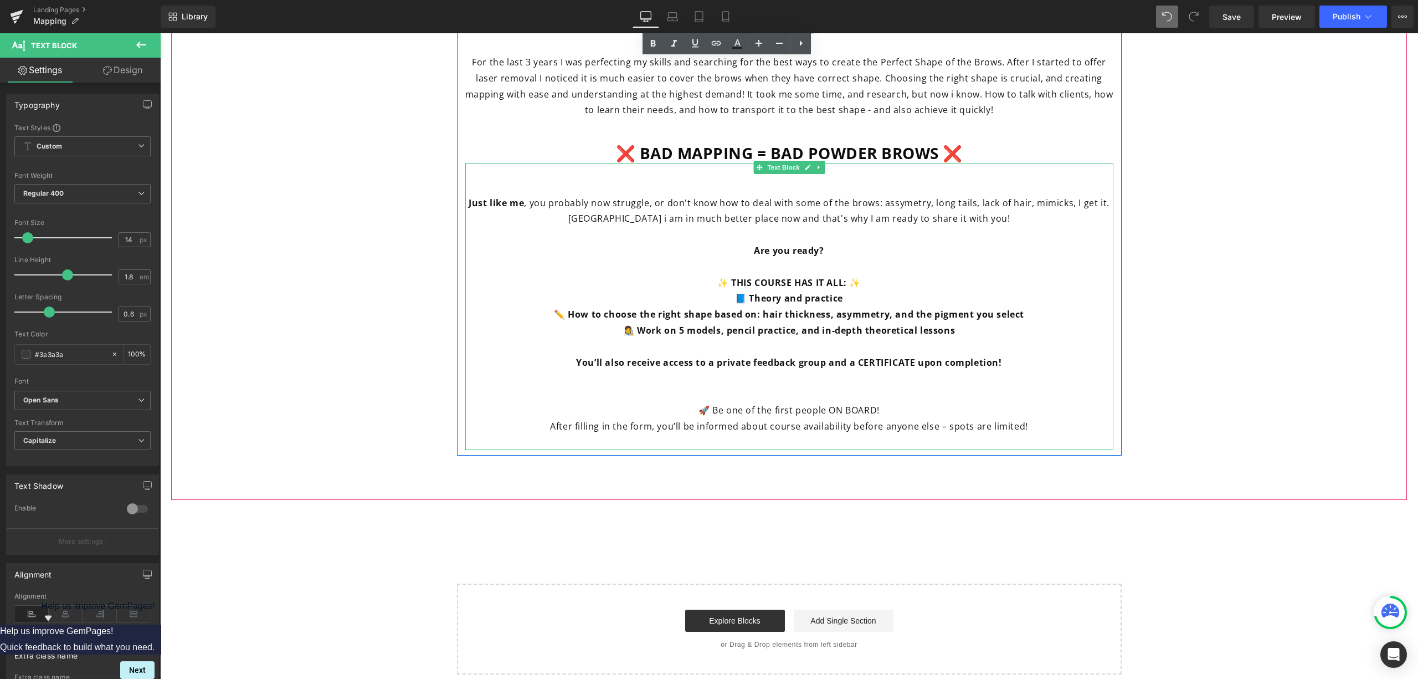
click at [822, 363] on b "You’ll also receive access to a private feedback group and a CERTIFICATE upon c…" at bounding box center [788, 362] width 425 height 12
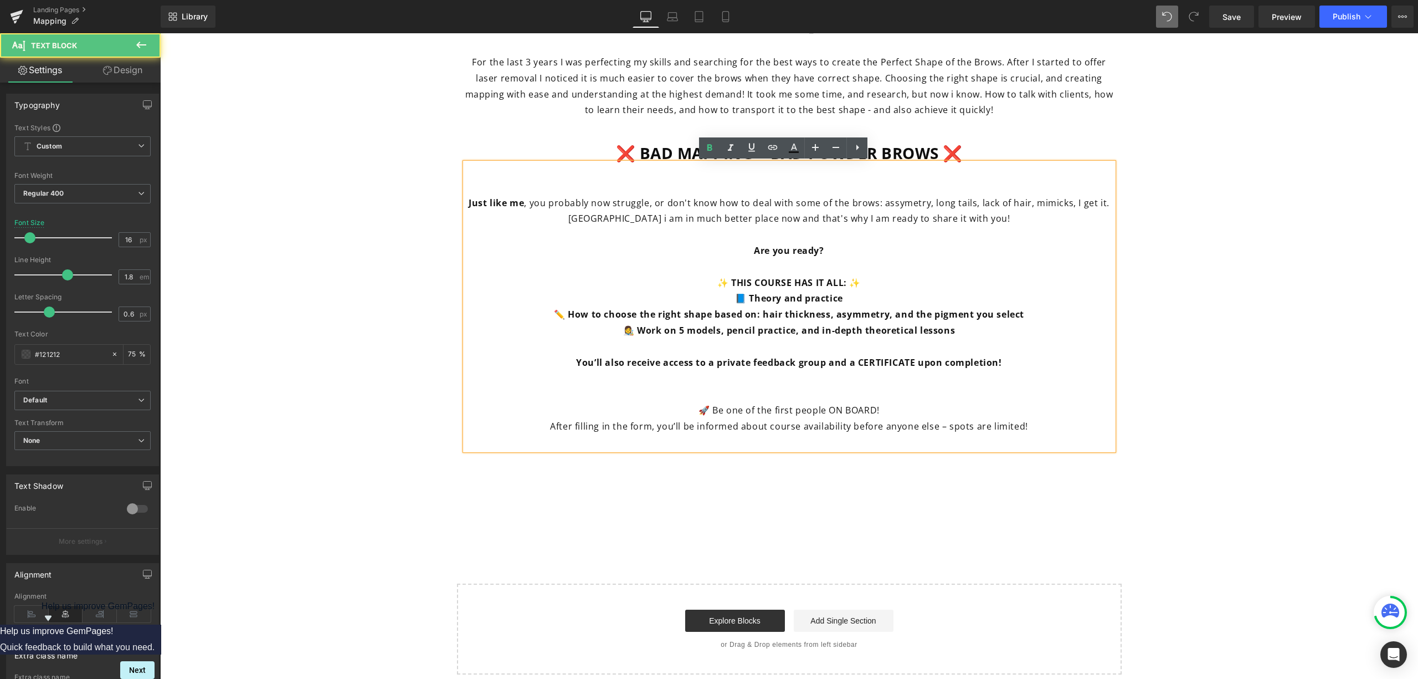
click at [827, 363] on b "You’ll also receive access to a private feedback group and a CERTIFICATE upon c…" at bounding box center [788, 362] width 425 height 12
click at [823, 366] on b "You’ll also receive access to a private feedback group and a CERTIFICATE upon c…" at bounding box center [788, 362] width 425 height 12
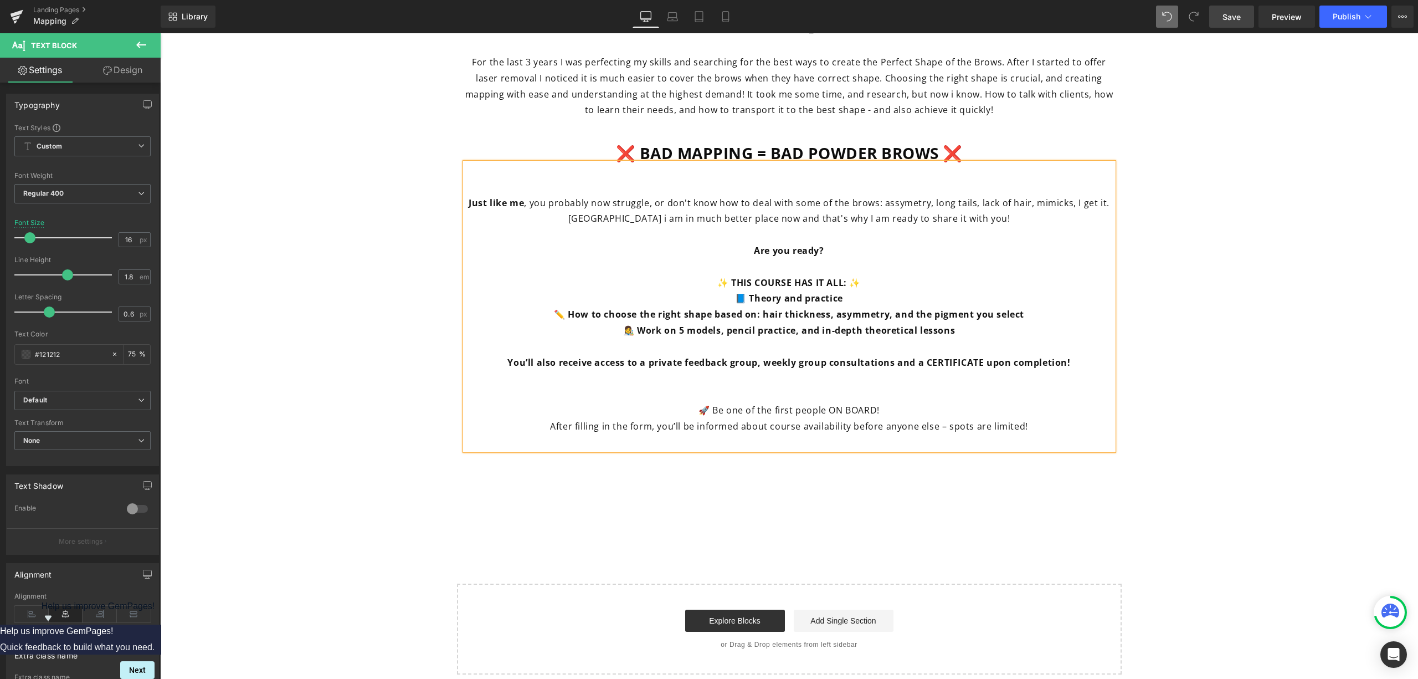
click at [1235, 18] on span "Save" at bounding box center [1232, 17] width 18 height 12
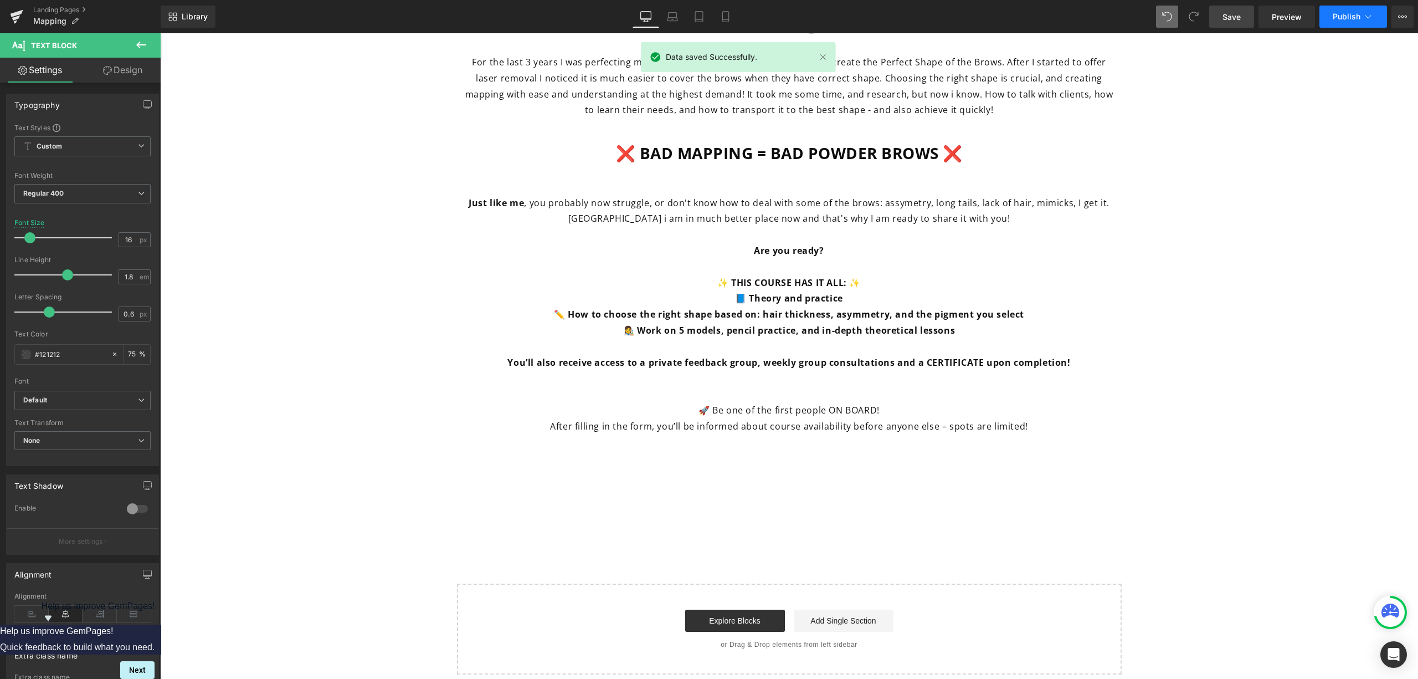
click at [1357, 25] on button "Publish" at bounding box center [1353, 17] width 68 height 22
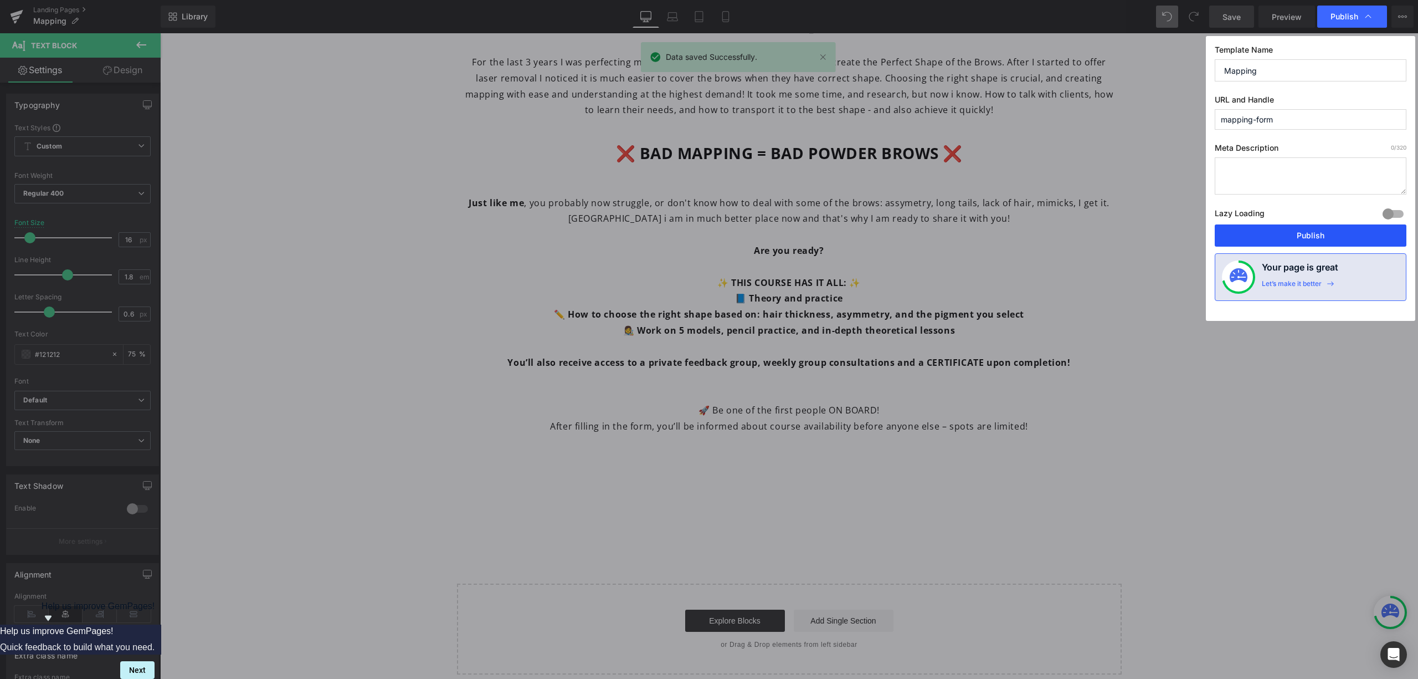
click at [1347, 233] on button "Publish" at bounding box center [1311, 235] width 192 height 22
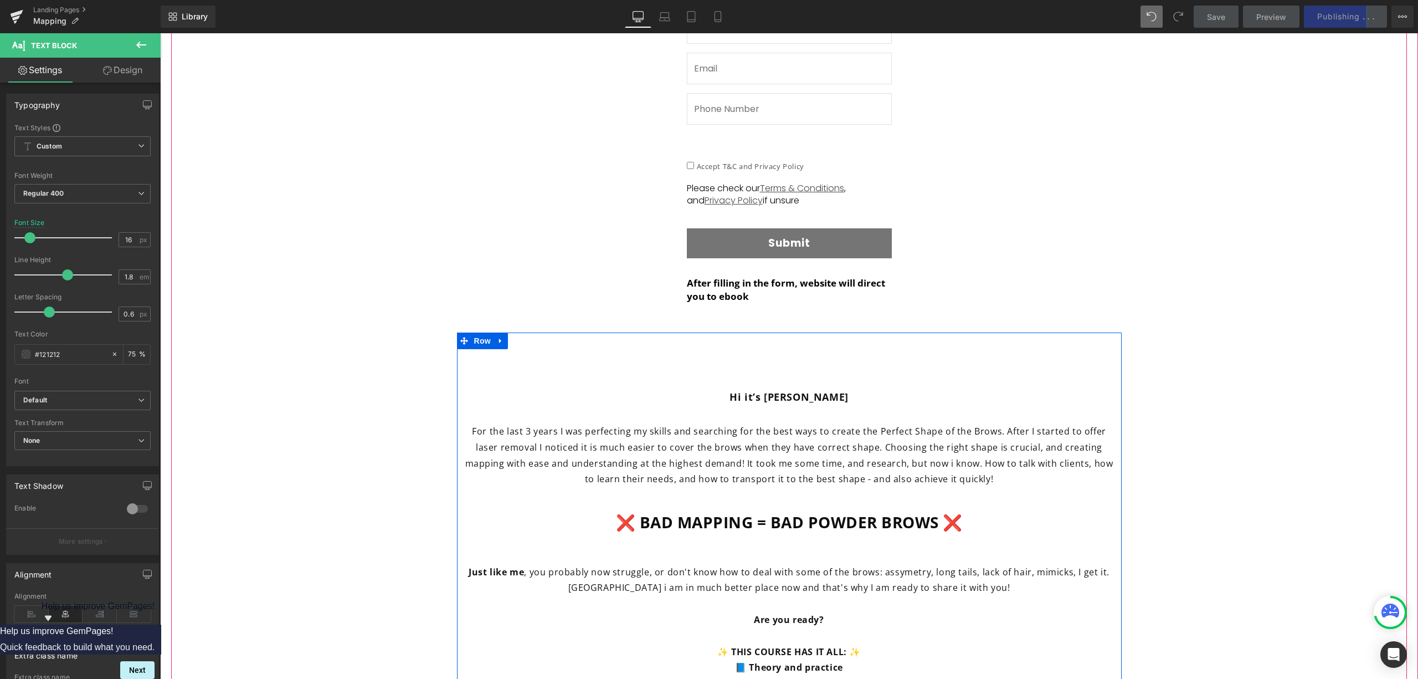
scroll to position [74, 0]
